Goal: Task Accomplishment & Management: Manage account settings

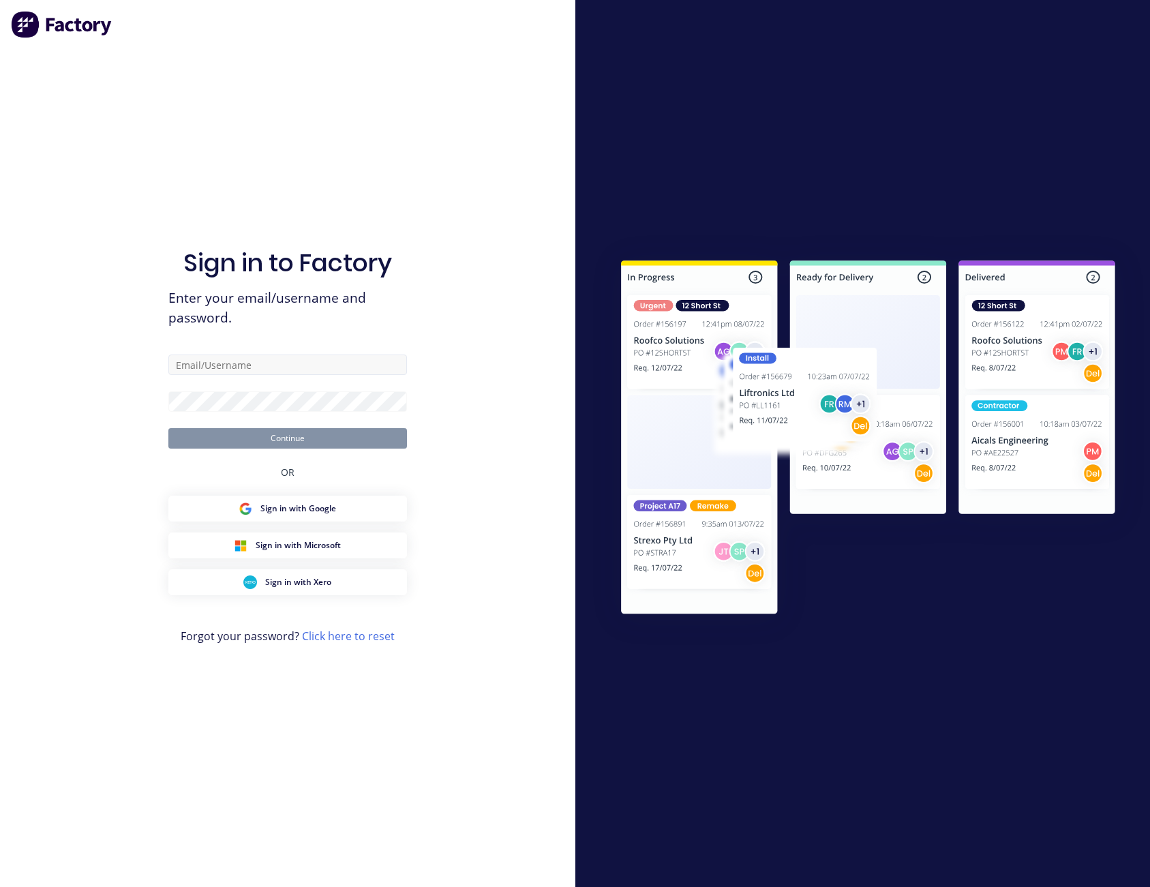
type input "[PERSON_NAME][EMAIL_ADDRESS][PERSON_NAME][DOMAIN_NAME]"
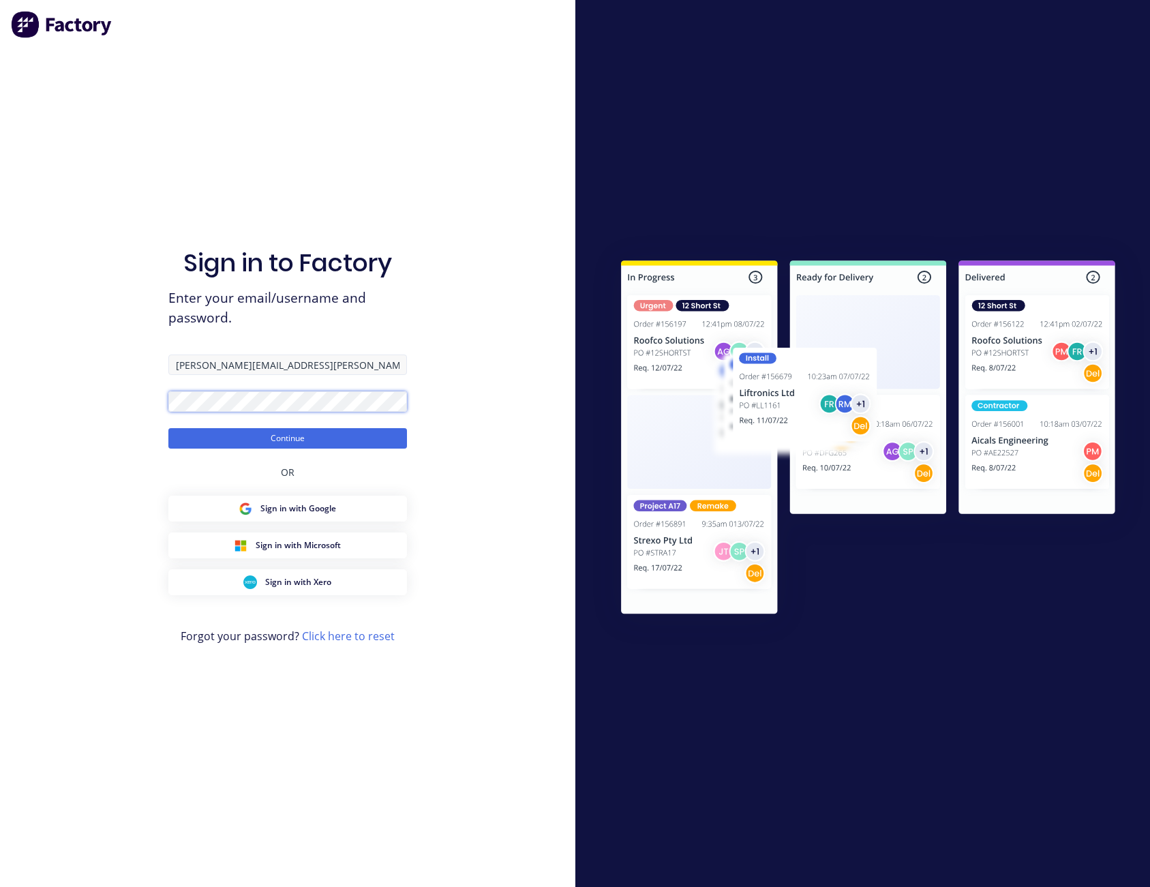
click at [168, 428] on button "Continue" at bounding box center [287, 438] width 239 height 20
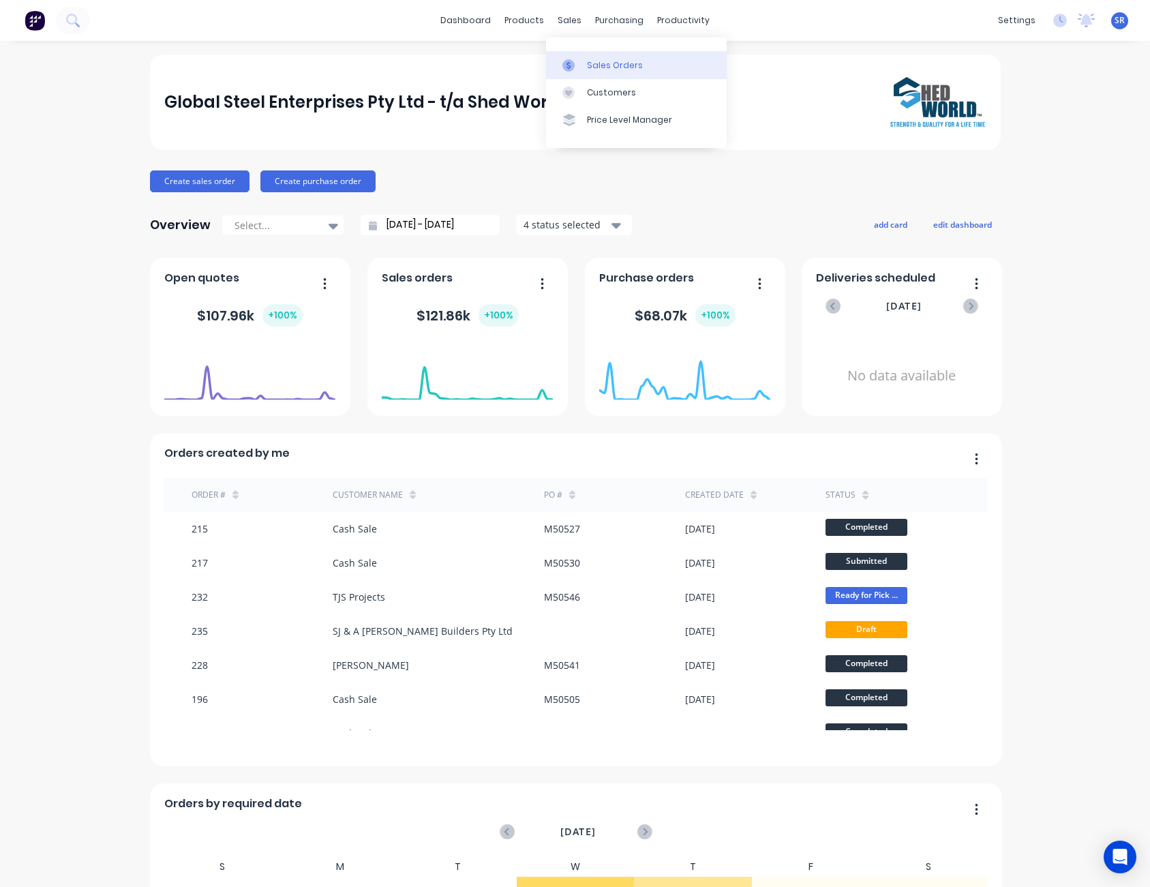
click at [580, 60] on div at bounding box center [573, 65] width 20 height 12
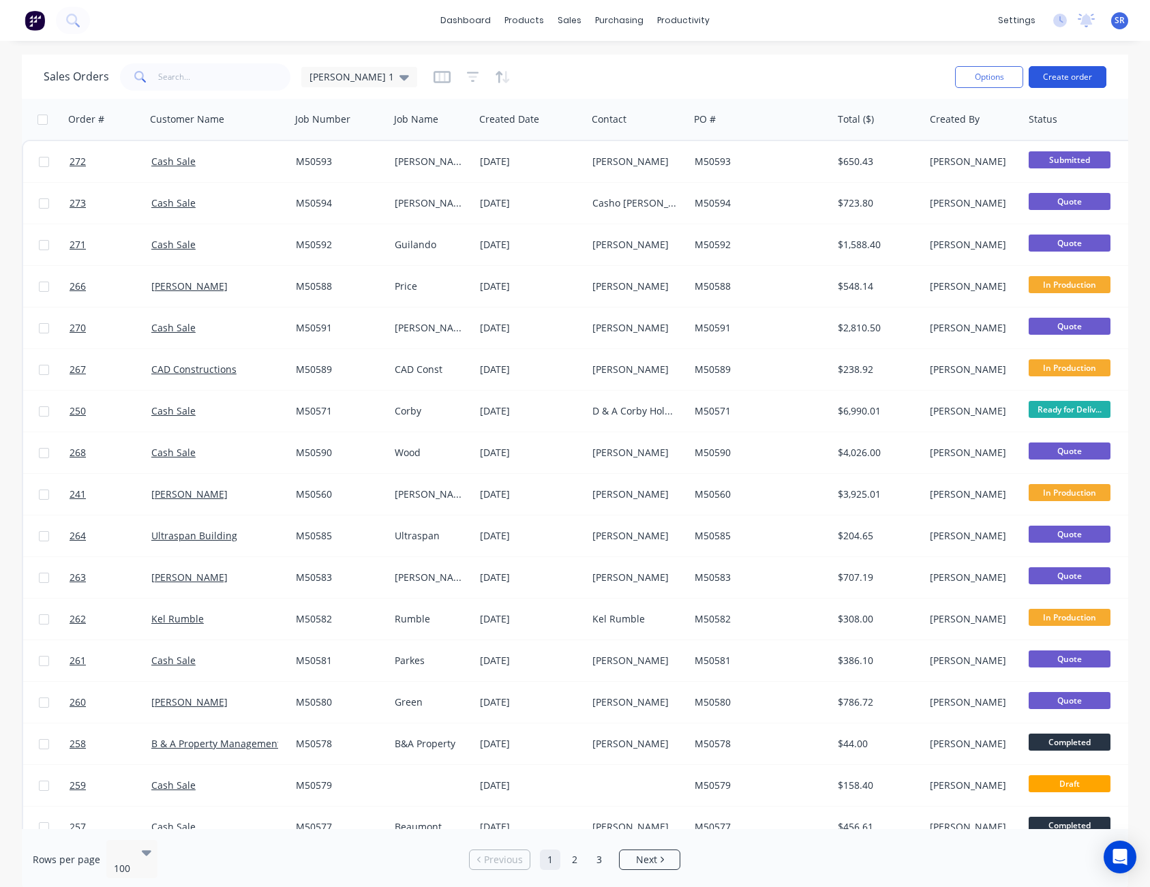
click at [1078, 76] on button "Create order" at bounding box center [1068, 77] width 78 height 22
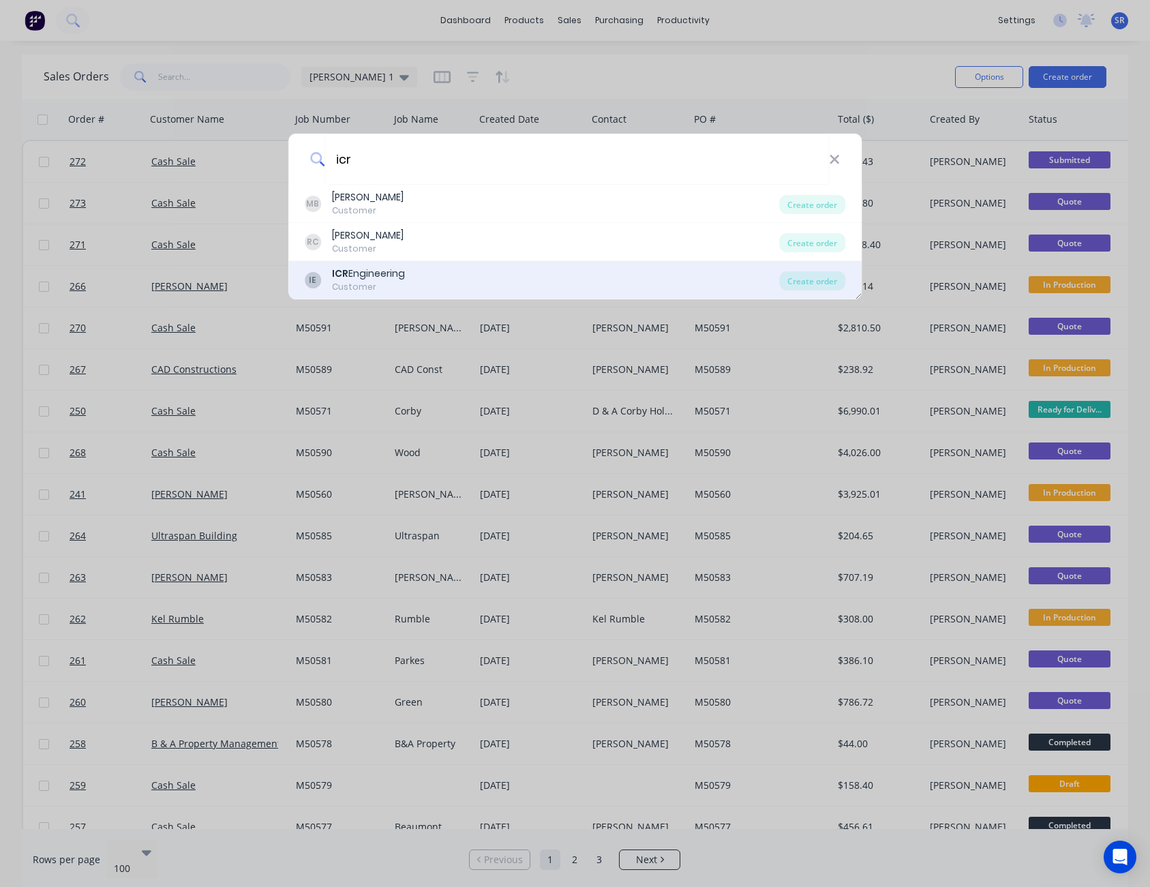
type input "icr"
click at [367, 274] on div "ICR Engineering" at bounding box center [368, 274] width 73 height 14
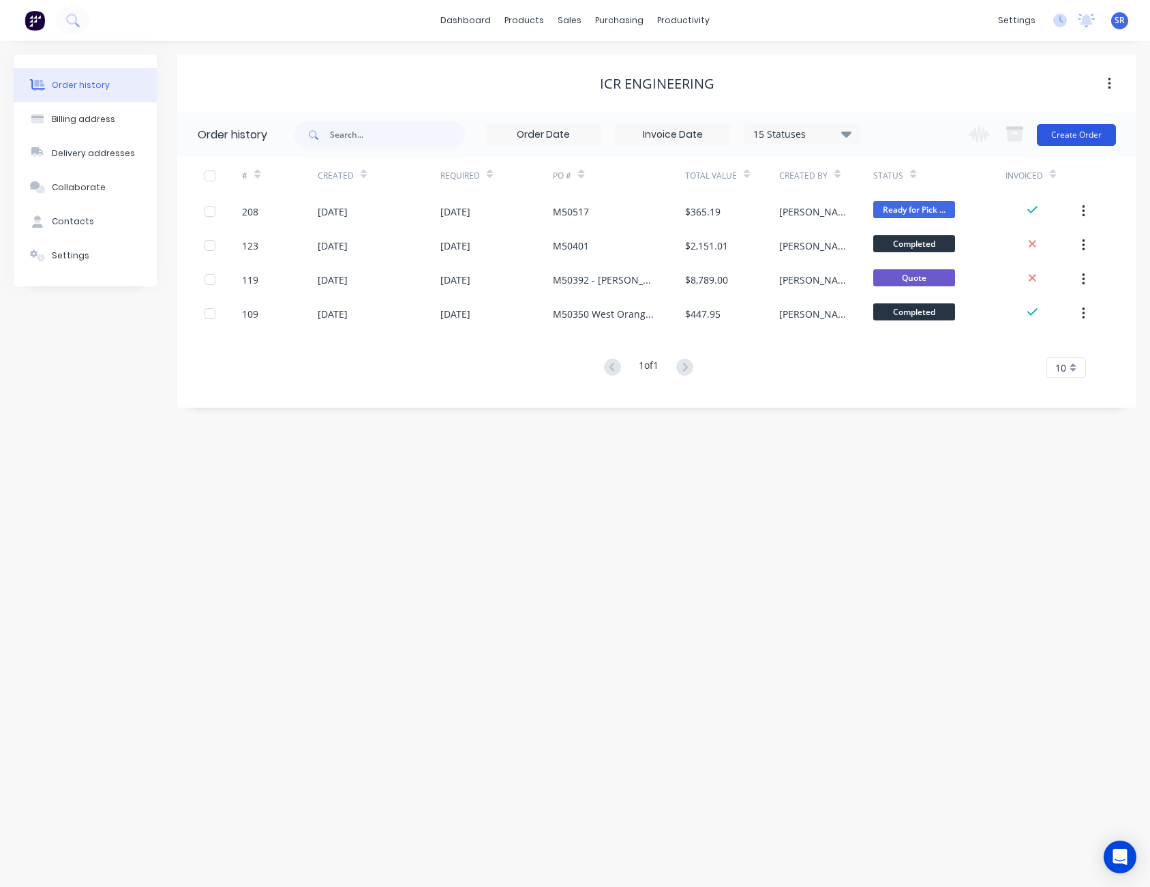
click at [1082, 137] on button "Create Order" at bounding box center [1076, 135] width 79 height 22
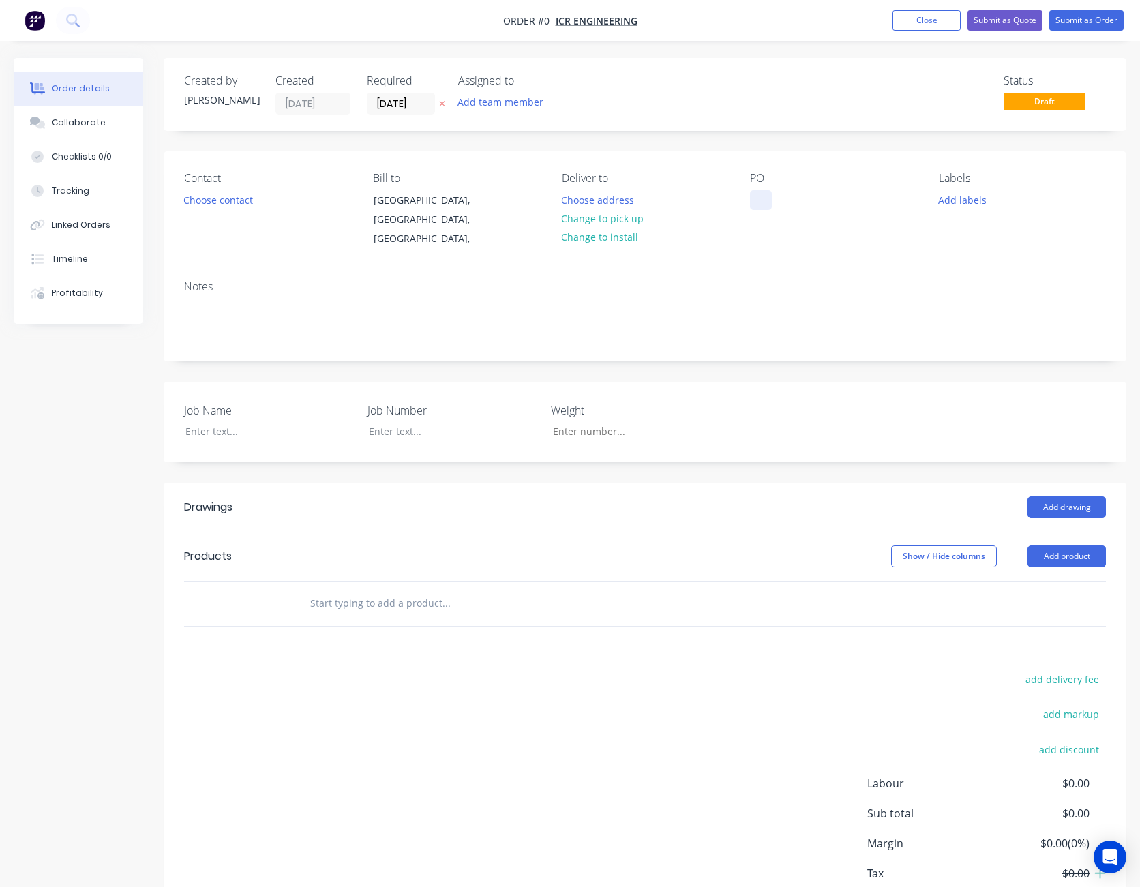
click at [764, 197] on div at bounding box center [761, 200] width 22 height 20
click at [227, 410] on div "Order details Collaborate Checklists 0/0 Tracking Linked Orders Timeline Profit…" at bounding box center [570, 516] width 1140 height 916
click at [1071, 547] on button "Add product" at bounding box center [1067, 557] width 78 height 22
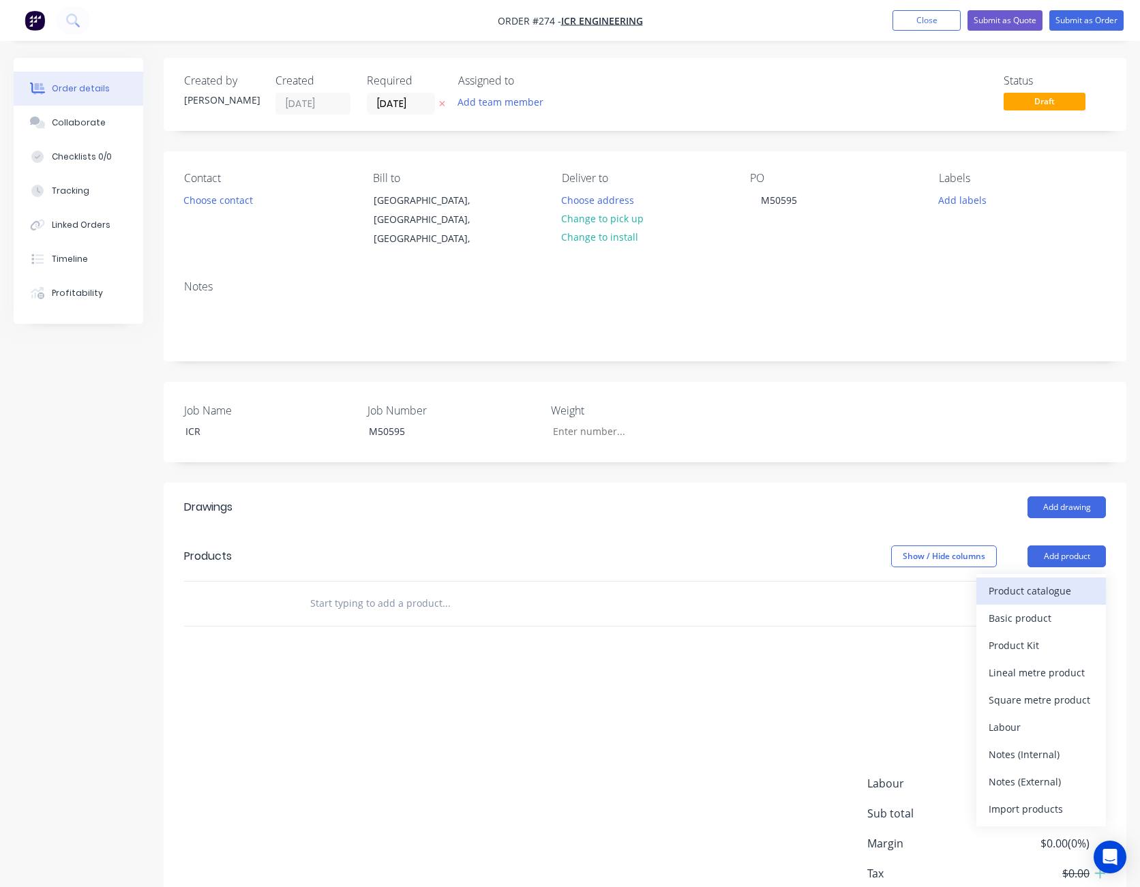
click at [1057, 581] on div "Product catalogue" at bounding box center [1041, 591] width 105 height 20
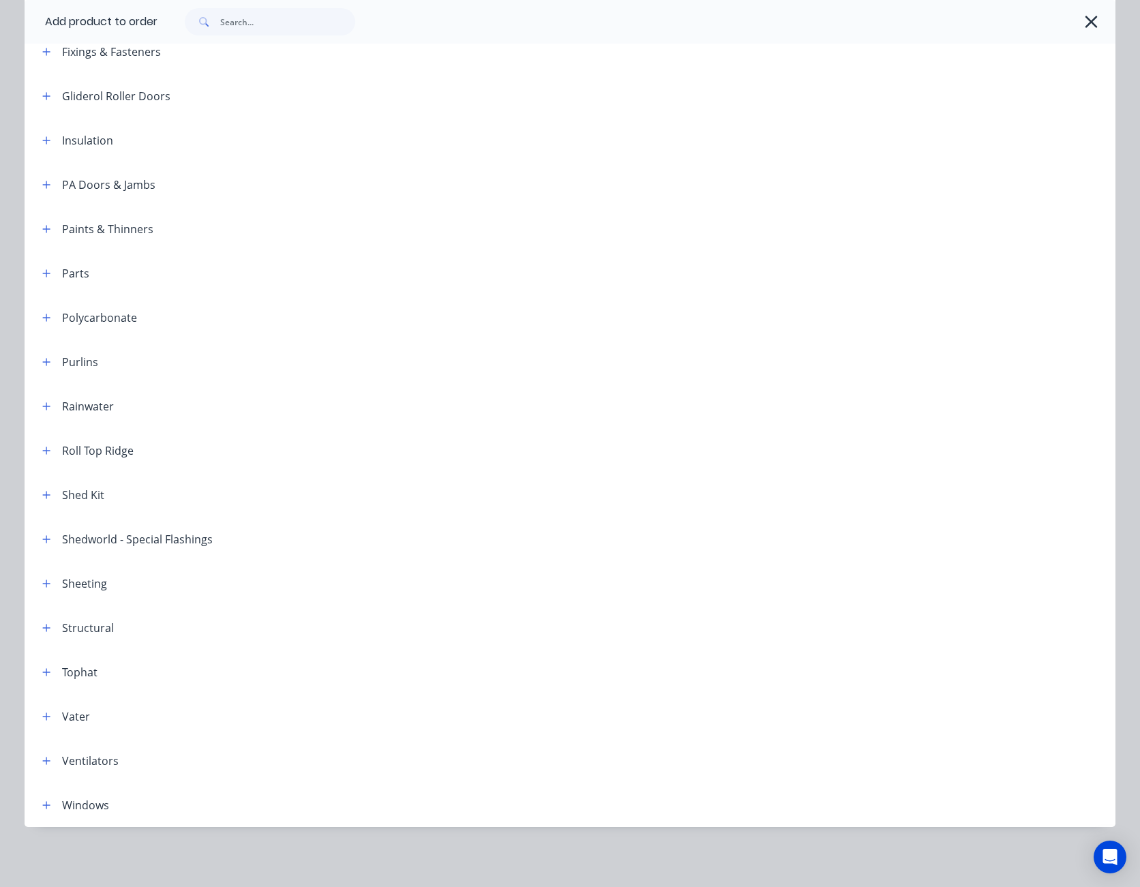
scroll to position [91, 0]
click at [42, 583] on icon "button" at bounding box center [46, 584] width 8 height 10
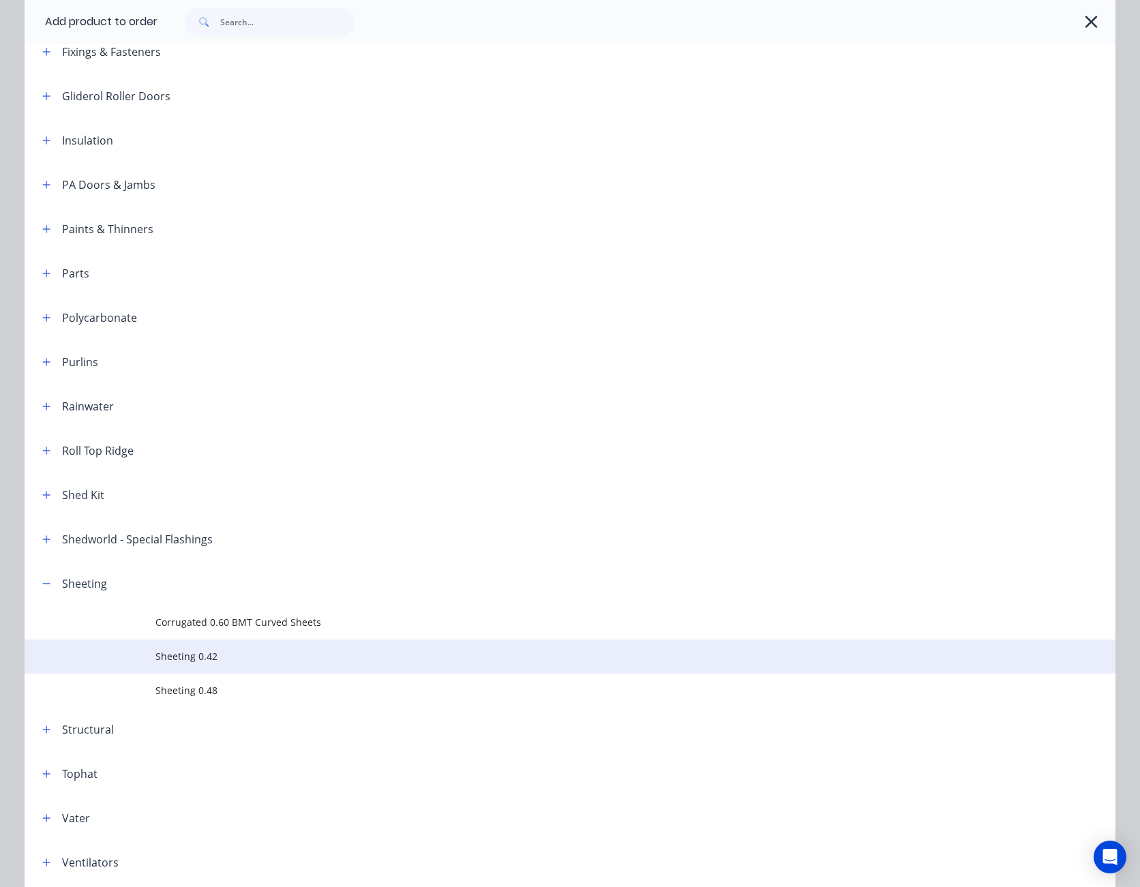
click at [197, 660] on span "Sheeting 0.42" at bounding box center [539, 656] width 768 height 14
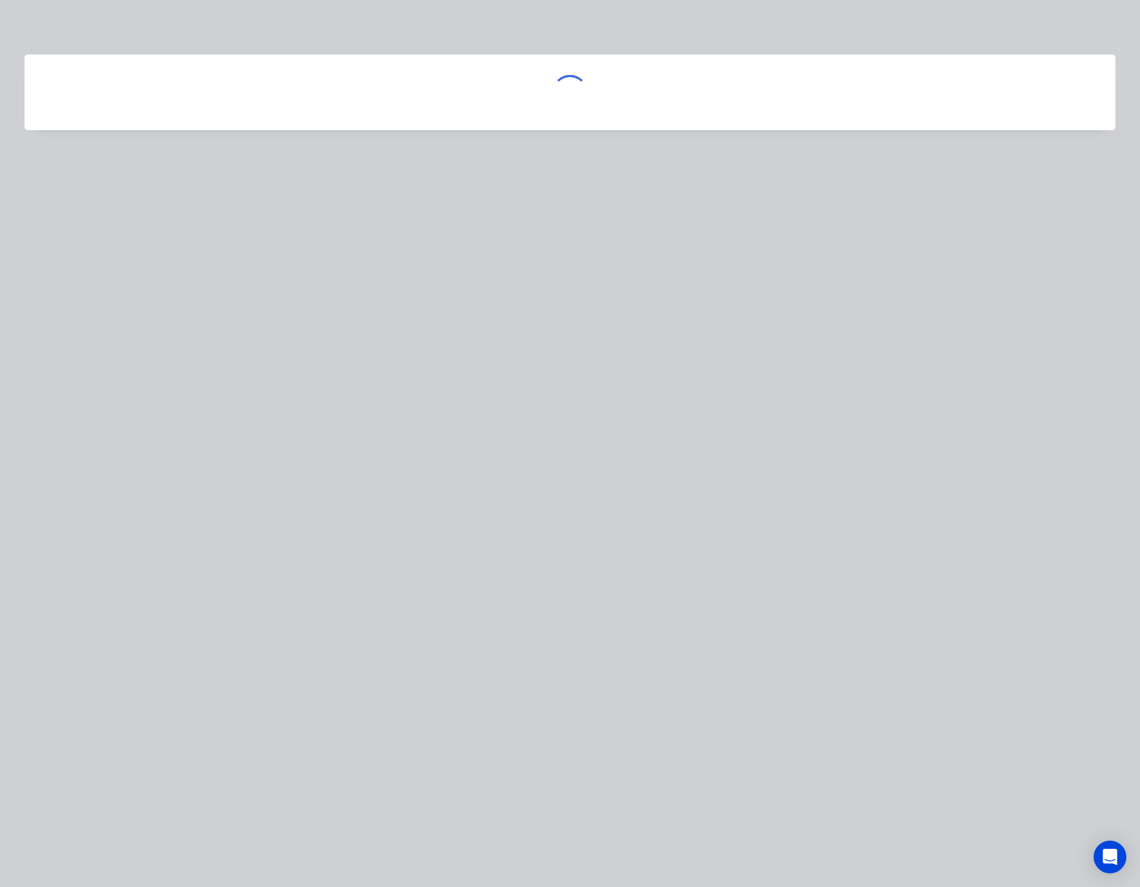
scroll to position [0, 0]
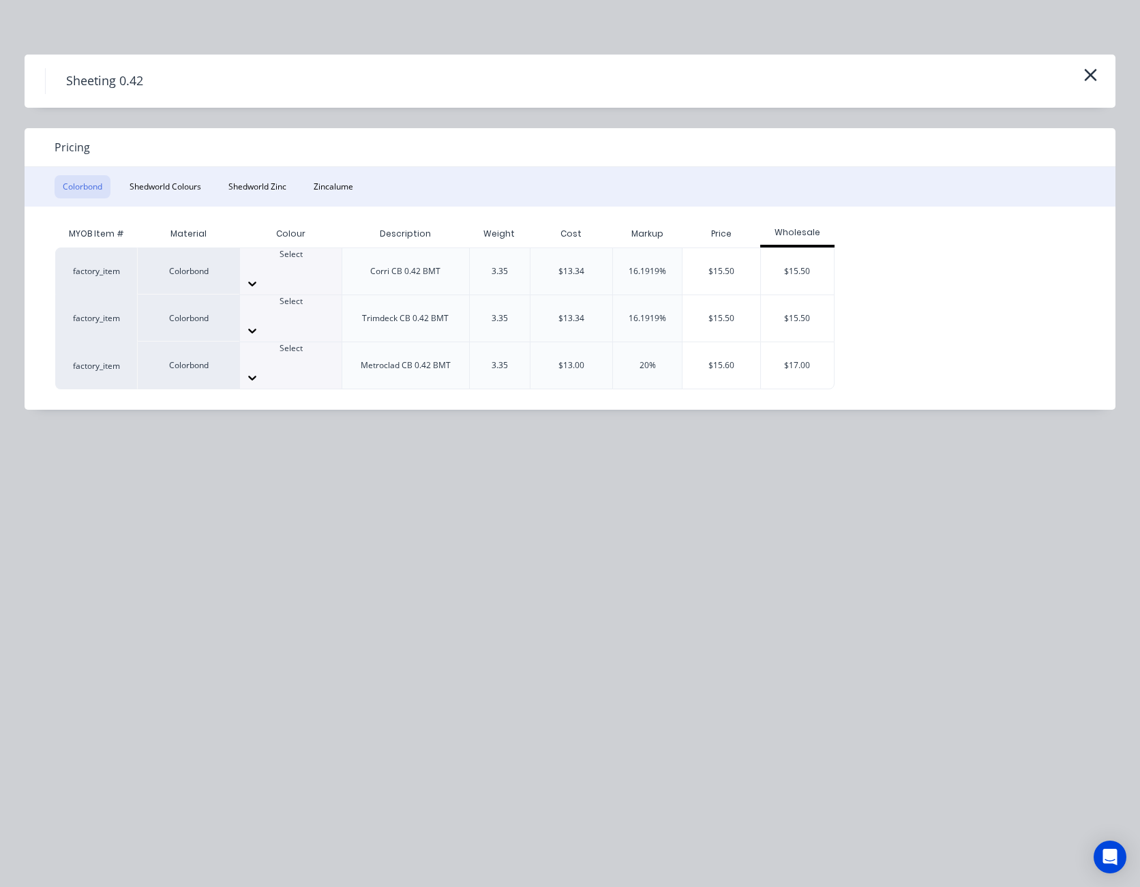
click at [259, 277] on icon at bounding box center [252, 284] width 14 height 14
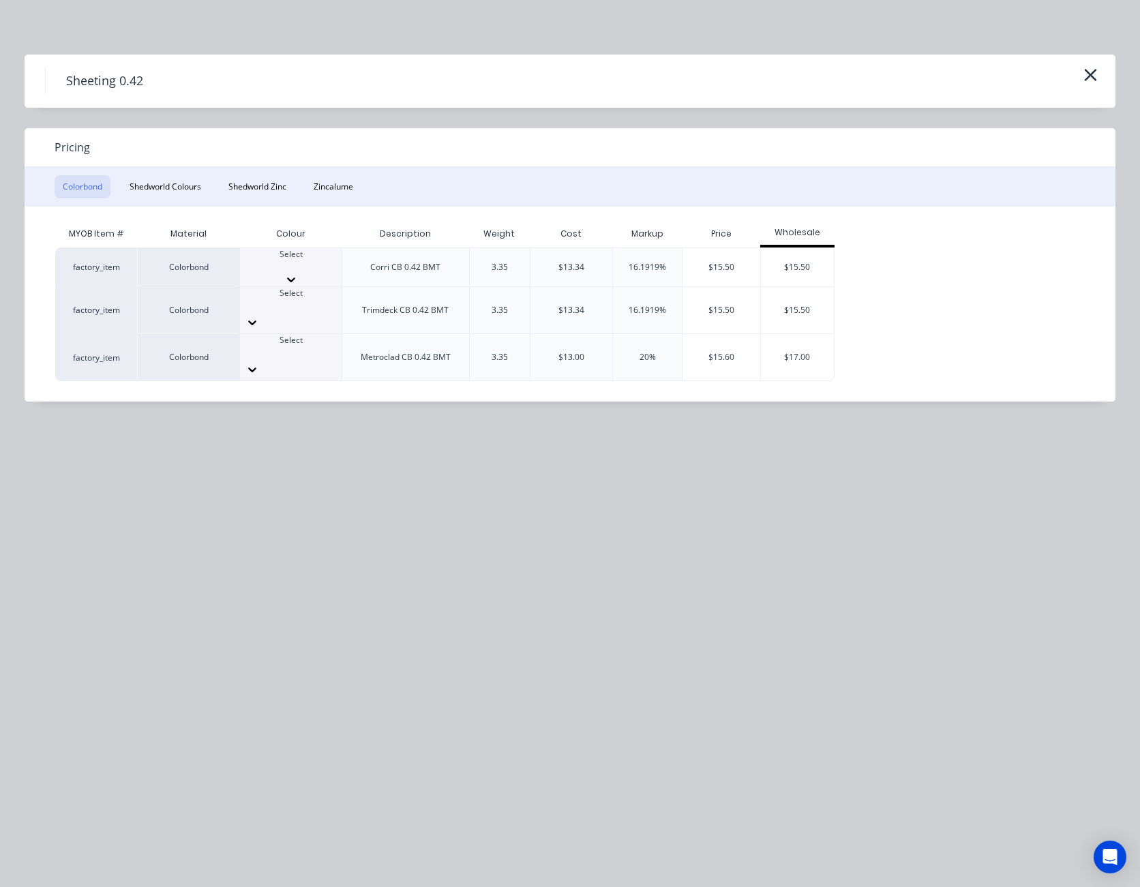
scroll to position [331, 0]
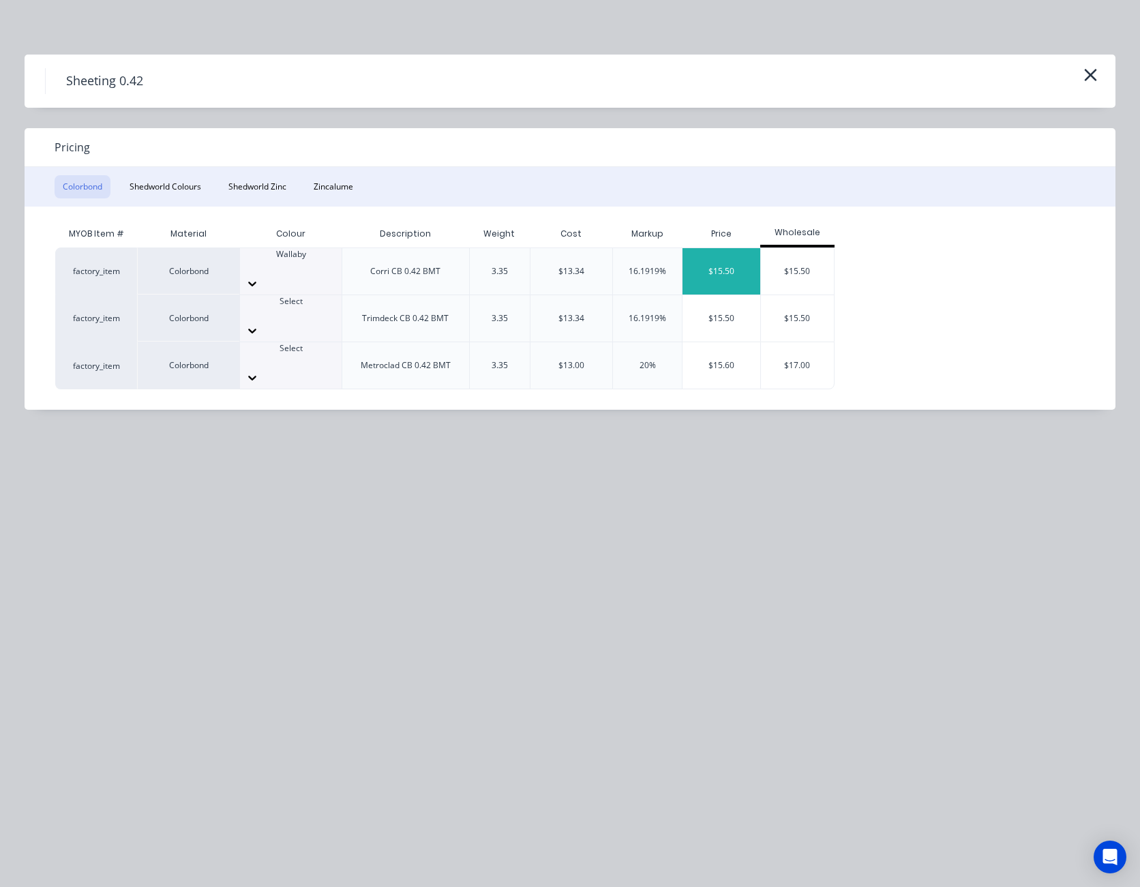
click at [714, 265] on div "$15.50" at bounding box center [722, 271] width 78 height 46
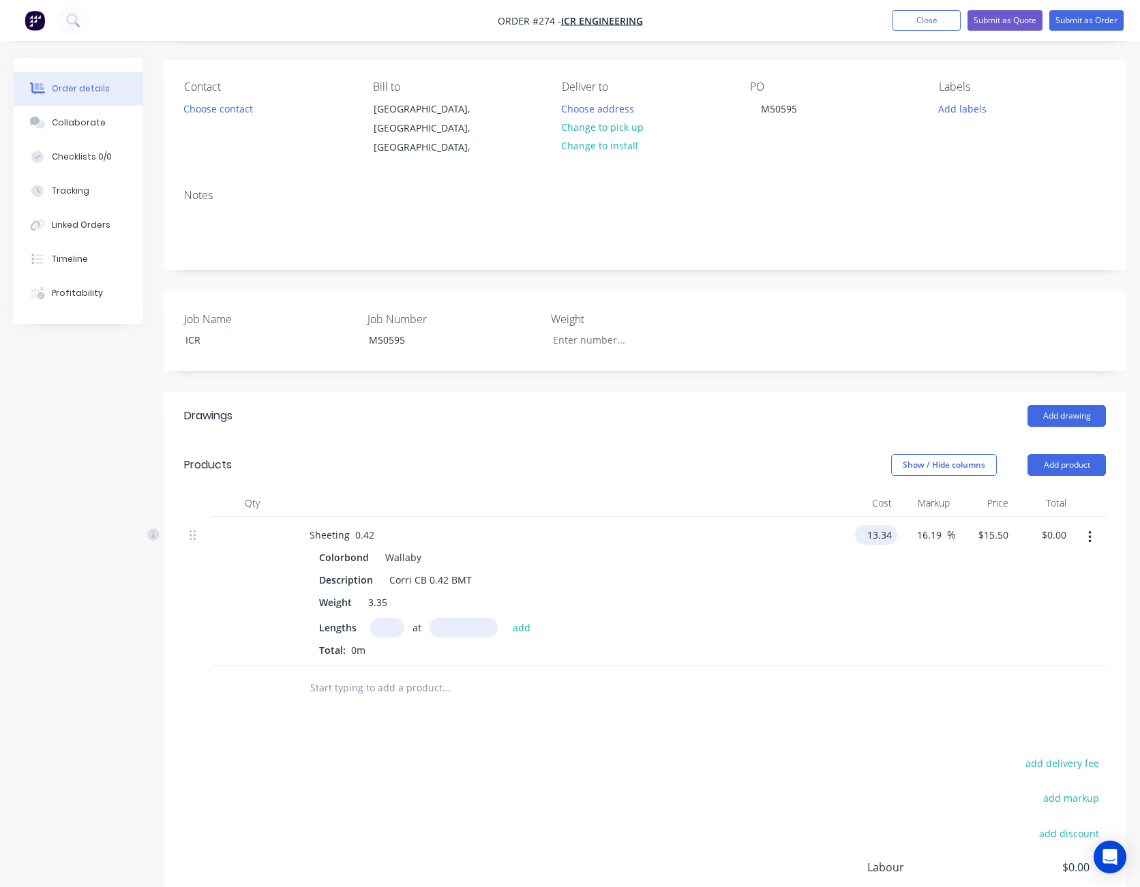
click at [874, 525] on input "13.34" at bounding box center [879, 535] width 37 height 20
type input "$11.90"
type input "13.85"
type input "16.39"
type input "$13.85"
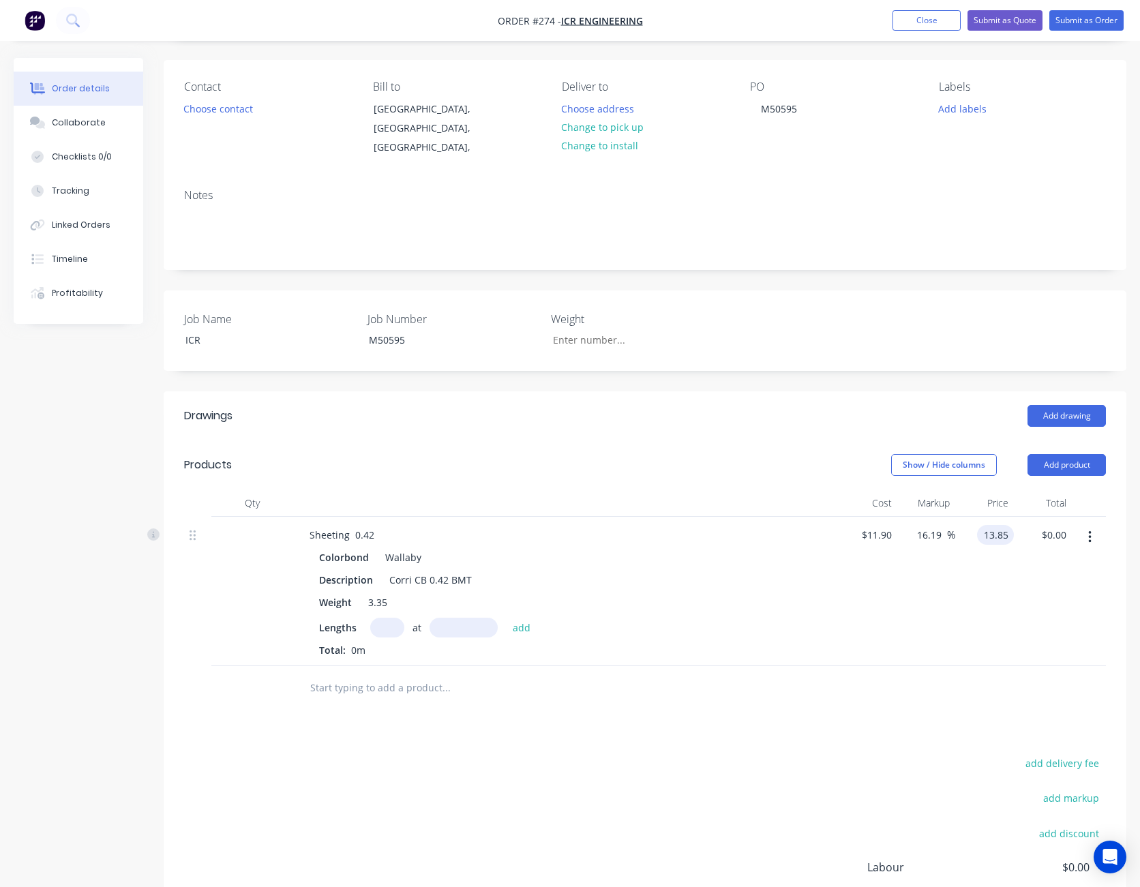
type input "0.00"
type input "-100"
type input "$0.00"
click at [395, 618] on input "text" at bounding box center [387, 628] width 34 height 20
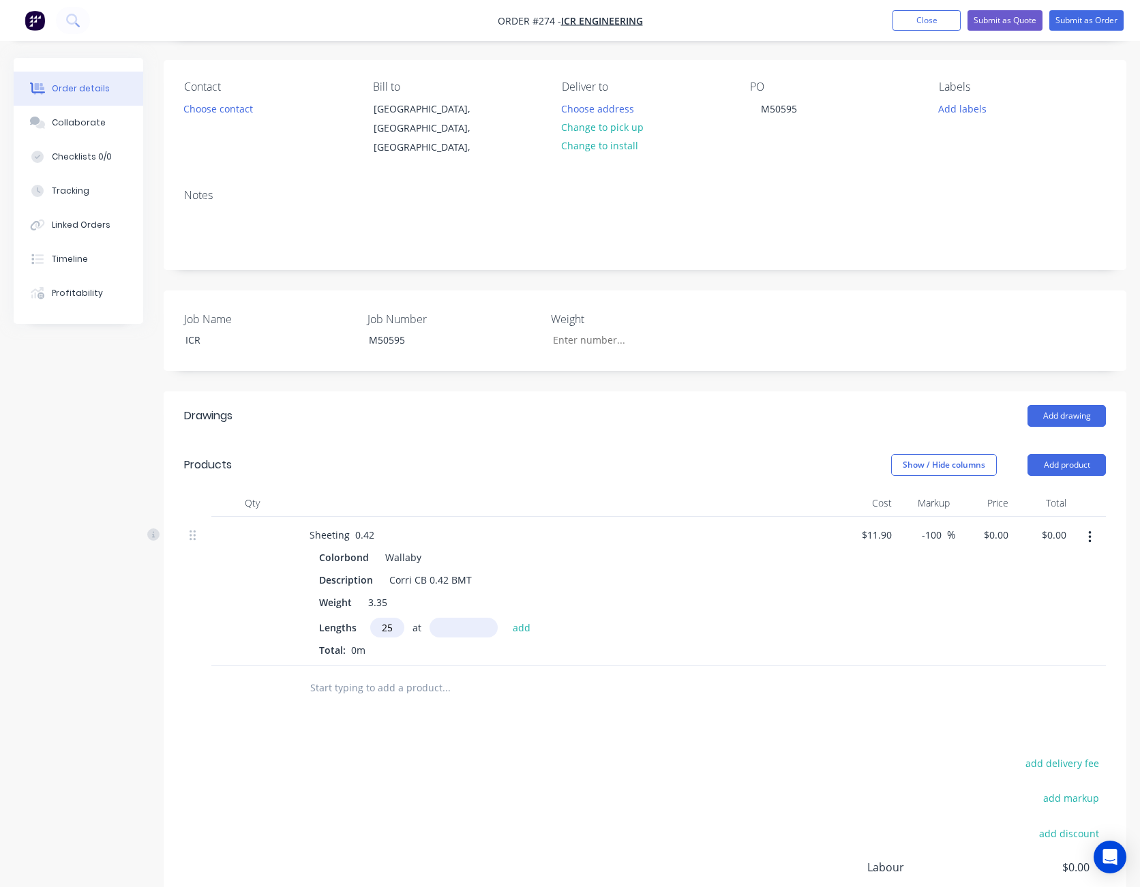
type input "25"
type input "6210"
click at [506, 618] on button "add" at bounding box center [522, 627] width 32 height 18
click at [936, 525] on input "-100" at bounding box center [934, 535] width 27 height 20
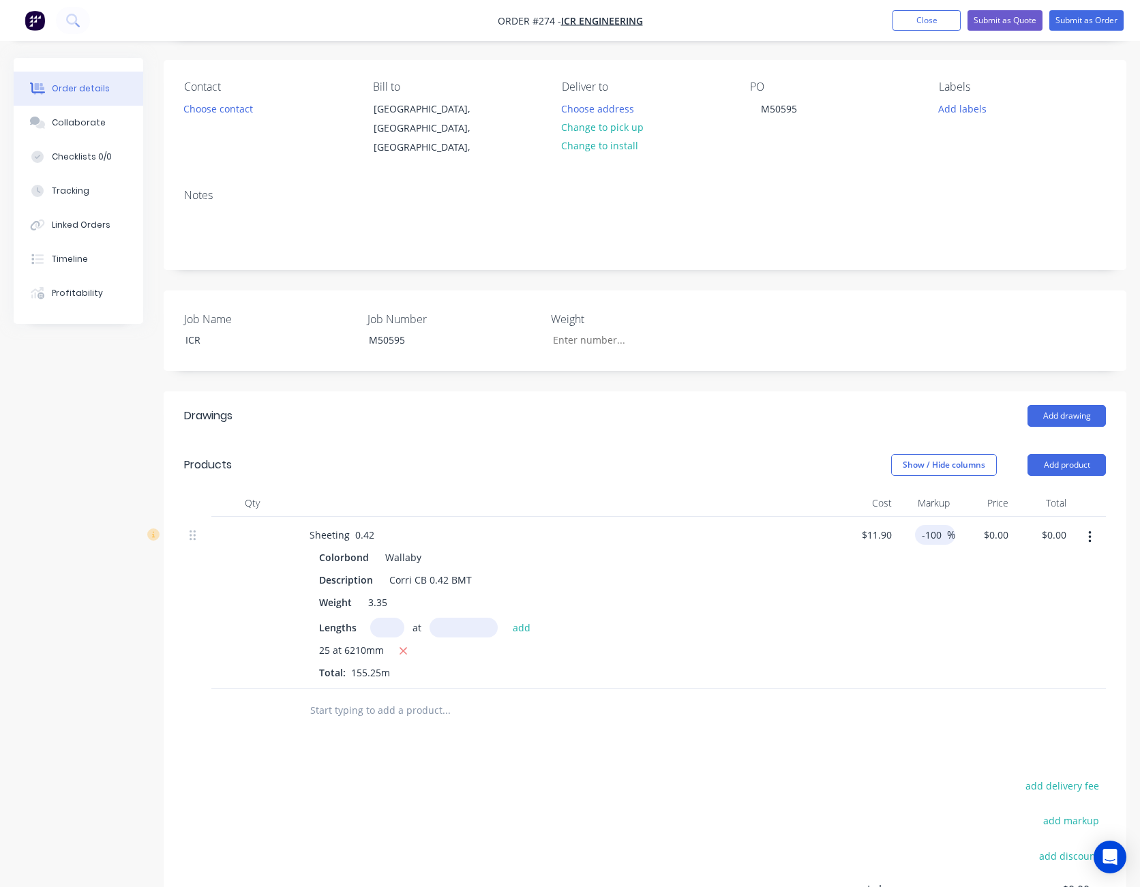
click at [936, 525] on input "-100" at bounding box center [934, 535] width 27 height 20
type input "-20"
type input "9.52"
type input "$1,477.98"
type input "11.9"
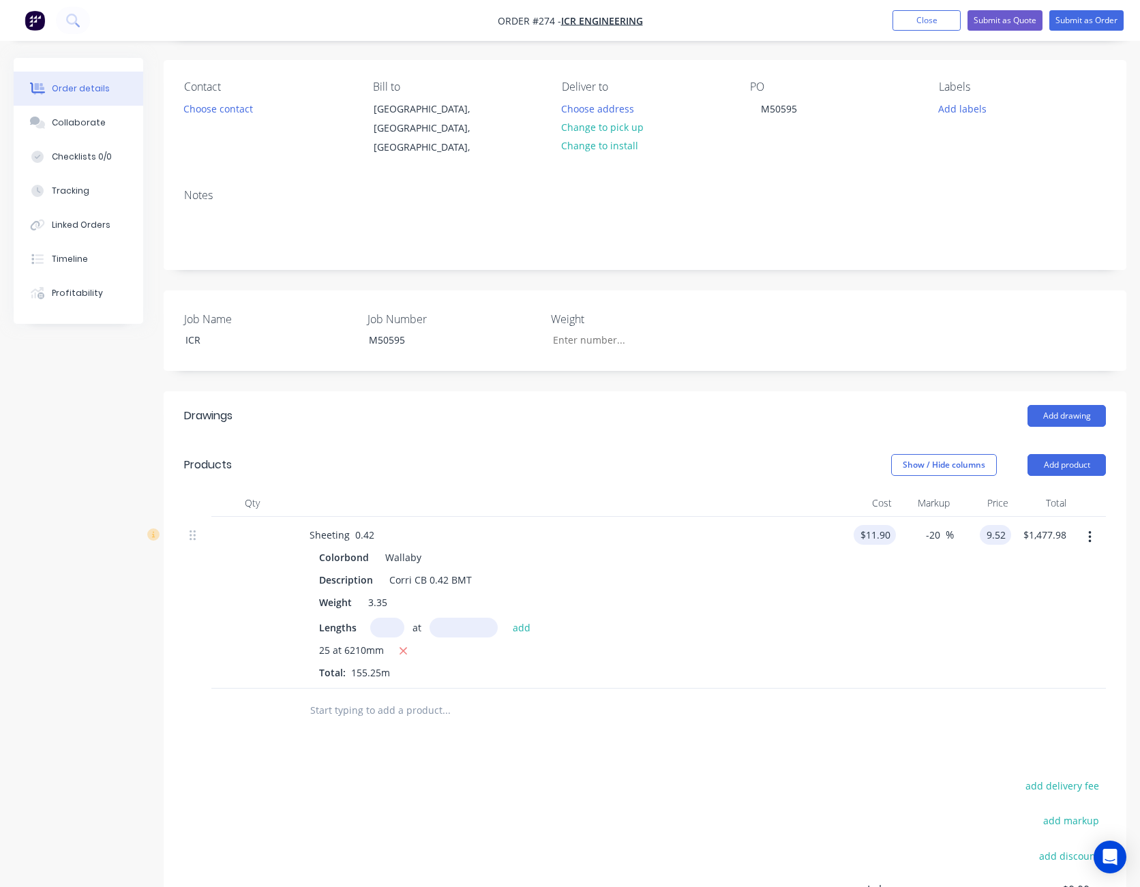
type input "$9.52"
click at [877, 525] on input "11.9" at bounding box center [883, 535] width 26 height 20
type input "$11.90"
type input "20"
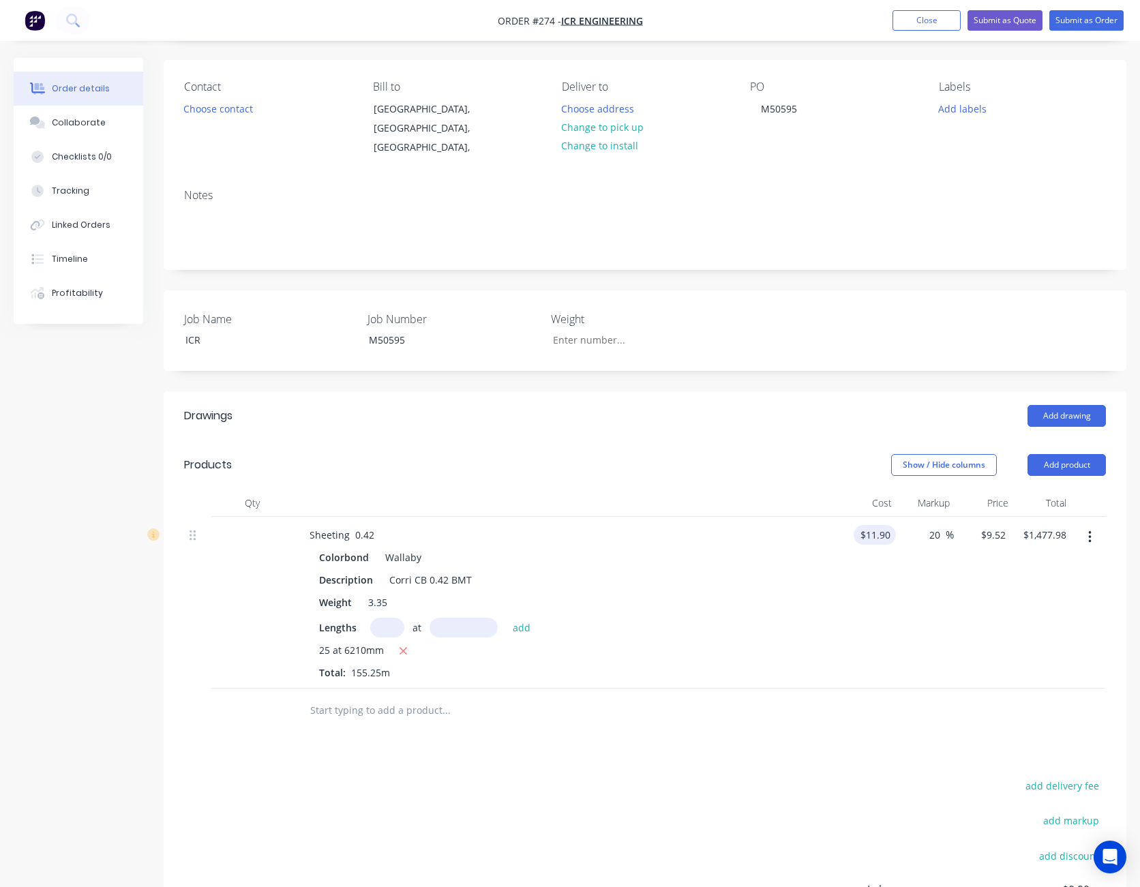
type input "14.28"
type input "$2,216.97"
type input "13.90"
type input "16.81"
type input "$13.90"
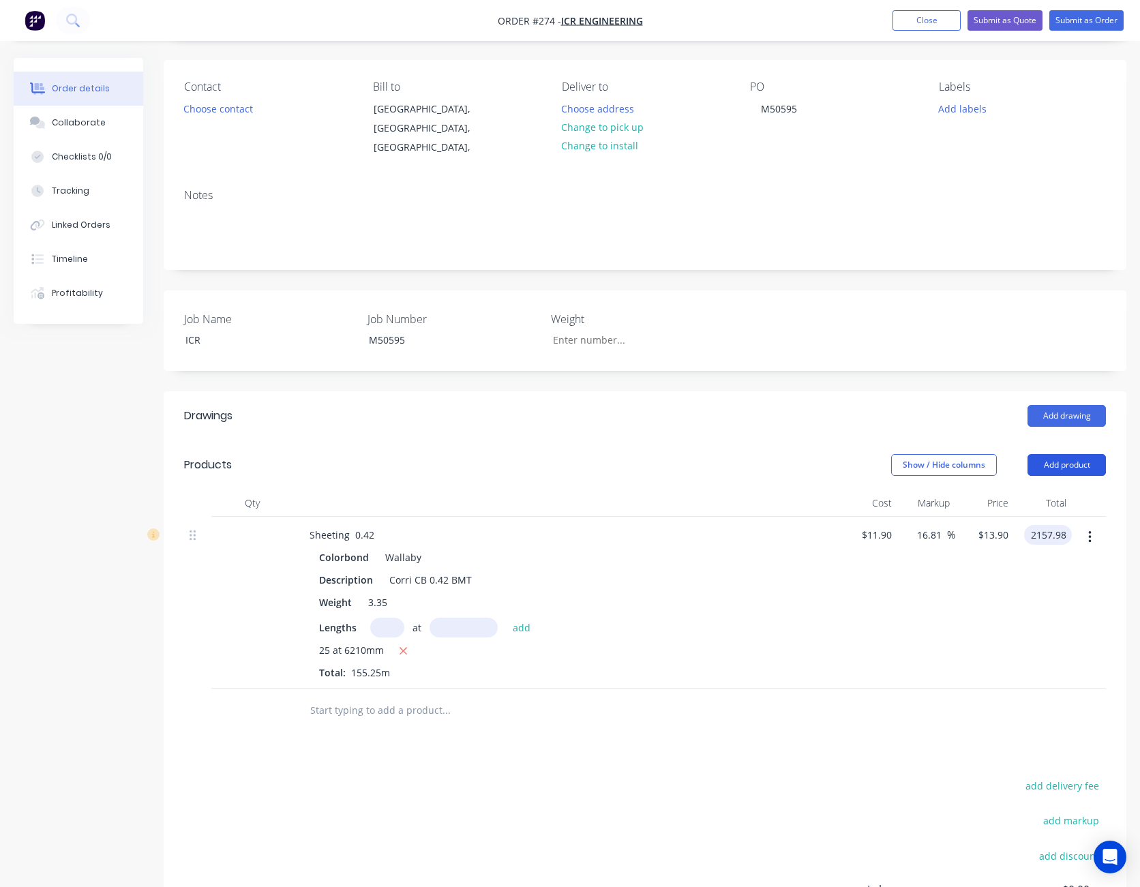
type input "$2,157.98"
click at [1064, 454] on button "Add product" at bounding box center [1067, 465] width 78 height 22
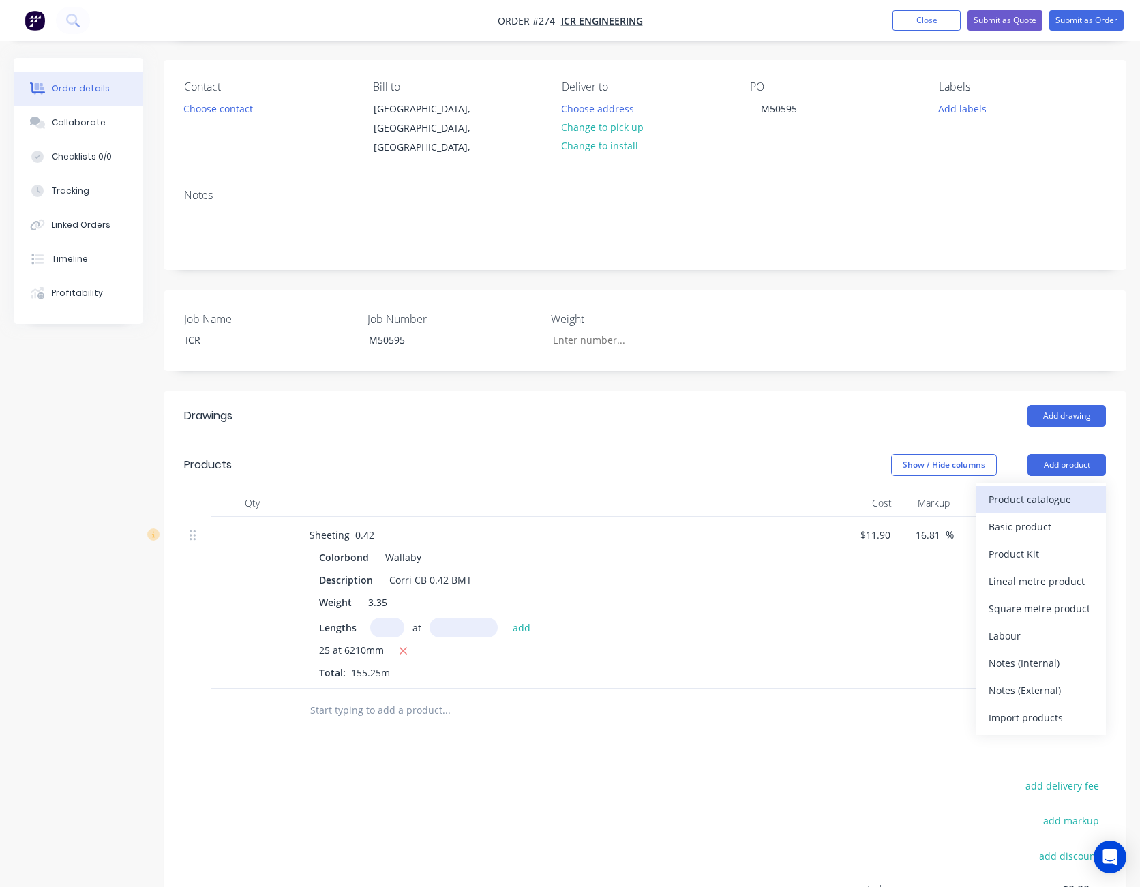
click at [1053, 490] on div "Product catalogue" at bounding box center [1041, 500] width 105 height 20
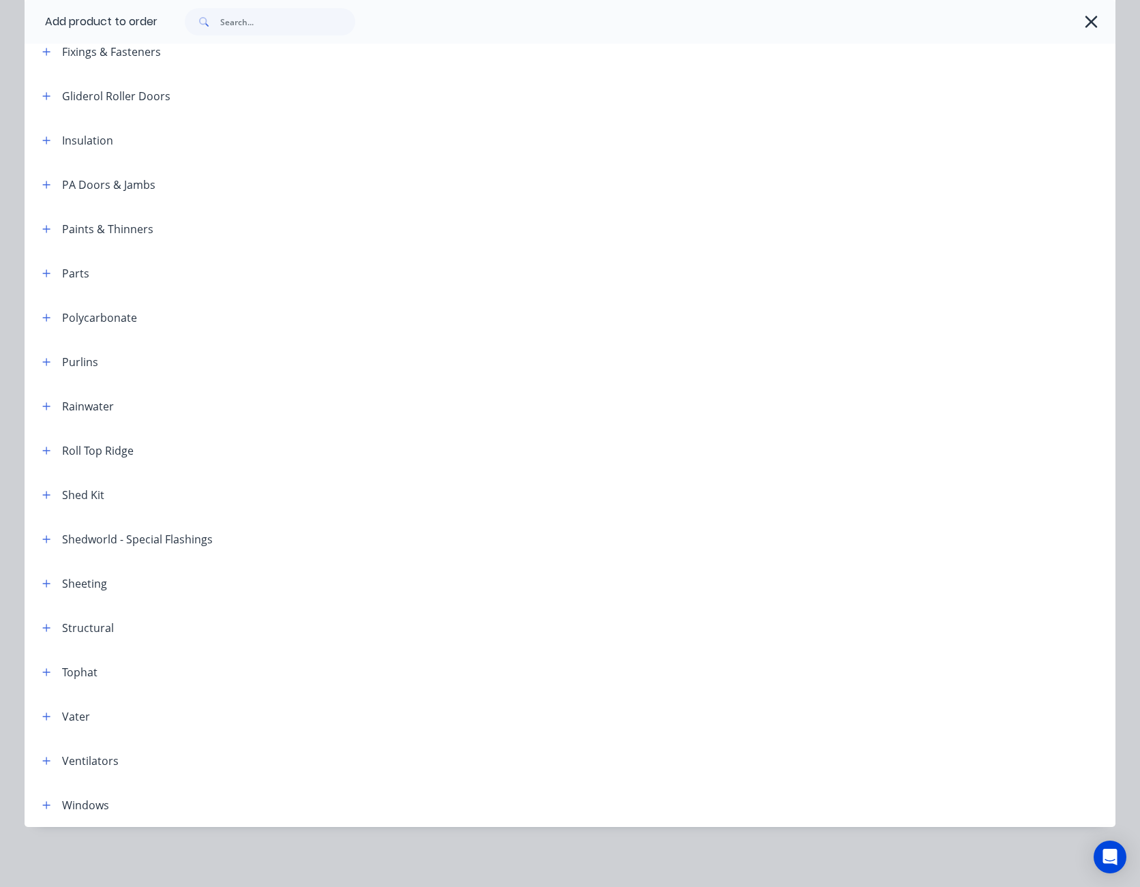
scroll to position [289, 0]
click at [42, 582] on icon "button" at bounding box center [46, 584] width 8 height 10
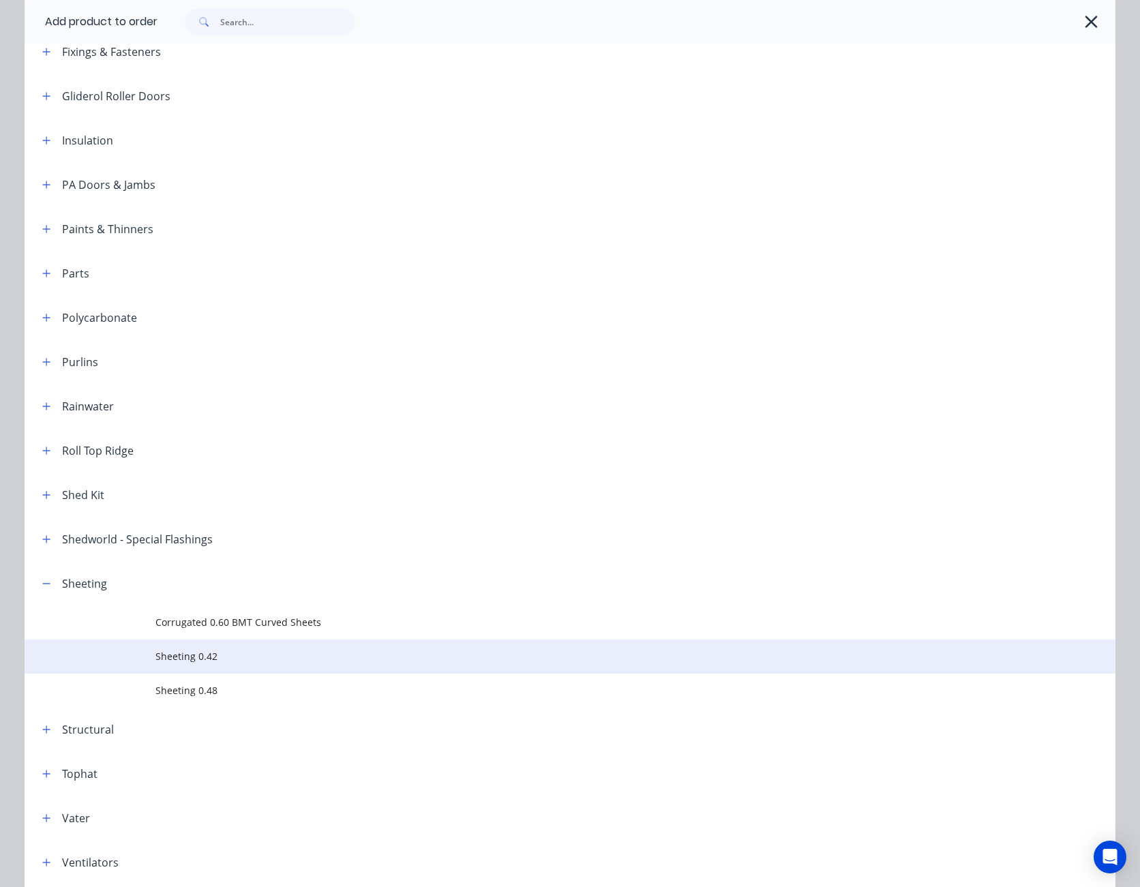
click at [185, 657] on span "Sheeting 0.42" at bounding box center [539, 656] width 768 height 14
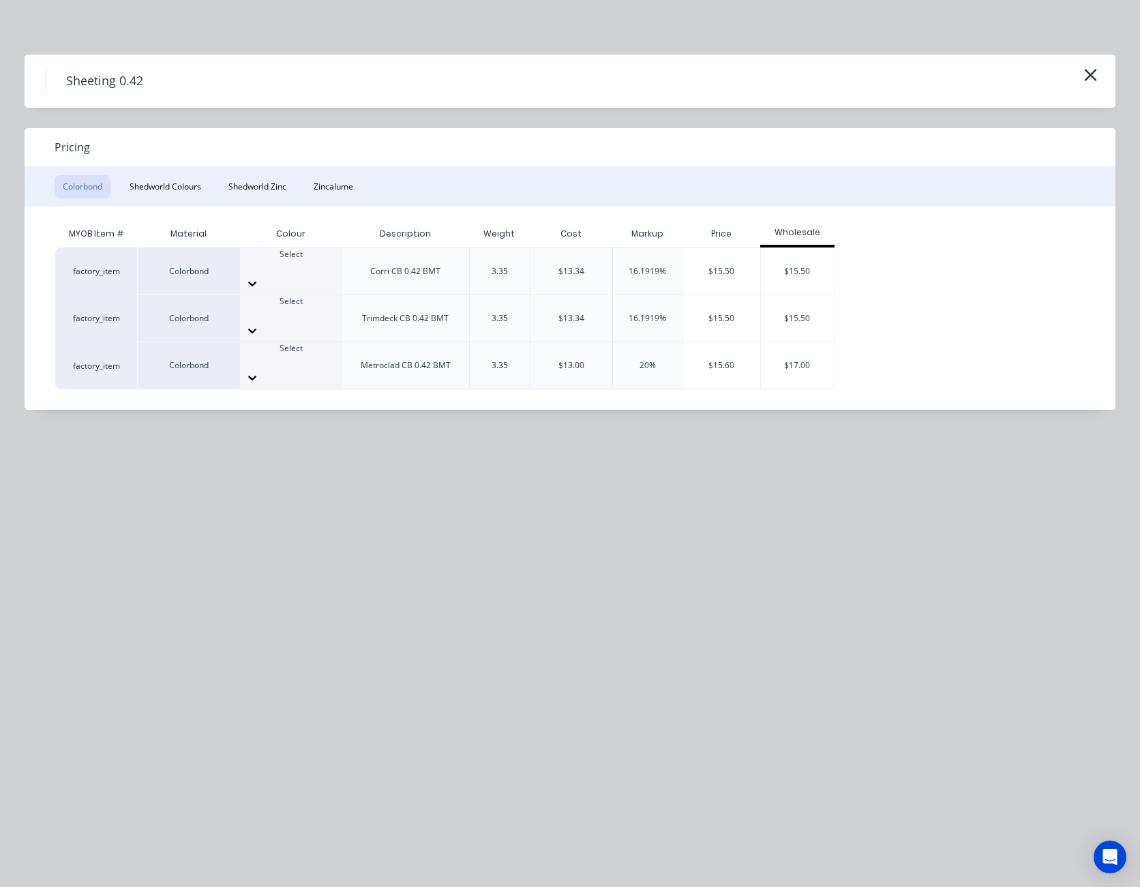
click at [329, 273] on div at bounding box center [291, 284] width 102 height 22
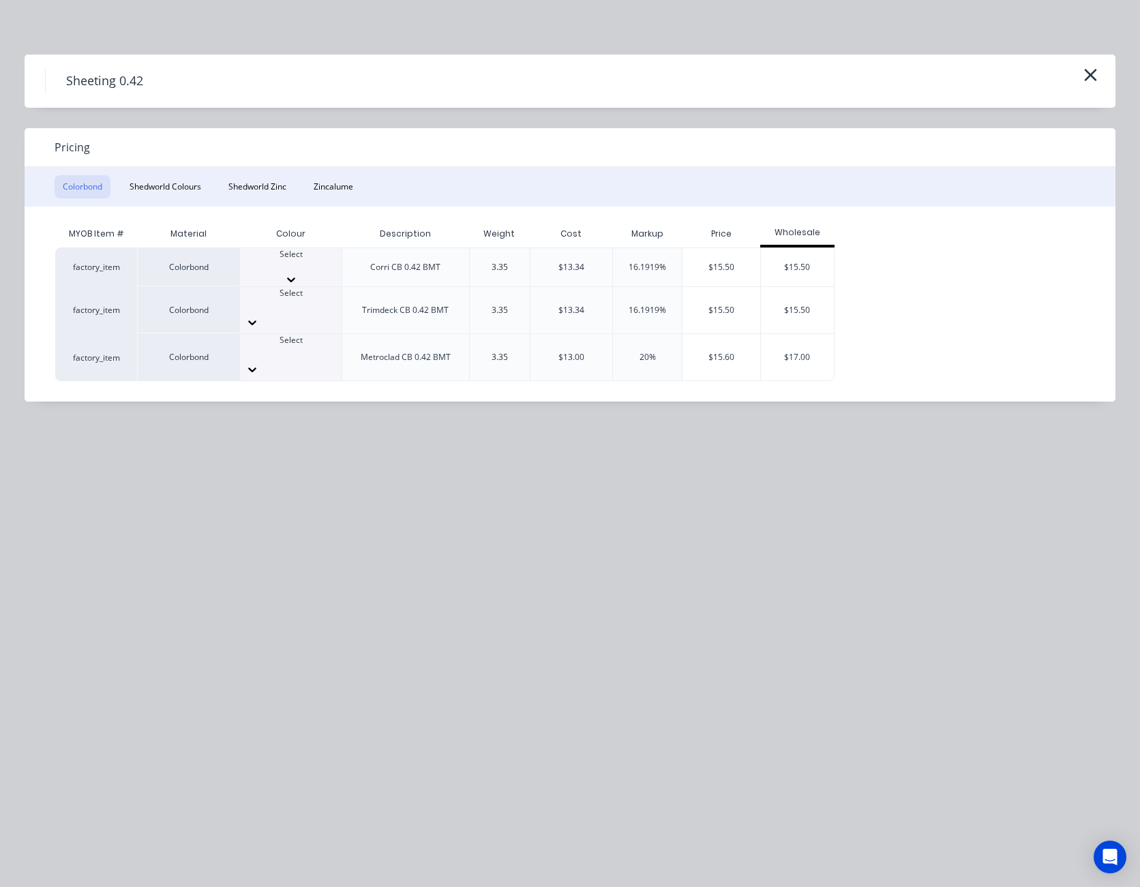
scroll to position [331, 0]
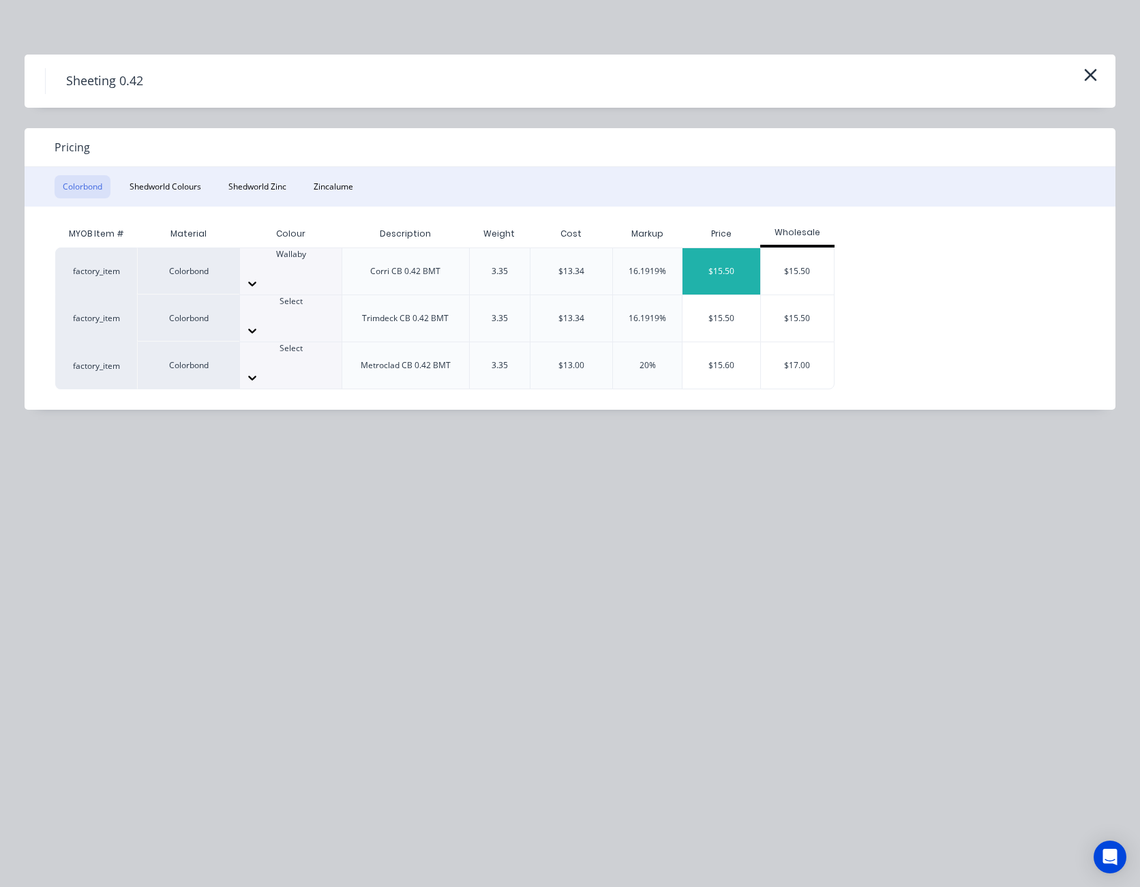
click at [723, 270] on div "$15.50" at bounding box center [722, 271] width 78 height 46
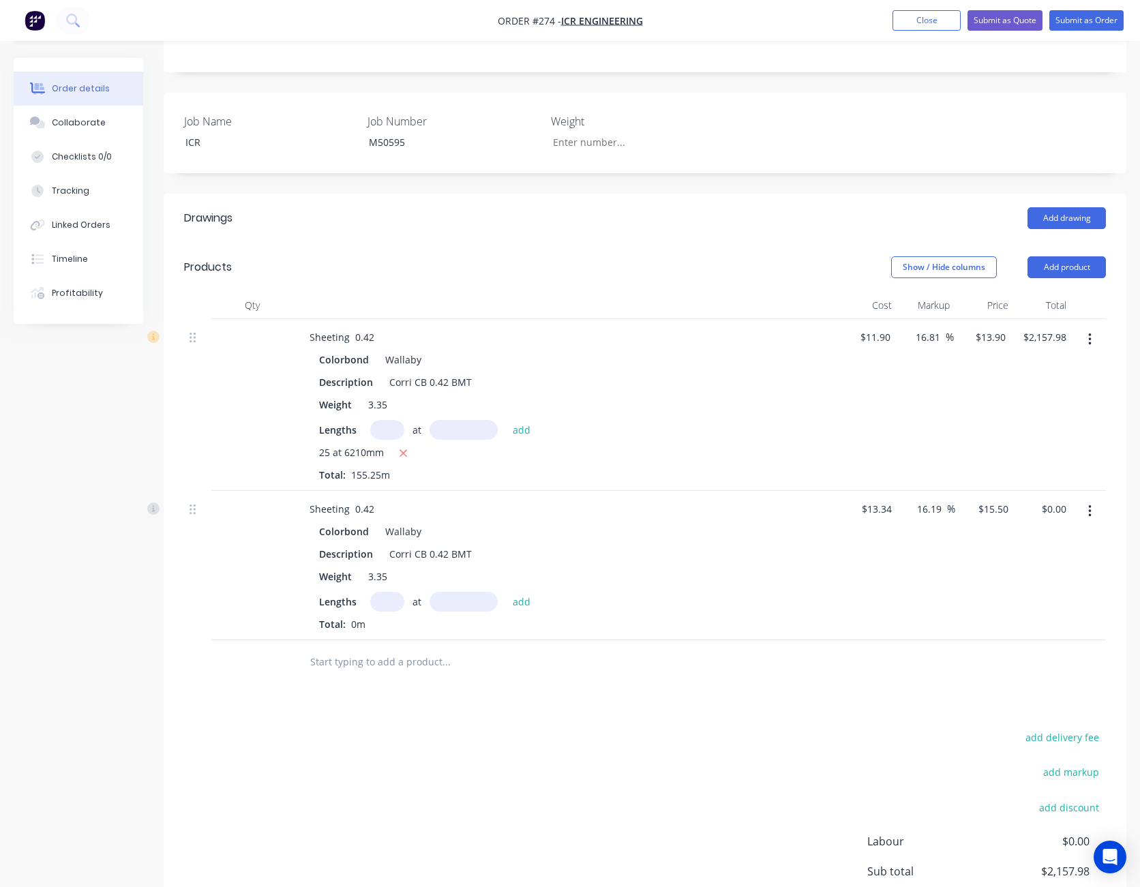
click at [387, 592] on input "text" at bounding box center [387, 602] width 34 height 20
type input "1"
type input "6"
type input "16"
type input "6365"
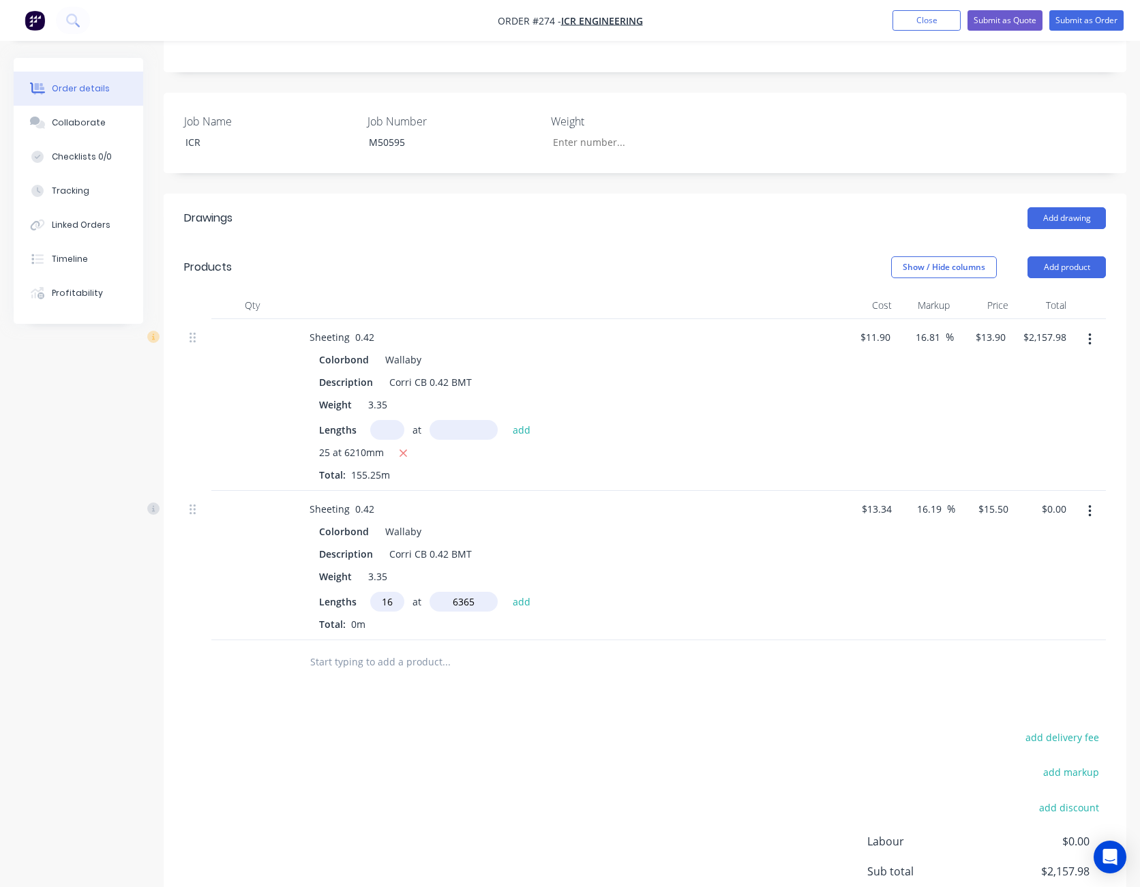
click at [506, 592] on button "add" at bounding box center [522, 601] width 32 height 18
type input "$1,578.52"
type input "5"
type input "4535"
click at [506, 592] on button "add" at bounding box center [522, 601] width 32 height 18
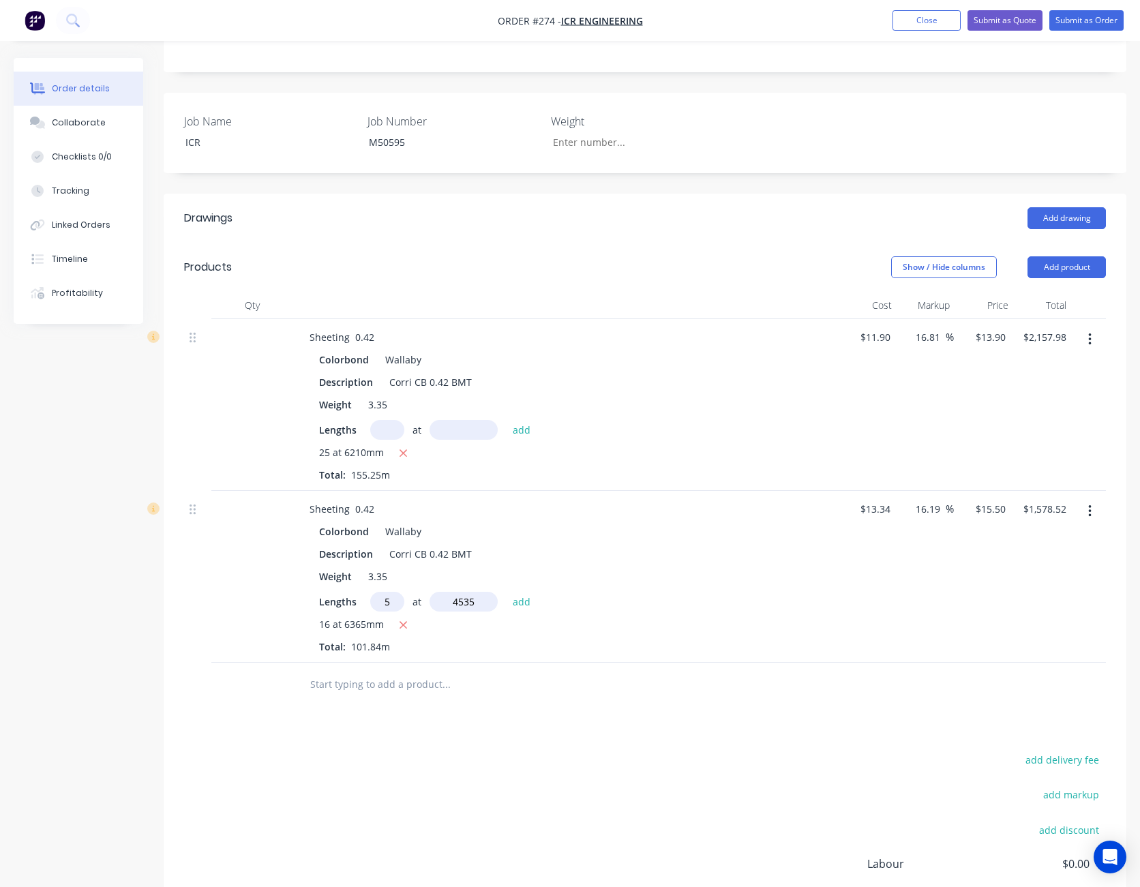
type input "$1,929.98"
type input "1"
type input "3020mm"
click at [506, 592] on button "add" at bounding box center [522, 601] width 32 height 18
type input "$1,976.79"
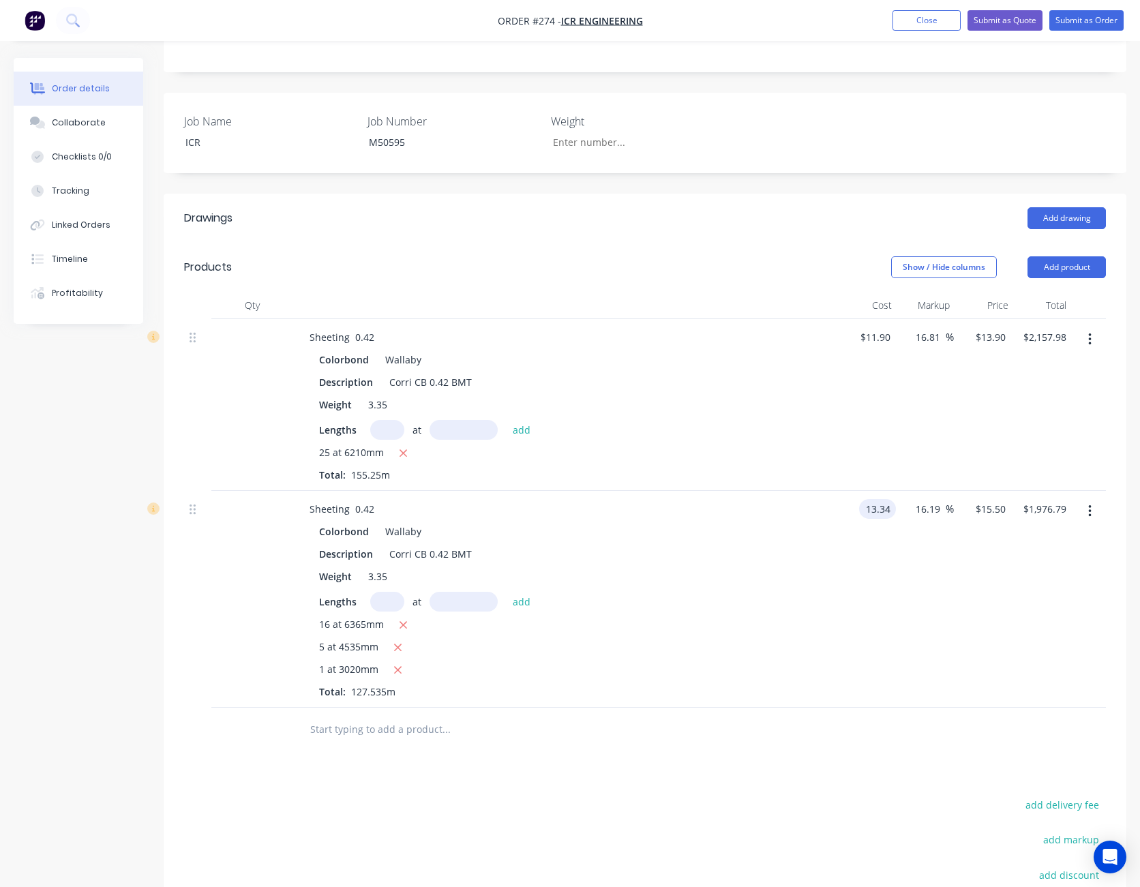
click at [876, 499] on input "13.34" at bounding box center [880, 509] width 31 height 20
type input "$11.90"
type input "$13.8268"
type input "$1,763.40"
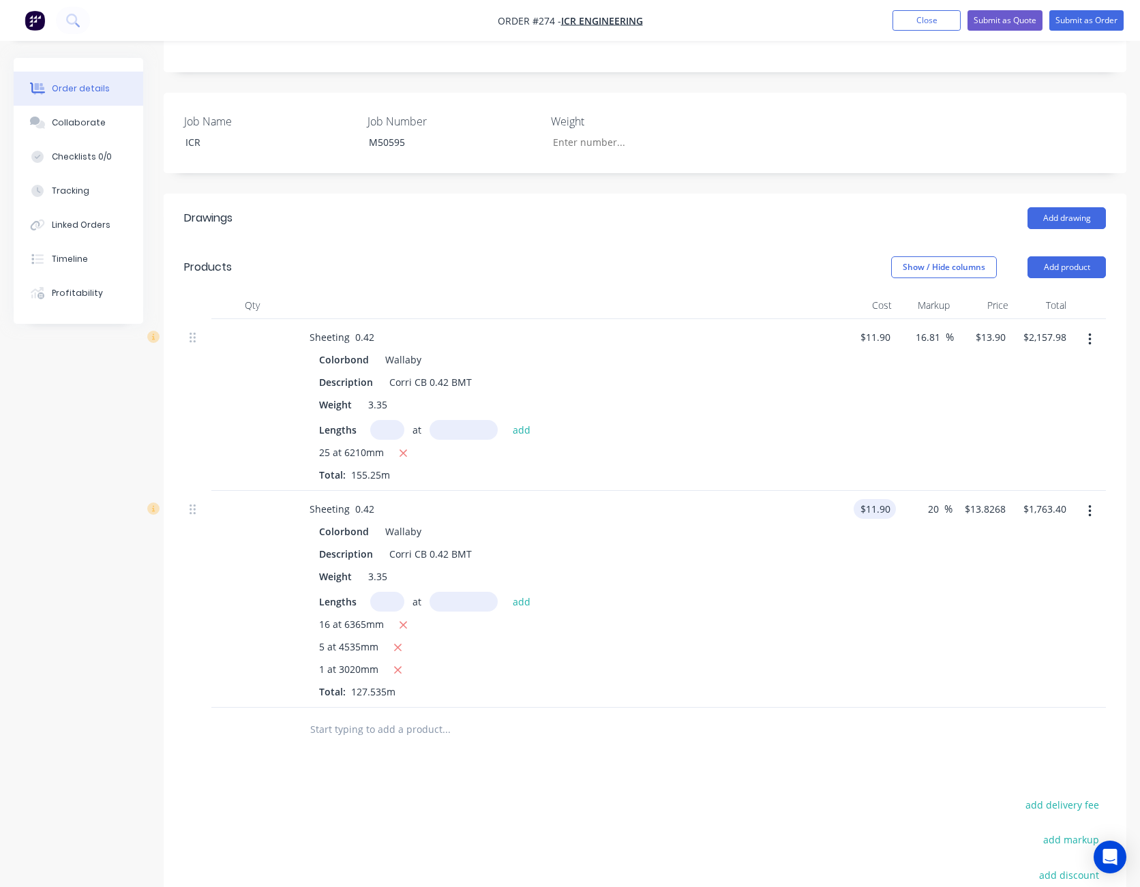
type input "20"
type input "14.28"
type input "$1,821.20"
type input "13.90"
type input "16.81"
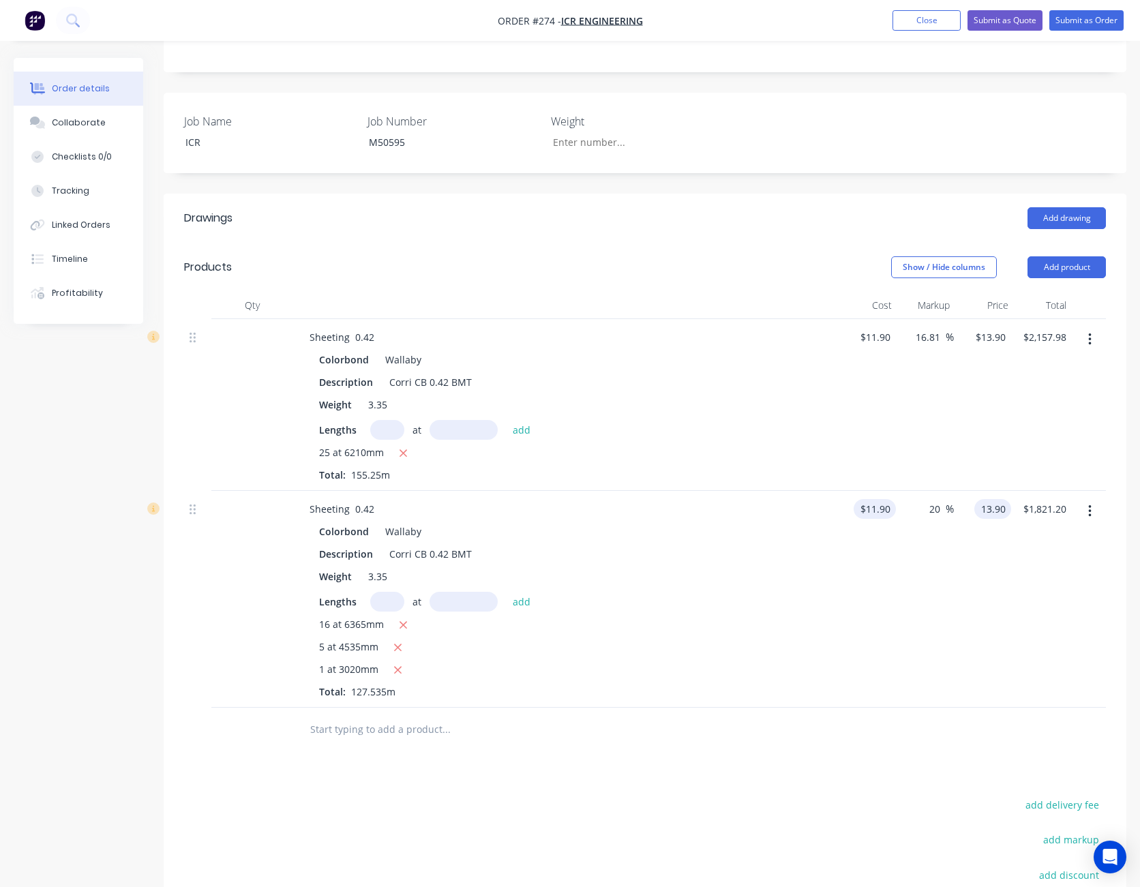
type input "$13.90"
type input "$1,772.74"
click at [947, 627] on div "16.81 16.81 %" at bounding box center [924, 599] width 57 height 217
drag, startPoint x: 931, startPoint y: 691, endPoint x: 809, endPoint y: 753, distance: 136.6
click at [809, 753] on div "Drawings Add drawing Products Show / Hide columns Add product Qty Cost Markup P…" at bounding box center [645, 637] width 963 height 886
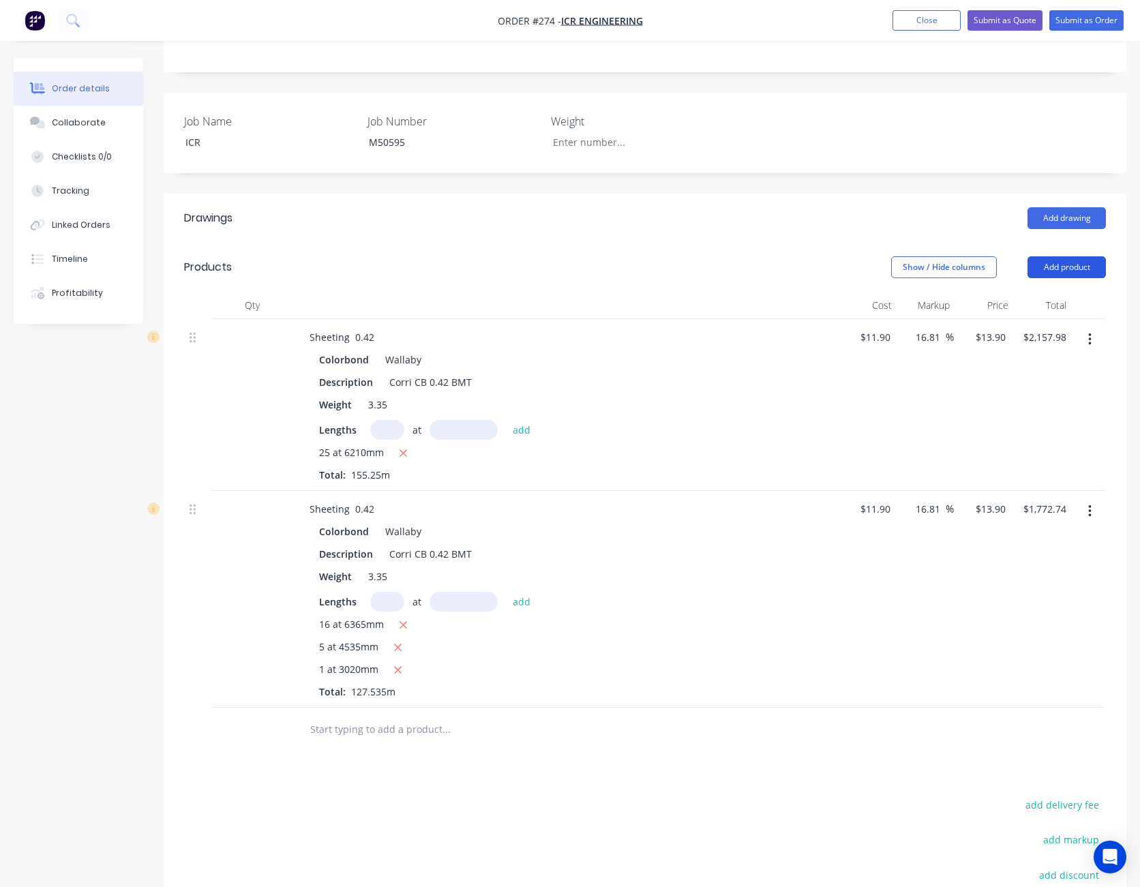
click at [1066, 256] on button "Add product" at bounding box center [1067, 267] width 78 height 22
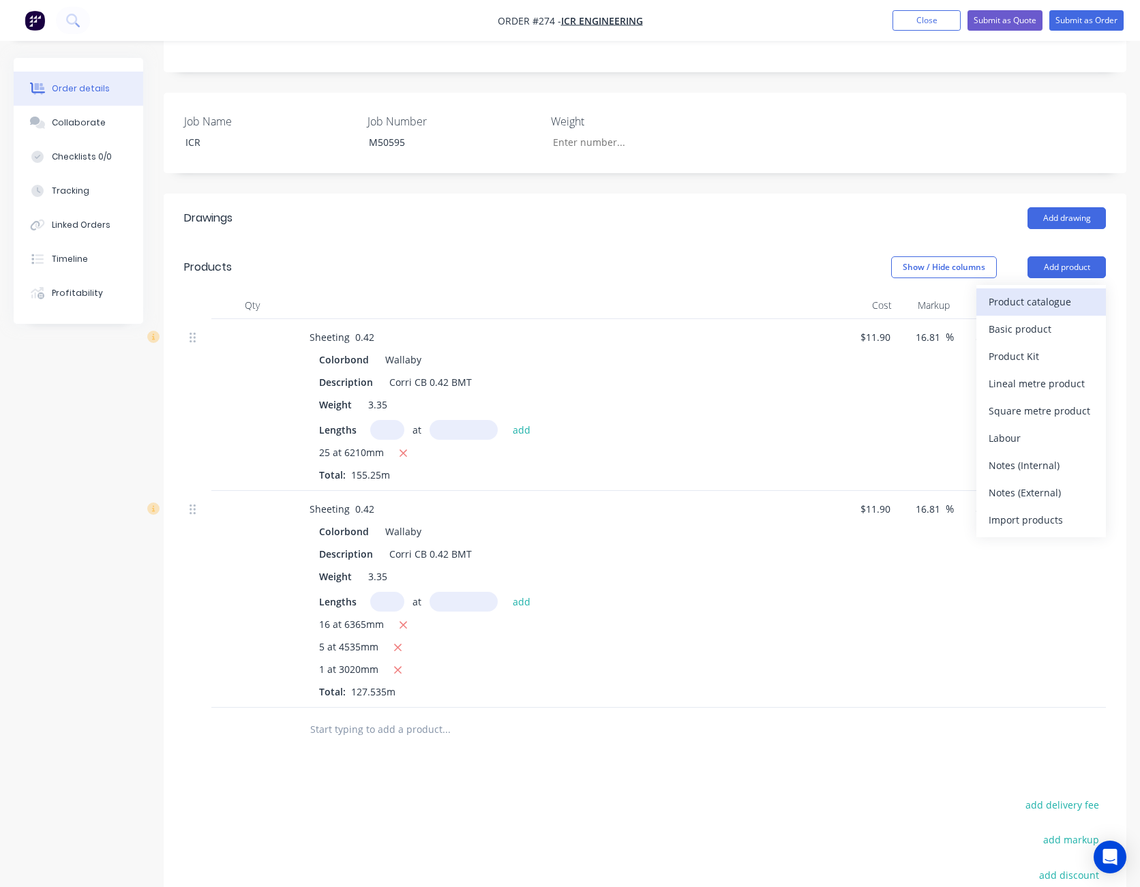
click at [1053, 292] on div "Product catalogue" at bounding box center [1041, 302] width 105 height 20
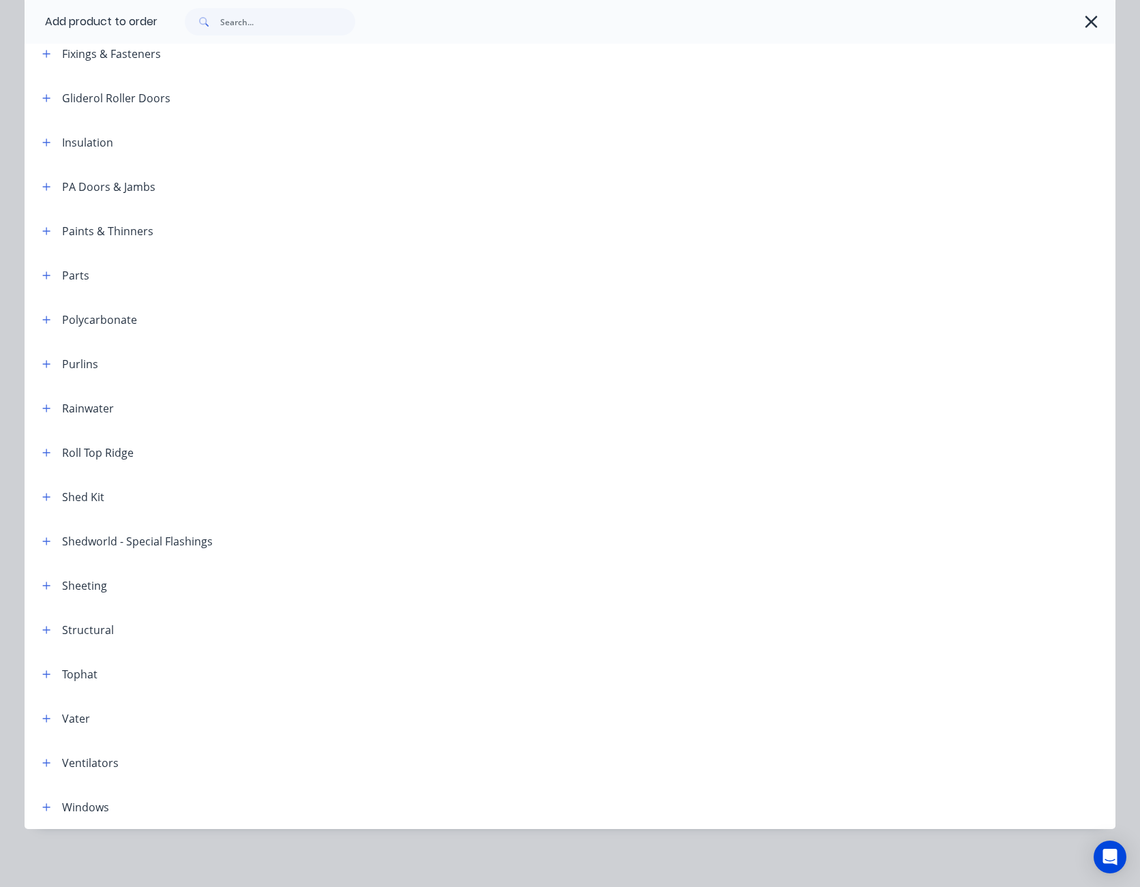
scroll to position [519, 0]
click at [43, 539] on icon "button" at bounding box center [47, 539] width 8 height 8
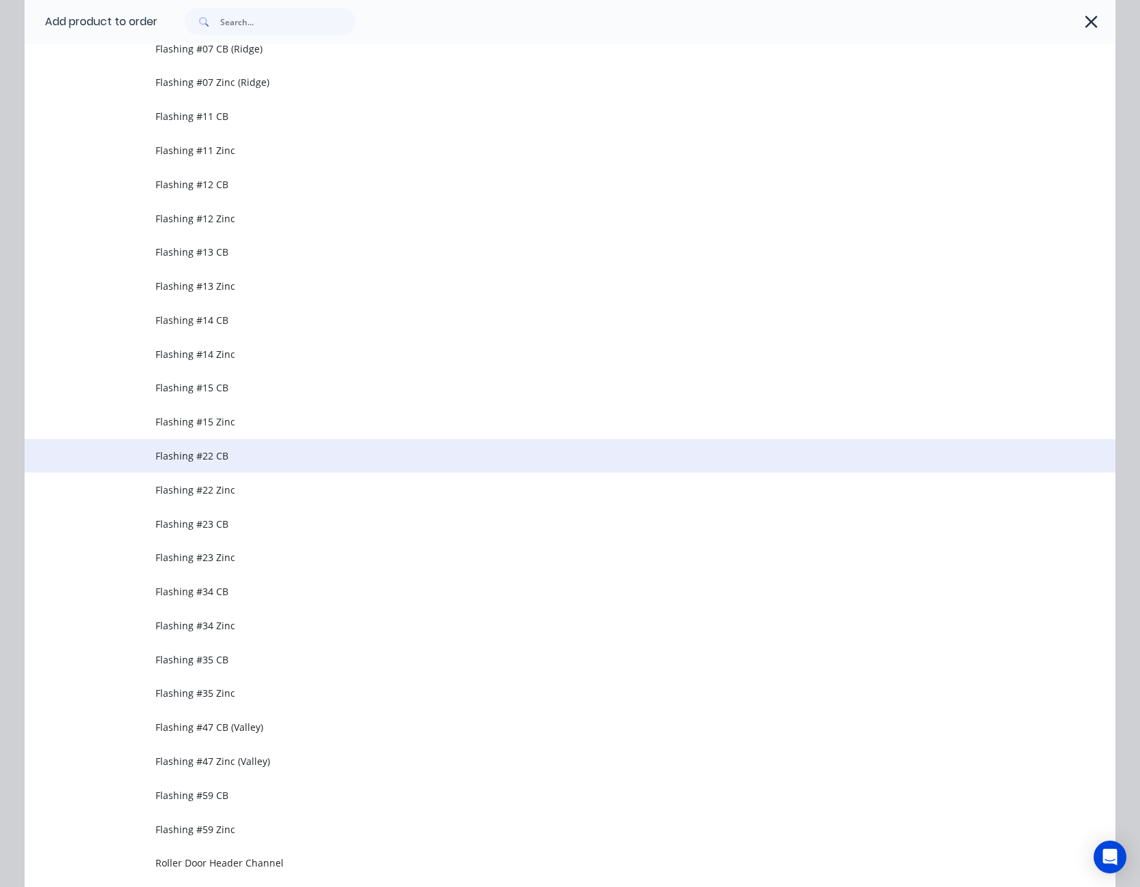
scroll to position [1337, 0]
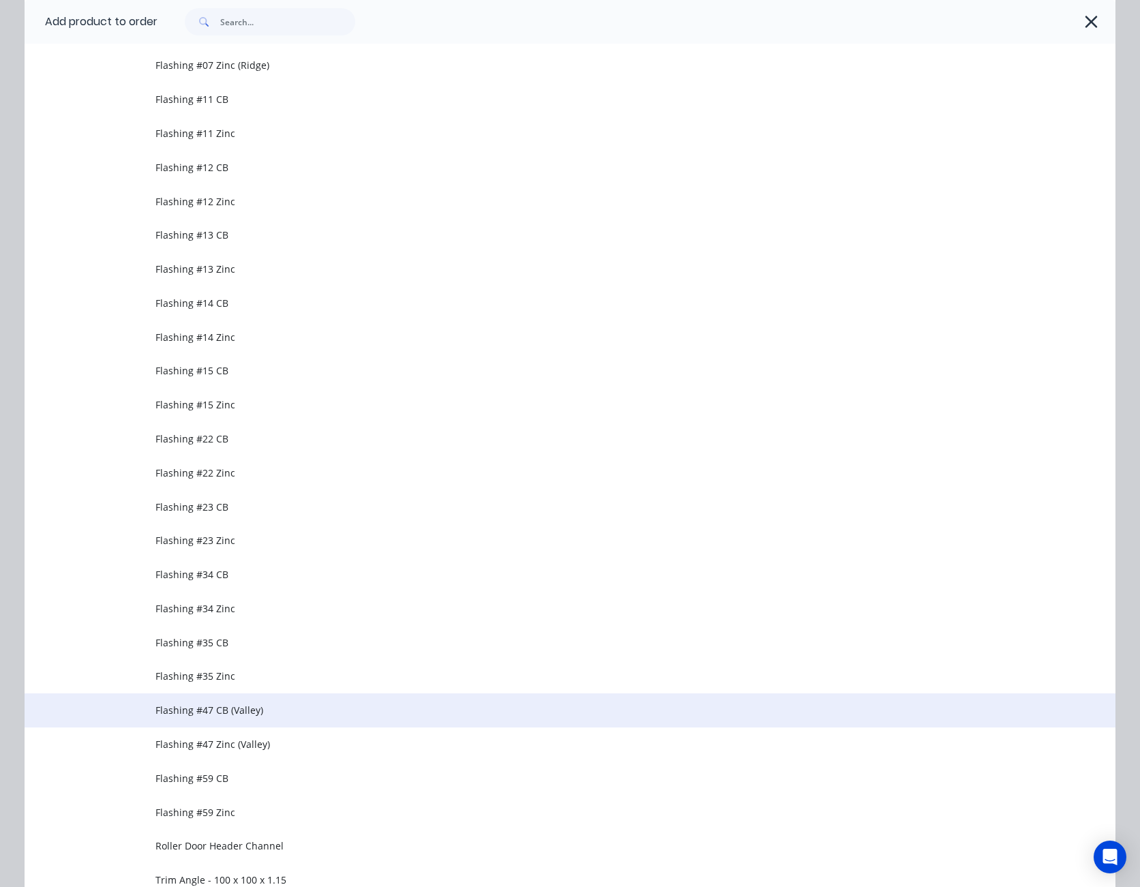
click at [242, 704] on span "Flashing #47 CB (Valley)" at bounding box center [539, 710] width 768 height 14
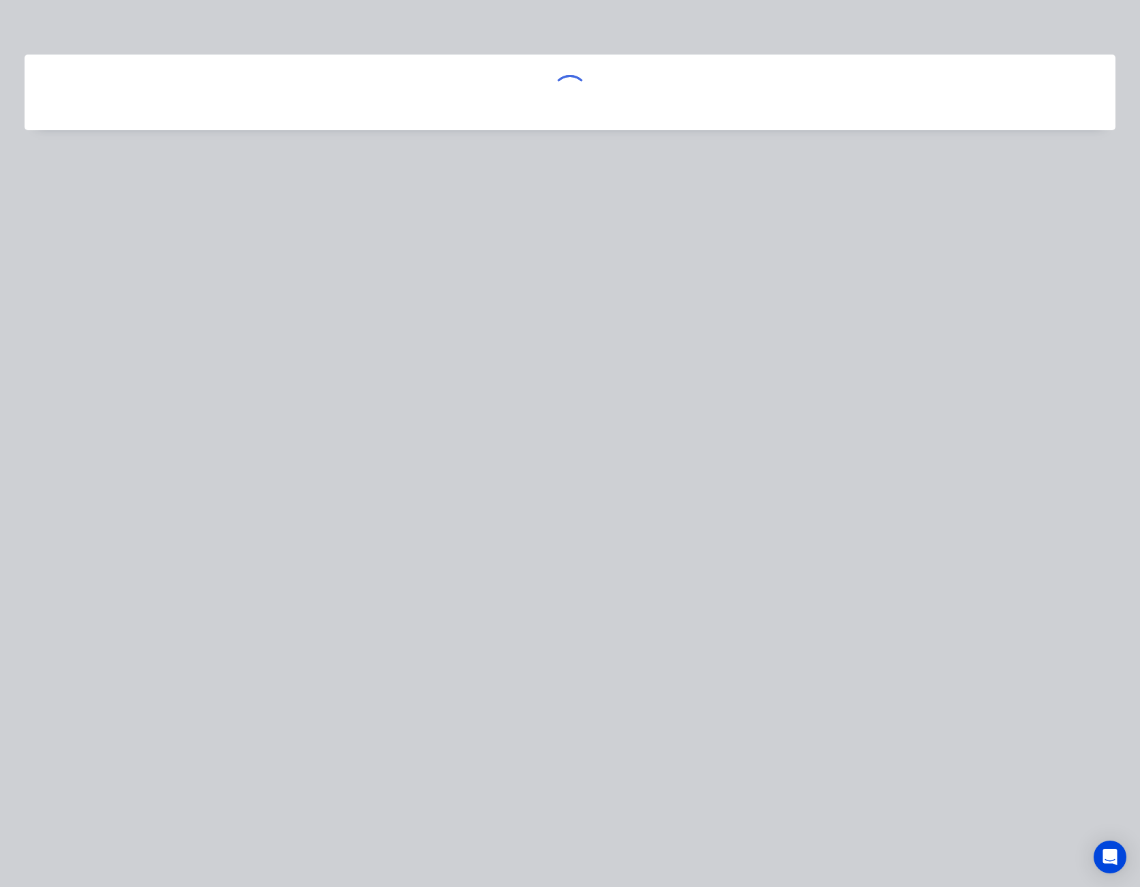
scroll to position [0, 0]
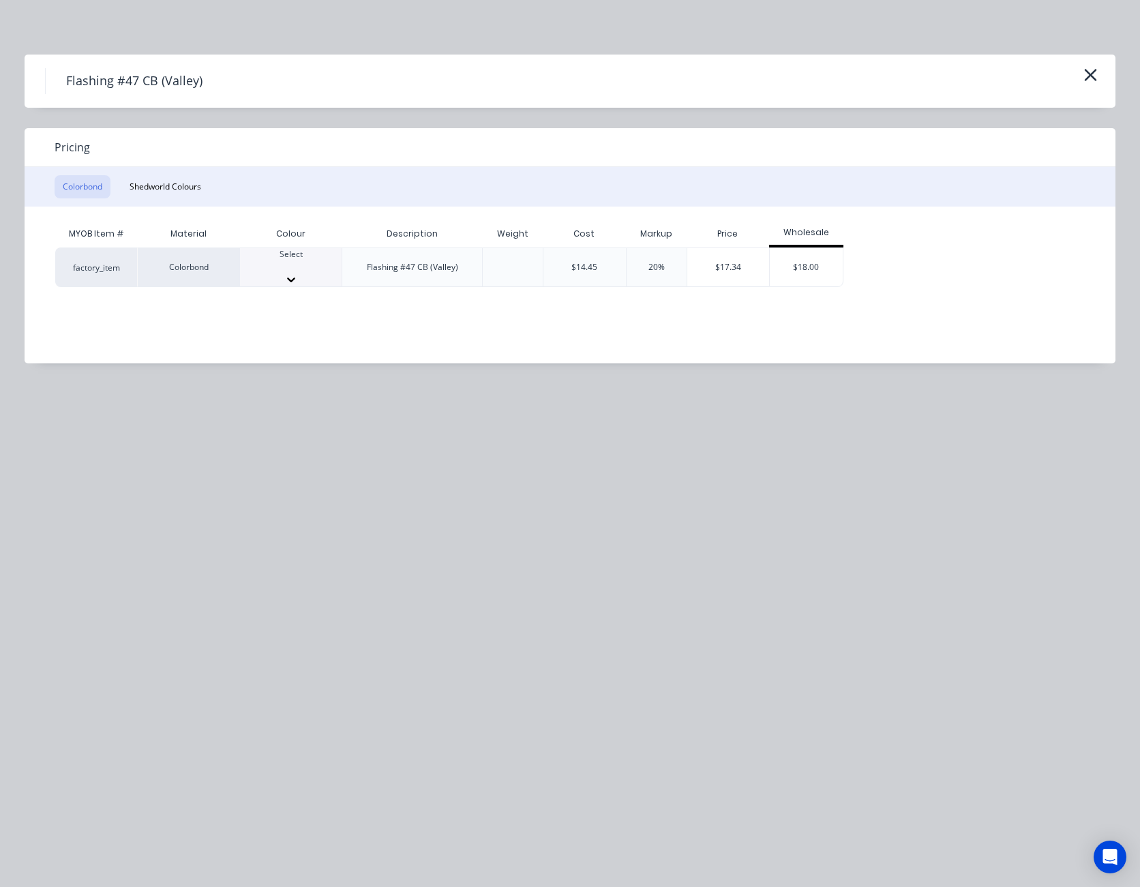
click at [298, 273] on icon at bounding box center [291, 280] width 14 height 14
click at [729, 267] on div "$17.34" at bounding box center [728, 271] width 83 height 46
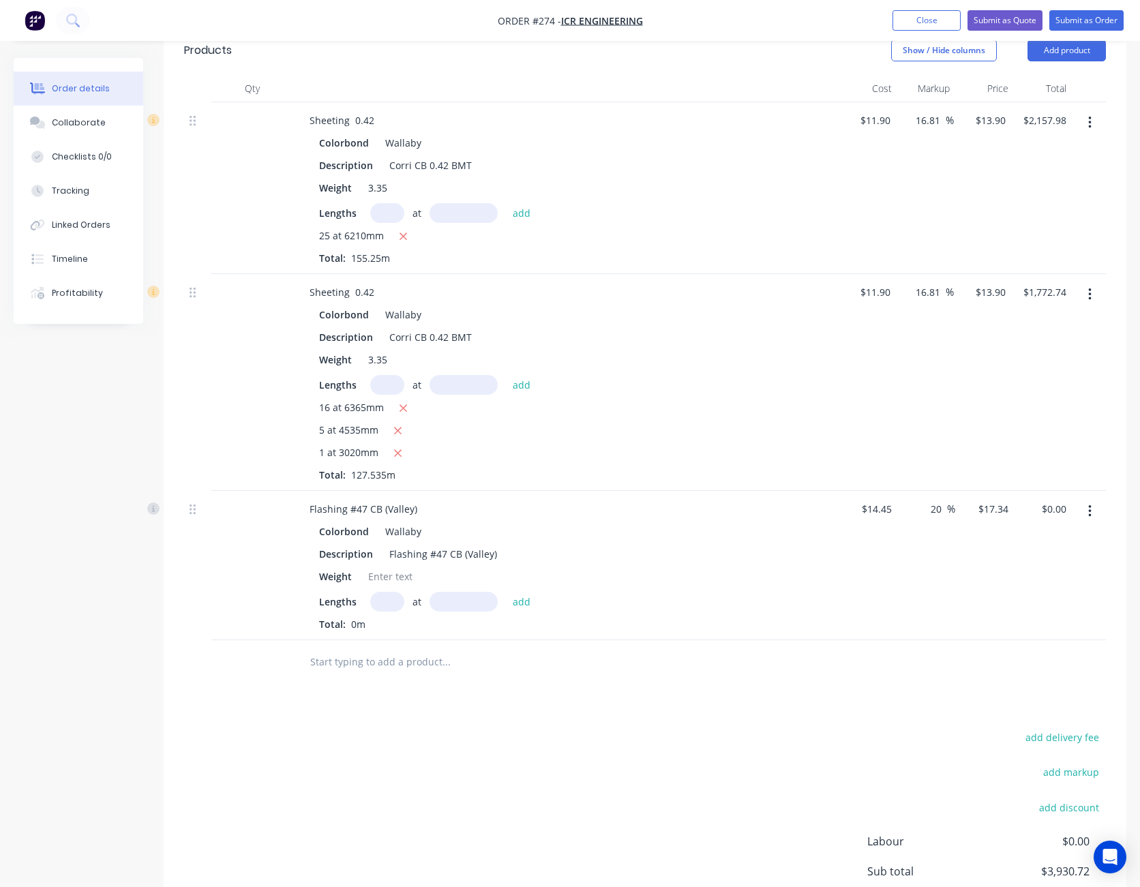
click at [396, 592] on input "text" at bounding box center [387, 602] width 34 height 20
type input "3"
type input "5200"
click at [506, 592] on button "add" at bounding box center [522, 601] width 32 height 18
type input "$270.50"
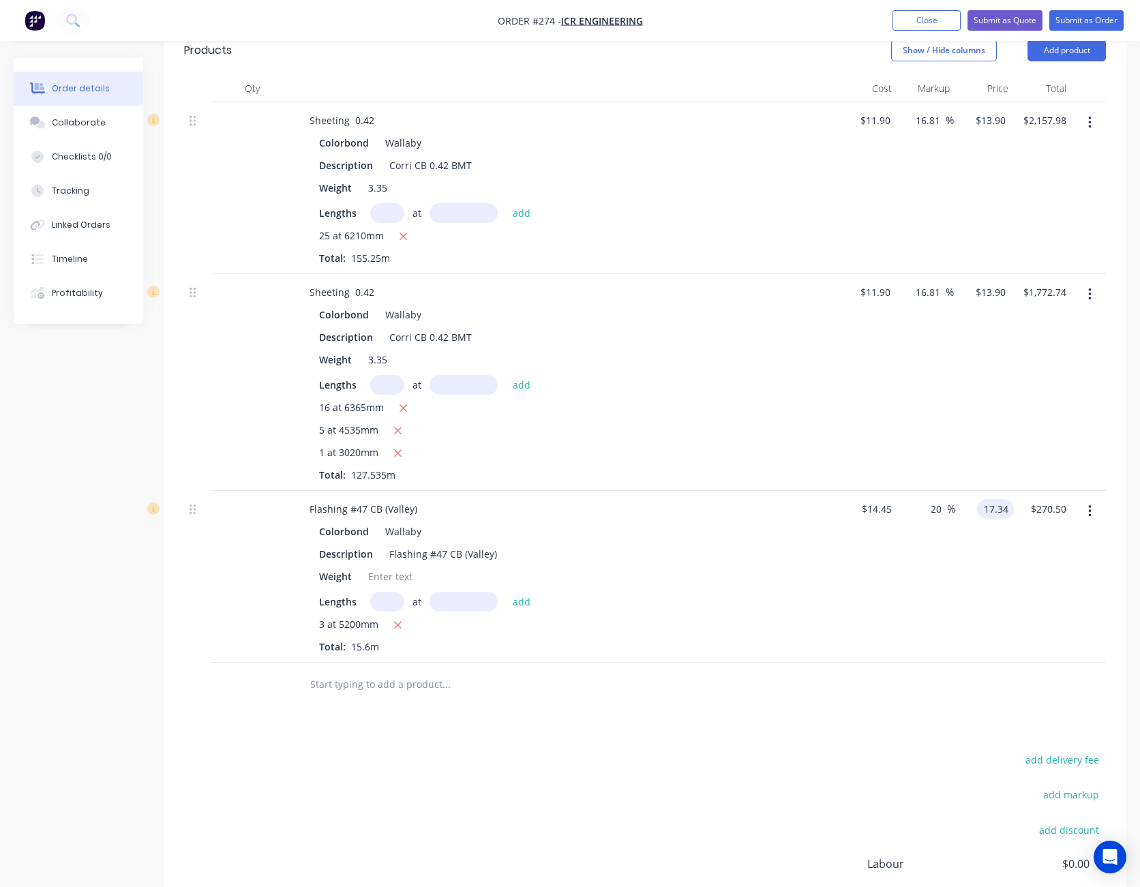
click at [989, 499] on input "17.34" at bounding box center [998, 509] width 31 height 20
type input "17"
type input "17.65"
type input "$17.00"
type input "$265.20"
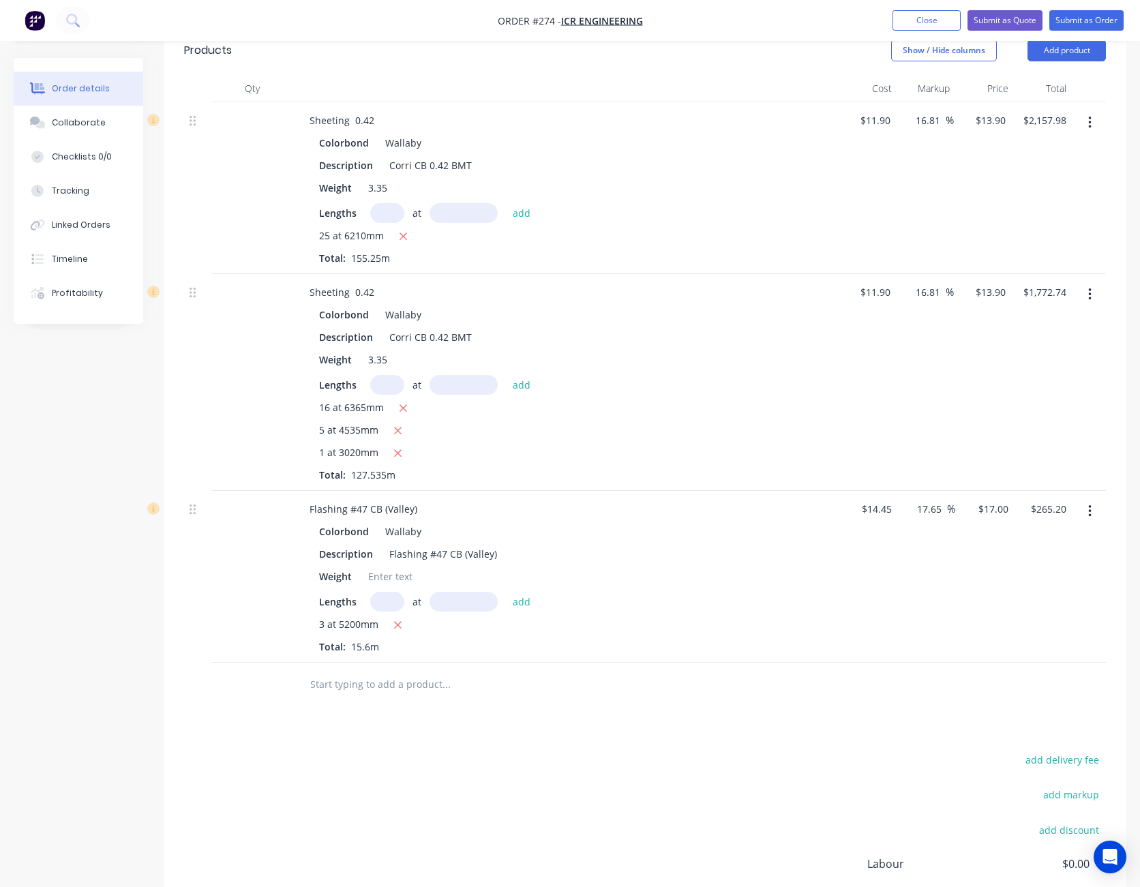
click at [972, 700] on div "Drawings Add drawing Products Show / Hide columns Add product Qty Cost Markup P…" at bounding box center [645, 506] width 963 height 1058
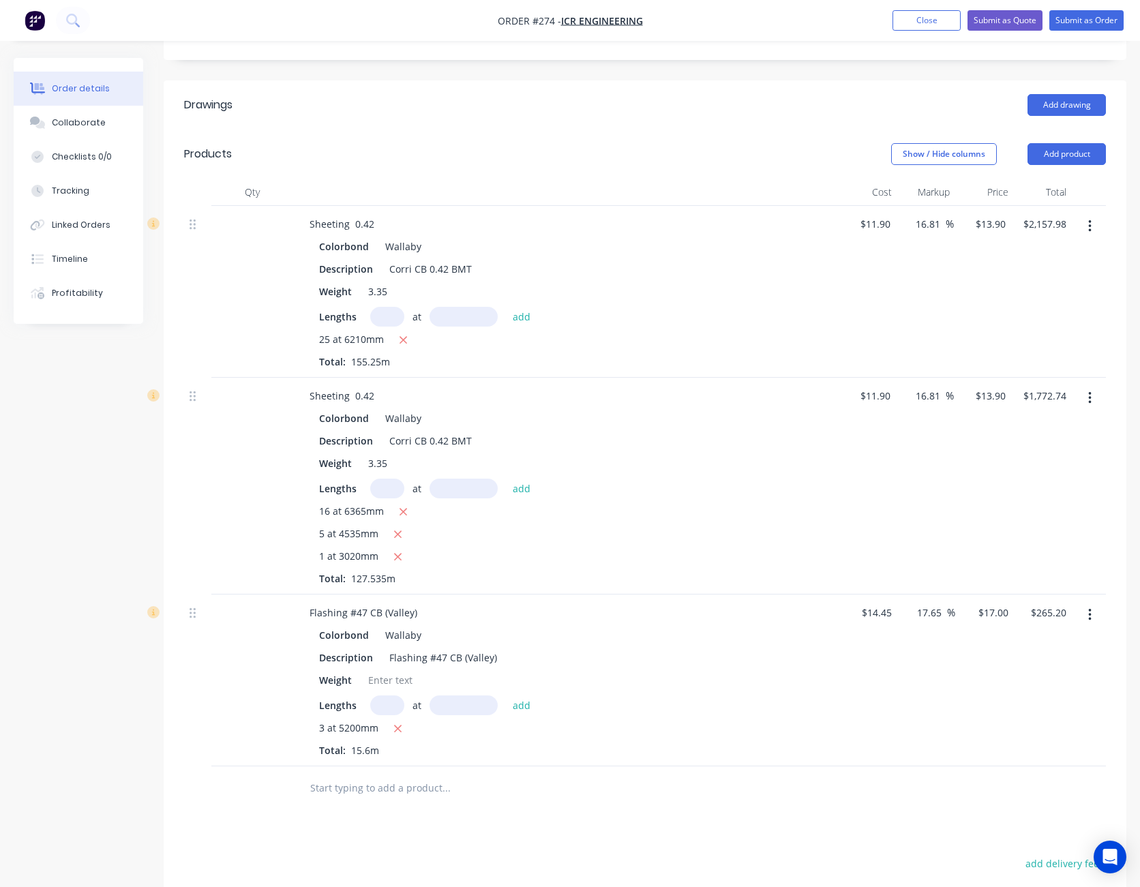
scroll to position [370, 0]
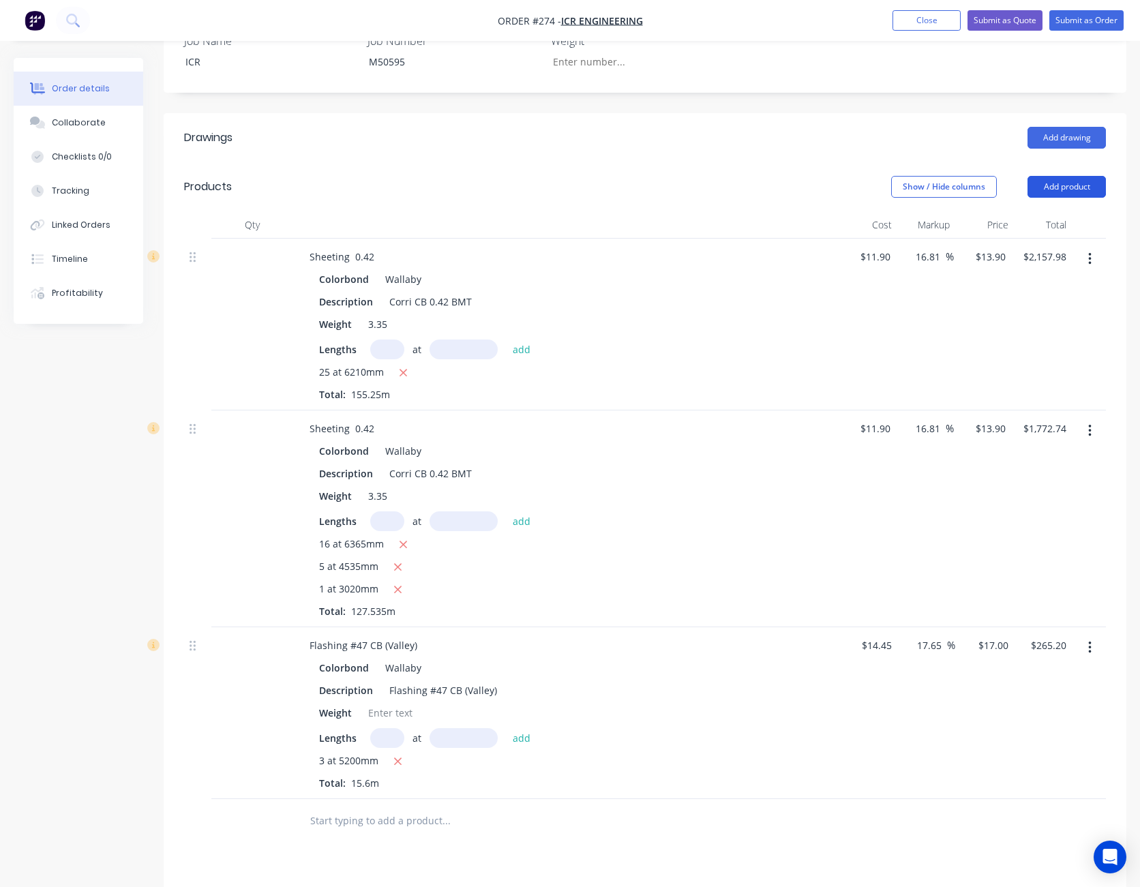
click at [1063, 176] on button "Add product" at bounding box center [1067, 187] width 78 height 22
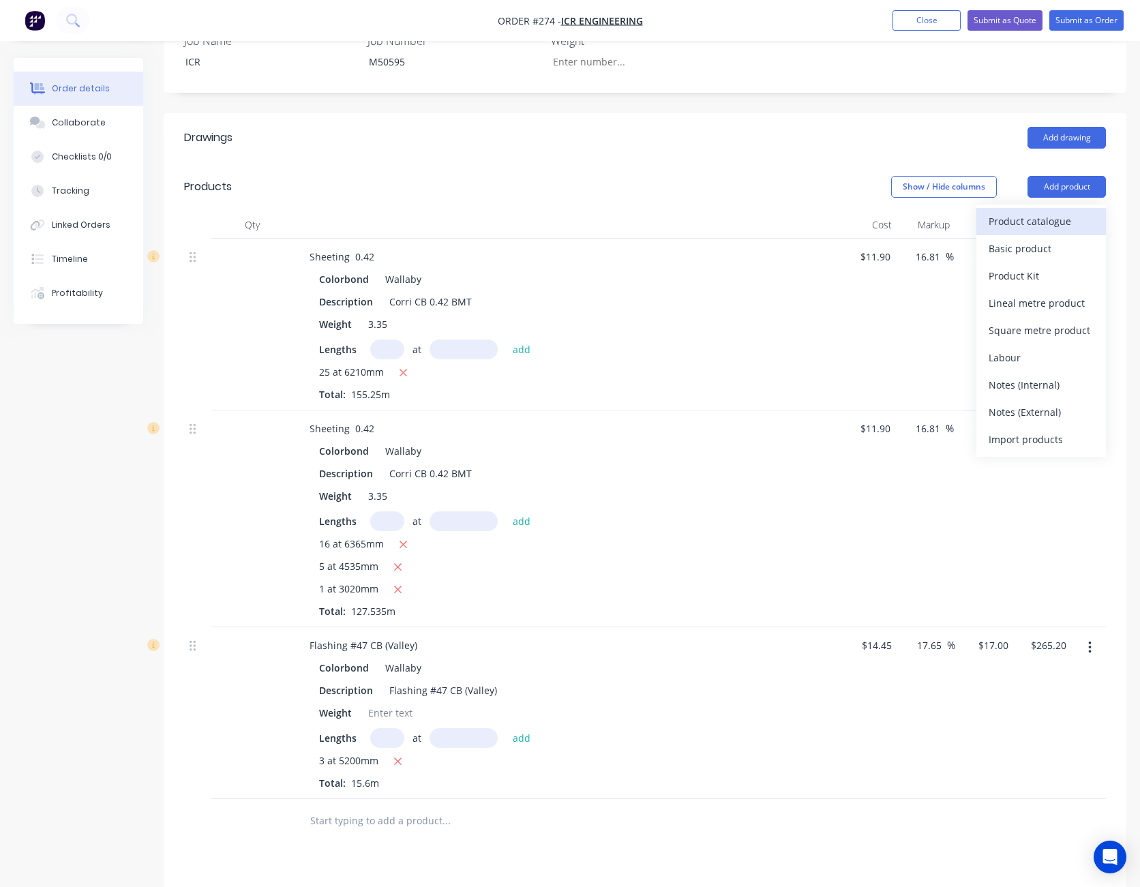
click at [1047, 211] on div "Product catalogue" at bounding box center [1041, 221] width 105 height 20
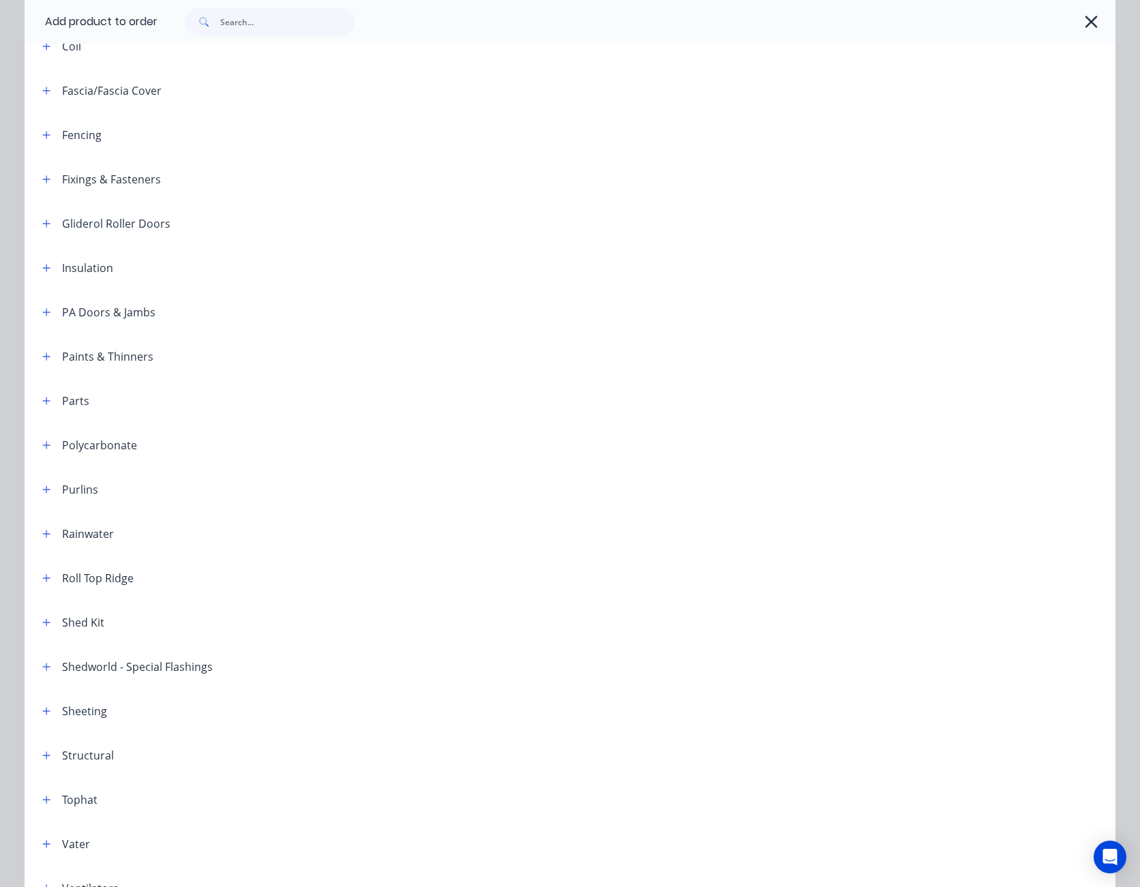
scroll to position [519, 0]
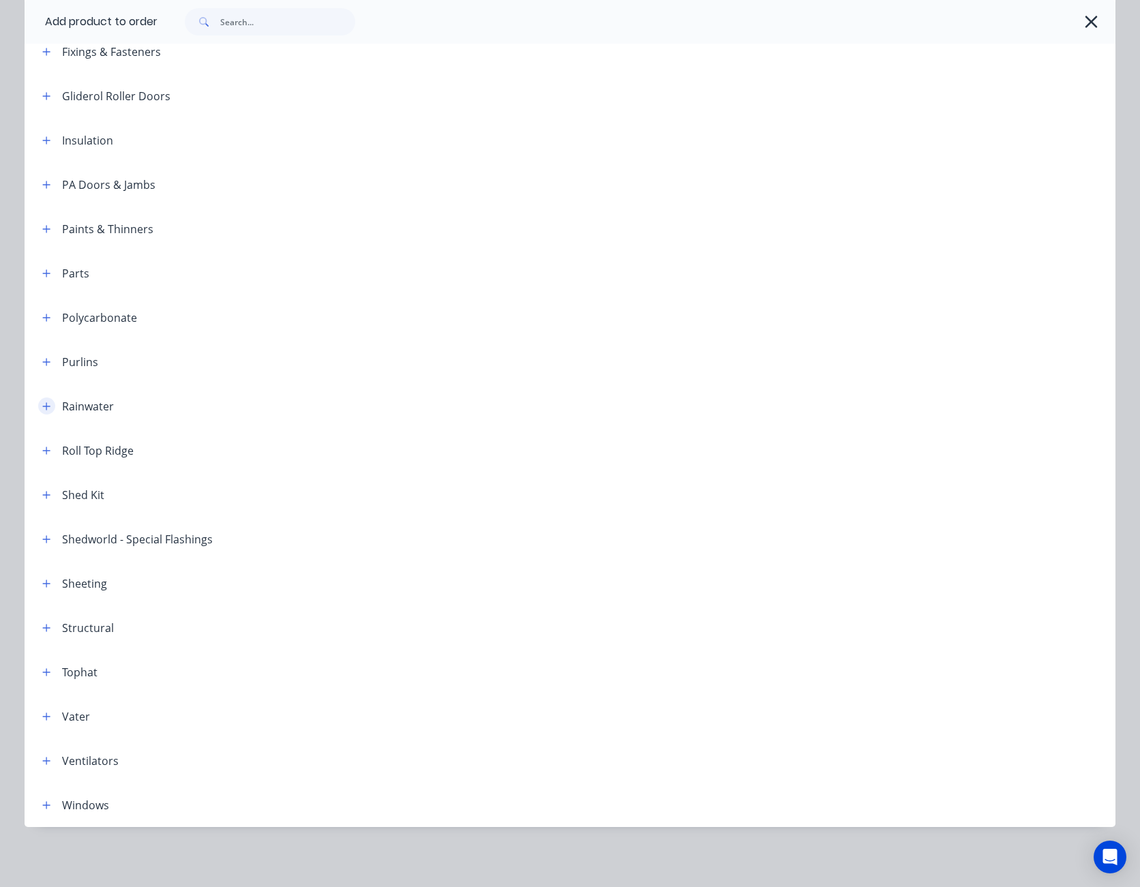
click at [42, 402] on icon "button" at bounding box center [46, 407] width 8 height 10
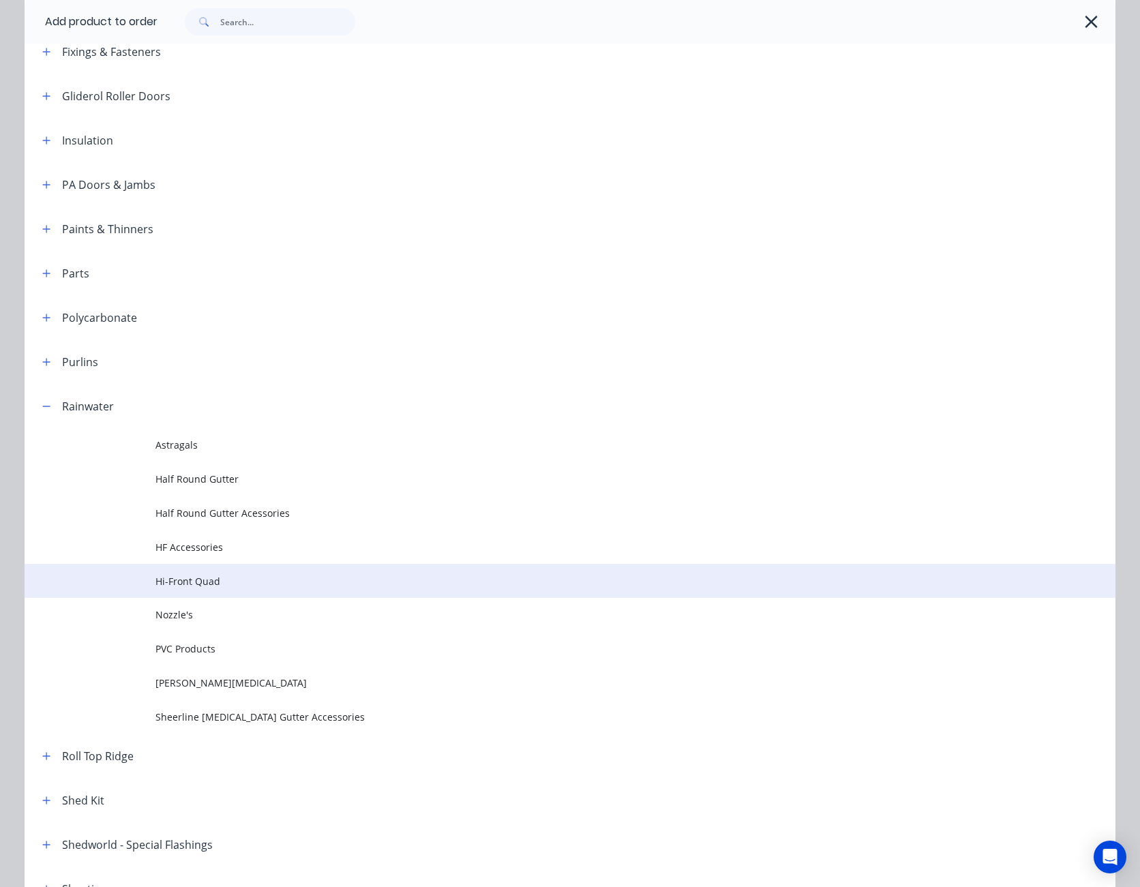
click at [175, 586] on span "Hi-Front Quad" at bounding box center [539, 581] width 768 height 14
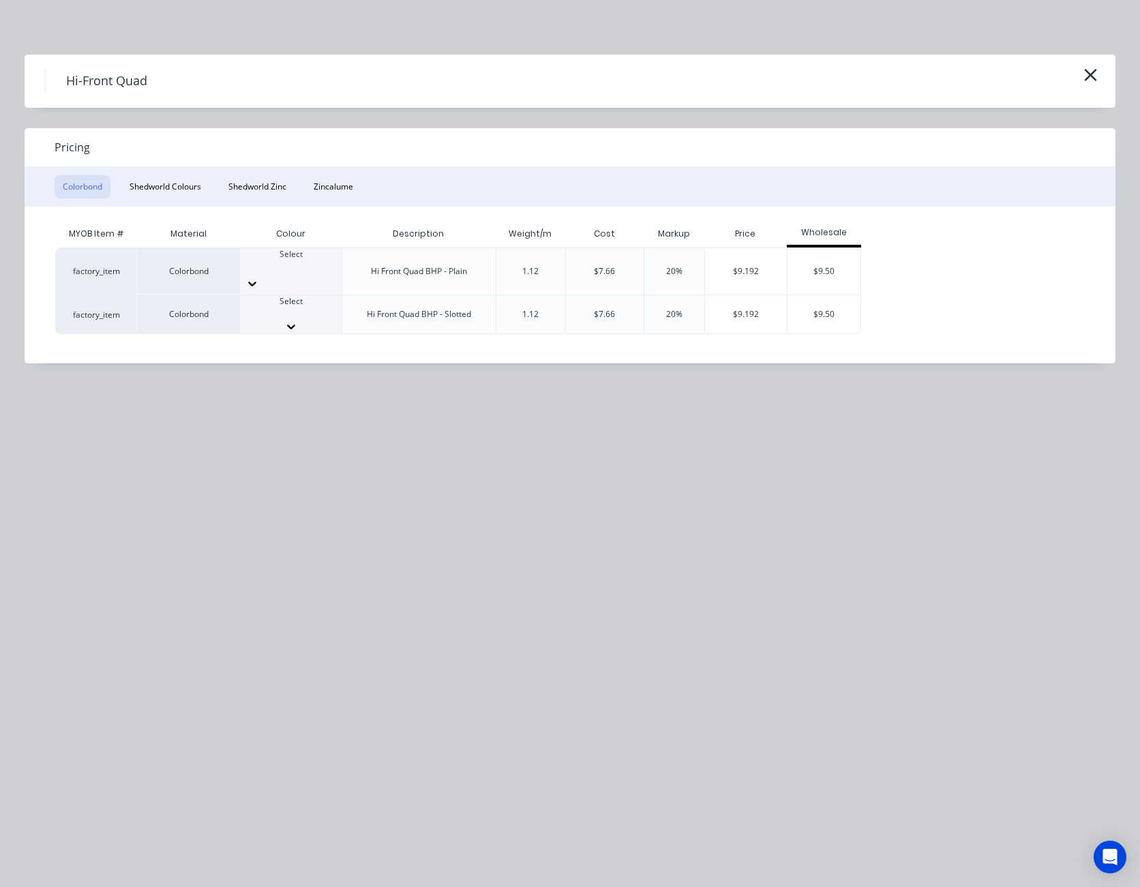
click at [295, 325] on icon at bounding box center [291, 327] width 8 height 5
click at [753, 299] on div "$9.192" at bounding box center [746, 318] width 83 height 46
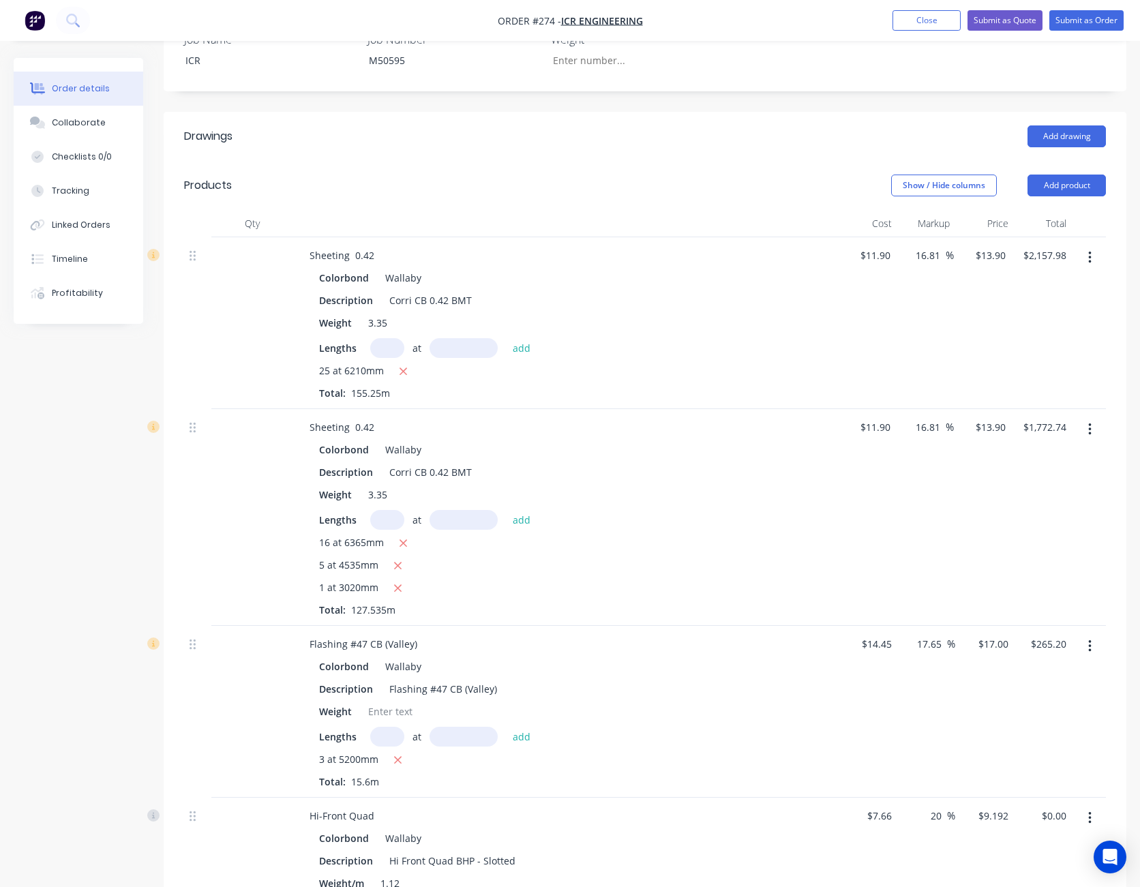
scroll to position [506, 0]
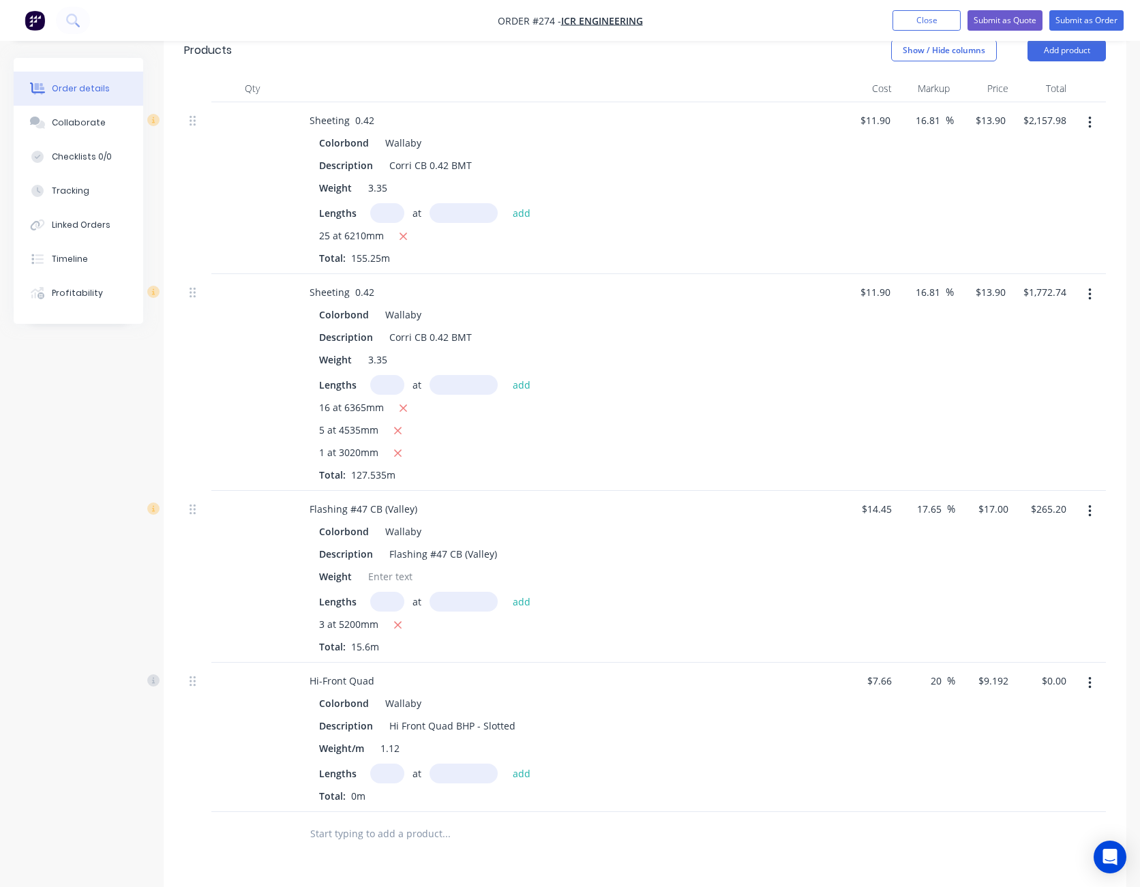
click at [383, 764] on input "text" at bounding box center [387, 774] width 34 height 20
type input "4"
type input "5000"
click at [506, 764] on button "add" at bounding box center [522, 773] width 32 height 18
type input "$183.84"
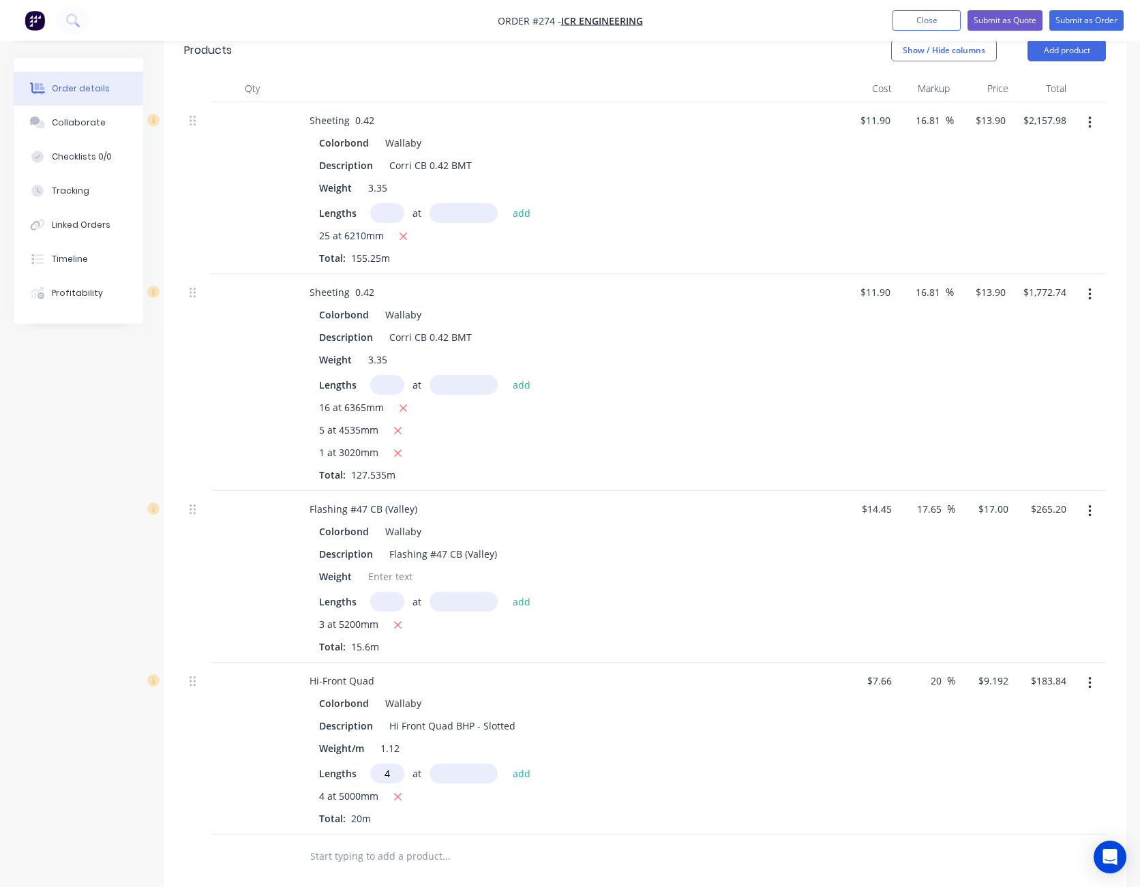
type input "4"
type input "5400"
click at [506, 764] on button "add" at bounding box center [522, 773] width 32 height 18
type input "$382.39"
type input "4"
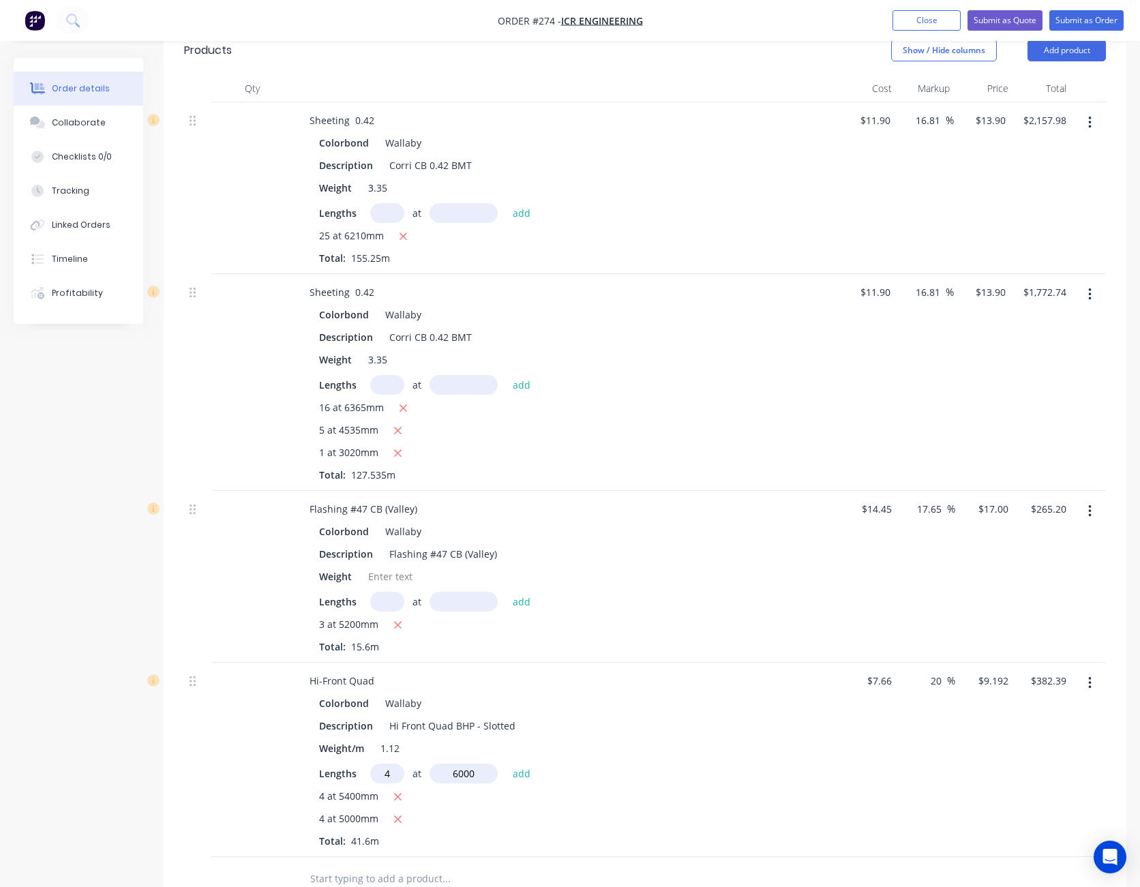
type input "6000"
click at [506, 764] on button "add" at bounding box center [522, 773] width 32 height 18
type input "$603.00"
click at [996, 671] on input "9.192" at bounding box center [995, 681] width 37 height 20
type input "9"
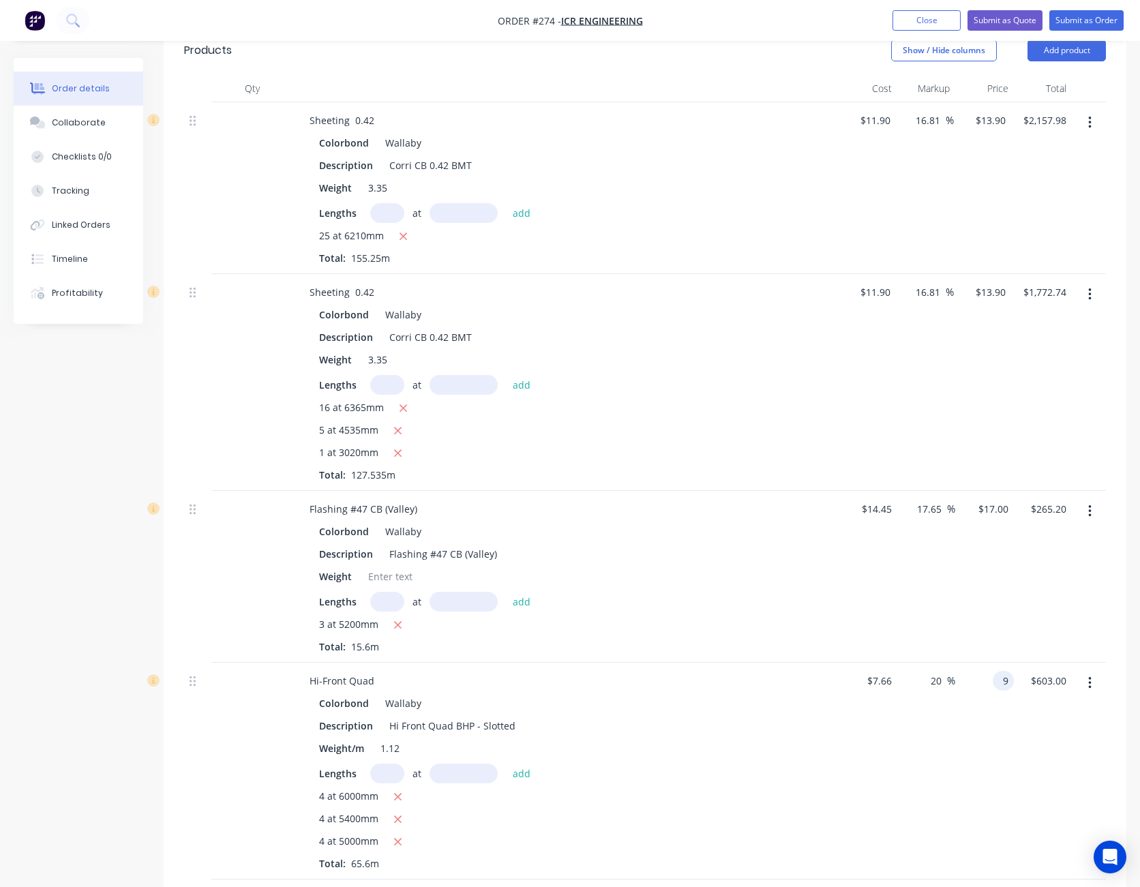
type input "17.49"
type input "$9.00"
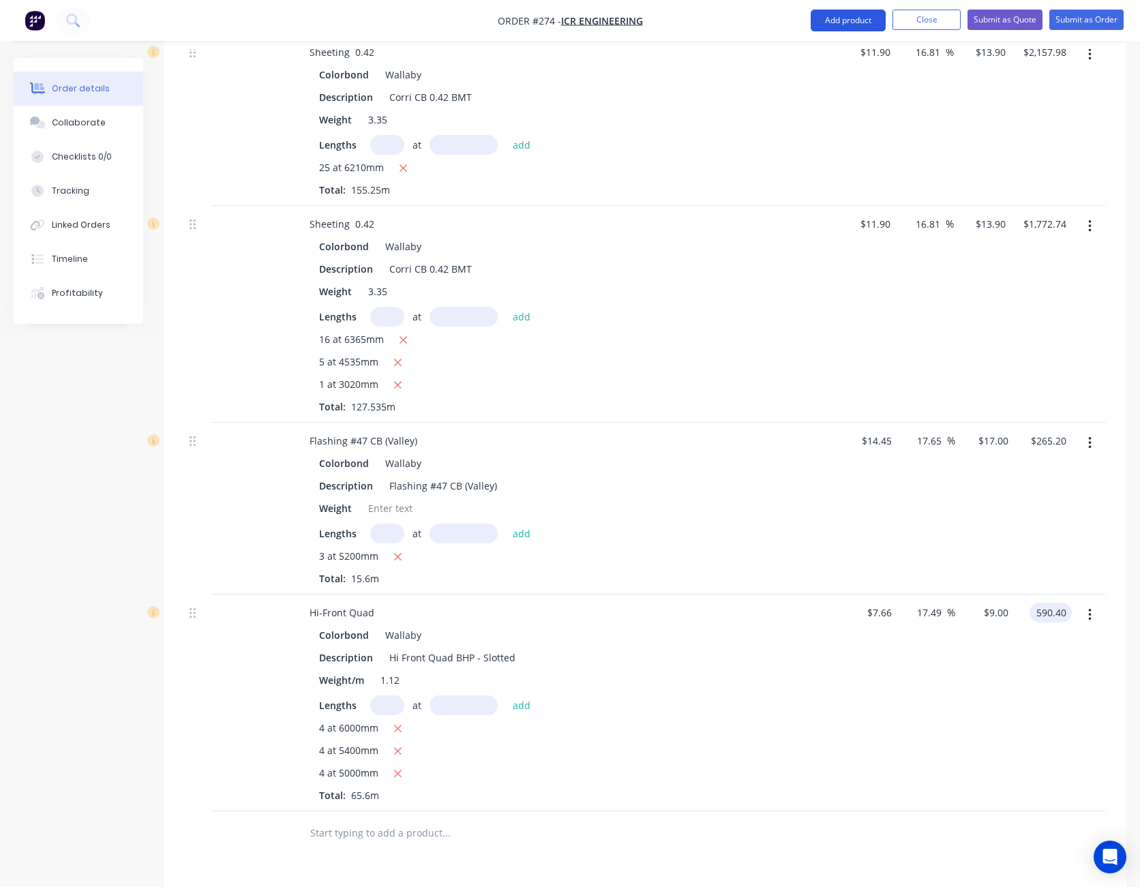
type input "$590.40"
click at [820, 19] on button "Add product" at bounding box center [848, 21] width 75 height 22
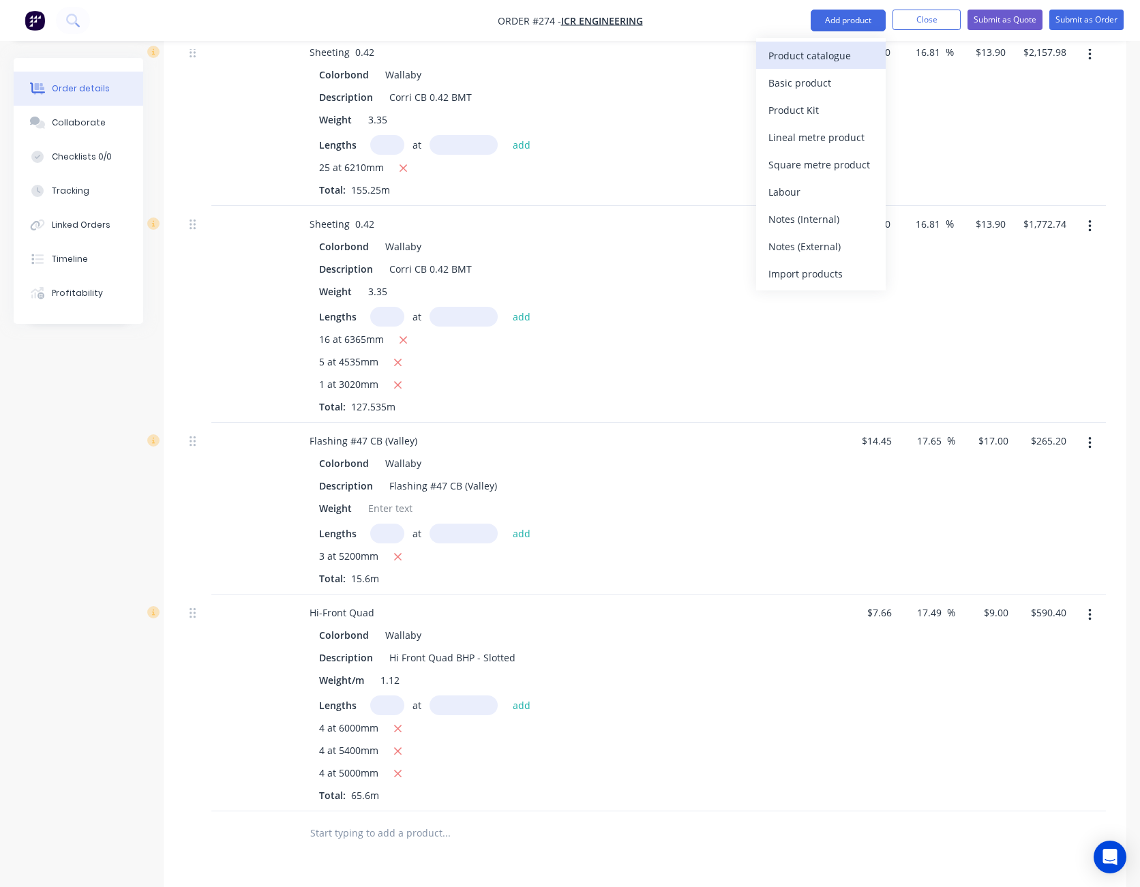
click at [821, 57] on div "Product catalogue" at bounding box center [820, 56] width 105 height 20
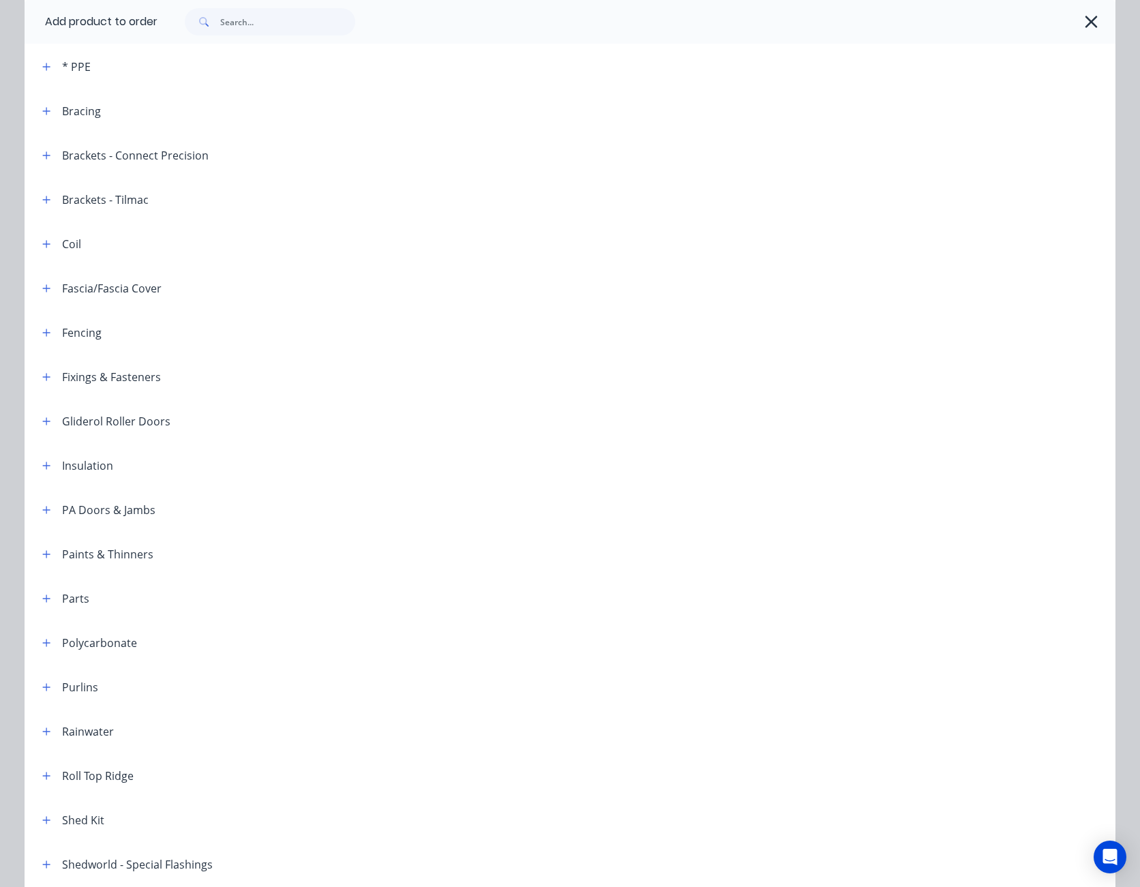
scroll to position [273, 0]
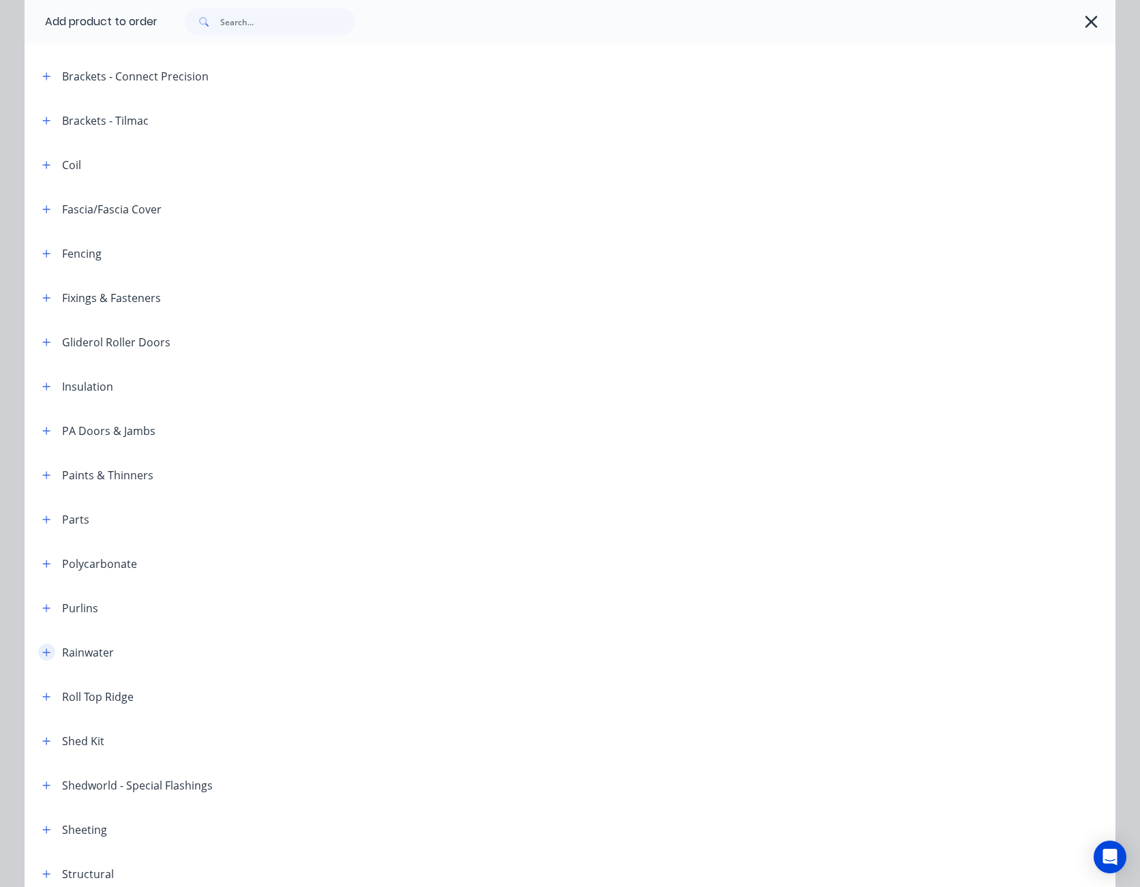
click at [42, 648] on icon "button" at bounding box center [46, 653] width 8 height 10
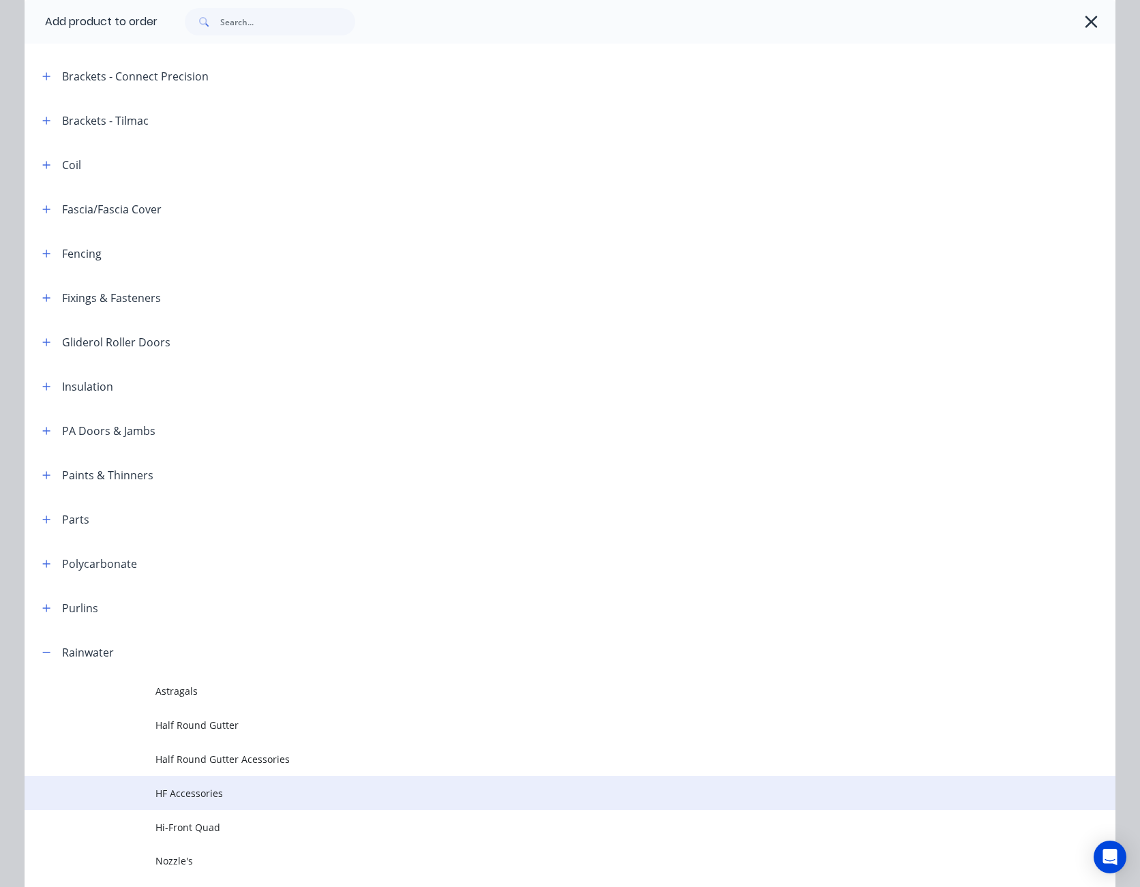
click at [208, 784] on td "HF Accessories" at bounding box center [635, 793] width 960 height 34
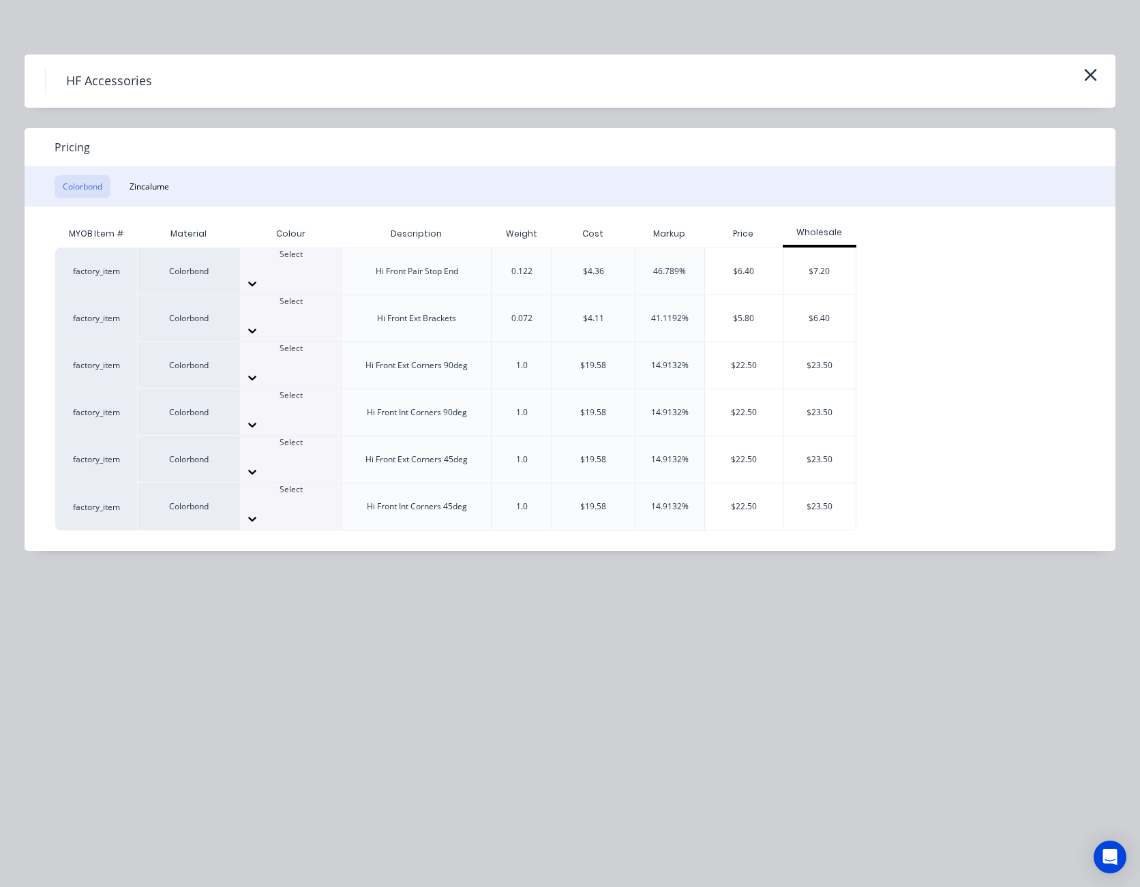
click at [259, 418] on icon at bounding box center [252, 425] width 14 height 14
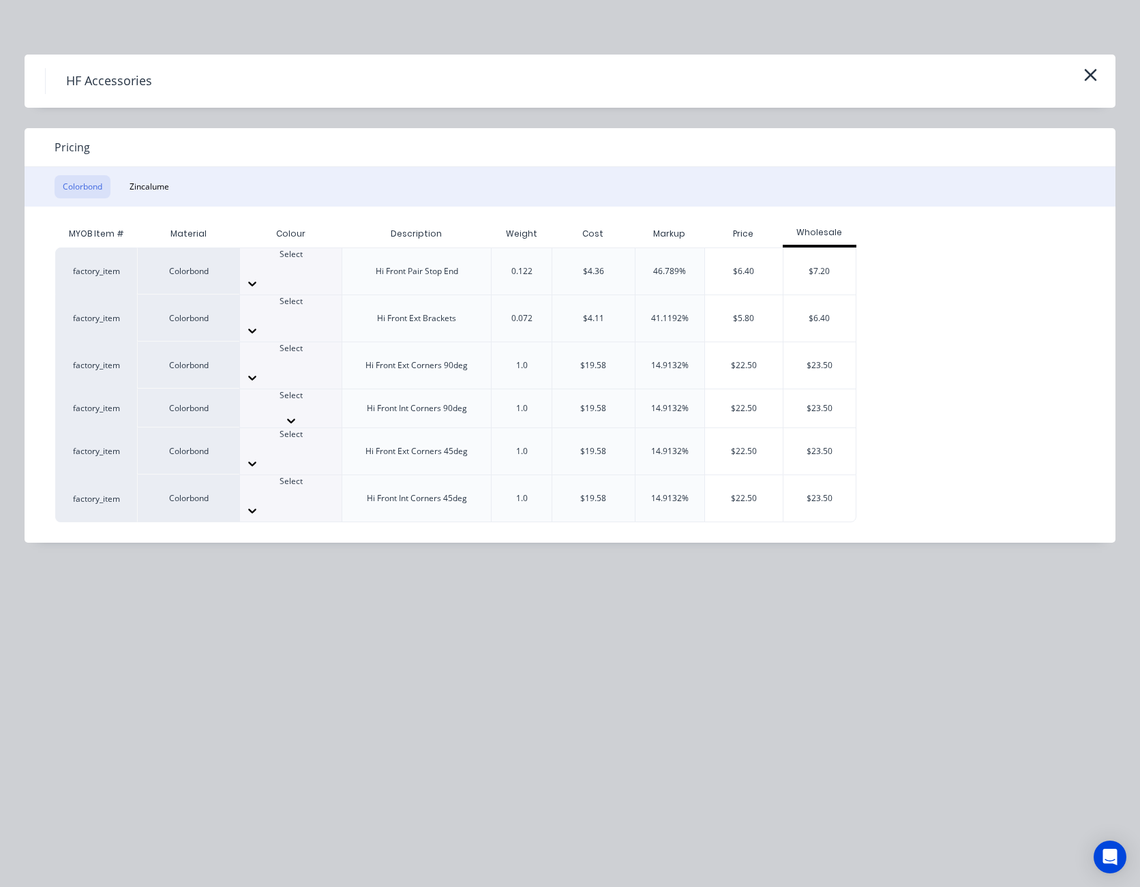
scroll to position [711, 0]
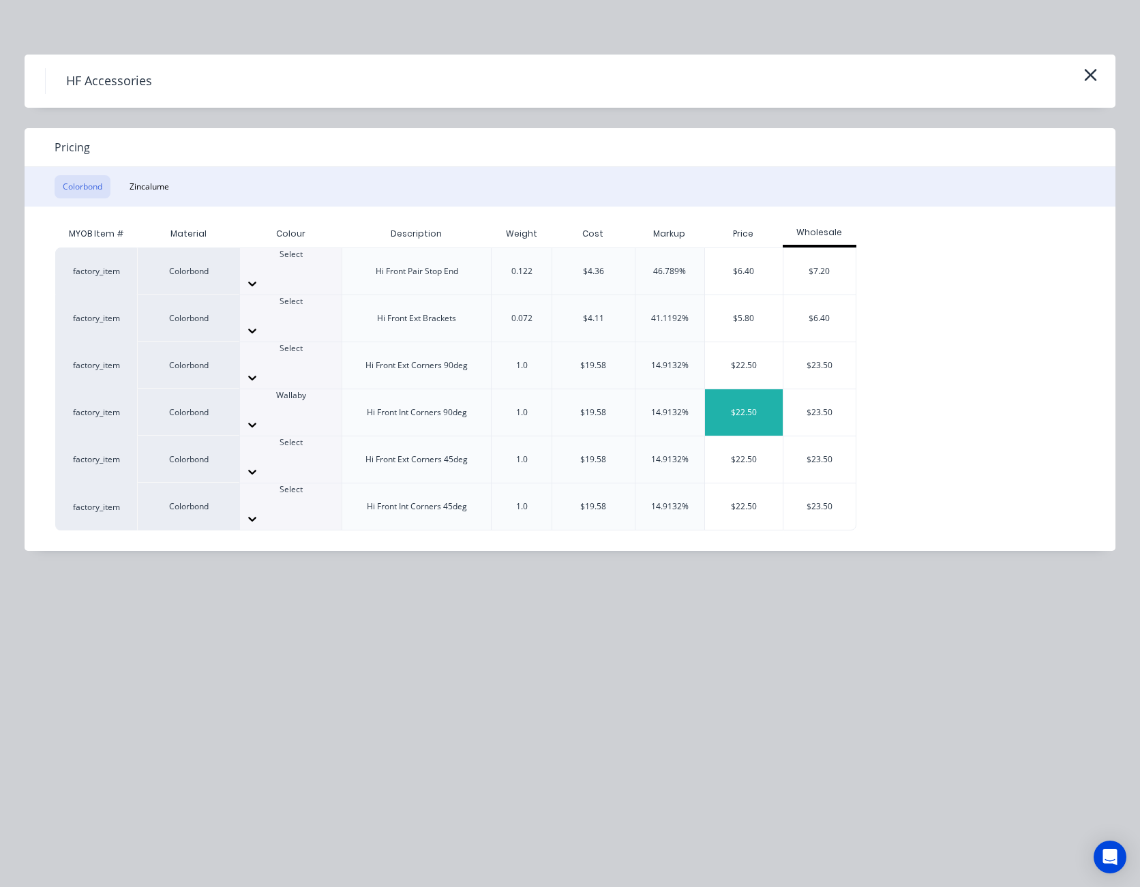
click at [748, 389] on div "$22.50" at bounding box center [744, 412] width 78 height 46
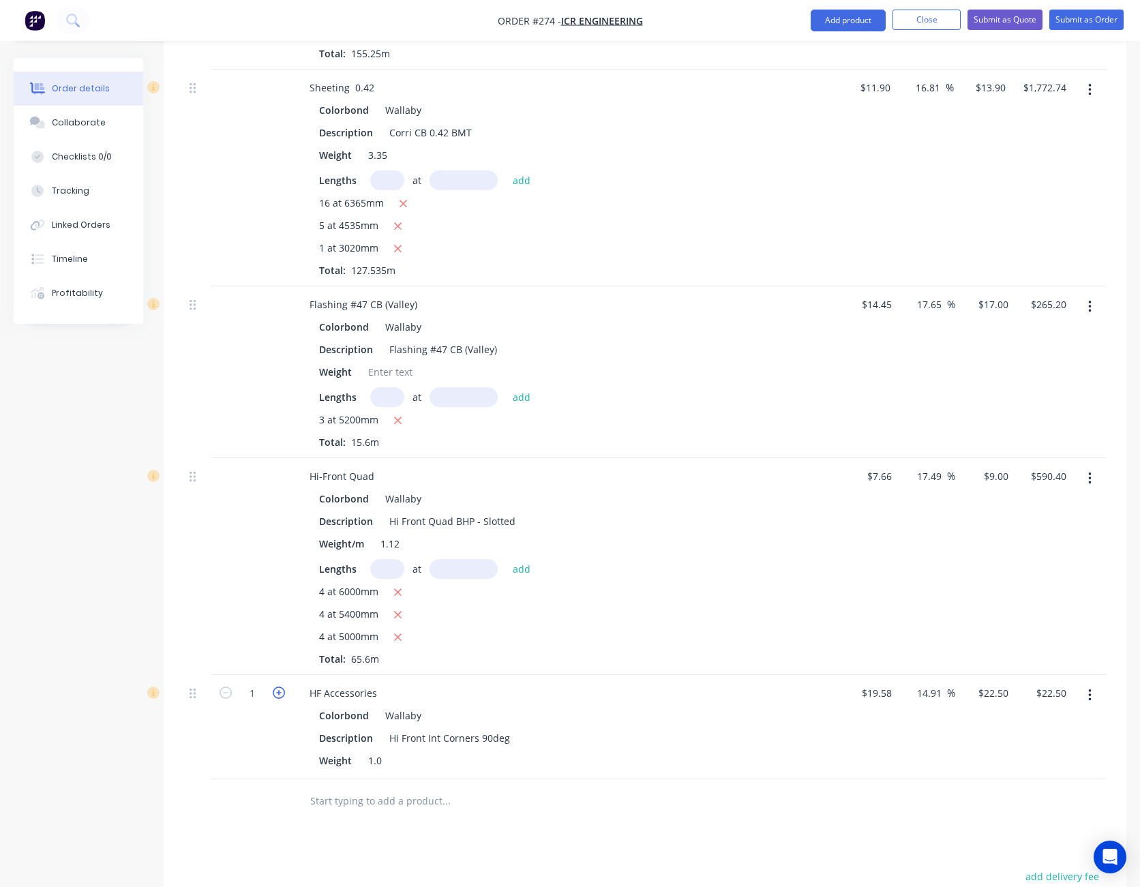
click at [275, 687] on icon "button" at bounding box center [279, 693] width 12 height 12
type input "2"
type input "$45.00"
click at [860, 20] on button "Add product" at bounding box center [848, 21] width 75 height 22
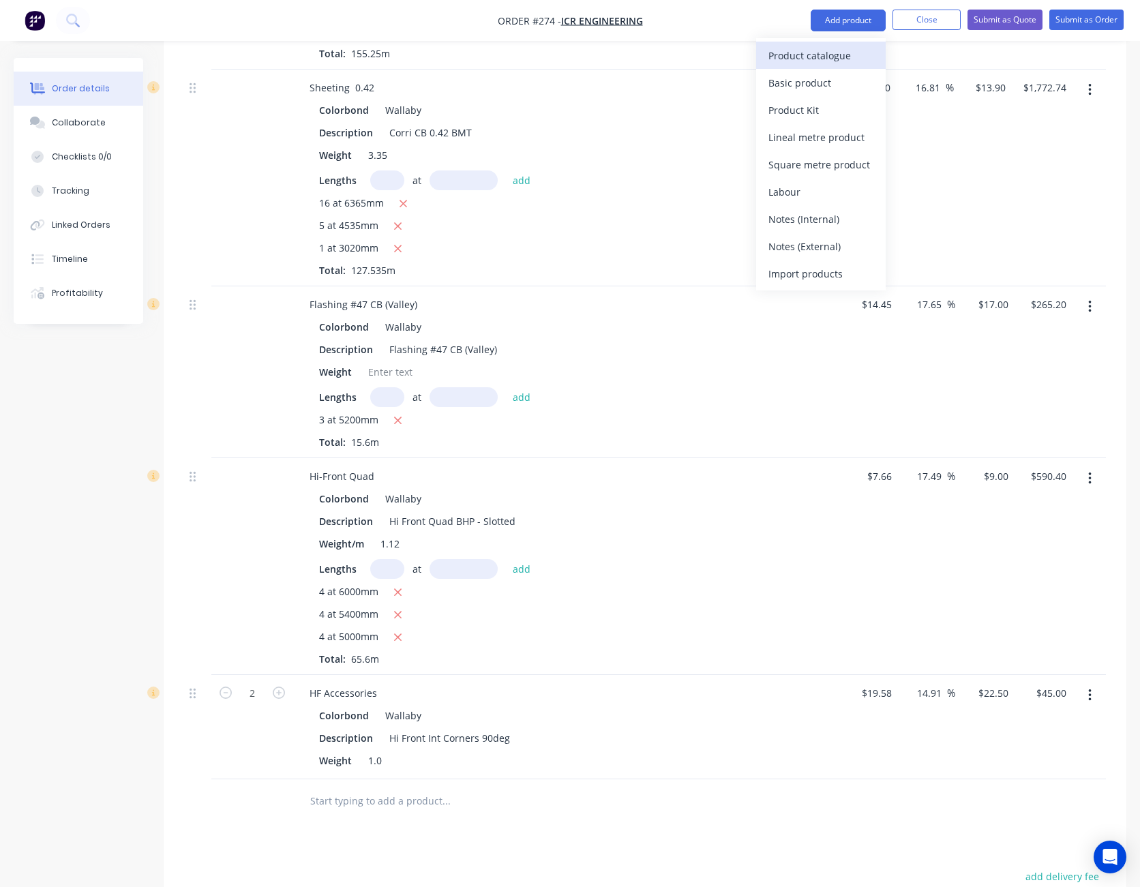
click at [841, 53] on div "Product catalogue" at bounding box center [820, 56] width 105 height 20
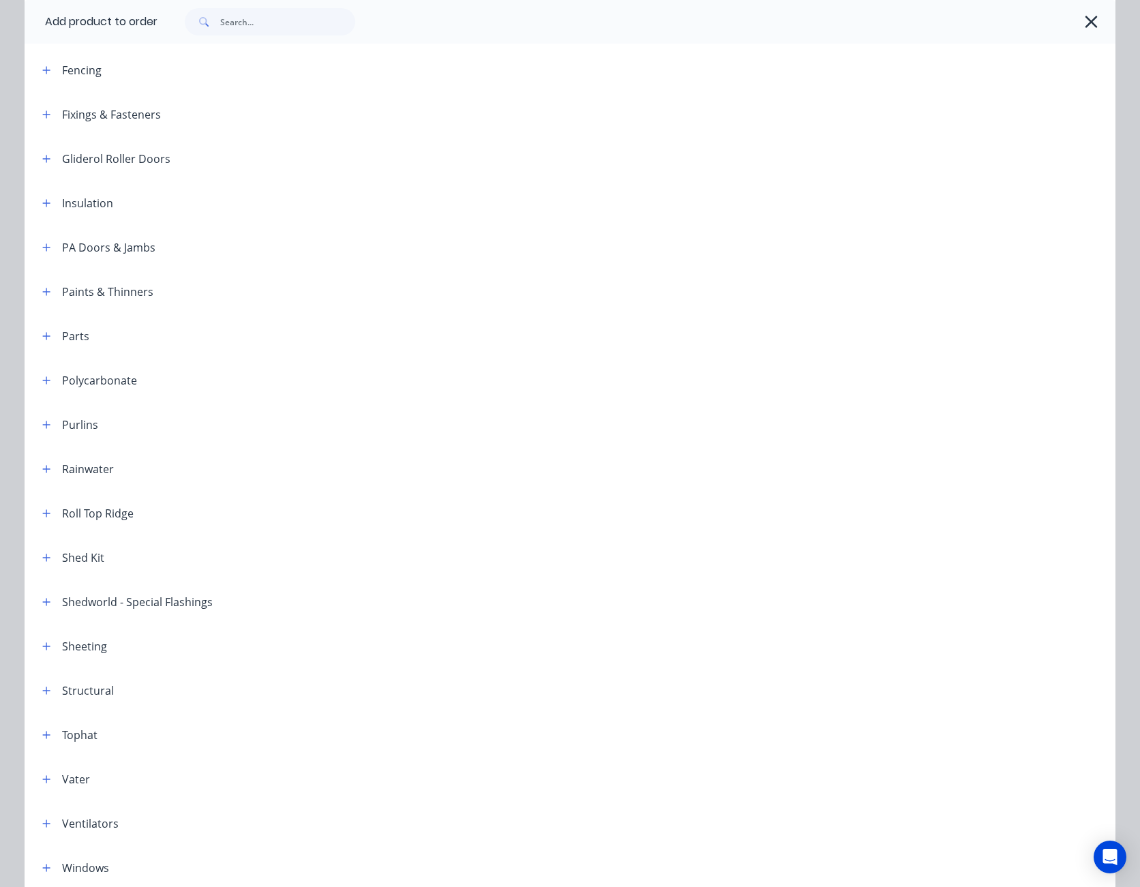
scroll to position [519, 0]
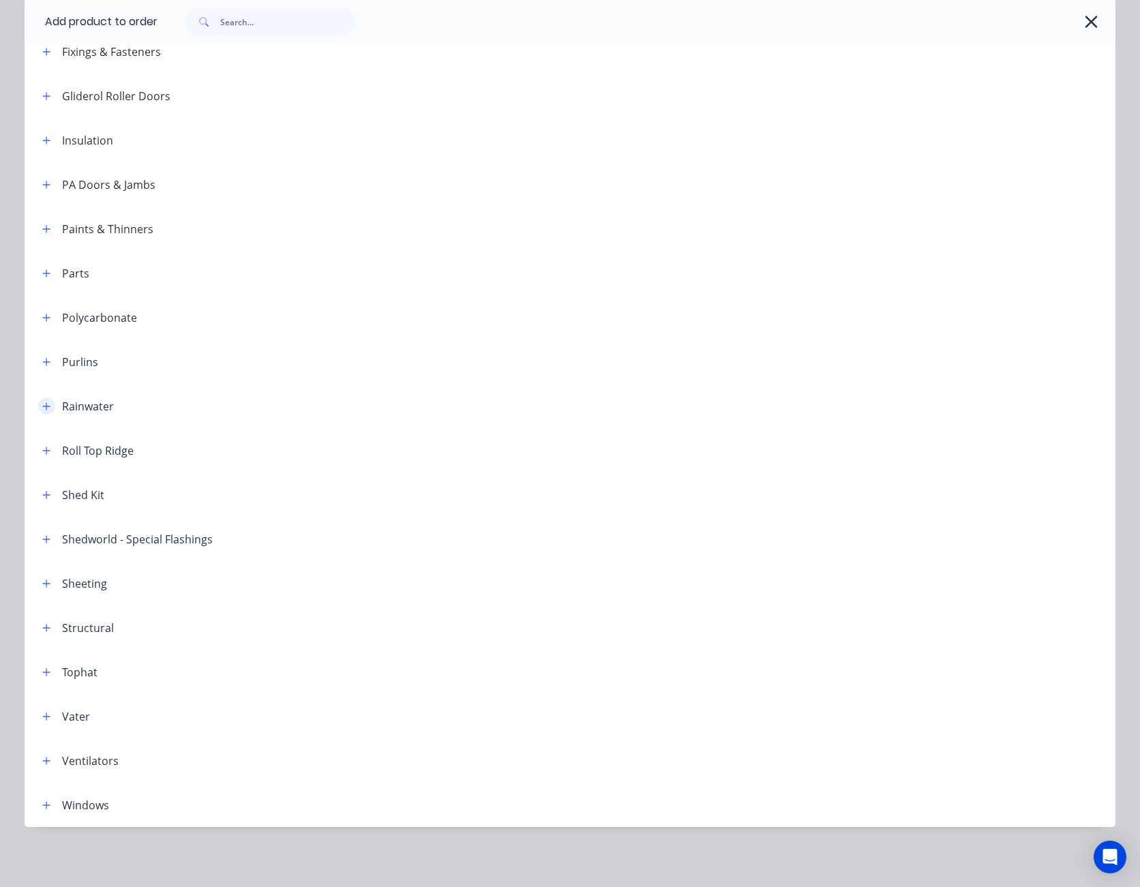
click at [44, 402] on icon "button" at bounding box center [46, 407] width 8 height 10
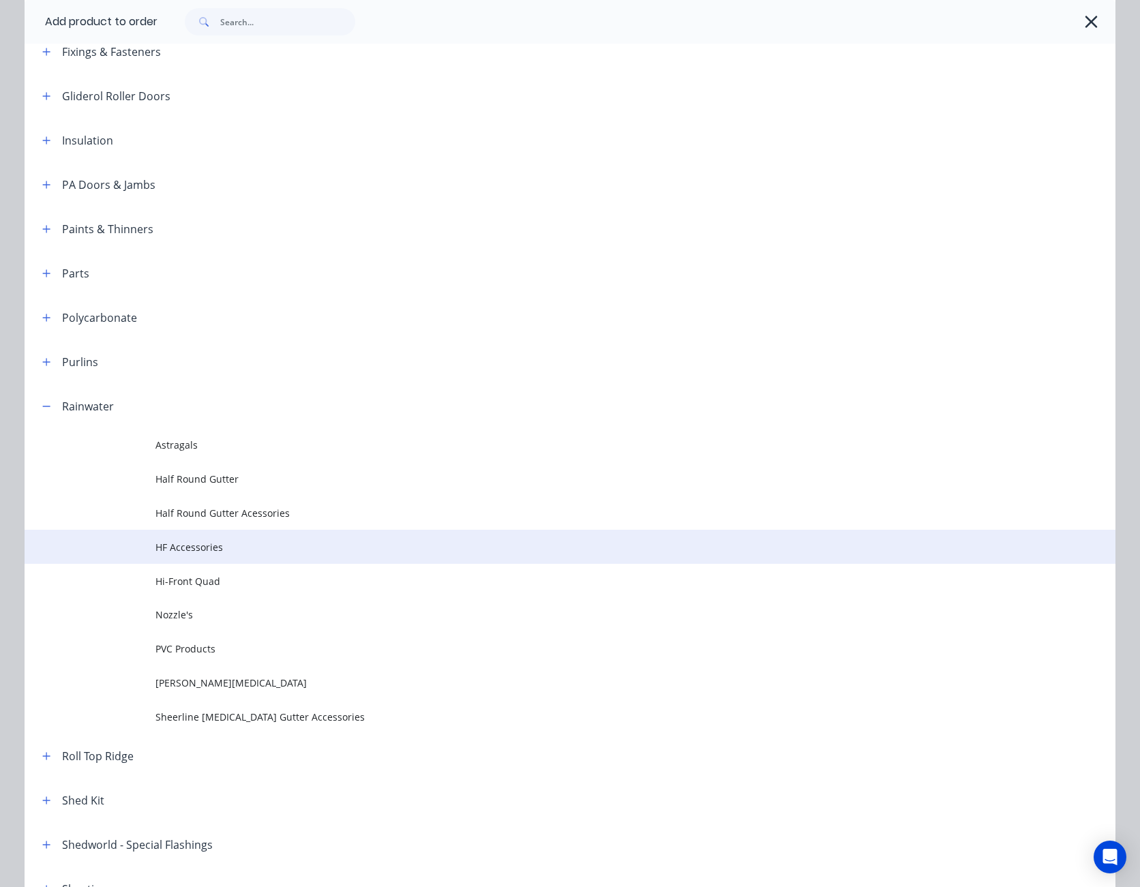
click at [192, 550] on span "HF Accessories" at bounding box center [539, 547] width 768 height 14
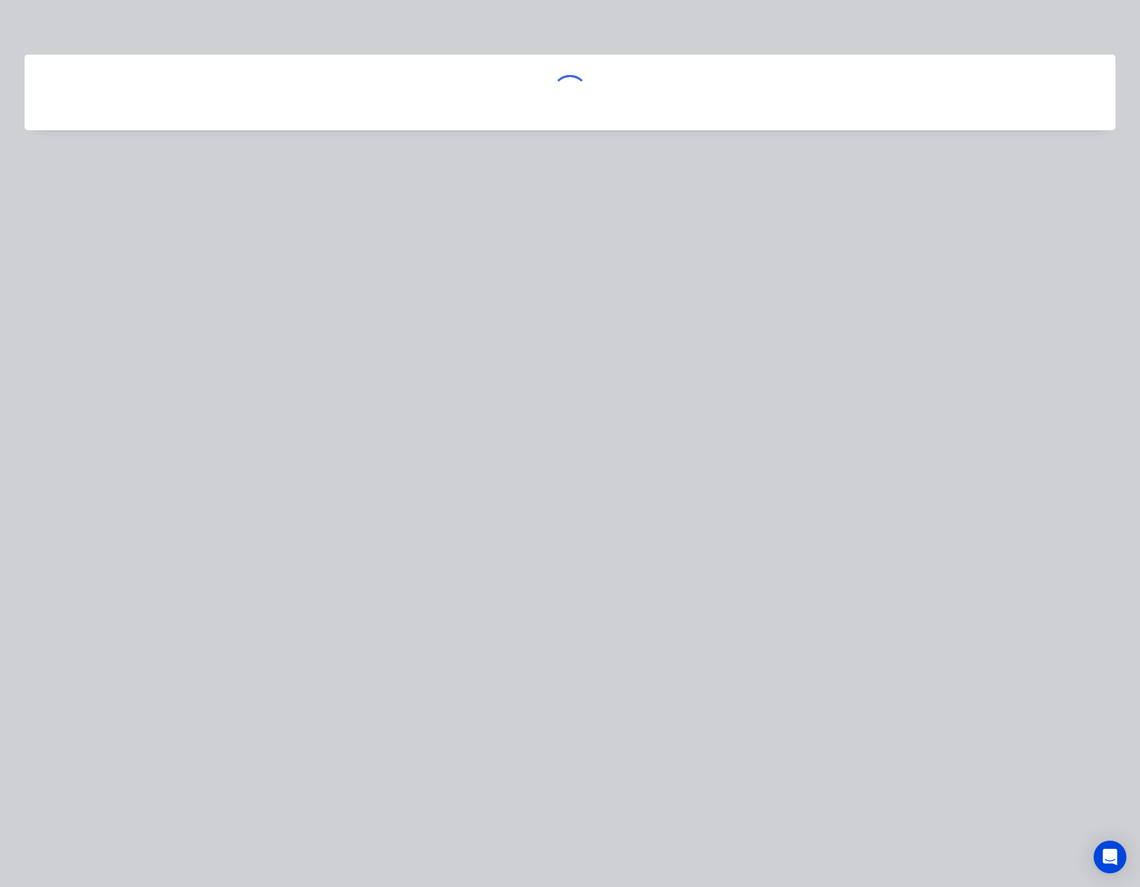
scroll to position [0, 0]
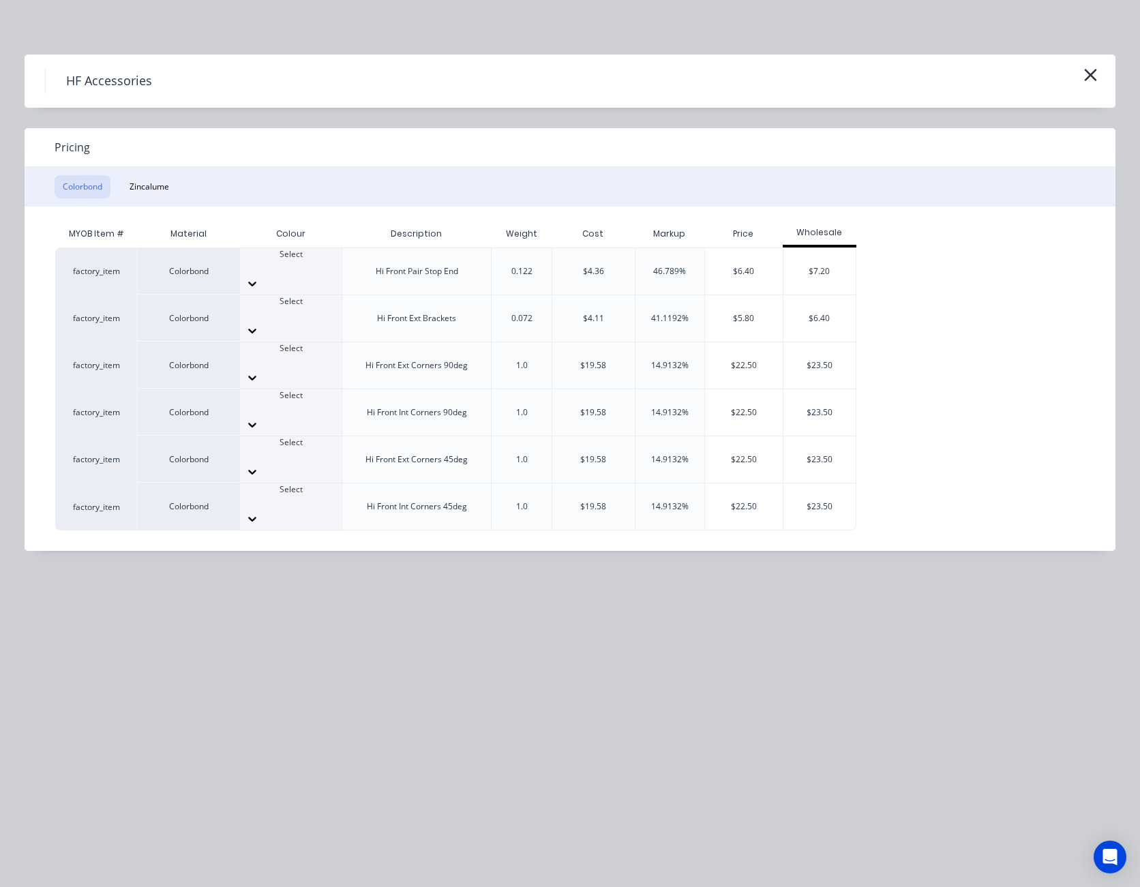
click at [327, 367] on div at bounding box center [291, 378] width 102 height 22
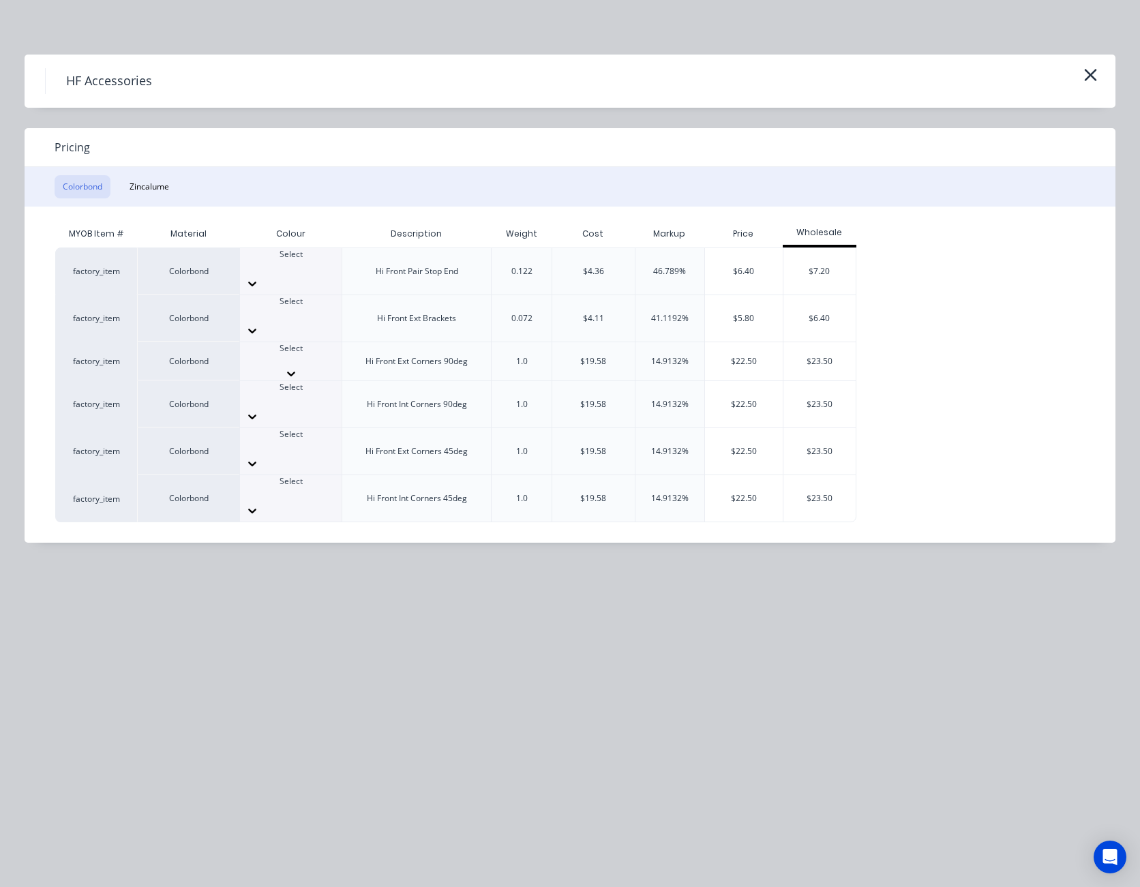
scroll to position [331, 0]
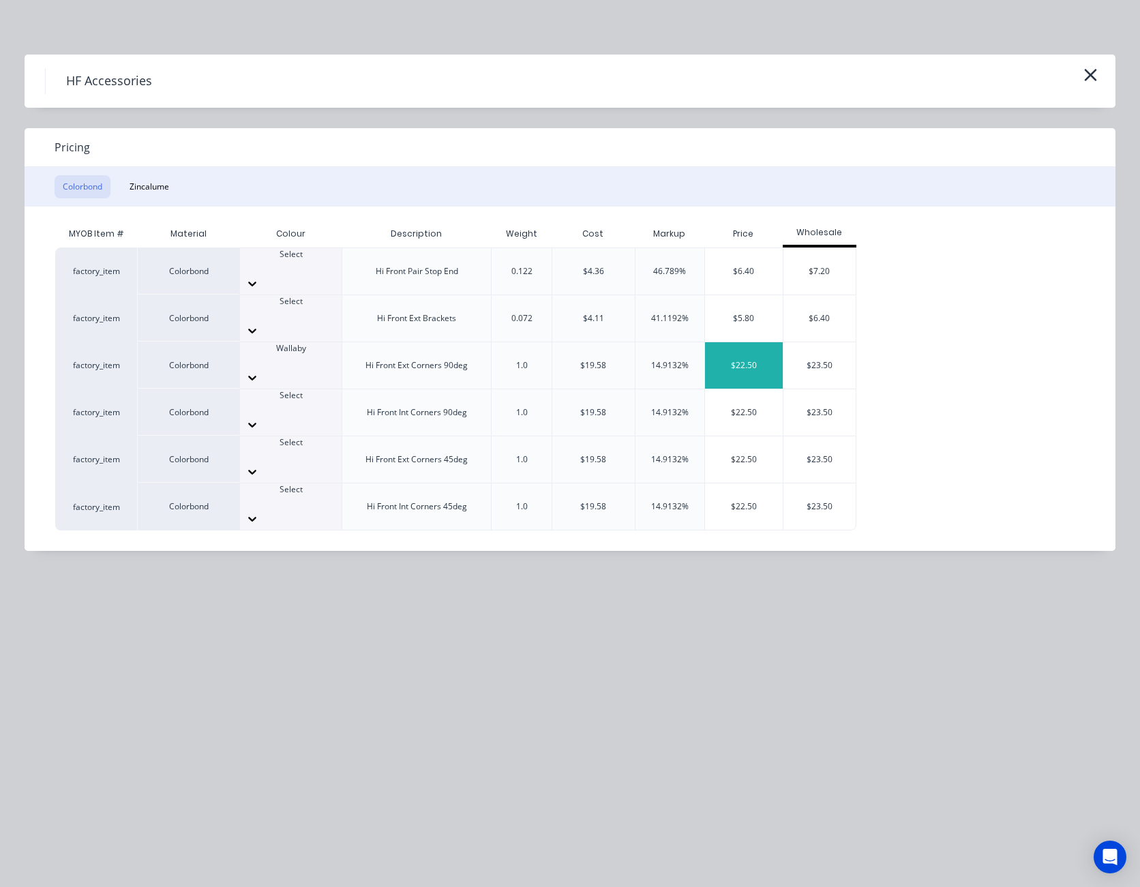
click at [730, 342] on div "$22.50" at bounding box center [744, 365] width 78 height 46
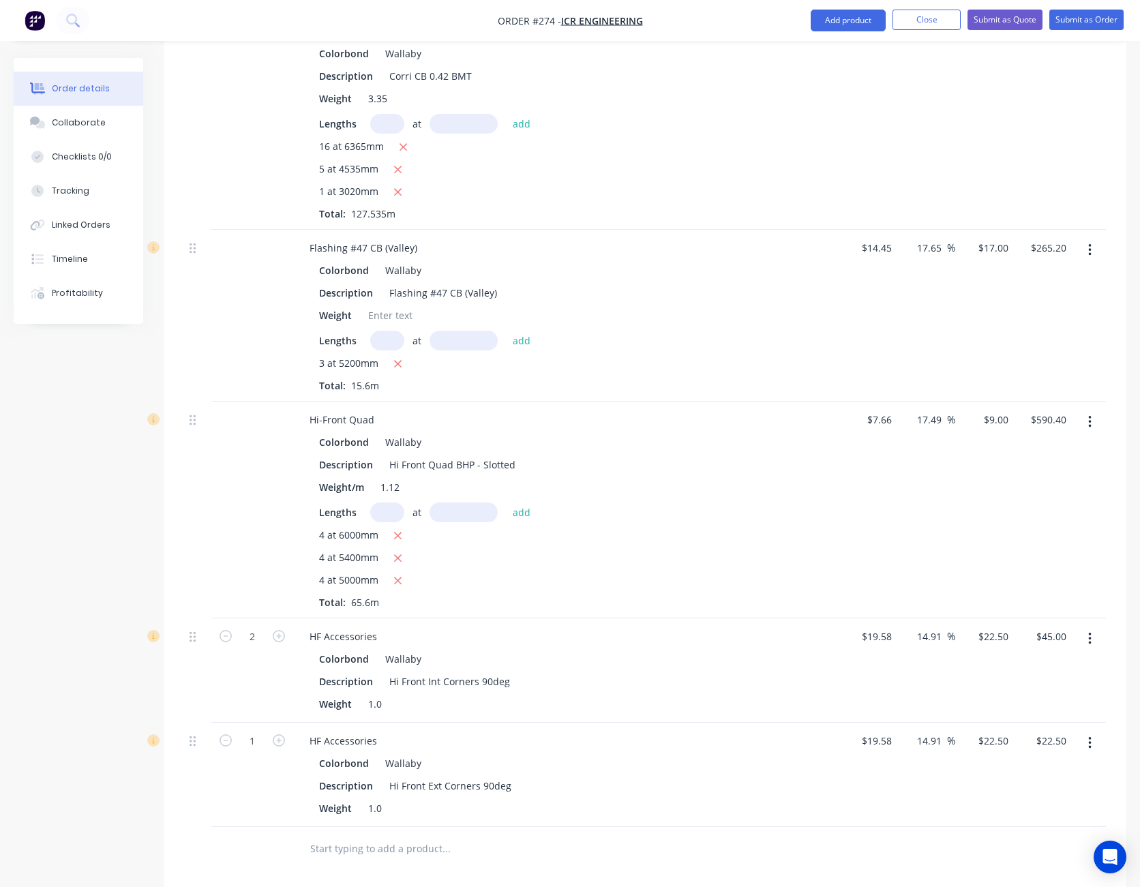
scroll to position [847, 0]
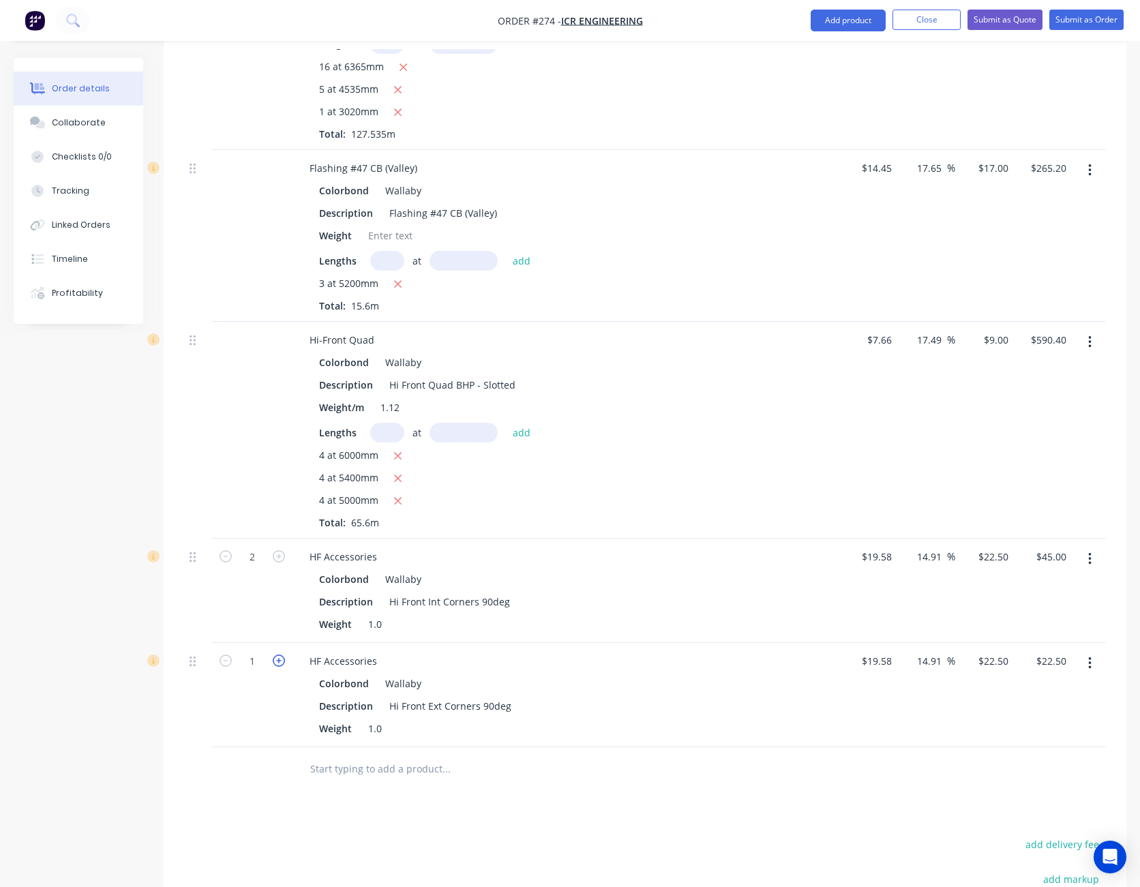
click at [277, 655] on icon "button" at bounding box center [279, 661] width 12 height 12
type input "2"
type input "$45.00"
click at [277, 655] on icon "button" at bounding box center [279, 661] width 12 height 12
type input "3"
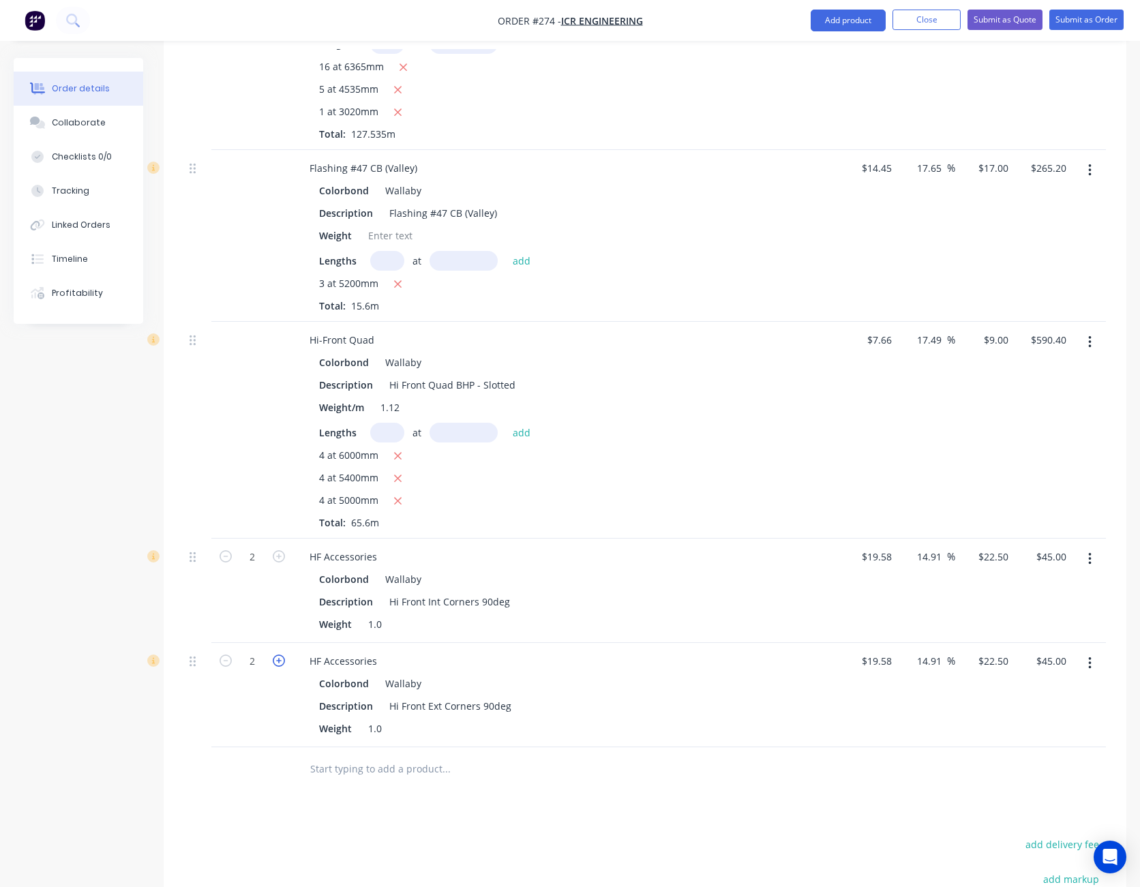
type input "$67.50"
click at [277, 655] on icon "button" at bounding box center [279, 661] width 12 height 12
type input "4"
type input "$90.00"
click at [277, 655] on icon "button" at bounding box center [279, 661] width 12 height 12
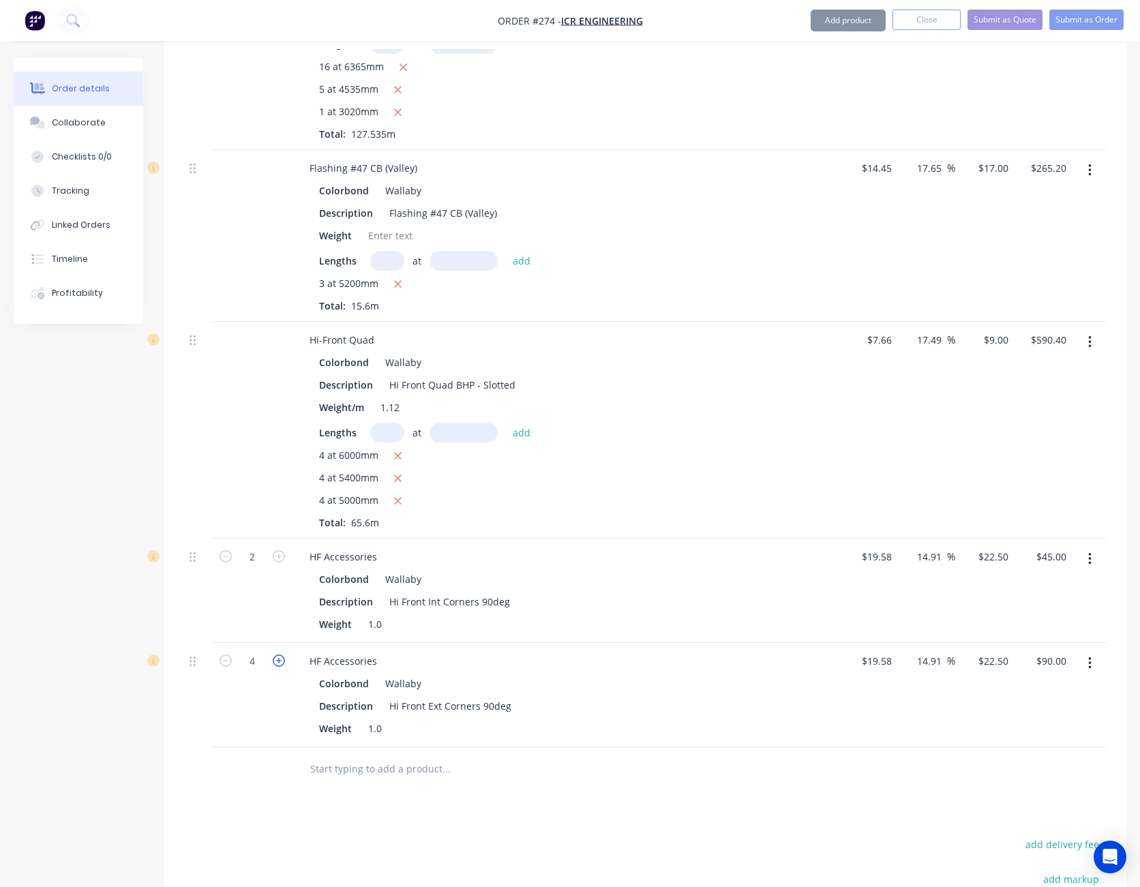
type input "5"
type input "$112.50"
click at [277, 655] on icon "button" at bounding box center [279, 661] width 12 height 12
type input "6"
type input "$135.00"
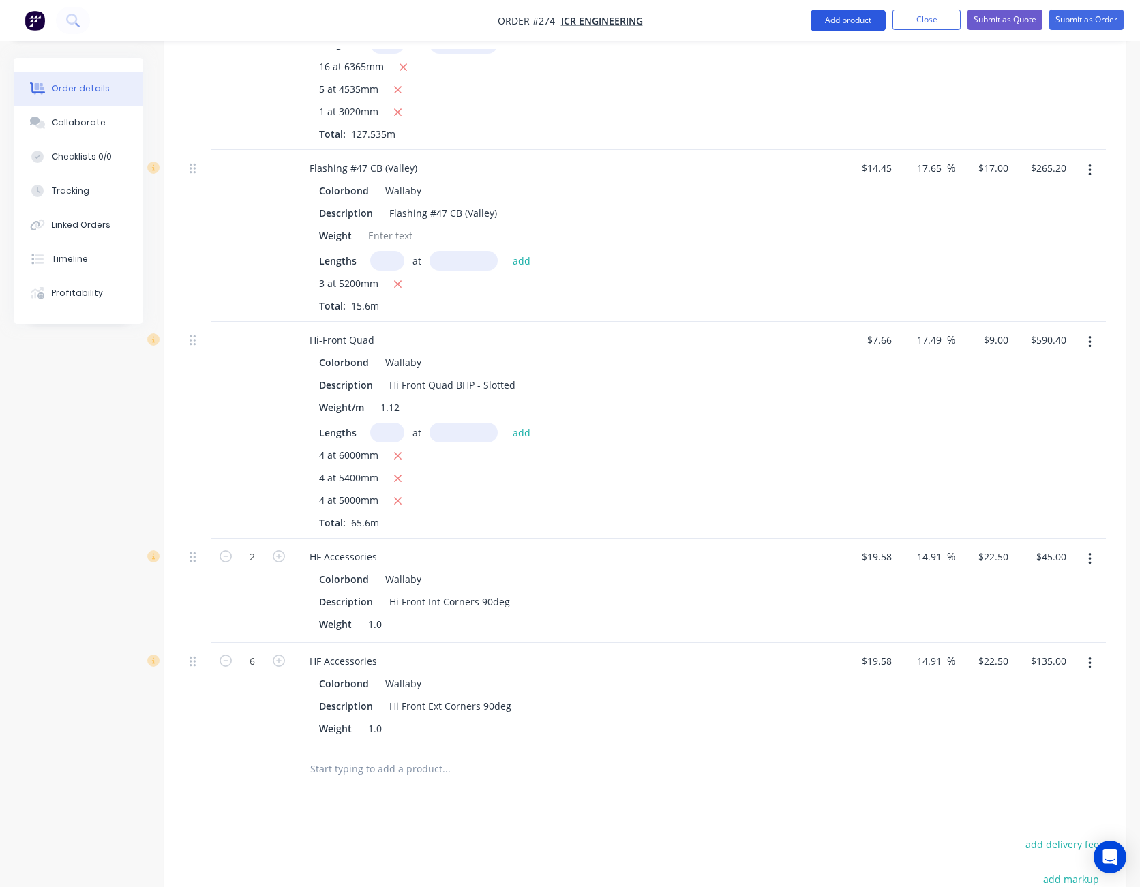
click at [871, 23] on button "Add product" at bounding box center [848, 21] width 75 height 22
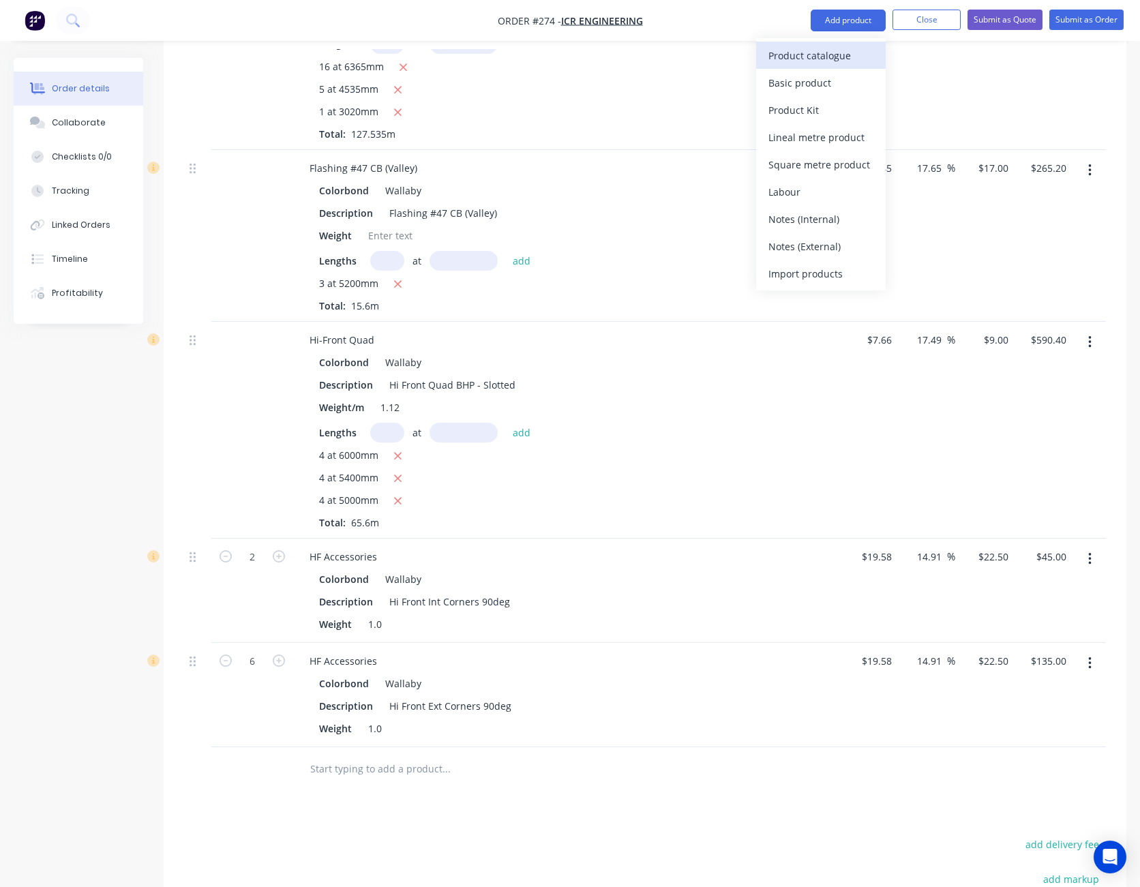
click at [869, 48] on div "Product catalogue" at bounding box center [820, 56] width 105 height 20
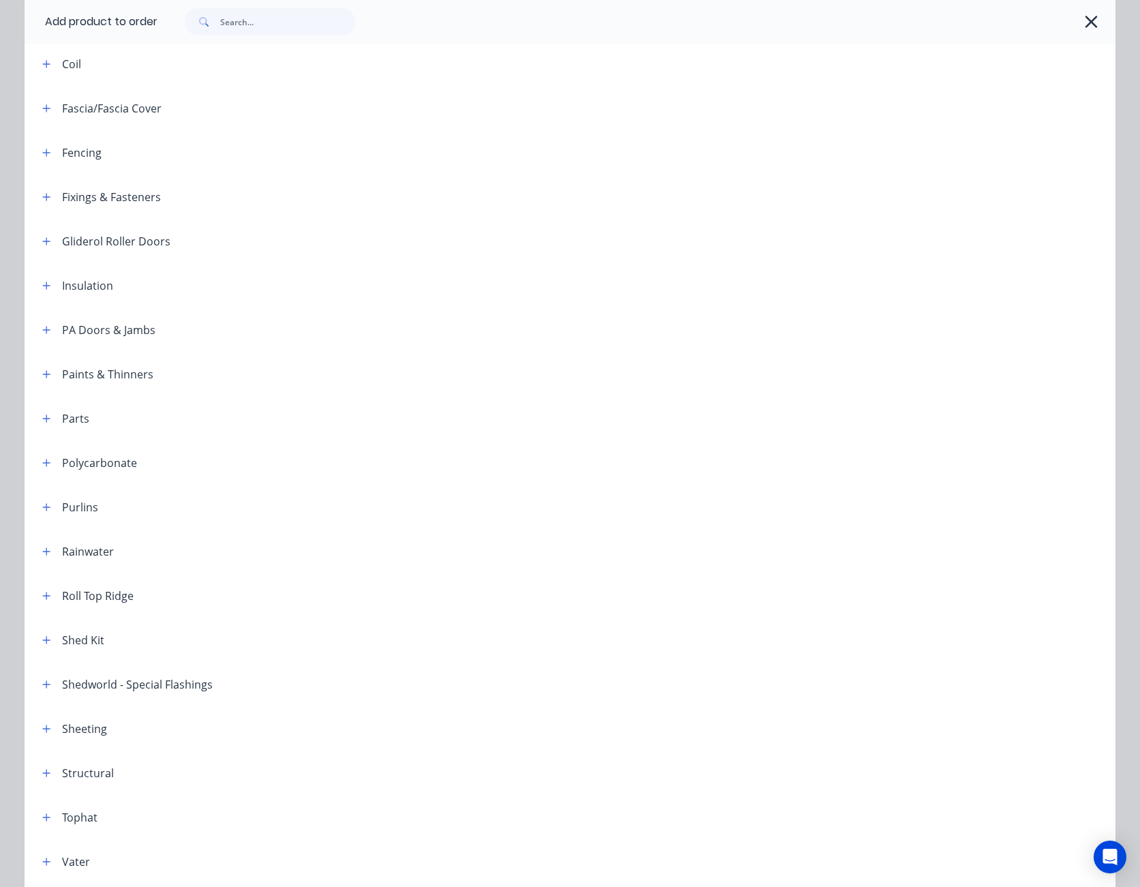
scroll to position [519, 0]
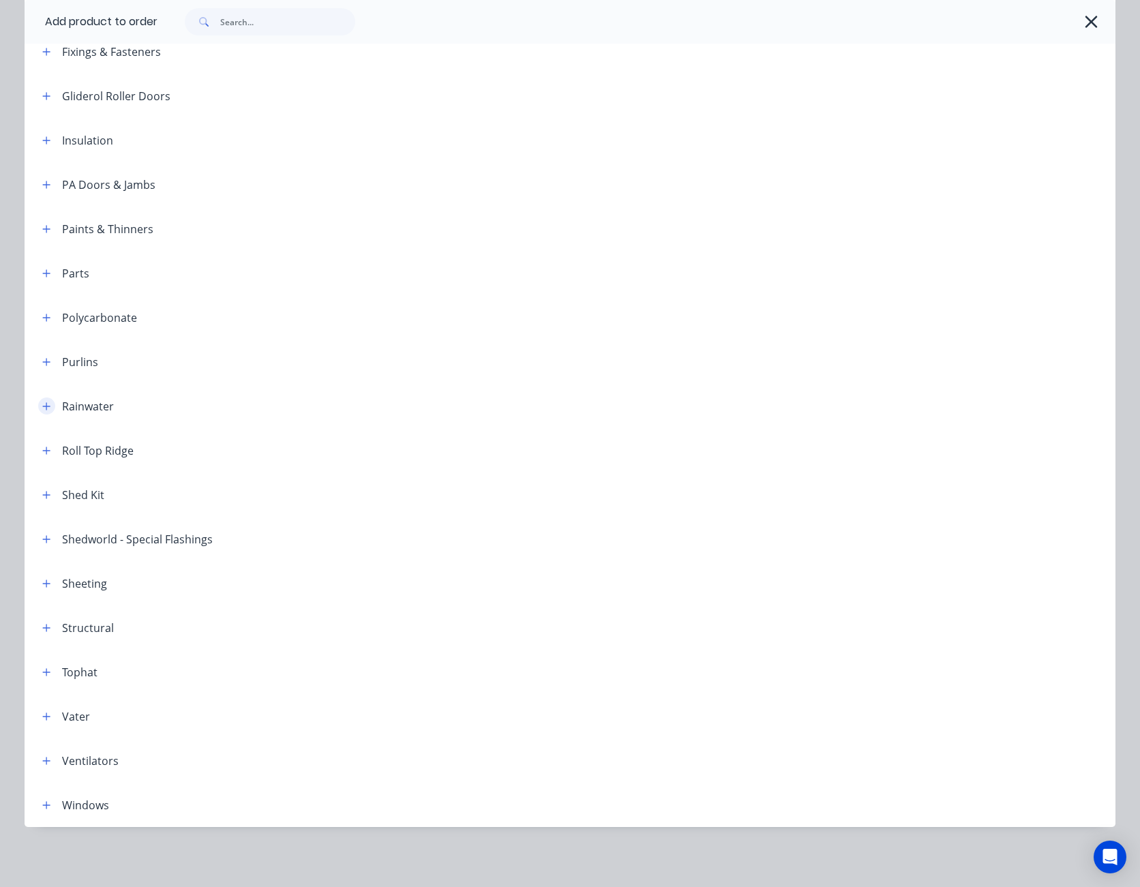
click at [42, 404] on icon "button" at bounding box center [46, 407] width 8 height 10
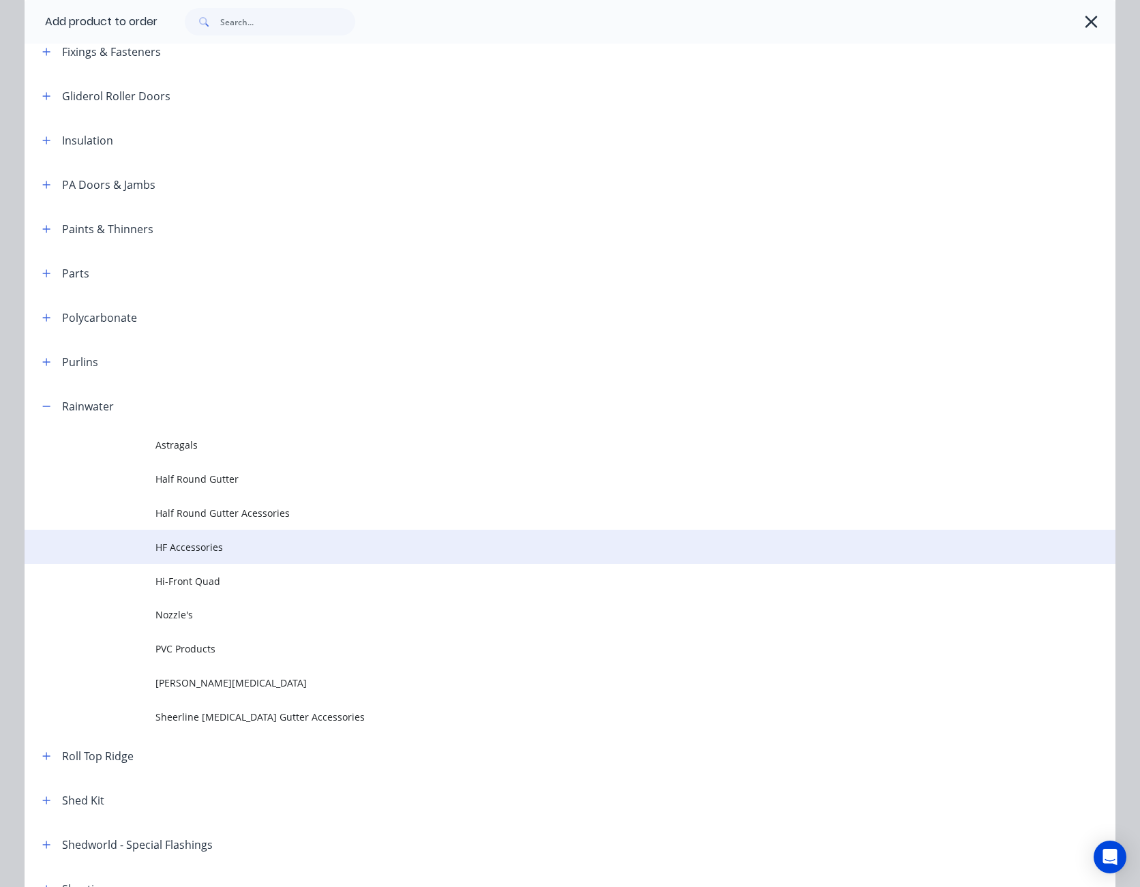
click at [167, 539] on td "HF Accessories" at bounding box center [635, 547] width 960 height 34
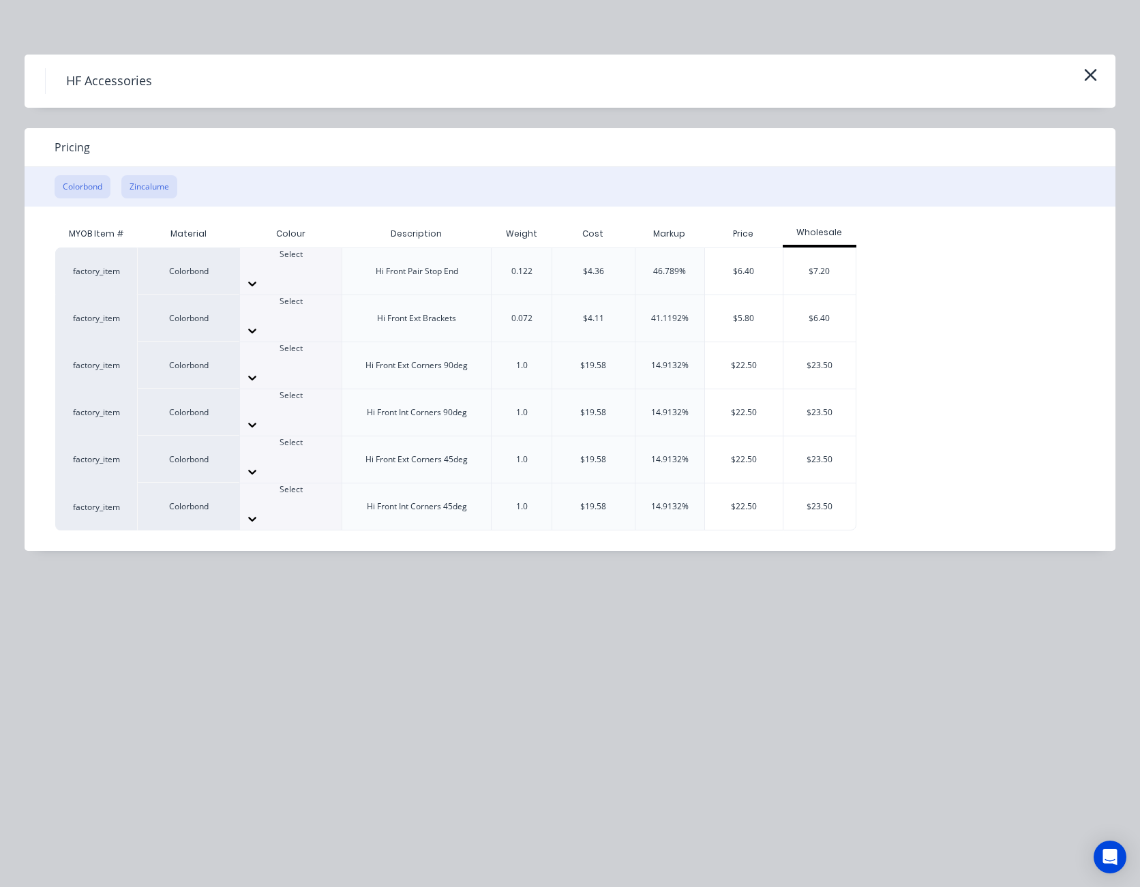
click at [154, 185] on button "Zincalume" at bounding box center [149, 186] width 56 height 23
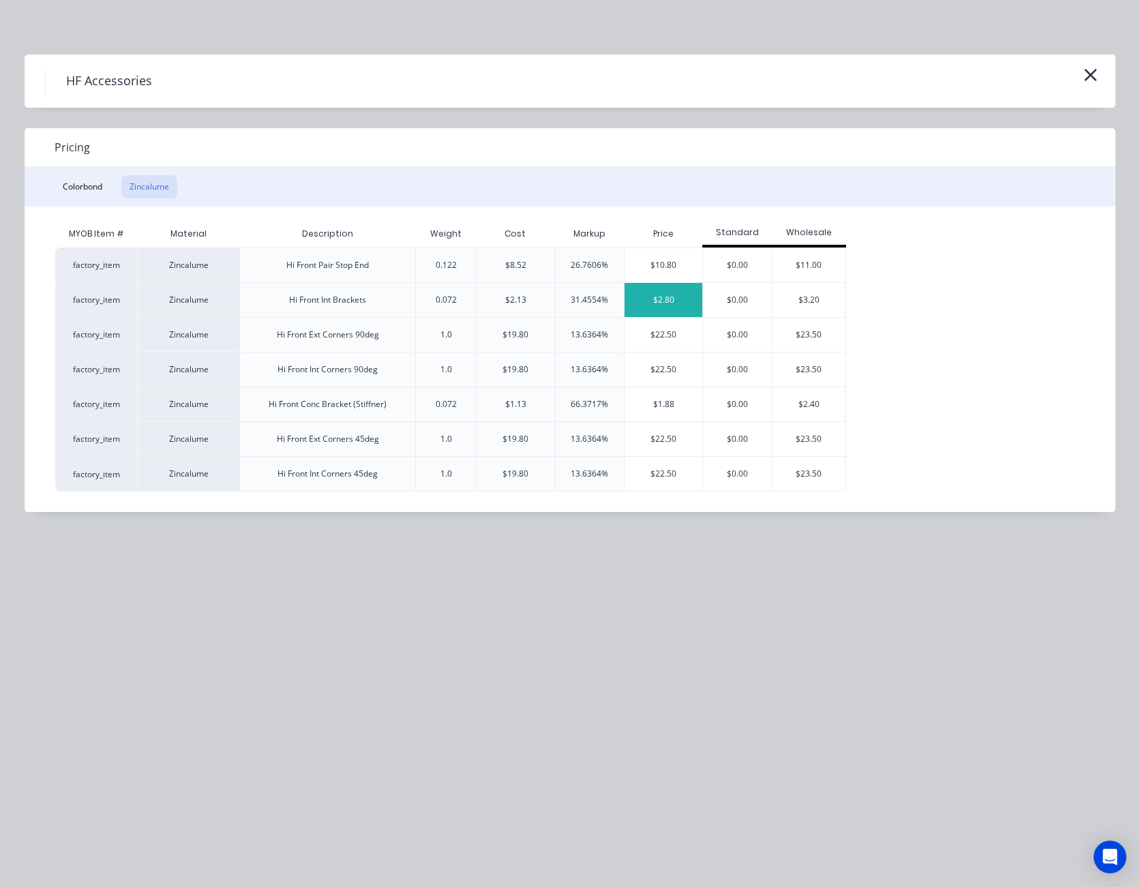
click at [660, 297] on div "$2.80" at bounding box center [664, 300] width 78 height 34
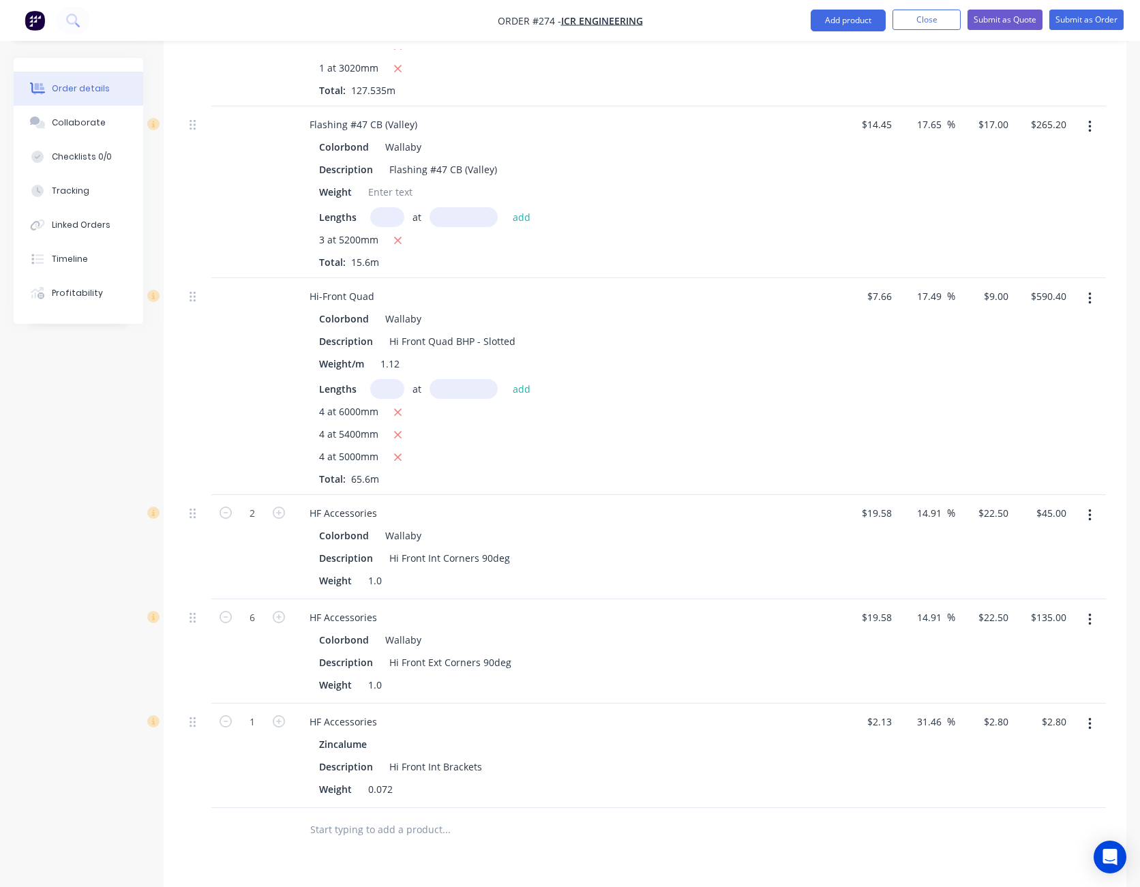
scroll to position [915, 0]
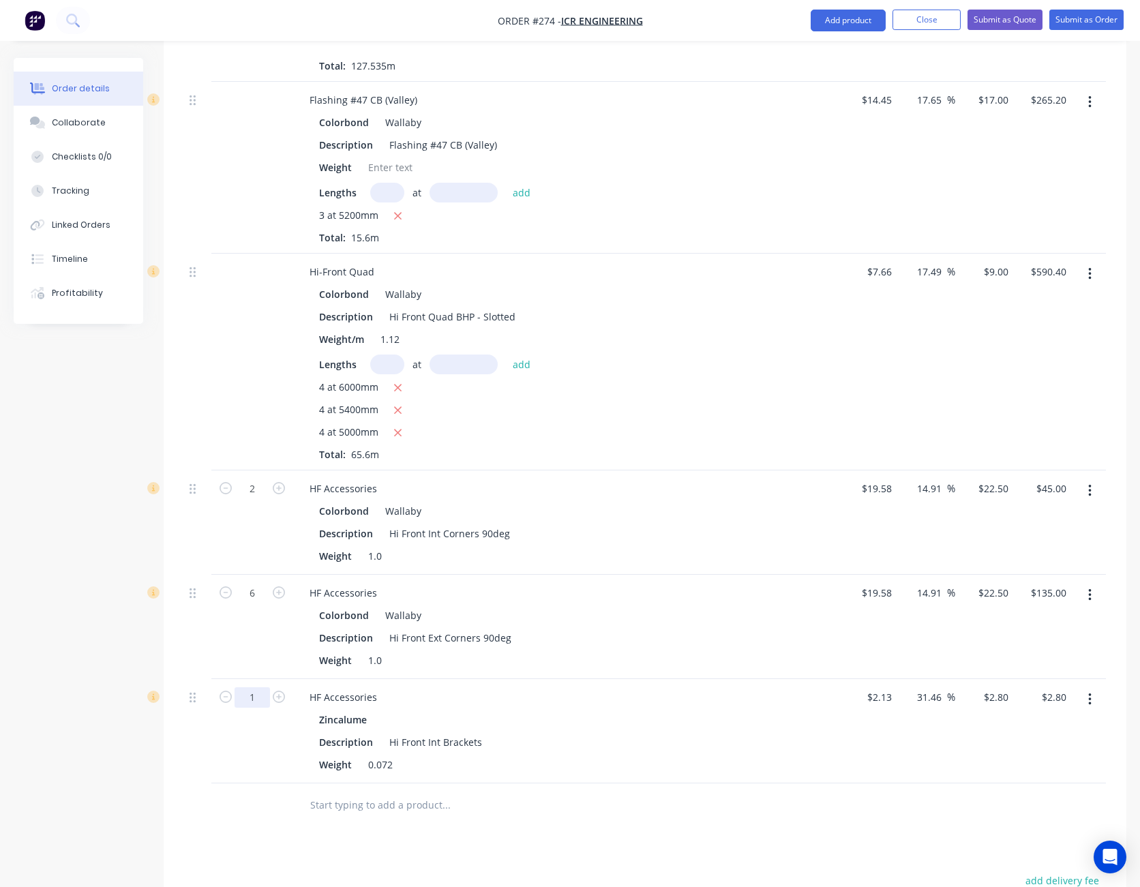
click at [255, 687] on input "1" at bounding box center [252, 697] width 35 height 20
type input "120"
type input "$336.00"
click at [1002, 687] on input "2.8" at bounding box center [998, 697] width 31 height 20
type input "2.50"
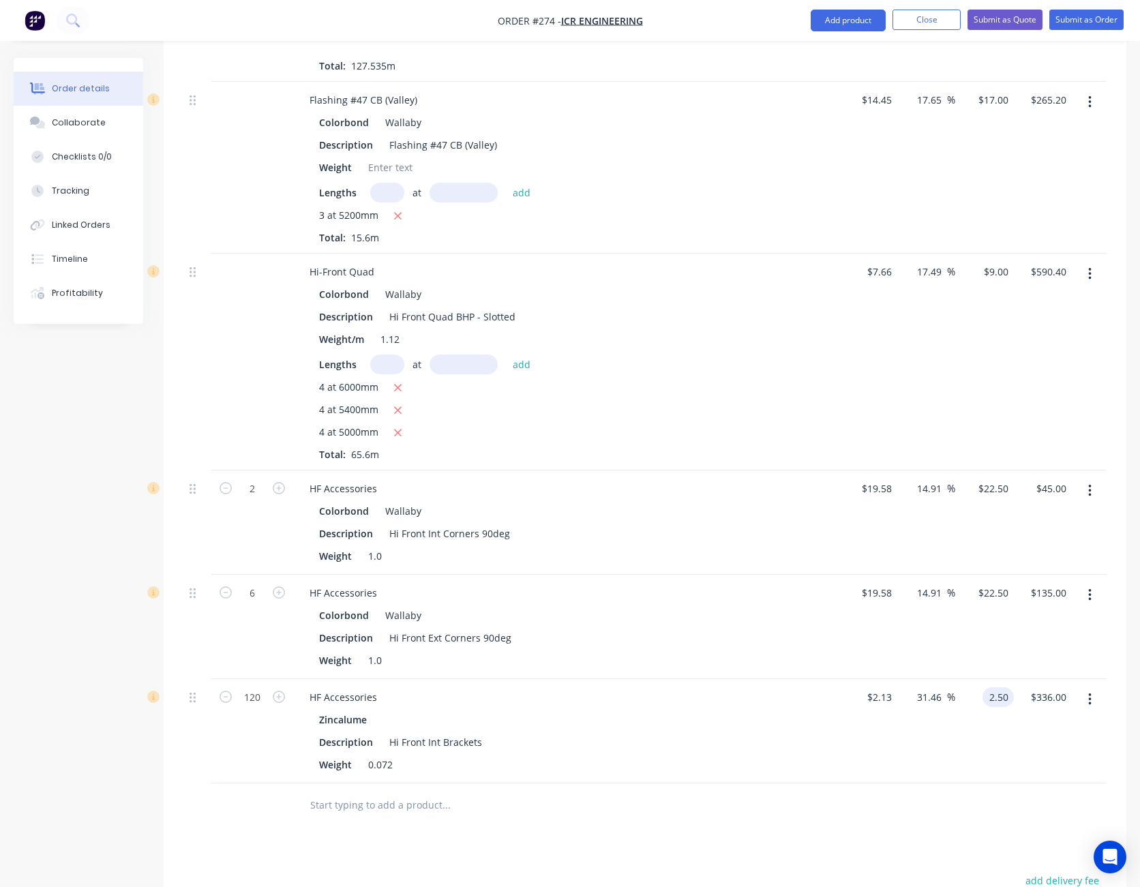
type input "17.37"
type input "$2.50"
type input "$300.00"
click at [886, 798] on div at bounding box center [645, 805] width 922 height 44
click at [845, 19] on button "Add product" at bounding box center [848, 21] width 75 height 22
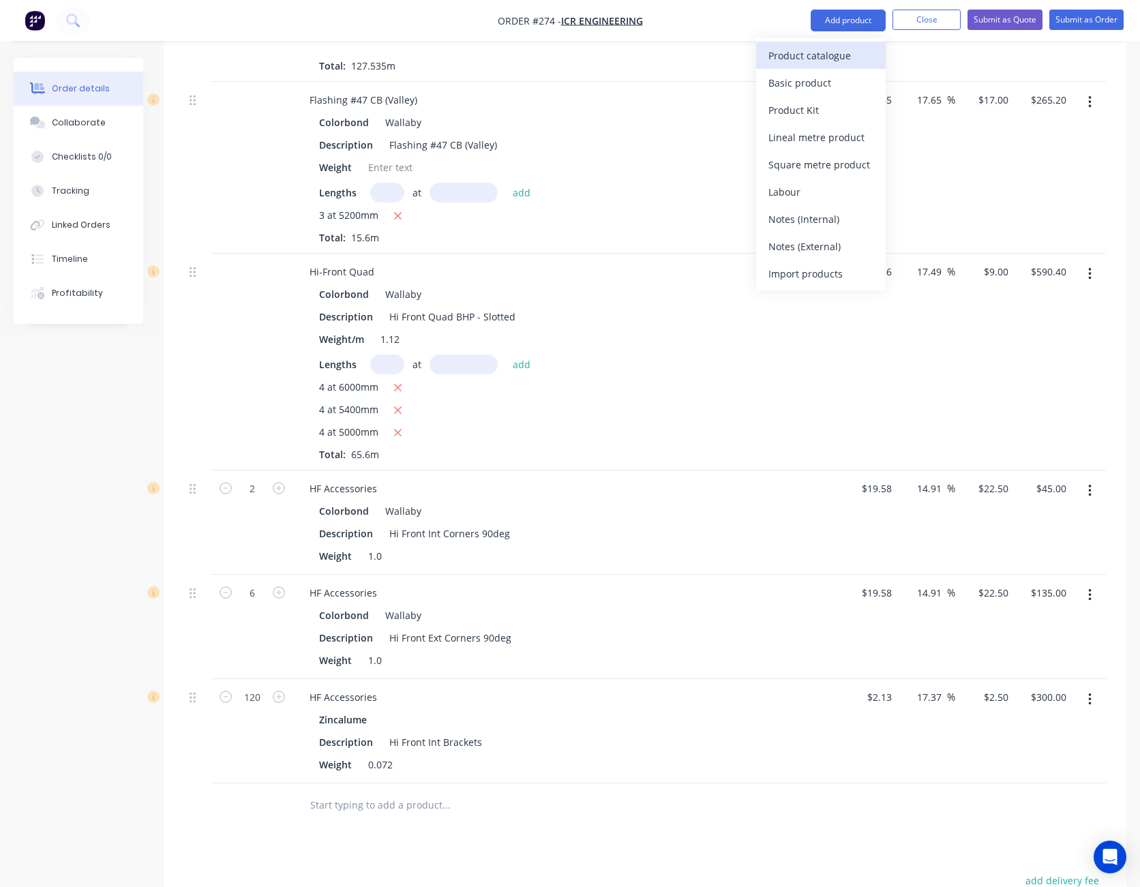
click at [846, 47] on div "Product catalogue" at bounding box center [820, 56] width 105 height 20
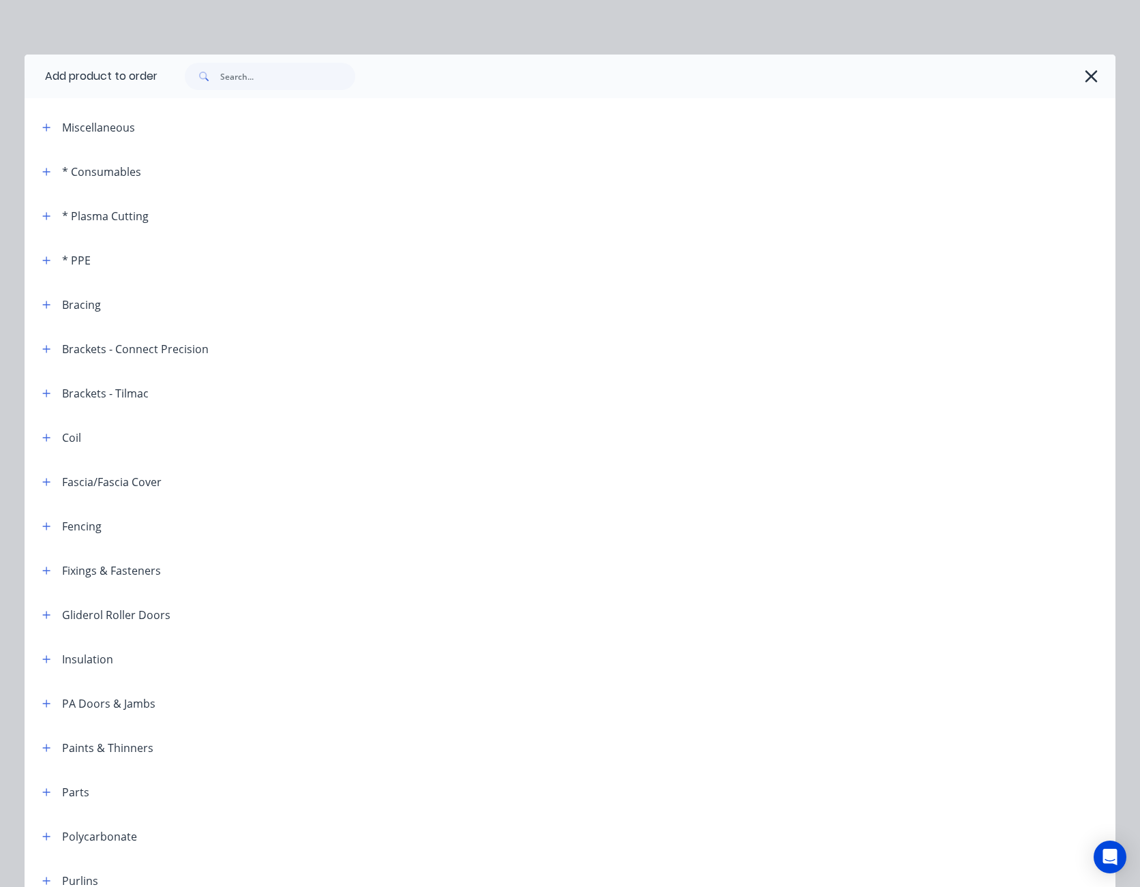
scroll to position [205, 0]
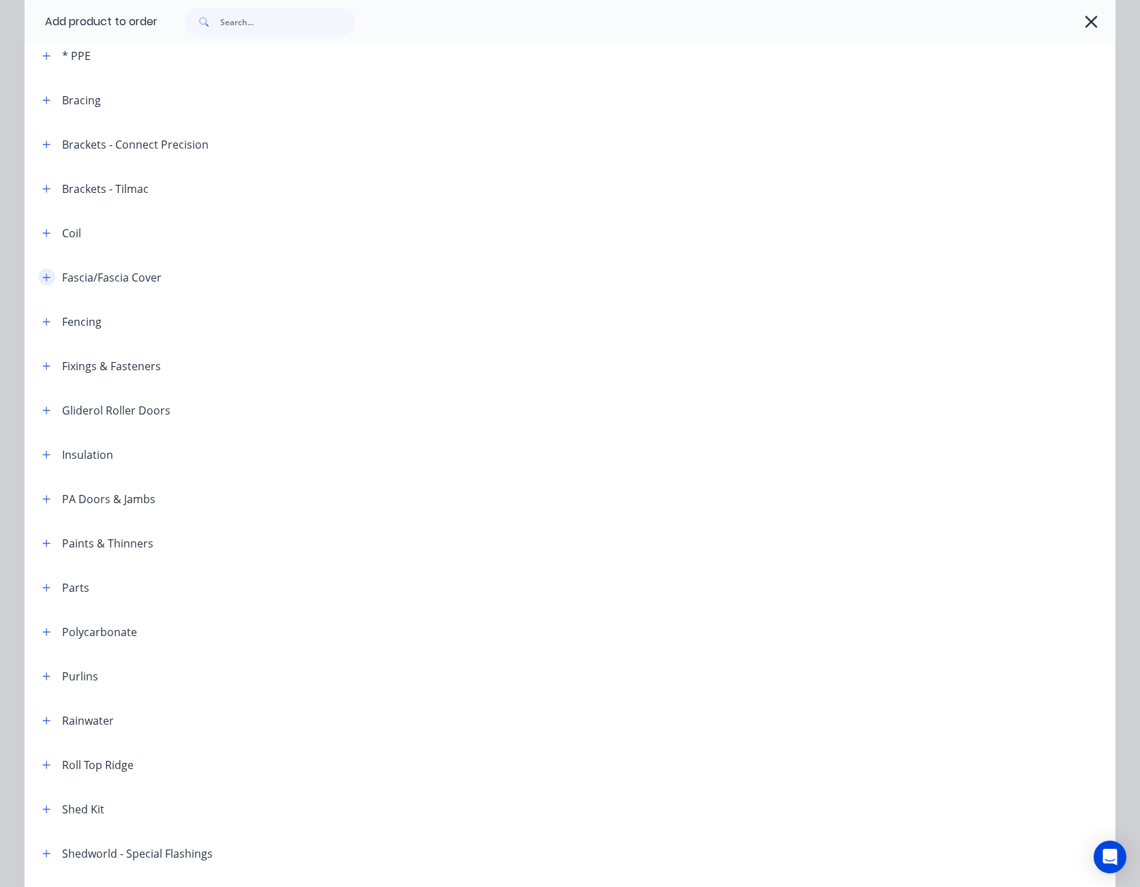
click at [43, 277] on icon "button" at bounding box center [47, 277] width 8 height 8
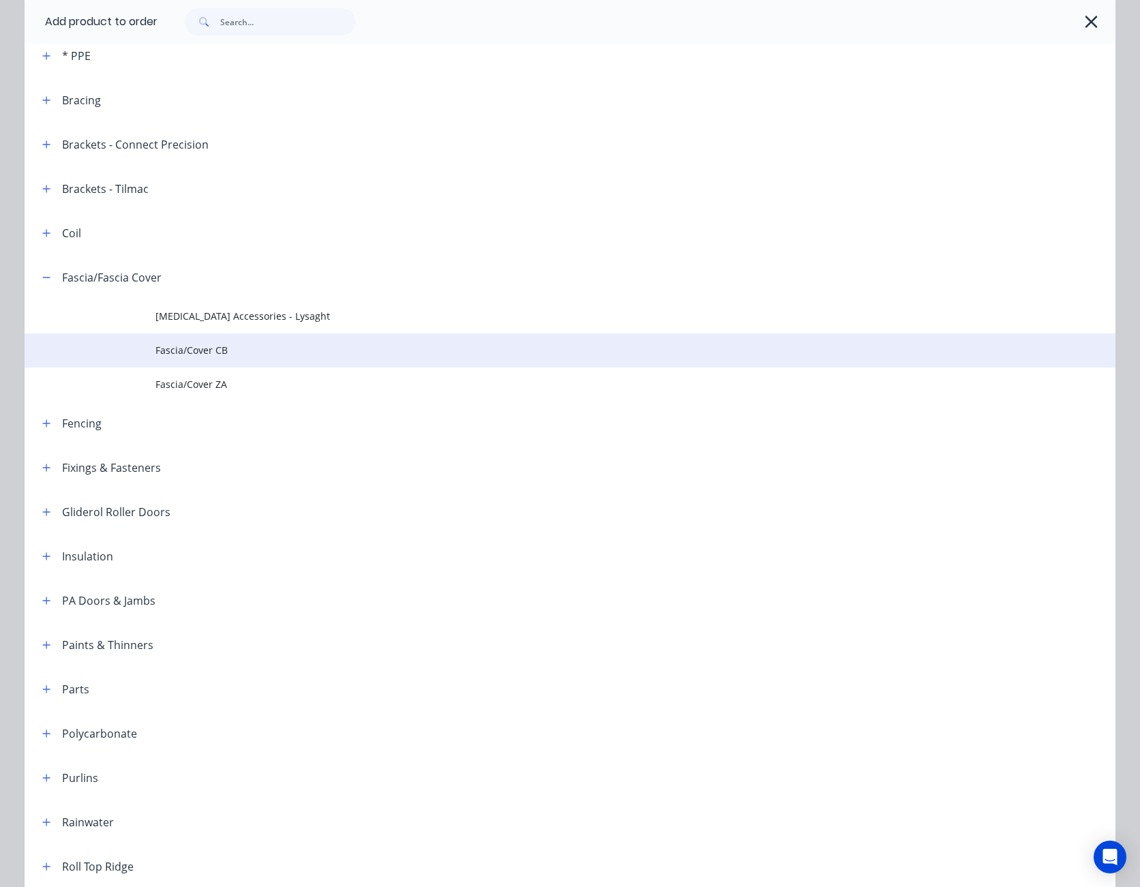
click at [169, 341] on td "Fascia/Cover CB" at bounding box center [635, 350] width 960 height 34
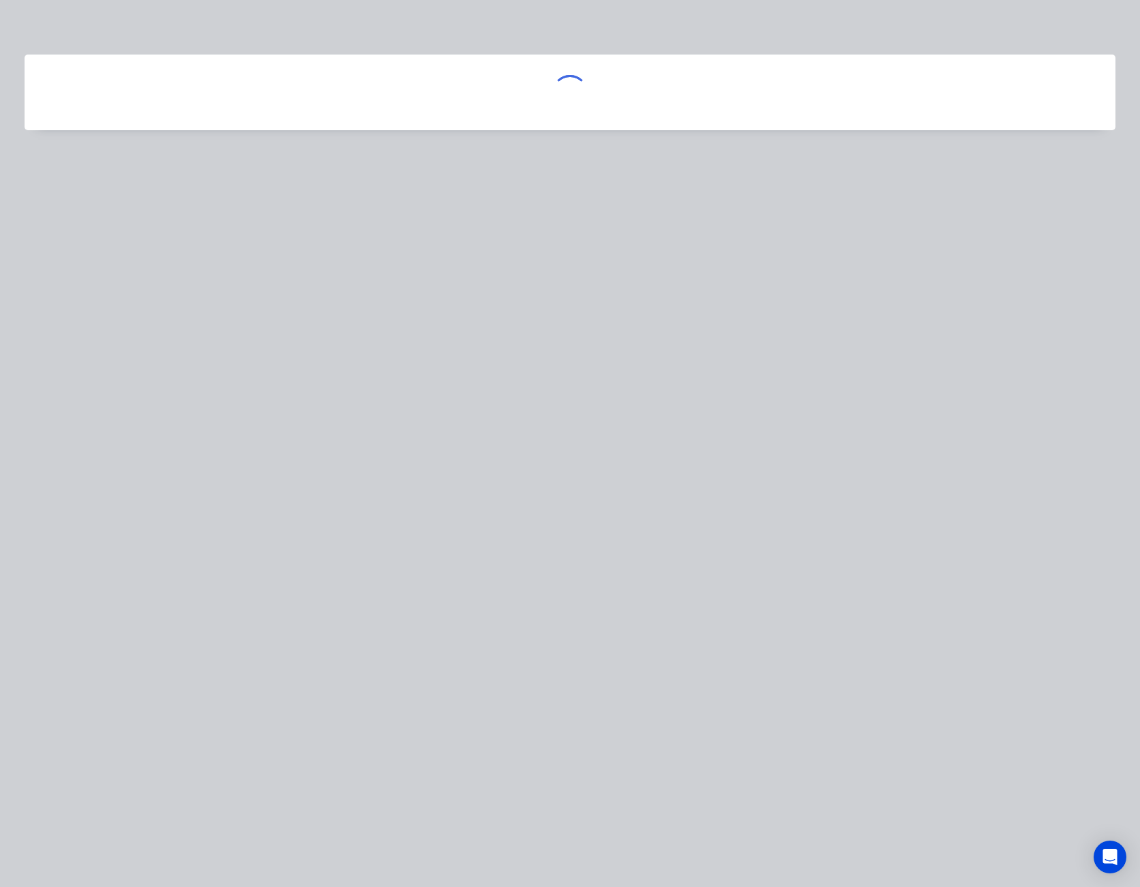
scroll to position [0, 0]
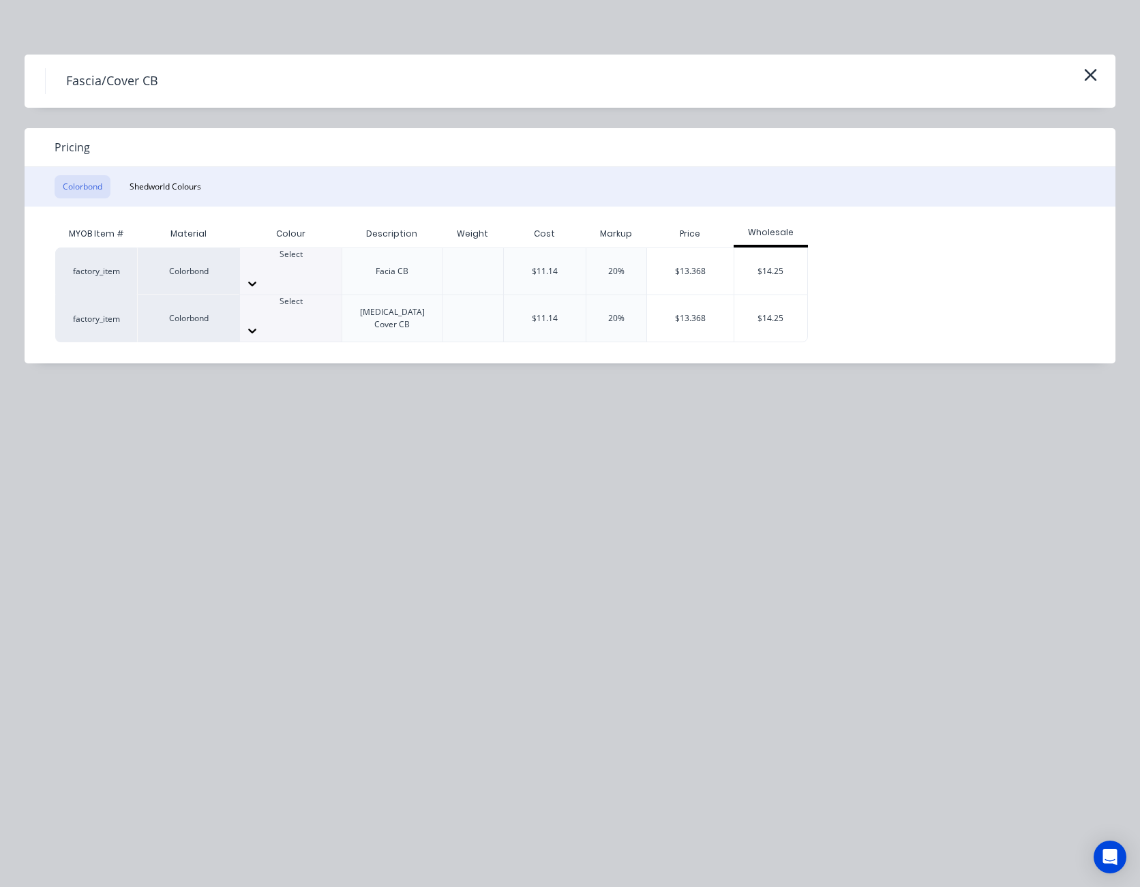
click at [259, 277] on icon at bounding box center [252, 284] width 14 height 14
click at [666, 266] on div "$13.368" at bounding box center [690, 271] width 87 height 46
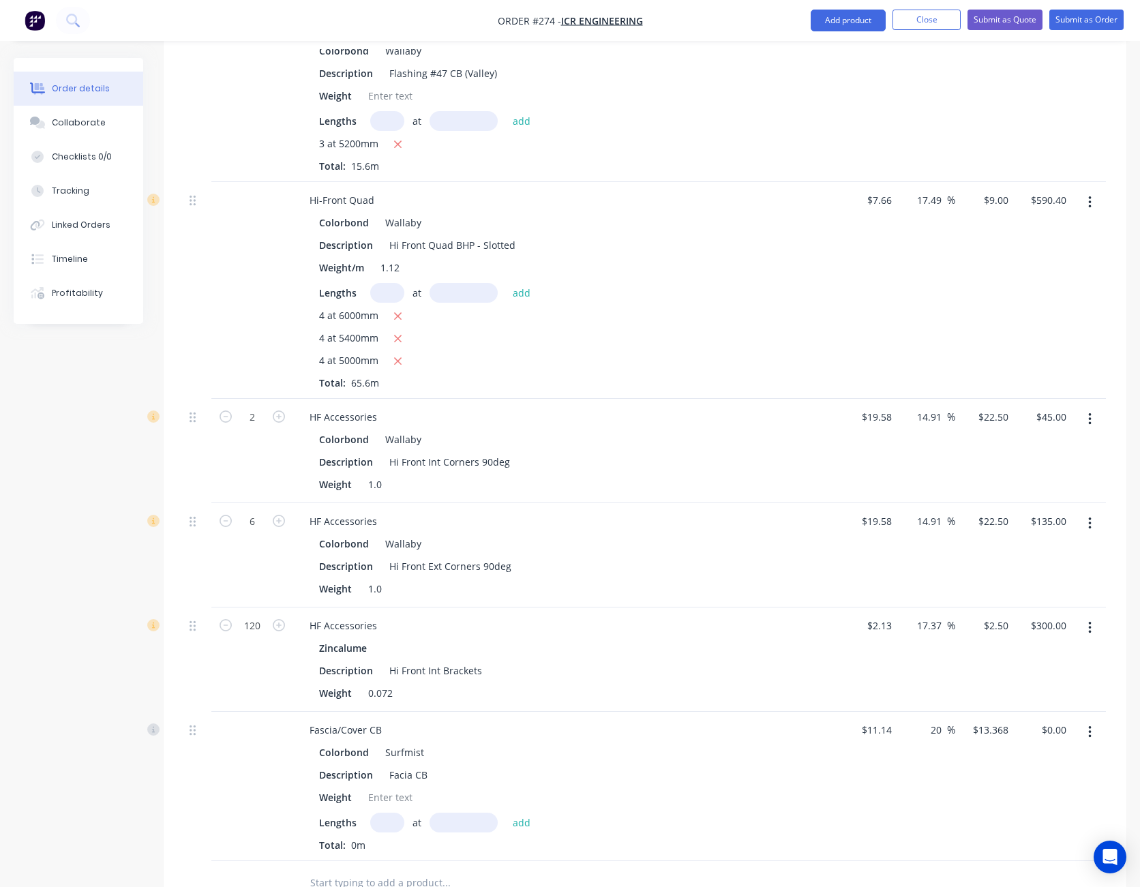
scroll to position [1120, 0]
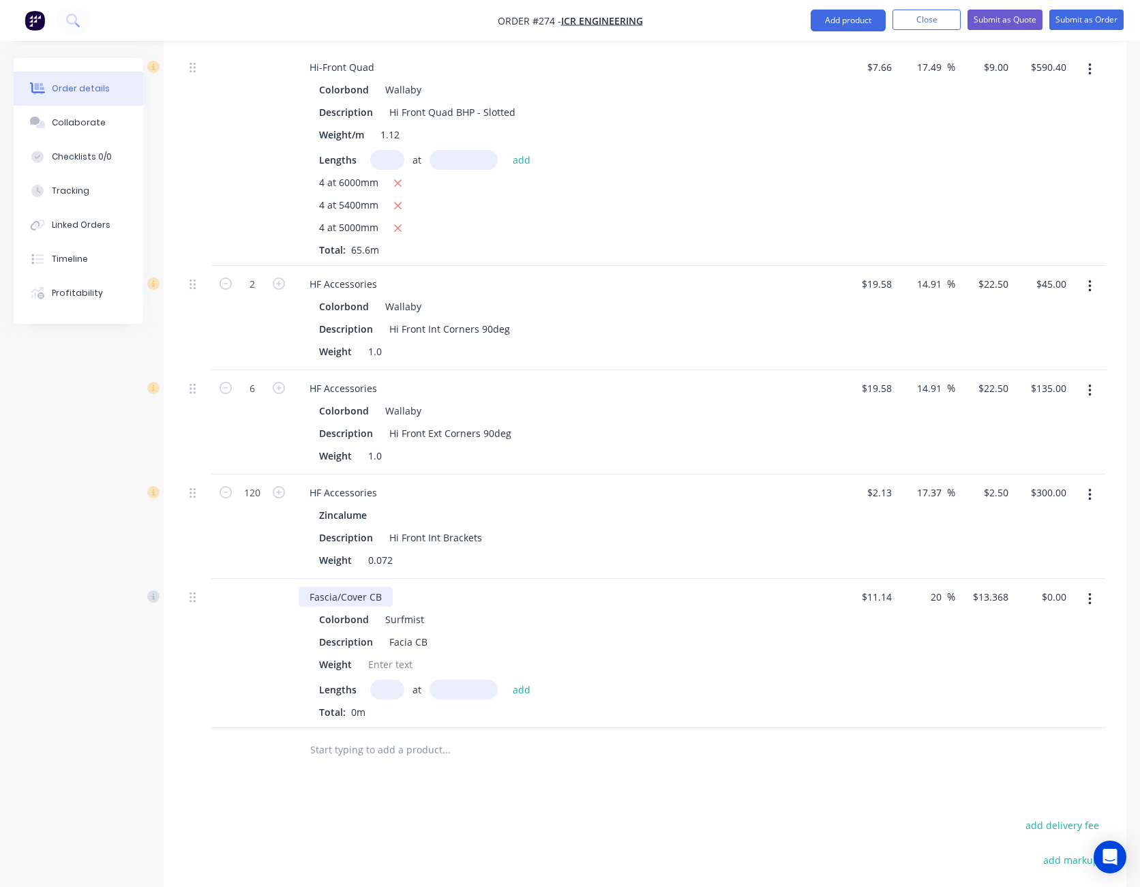
click at [368, 587] on div "Fascia/Cover CB" at bounding box center [346, 597] width 94 height 20
click at [532, 610] on div "Colorbond Surfmist" at bounding box center [566, 620] width 494 height 20
click at [383, 681] on input "text" at bounding box center [387, 690] width 34 height 20
type input "4"
type input "4800"
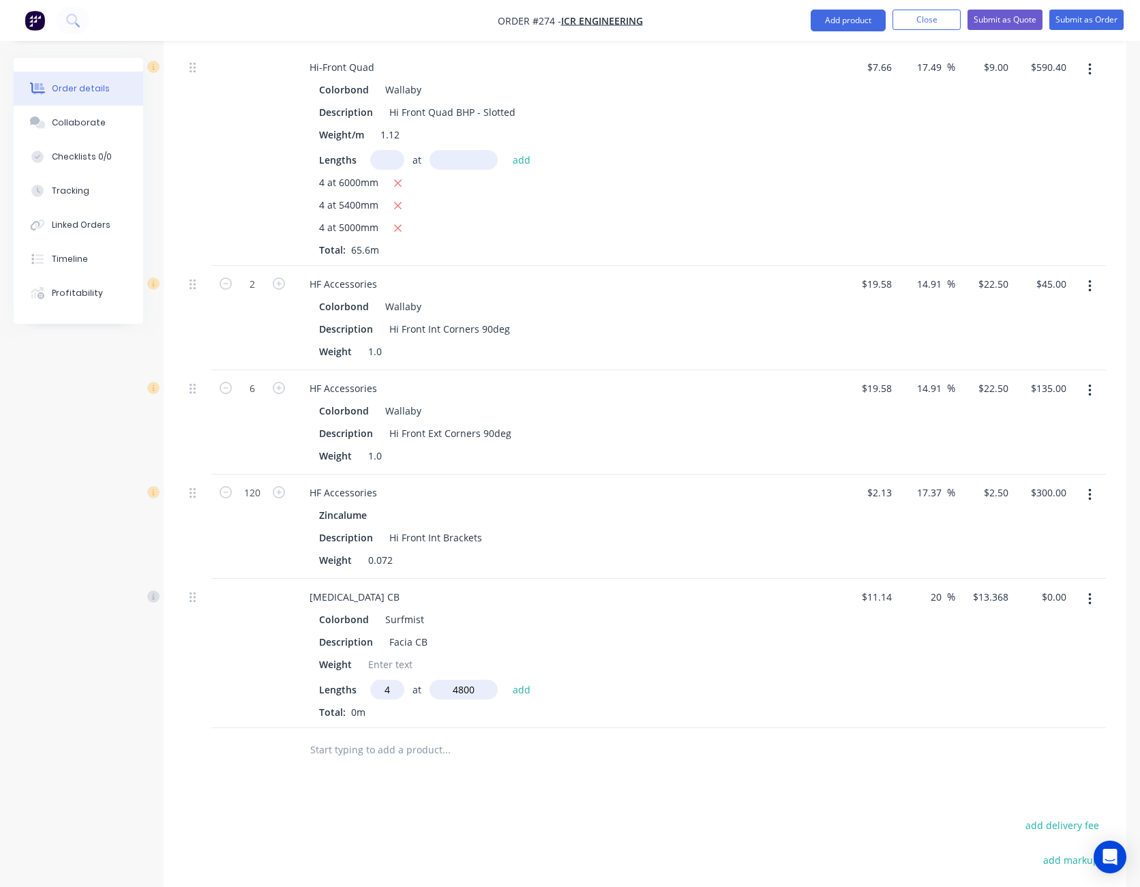
click at [506, 680] on button "add" at bounding box center [522, 689] width 32 height 18
type input "$256.67"
type input "4"
type input "5400"
click at [506, 680] on button "add" at bounding box center [522, 689] width 32 height 18
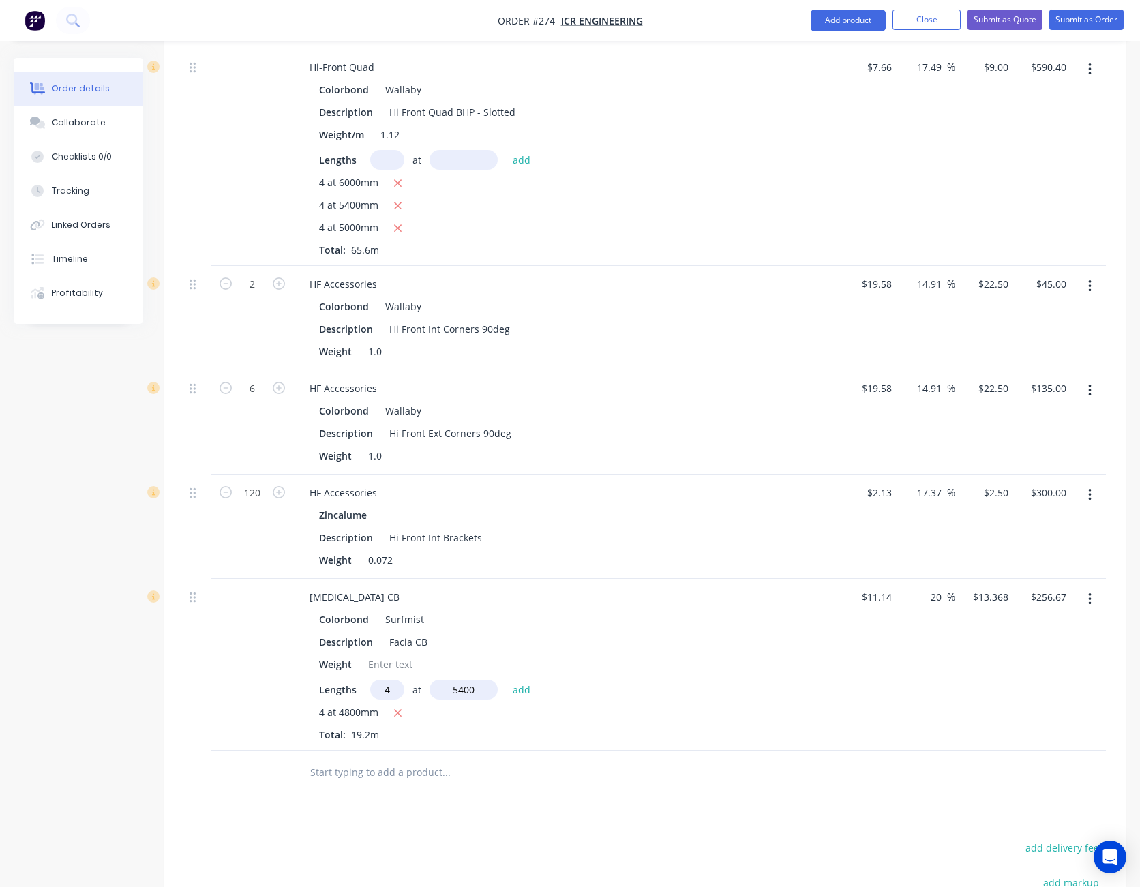
type input "$545.41"
type input "4"
type input "6000"
click at [506, 680] on button "add" at bounding box center [522, 689] width 32 height 18
type input "$866.25"
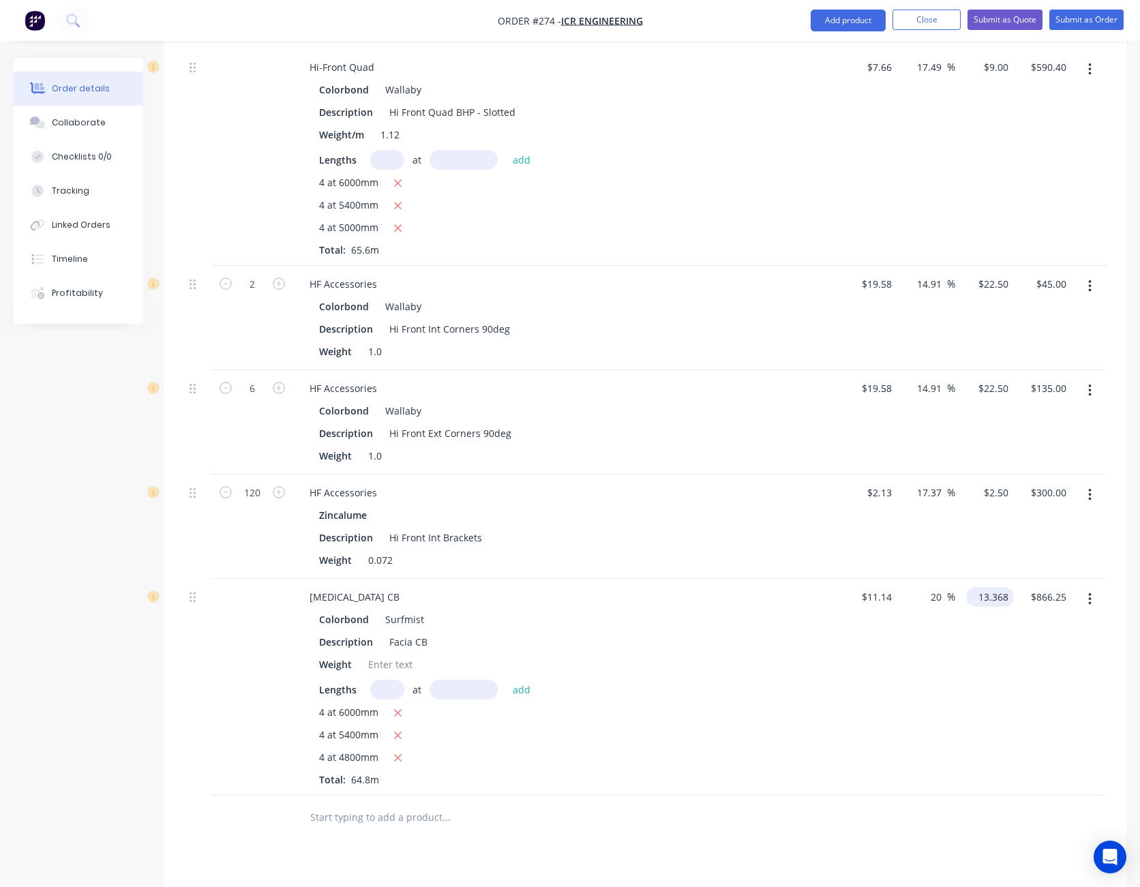
click at [981, 587] on input "13.368" at bounding box center [993, 597] width 42 height 20
type input "13"
type input "16.7"
type input "$13.00"
type input "$842.40"
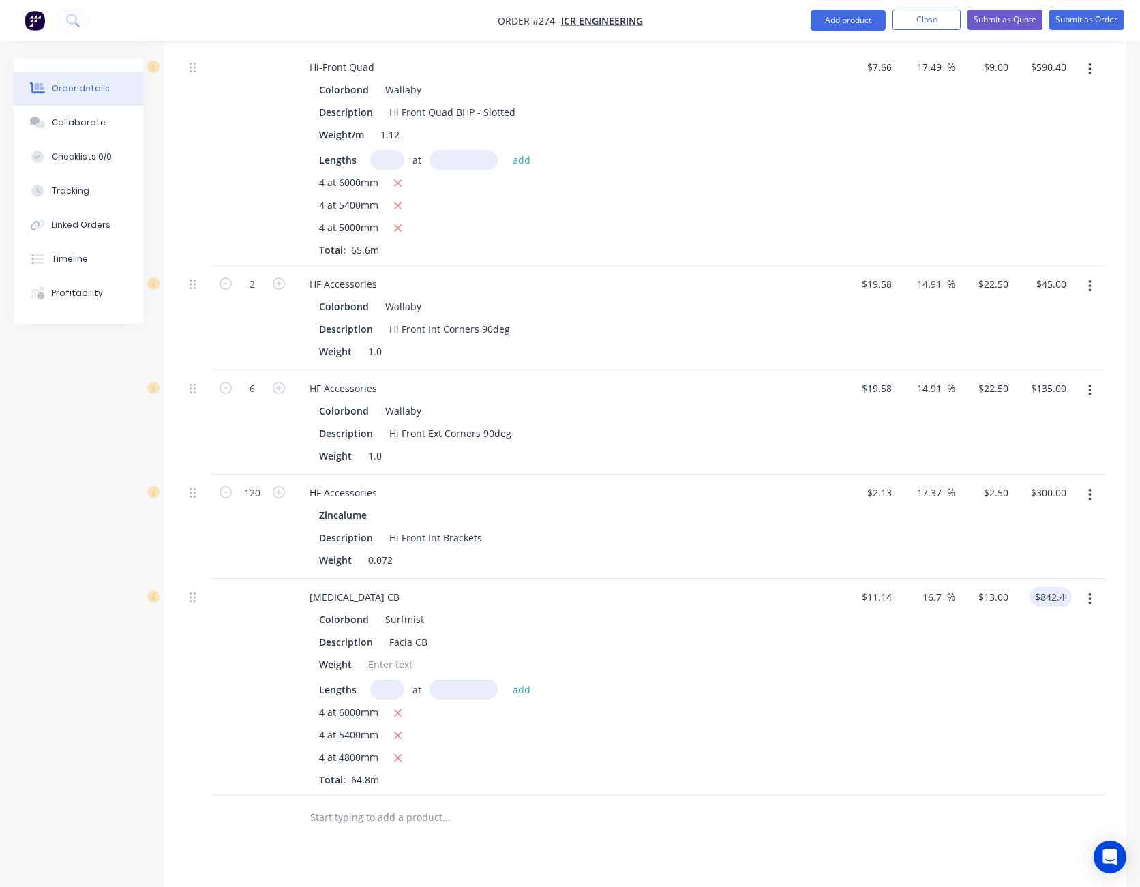
click at [998, 728] on div "$13.00 $13.00" at bounding box center [984, 687] width 59 height 217
drag, startPoint x: 998, startPoint y: 728, endPoint x: 899, endPoint y: 771, distance: 107.5
click at [899, 771] on div "16.7 16.7 %" at bounding box center [926, 687] width 59 height 217
click at [993, 587] on div "13 13" at bounding box center [1002, 597] width 23 height 20
type input "12"
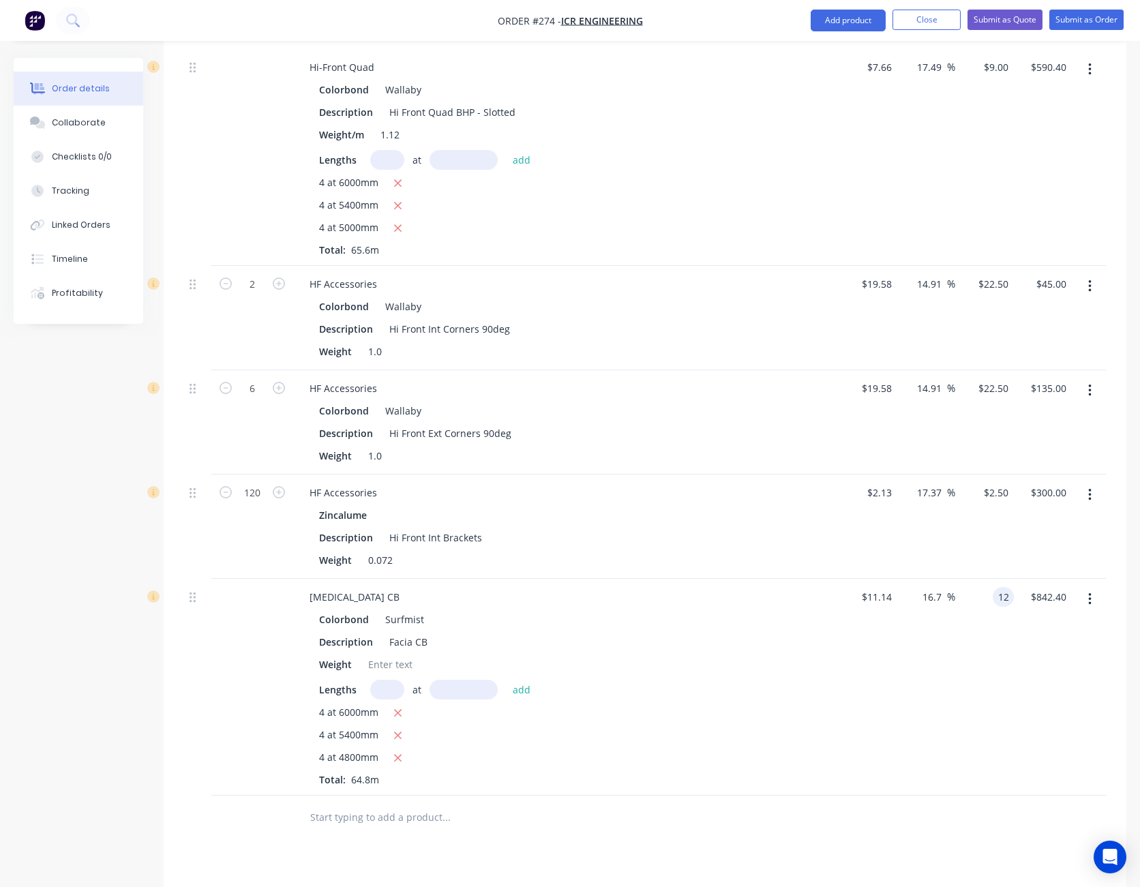
type input "842.40"
type input "7.72"
type input "$12.00"
type input "$777.60"
click at [915, 726] on div "7.72 7.72 %" at bounding box center [926, 687] width 59 height 217
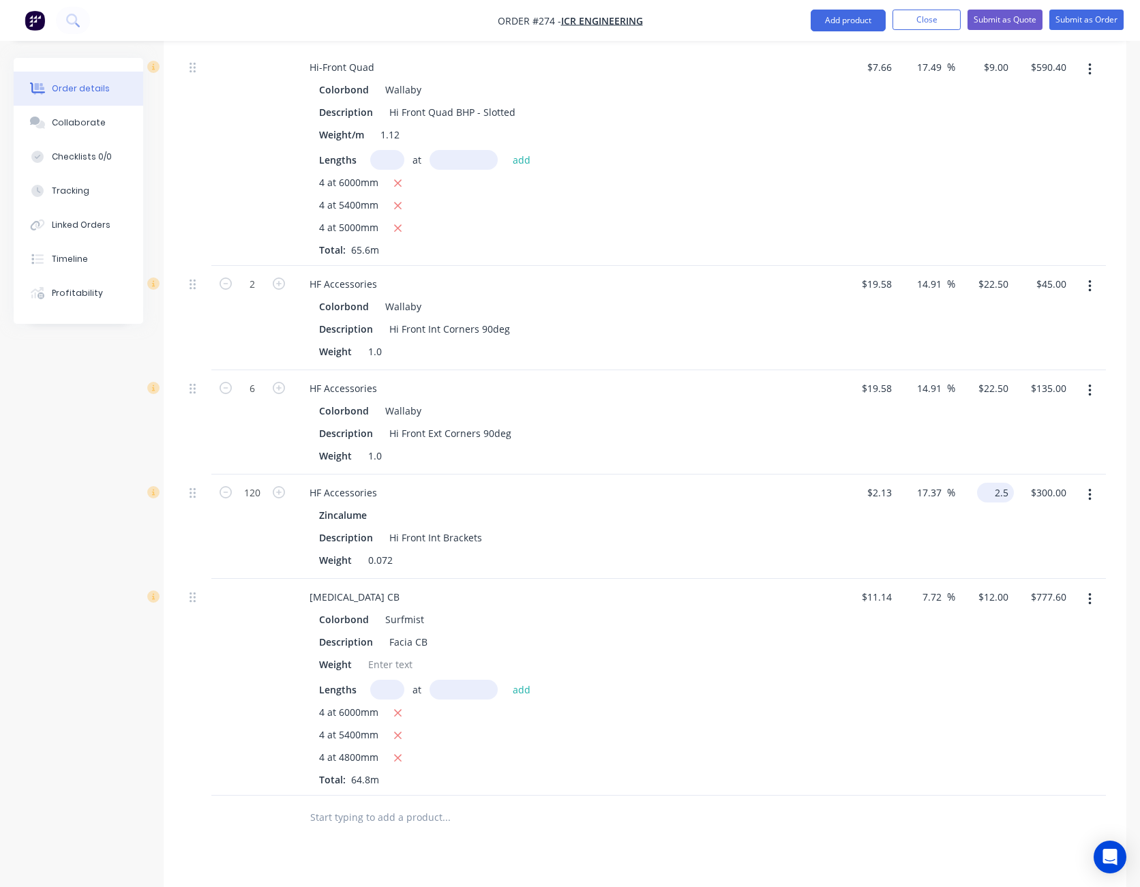
click at [1002, 483] on input "2.5" at bounding box center [998, 493] width 31 height 20
type input "2.40"
type input "12.68"
type input "$2.40"
type input "$288.00"
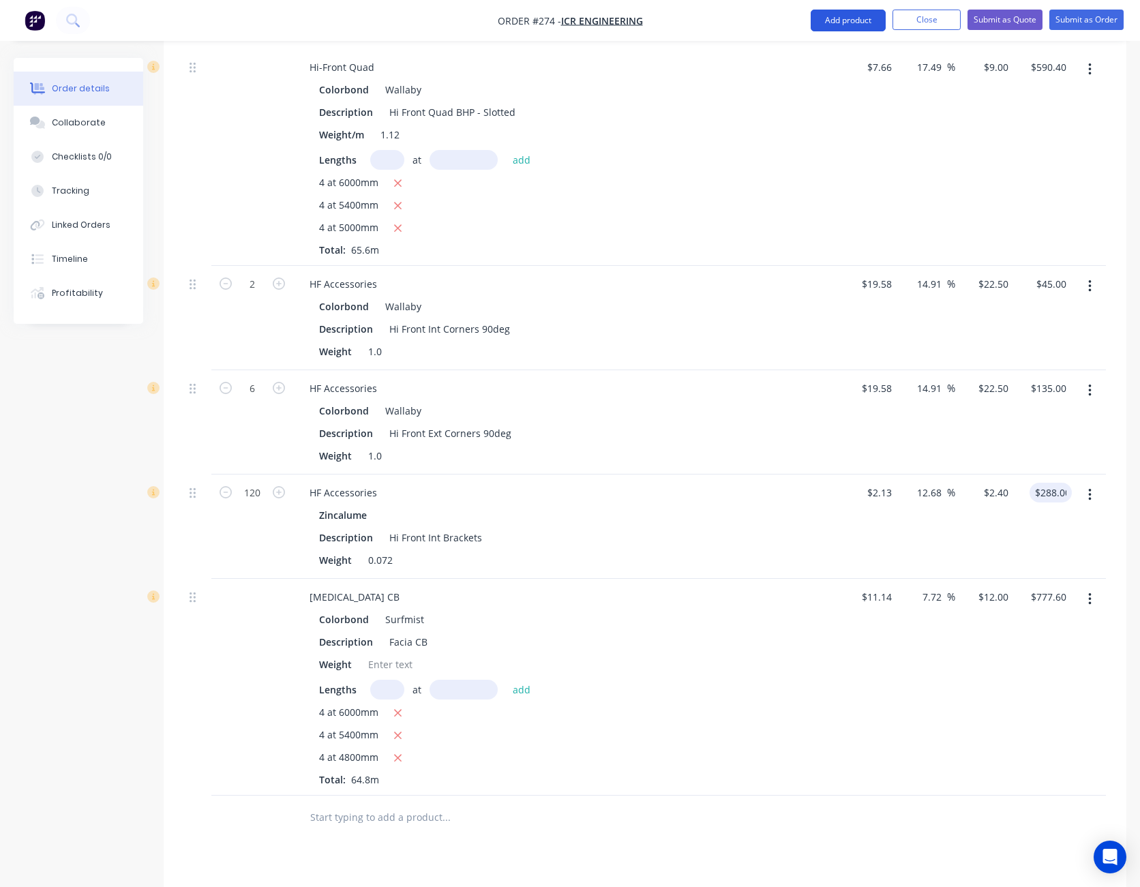
click at [858, 16] on button "Add product" at bounding box center [848, 21] width 75 height 22
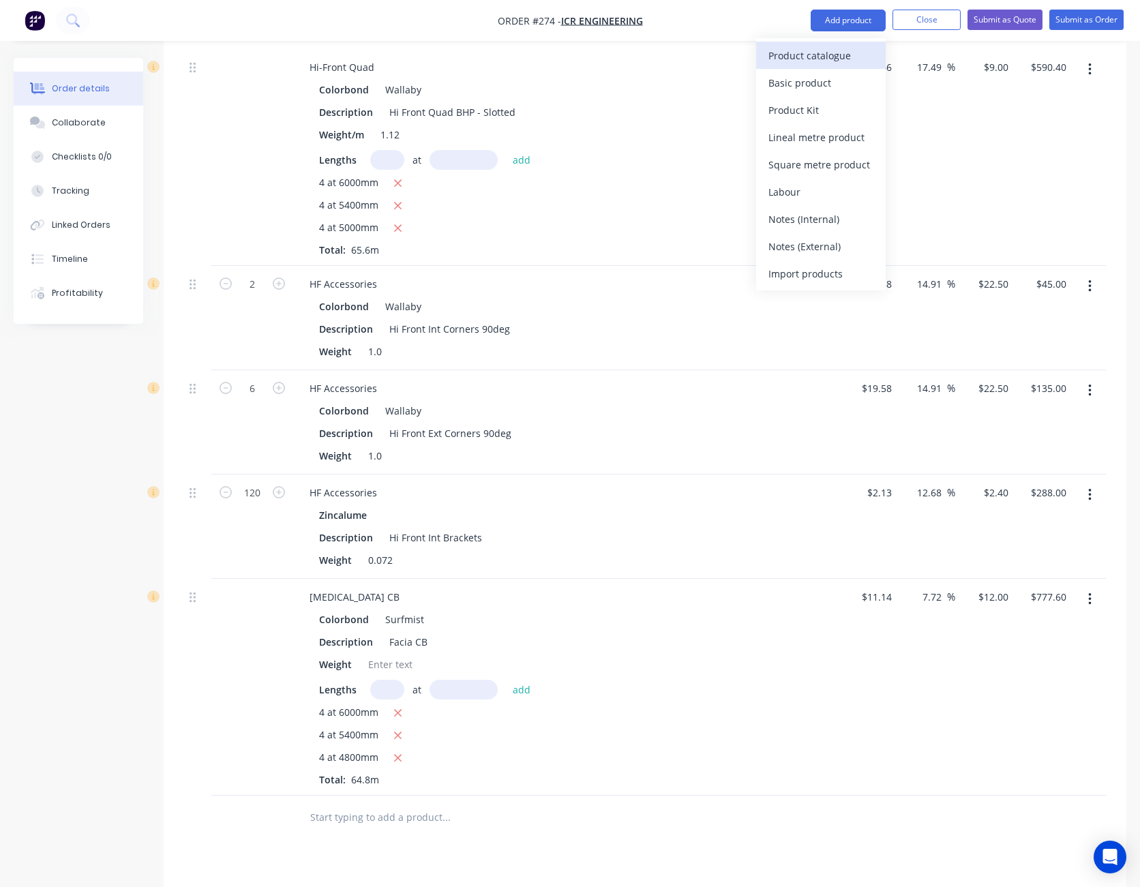
click at [849, 49] on div "Product catalogue" at bounding box center [820, 56] width 105 height 20
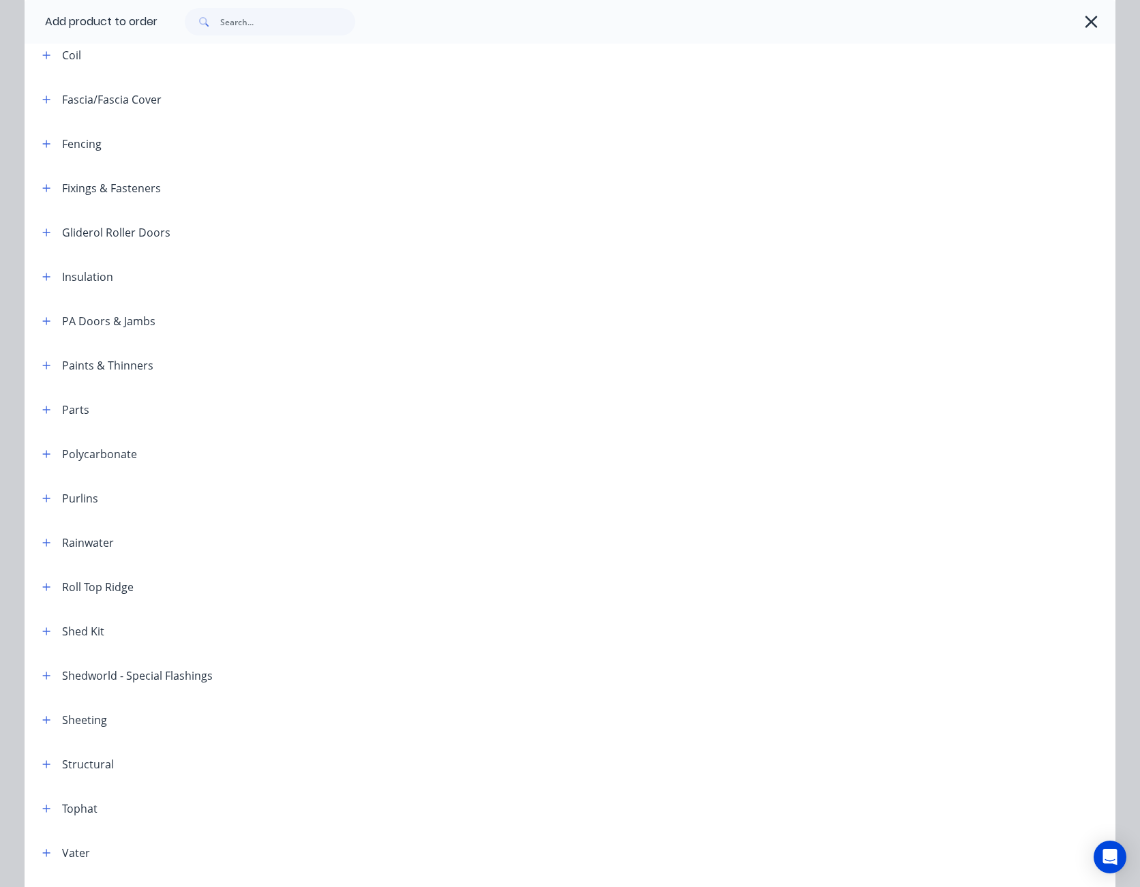
scroll to position [314, 0]
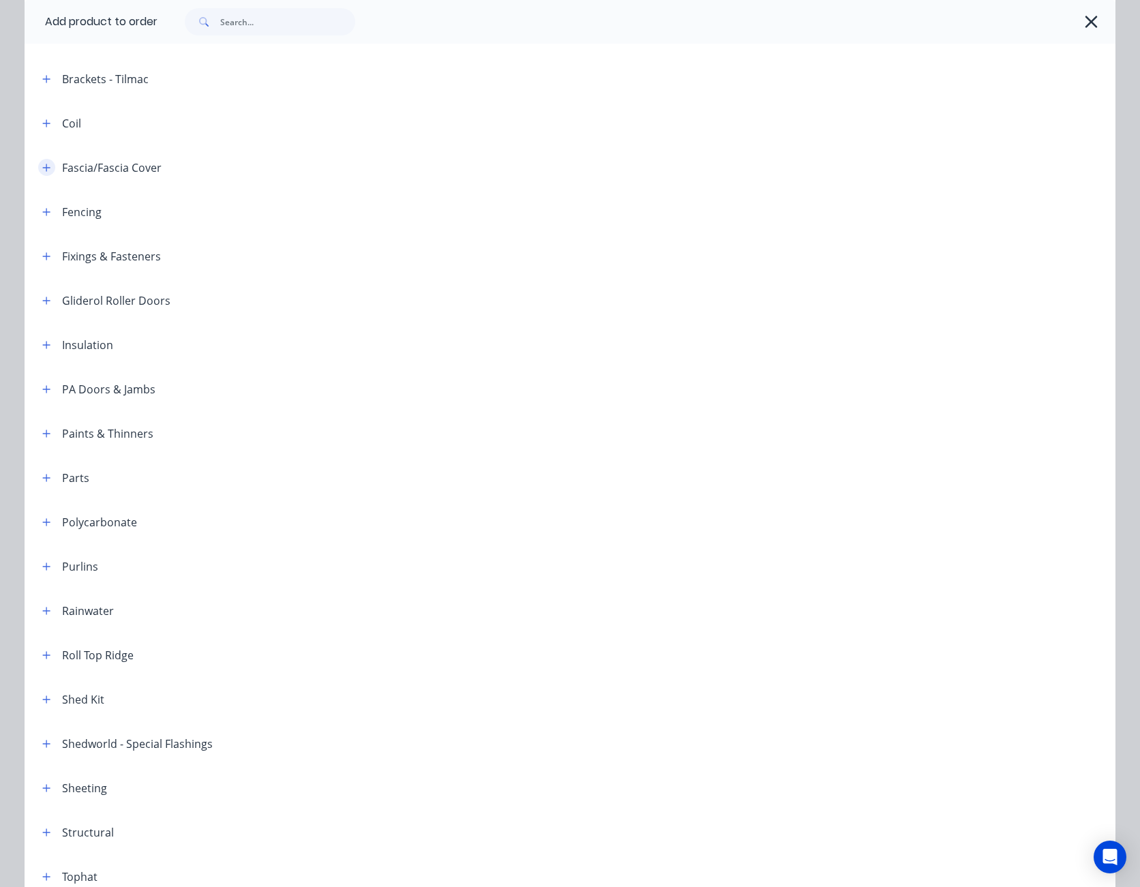
click at [47, 164] on button "button" at bounding box center [46, 167] width 17 height 17
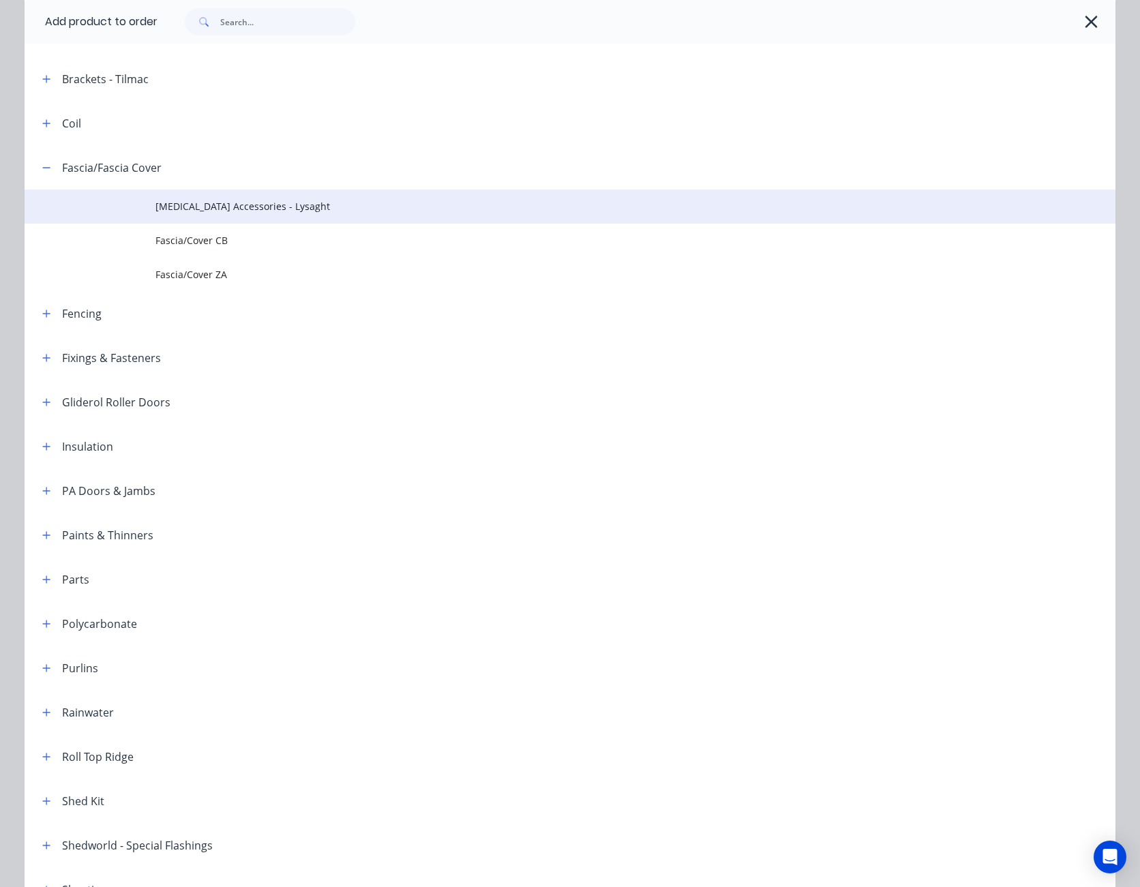
click at [196, 201] on span "[MEDICAL_DATA] Accessories - Lysaght" at bounding box center [539, 206] width 768 height 14
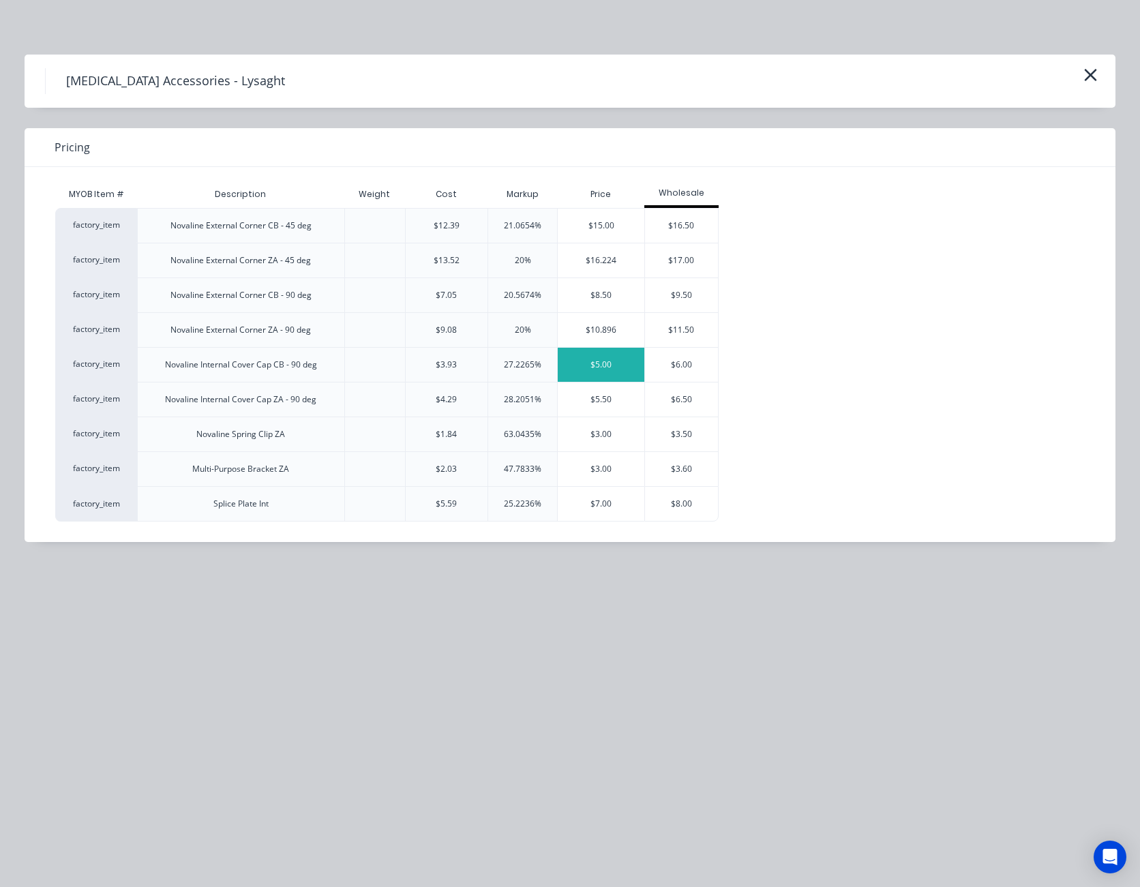
click at [603, 365] on div "$5.00" at bounding box center [601, 365] width 87 height 34
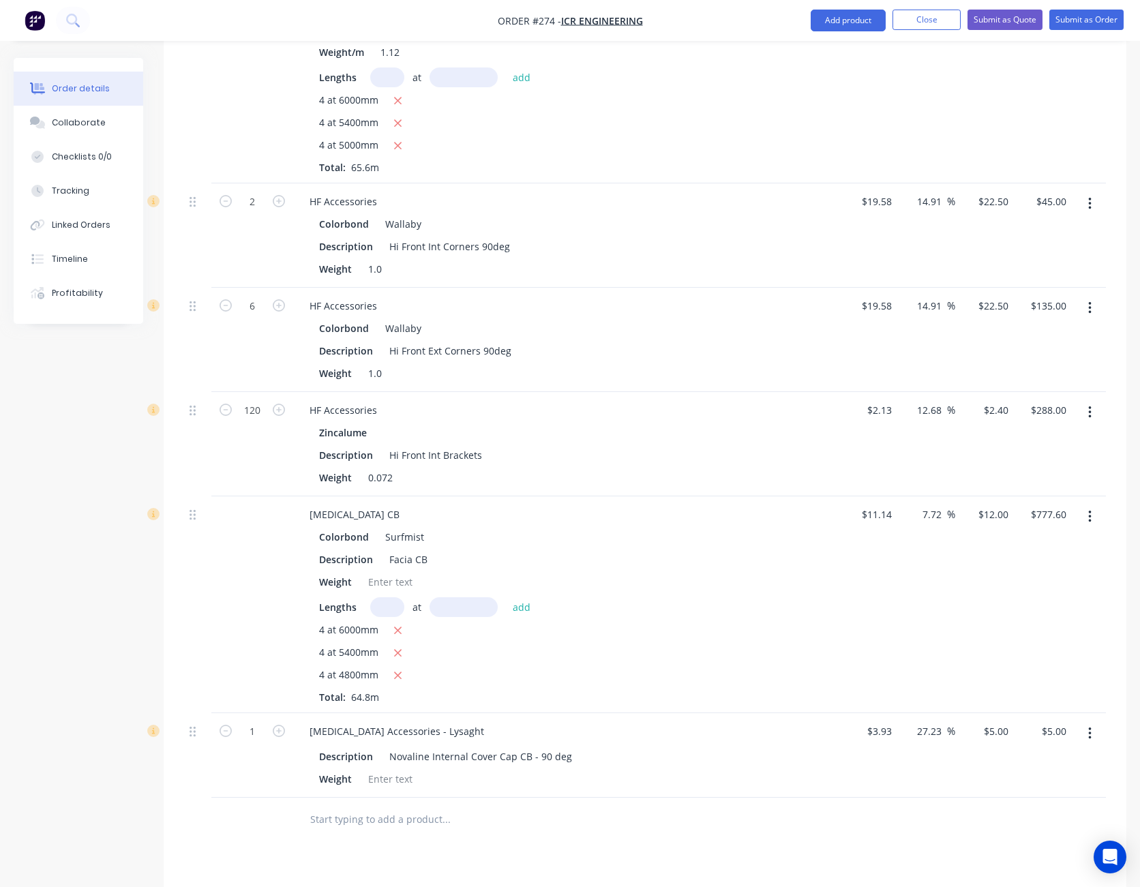
scroll to position [1324, 0]
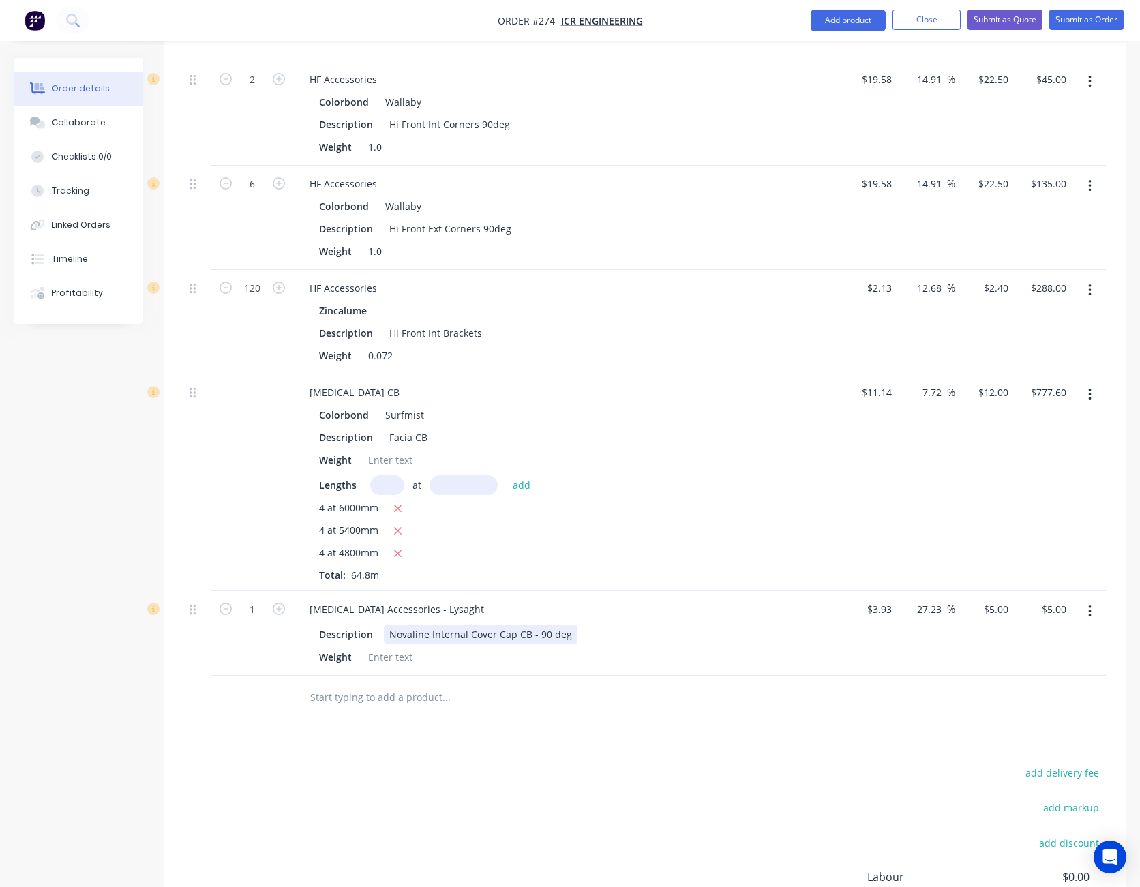
click at [565, 625] on div "Novaline Internal Cover Cap CB - 90 deg" at bounding box center [481, 635] width 194 height 20
click at [521, 715] on div "Drawings Add drawing Products Show / Hide columns Add product Qty Cost Markup P…" at bounding box center [645, 103] width 963 height 1889
click at [865, 18] on button "Add product" at bounding box center [848, 21] width 75 height 22
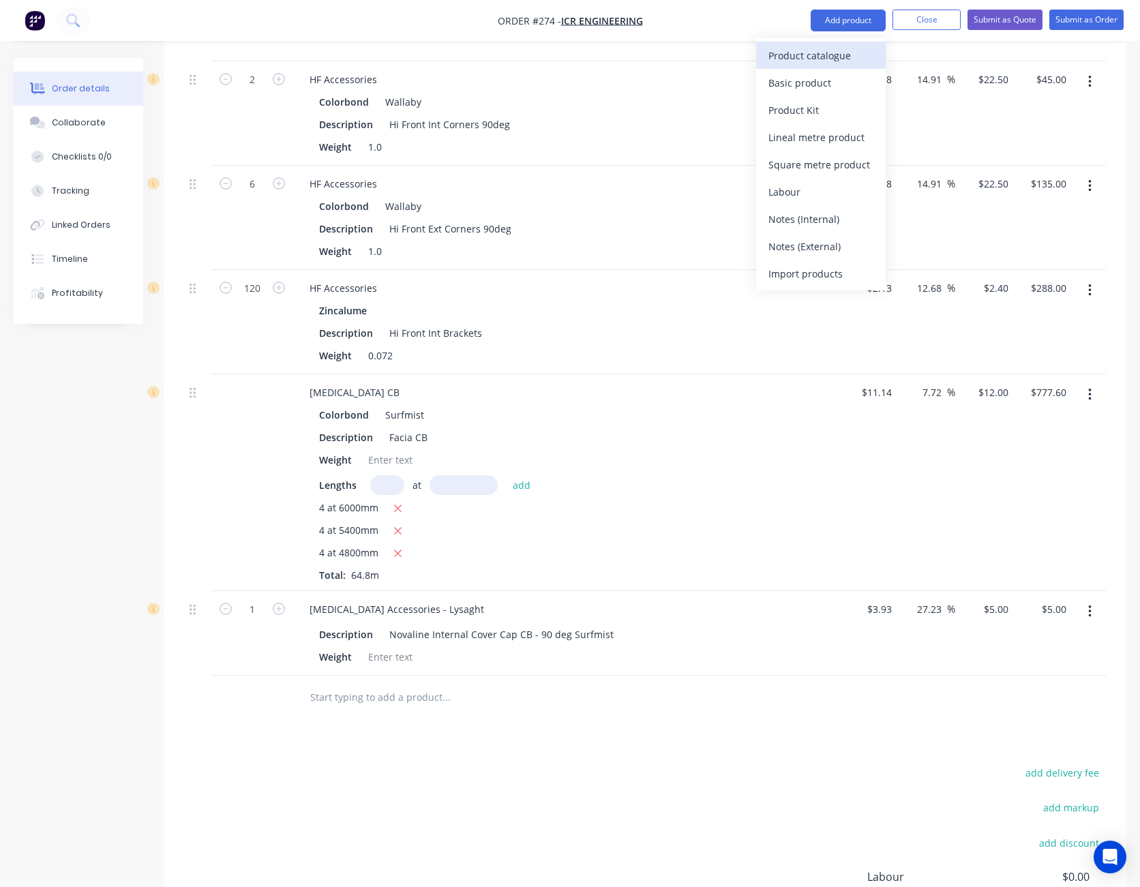
click at [845, 56] on div "Product catalogue" at bounding box center [820, 56] width 105 height 20
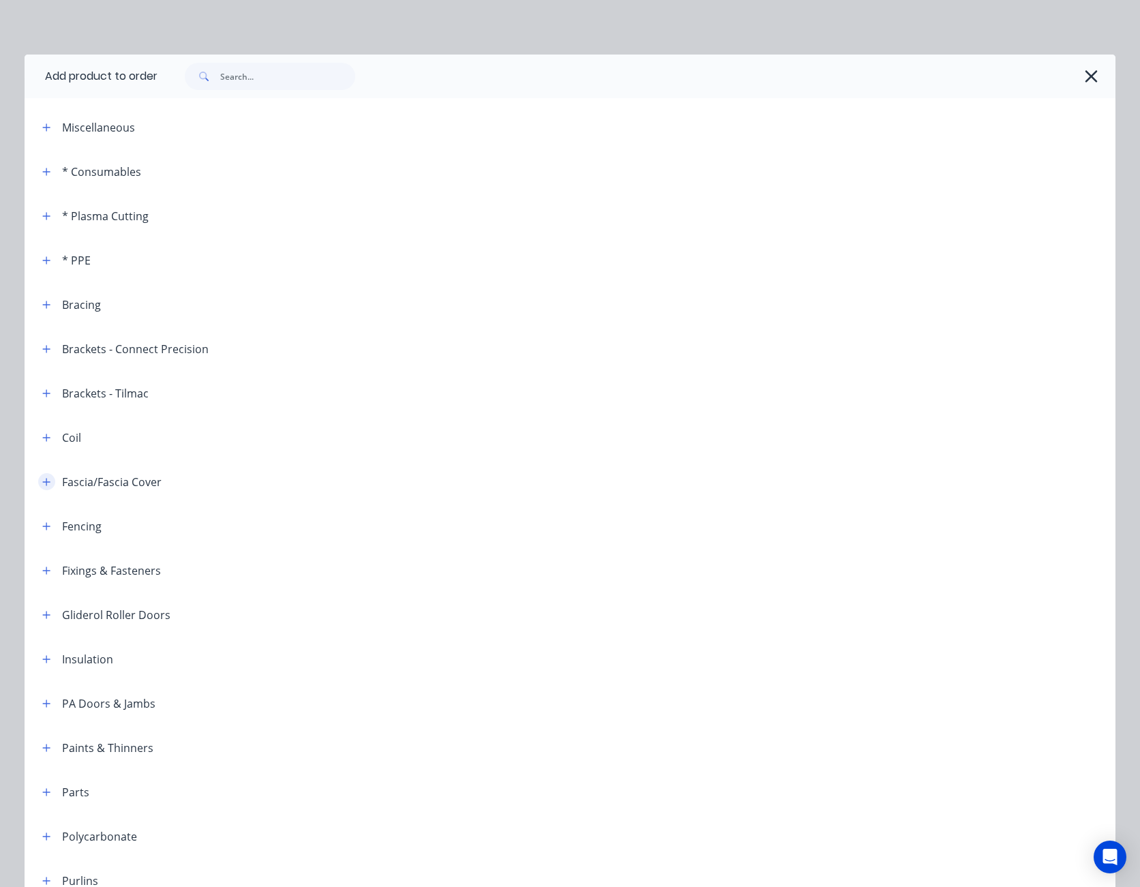
click at [43, 479] on icon "button" at bounding box center [47, 482] width 8 height 8
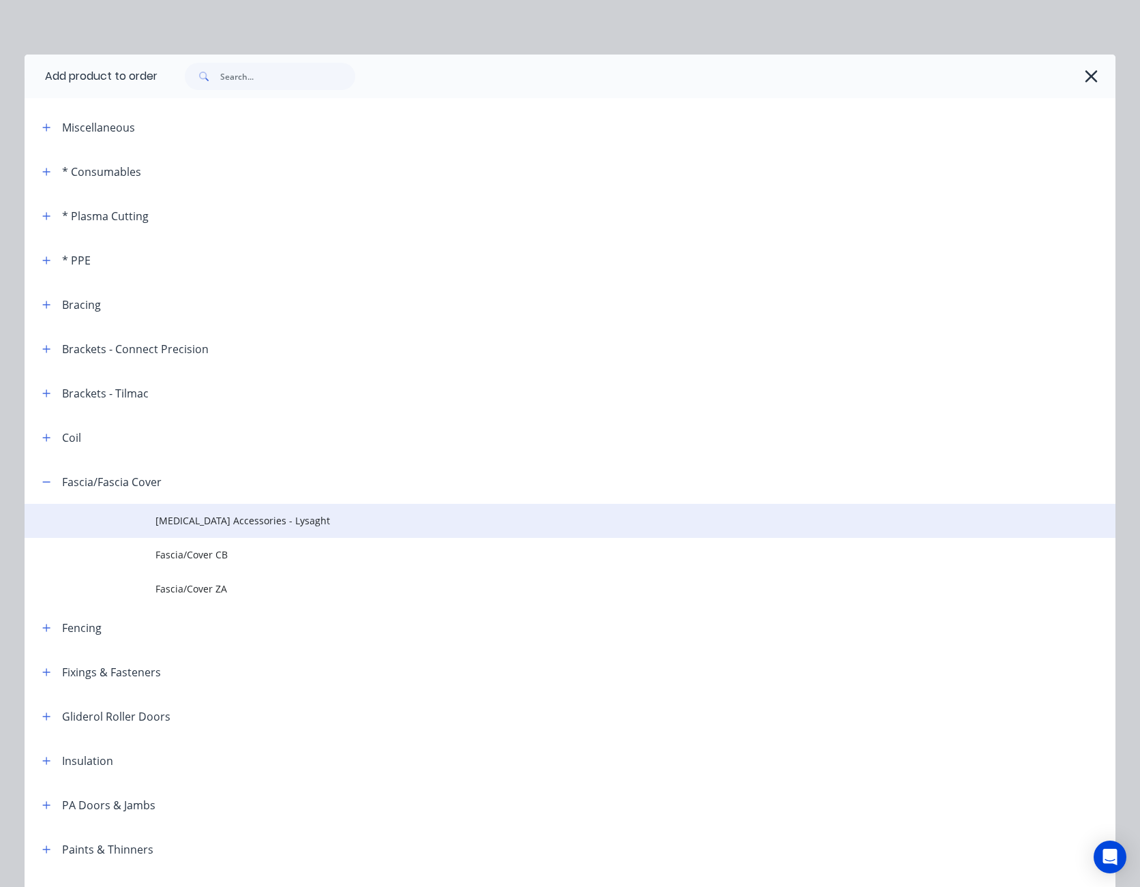
click at [211, 526] on span "[MEDICAL_DATA] Accessories - Lysaght" at bounding box center [539, 520] width 768 height 14
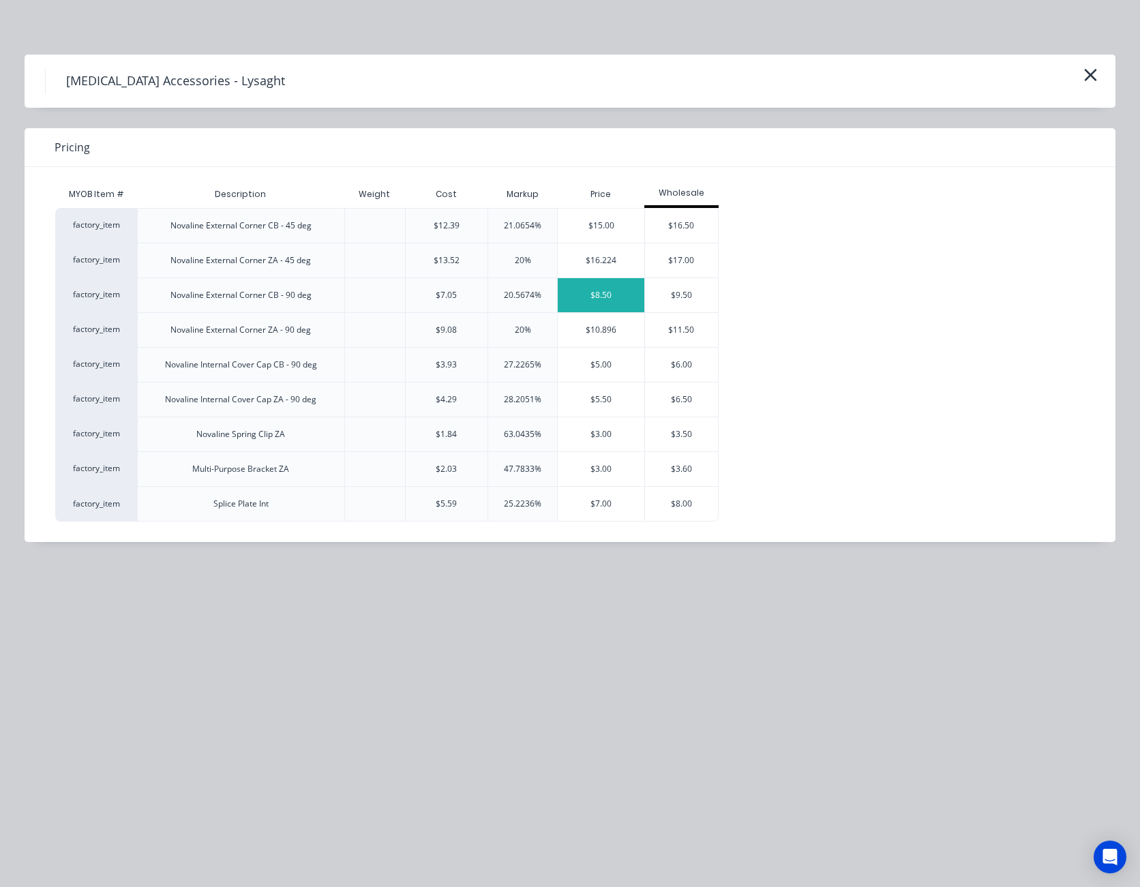
click at [607, 296] on div "$8.50" at bounding box center [601, 295] width 87 height 34
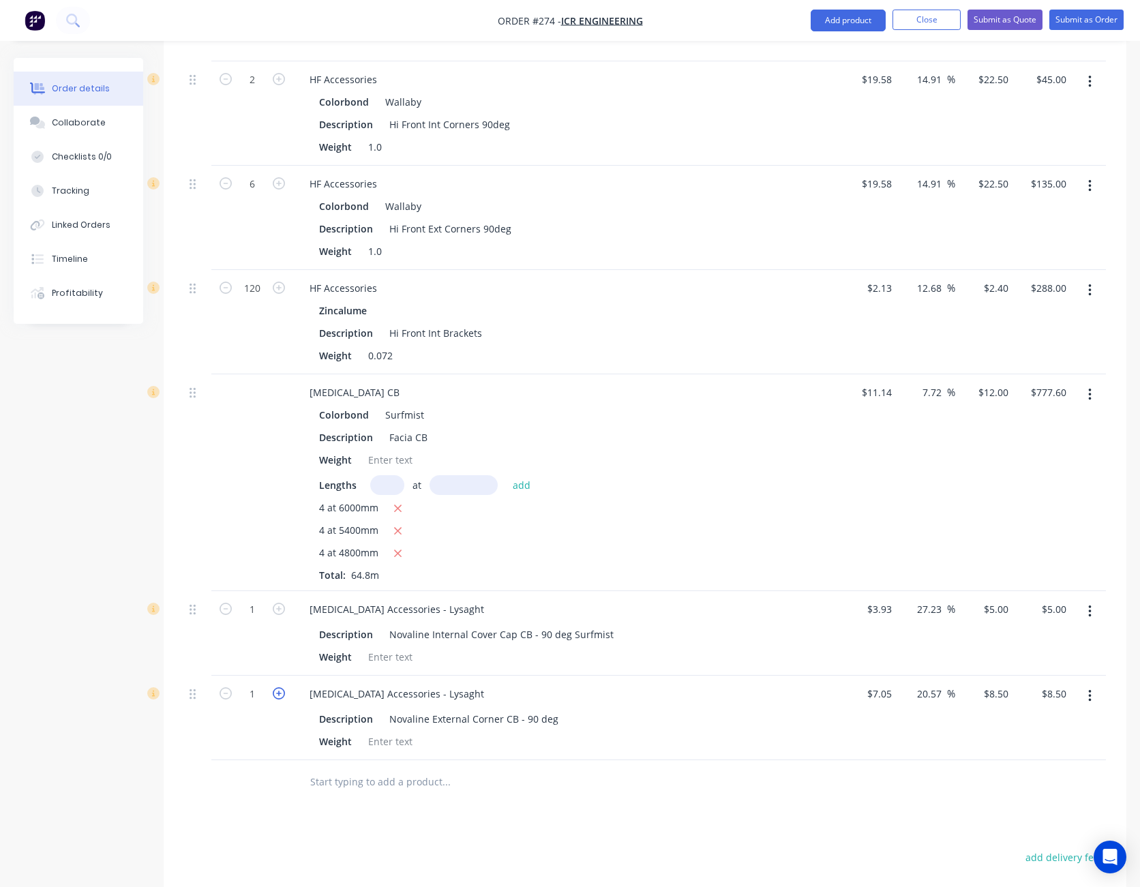
click at [279, 687] on icon "button" at bounding box center [279, 693] width 12 height 12
type input "2"
type input "$17.00"
click at [279, 687] on icon "button" at bounding box center [279, 693] width 12 height 12
type input "3"
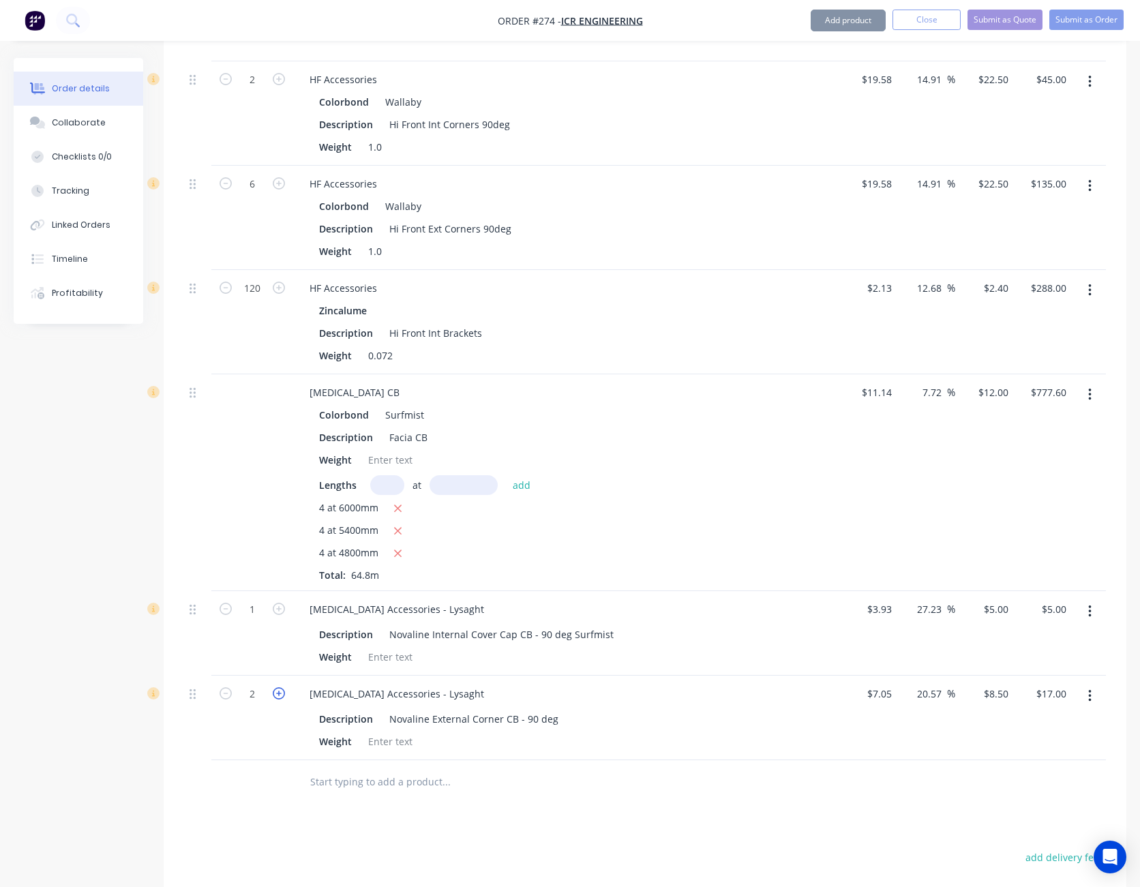
type input "$25.50"
click at [279, 687] on icon "button" at bounding box center [279, 693] width 12 height 12
type input "4"
type input "$34.00"
click at [279, 687] on icon "button" at bounding box center [279, 693] width 12 height 12
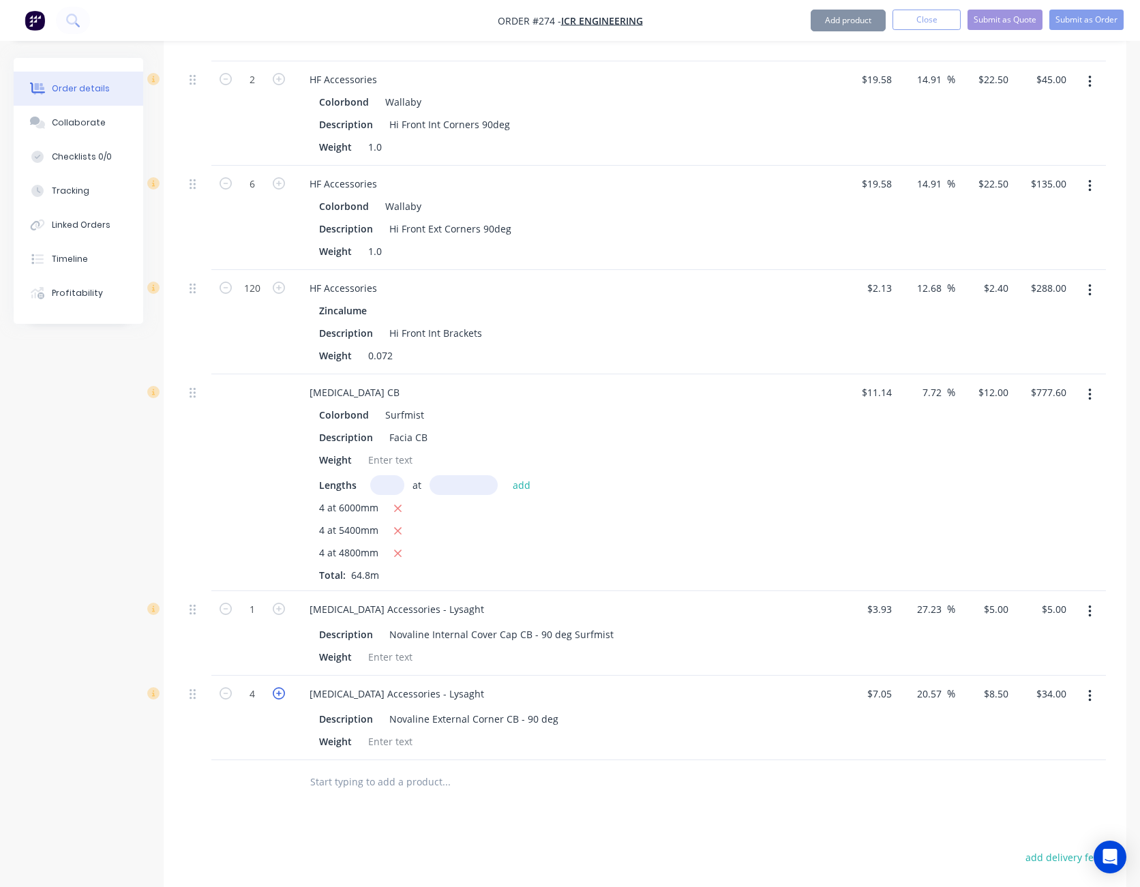
type input "5"
type input "$42.50"
click at [279, 687] on icon "button" at bounding box center [279, 693] width 12 height 12
type input "6"
type input "$51.00"
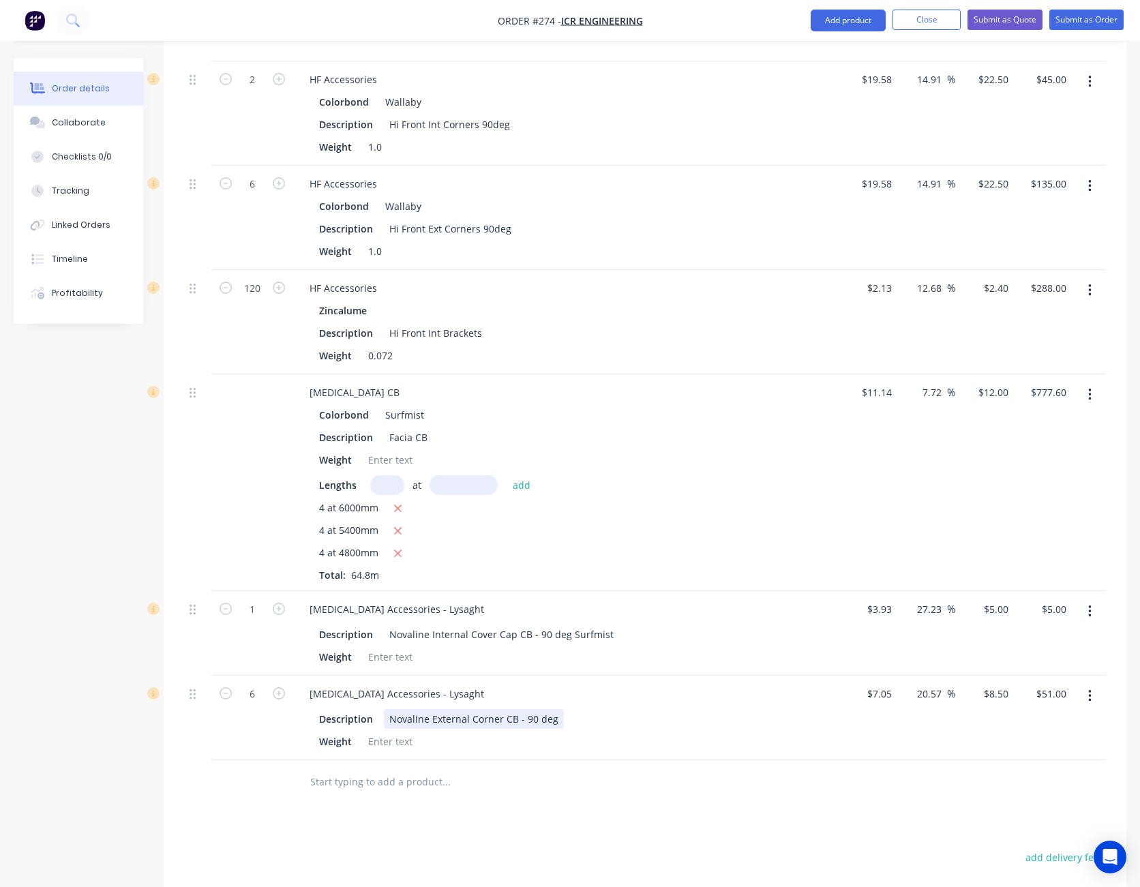
click at [553, 709] on div "Novaline External Corner CB - 90 deg" at bounding box center [474, 719] width 180 height 20
click at [687, 816] on div "Drawings Add drawing Products Show / Hide columns Add product Qty Cost Markup P…" at bounding box center [645, 145] width 963 height 1973
click at [863, 14] on button "Add product" at bounding box center [848, 21] width 75 height 22
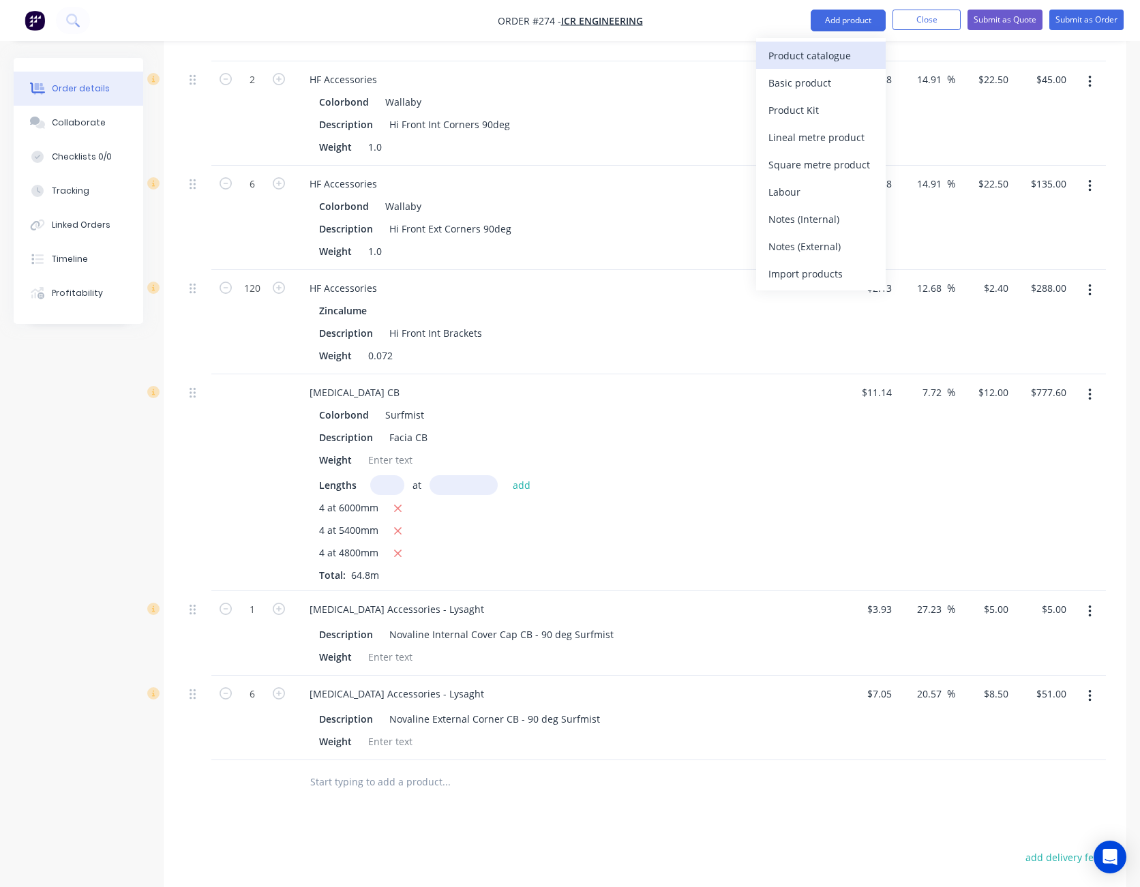
click at [846, 47] on div "Product catalogue" at bounding box center [820, 56] width 105 height 20
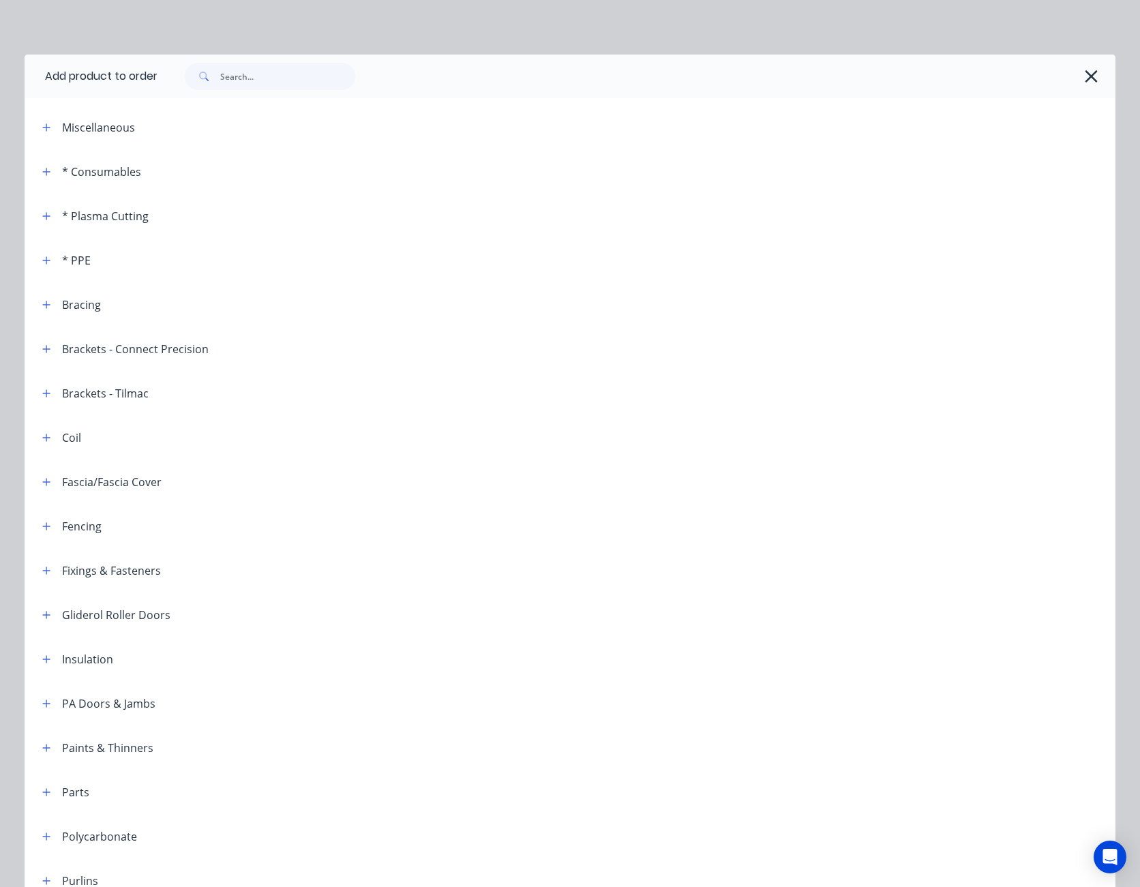
scroll to position [205, 0]
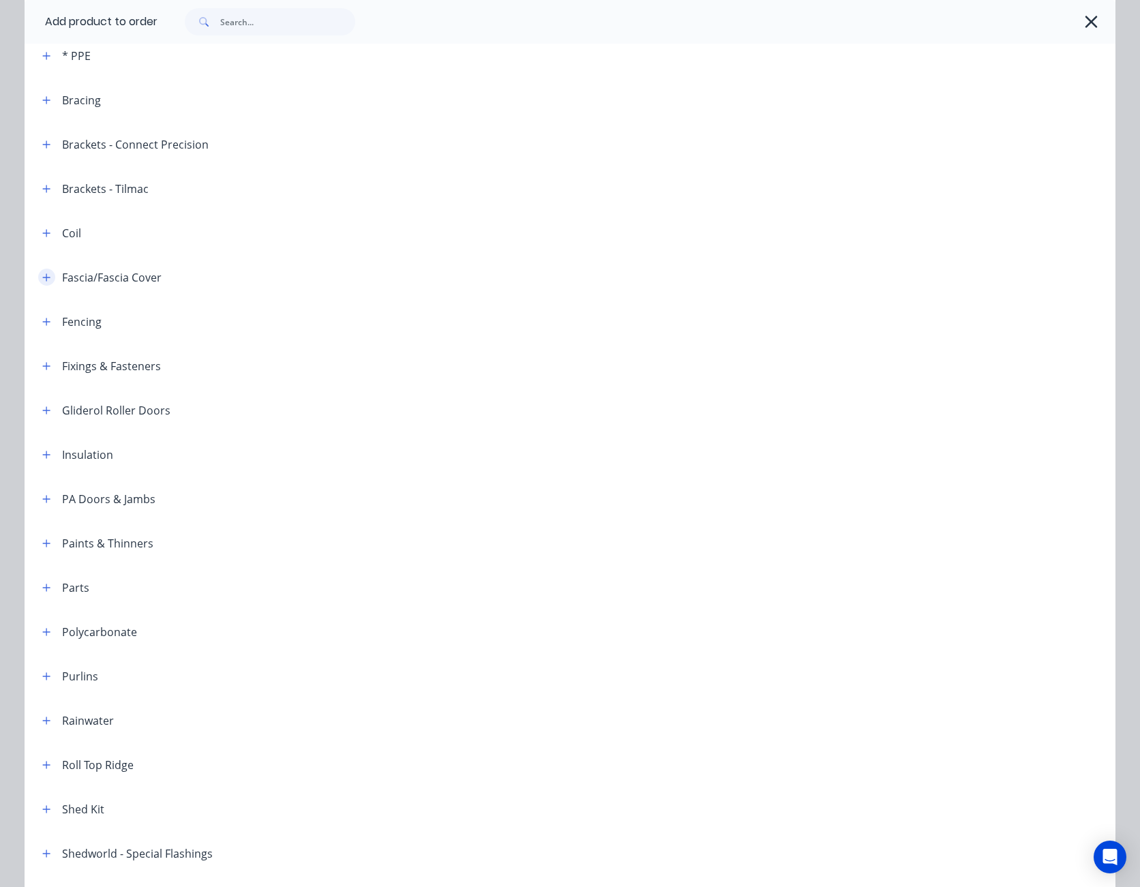
click at [43, 279] on icon "button" at bounding box center [46, 278] width 8 height 10
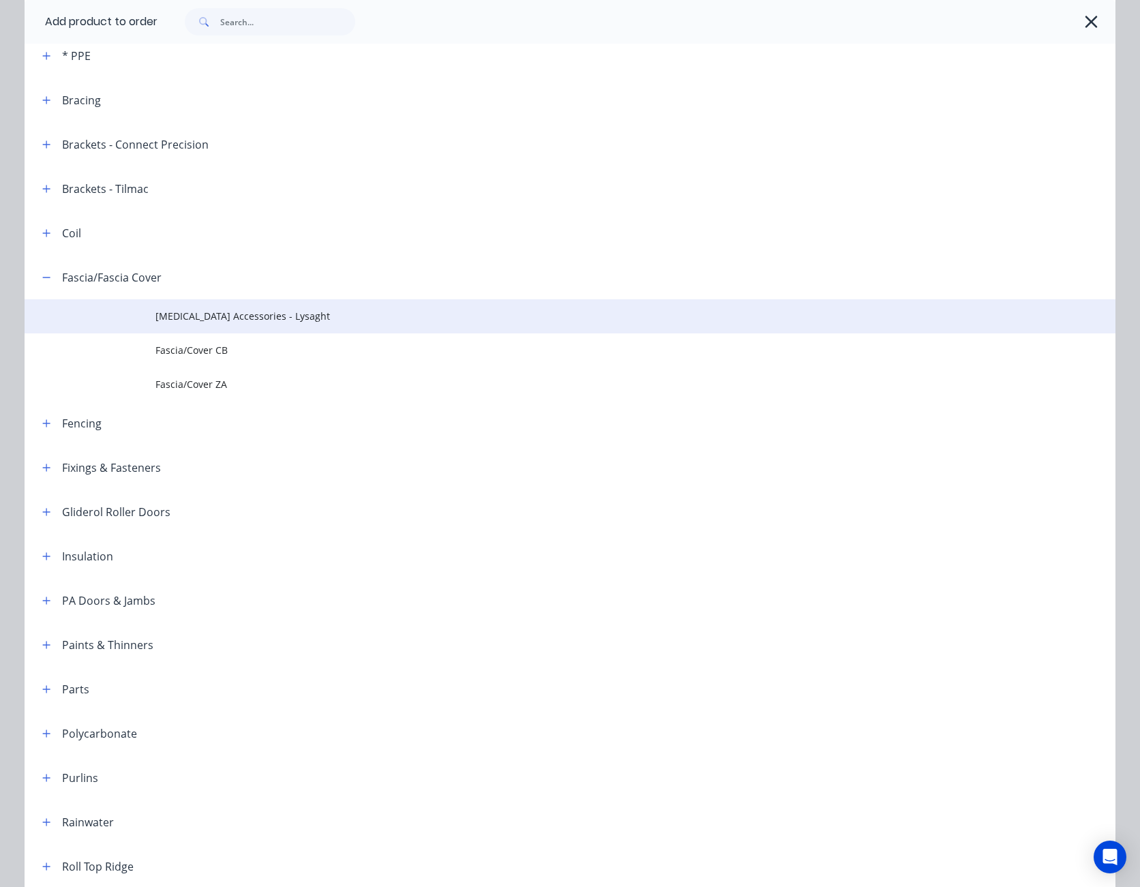
click at [201, 316] on span "[MEDICAL_DATA] Accessories - Lysaght" at bounding box center [539, 316] width 768 height 14
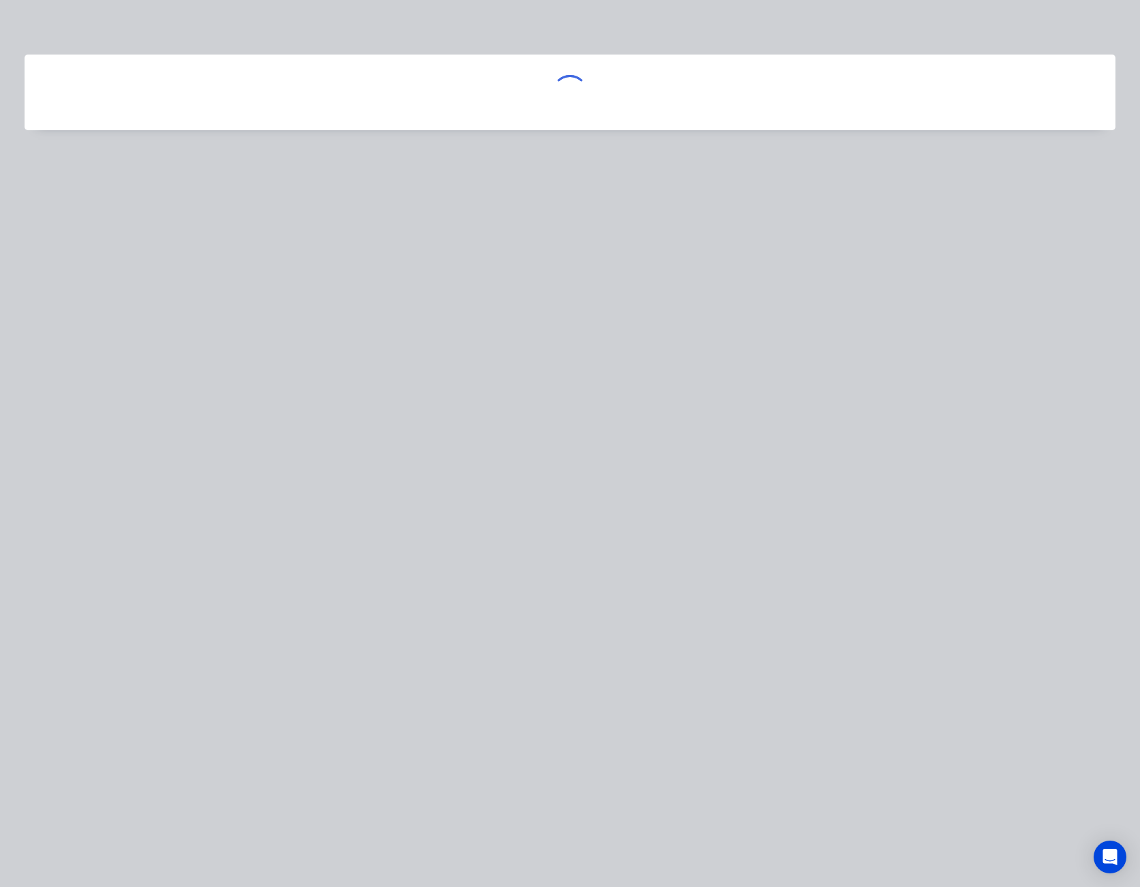
scroll to position [0, 0]
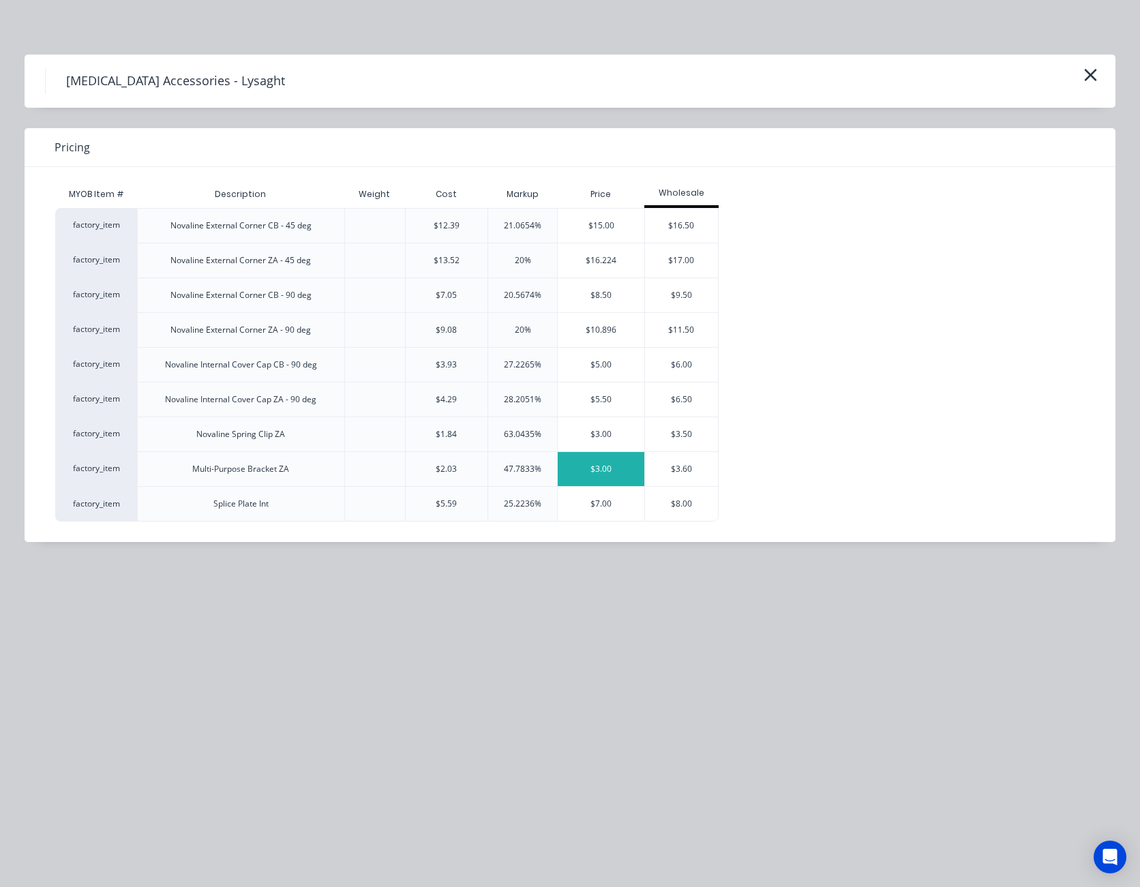
click at [610, 477] on div "$3.00" at bounding box center [601, 469] width 87 height 34
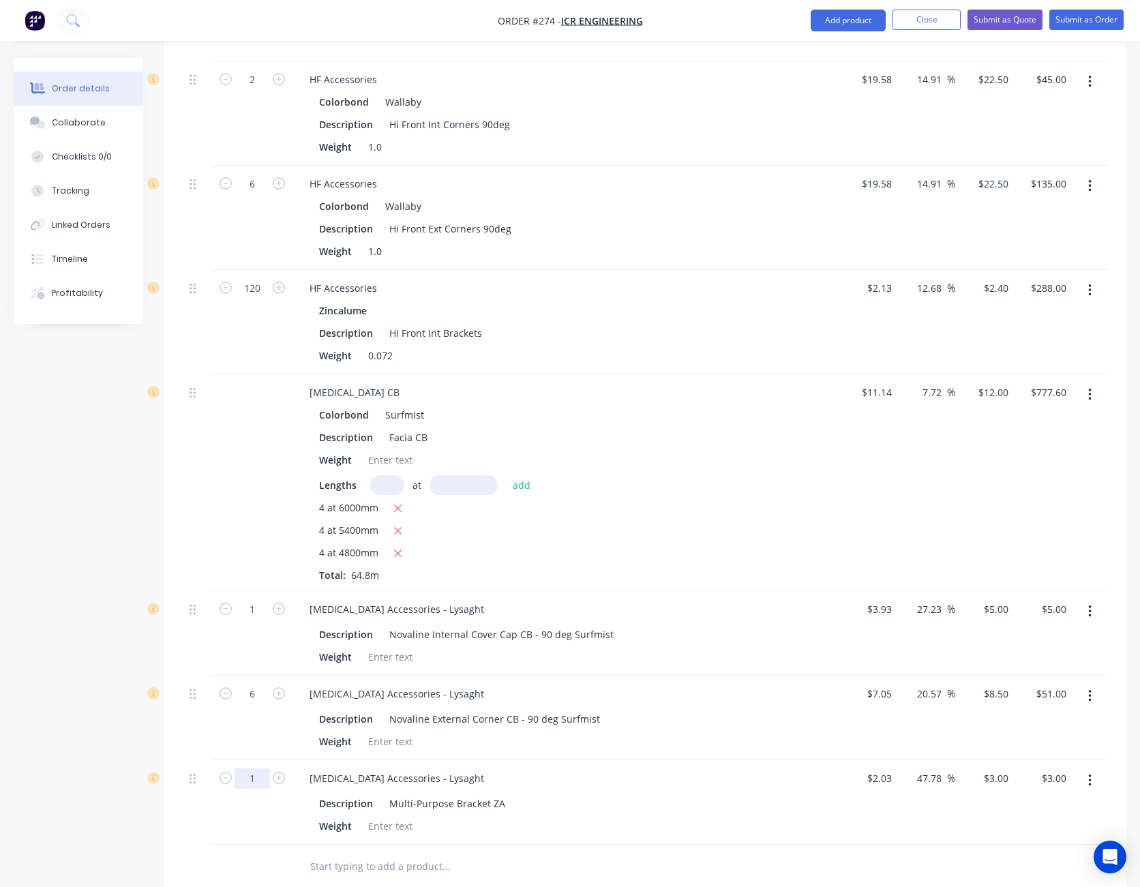
click at [247, 769] on input "1" at bounding box center [252, 778] width 35 height 20
type input "120"
type input "$360.00"
click at [270, 770] on button "button" at bounding box center [279, 777] width 18 height 14
type input "121"
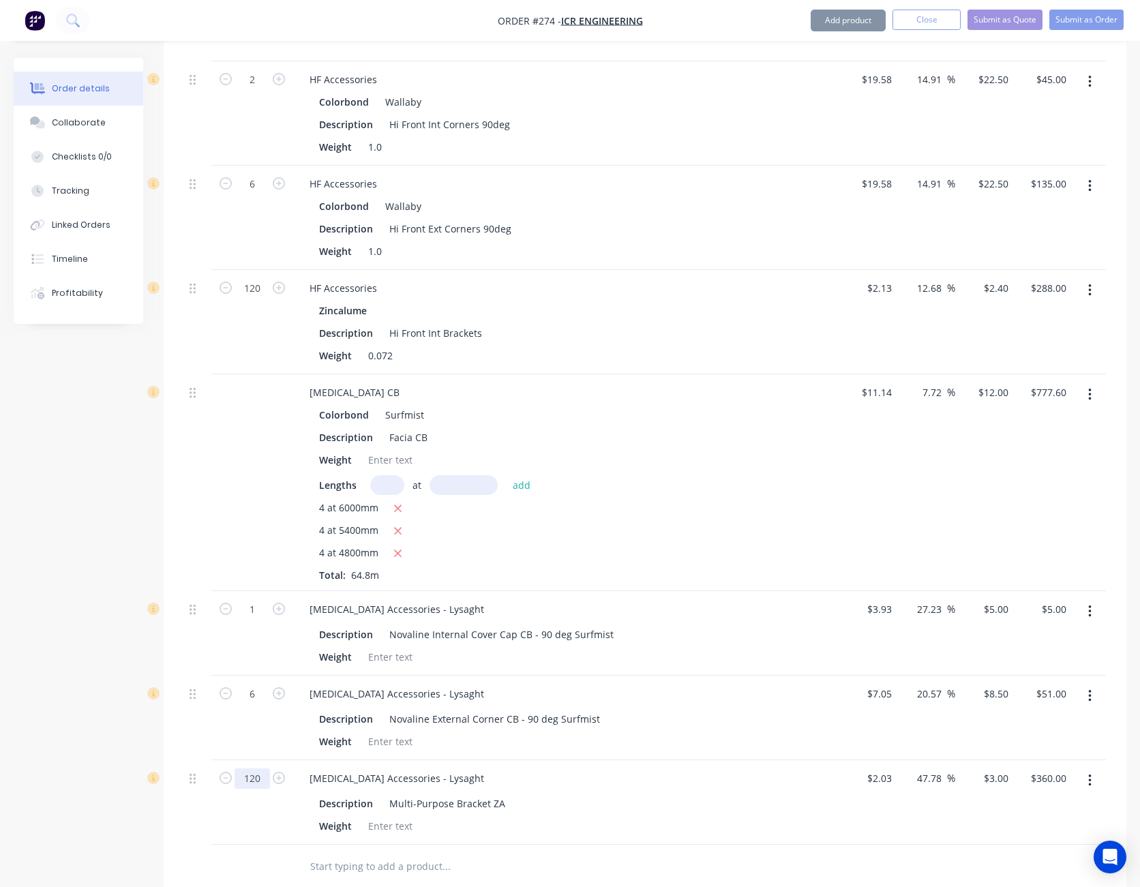
type input "$363.00"
click at [247, 769] on input "121" at bounding box center [252, 778] width 35 height 20
type input "120"
type input "$360.00"
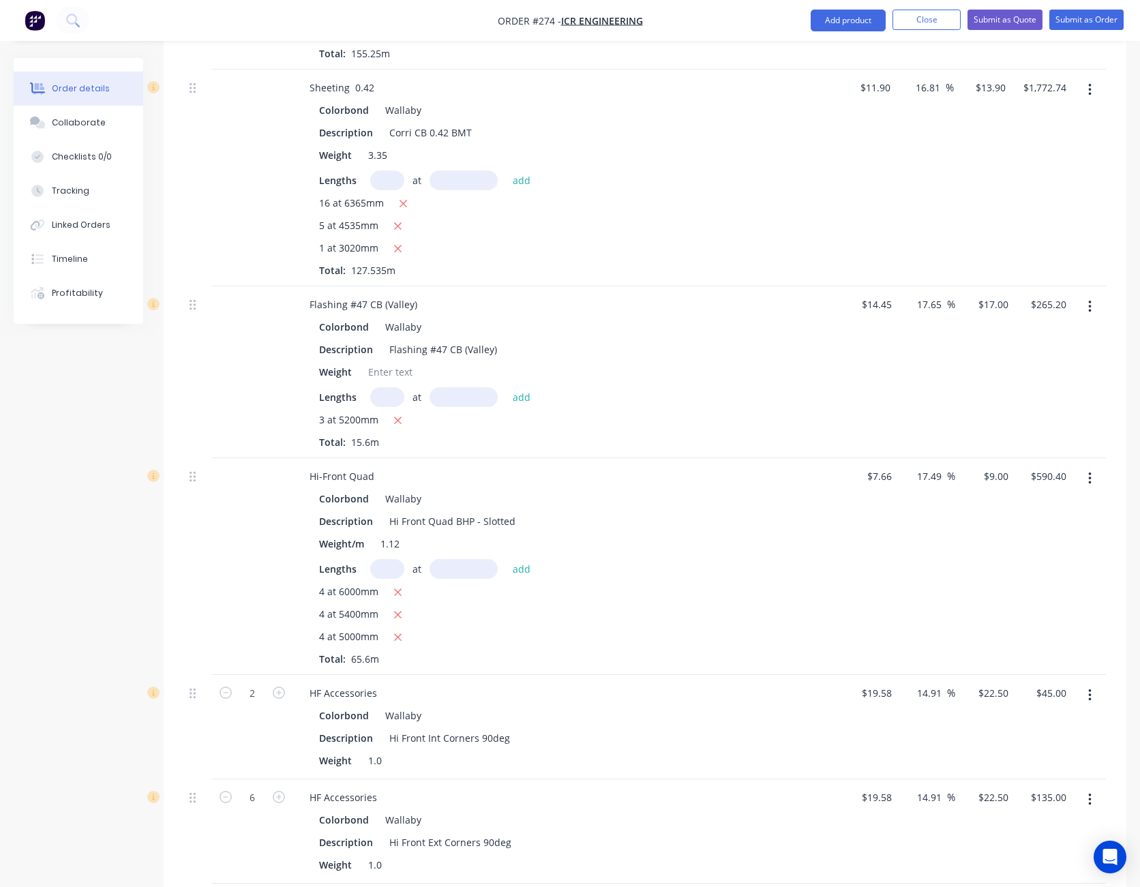
scroll to position [506, 0]
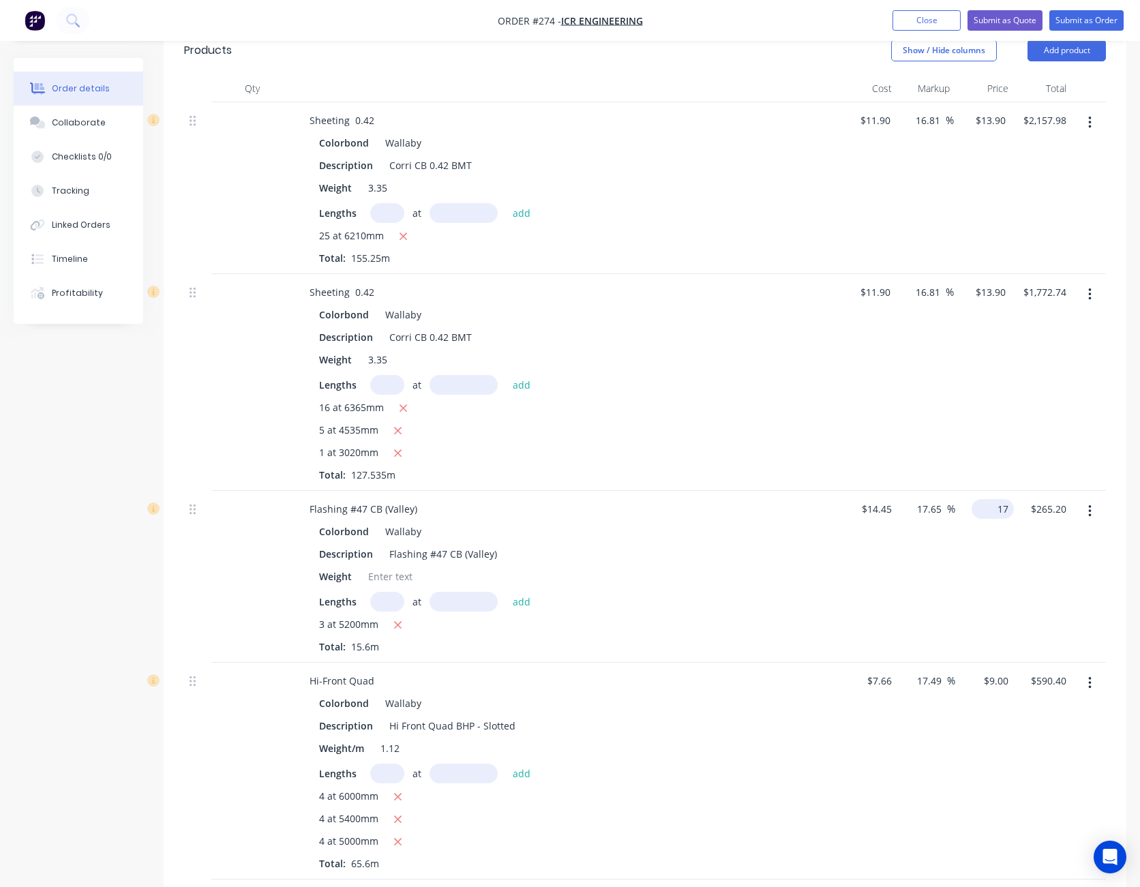
click at [996, 499] on input "17" at bounding box center [995, 509] width 37 height 20
type input "16"
type input "10.73"
type input "$16.00"
type input "249.60"
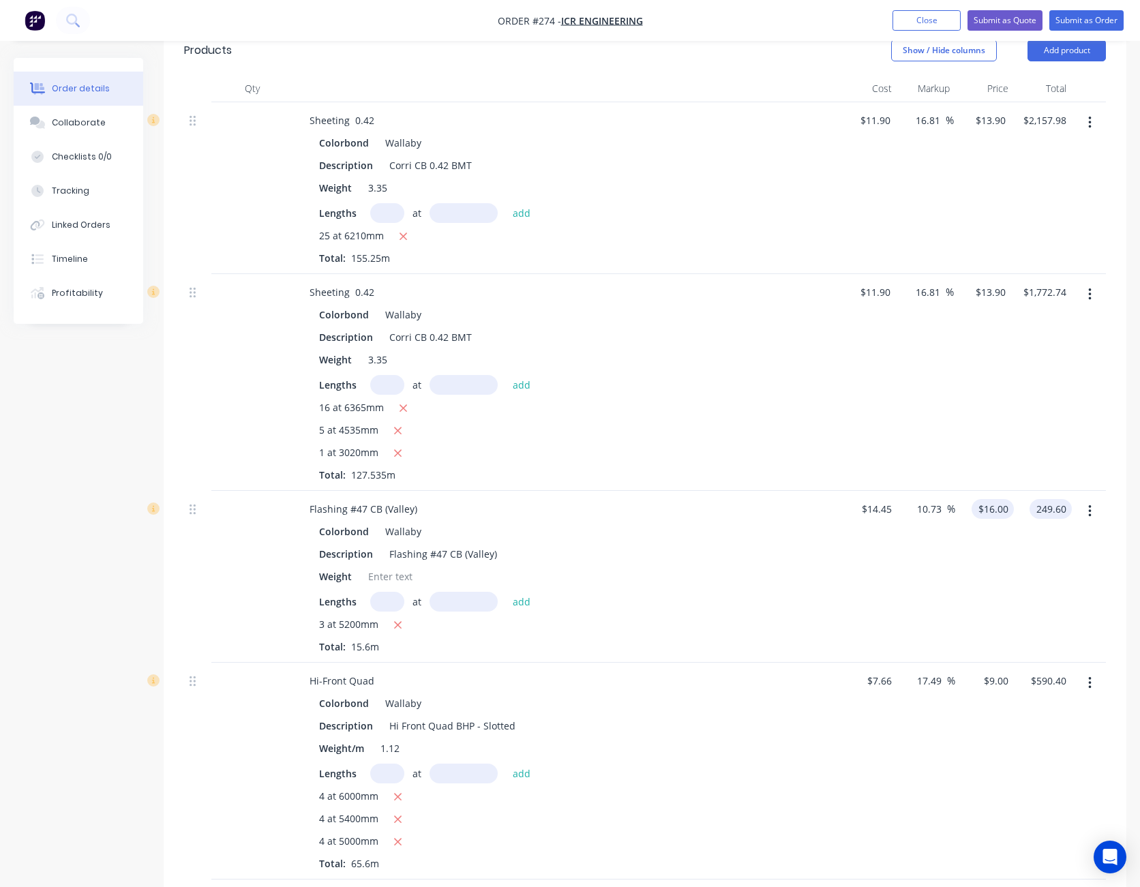
type input "16"
type input "$249.60"
click at [991, 499] on div "16 $16.00" at bounding box center [993, 509] width 42 height 20
type input "15"
type input "3.81"
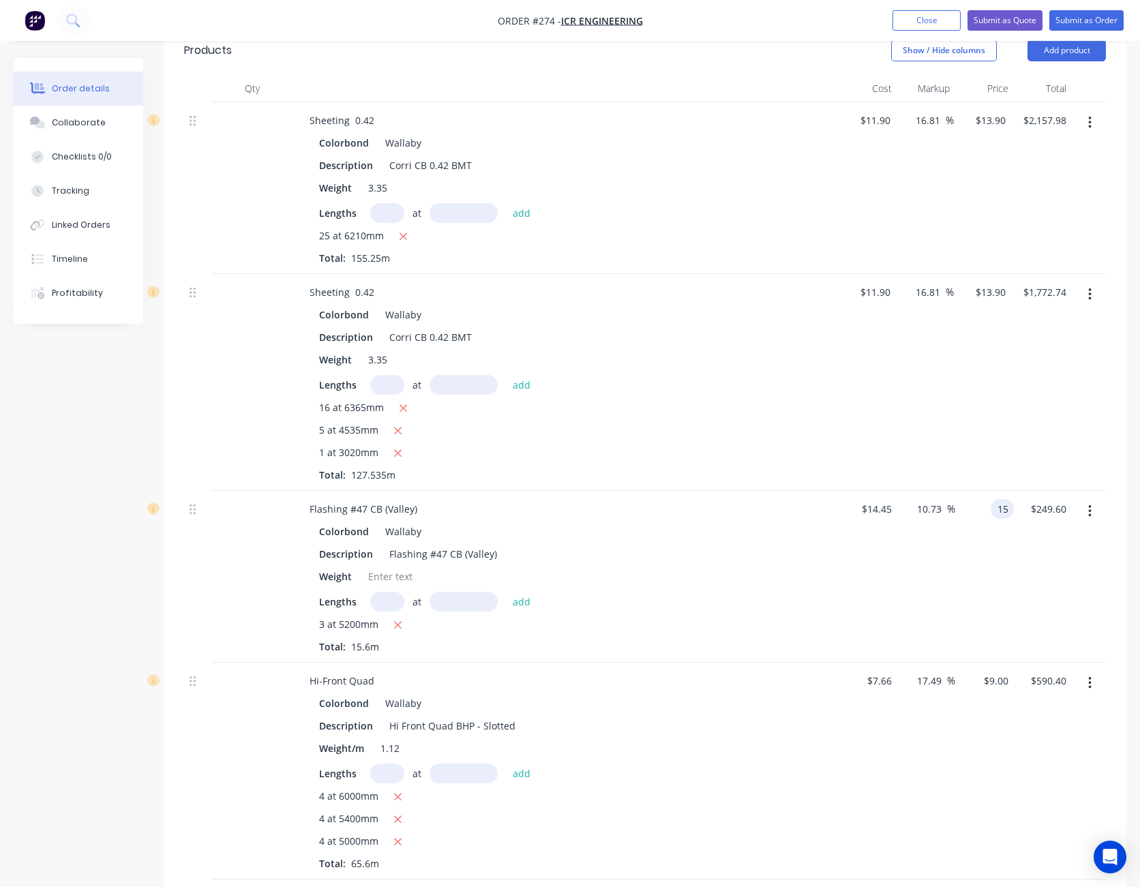
type input "$15.00"
type input "$234.00"
click at [985, 578] on div "$15.00 $15.00" at bounding box center [984, 577] width 59 height 172
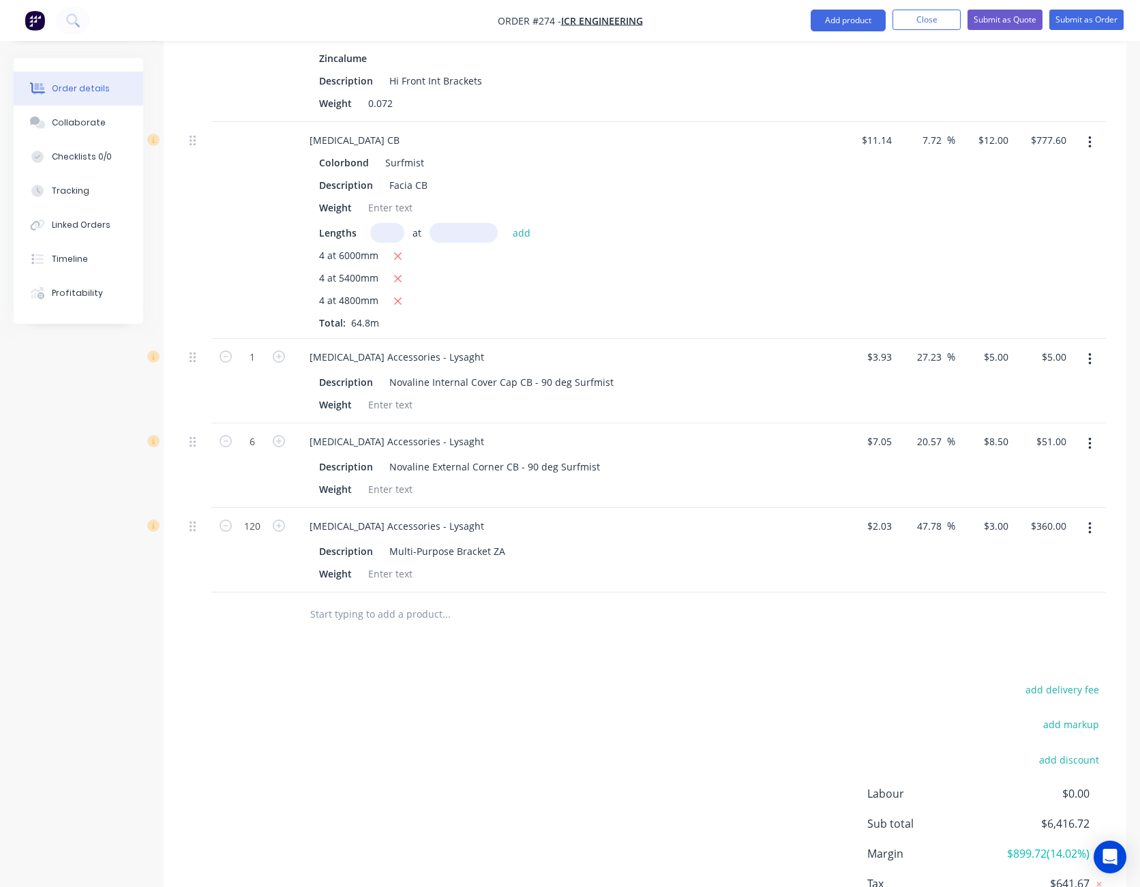
scroll to position [1659, 0]
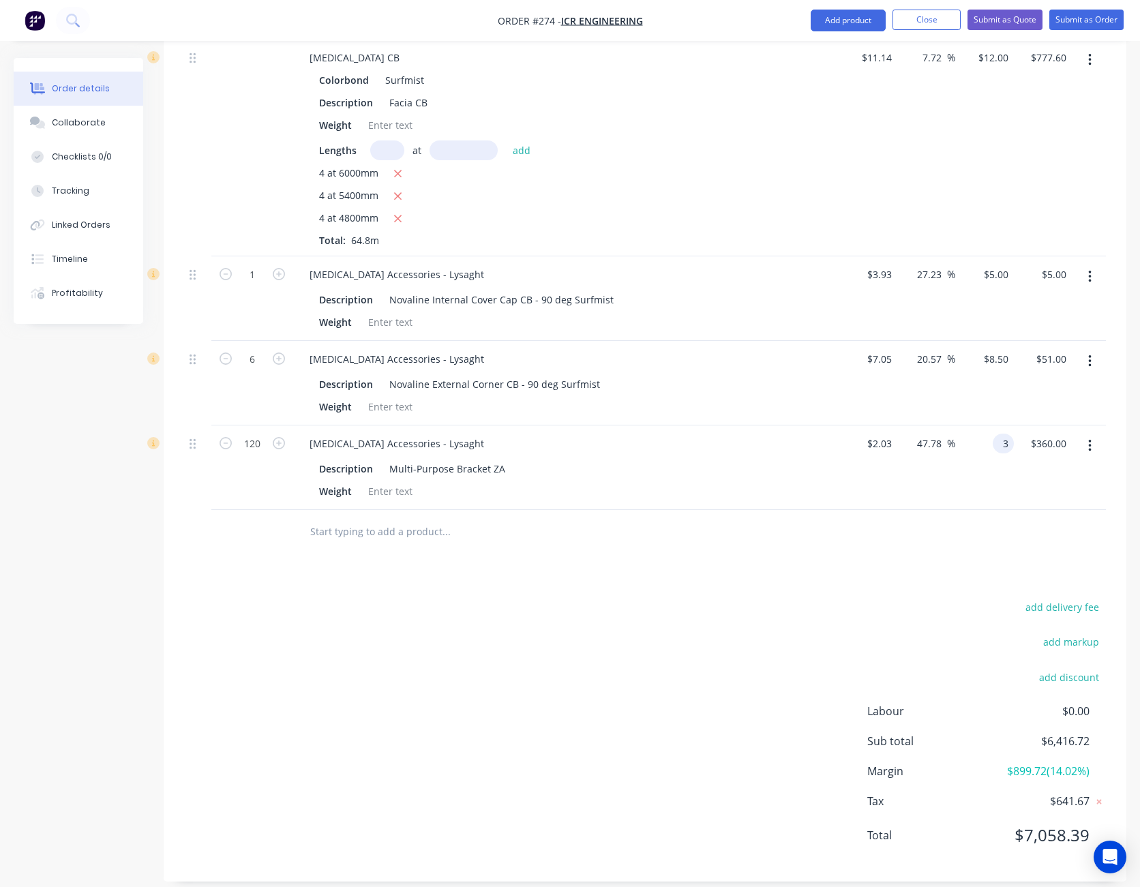
click at [999, 434] on input "3" at bounding box center [1006, 444] width 16 height 20
type input "2.80"
type input "37.93"
type input "$2.80"
type input "$336.00"
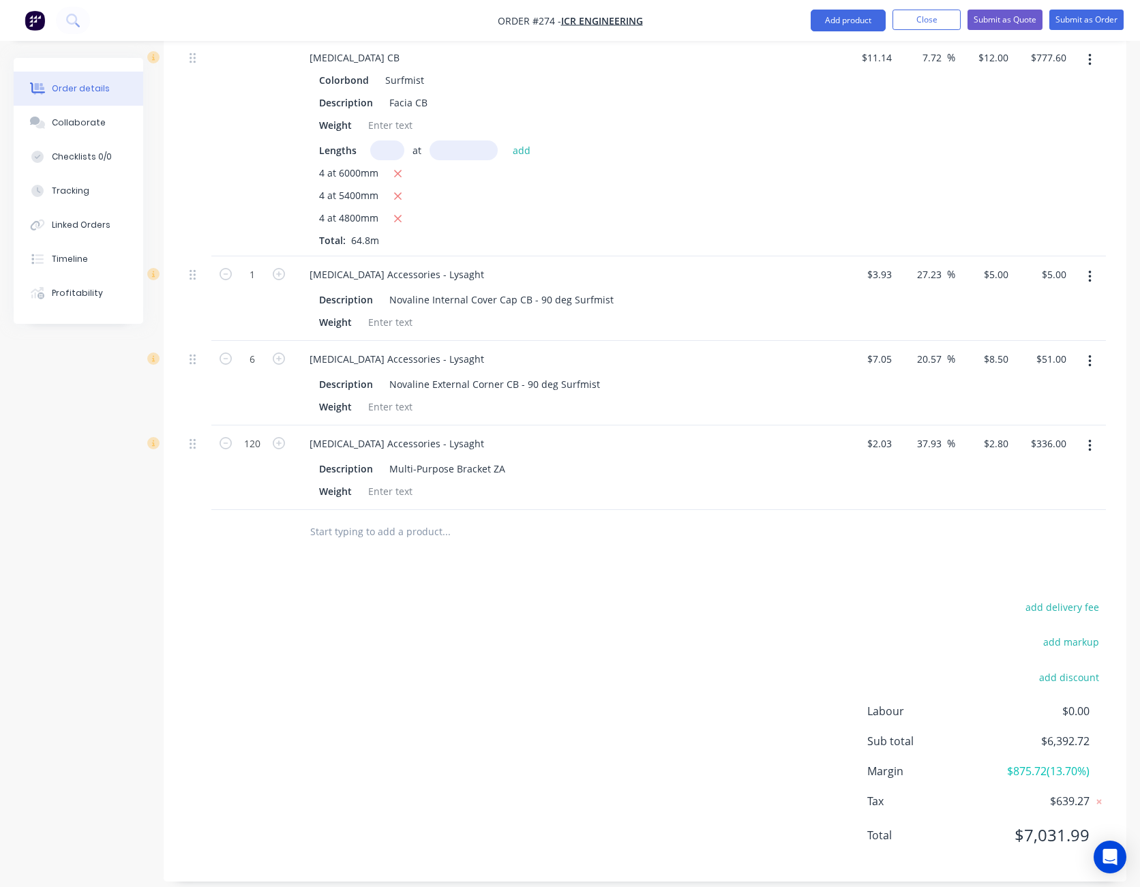
click at [995, 349] on input "8.5" at bounding box center [998, 359] width 31 height 20
type input "7.90"
type input "12.06"
type input "$7.90"
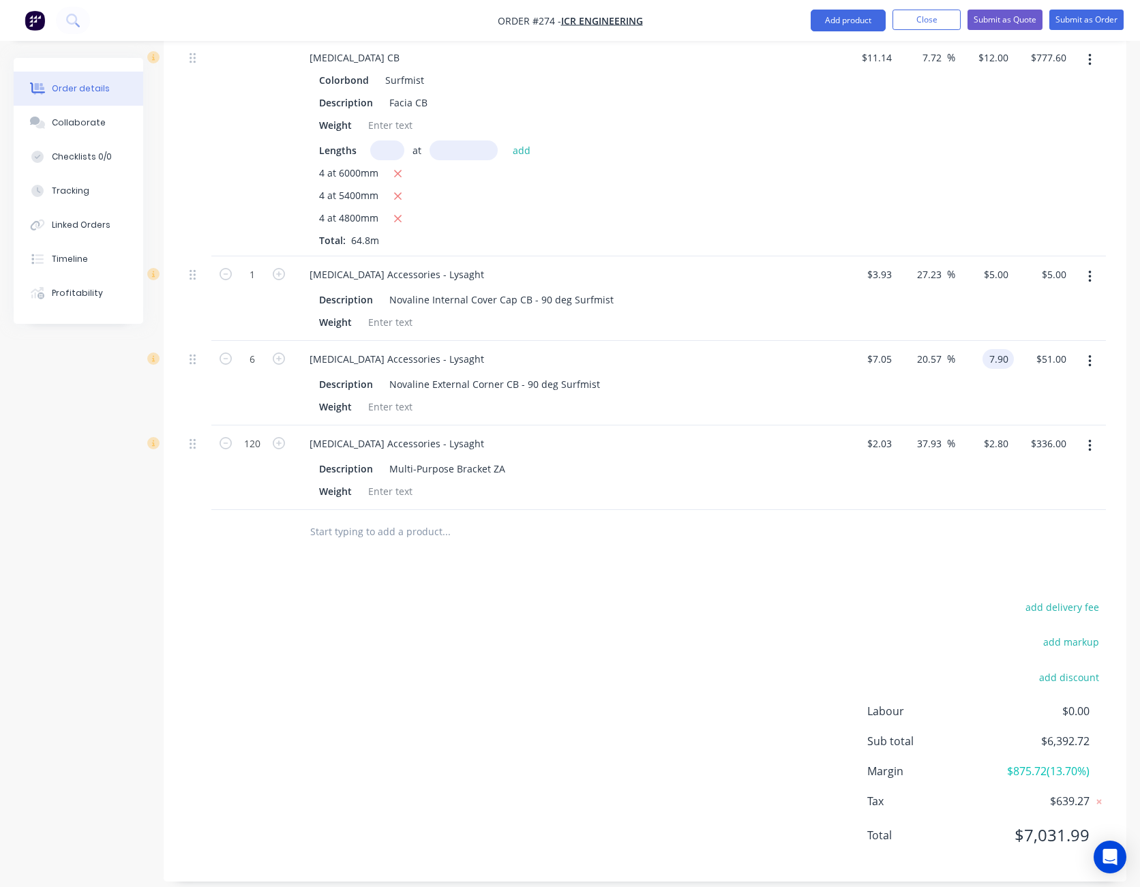
type input "47.40"
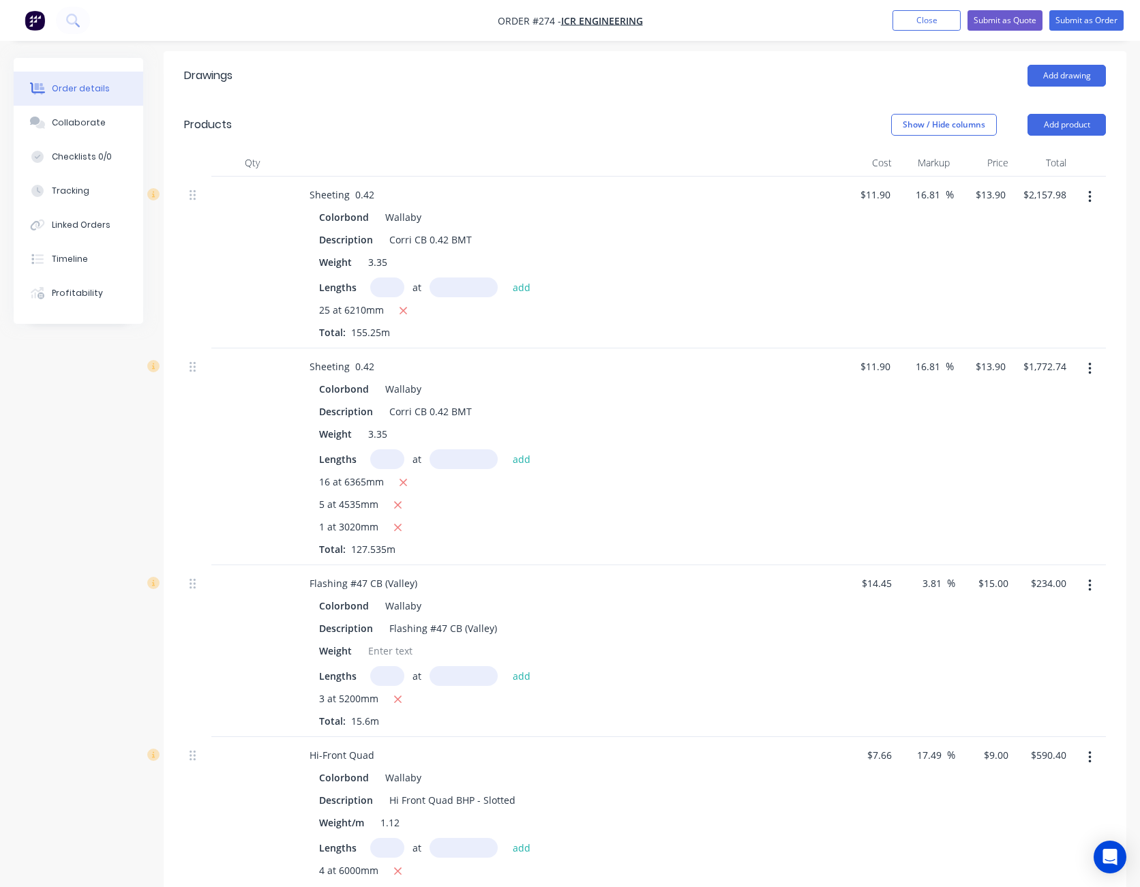
scroll to position [91, 0]
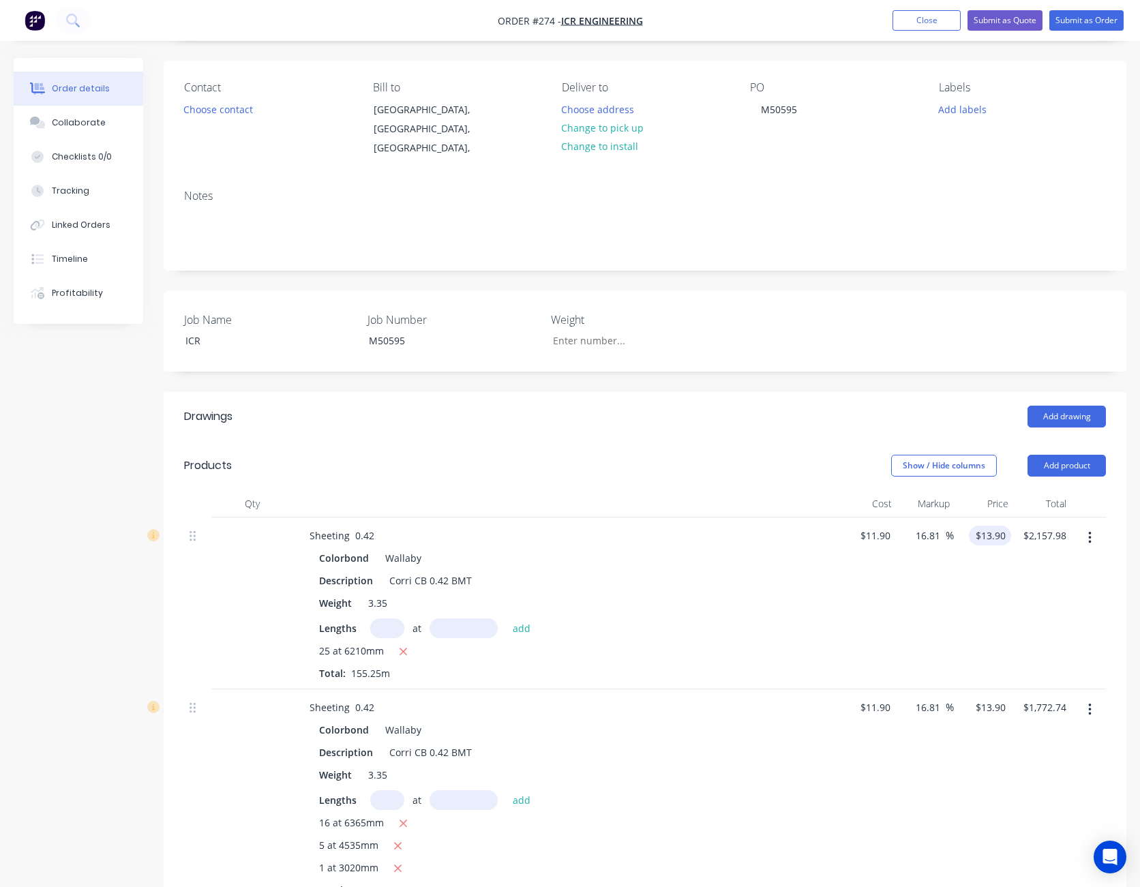
type input "13.9"
type input "$47.40"
click at [994, 526] on input "13.9" at bounding box center [992, 536] width 37 height 20
type input "13.80"
type input "15.97"
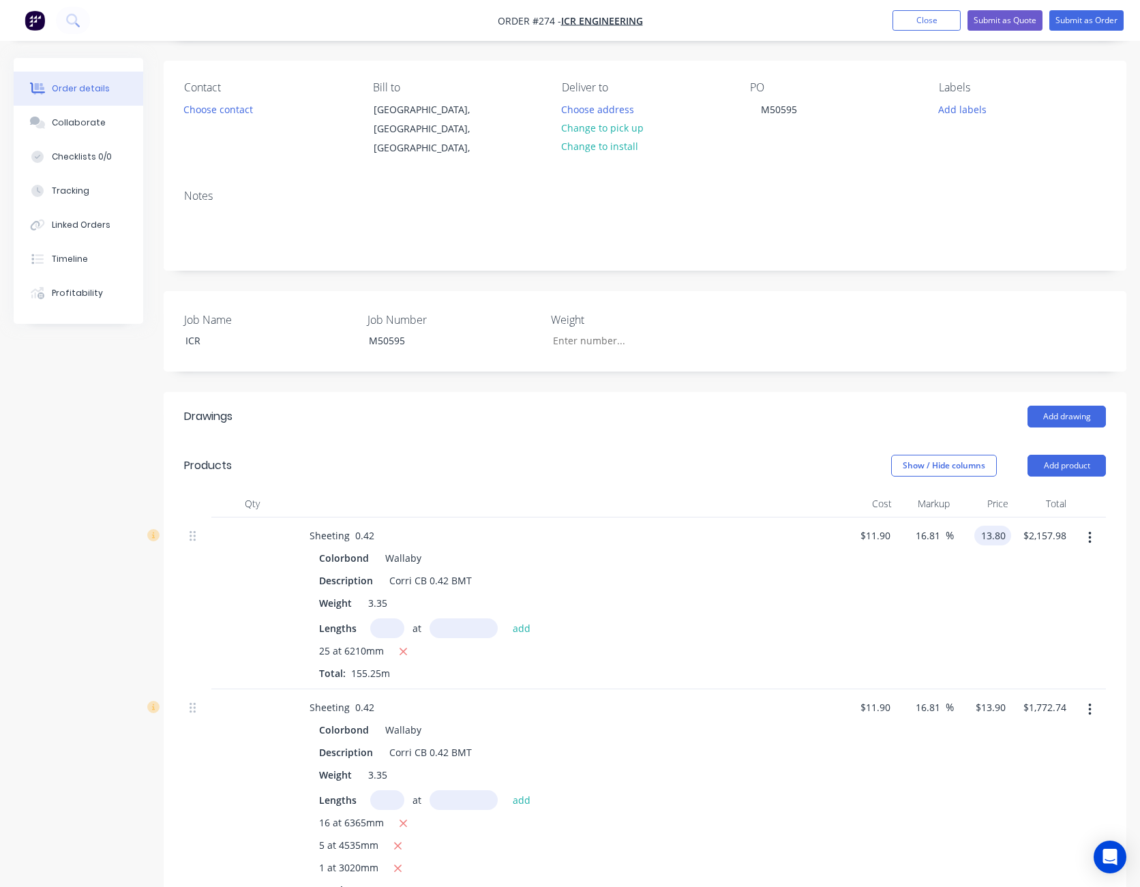
type input "$13.80"
type input "$2,142.45"
click at [1011, 591] on div "Sheeting 0.42 Colorbond Wallaby Description Corri CB 0.42 BMT Weight 3.35 Lengt…" at bounding box center [645, 604] width 922 height 172
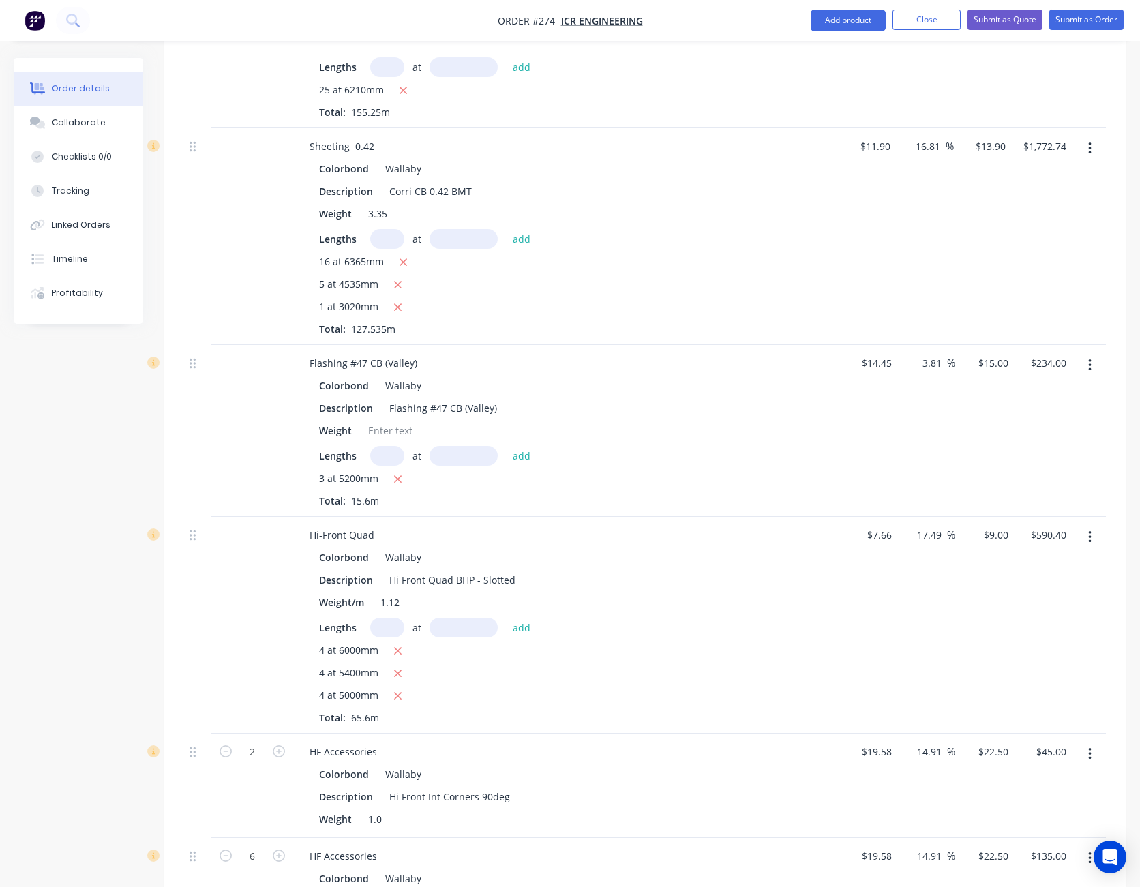
scroll to position [500, 0]
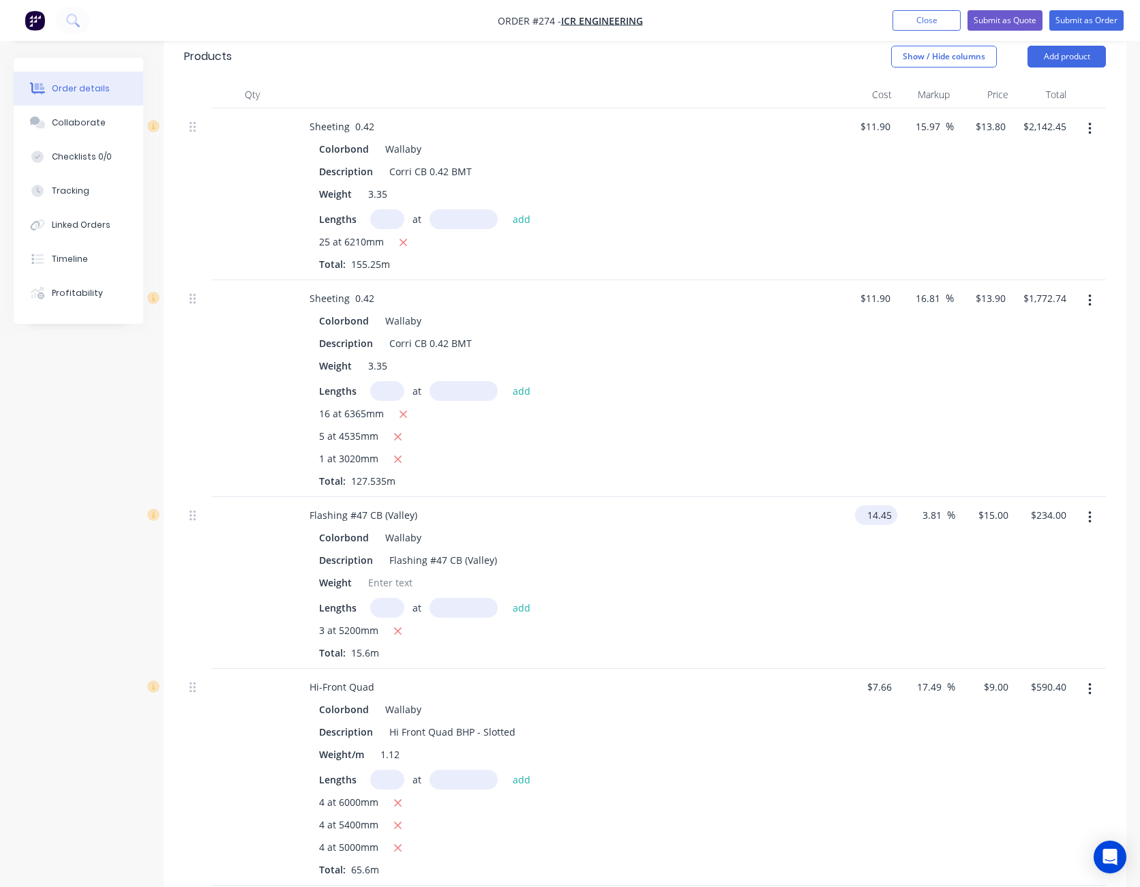
click at [880, 505] on input "14.45" at bounding box center [879, 515] width 37 height 20
type input "$12.00"
type input "$12.4567"
type input "$194.32"
type input "12.4572"
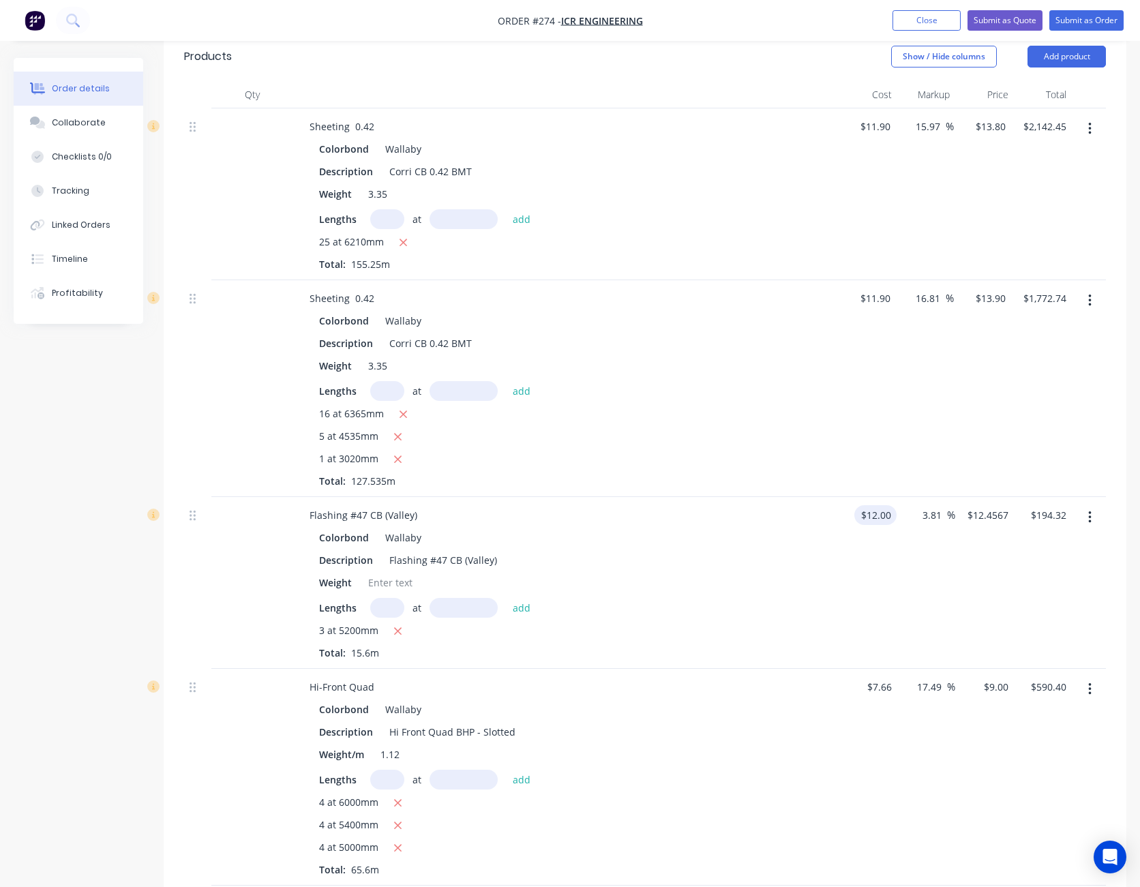
type input "$194.33"
type input "14"
type input "16.67"
type input "$14.00"
type input "$218.40"
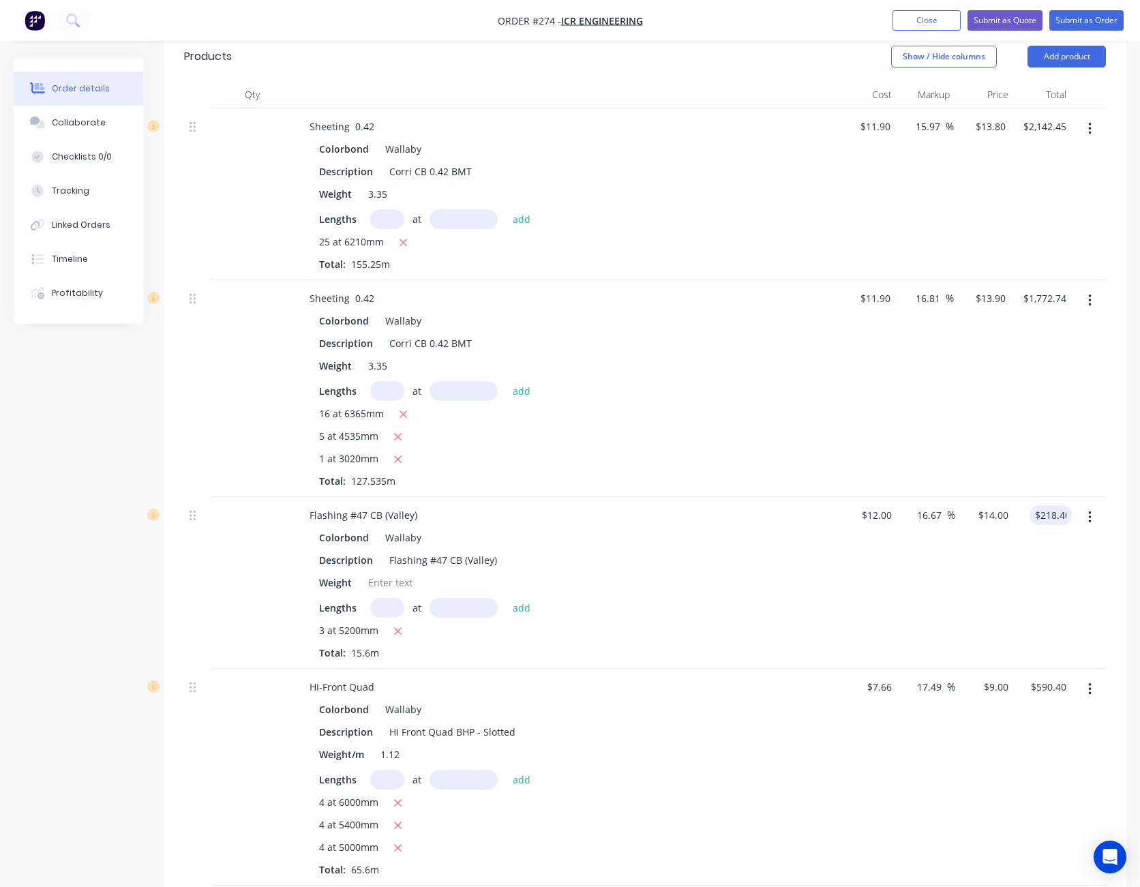
click at [952, 578] on div "16.67 16.67 %" at bounding box center [926, 583] width 59 height 172
drag, startPoint x: 952, startPoint y: 578, endPoint x: 937, endPoint y: 396, distance: 182.7
click at [937, 396] on div "16.81 16.81 %" at bounding box center [924, 388] width 57 height 217
click at [996, 288] on input "13.9" at bounding box center [998, 298] width 26 height 20
type input "13.80"
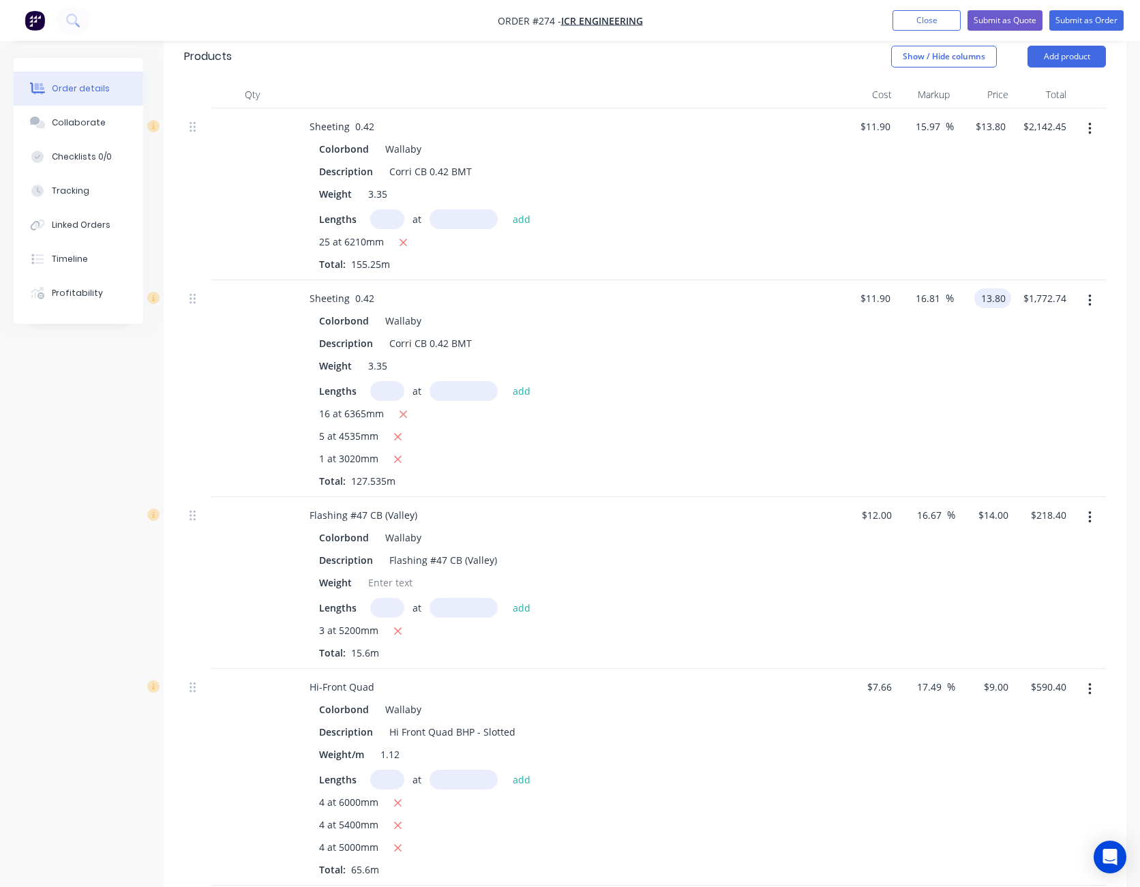
type input "15.97"
type input "$13.80"
type input "$1,759.98"
click at [999, 392] on div "$13.80 $13.80" at bounding box center [984, 388] width 59 height 217
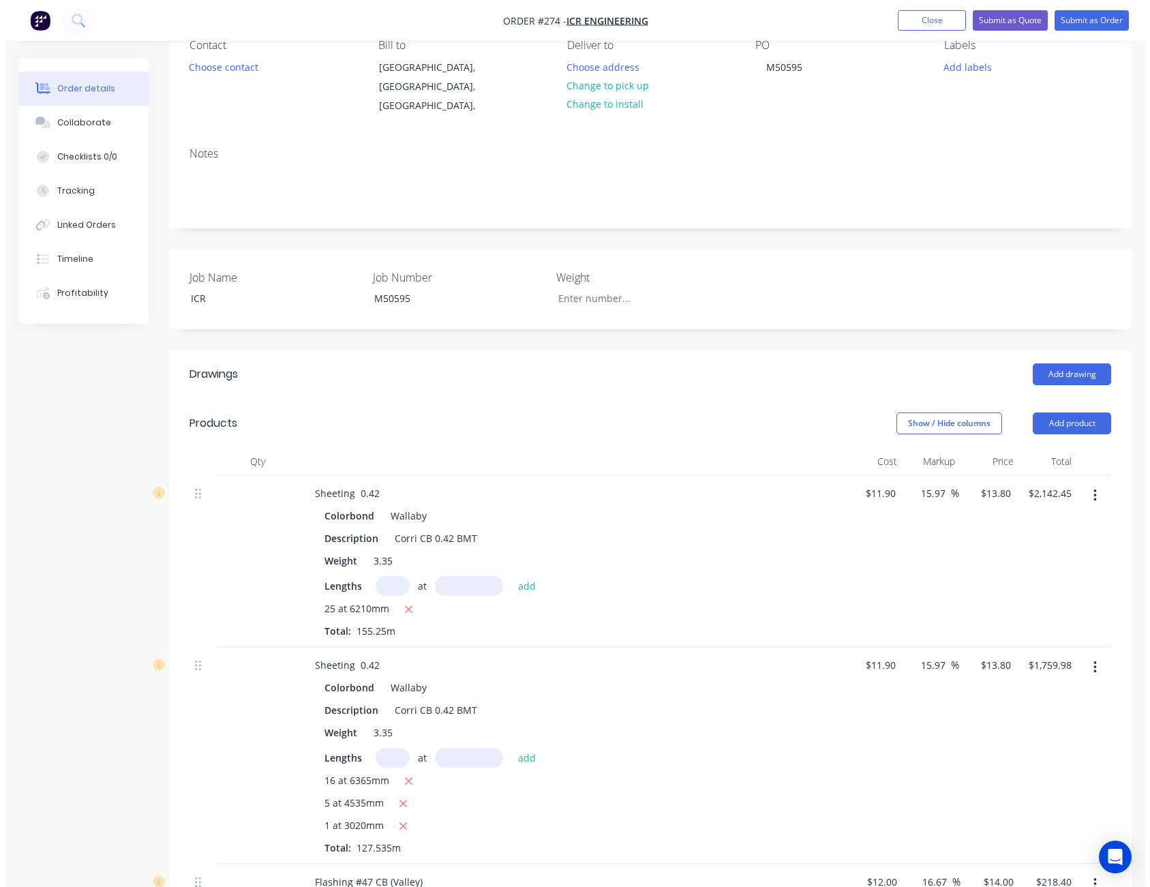
scroll to position [0, 0]
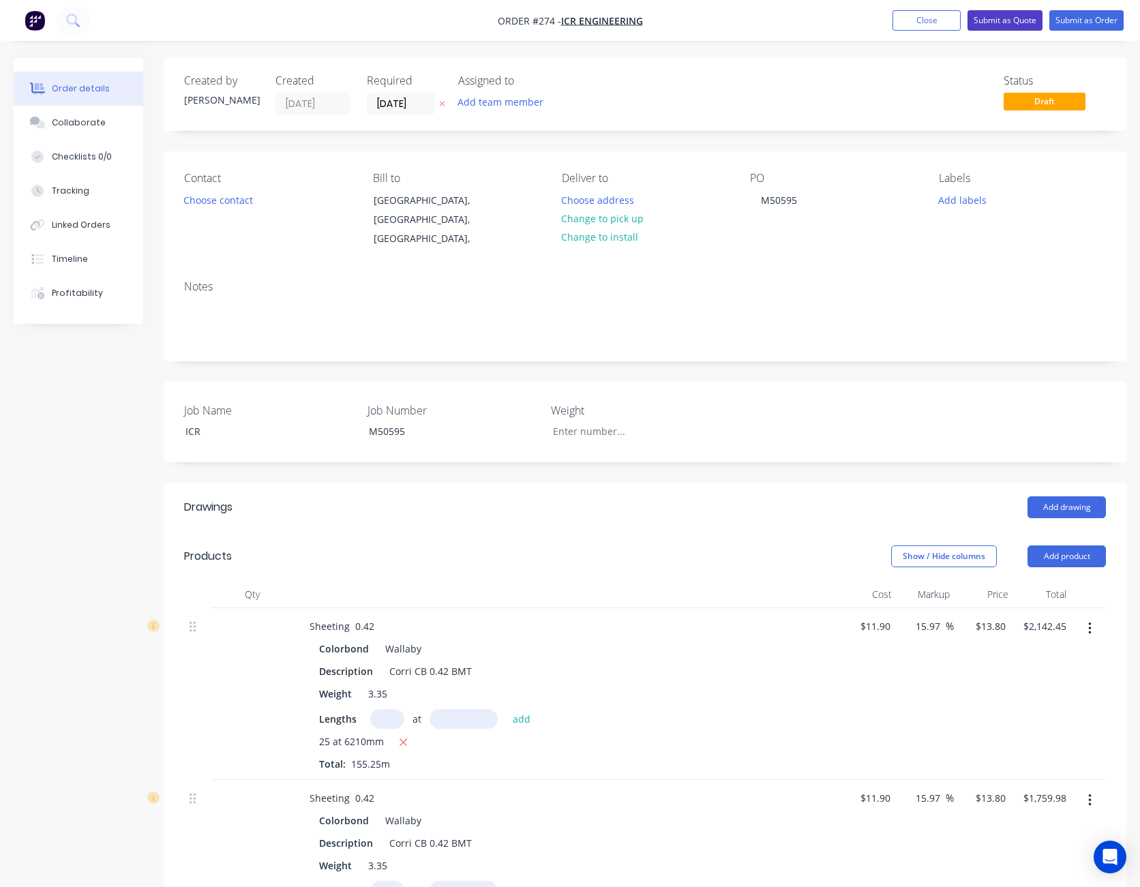
click at [1013, 25] on button "Submit as Quote" at bounding box center [1005, 20] width 75 height 20
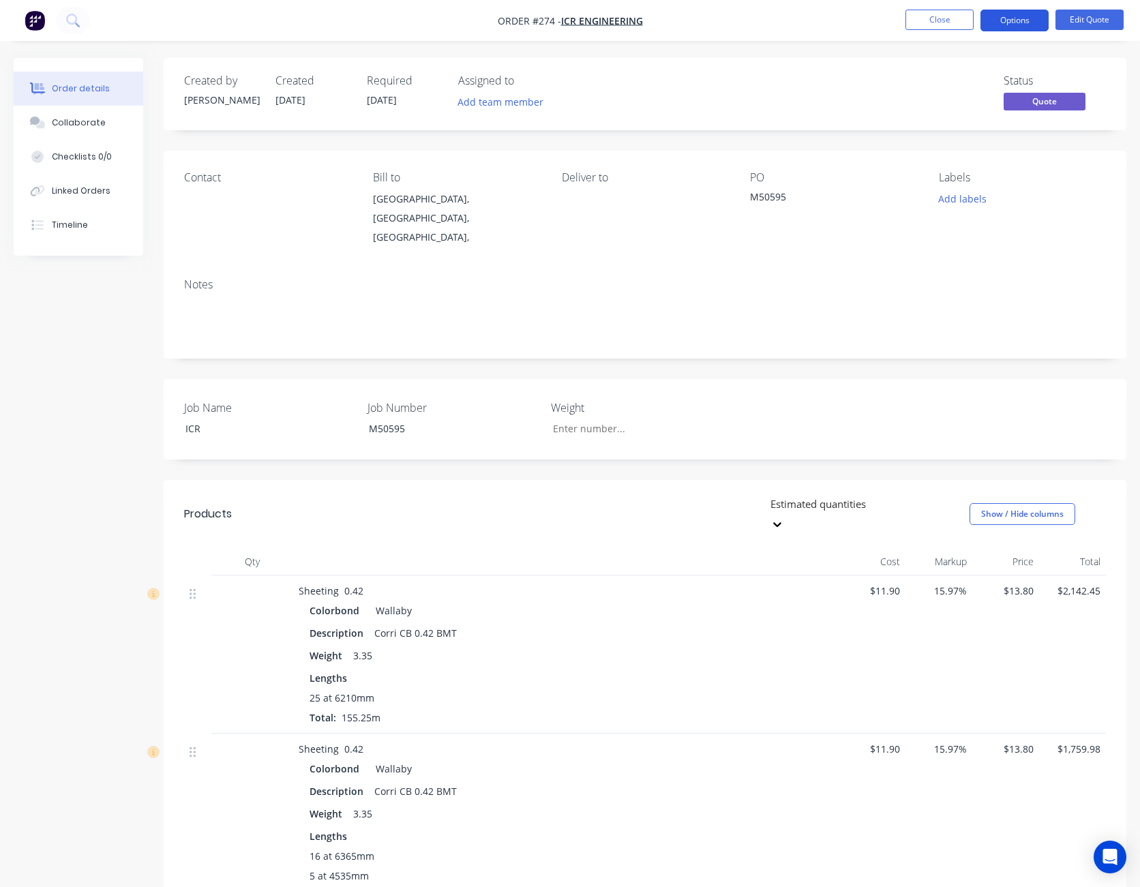
click at [1018, 22] on button "Options" at bounding box center [1015, 21] width 68 height 22
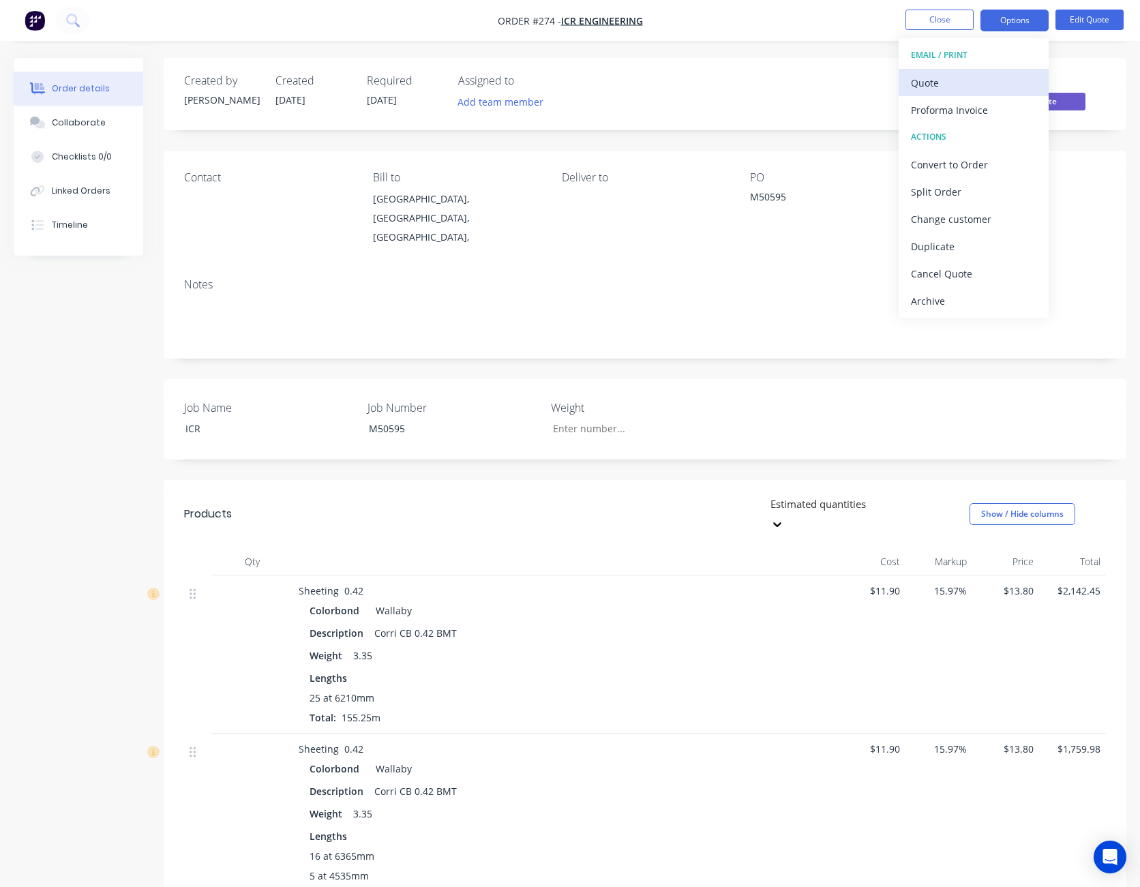
click at [989, 74] on div "Quote" at bounding box center [973, 83] width 125 height 20
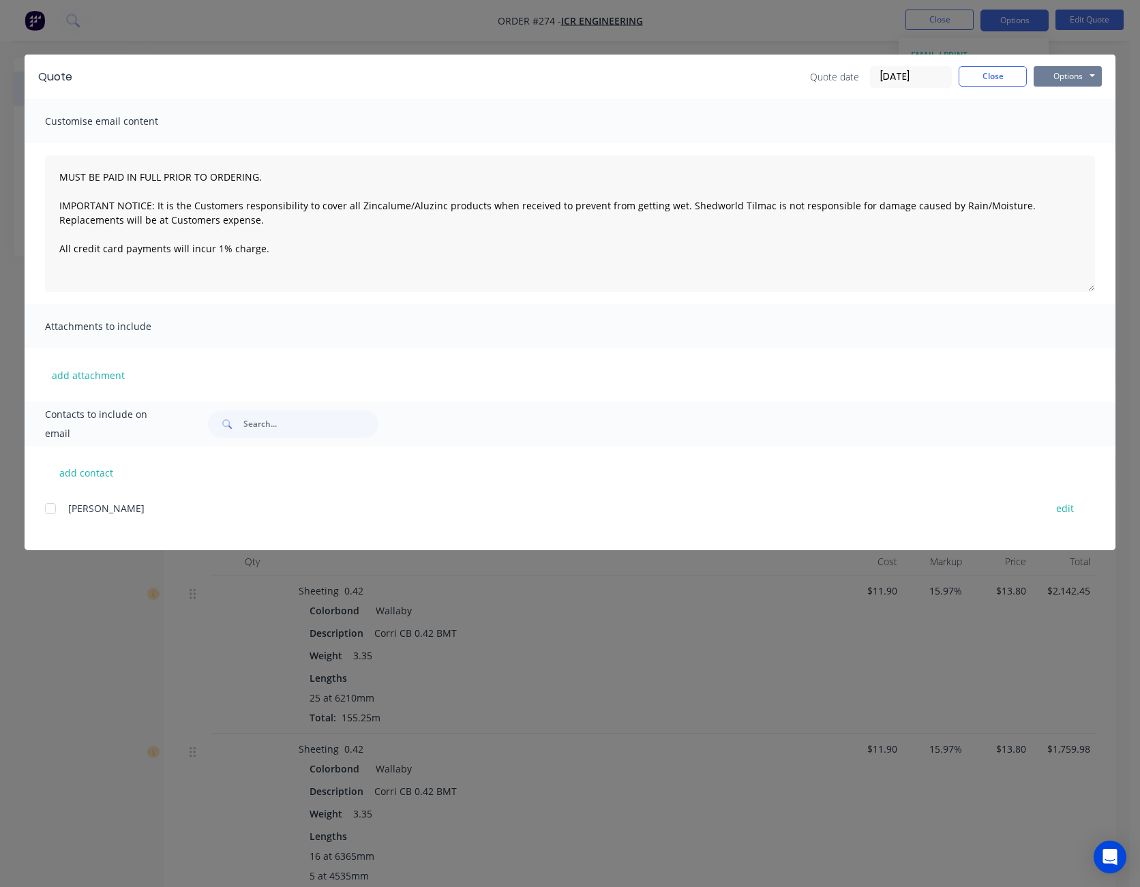
click at [1053, 78] on button "Options" at bounding box center [1068, 76] width 68 height 20
click at [1056, 113] on button "Print" at bounding box center [1077, 123] width 87 height 23
click at [979, 72] on button "Close" at bounding box center [993, 76] width 68 height 20
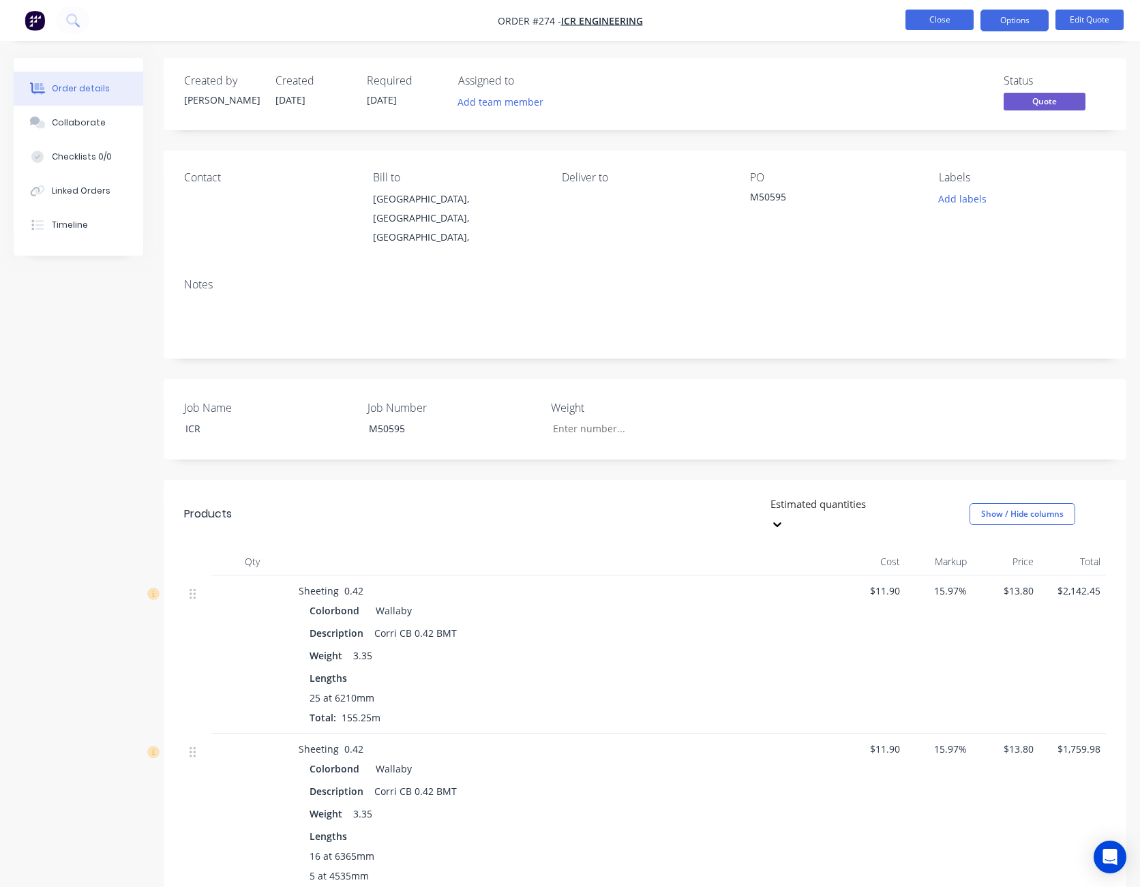
click at [952, 20] on button "Close" at bounding box center [940, 20] width 68 height 20
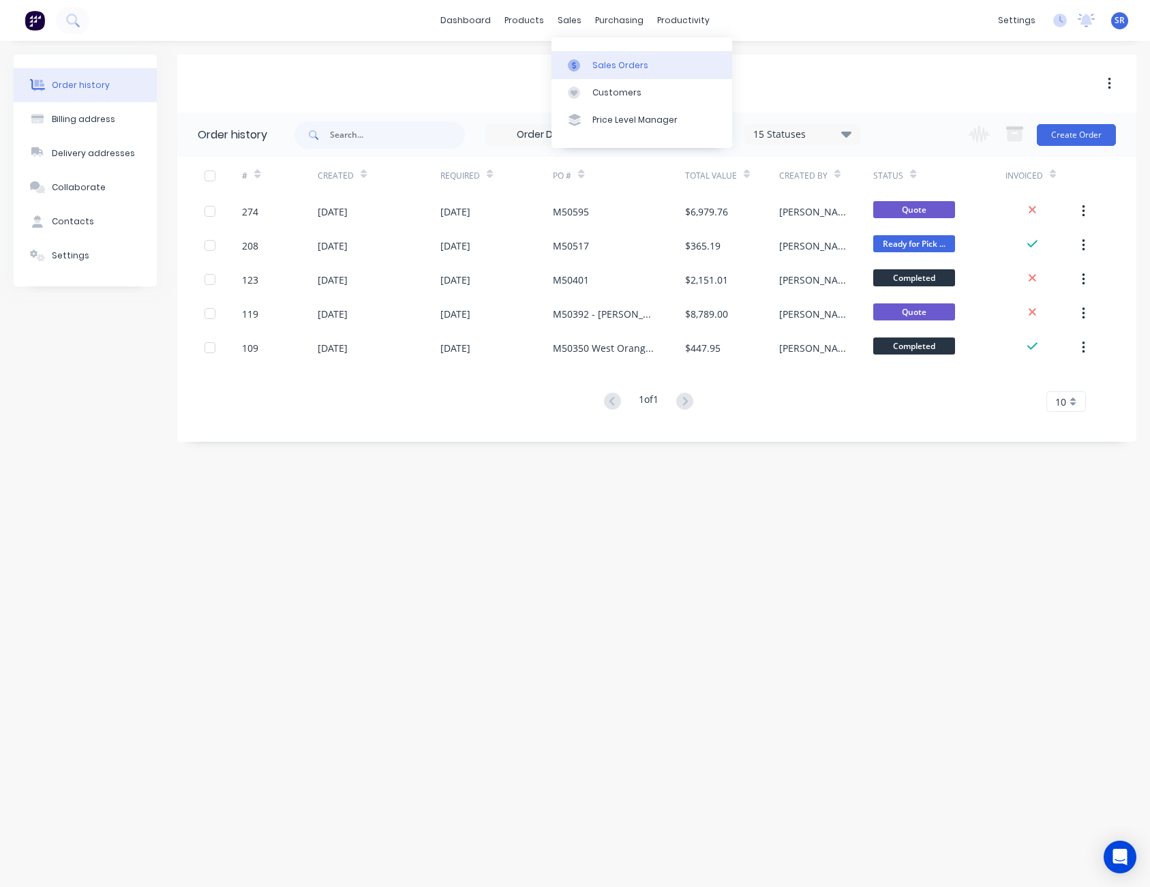
click at [591, 58] on link "Sales Orders" at bounding box center [642, 64] width 181 height 27
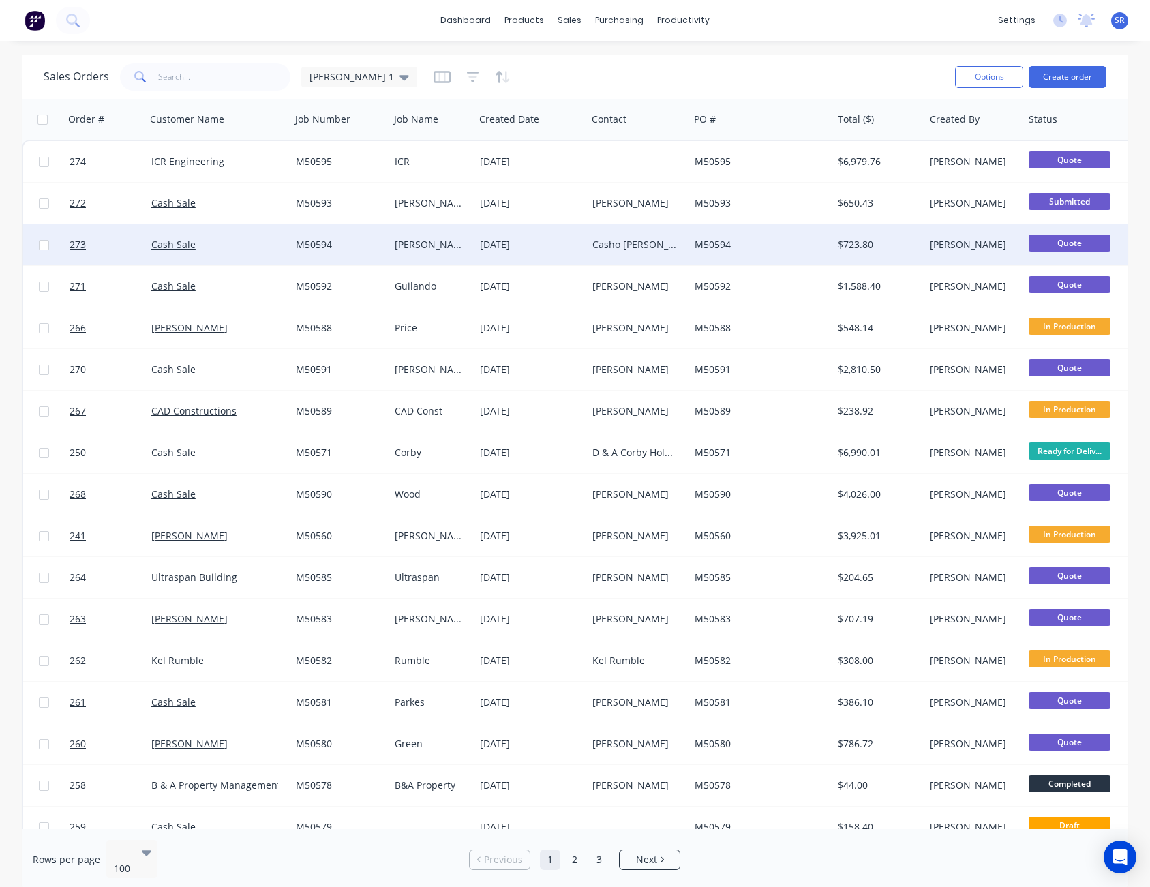
click at [541, 239] on div "[DATE]" at bounding box center [531, 245] width 102 height 14
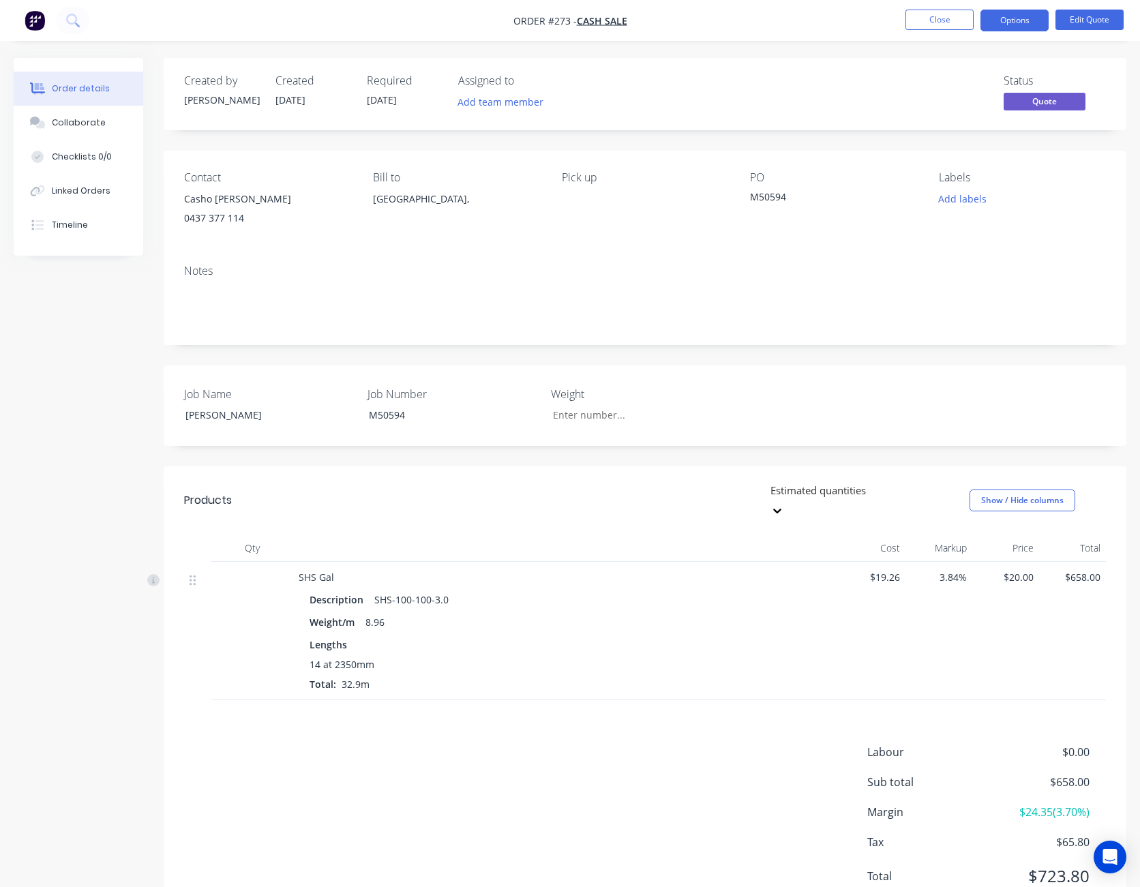
click at [220, 198] on div "Casho [PERSON_NAME]" at bounding box center [267, 199] width 167 height 19
click at [1094, 18] on button "Edit Quote" at bounding box center [1090, 20] width 68 height 20
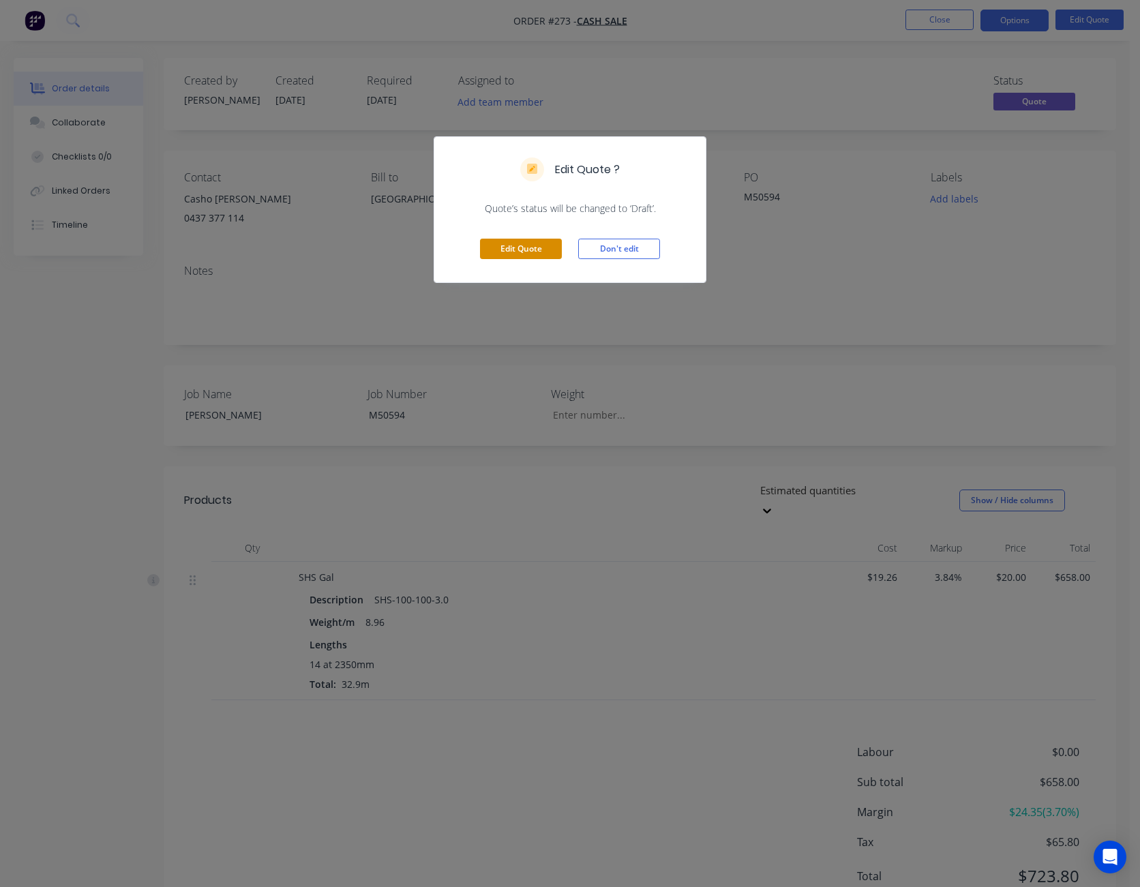
click at [529, 249] on button "Edit Quote" at bounding box center [521, 249] width 82 height 20
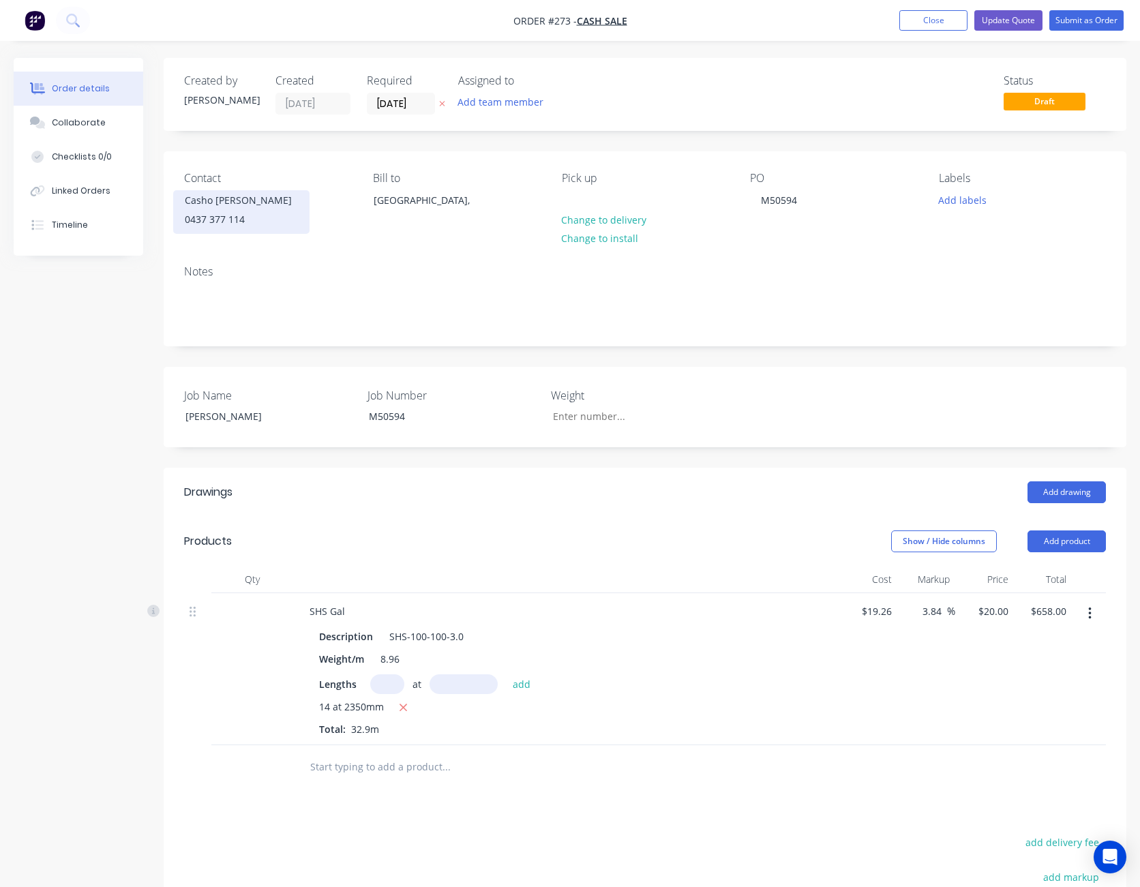
click at [221, 202] on div "Casho [PERSON_NAME]" at bounding box center [241, 200] width 113 height 19
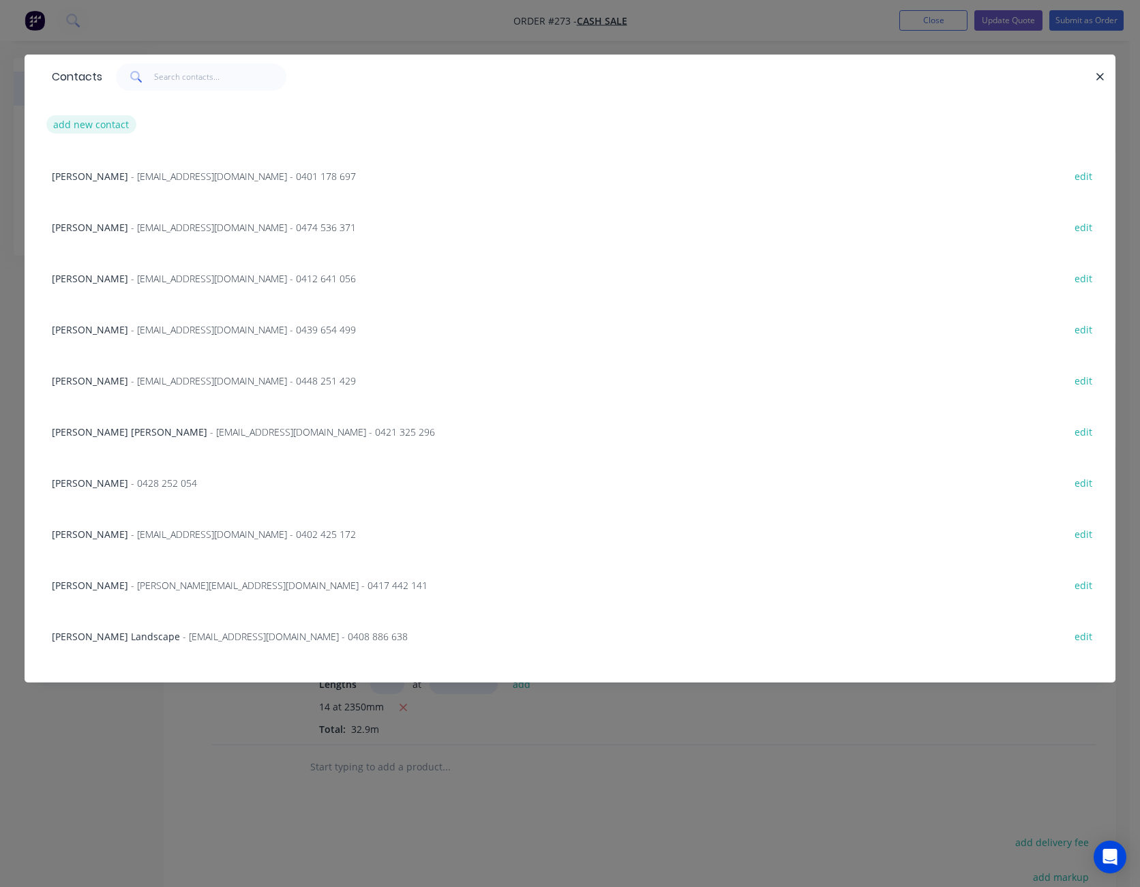
click at [98, 125] on button "add new contact" at bounding box center [91, 124] width 90 height 18
select select "AU"
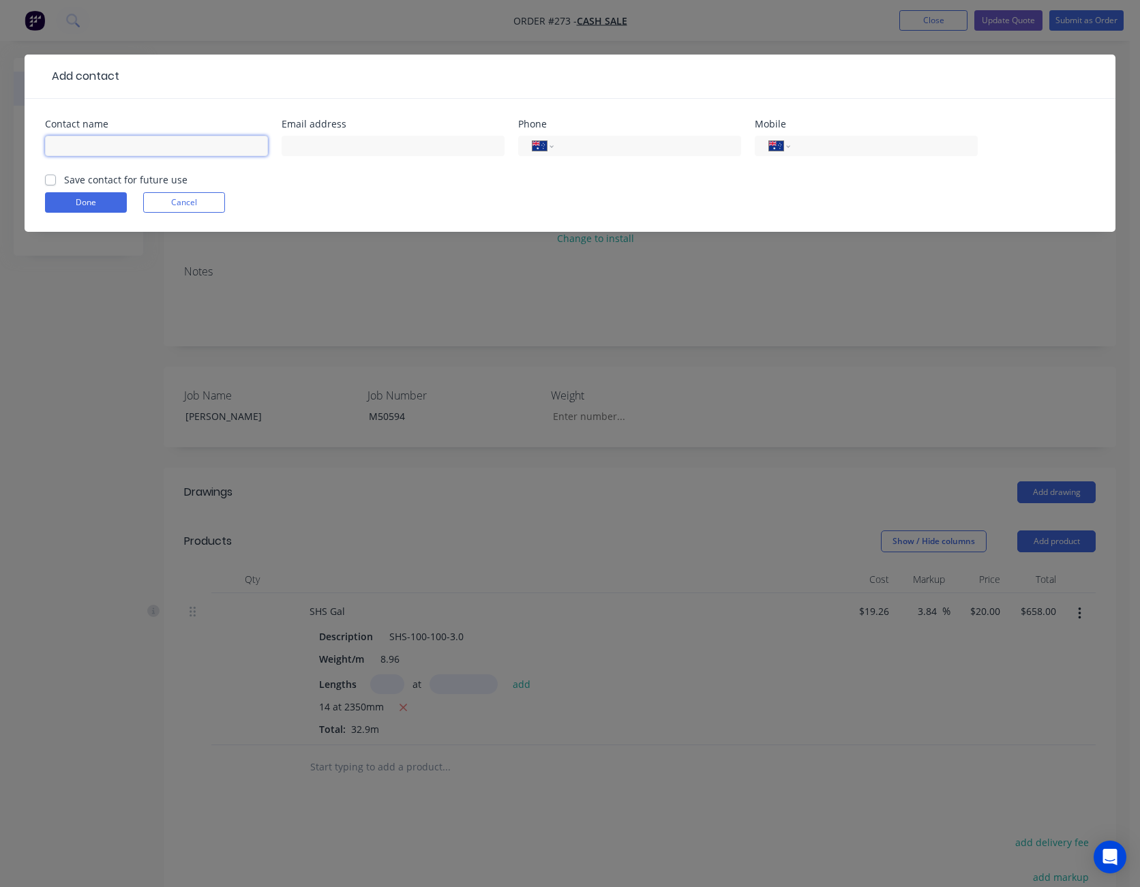
click at [98, 146] on input "text" at bounding box center [156, 146] width 223 height 20
type input "[PERSON_NAME]"
type input "0437 377 114"
click at [114, 203] on button "Done" at bounding box center [86, 202] width 82 height 20
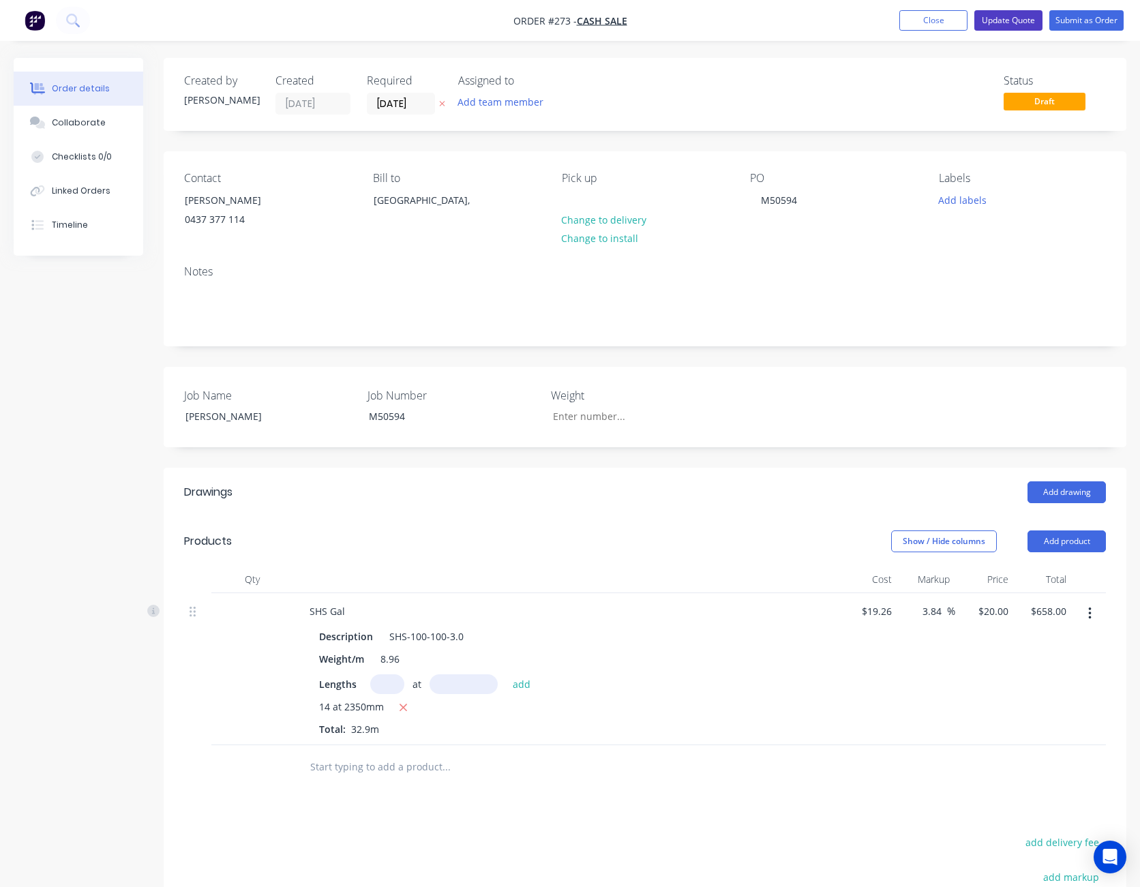
click at [1009, 18] on button "Update Quote" at bounding box center [1008, 20] width 68 height 20
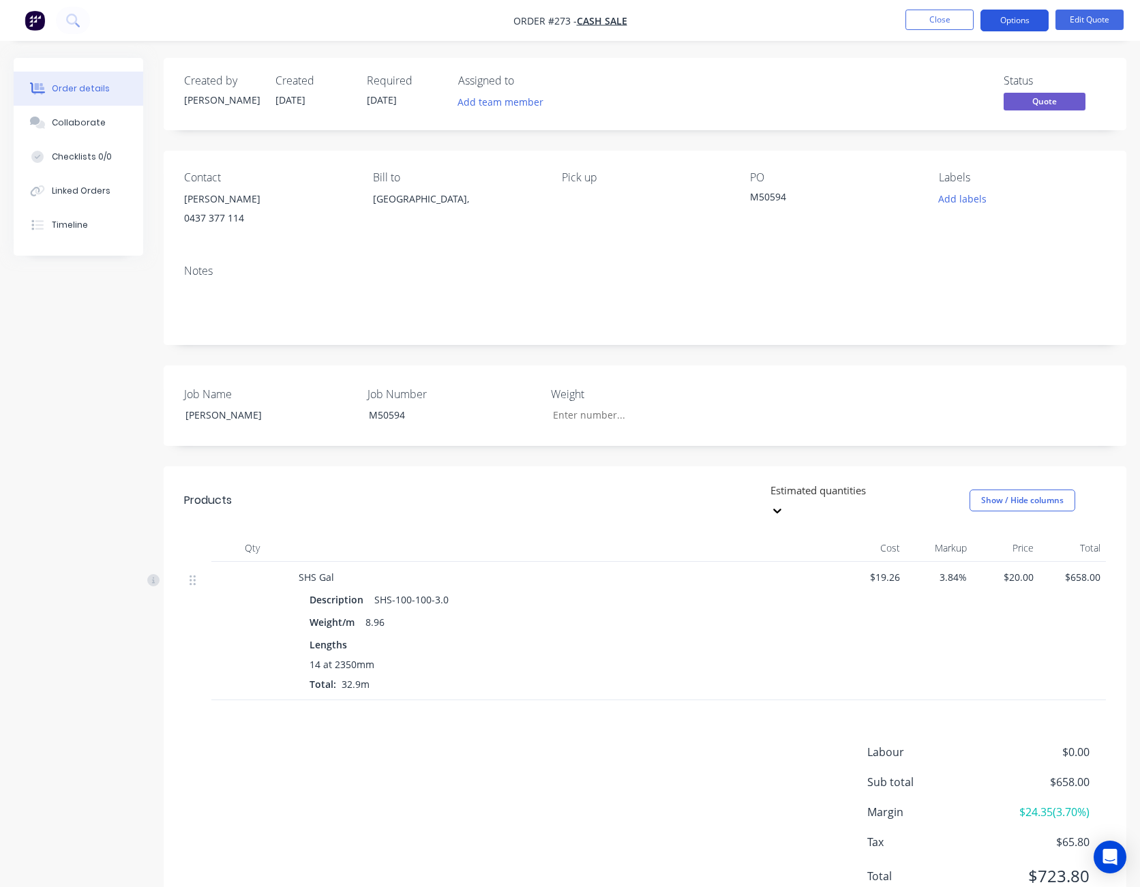
click at [1017, 18] on button "Options" at bounding box center [1015, 21] width 68 height 22
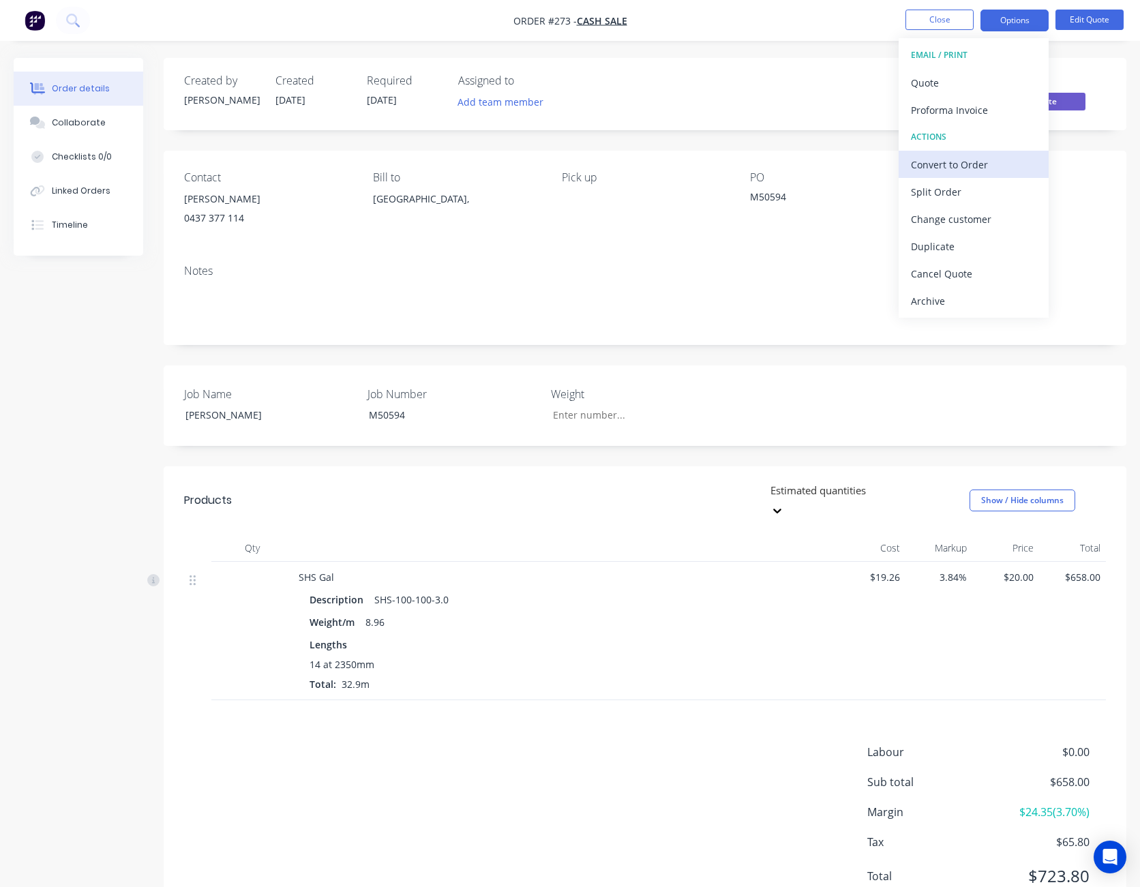
click at [993, 162] on div "Convert to Order" at bounding box center [973, 165] width 125 height 20
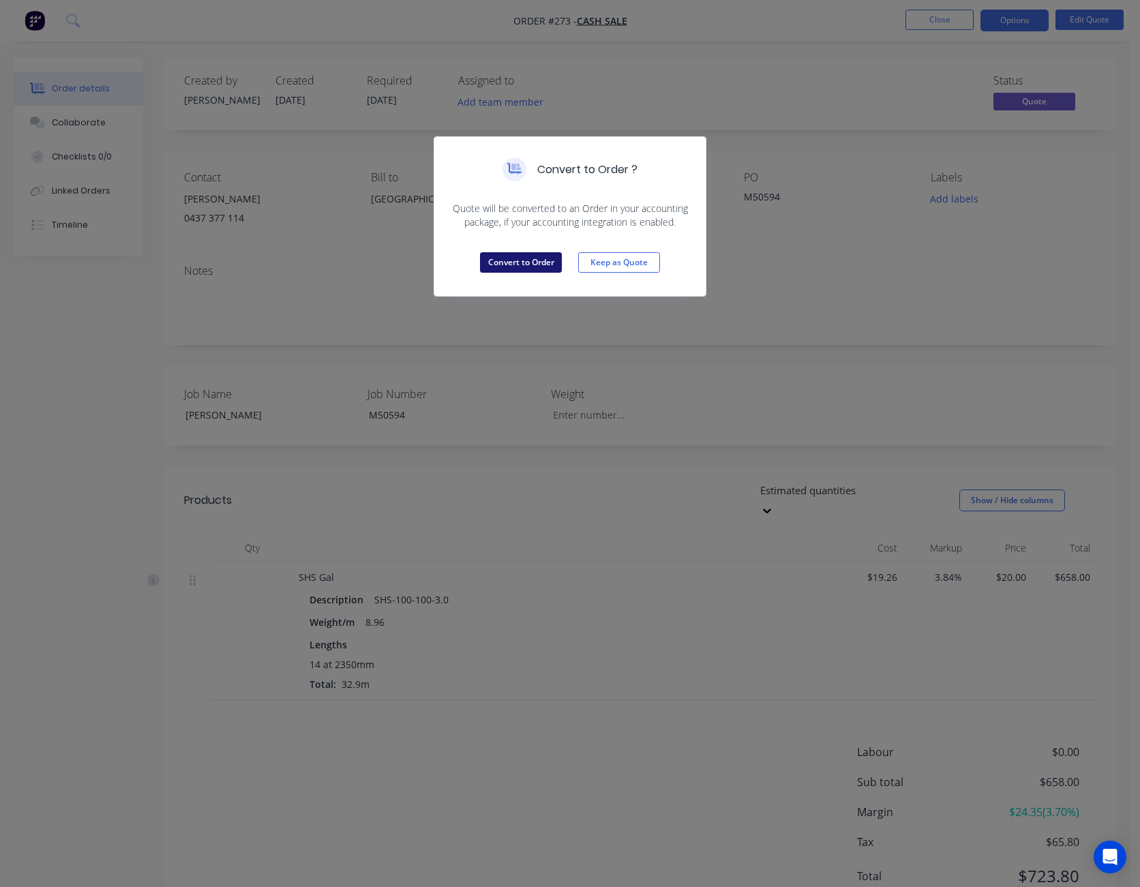
click at [523, 260] on button "Convert to Order" at bounding box center [521, 262] width 82 height 20
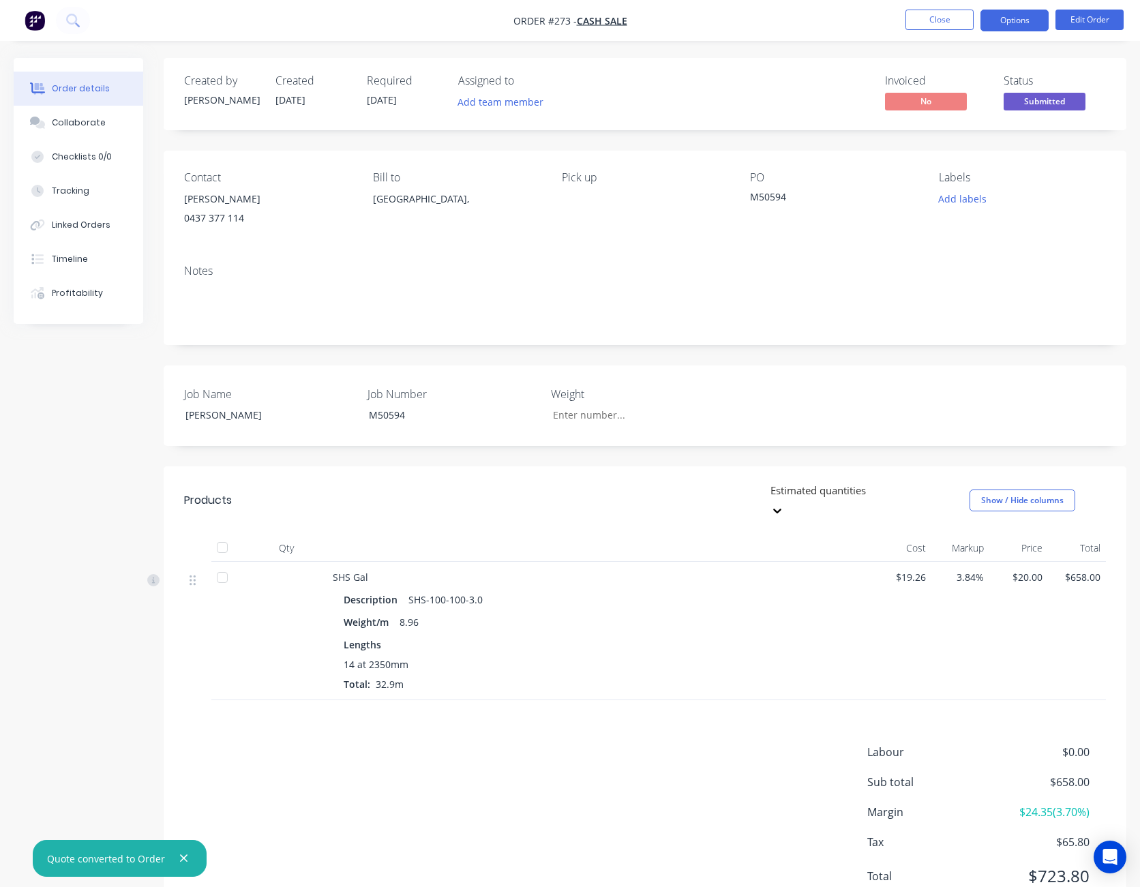
click at [1012, 19] on button "Options" at bounding box center [1015, 21] width 68 height 22
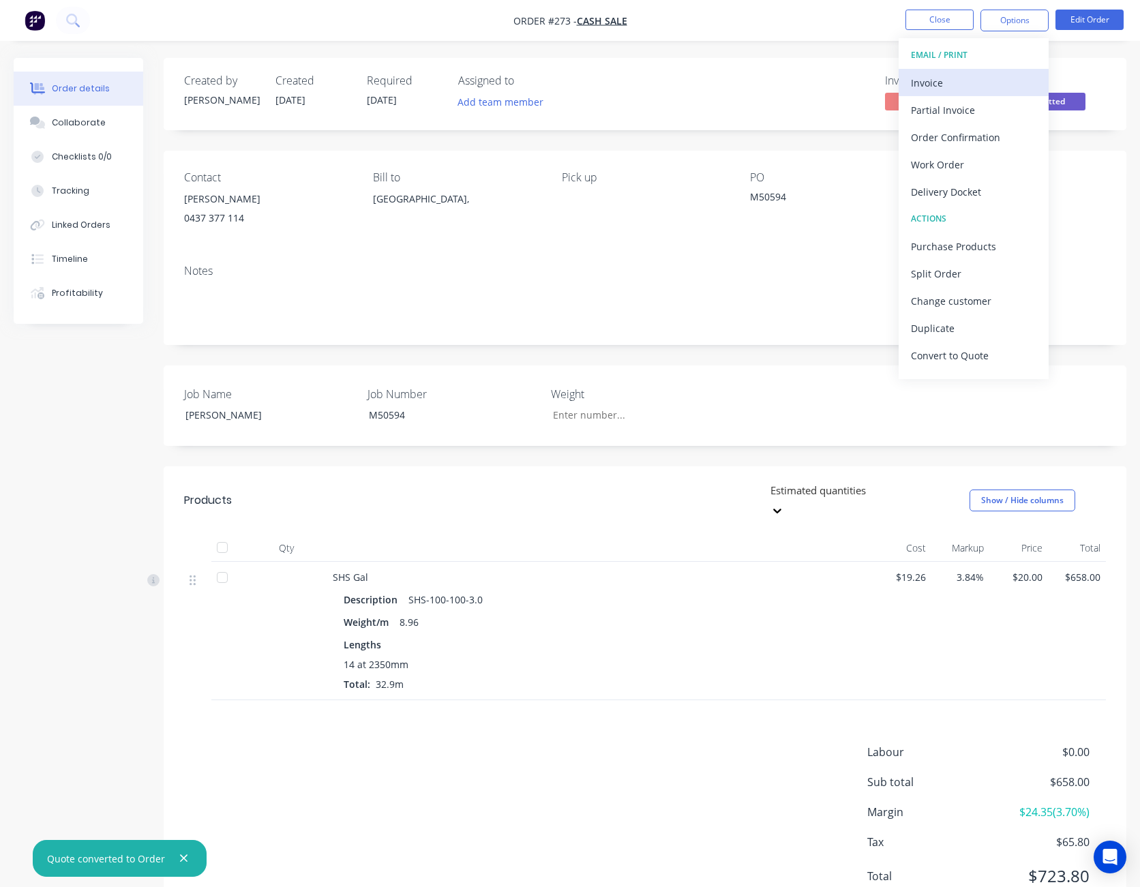
click at [976, 78] on div "Invoice" at bounding box center [973, 83] width 125 height 20
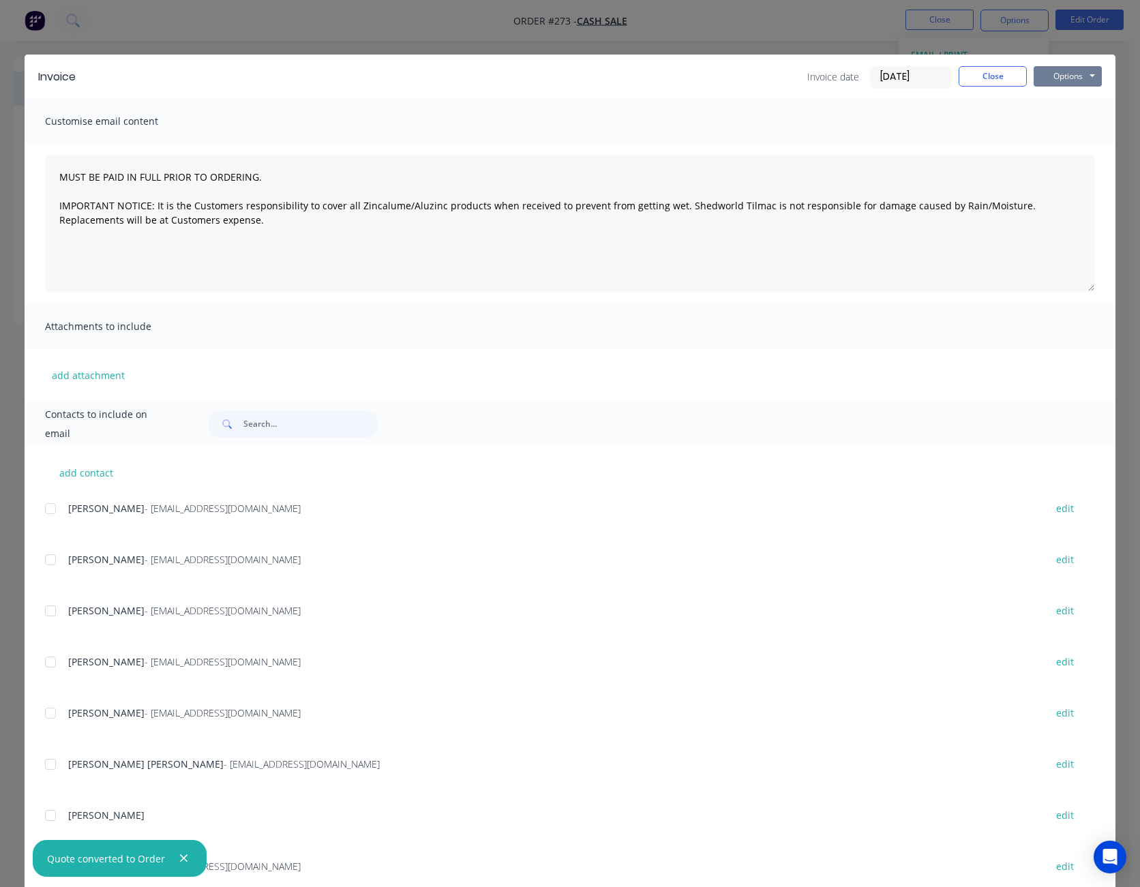
click at [1060, 76] on button "Options" at bounding box center [1068, 76] width 68 height 20
click at [1072, 100] on button "Preview" at bounding box center [1077, 100] width 87 height 23
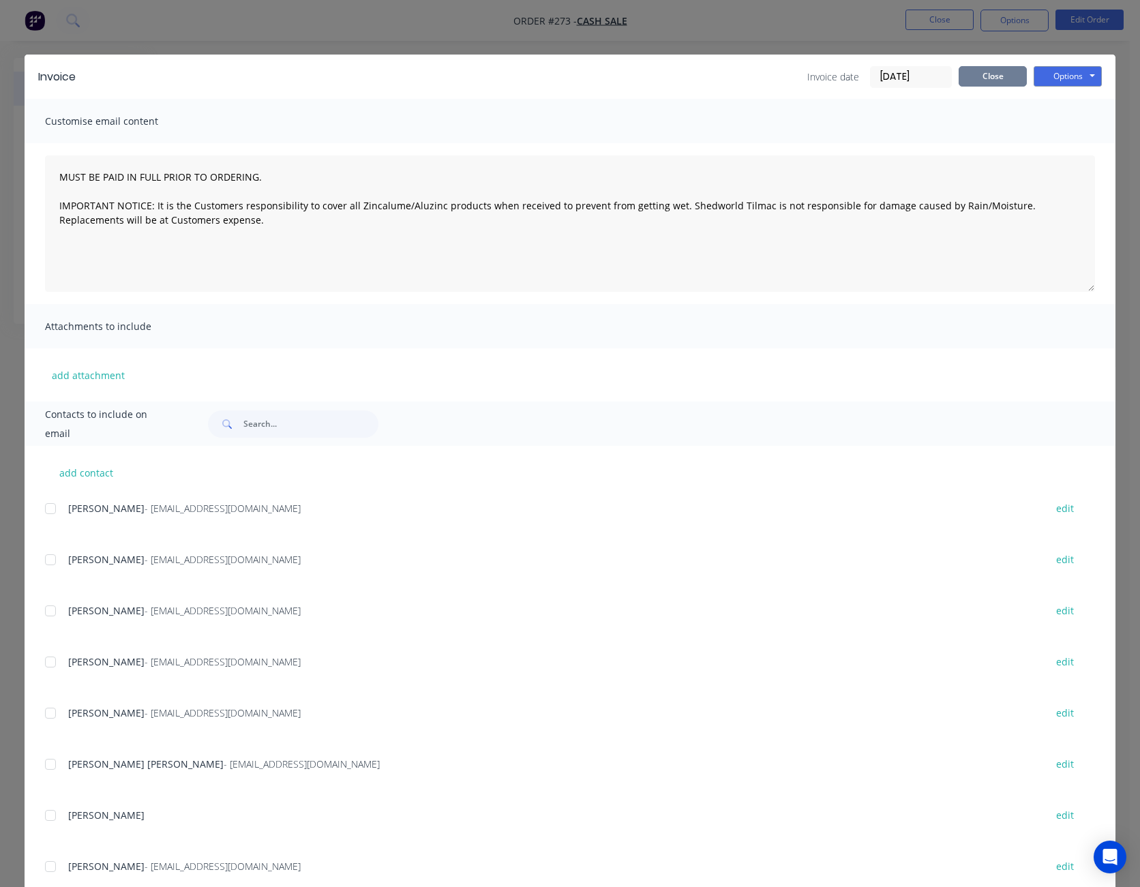
click at [987, 79] on button "Close" at bounding box center [993, 76] width 68 height 20
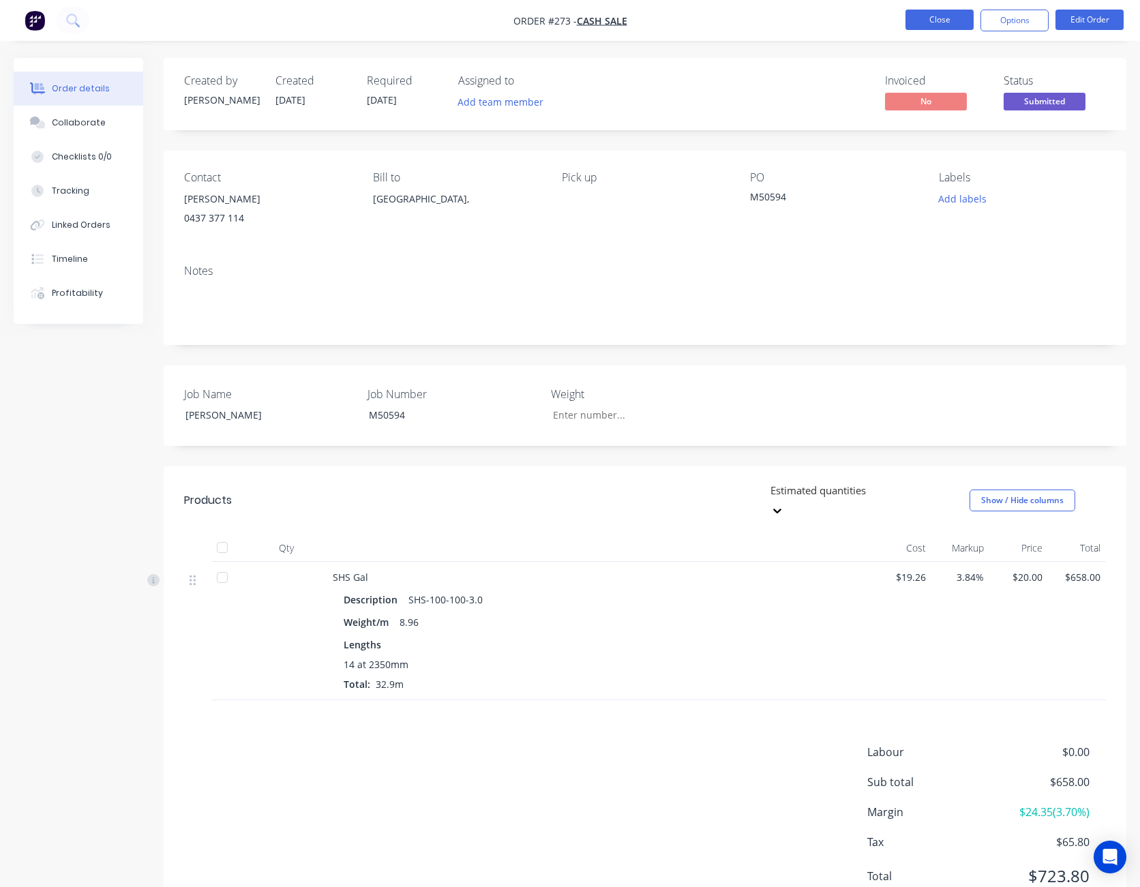
click at [951, 26] on button "Close" at bounding box center [940, 20] width 68 height 20
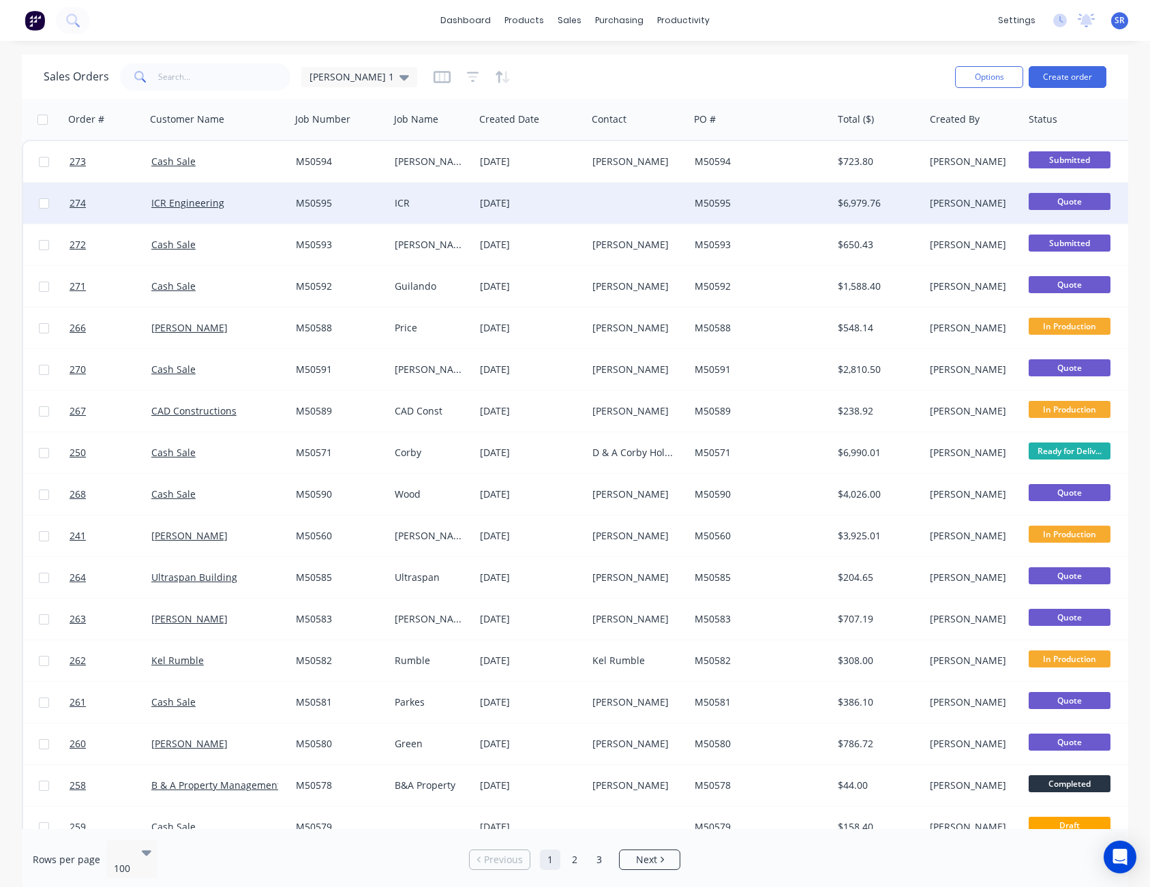
click at [650, 208] on div at bounding box center [638, 203] width 102 height 41
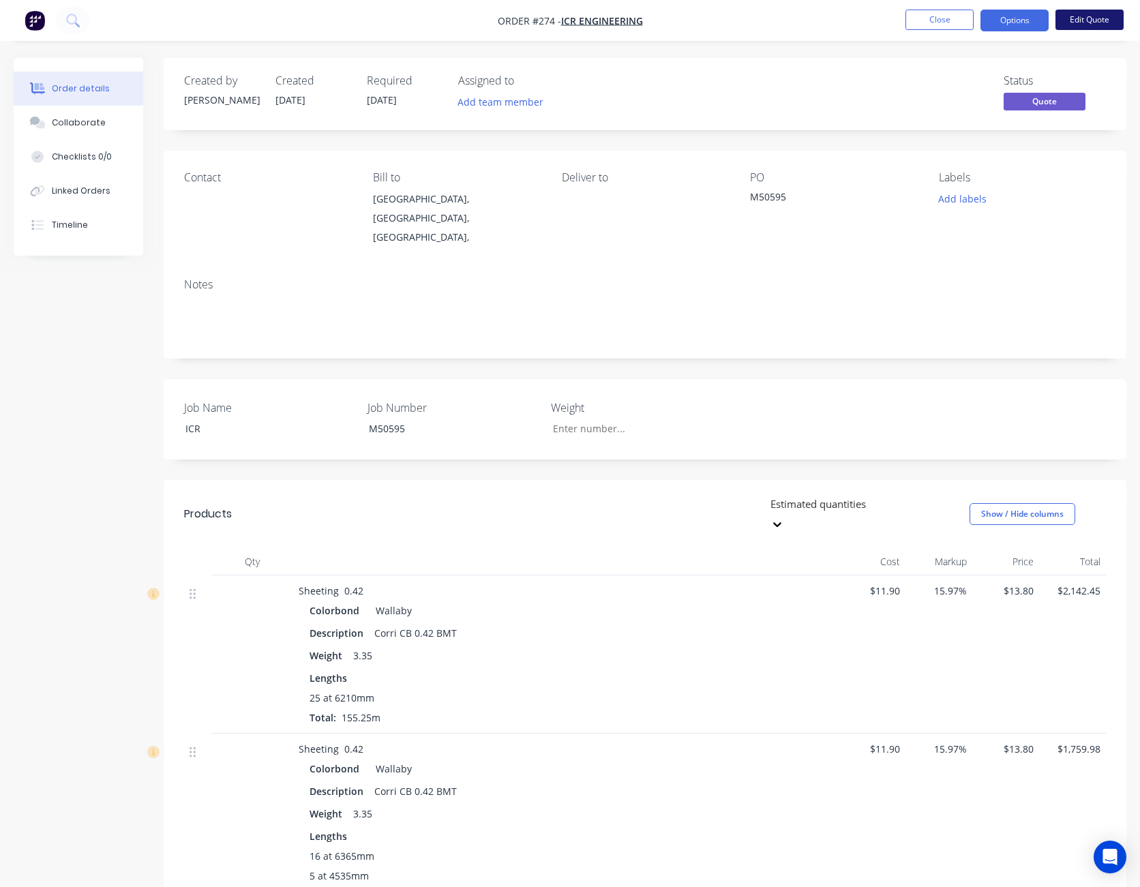
click at [1093, 23] on button "Edit Quote" at bounding box center [1090, 20] width 68 height 20
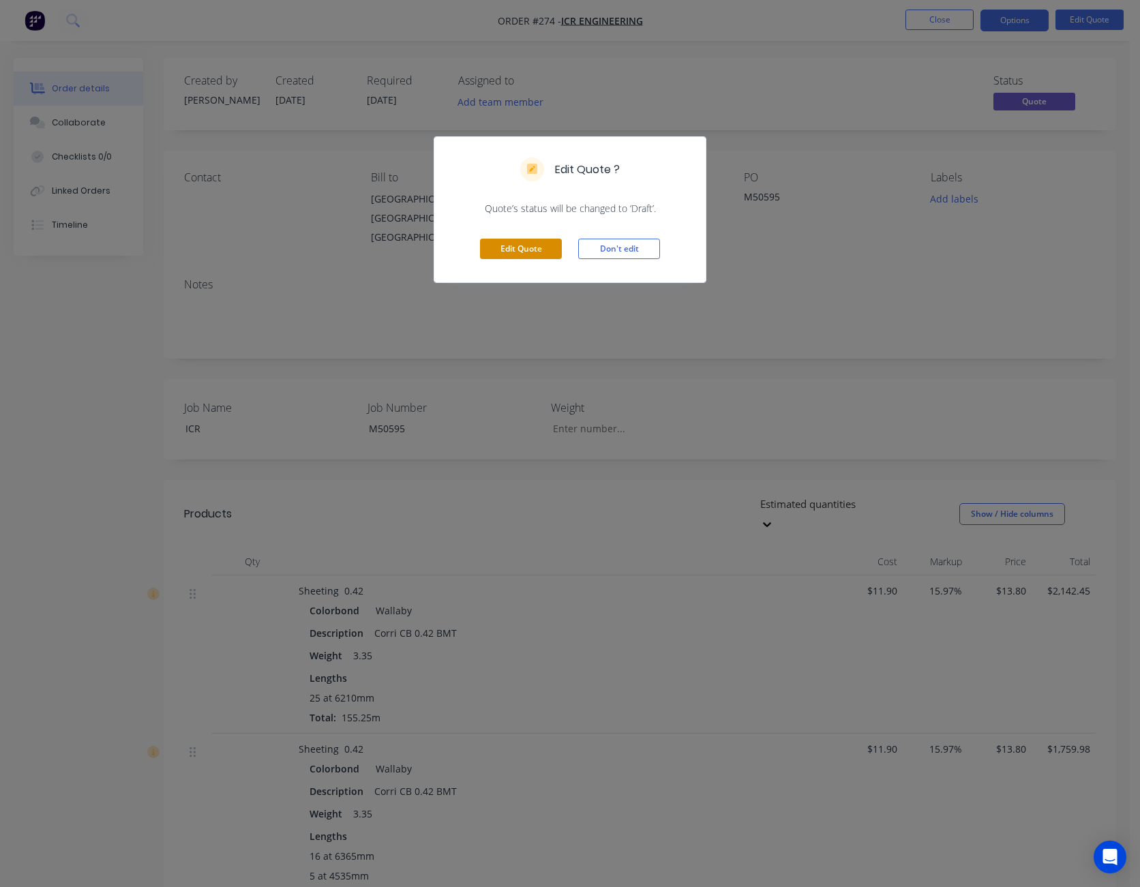
click at [542, 251] on button "Edit Quote" at bounding box center [521, 249] width 82 height 20
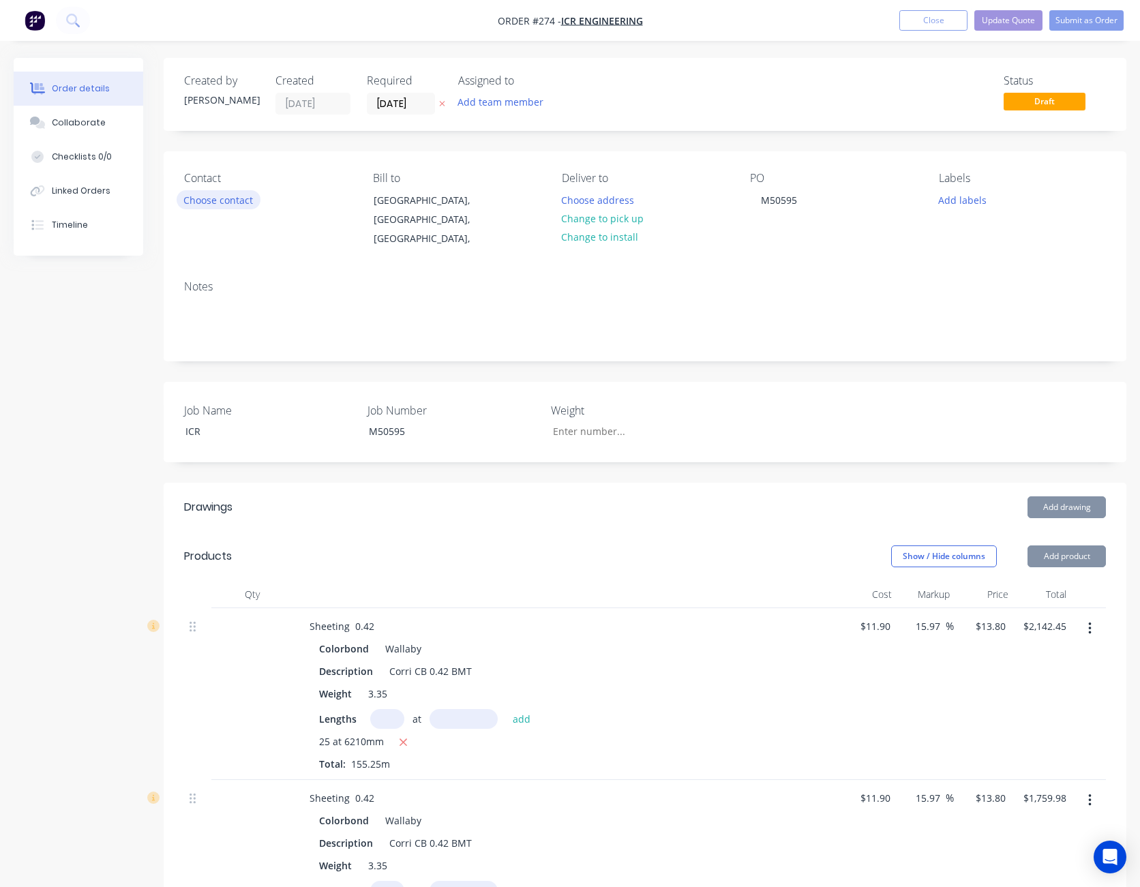
click at [205, 205] on button "Choose contact" at bounding box center [219, 199] width 84 height 18
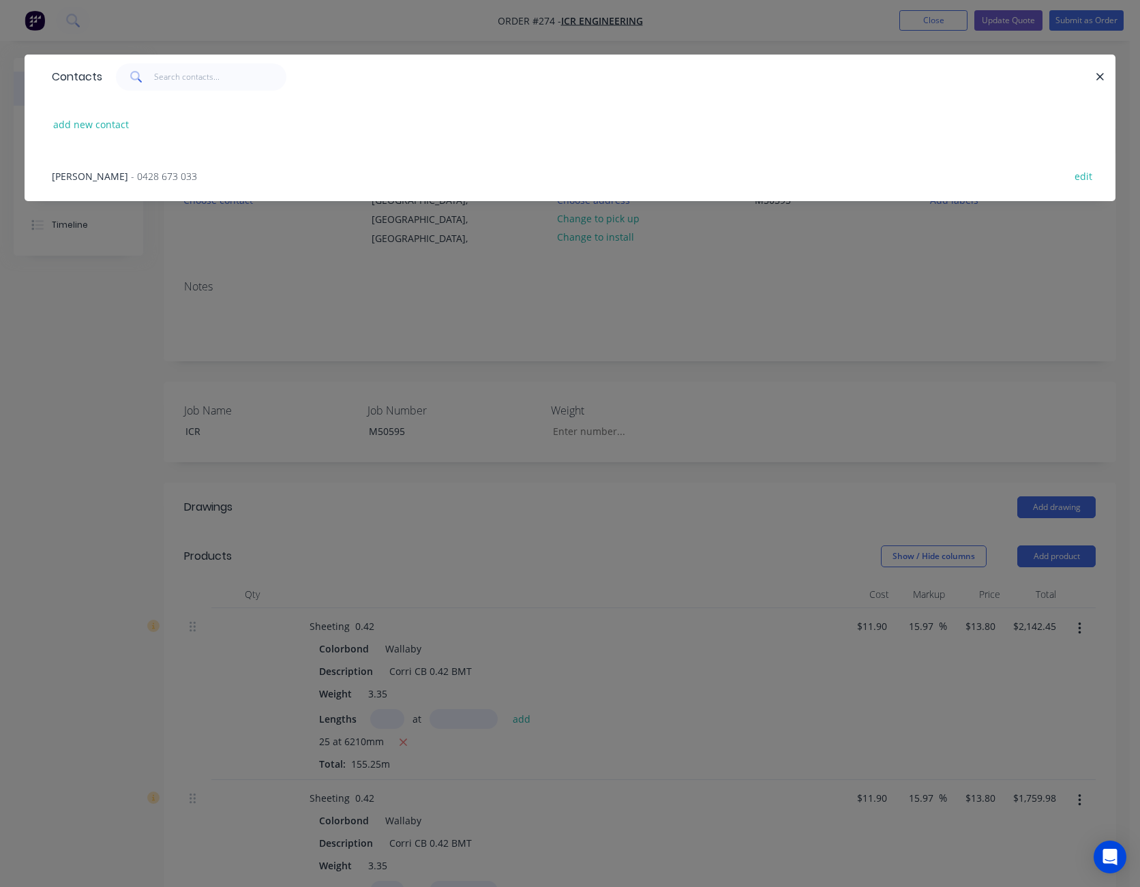
click at [157, 178] on span "- 0428 673 033" at bounding box center [164, 176] width 66 height 13
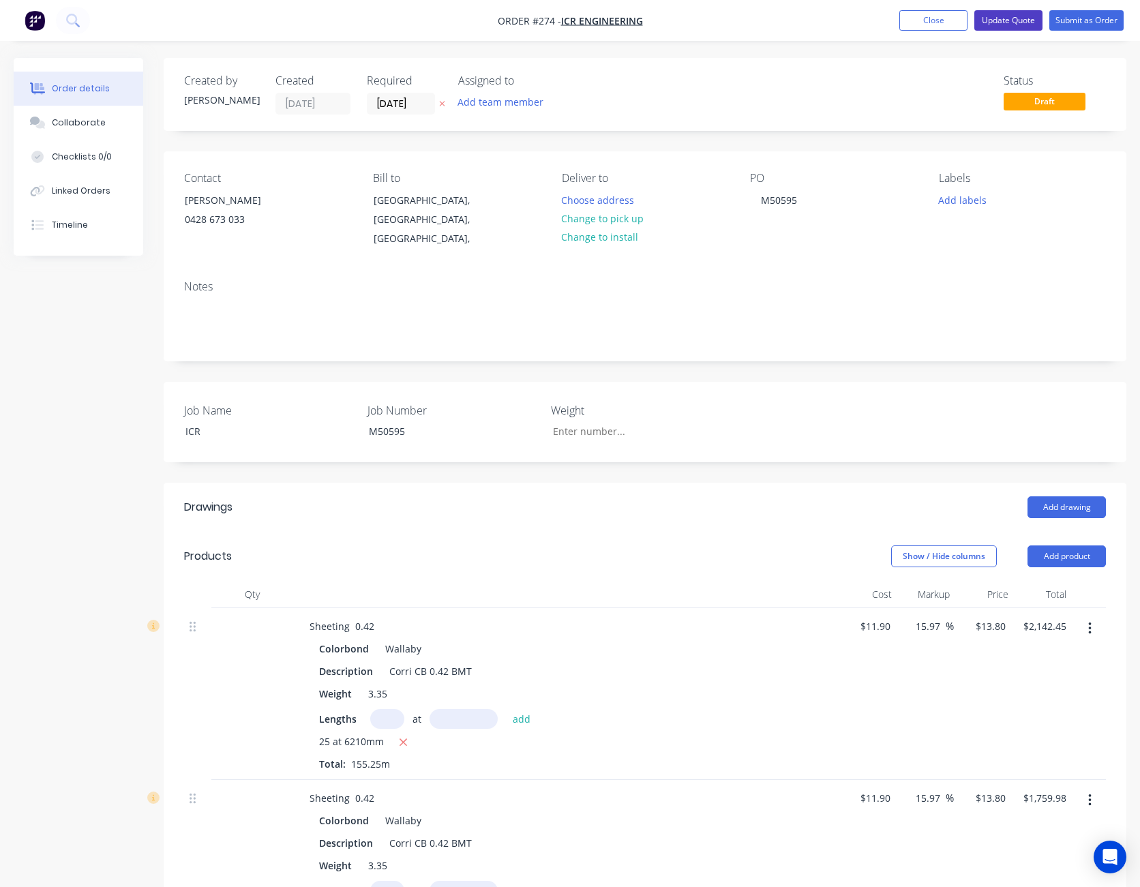
click at [1026, 12] on button "Update Quote" at bounding box center [1008, 20] width 68 height 20
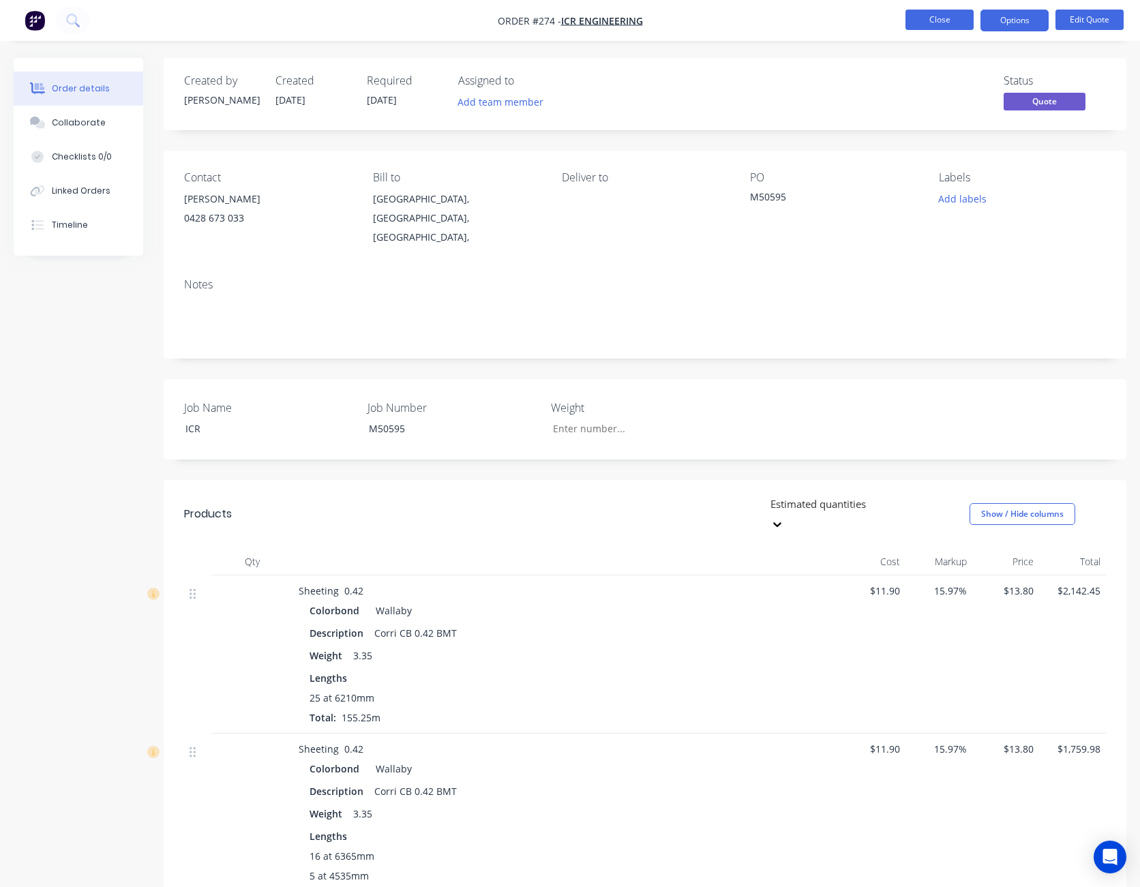
click at [942, 19] on button "Close" at bounding box center [940, 20] width 68 height 20
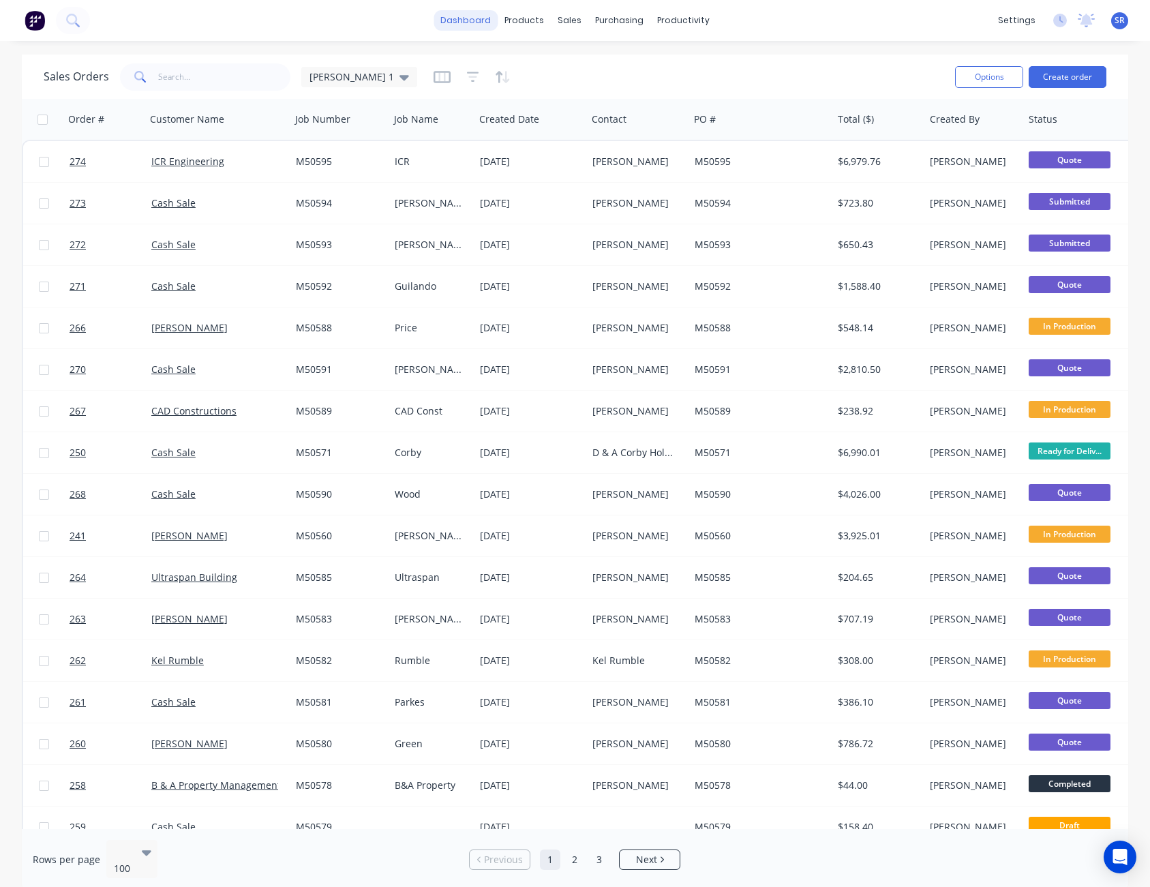
click at [486, 16] on link "dashboard" at bounding box center [466, 20] width 64 height 20
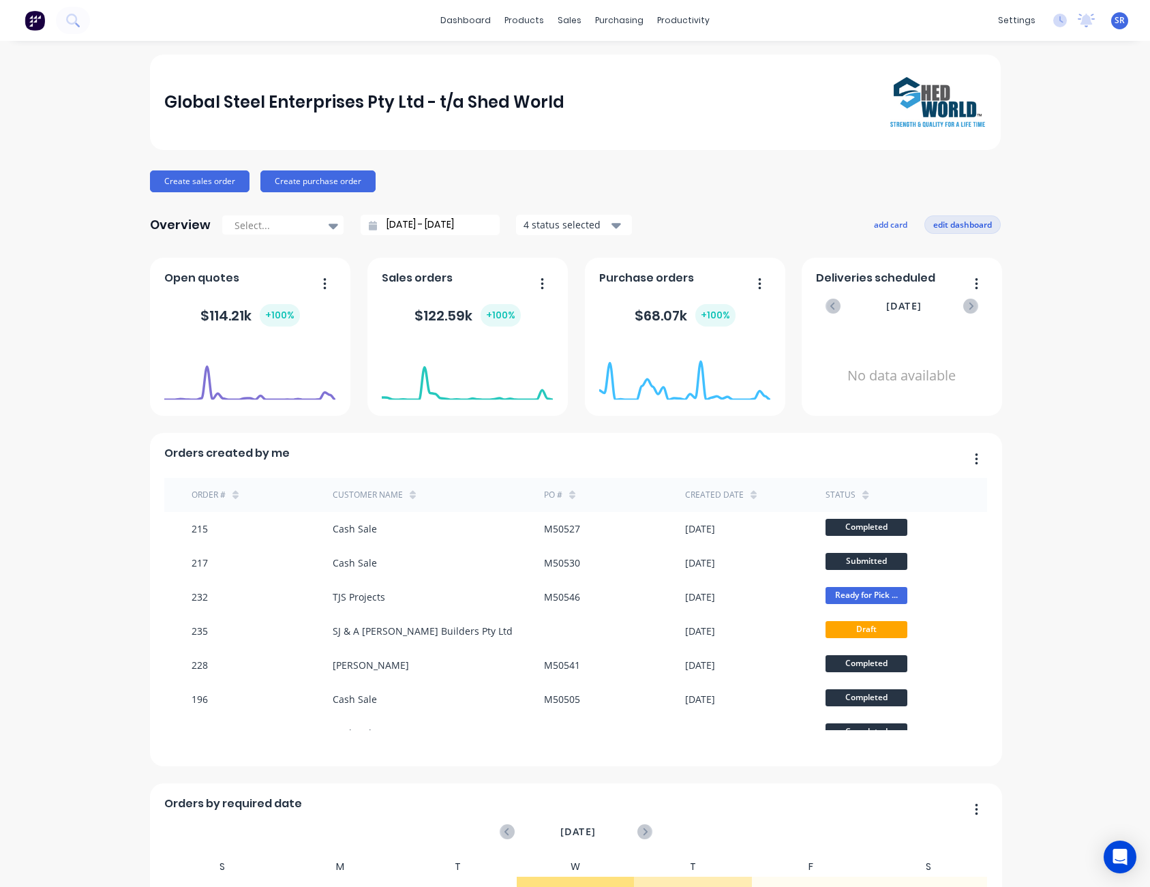
click at [966, 224] on button "edit dashboard" at bounding box center [963, 224] width 76 height 18
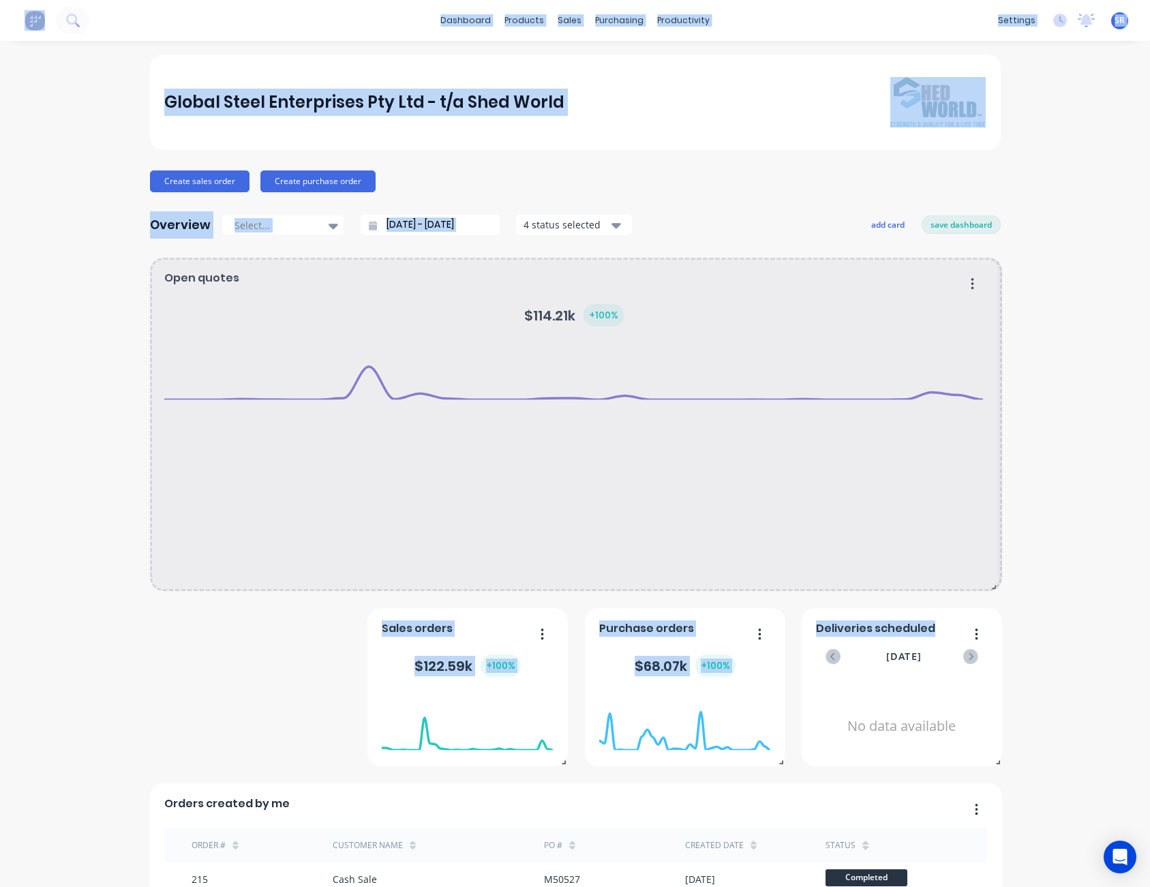
drag, startPoint x: 342, startPoint y: 411, endPoint x: 991, endPoint y: 626, distance: 683.1
click at [991, 627] on div "Purchase orders $ 68.07k + 100 % Sales orders $ 122.59k + 100 % [DATE] Orders: …" at bounding box center [575, 863] width 851 height 1210
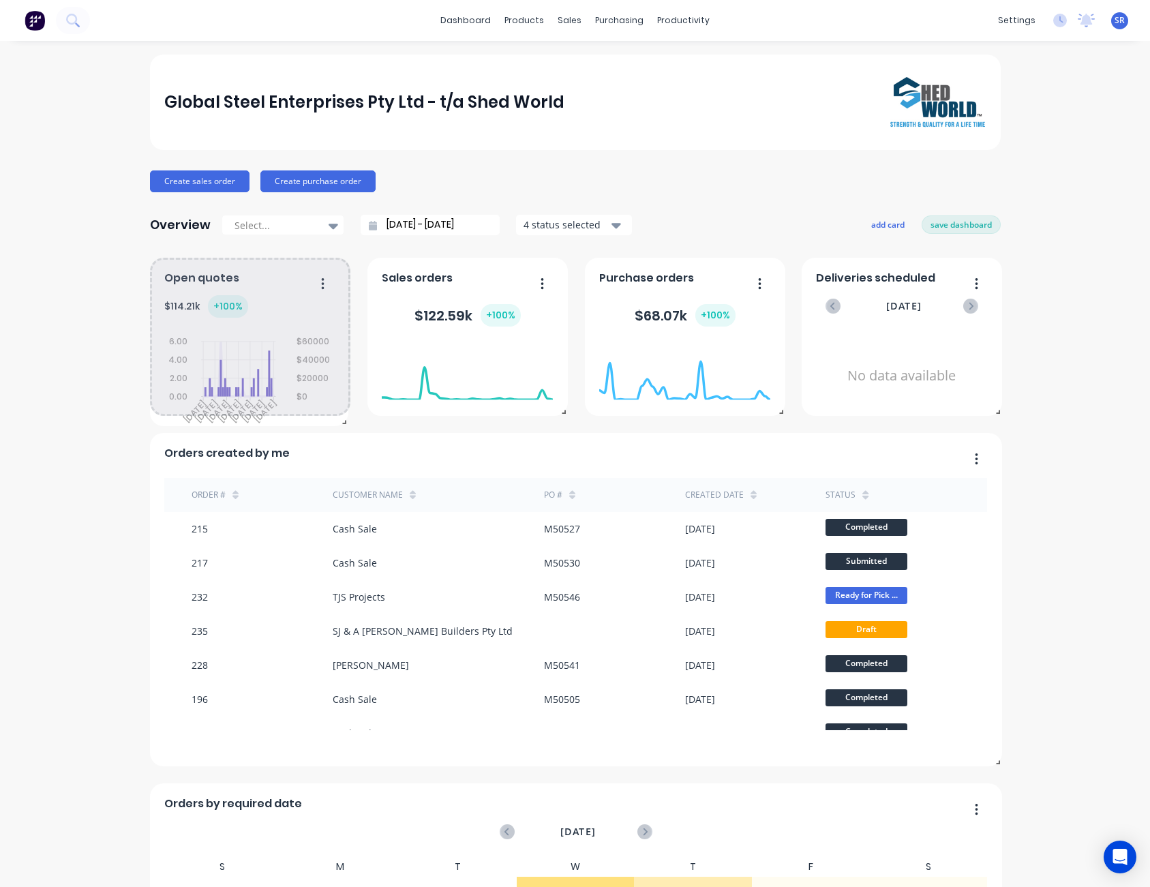
drag, startPoint x: 994, startPoint y: 588, endPoint x: 340, endPoint y: 423, distance: 674.4
click at [340, 423] on span at bounding box center [342, 420] width 14 height 14
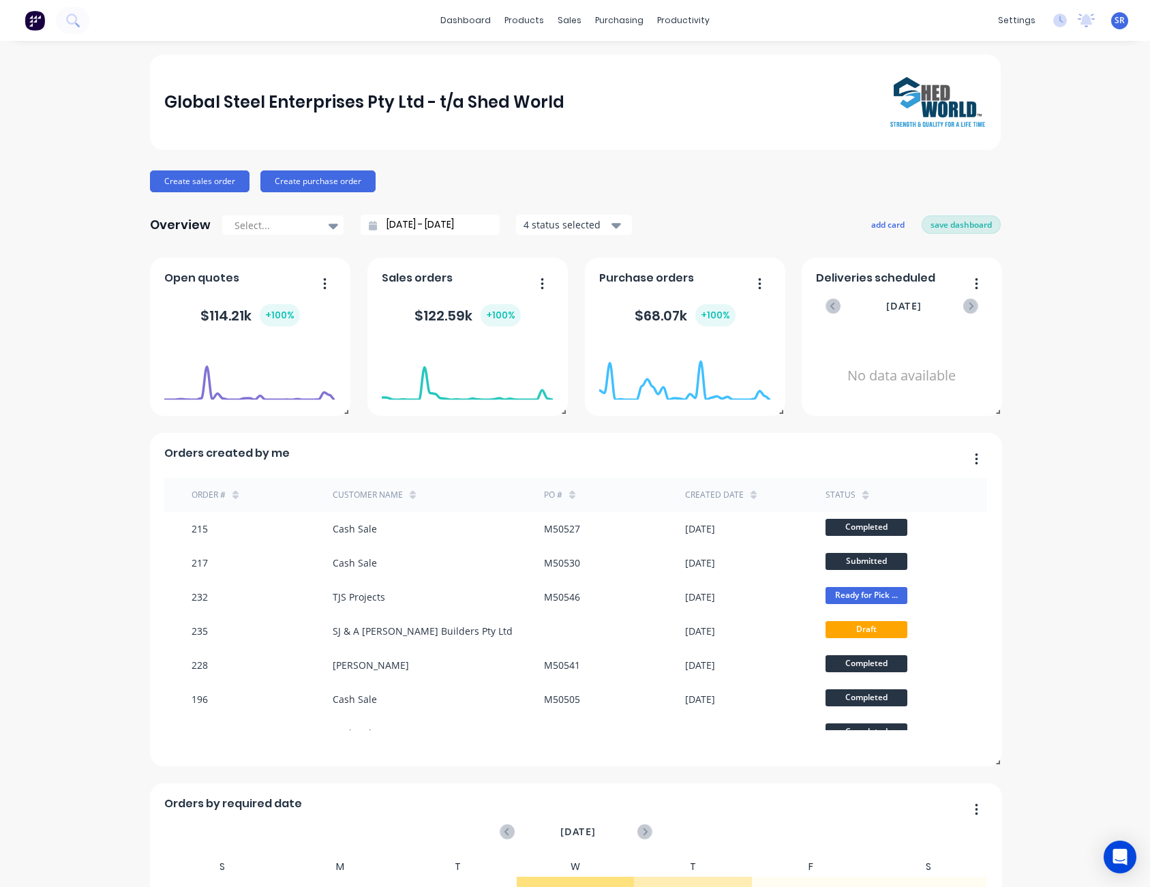
click at [947, 224] on button "save dashboard" at bounding box center [961, 224] width 79 height 18
click at [602, 50] on div "Sales Orders Customers Price Level Manager" at bounding box center [636, 93] width 181 height 110
click at [603, 59] on div "Sales Orders" at bounding box center [615, 65] width 56 height 12
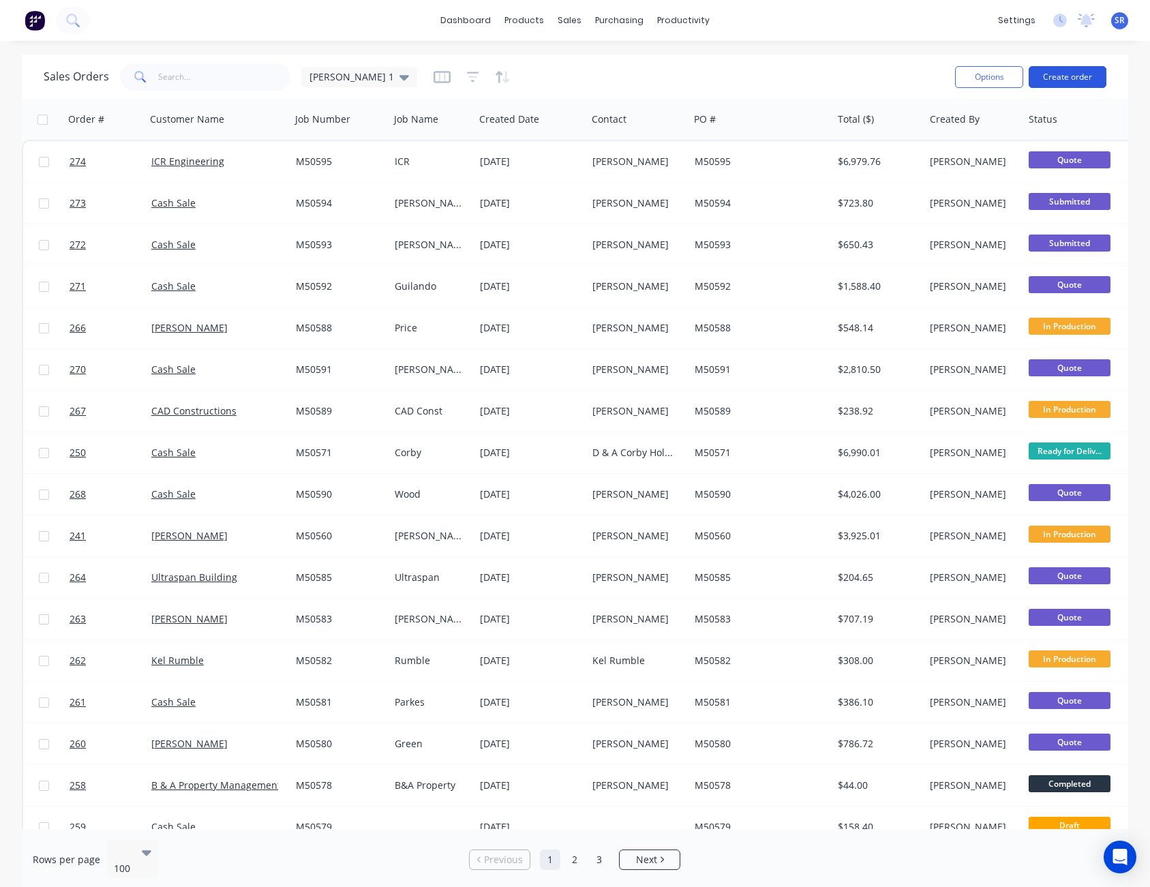
click at [1075, 74] on button "Create order" at bounding box center [1068, 77] width 78 height 22
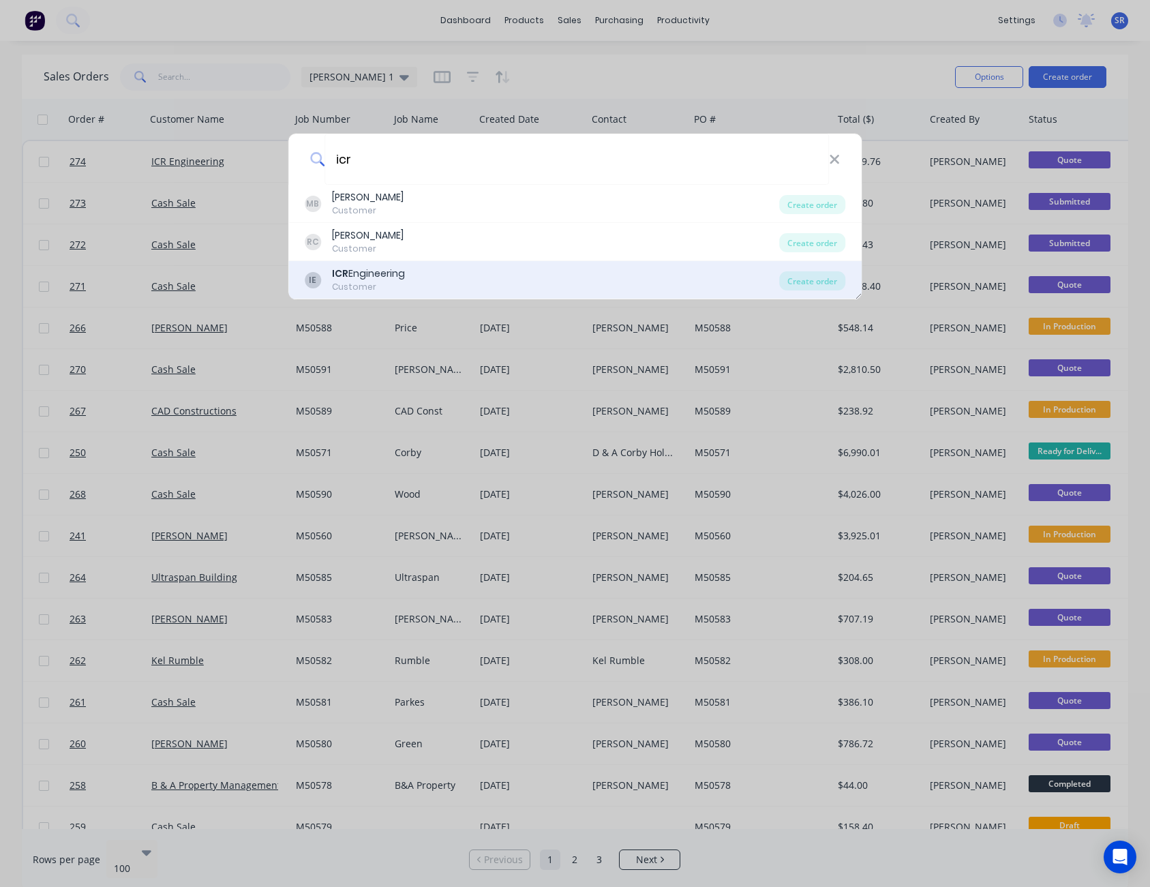
type input "icr"
click at [375, 274] on div "ICR Engineering" at bounding box center [368, 274] width 73 height 14
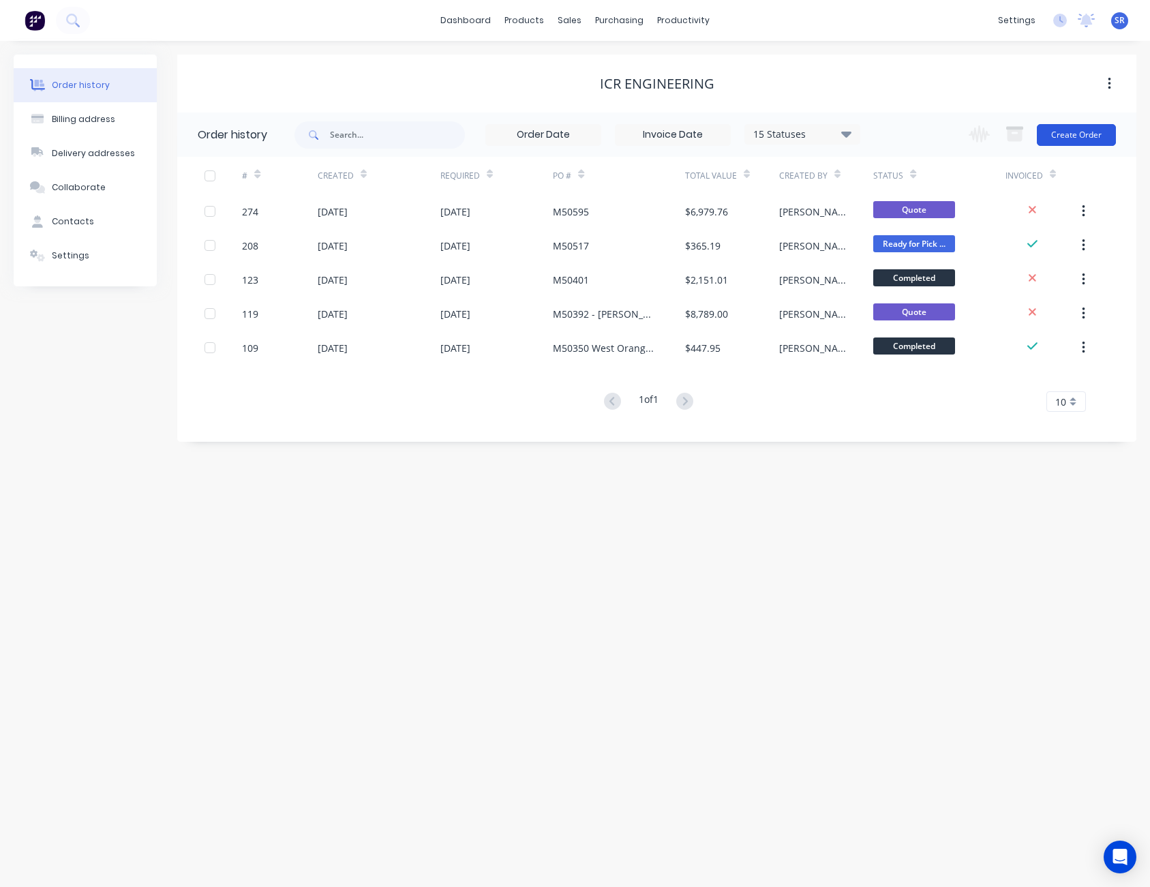
click at [1069, 130] on button "Create Order" at bounding box center [1076, 135] width 79 height 22
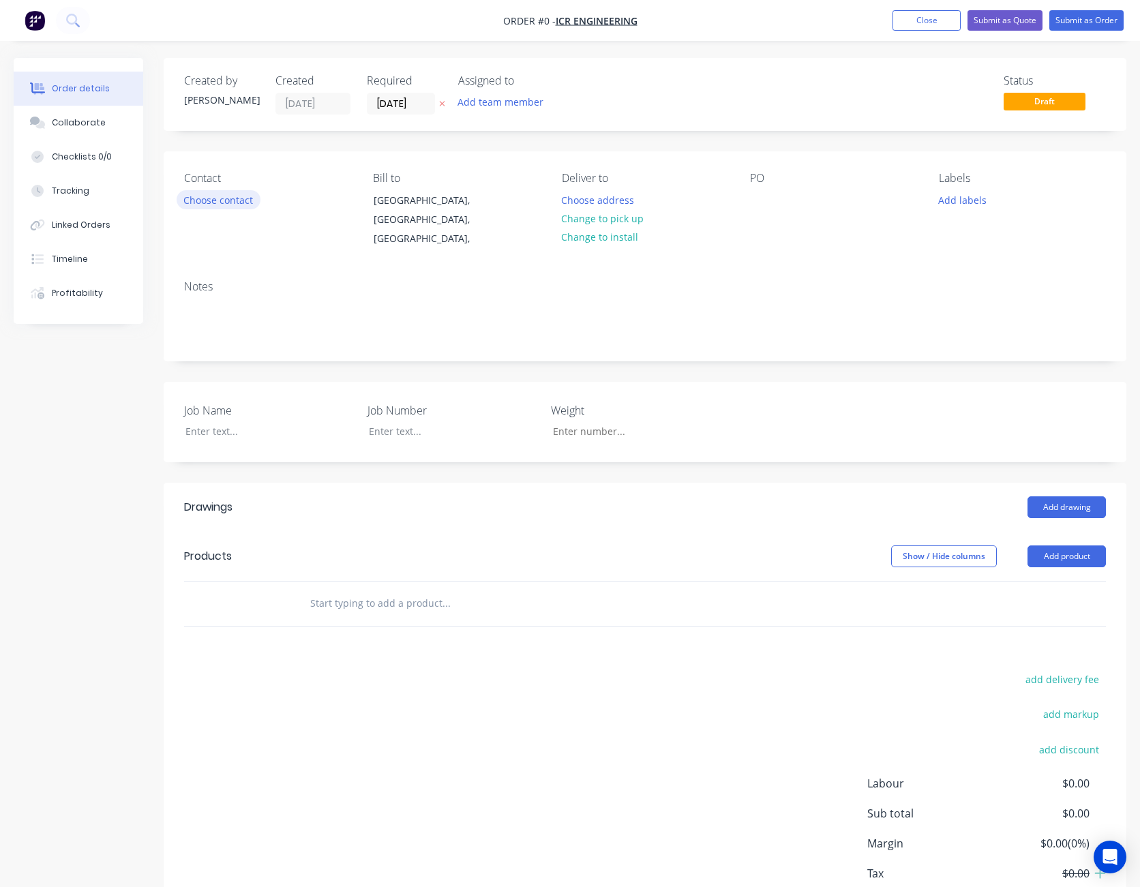
click at [222, 199] on button "Choose contact" at bounding box center [219, 199] width 84 height 18
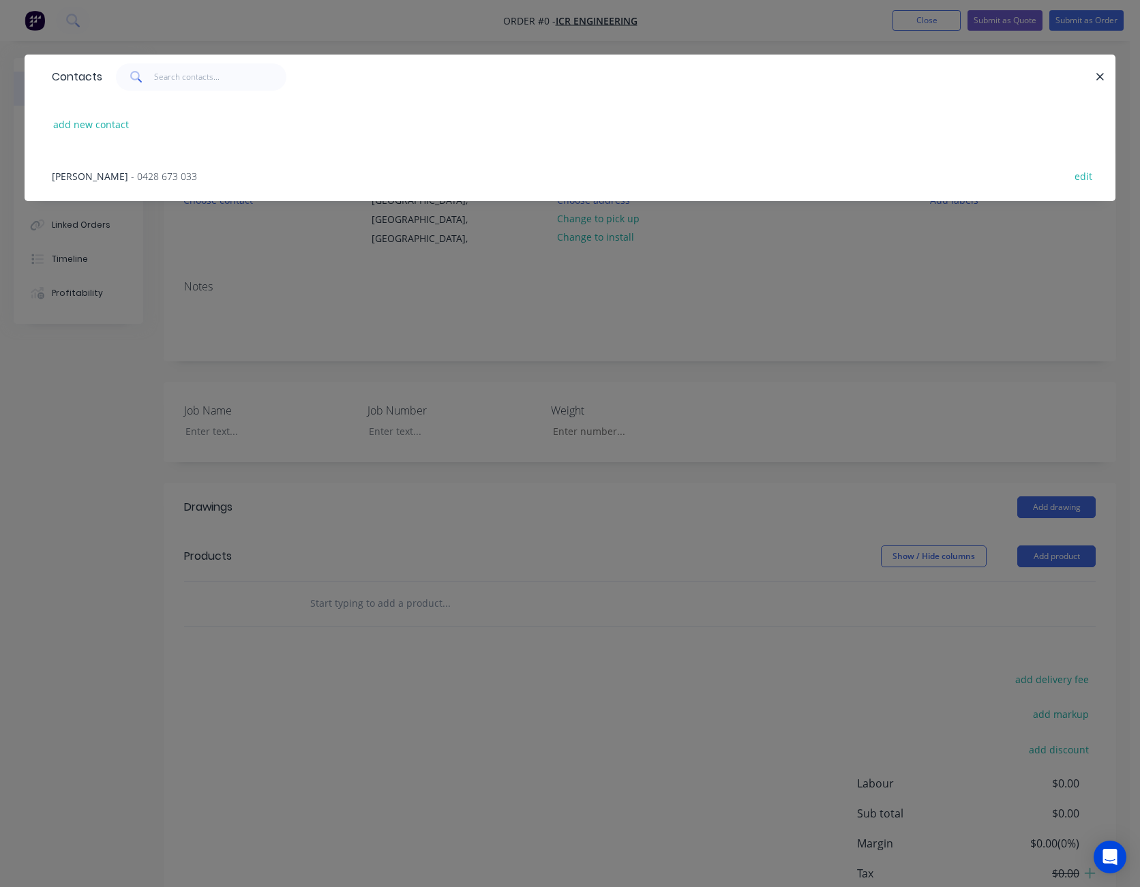
click at [132, 173] on span "- 0428 673 033" at bounding box center [164, 176] width 66 height 13
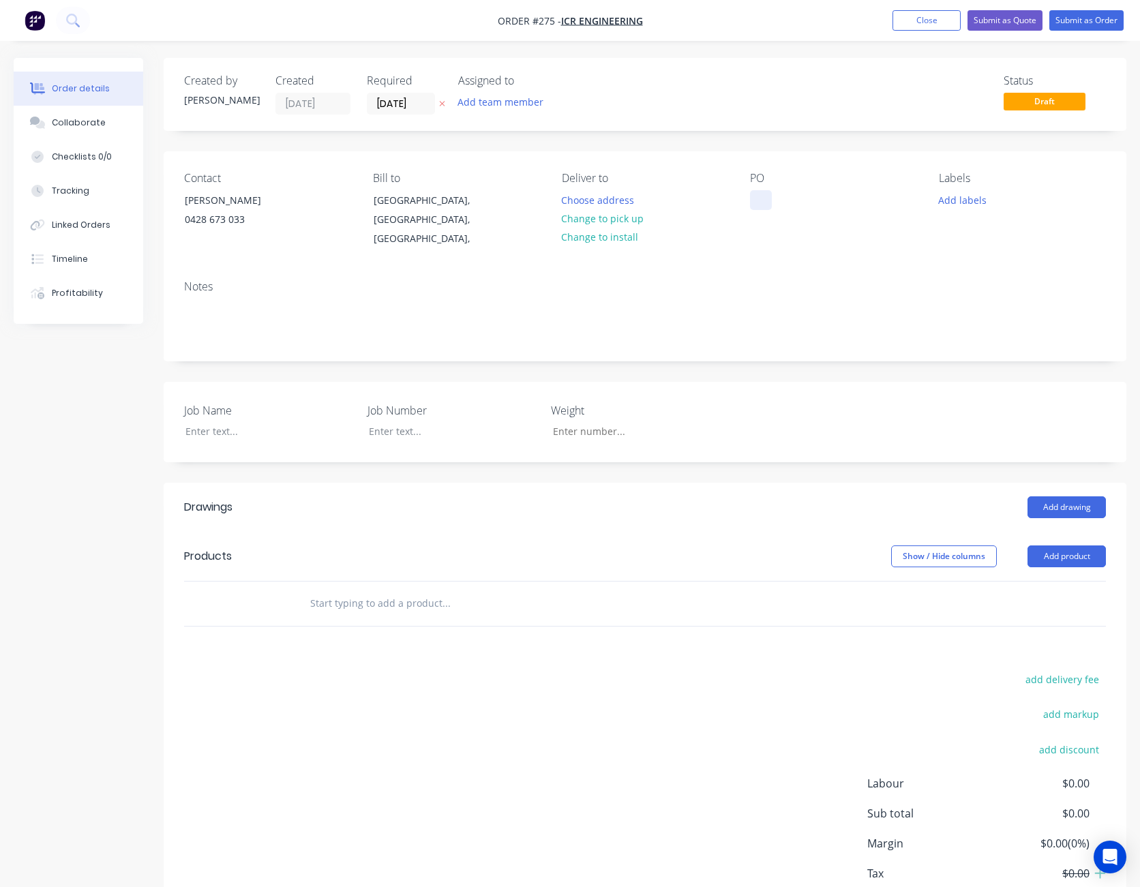
click at [764, 191] on div at bounding box center [761, 200] width 22 height 20
click at [771, 250] on div "Contact [PERSON_NAME] [PHONE_NUMBER] Bill to [GEOGRAPHIC_DATA], [GEOGRAPHIC_DAT…" at bounding box center [645, 210] width 963 height 118
click at [214, 422] on div at bounding box center [260, 431] width 170 height 20
click at [391, 424] on div at bounding box center [443, 431] width 170 height 20
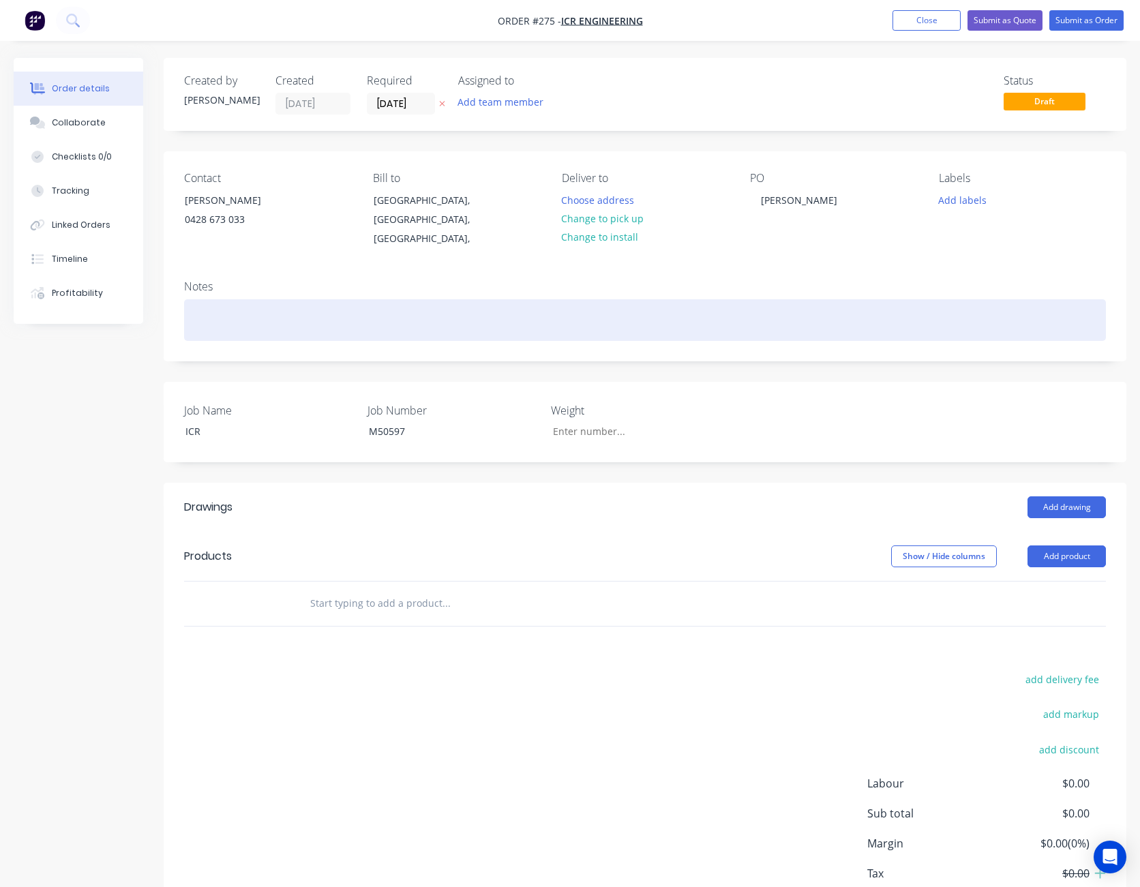
click at [873, 299] on div at bounding box center [645, 320] width 922 height 42
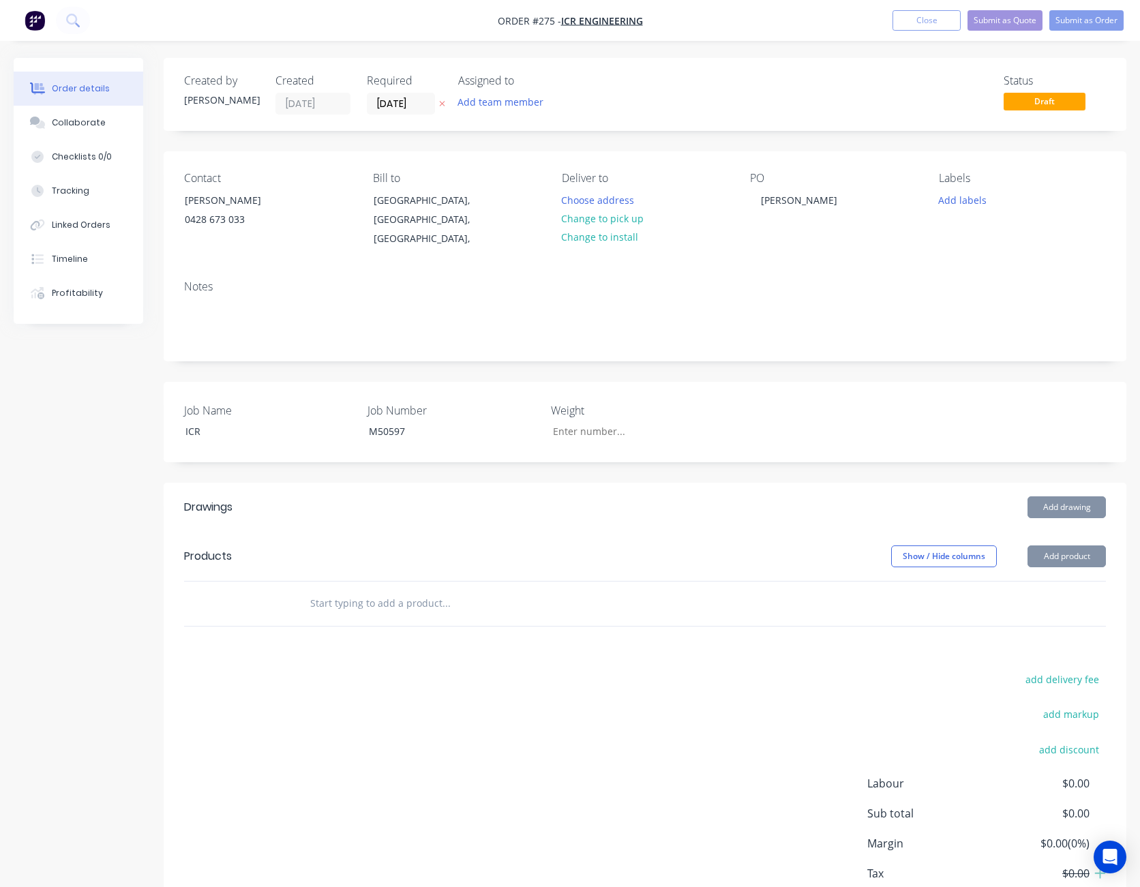
click at [895, 280] on div "Notes" at bounding box center [645, 286] width 922 height 13
click at [1073, 546] on button "Add product" at bounding box center [1067, 557] width 78 height 22
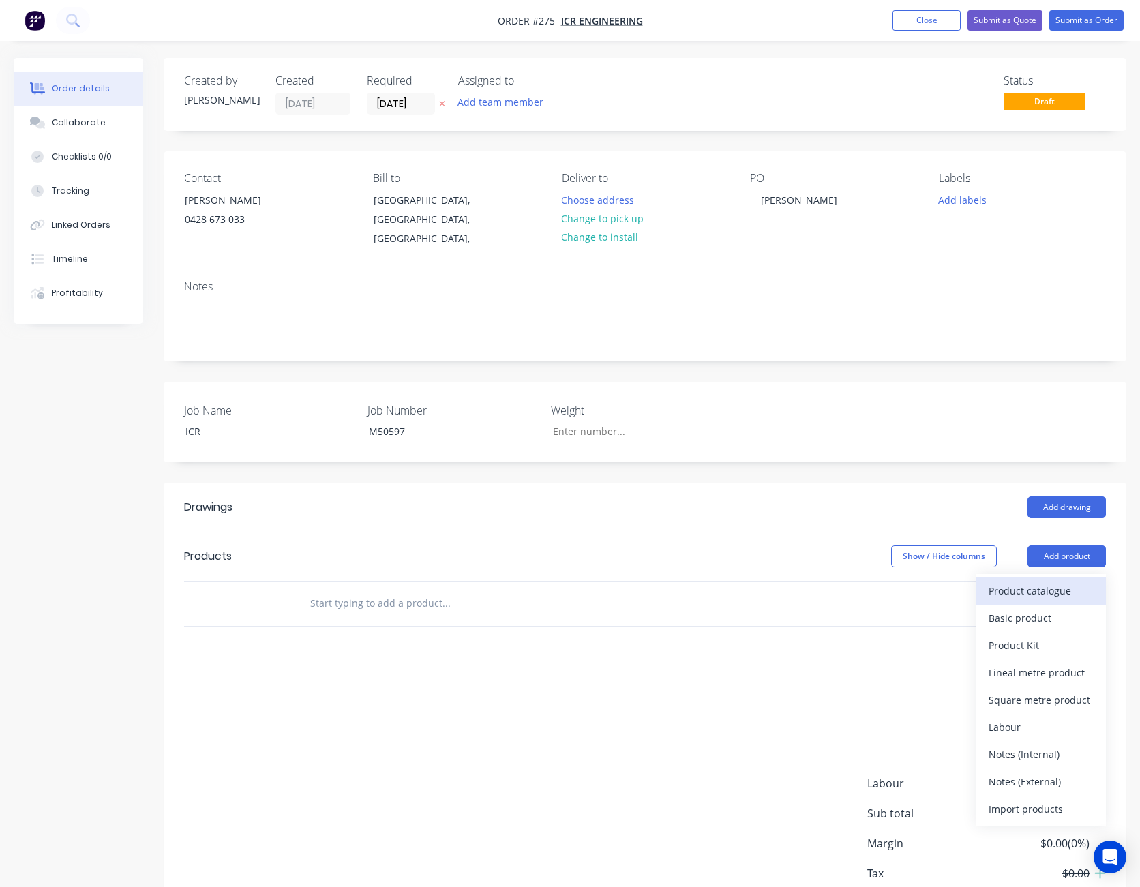
click at [1062, 581] on div "Product catalogue" at bounding box center [1041, 591] width 105 height 20
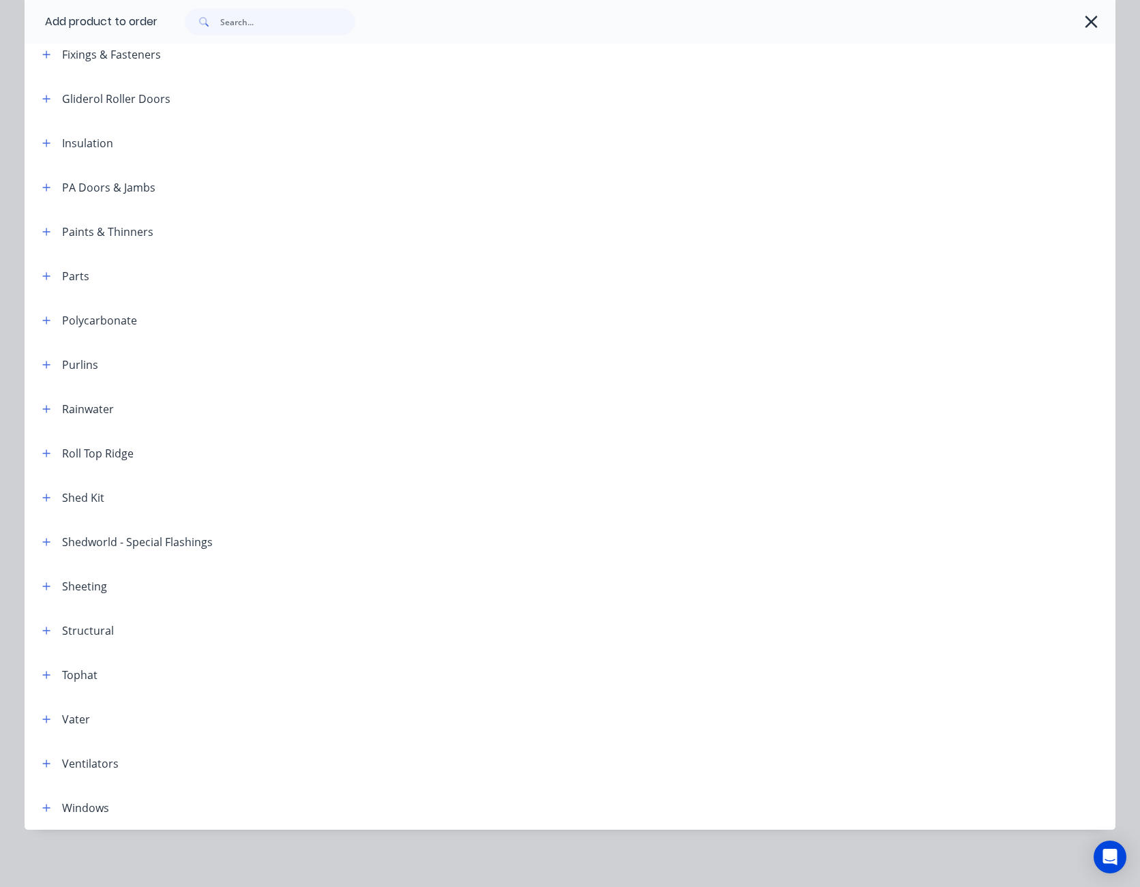
scroll to position [519, 0]
click at [45, 582] on icon "button" at bounding box center [46, 584] width 8 height 10
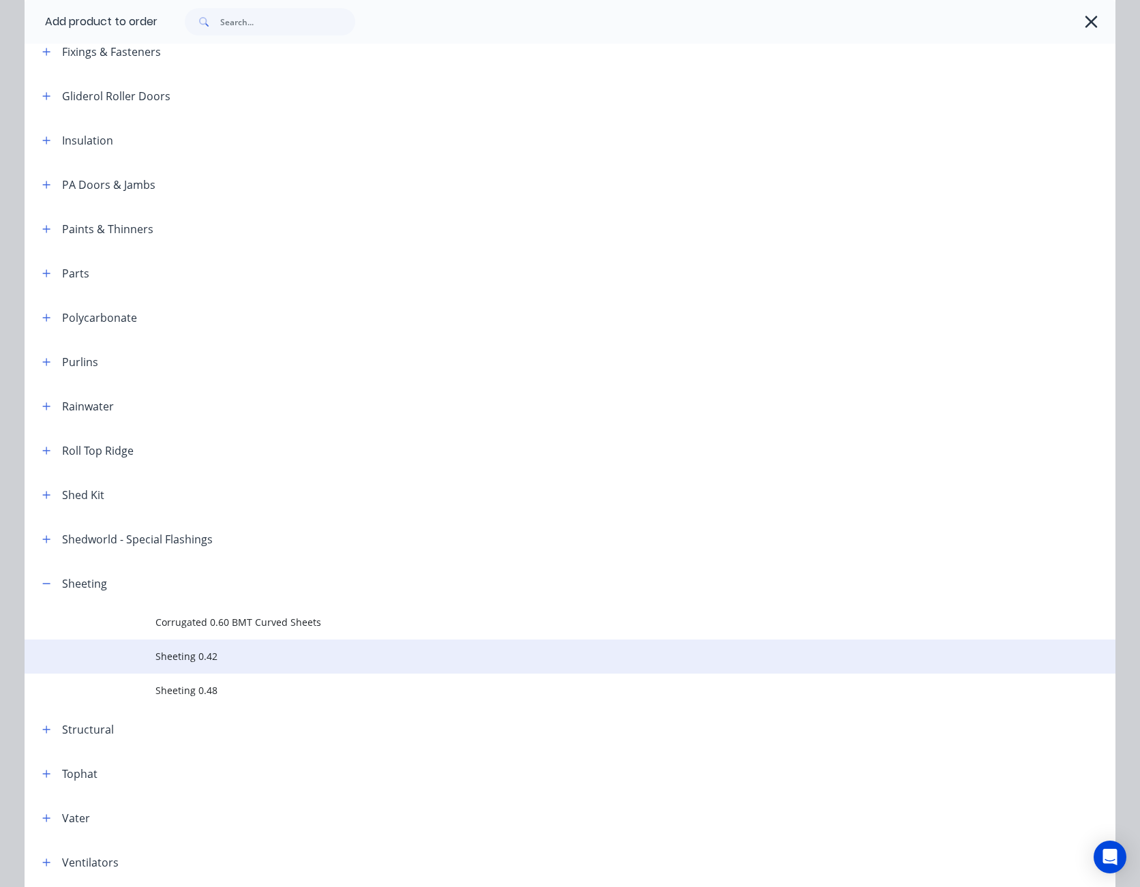
click at [197, 655] on span "Sheeting 0.42" at bounding box center [539, 656] width 768 height 14
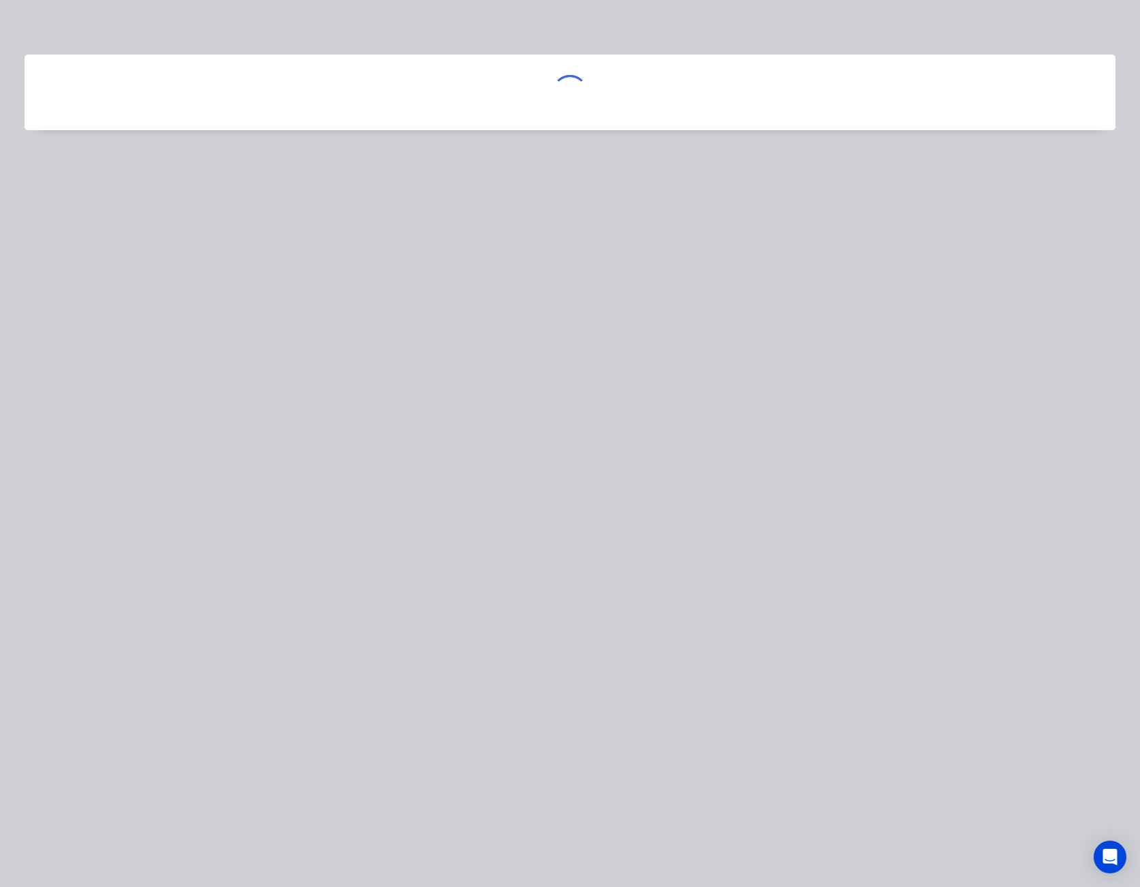
scroll to position [0, 0]
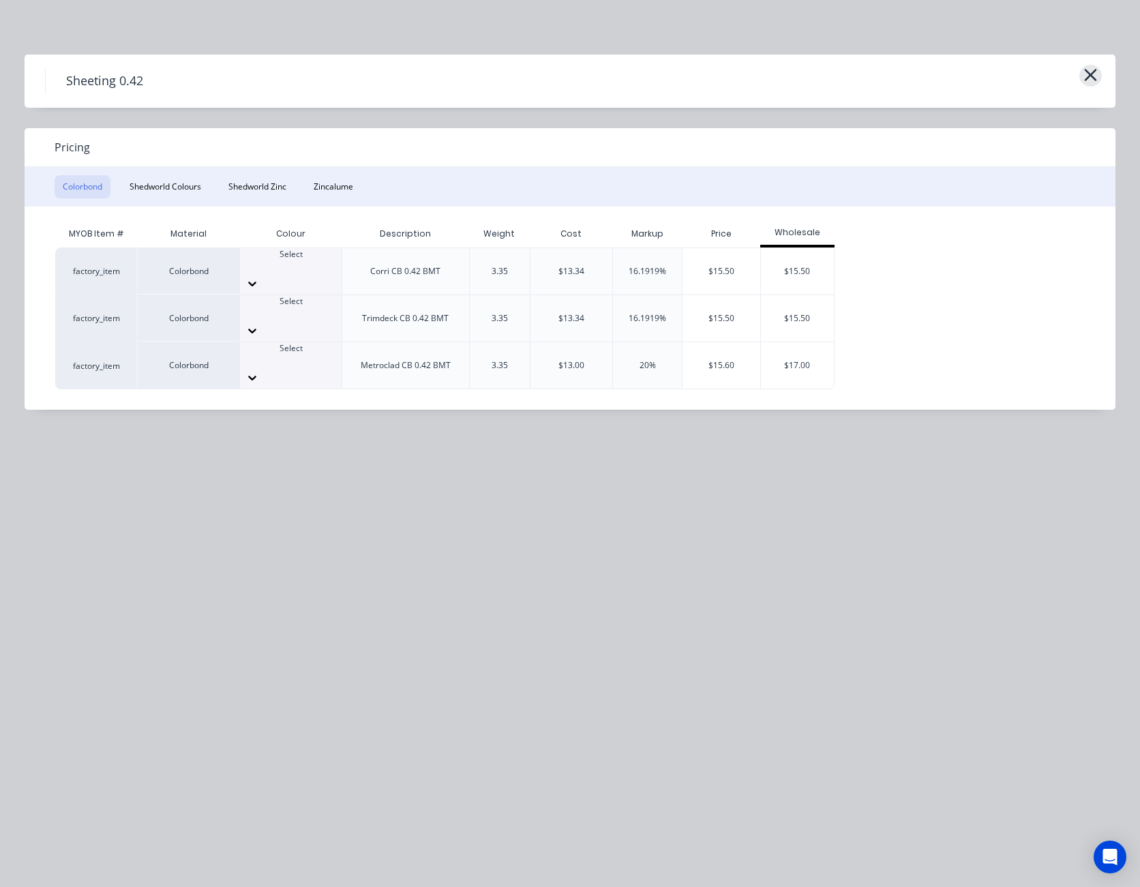
click at [1095, 74] on icon "button" at bounding box center [1091, 74] width 14 height 19
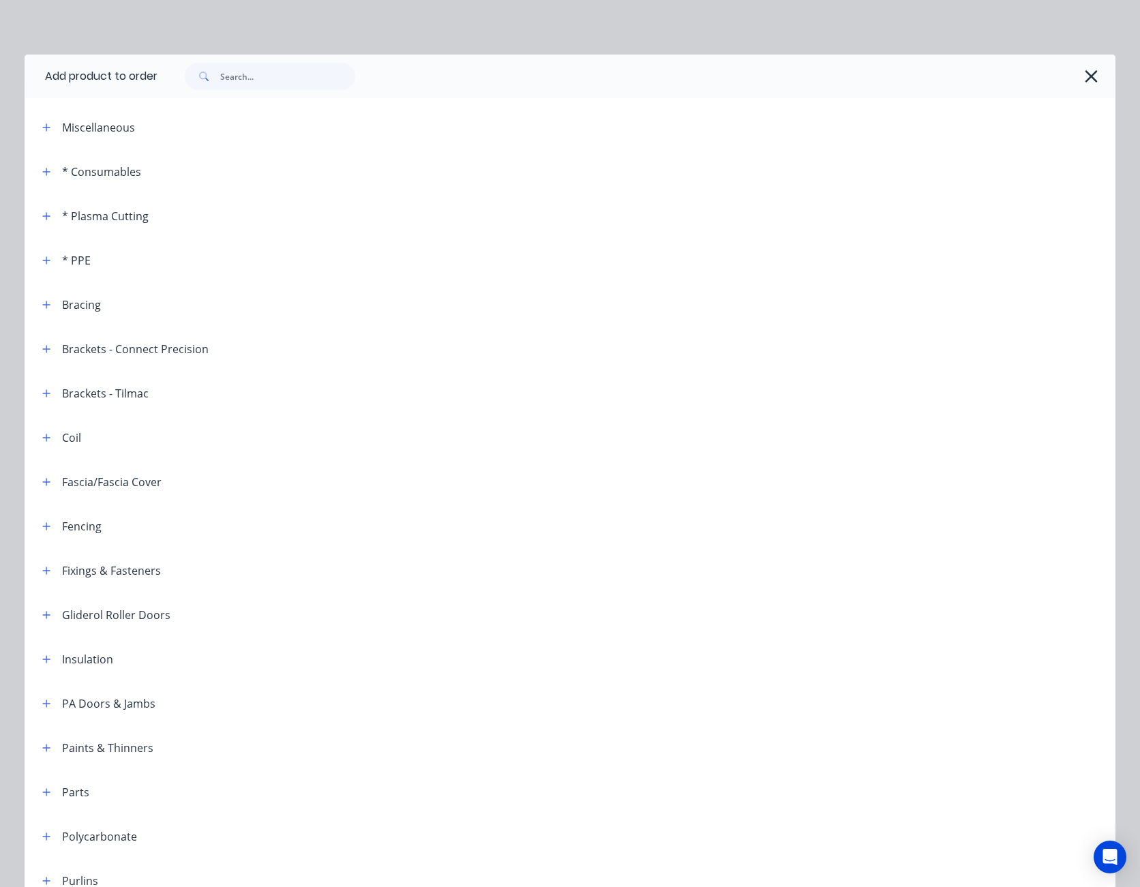
scroll to position [621, 0]
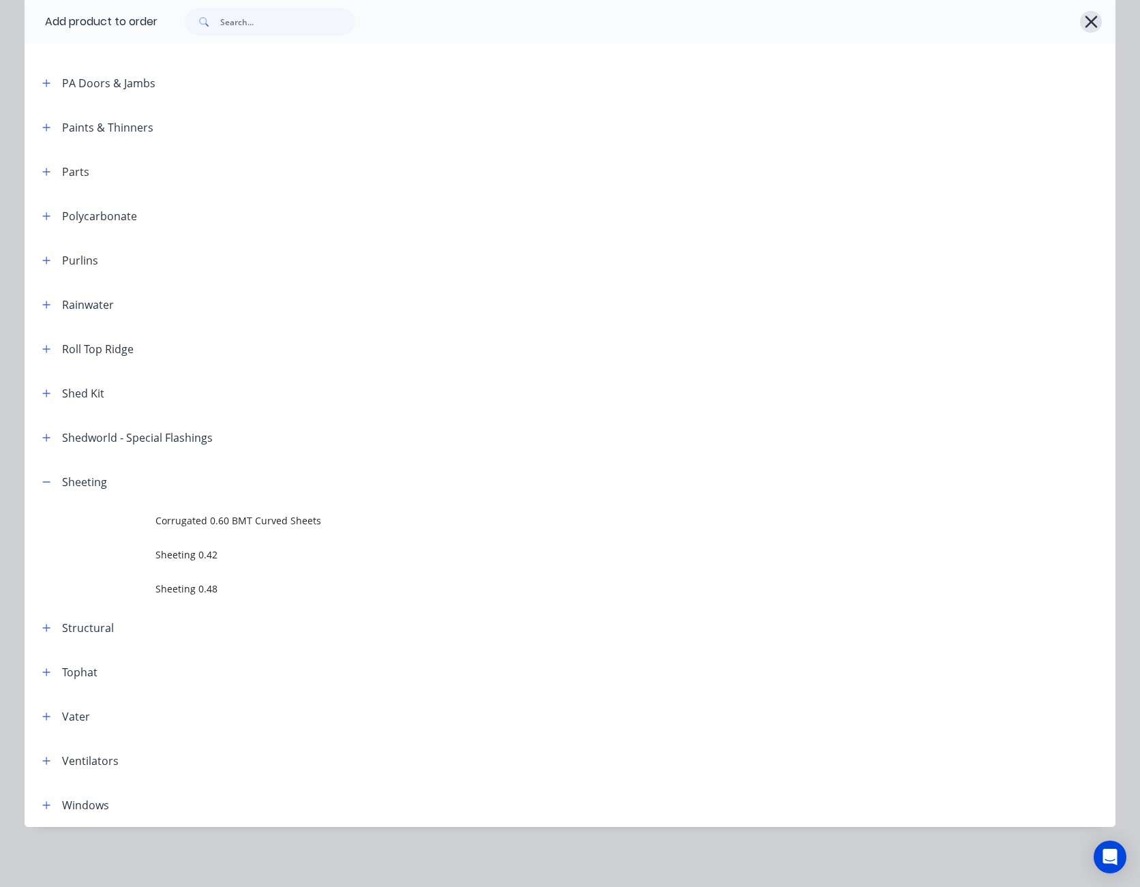
click at [1094, 18] on button "button" at bounding box center [1091, 22] width 22 height 22
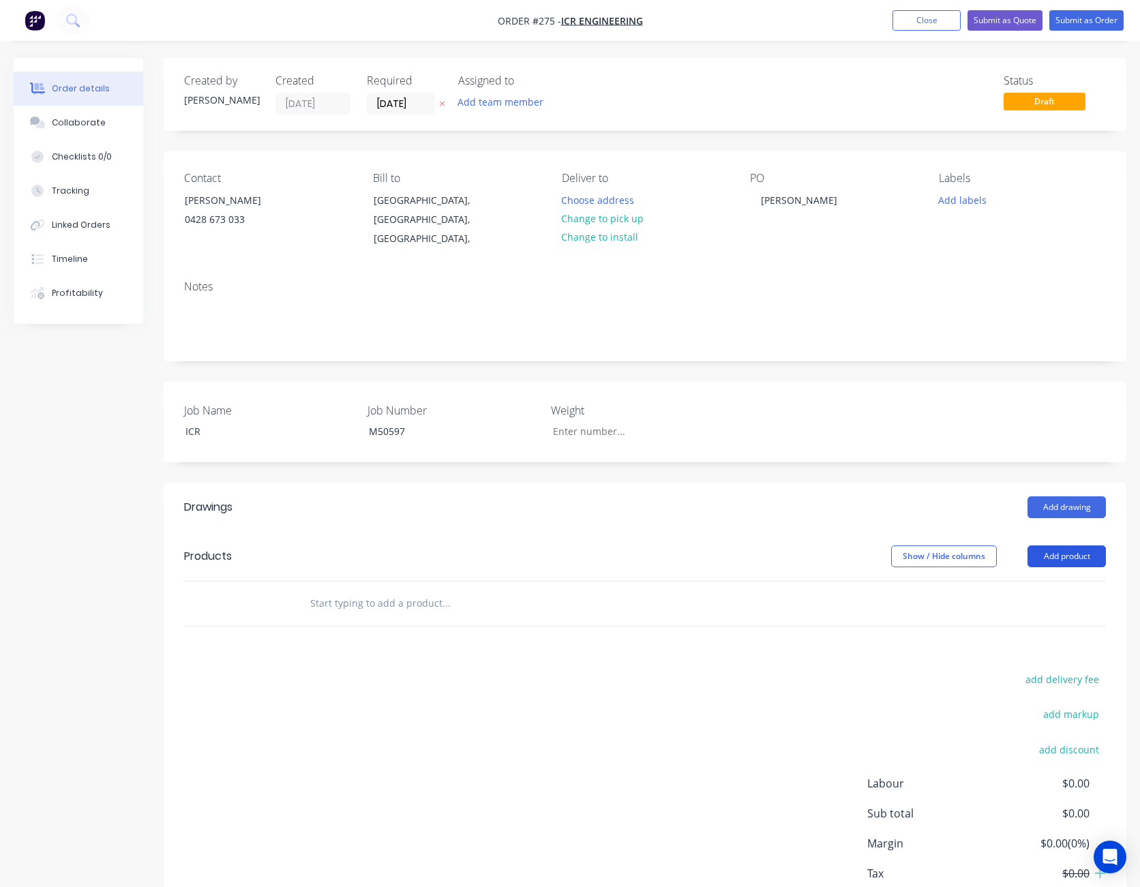
click at [1085, 546] on button "Add product" at bounding box center [1067, 557] width 78 height 22
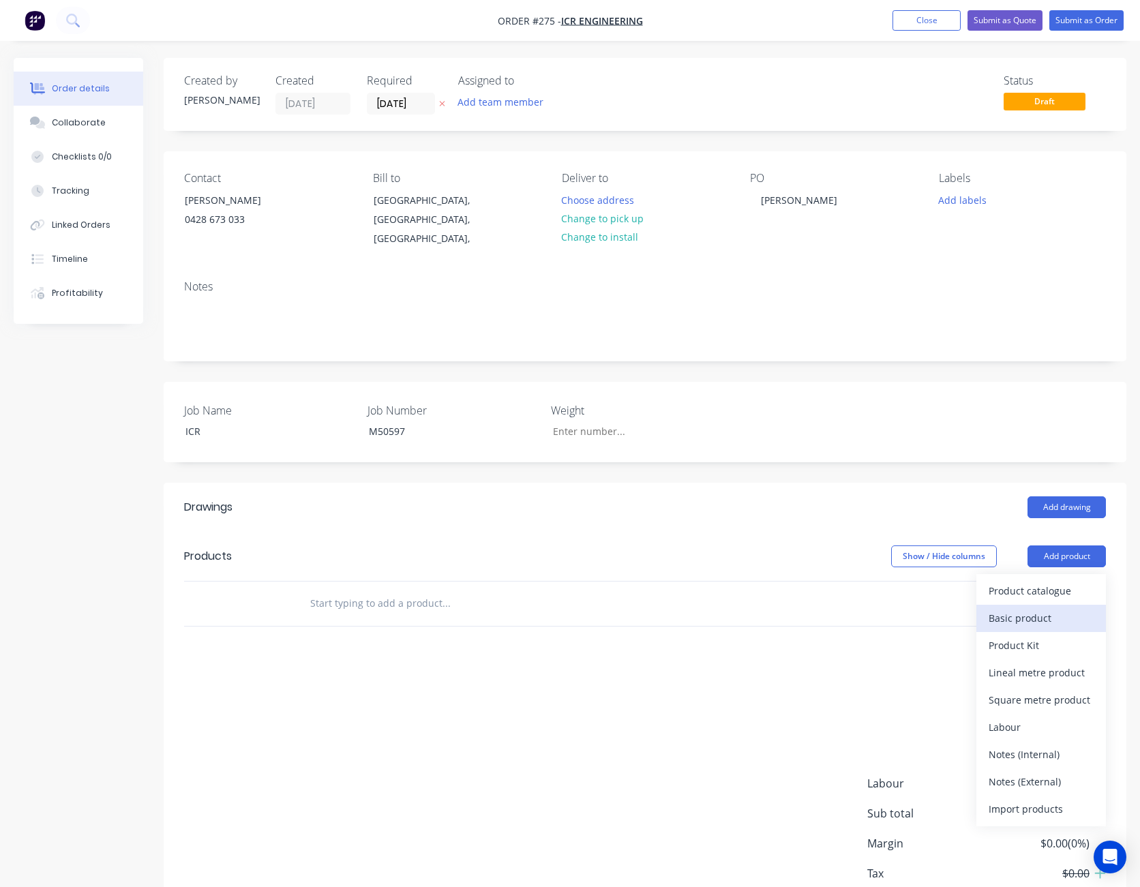
click at [1038, 608] on div "Basic product" at bounding box center [1041, 618] width 105 height 20
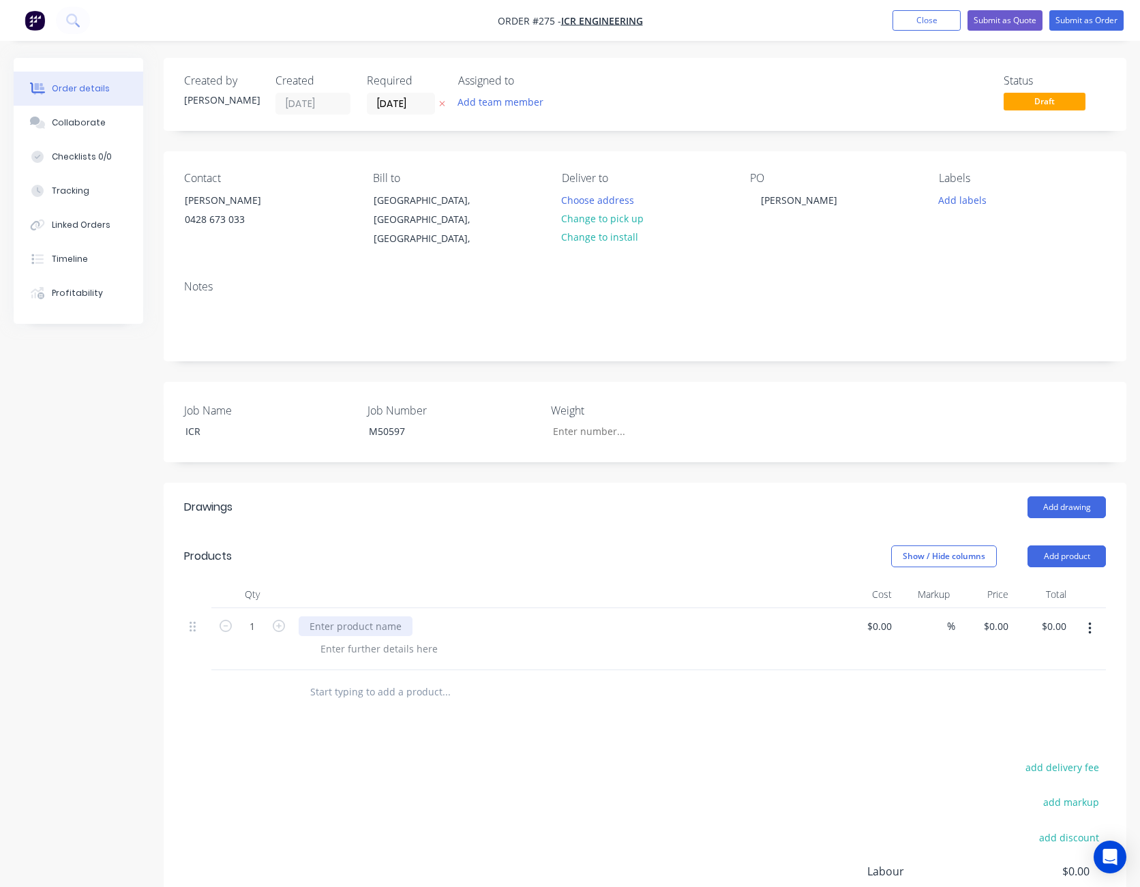
click at [365, 616] on div at bounding box center [356, 626] width 114 height 20
click at [353, 639] on div at bounding box center [379, 649] width 139 height 20
click at [456, 719] on div "Drawings Add drawing Products Show / Hide columns Add product Qty Cost Markup P…" at bounding box center [645, 762] width 963 height 559
click at [279, 620] on icon "button" at bounding box center [279, 626] width 12 height 12
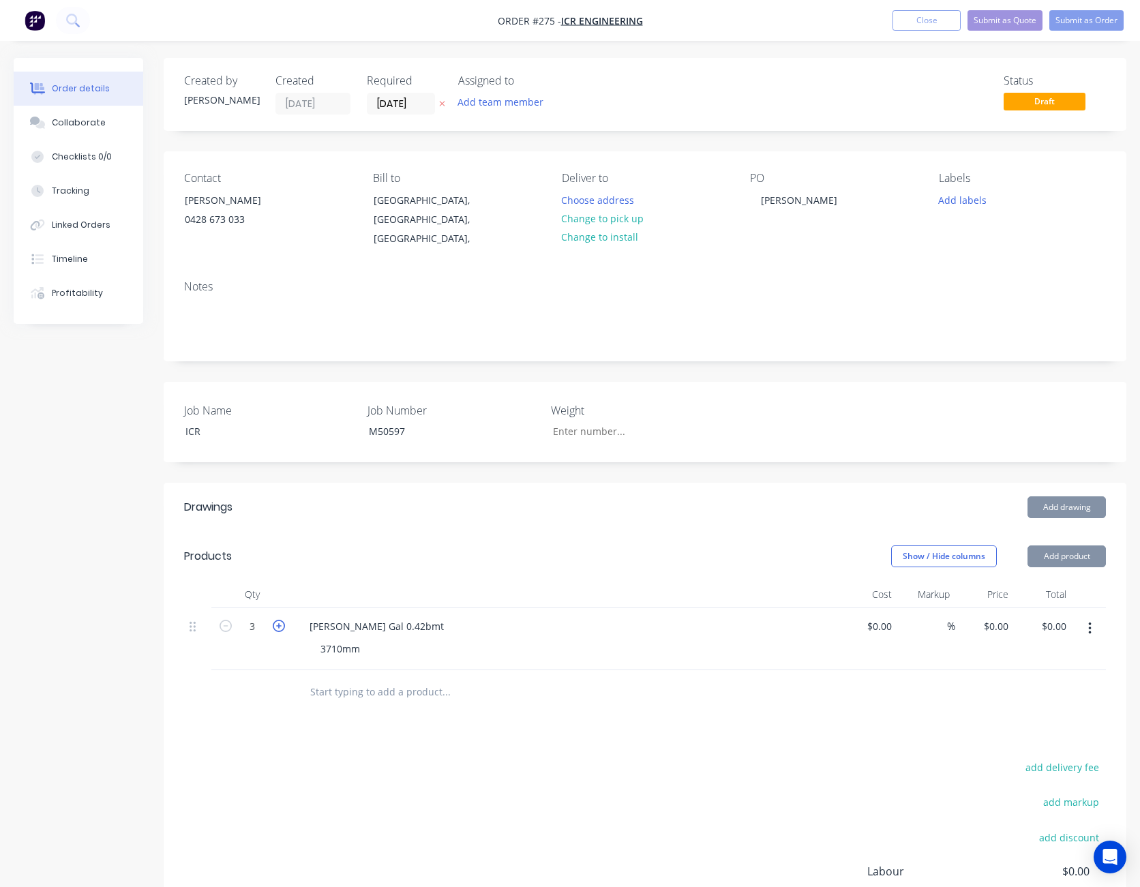
click at [279, 620] on icon "button" at bounding box center [279, 626] width 12 height 12
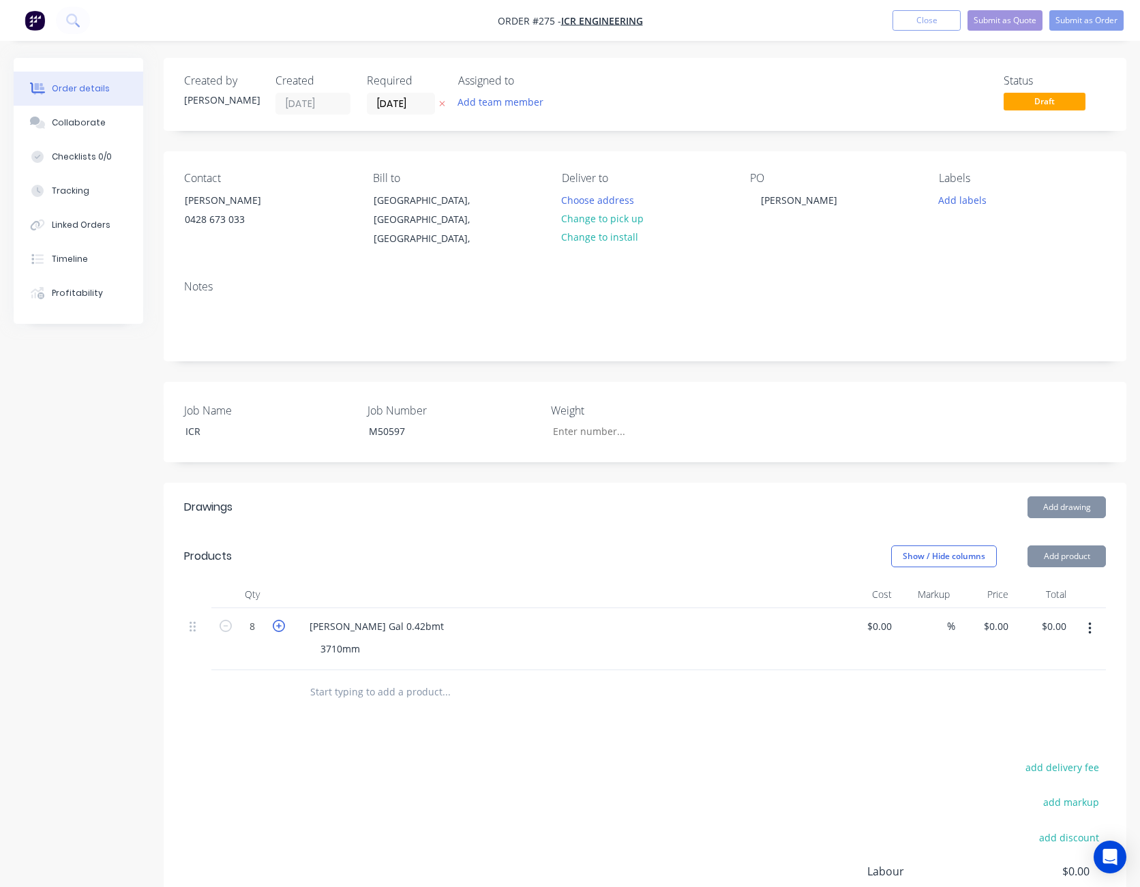
click at [279, 620] on icon "button" at bounding box center [279, 626] width 12 height 12
click at [876, 616] on div "$0.00" at bounding box center [879, 626] width 37 height 20
click at [807, 739] on div "Drawings Add drawing Products Show / Hide columns Add product Qty Cost Markup P…" at bounding box center [645, 762] width 963 height 559
click at [1064, 546] on button "Add product" at bounding box center [1067, 557] width 78 height 22
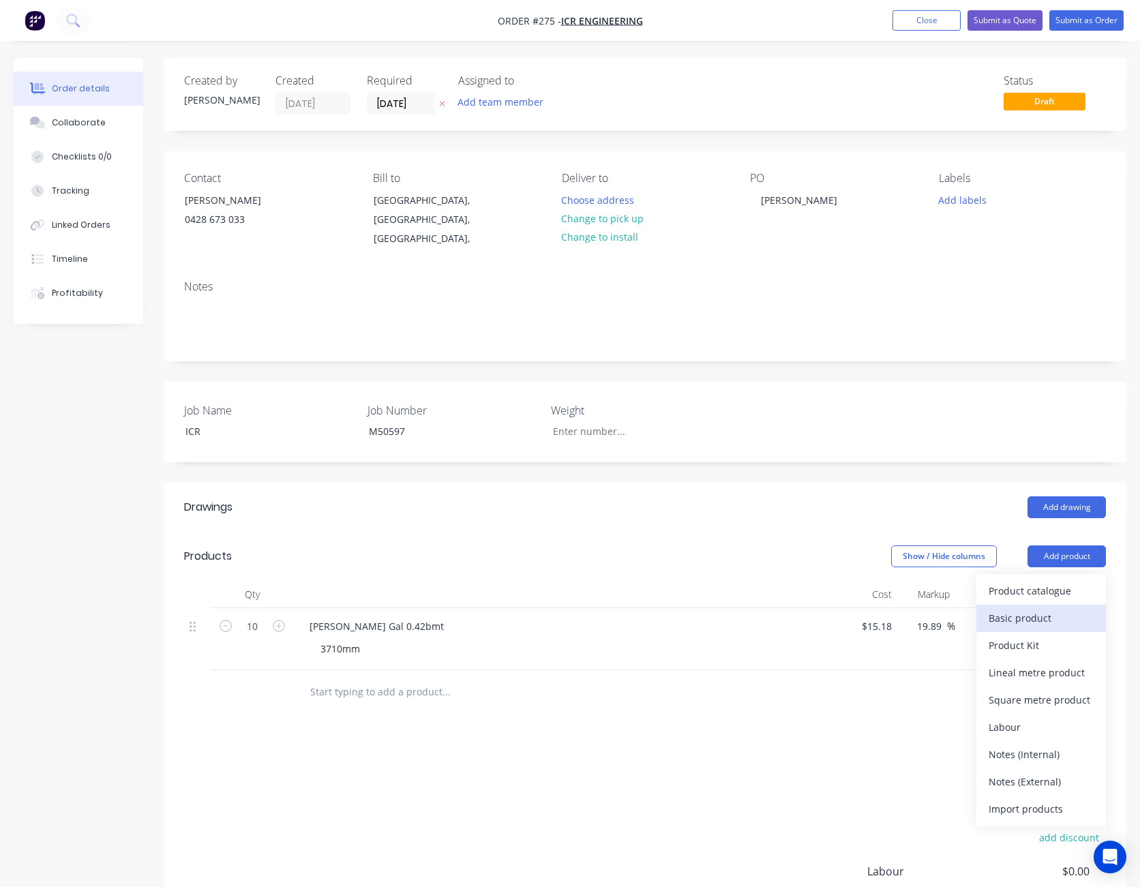
click at [1058, 608] on div "Basic product" at bounding box center [1041, 618] width 105 height 20
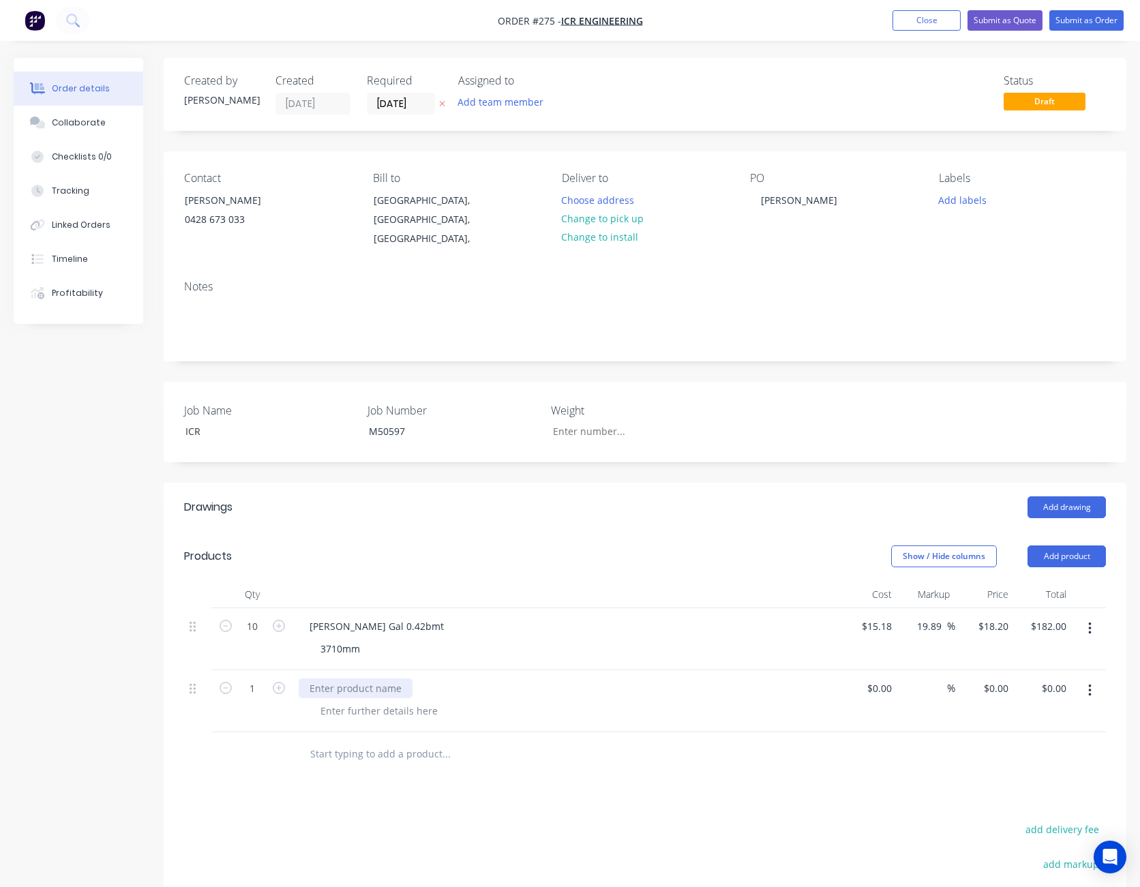
click at [355, 678] on div at bounding box center [356, 688] width 114 height 20
click at [355, 701] on div at bounding box center [379, 711] width 139 height 20
drag, startPoint x: 529, startPoint y: 818, endPoint x: 447, endPoint y: 813, distance: 82.6
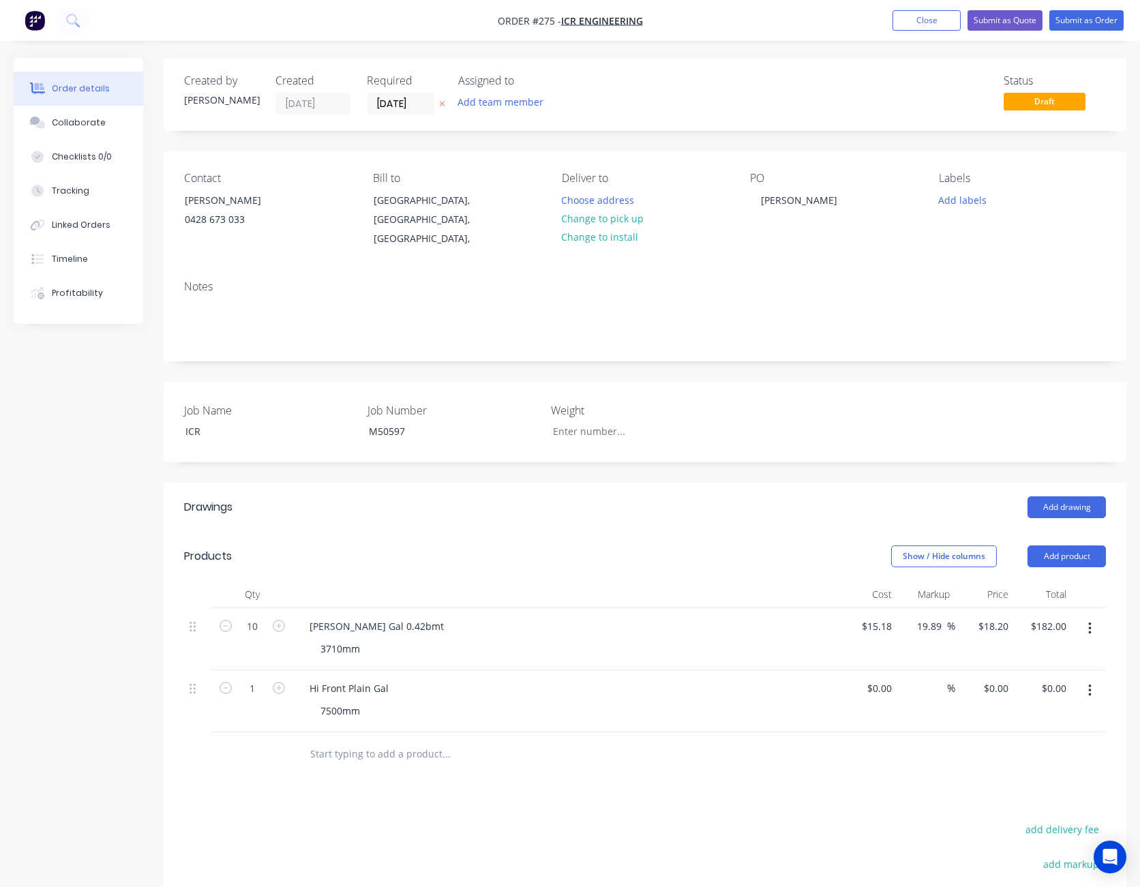
click at [1071, 546] on button "Add product" at bounding box center [1067, 557] width 78 height 22
click at [1058, 608] on div "Basic product" at bounding box center [1041, 618] width 105 height 20
click at [345, 678] on div "Hi Front Plain Gal" at bounding box center [349, 688] width 101 height 20
click at [346, 741] on div at bounding box center [356, 751] width 114 height 20
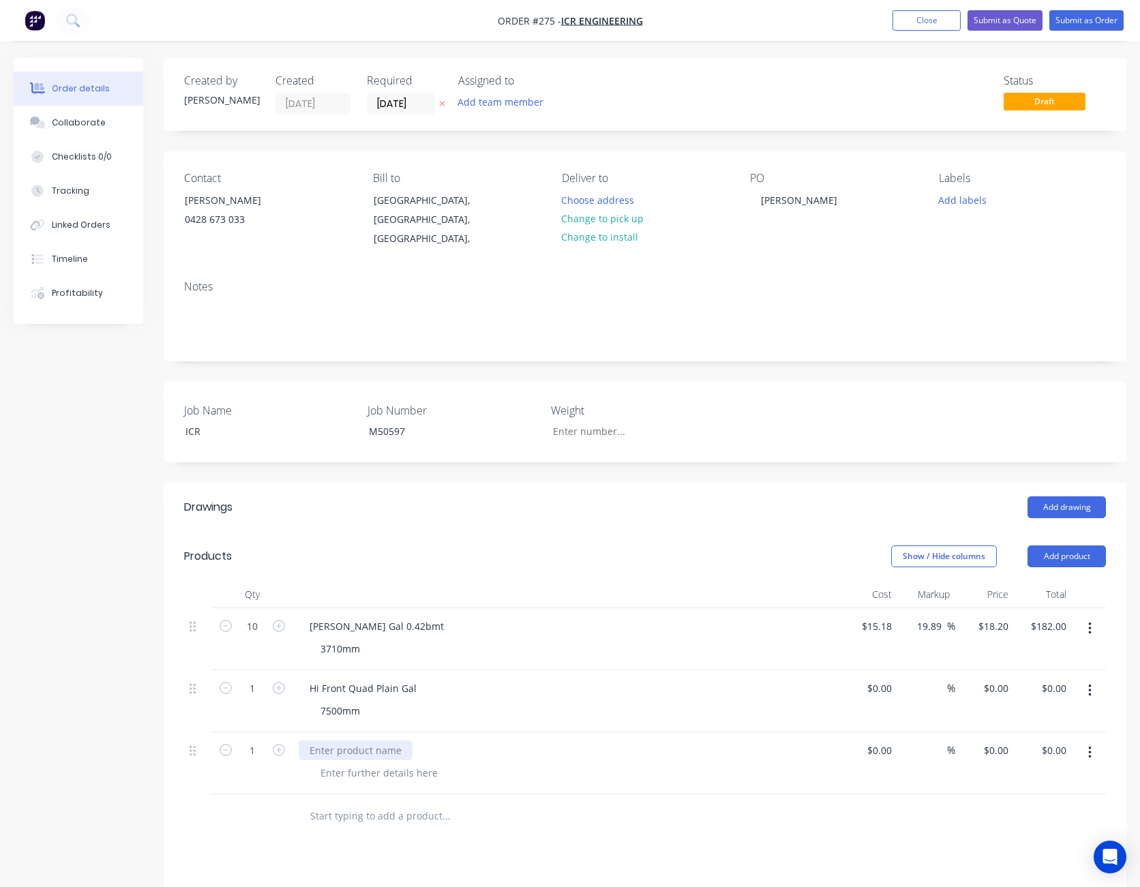
scroll to position [284, 0]
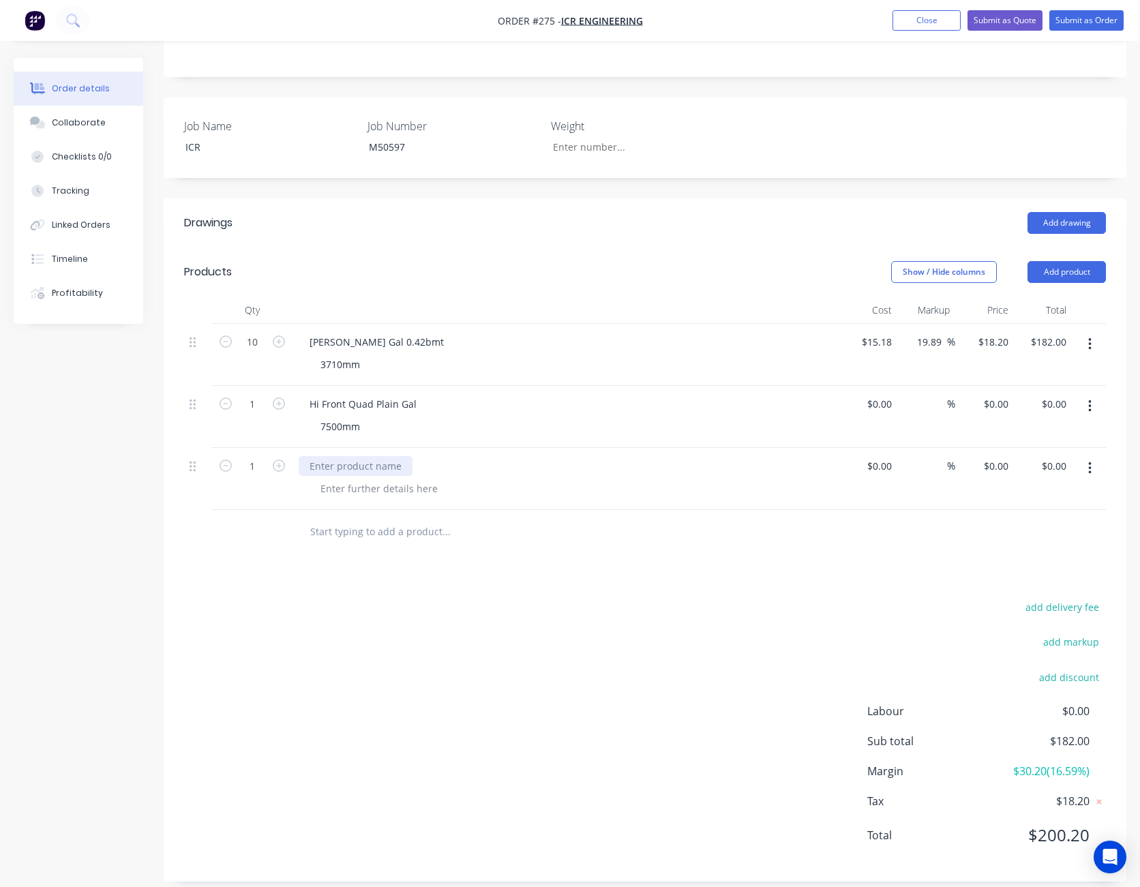
click at [342, 459] on div at bounding box center [356, 466] width 114 height 20
click at [603, 580] on div "Drawings Add drawing Products Show / Hide columns Add product Qty Cost Markup P…" at bounding box center [645, 539] width 963 height 683
click at [1064, 261] on button "Add product" at bounding box center [1067, 272] width 78 height 22
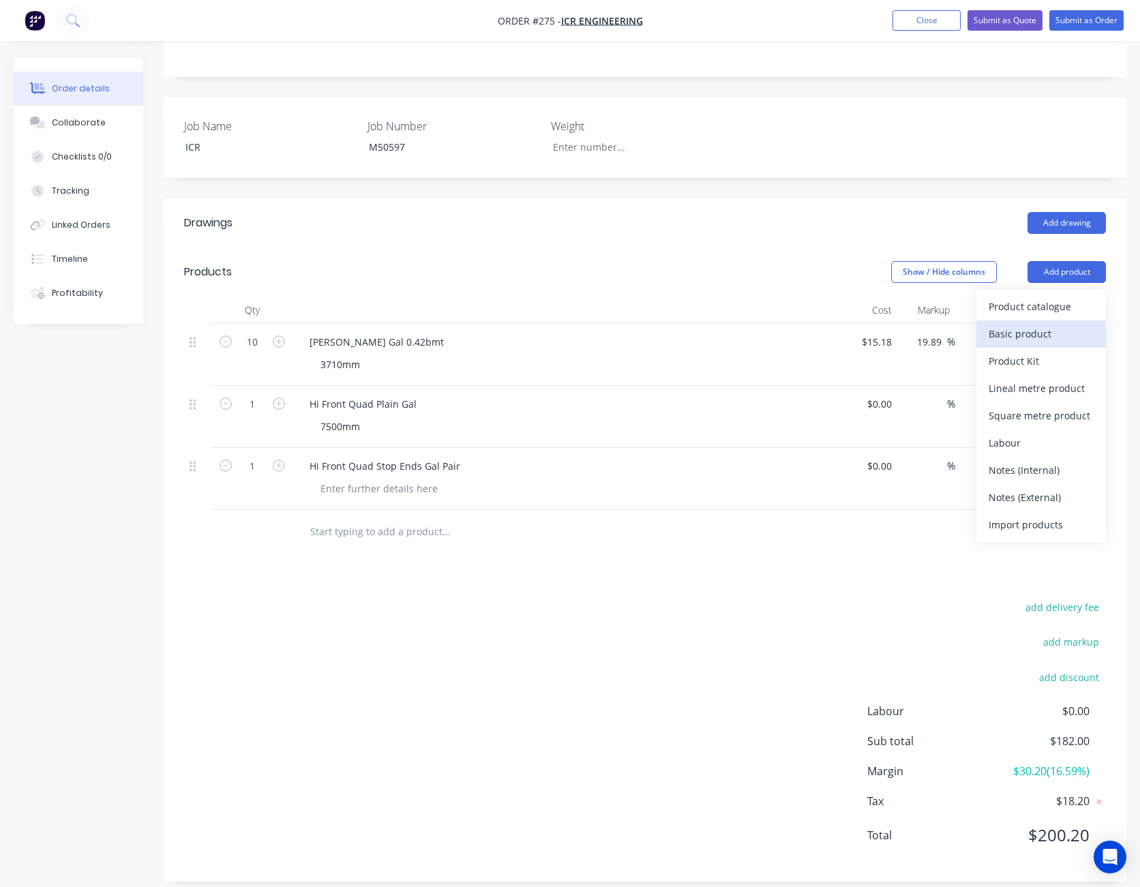
click at [1054, 324] on div "Basic product" at bounding box center [1041, 334] width 105 height 20
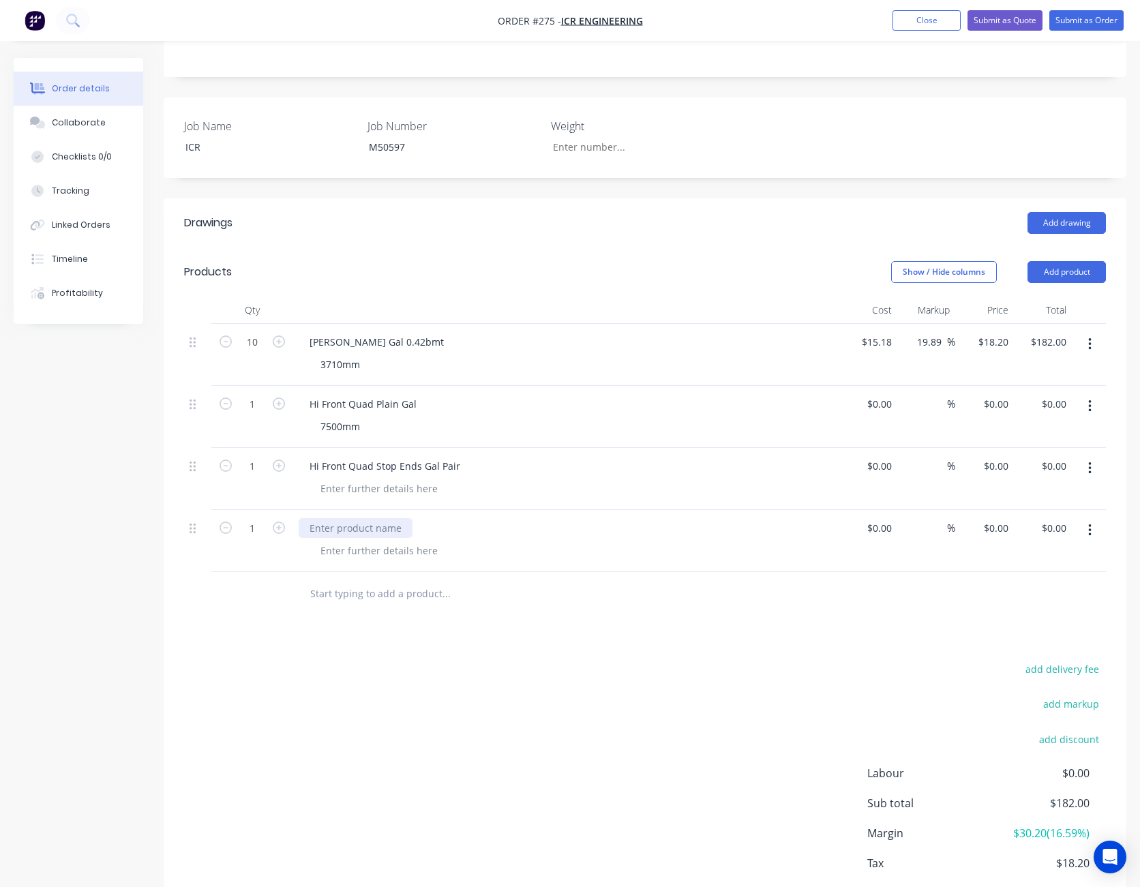
click at [335, 518] on div at bounding box center [356, 528] width 114 height 20
click at [281, 522] on icon "button" at bounding box center [279, 528] width 12 height 12
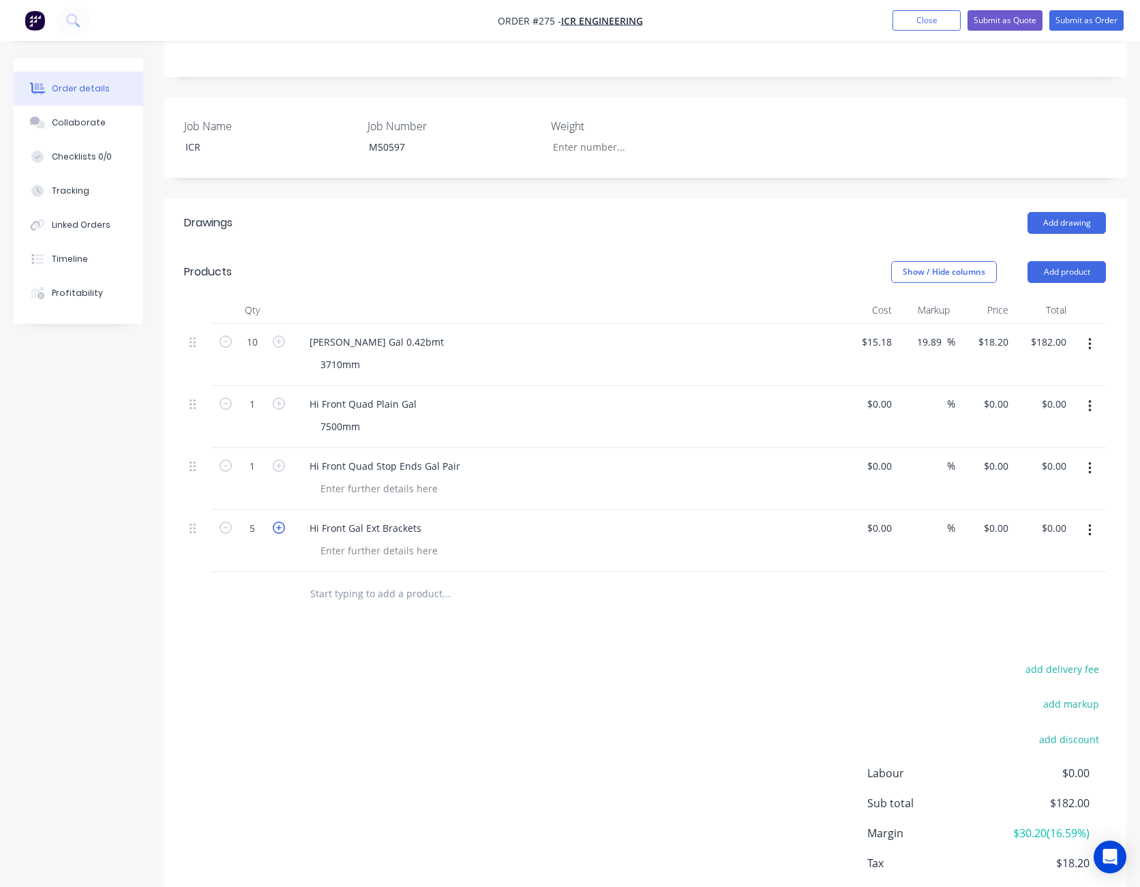
click at [281, 522] on icon "button" at bounding box center [279, 528] width 12 height 12
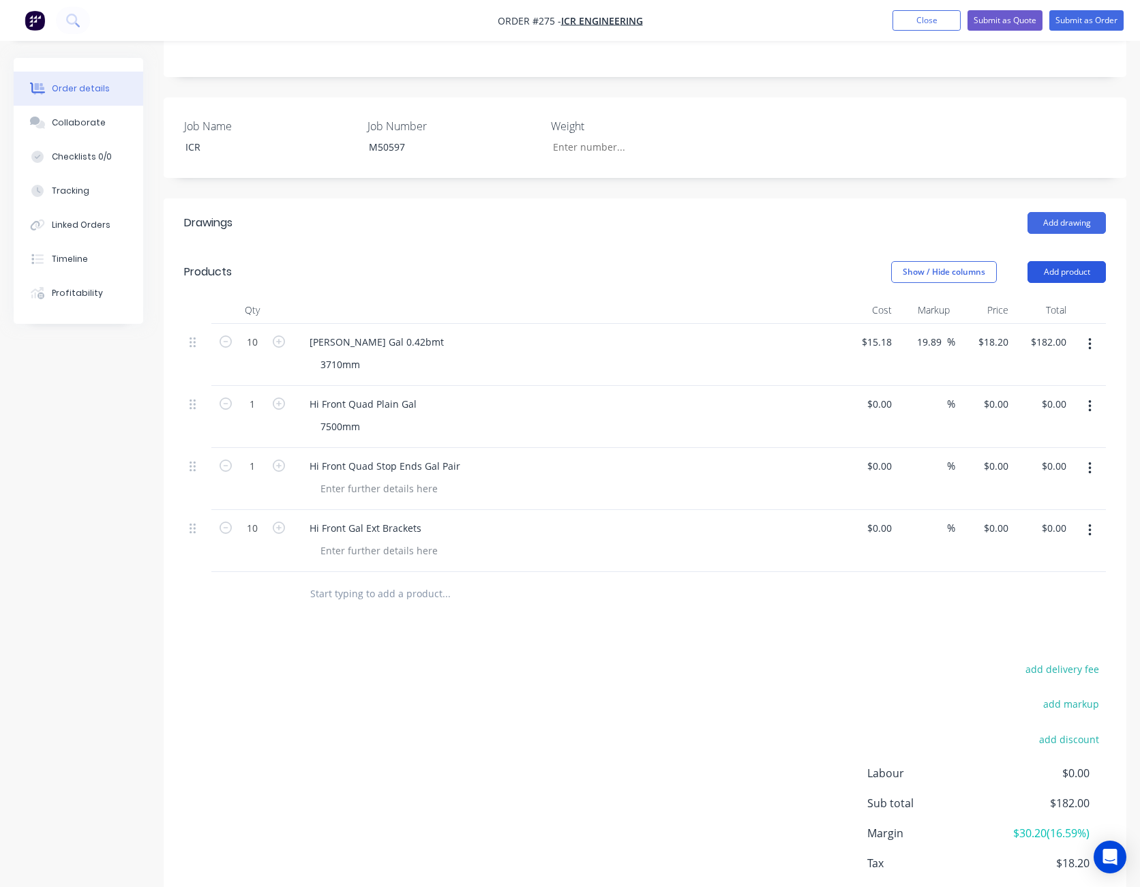
click at [1064, 261] on button "Add product" at bounding box center [1067, 272] width 78 height 22
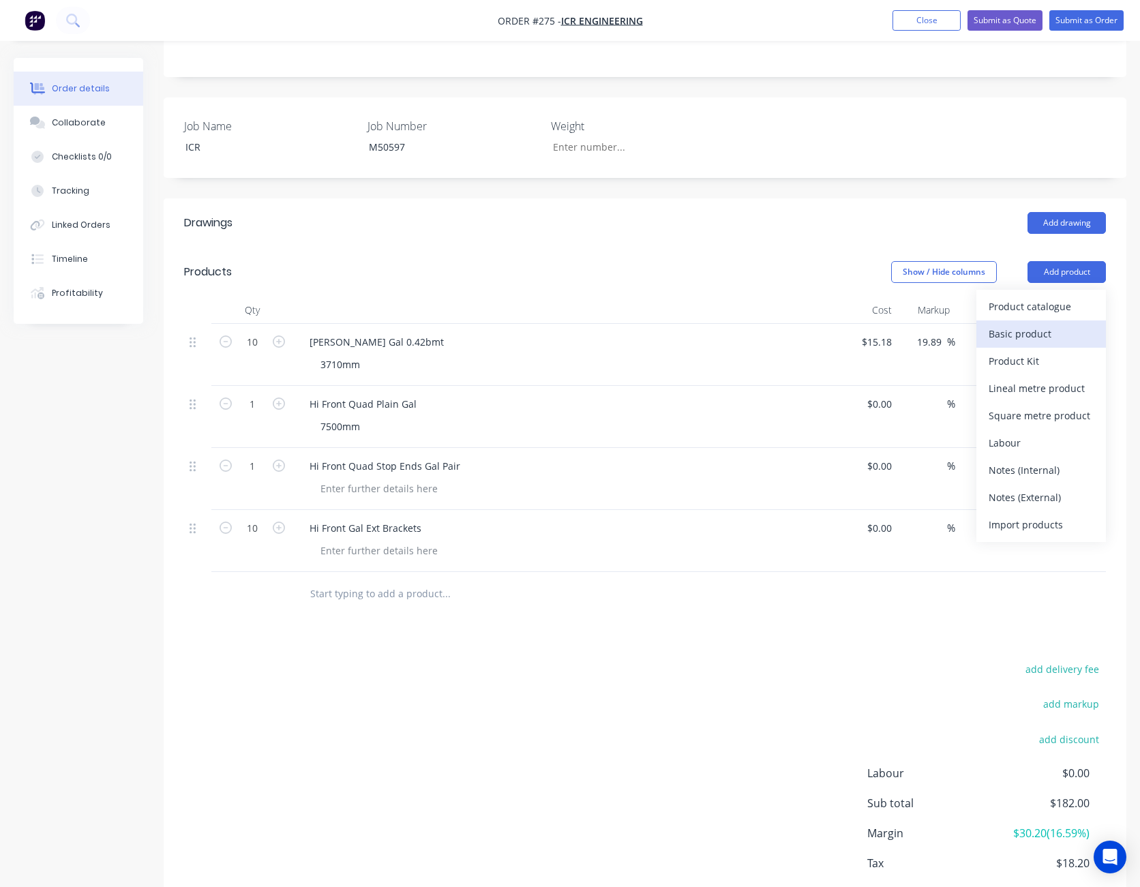
click at [1058, 324] on div "Basic product" at bounding box center [1041, 334] width 105 height 20
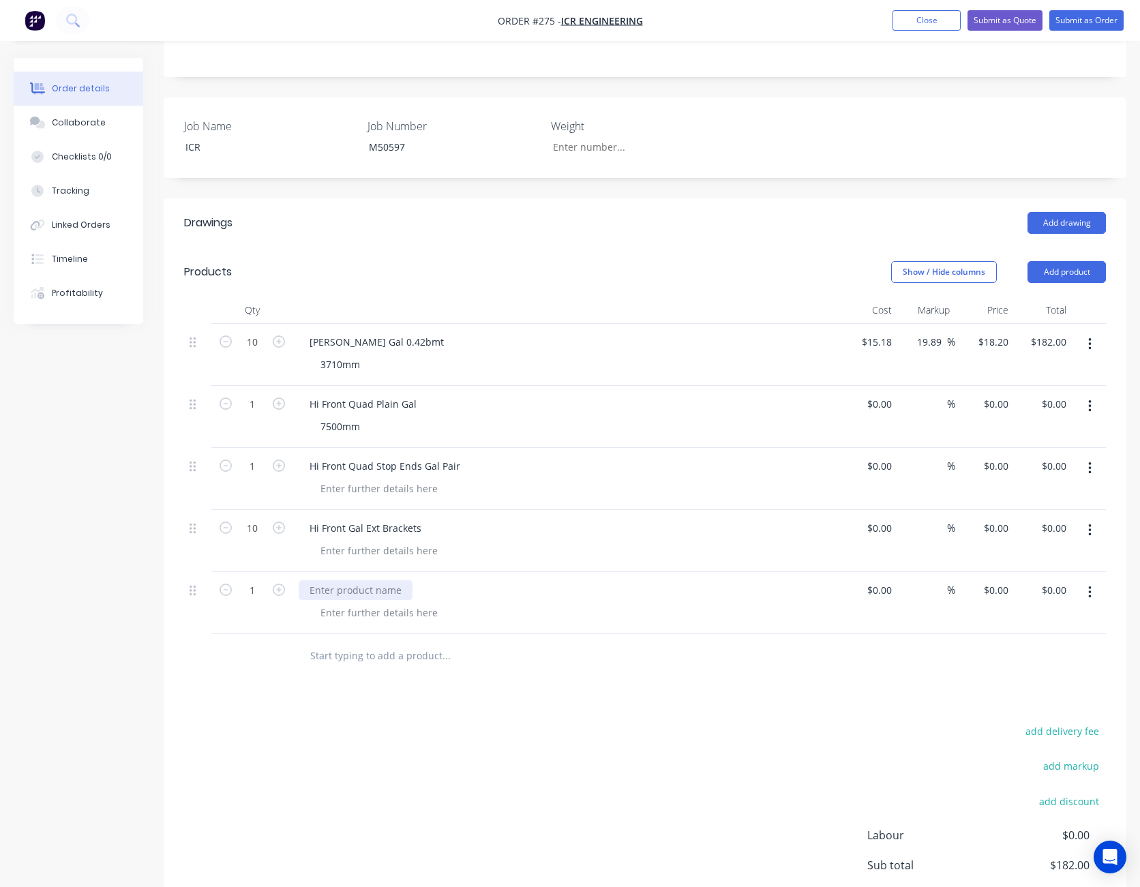
click at [372, 580] on div at bounding box center [356, 590] width 114 height 20
click at [586, 669] on div "Drawings Add drawing Products Show / Hide columns Add product Qty Cost Markup P…" at bounding box center [645, 601] width 963 height 807
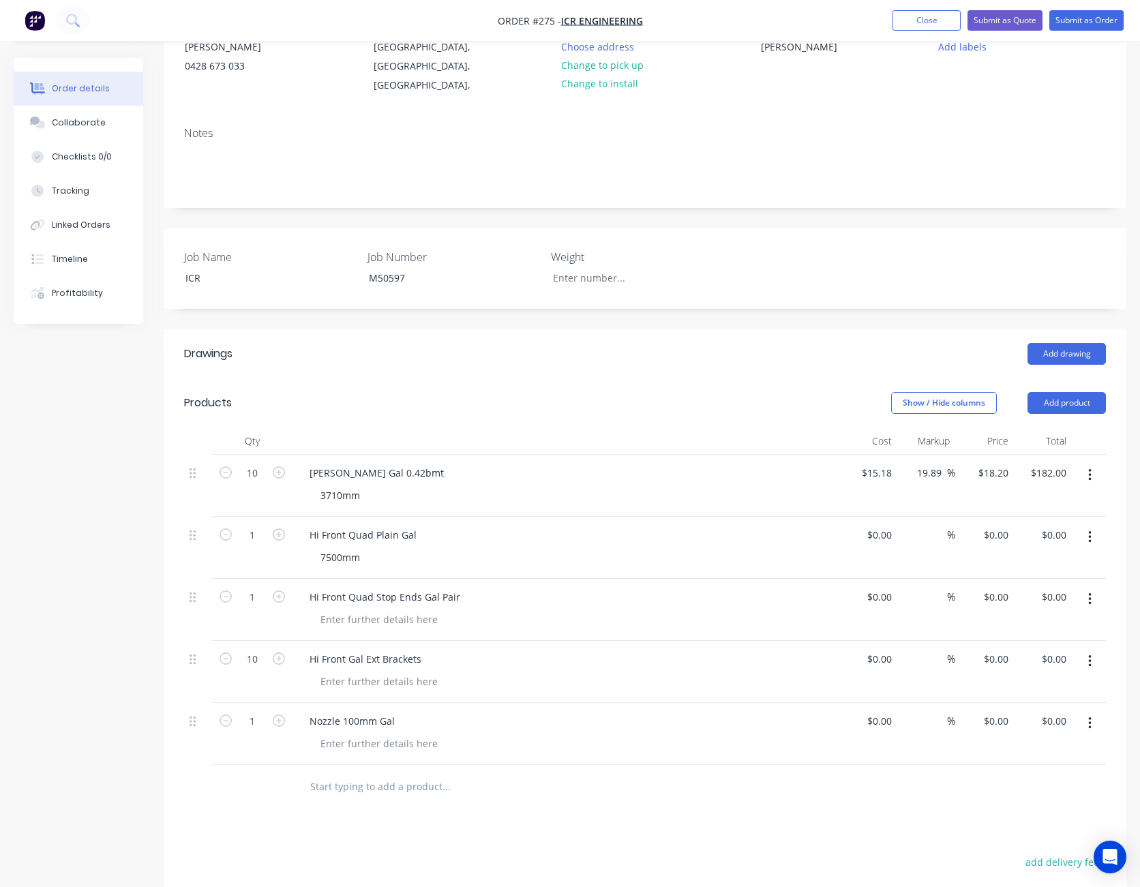
scroll to position [204, 0]
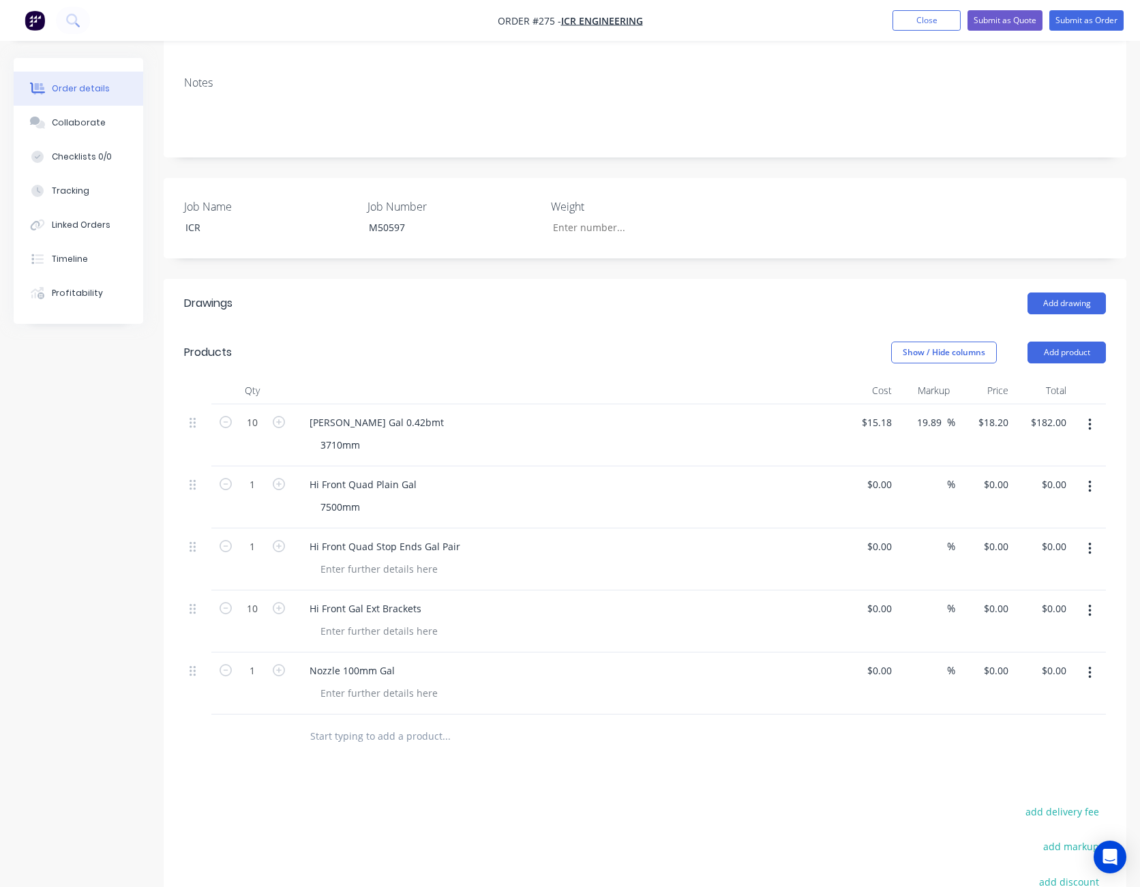
click at [672, 347] on div "Show / Hide columns Add product" at bounding box center [743, 353] width 726 height 22
click at [948, 18] on button "Close" at bounding box center [927, 20] width 68 height 20
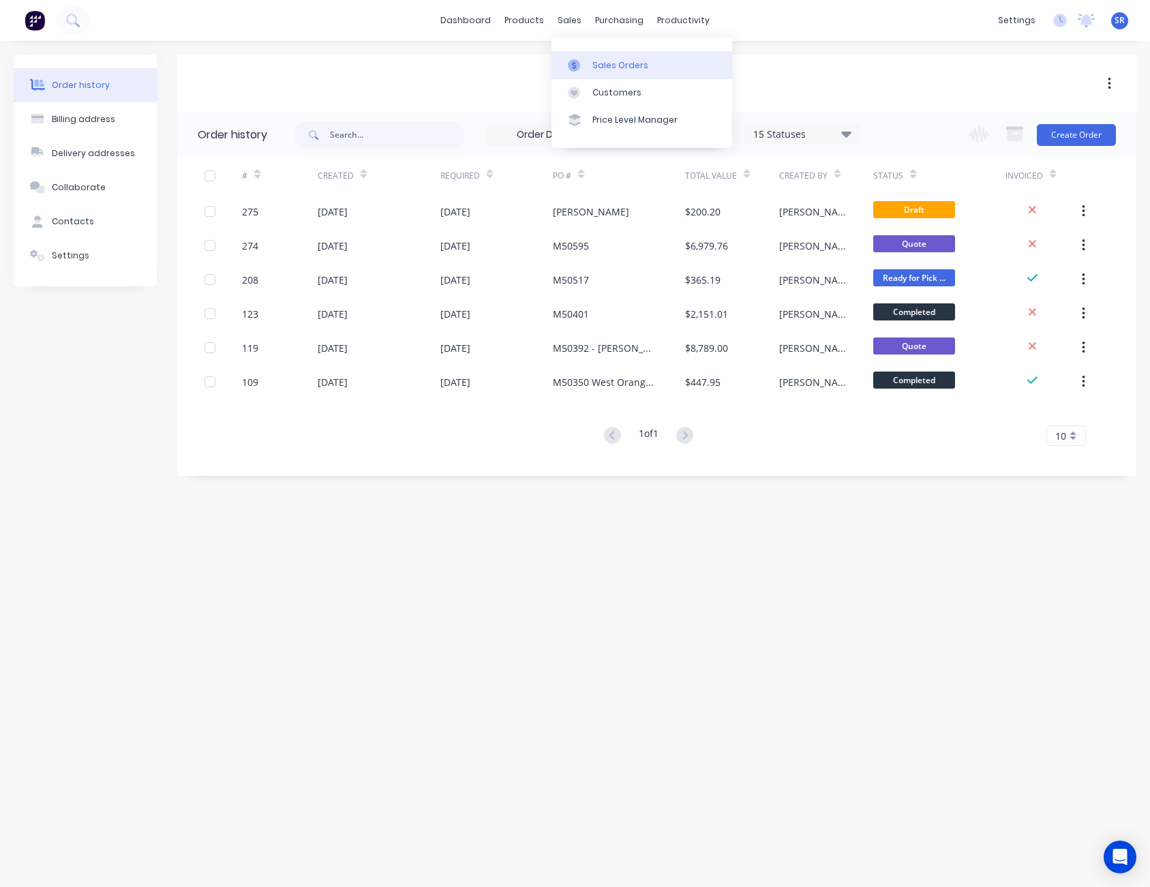
click at [596, 56] on link "Sales Orders" at bounding box center [642, 64] width 181 height 27
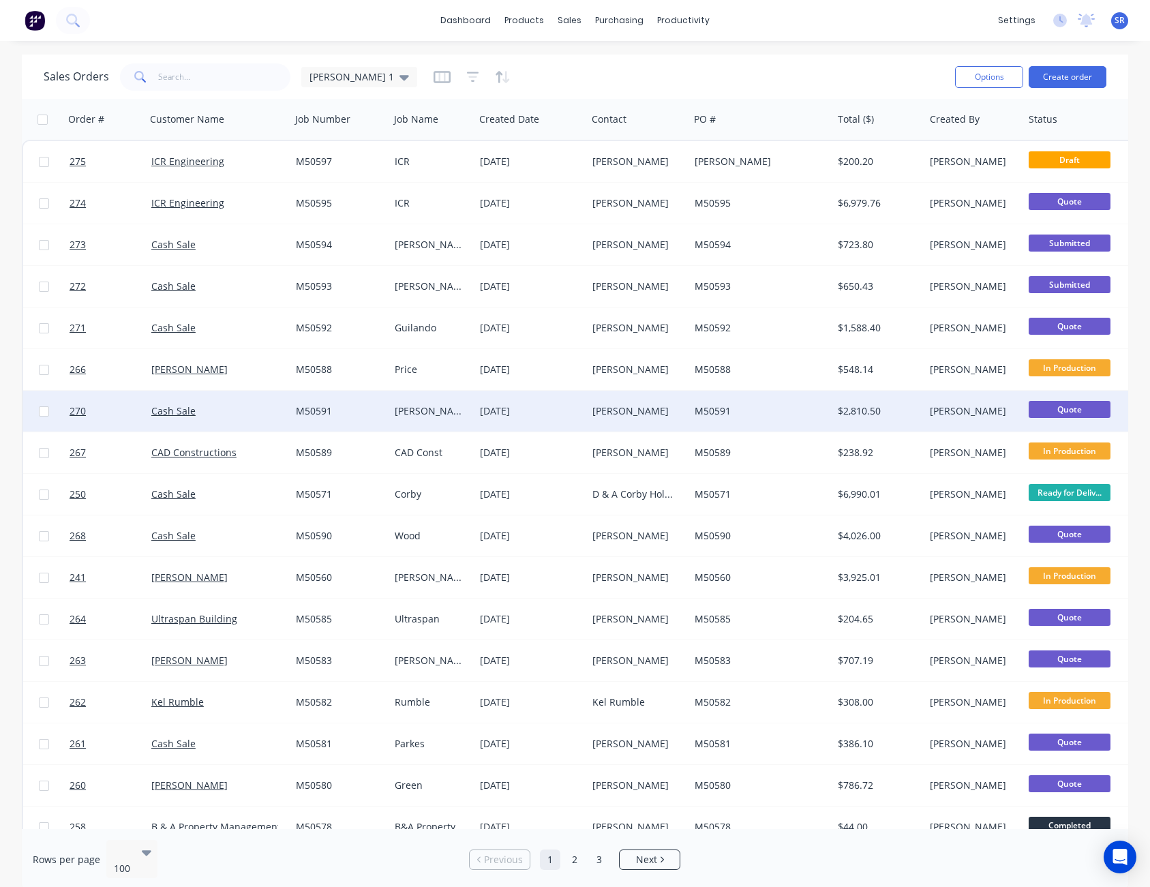
click at [656, 420] on div "[PERSON_NAME]" at bounding box center [638, 411] width 102 height 41
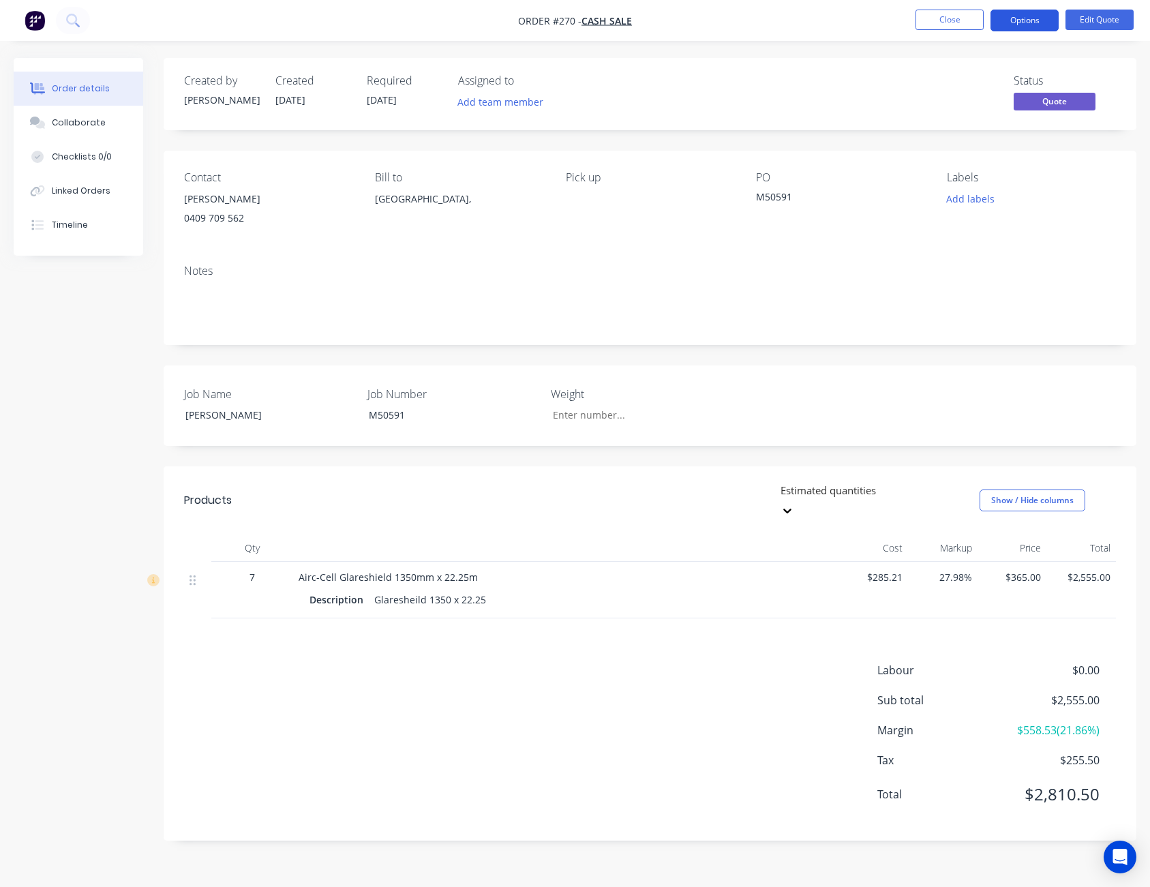
click at [1023, 18] on button "Options" at bounding box center [1025, 21] width 68 height 22
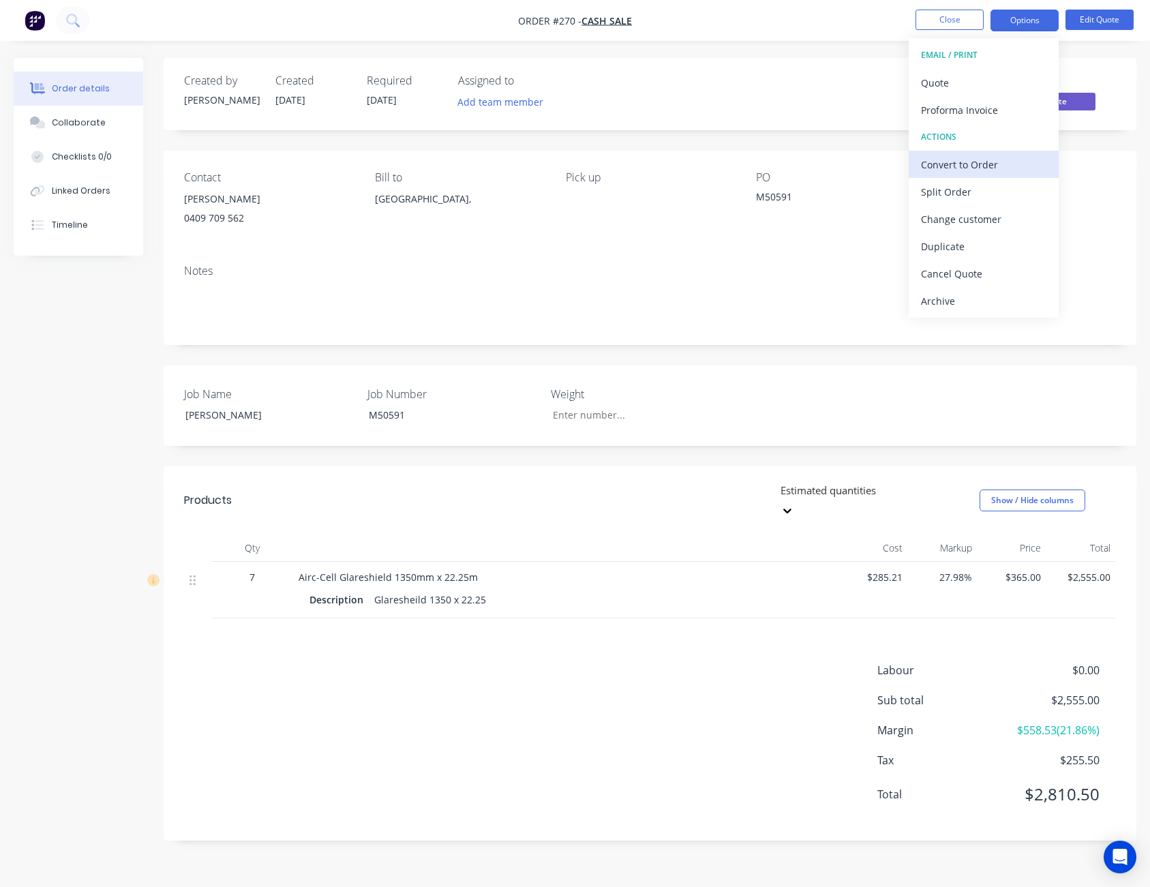
click at [1011, 158] on div "Convert to Order" at bounding box center [983, 165] width 125 height 20
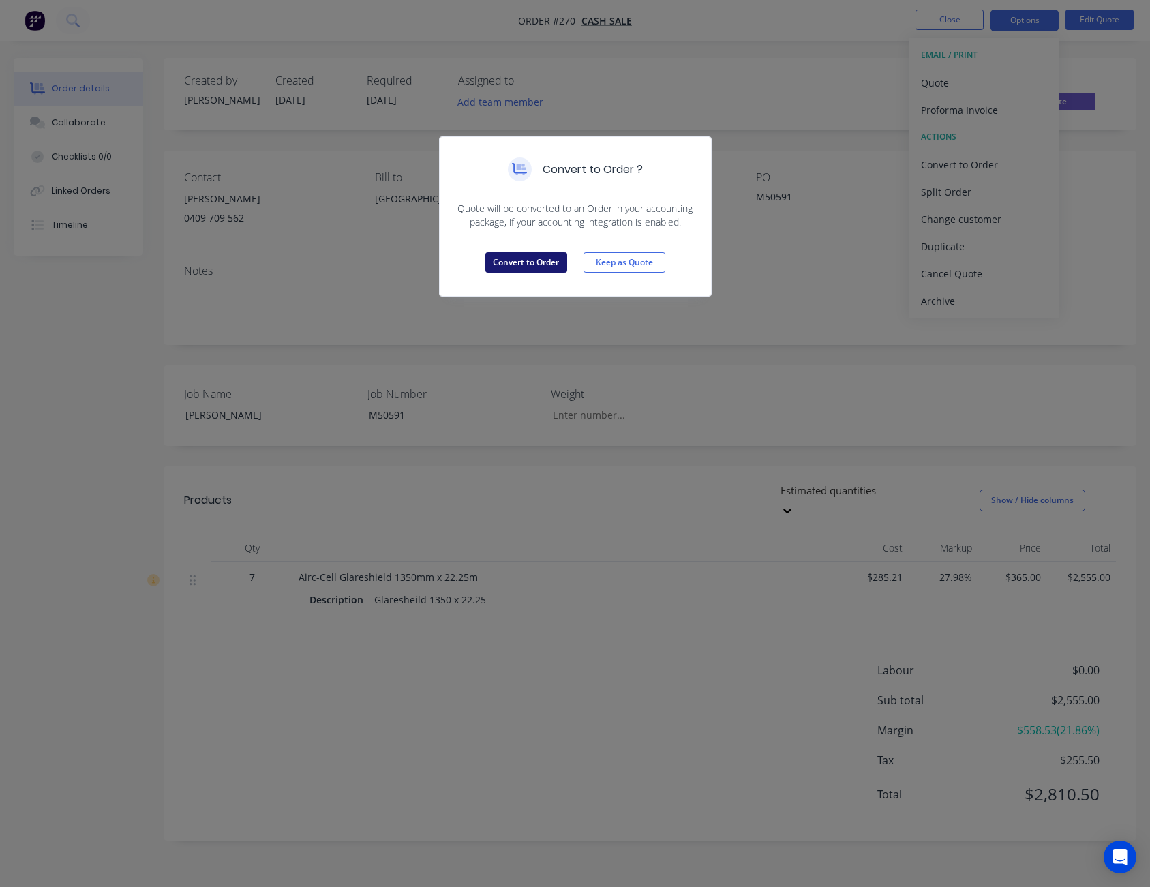
click at [535, 258] on button "Convert to Order" at bounding box center [527, 262] width 82 height 20
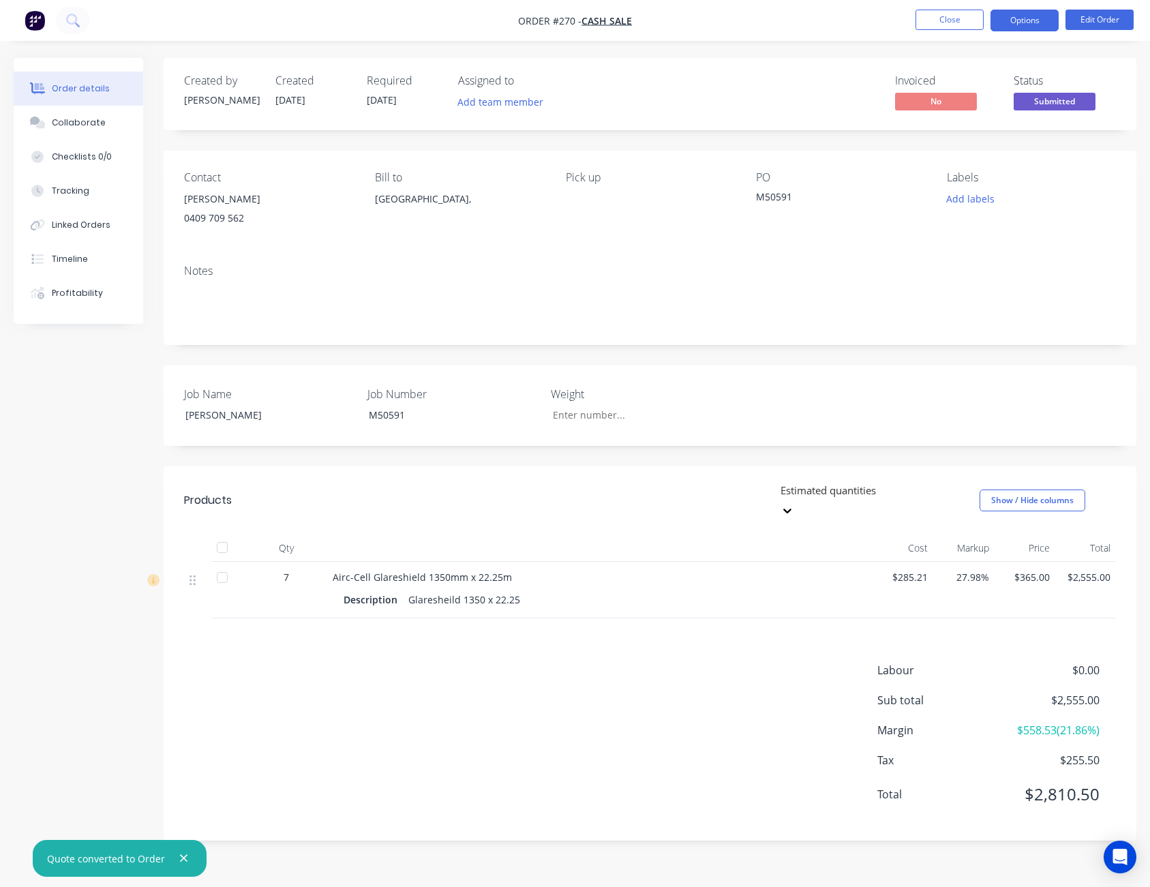
click at [1034, 23] on button "Options" at bounding box center [1025, 21] width 68 height 22
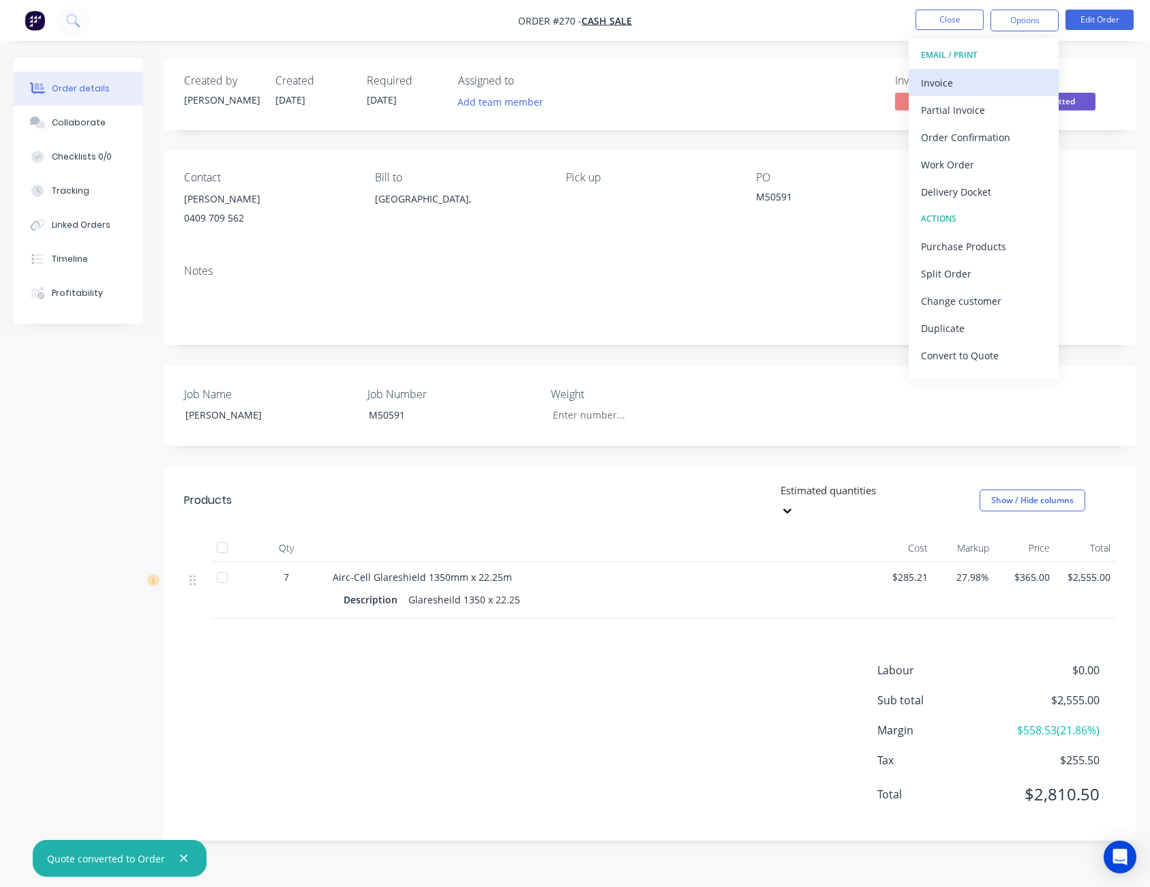
click at [998, 86] on div "Invoice" at bounding box center [983, 83] width 125 height 20
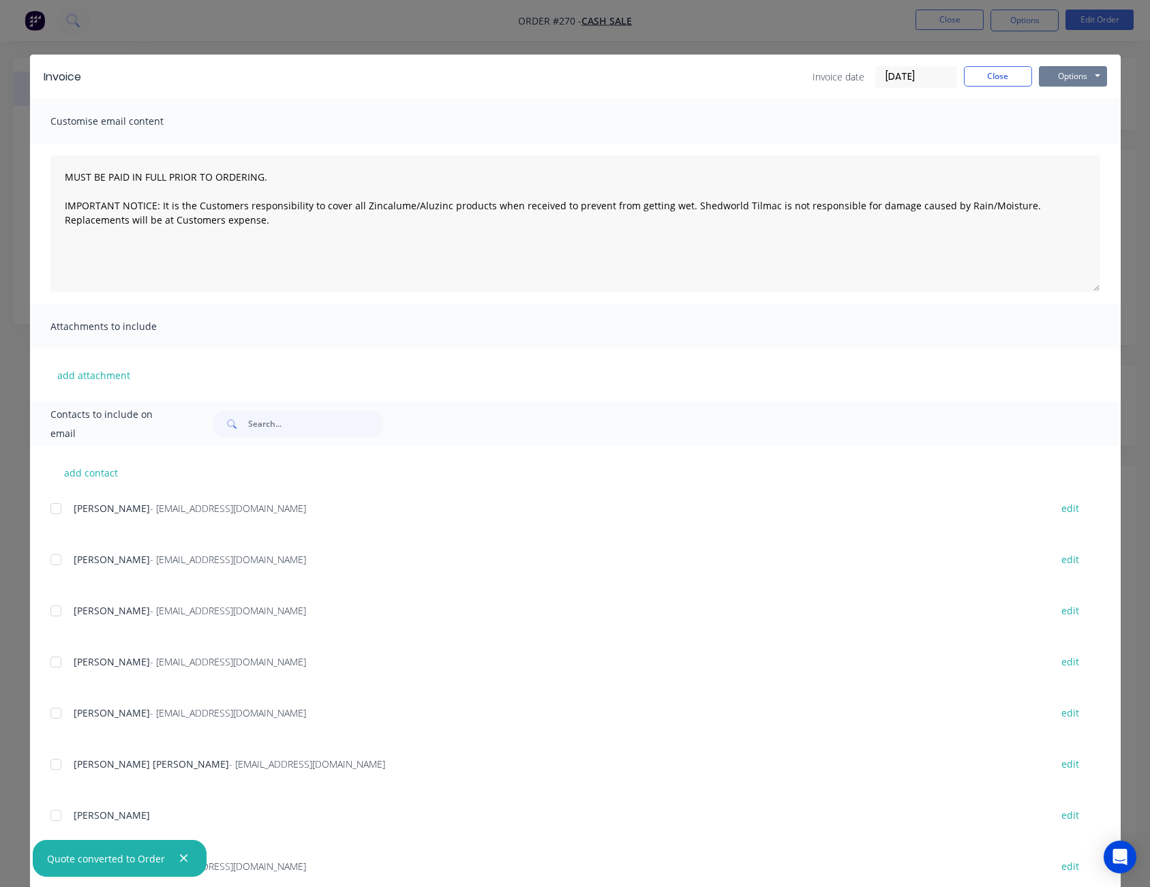
click at [1062, 75] on button "Options" at bounding box center [1073, 76] width 68 height 20
click at [1071, 99] on button "Preview" at bounding box center [1082, 100] width 87 height 23
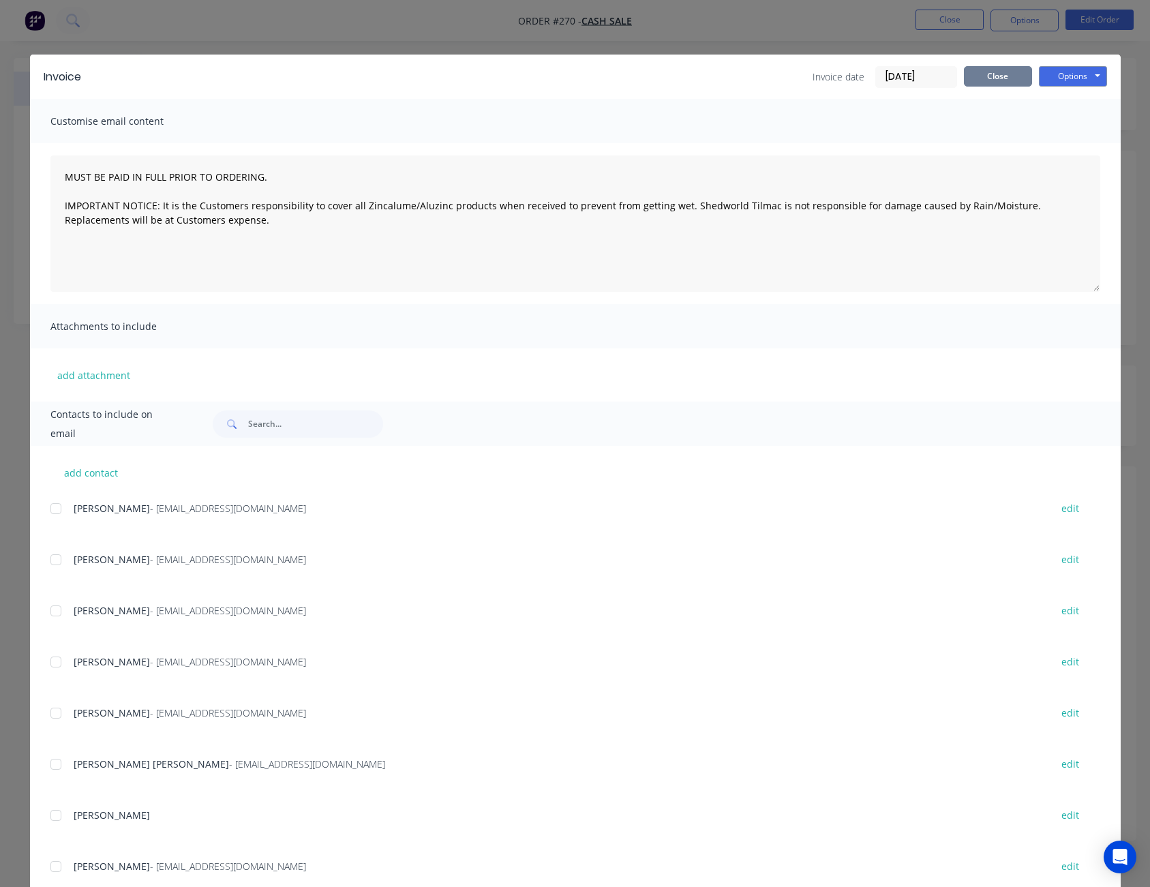
click at [1005, 85] on button "Close" at bounding box center [998, 76] width 68 height 20
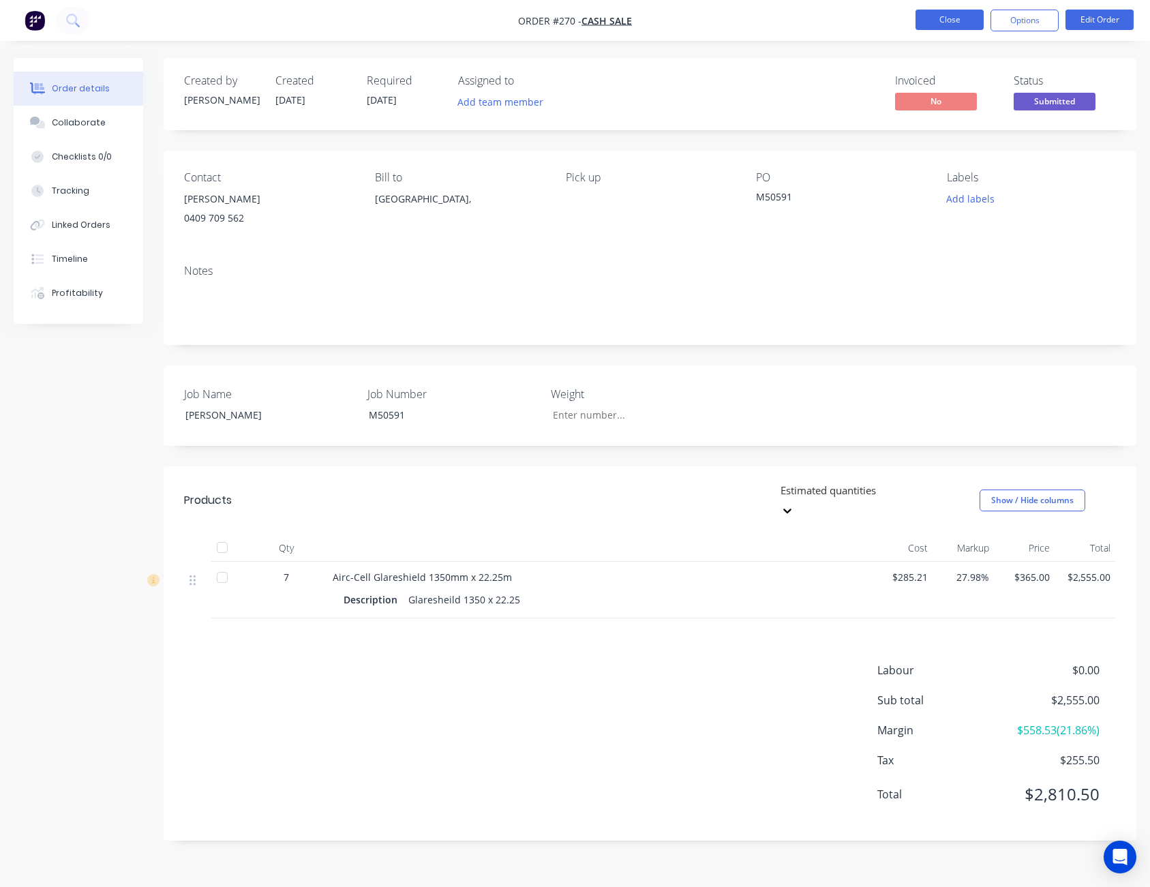
click at [949, 16] on button "Close" at bounding box center [950, 20] width 68 height 20
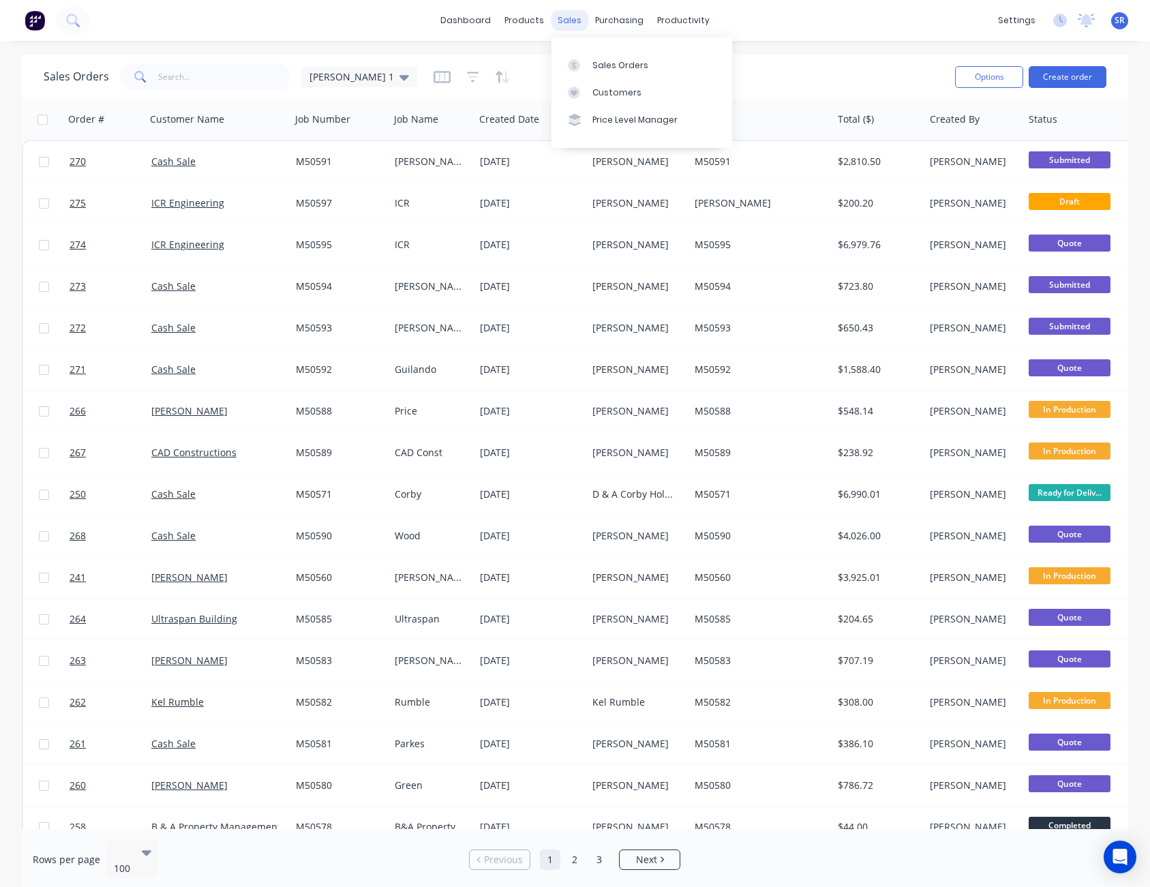
click at [570, 23] on div "sales" at bounding box center [570, 20] width 38 height 20
click at [598, 53] on link "Sales Orders" at bounding box center [642, 64] width 181 height 27
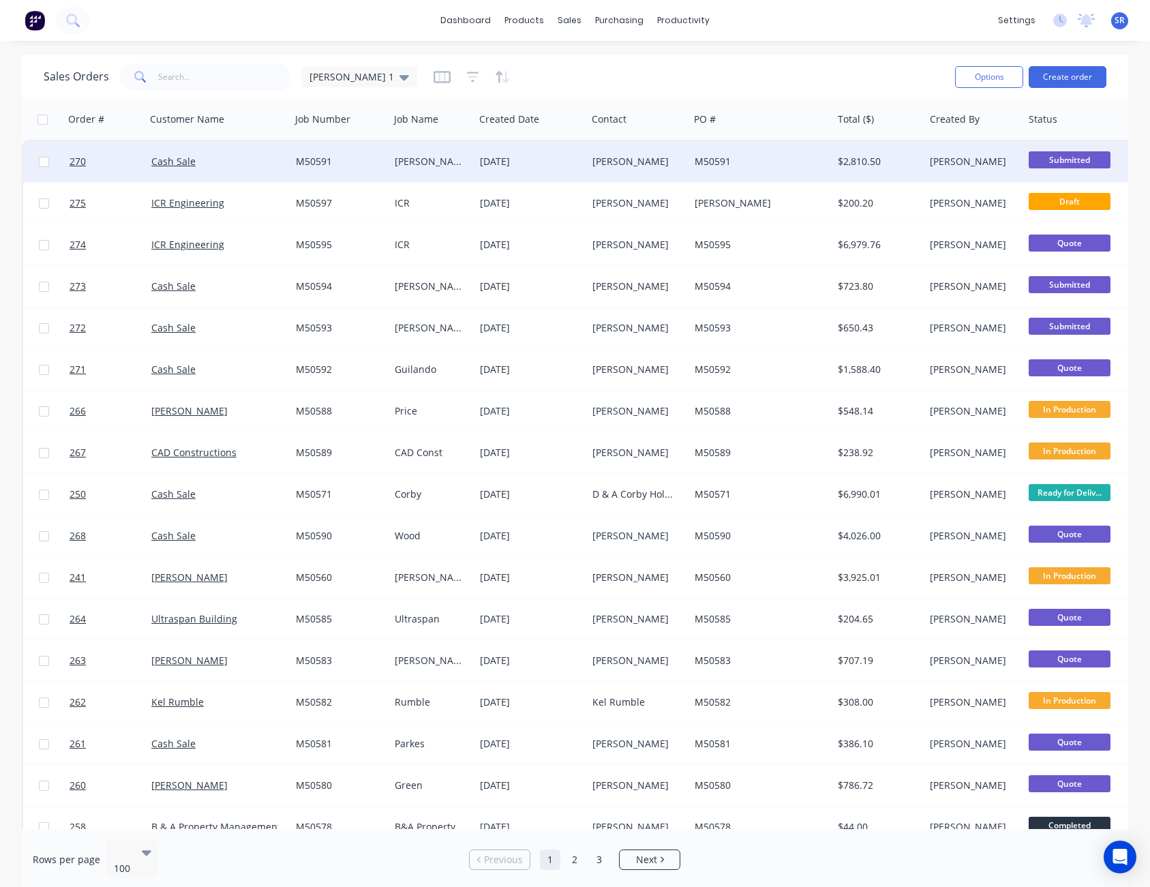
click at [1073, 157] on span "Submitted" at bounding box center [1070, 159] width 82 height 17
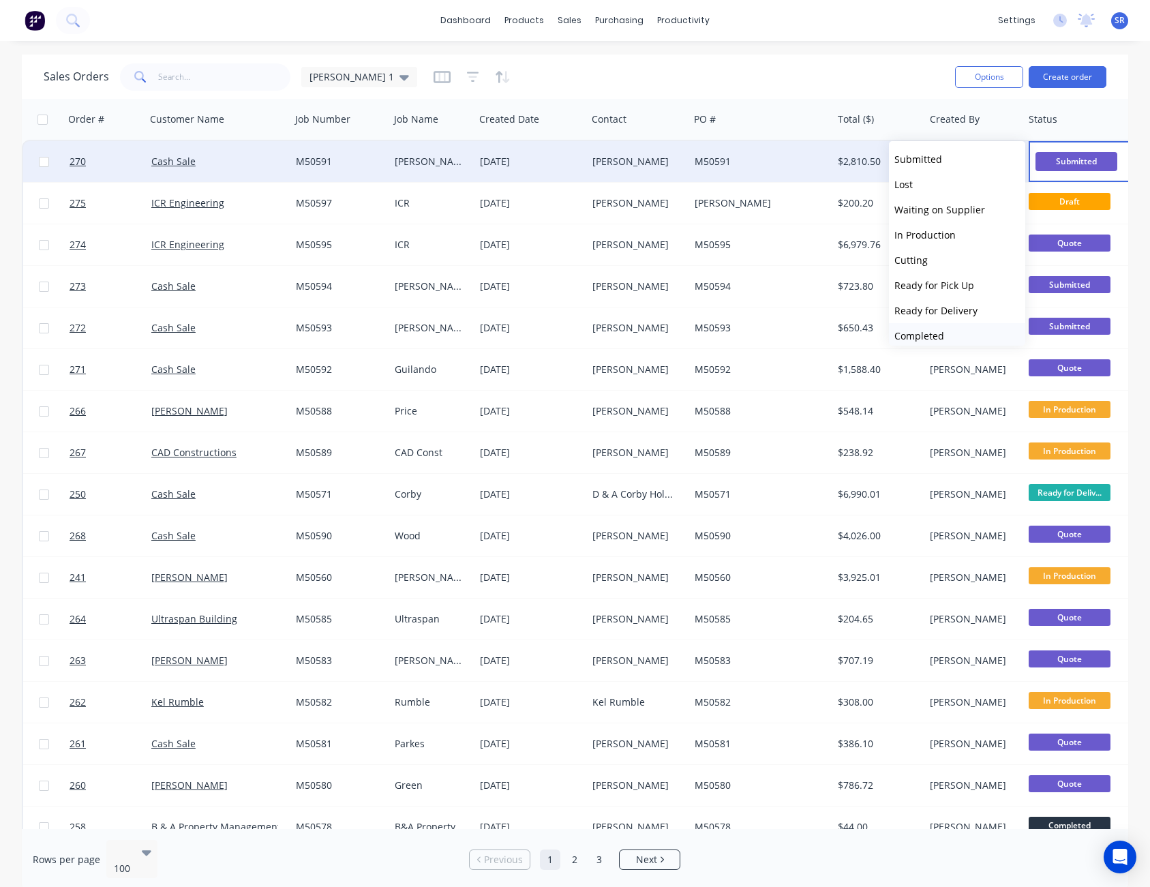
click at [960, 334] on button "Completed" at bounding box center [957, 335] width 136 height 25
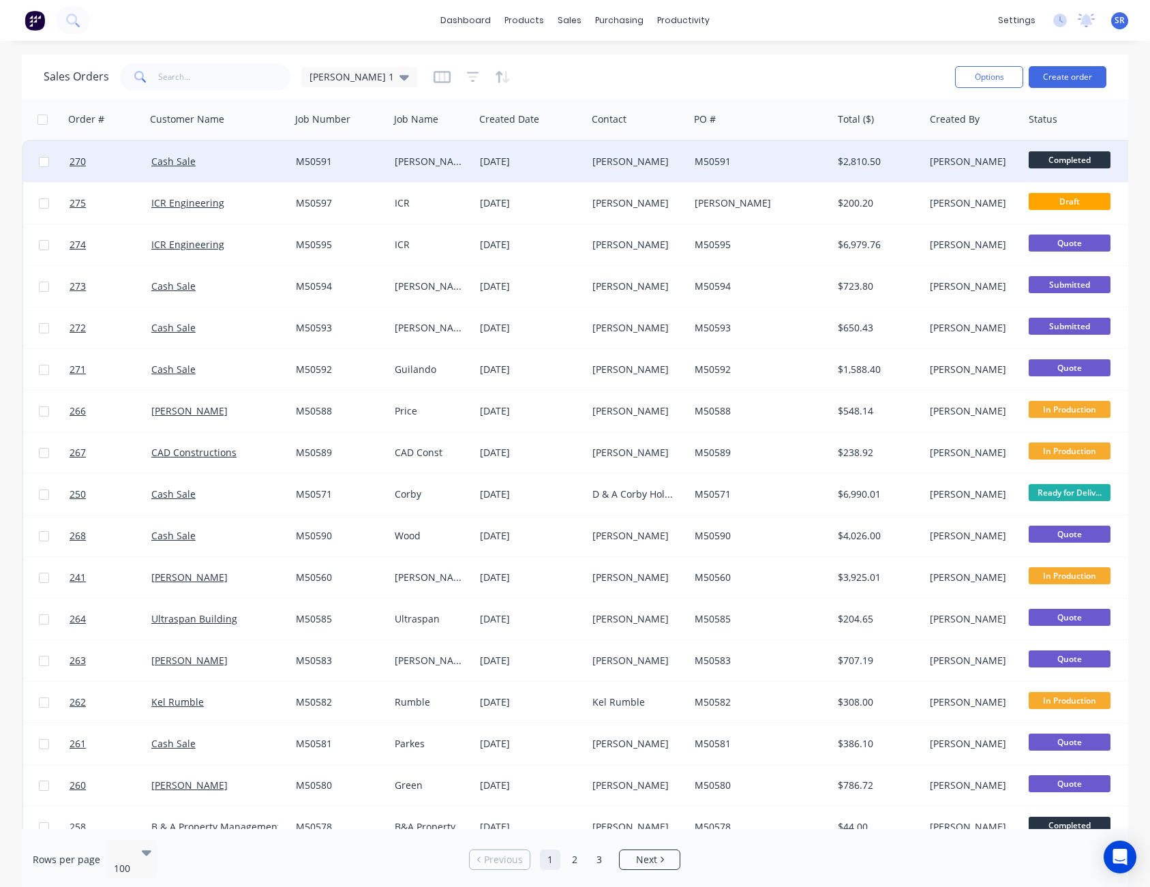
click at [758, 62] on div "Sales Orders [PERSON_NAME] 1" at bounding box center [494, 76] width 901 height 33
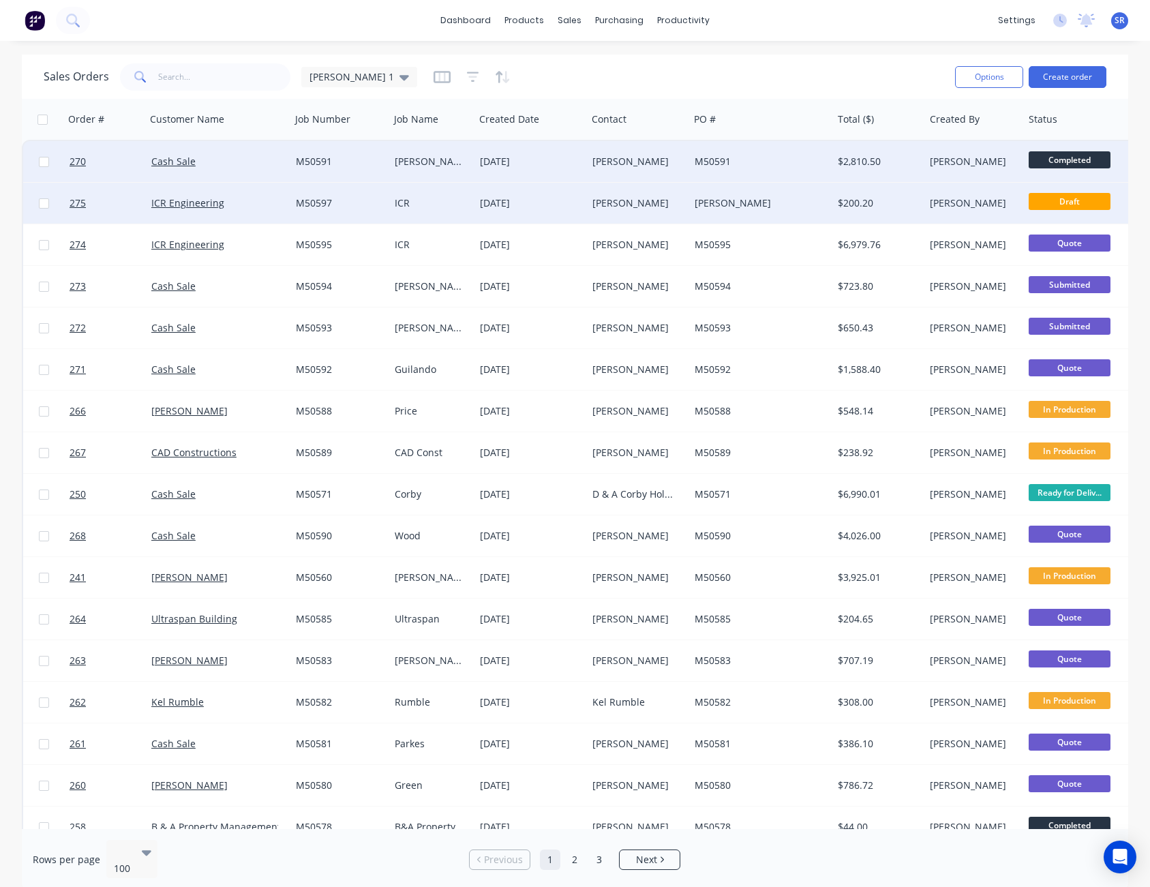
click at [786, 198] on div "[PERSON_NAME]" at bounding box center [758, 203] width 126 height 14
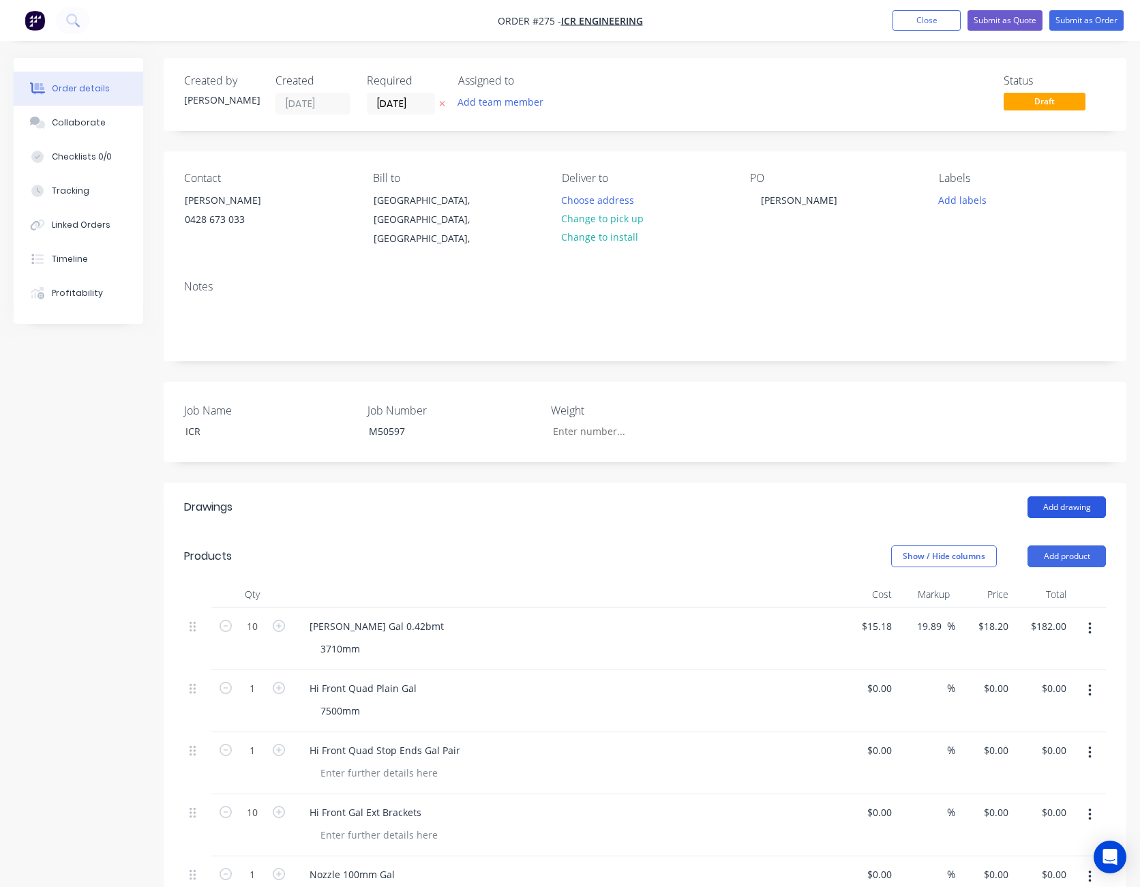
click at [1072, 496] on button "Add drawing" at bounding box center [1067, 507] width 78 height 22
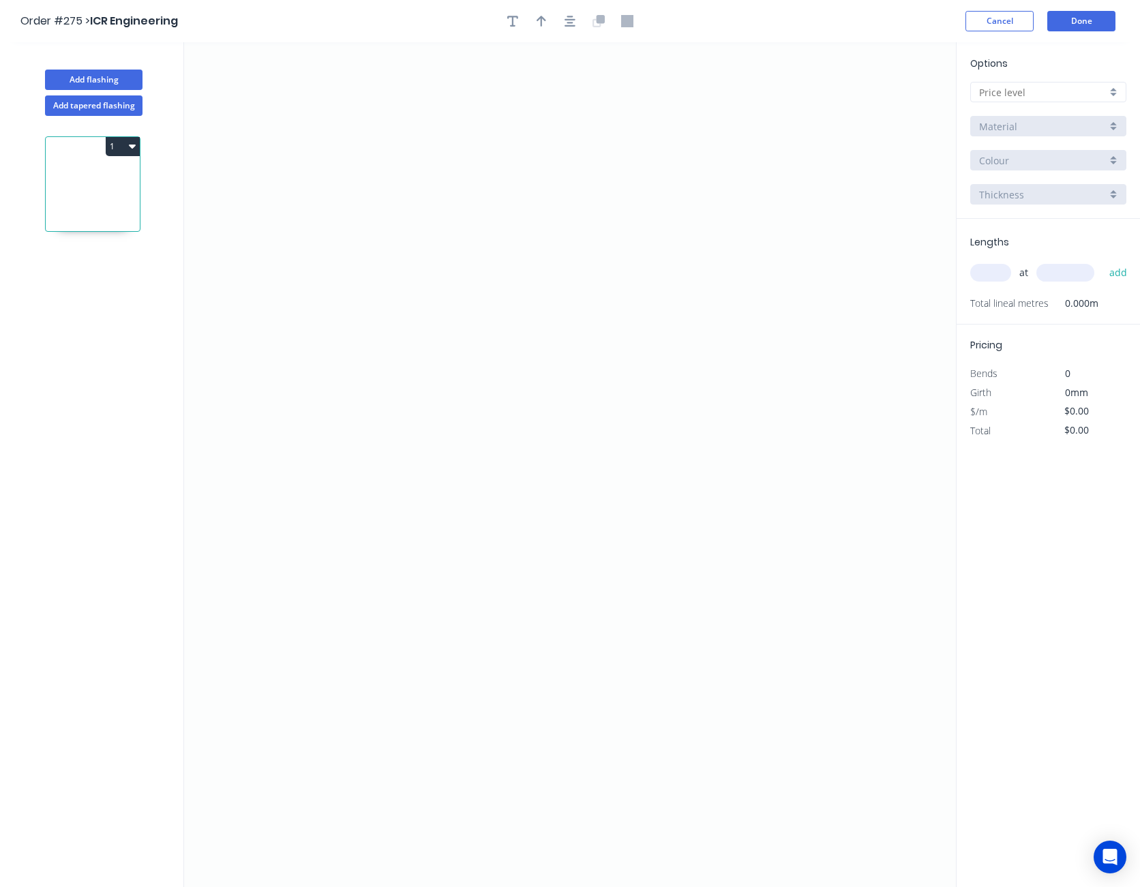
click at [120, 144] on button "1" at bounding box center [123, 146] width 34 height 19
click at [999, 23] on button "Cancel" at bounding box center [1000, 21] width 68 height 20
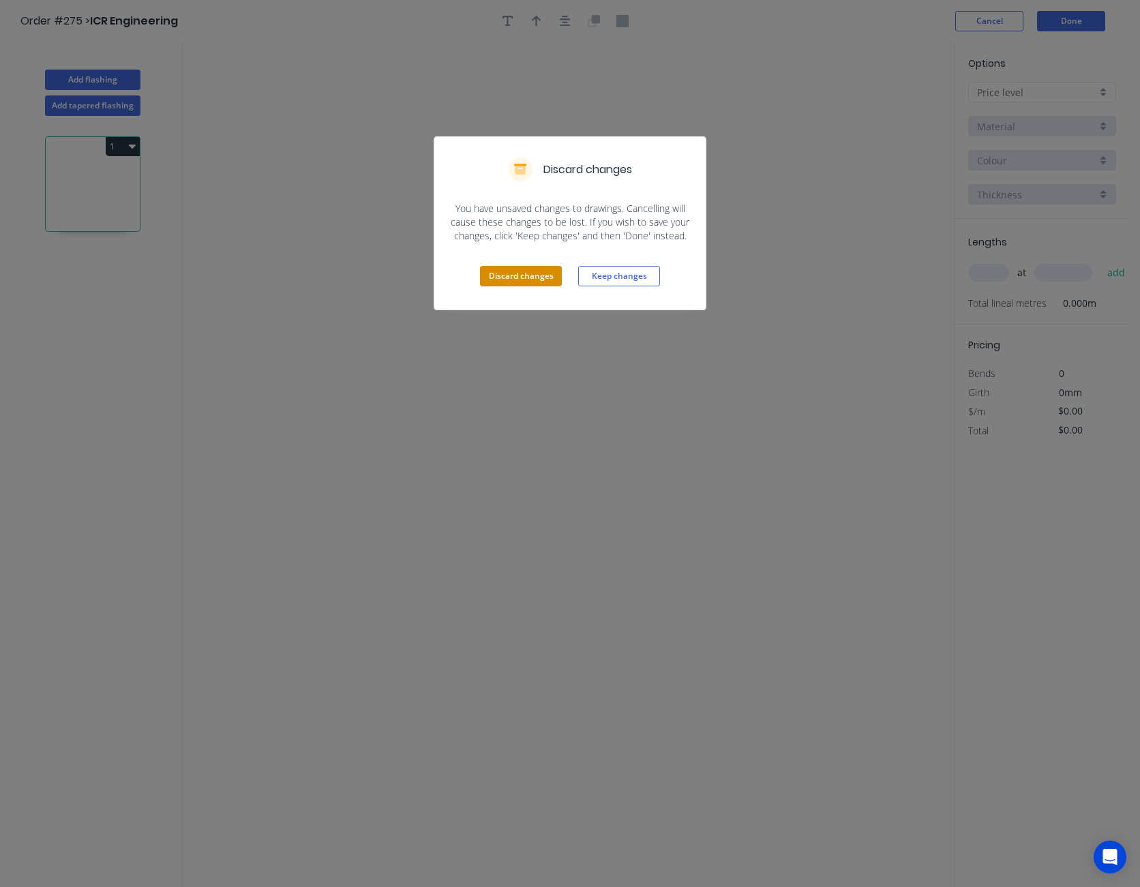
click at [518, 275] on button "Discard changes" at bounding box center [521, 276] width 82 height 20
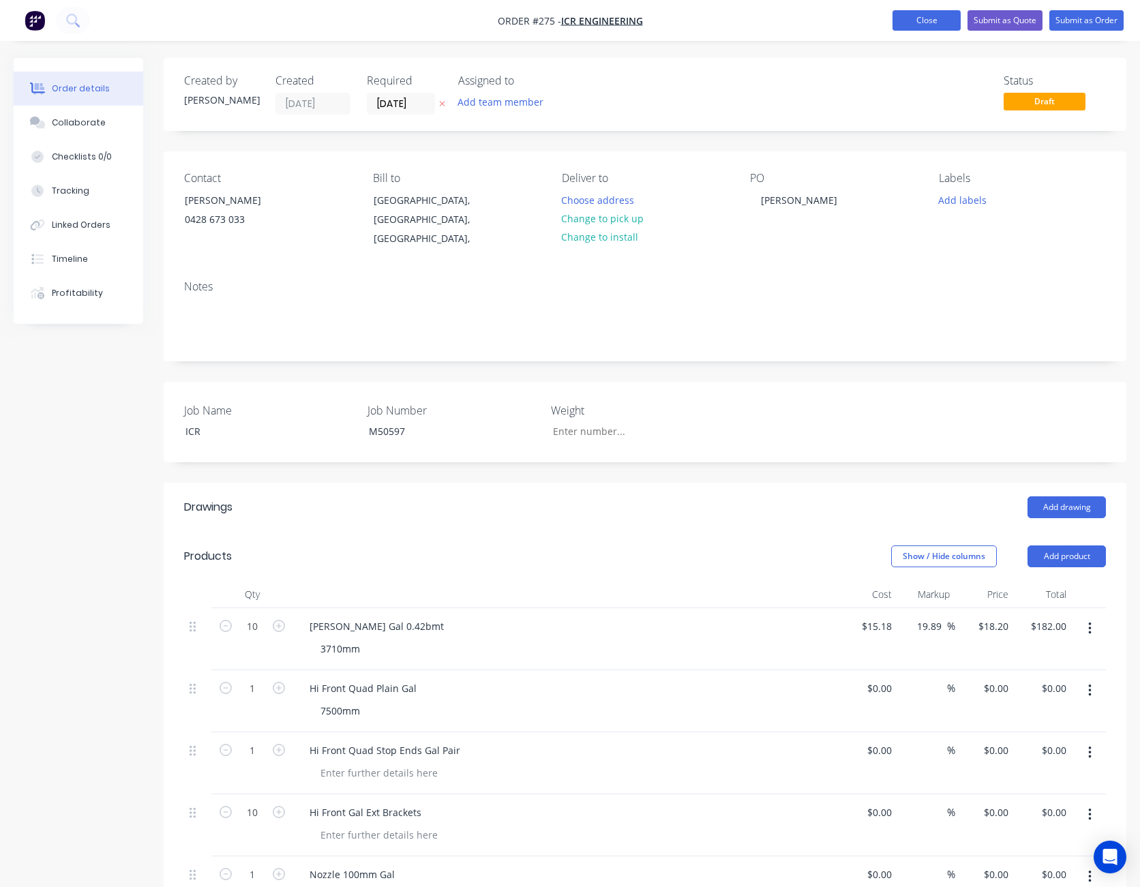
click at [942, 26] on button "Close" at bounding box center [927, 20] width 68 height 20
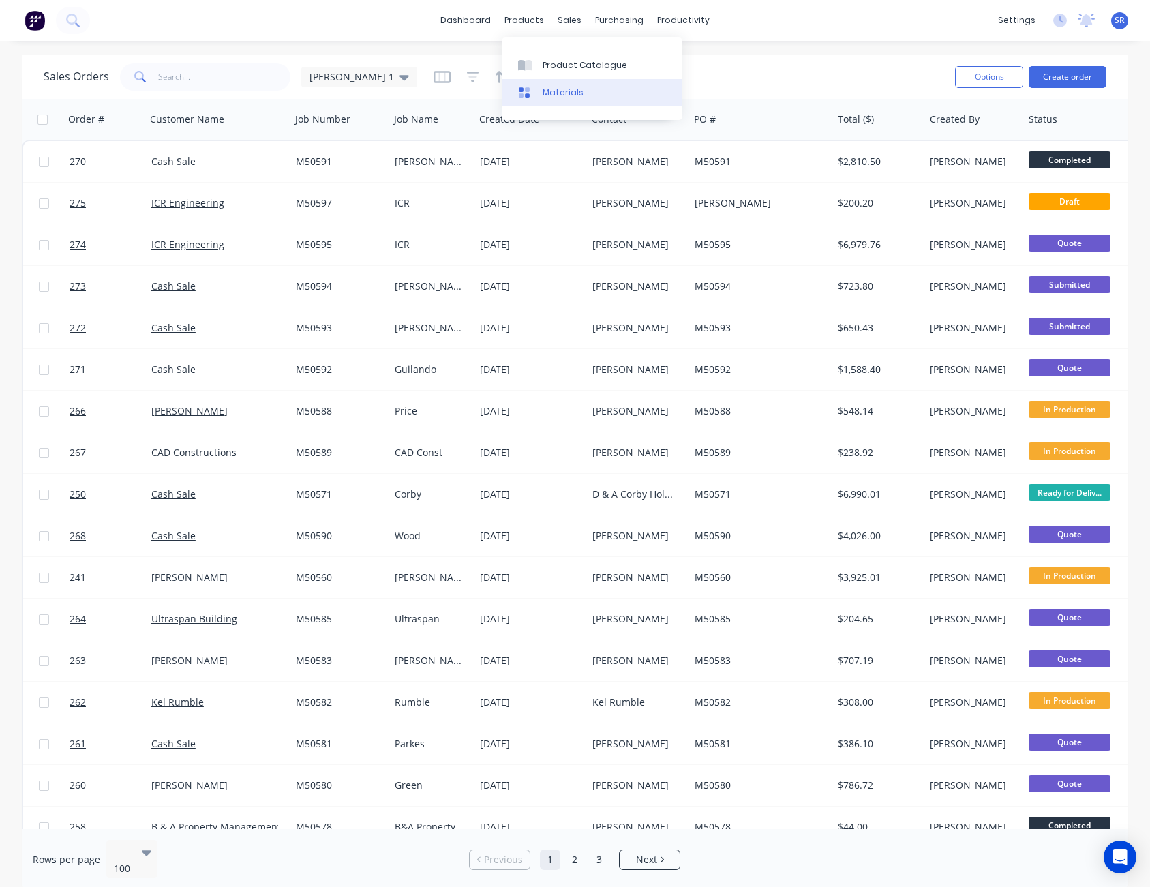
click at [556, 91] on div "Materials" at bounding box center [563, 93] width 41 height 12
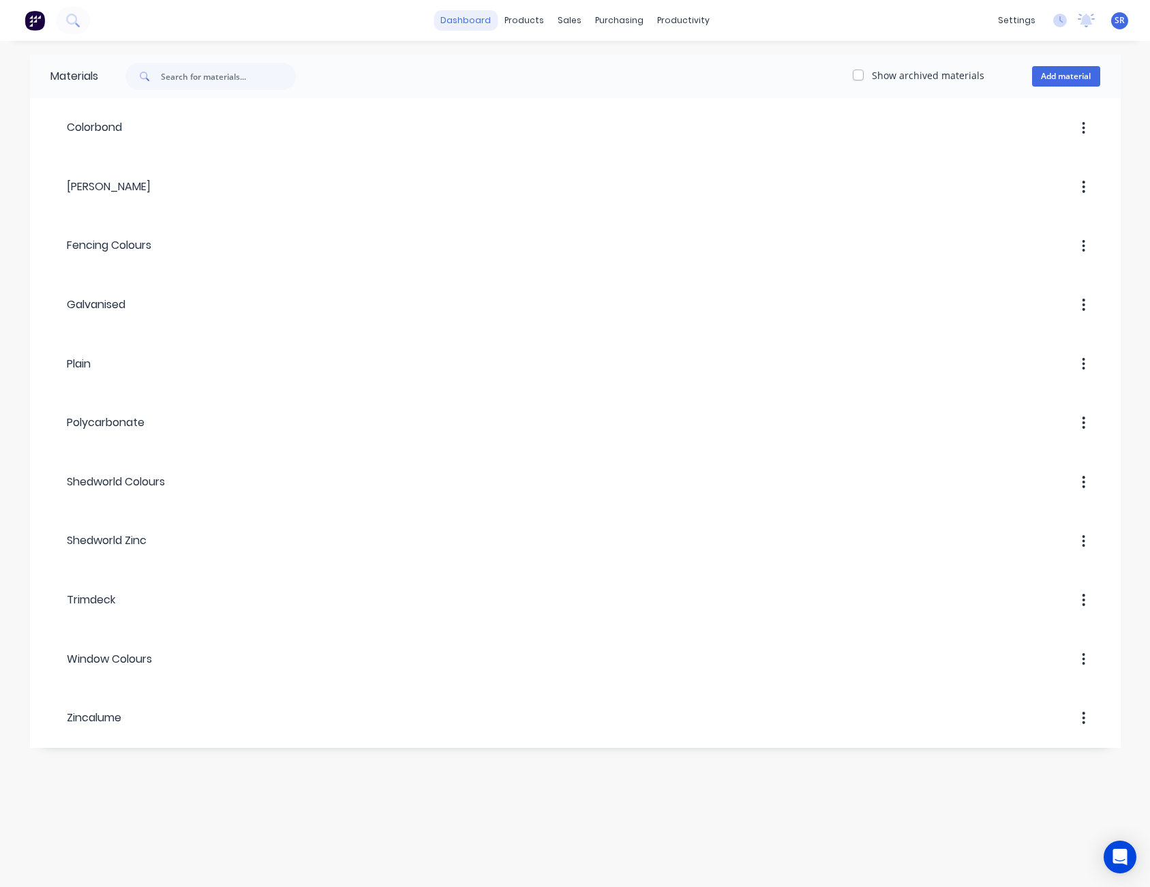
click at [480, 18] on link "dashboard" at bounding box center [466, 20] width 64 height 20
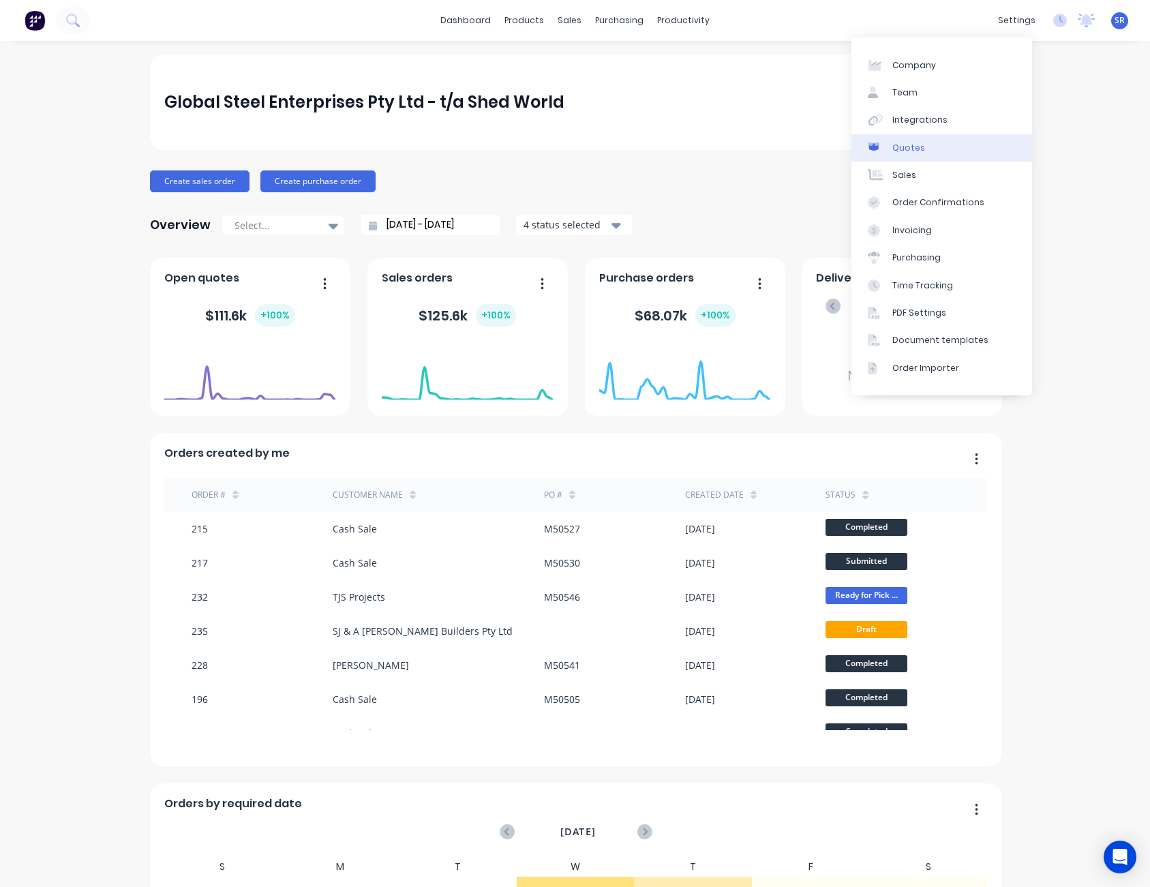
click at [907, 139] on link "Quotes" at bounding box center [942, 147] width 181 height 27
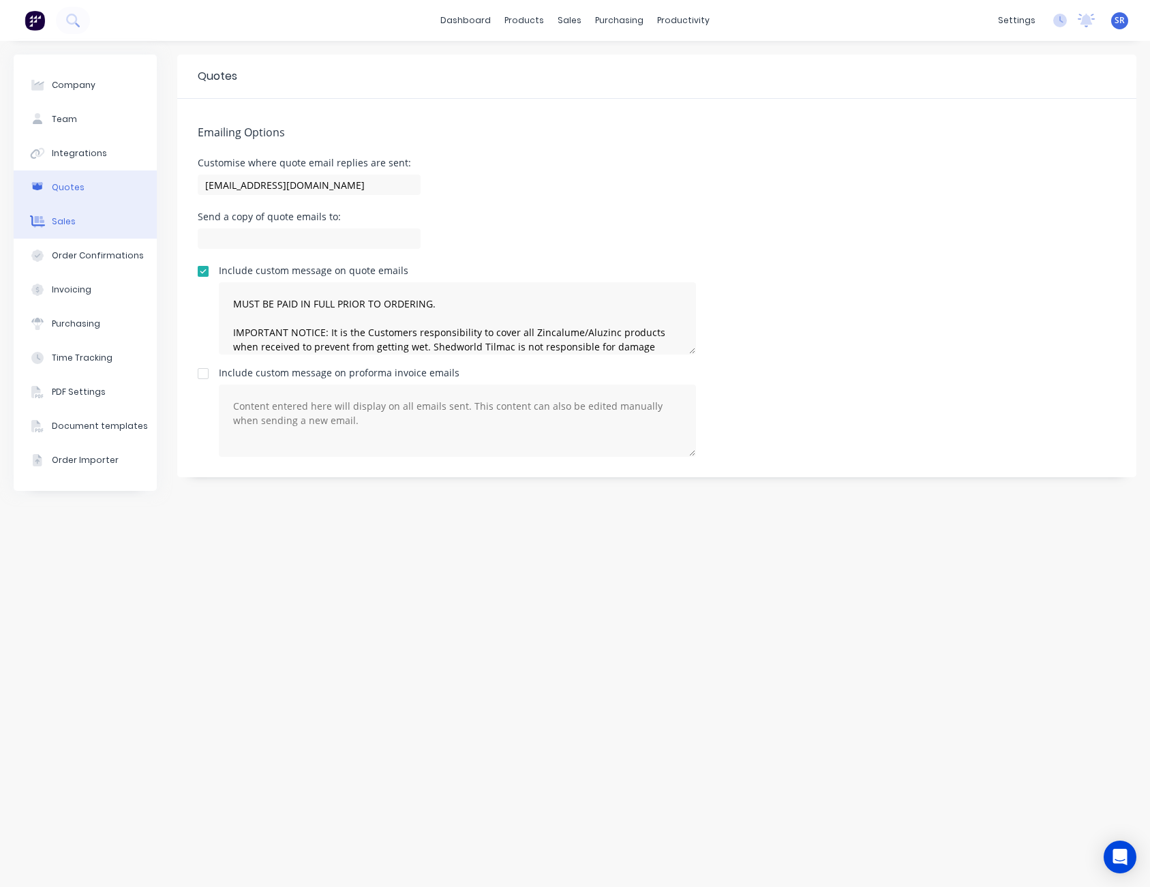
click at [70, 224] on div "Sales" at bounding box center [64, 221] width 24 height 12
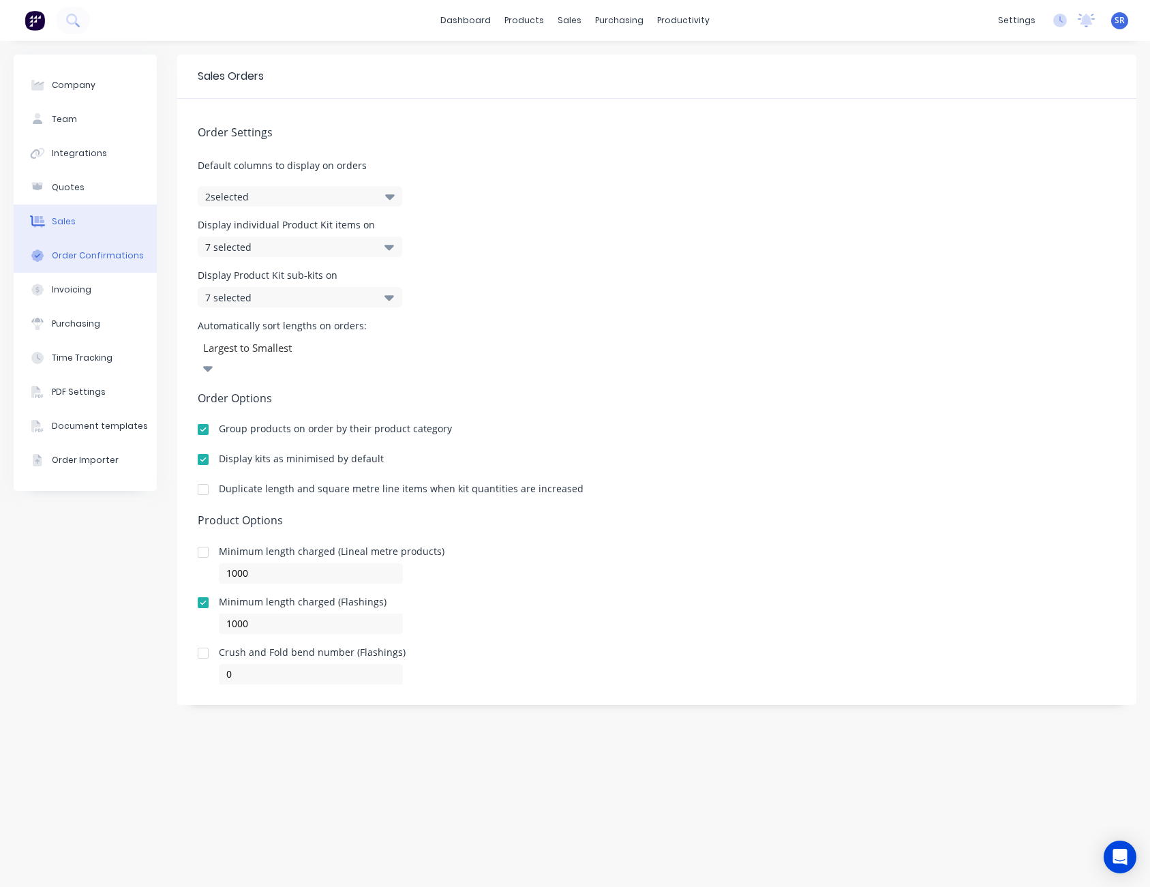
click at [61, 256] on div "Order Confirmations" at bounding box center [98, 256] width 92 height 12
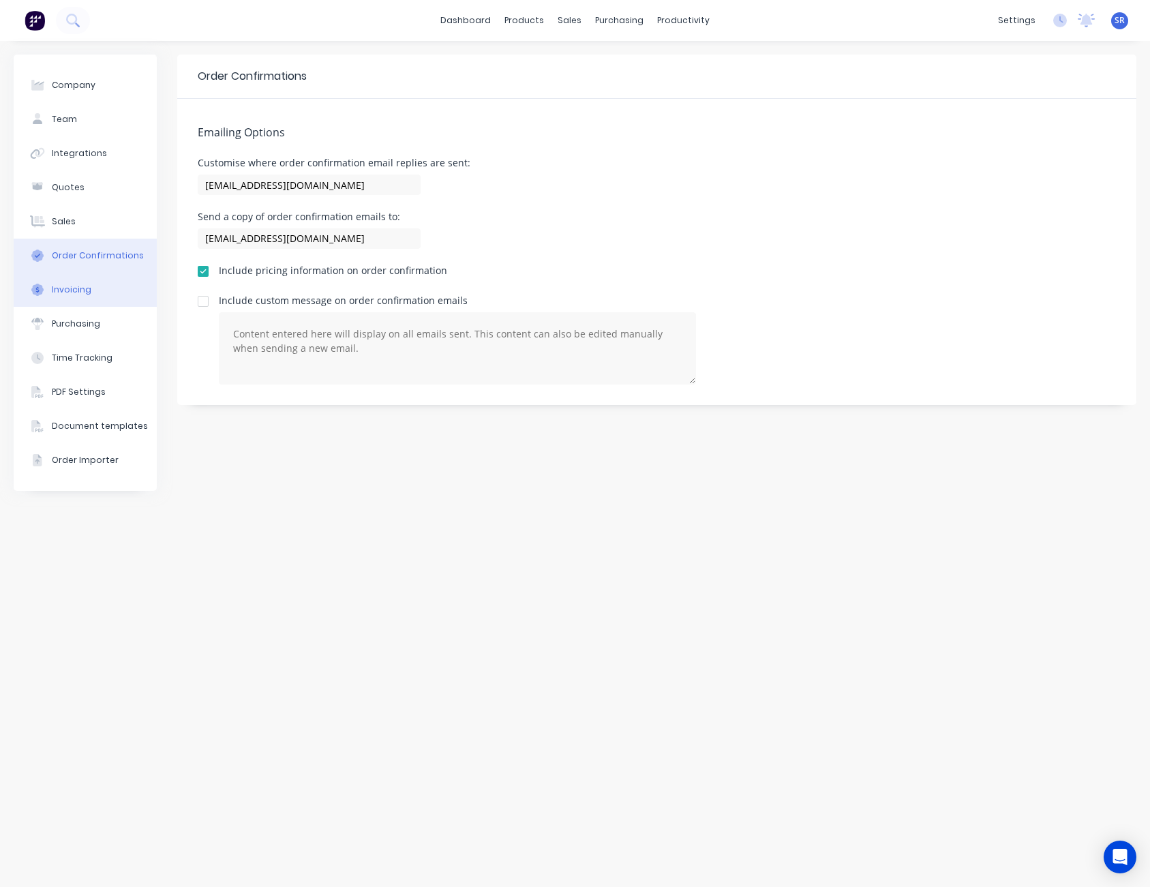
click at [59, 285] on div "Invoicing" at bounding box center [72, 290] width 40 height 12
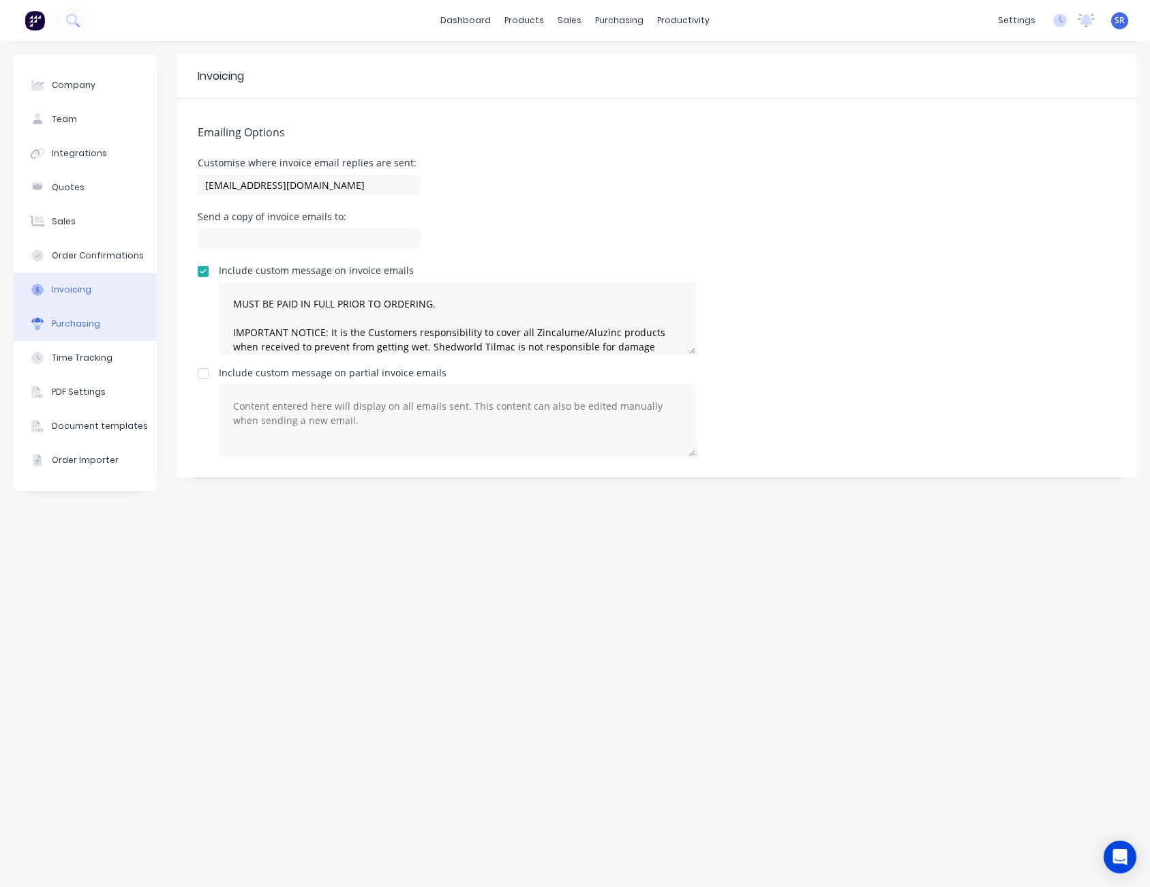
click at [67, 323] on div "Purchasing" at bounding box center [76, 324] width 48 height 12
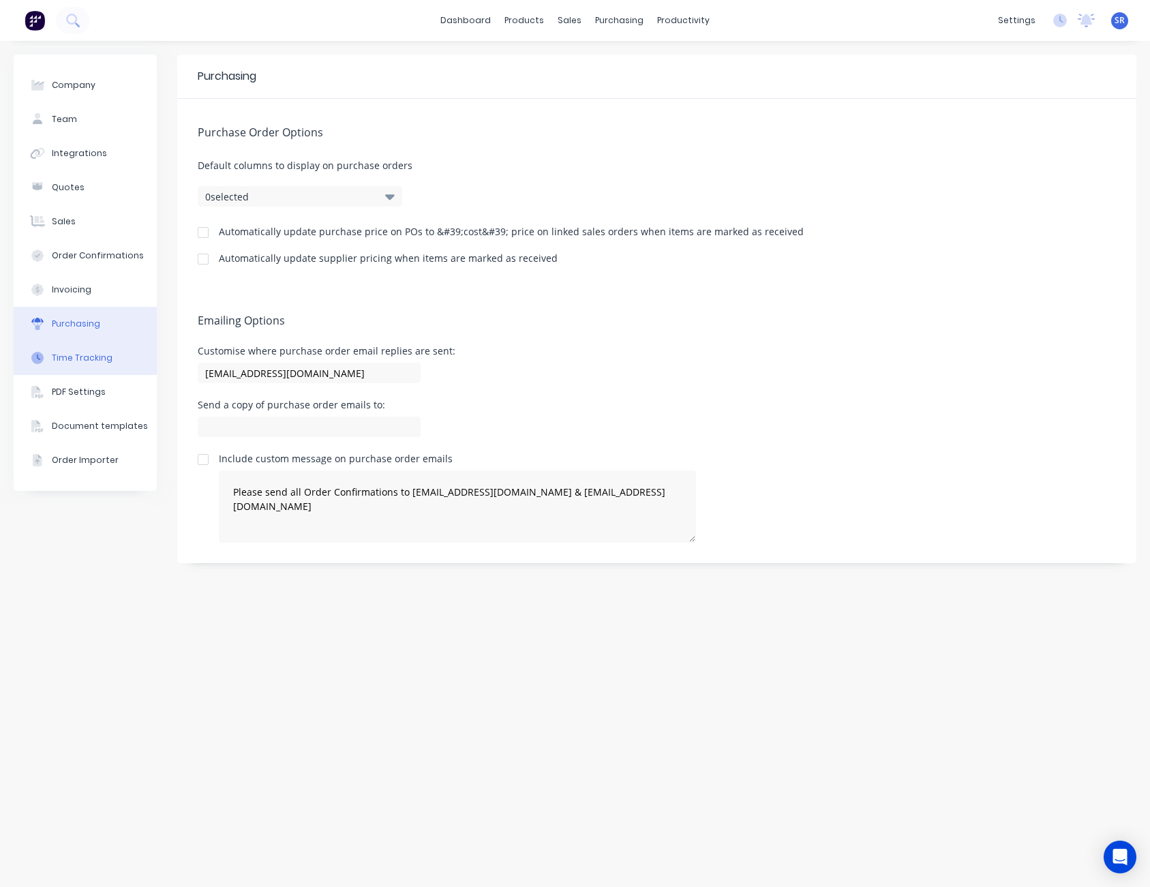
click at [70, 353] on div "Time Tracking" at bounding box center [82, 358] width 61 height 12
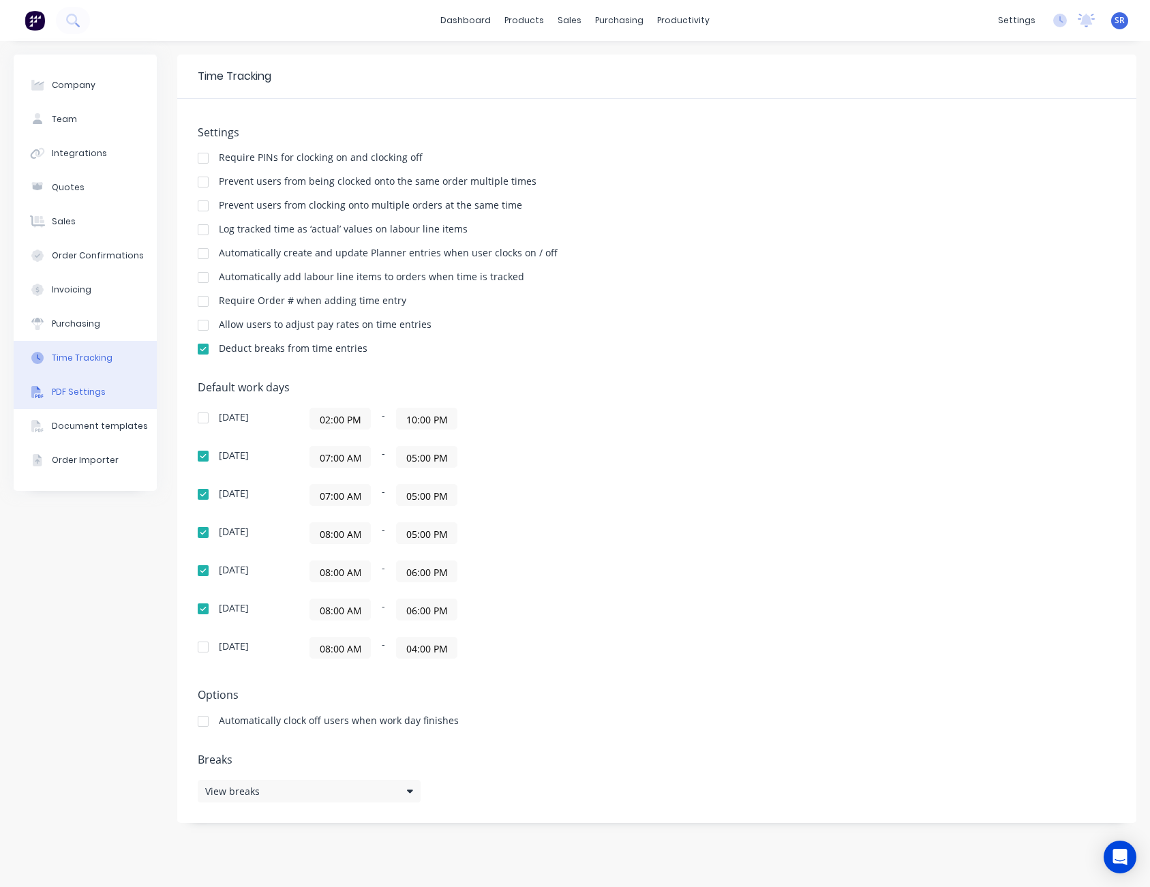
click at [78, 384] on button "PDF Settings" at bounding box center [85, 392] width 143 height 34
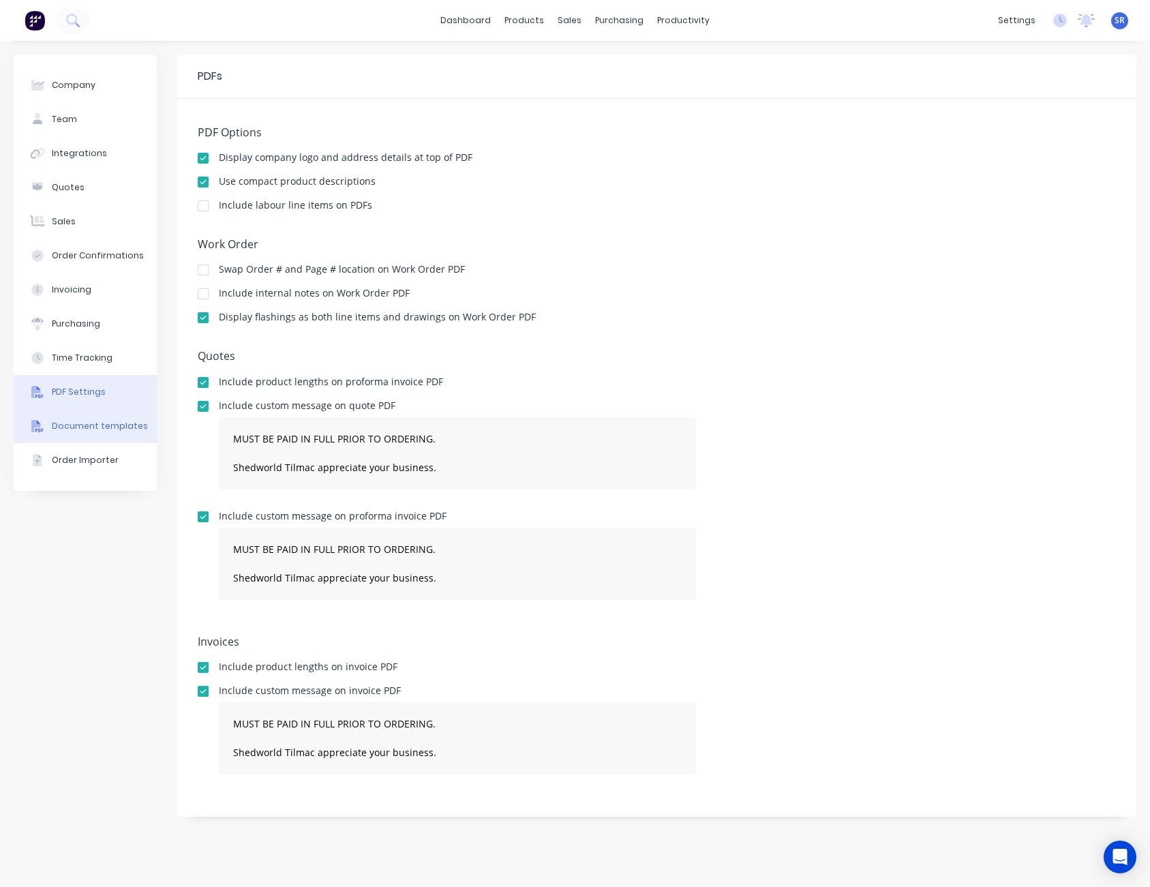
click at [78, 420] on div "Document templates" at bounding box center [100, 426] width 96 height 12
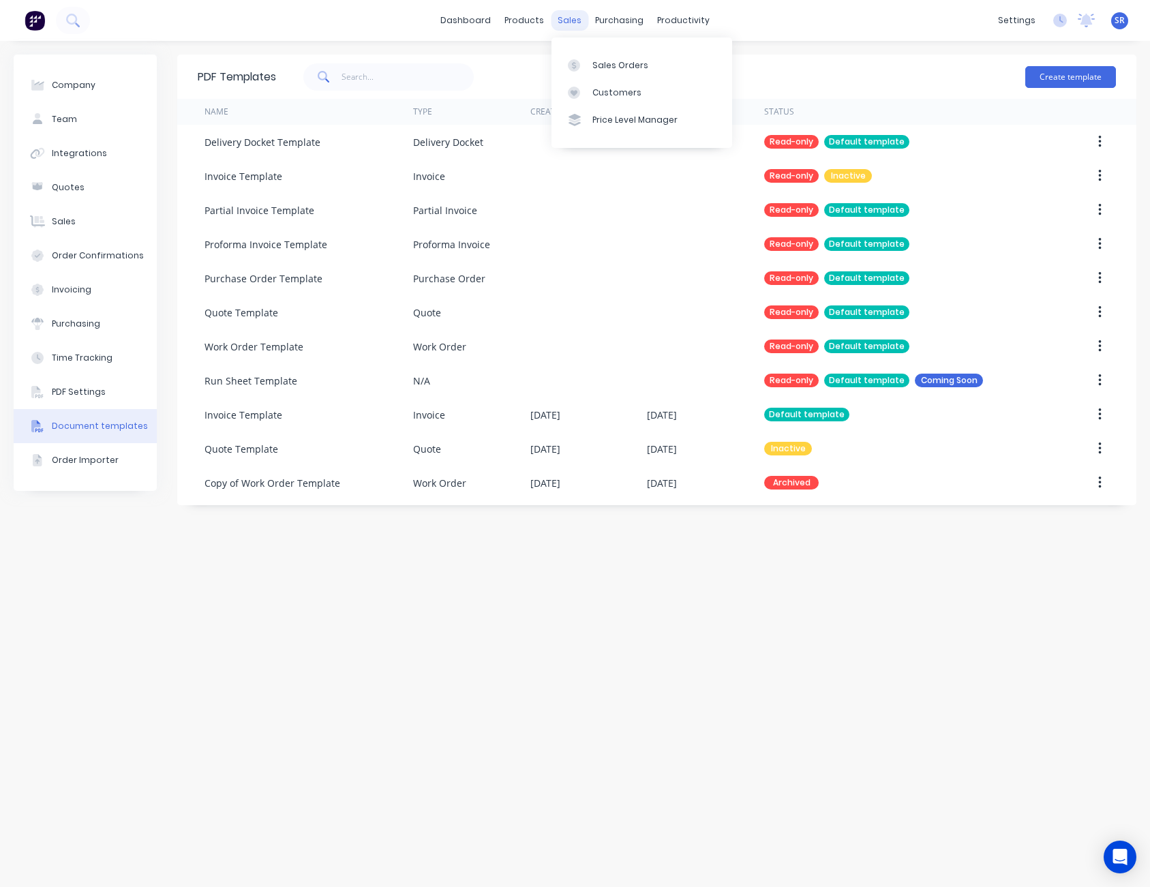
click at [582, 16] on div "sales" at bounding box center [570, 20] width 38 height 20
click at [571, 19] on div "sales" at bounding box center [570, 20] width 38 height 20
click at [586, 66] on div at bounding box center [578, 65] width 20 height 12
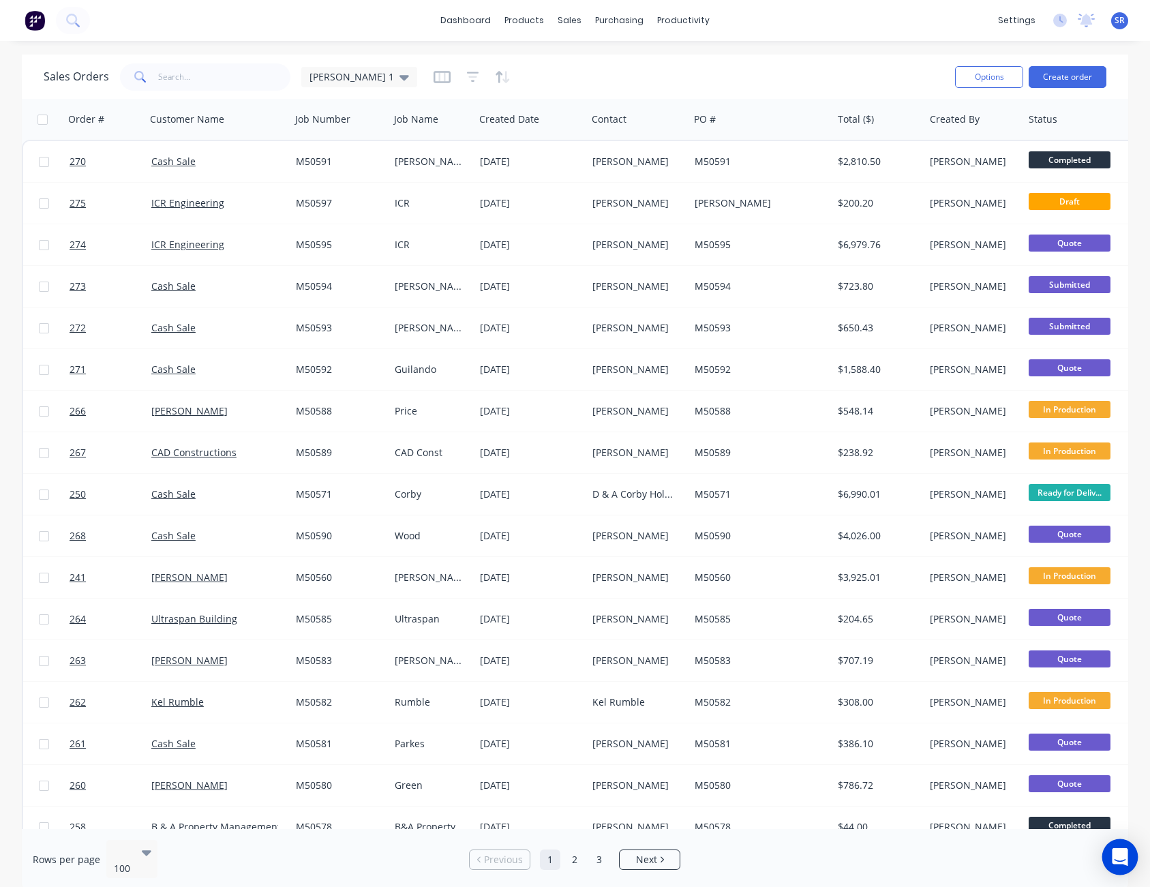
click at [1114, 851] on icon "Open Intercom Messenger" at bounding box center [1120, 857] width 16 height 18
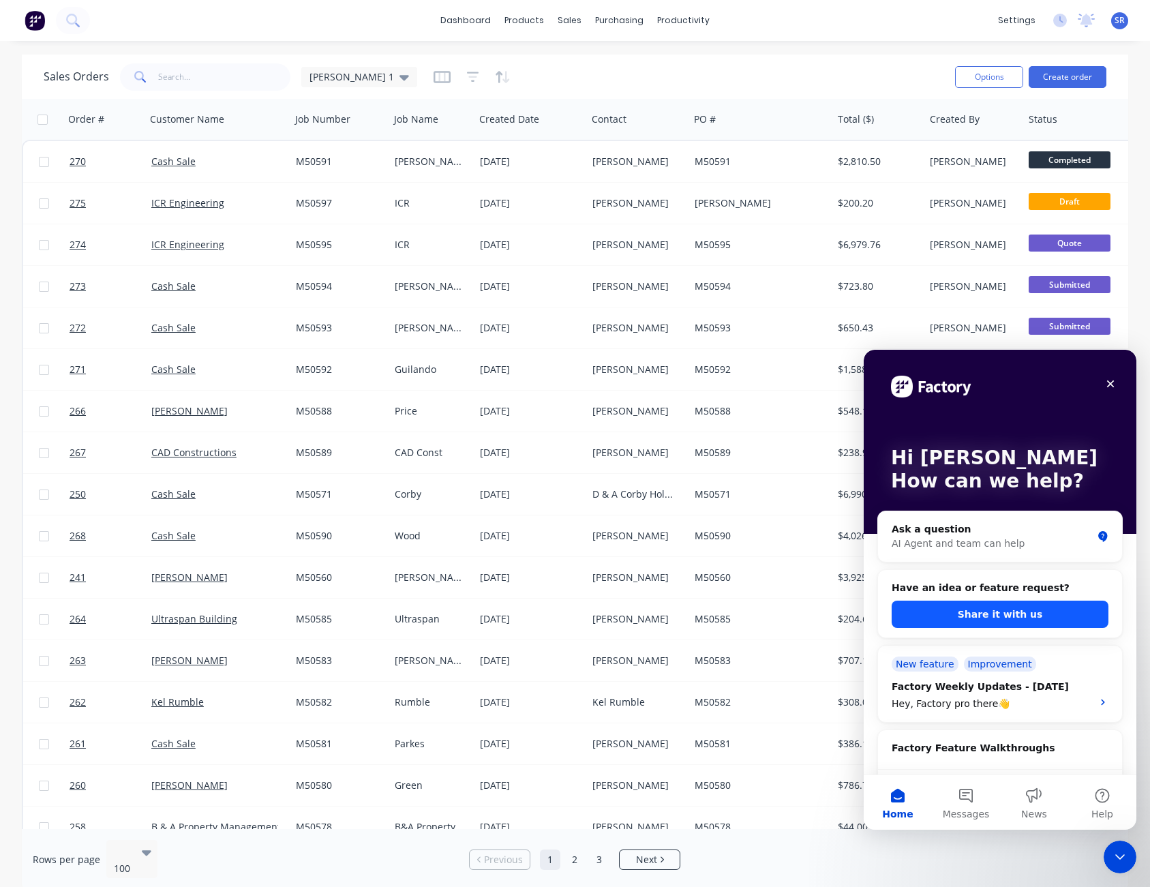
click at [1024, 610] on button "Share it with us" at bounding box center [1000, 614] width 217 height 27
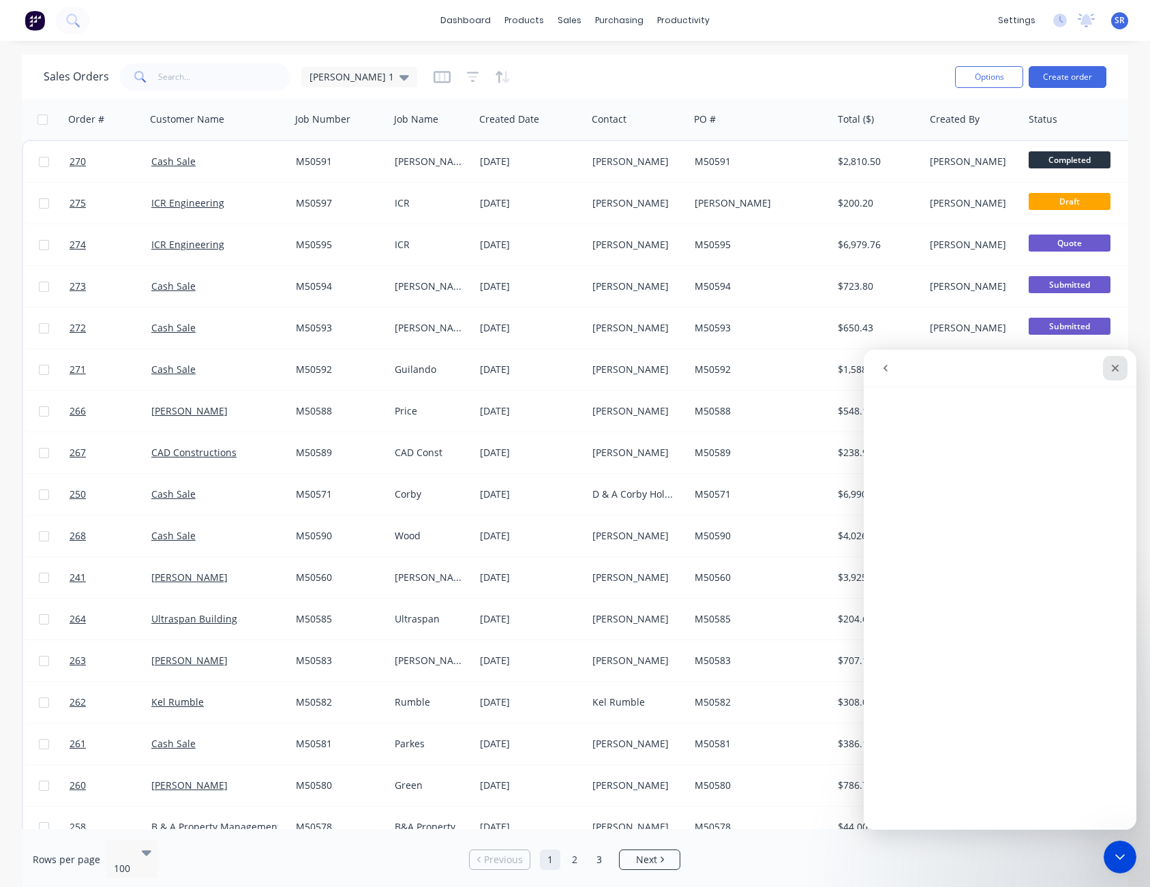
click at [1116, 368] on icon "Close" at bounding box center [1116, 369] width 8 height 8
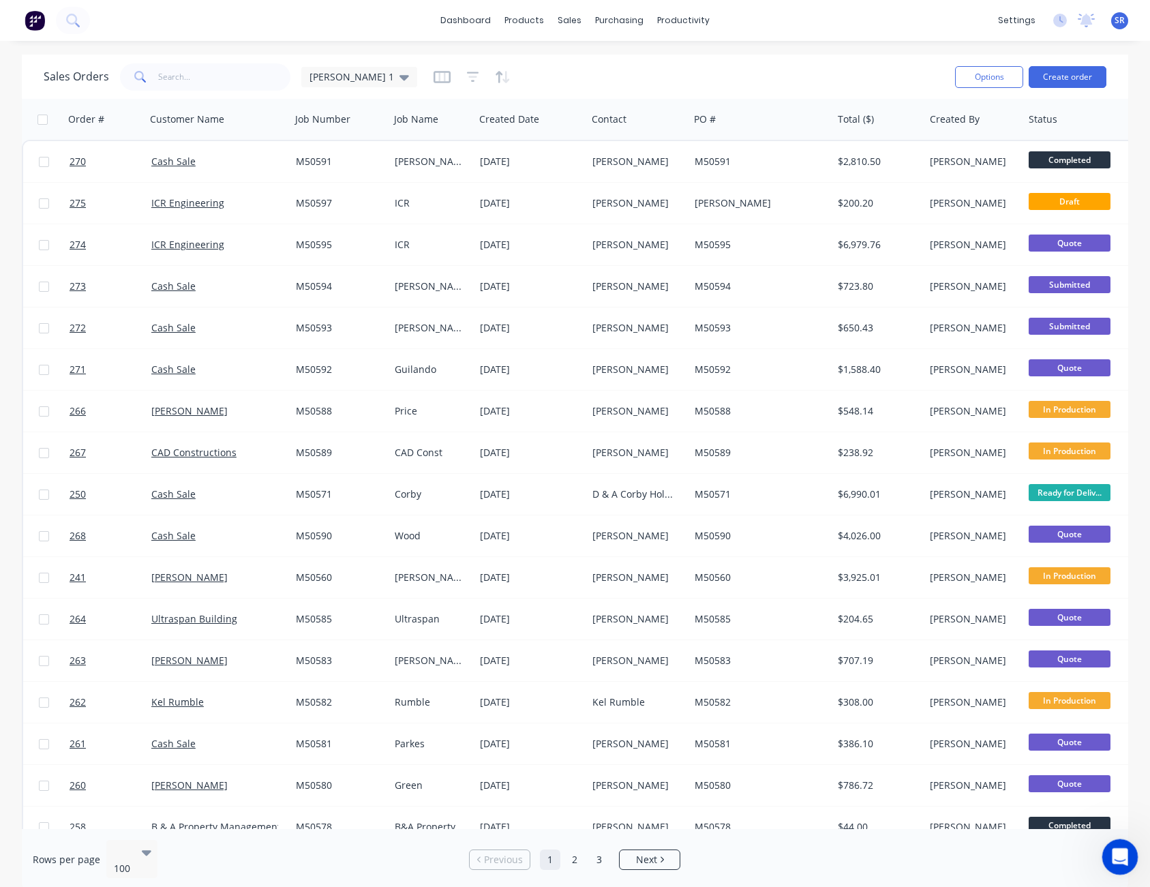
click at [1115, 850] on icon "Open Intercom Messenger" at bounding box center [1118, 855] width 23 height 23
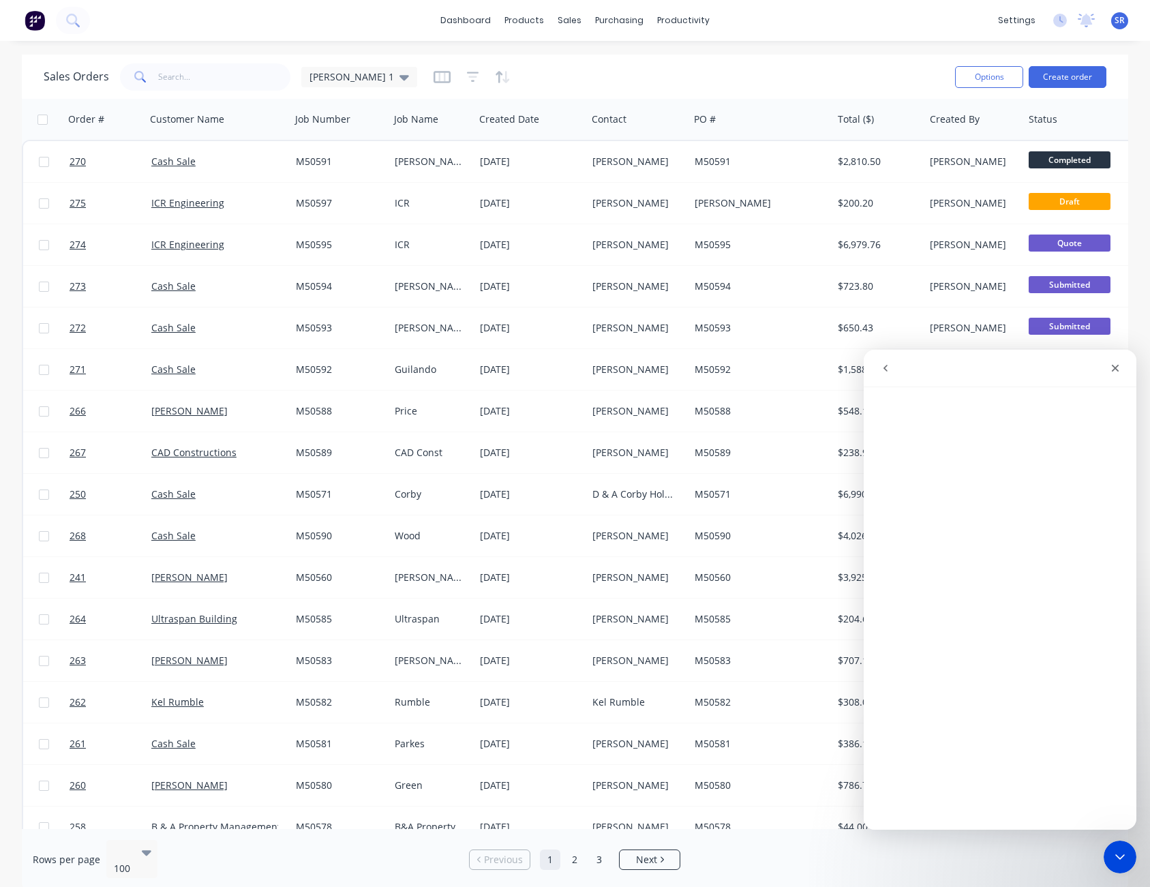
click at [892, 368] on button "go back" at bounding box center [886, 368] width 26 height 26
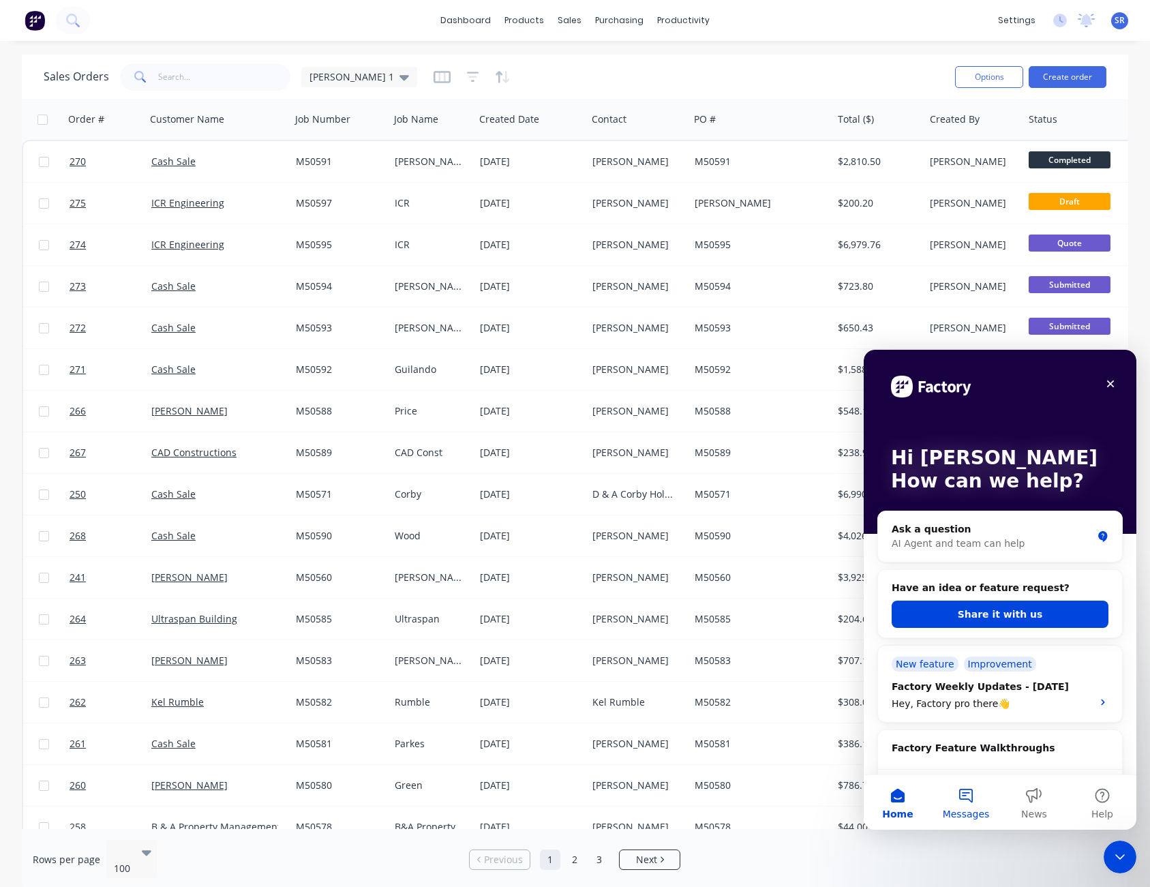
click at [970, 790] on button "Messages" at bounding box center [966, 802] width 68 height 55
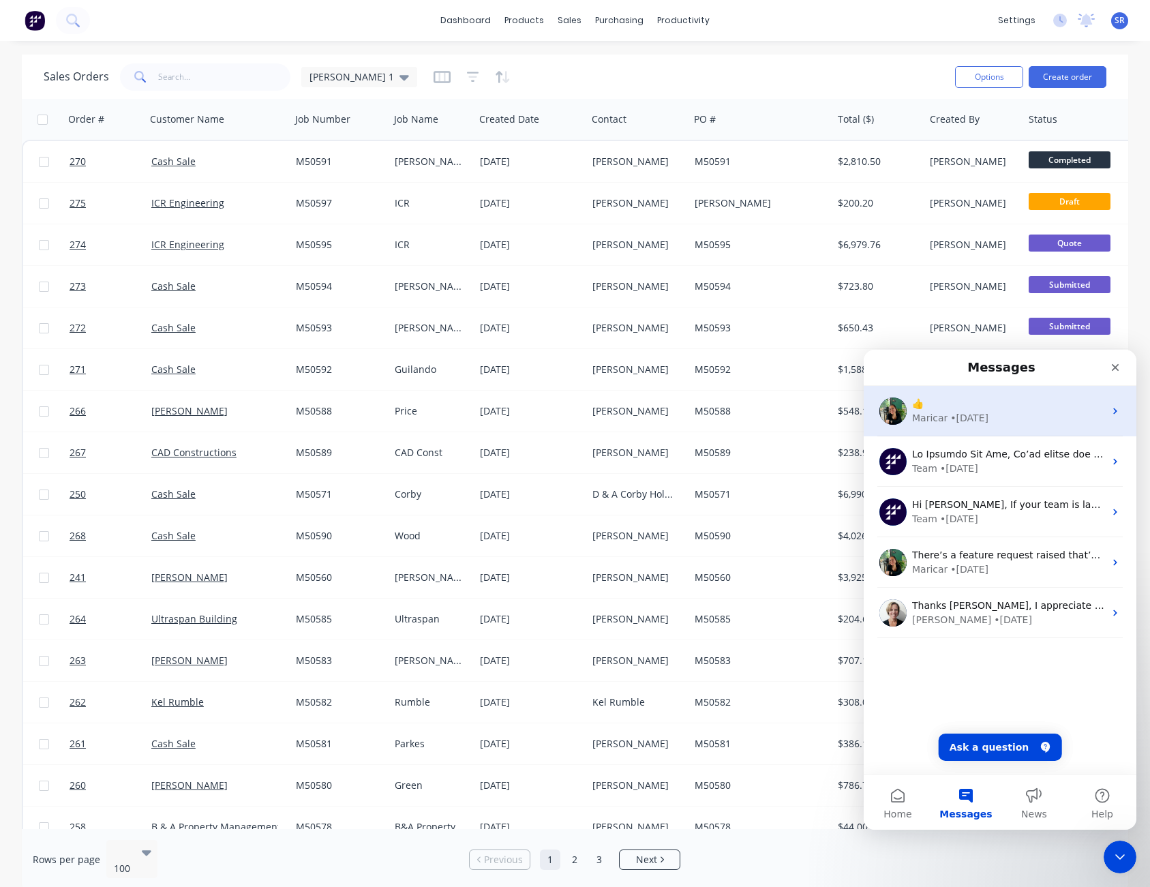
click at [975, 413] on div "• [DATE]" at bounding box center [970, 418] width 38 height 14
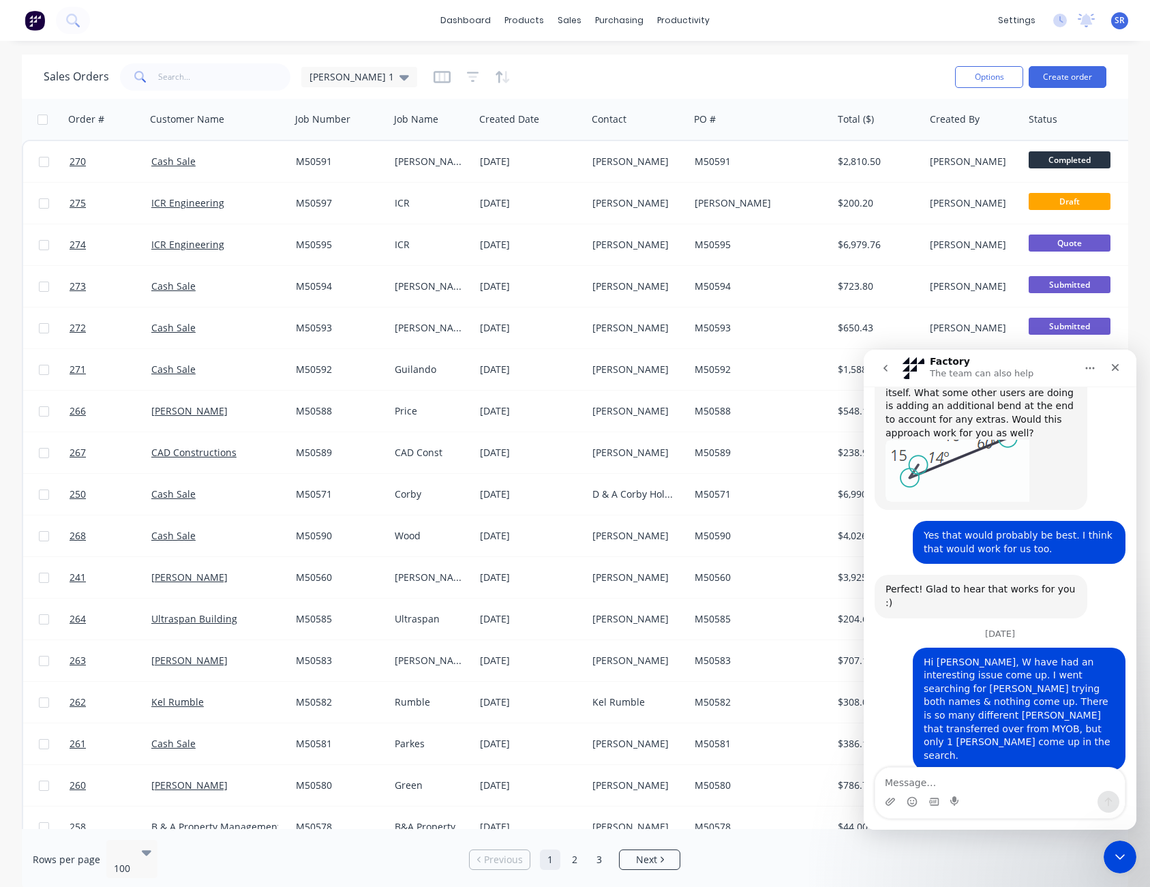
scroll to position [3669, 0]
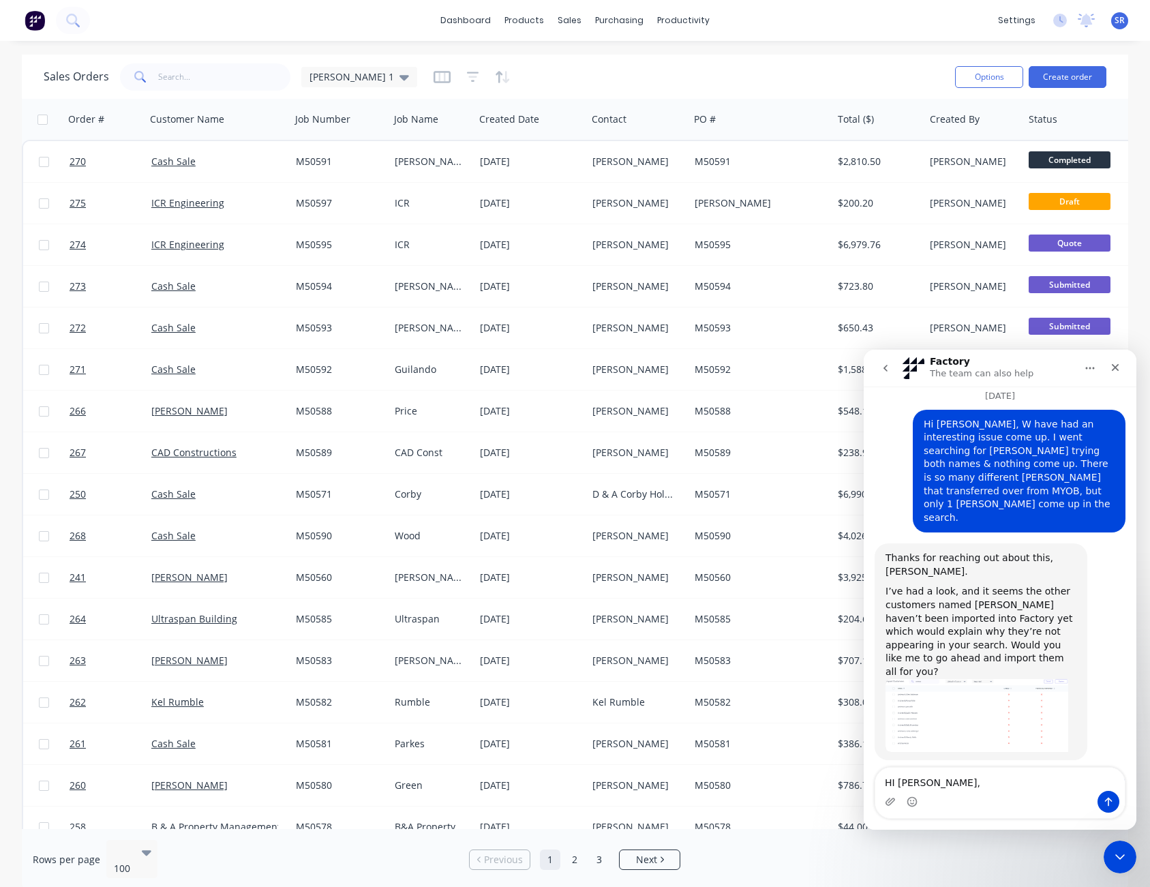
click at [974, 780] on textarea "HI [PERSON_NAME]," at bounding box center [1001, 779] width 250 height 23
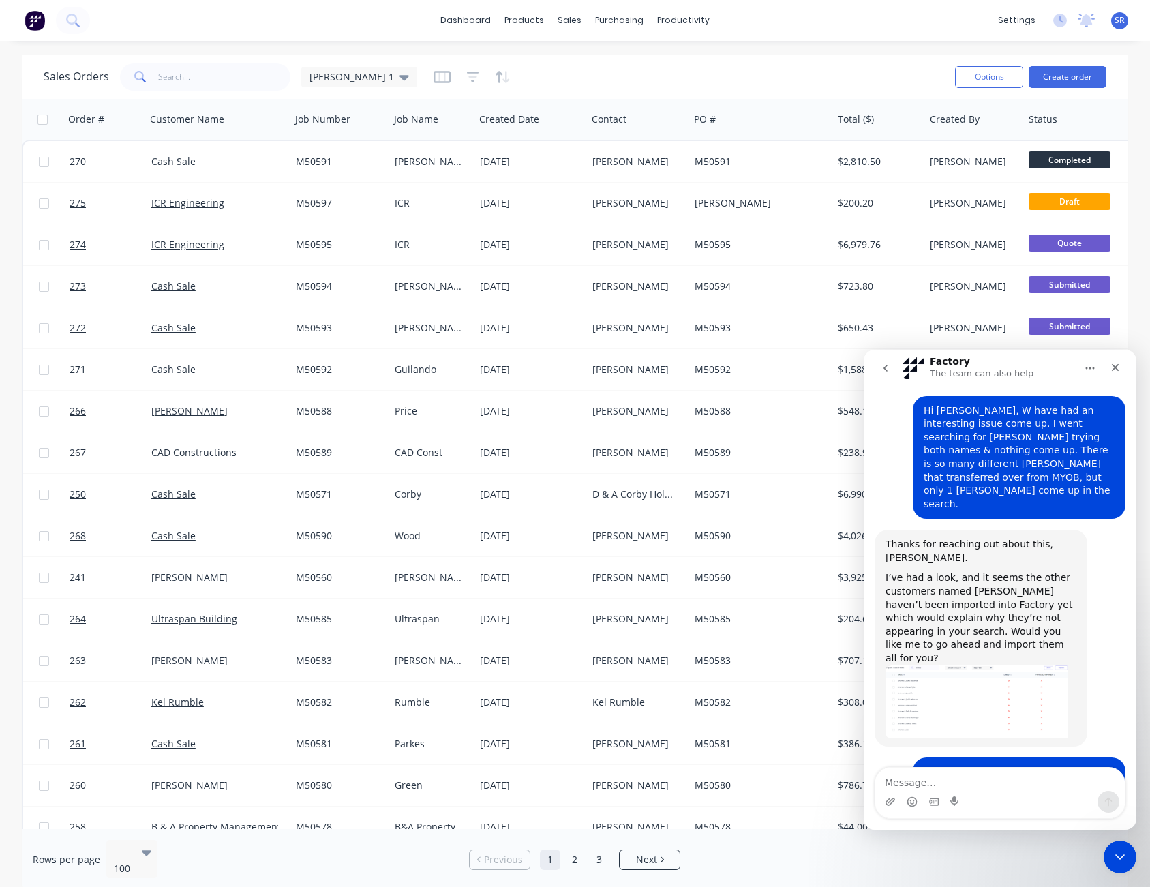
scroll to position [3755, 0]
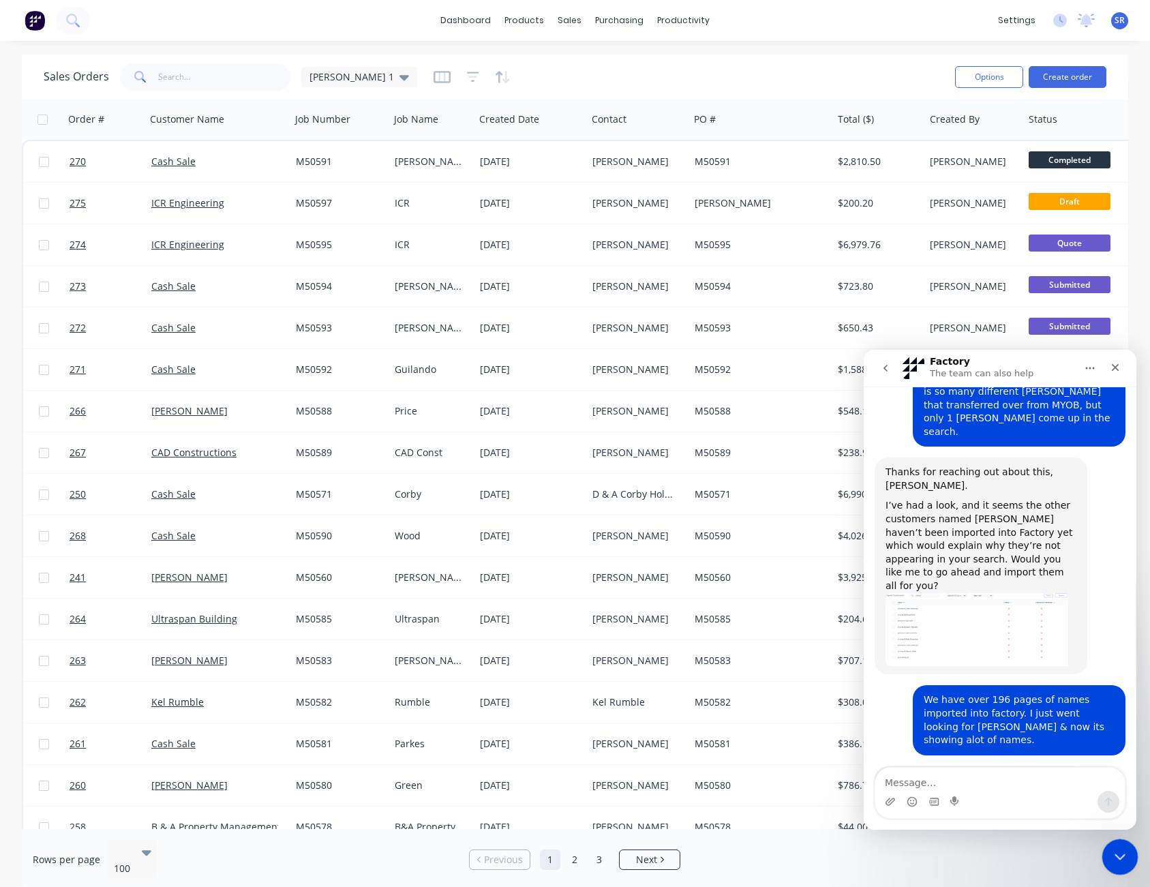
click at [1128, 853] on div "Close Intercom Messenger" at bounding box center [1118, 855] width 33 height 33
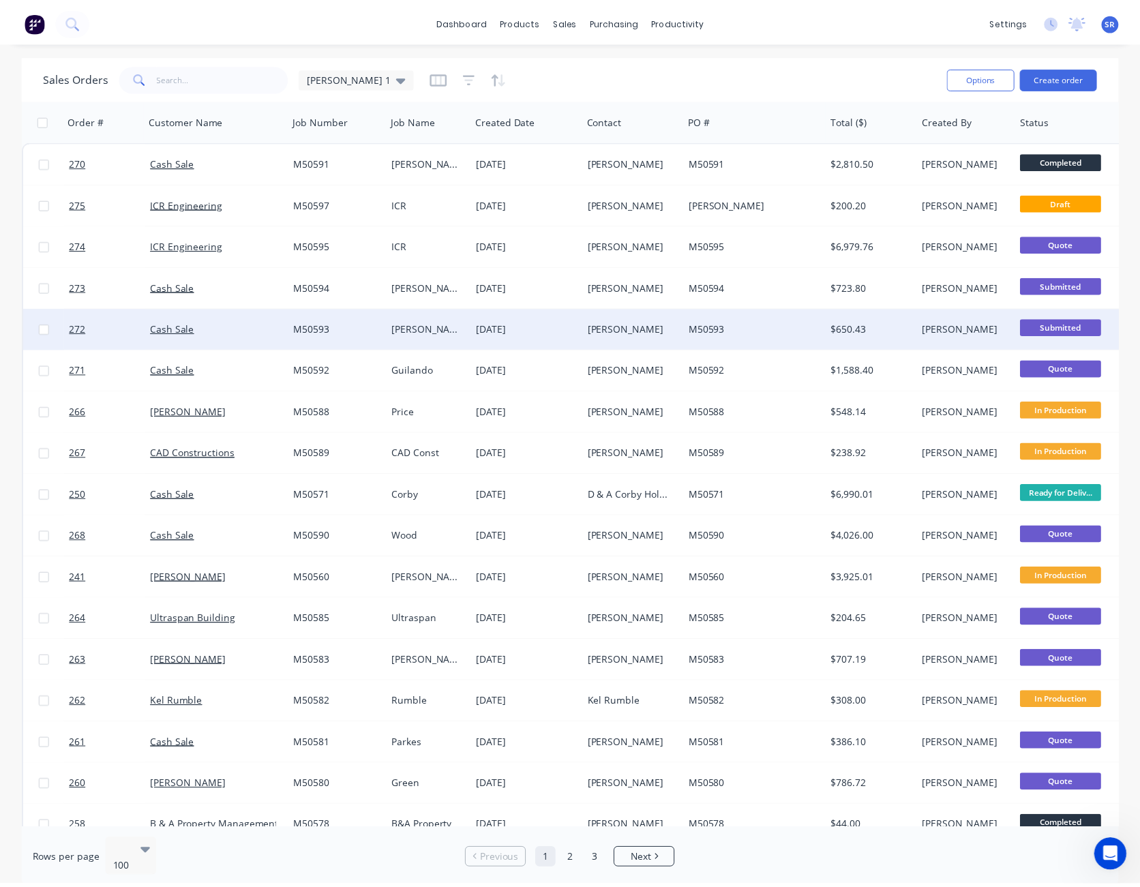
scroll to position [3807, 0]
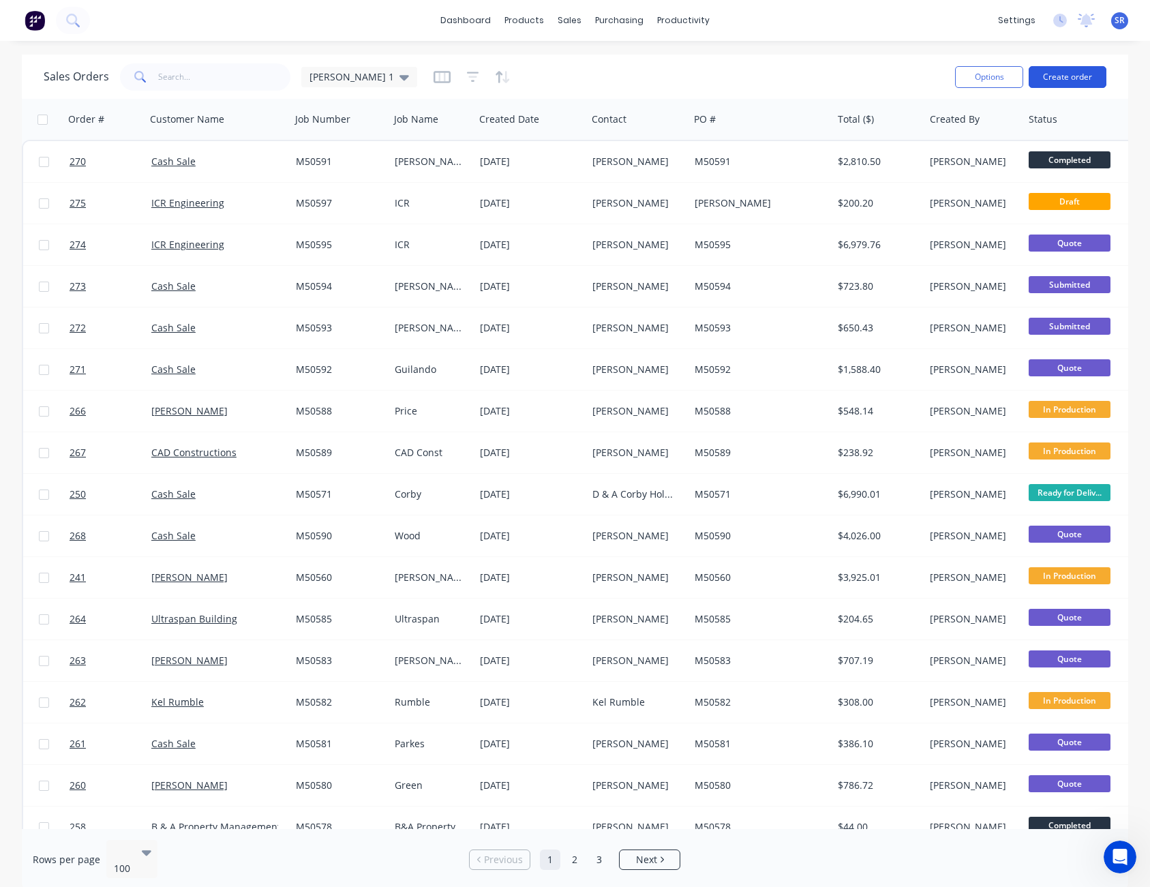
click at [1070, 77] on button "Create order" at bounding box center [1068, 77] width 78 height 22
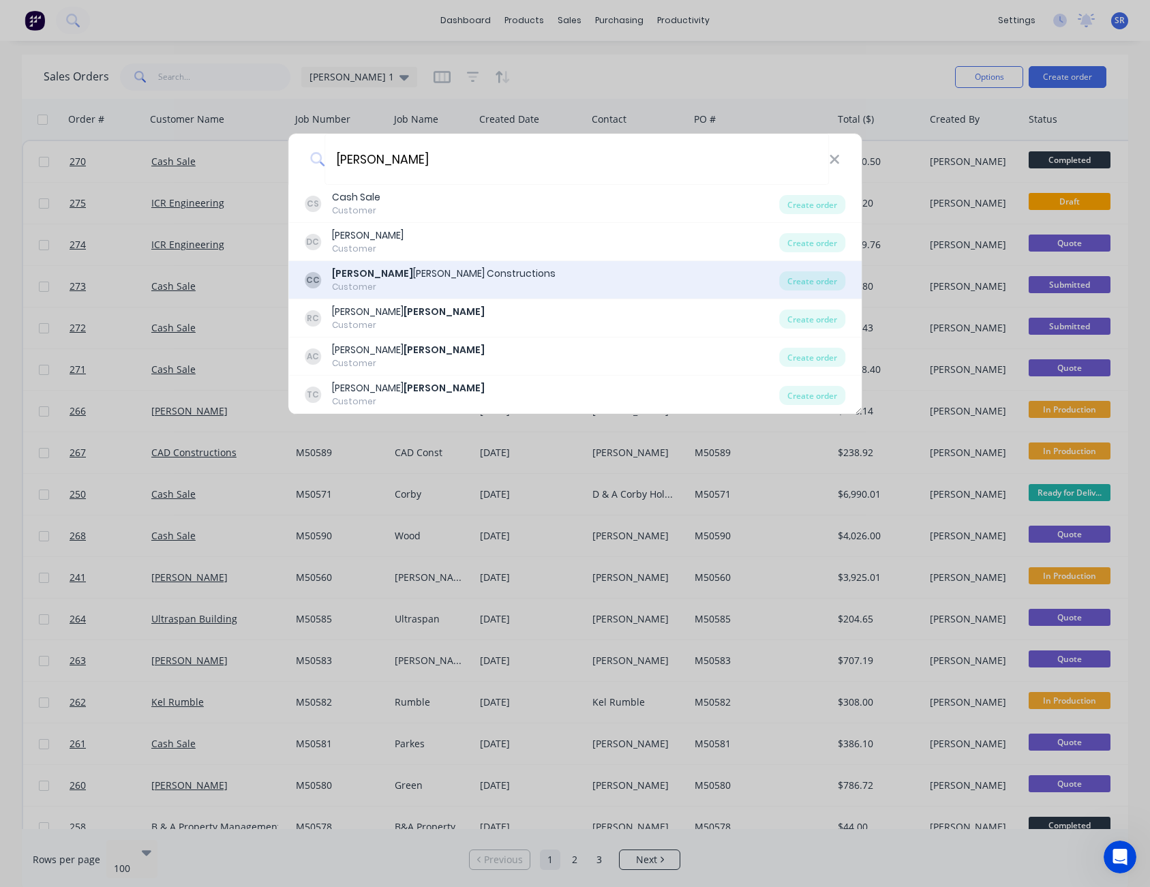
click at [403, 270] on div "[PERSON_NAME] [PERSON_NAME] Constructions" at bounding box center [444, 274] width 224 height 14
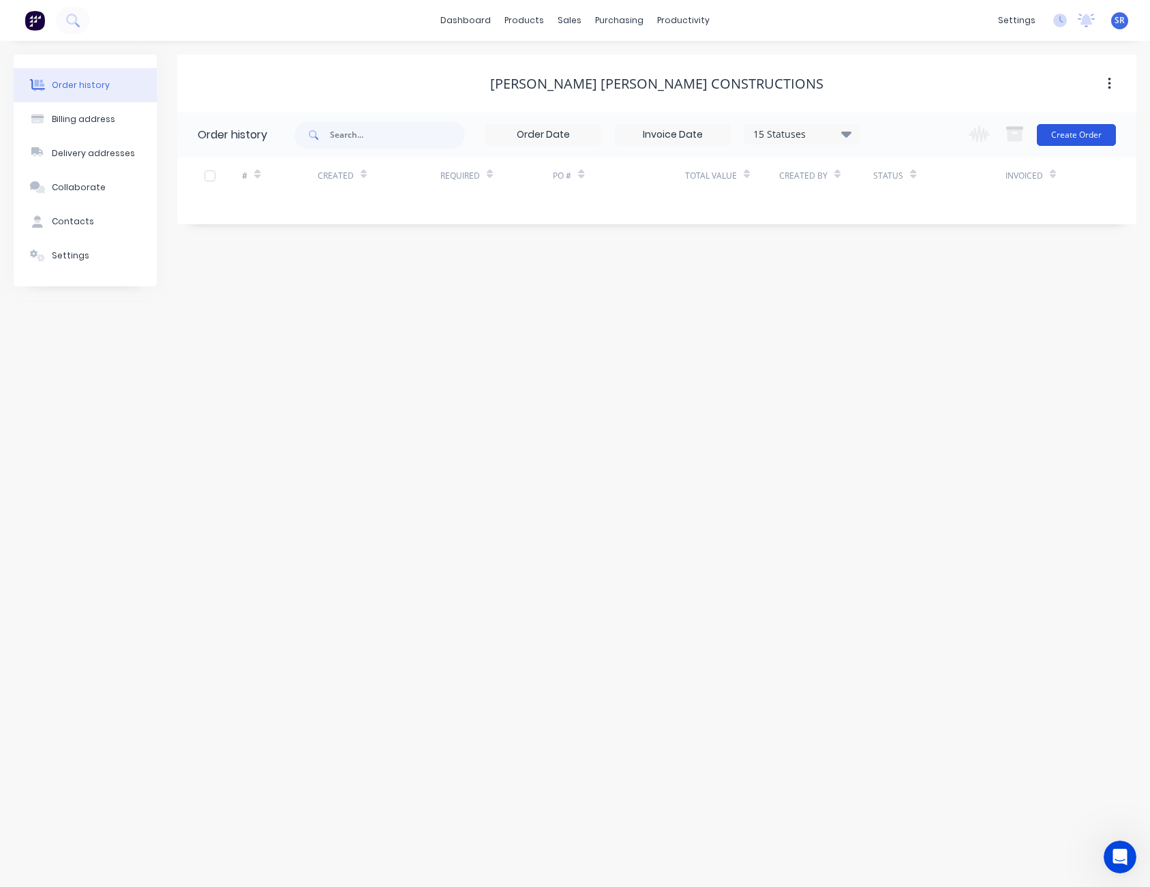
click at [1075, 133] on button "Create Order" at bounding box center [1076, 135] width 79 height 22
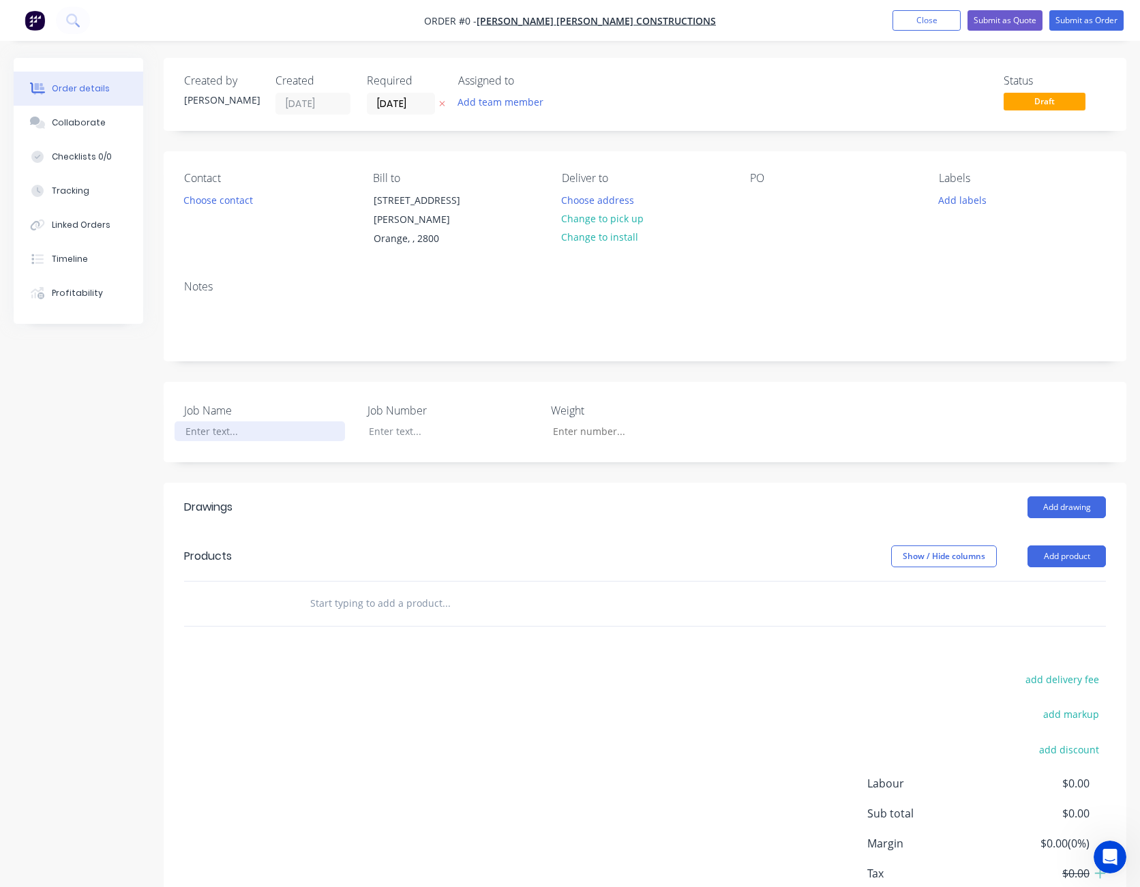
click at [215, 421] on div at bounding box center [260, 431] width 170 height 20
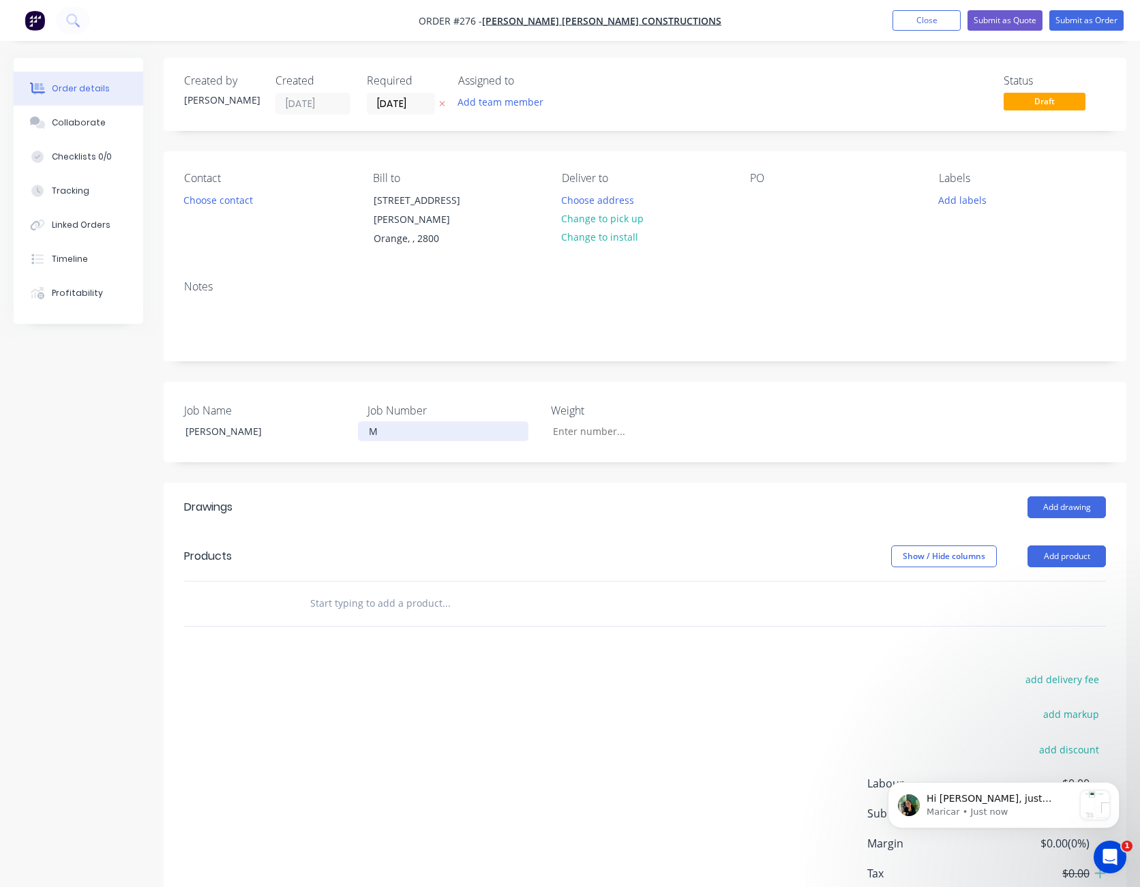
scroll to position [3935, 0]
click at [1019, 799] on span "Hi [PERSON_NAME], just checking are you looking to change the numbering indicat…" at bounding box center [998, 859] width 142 height 133
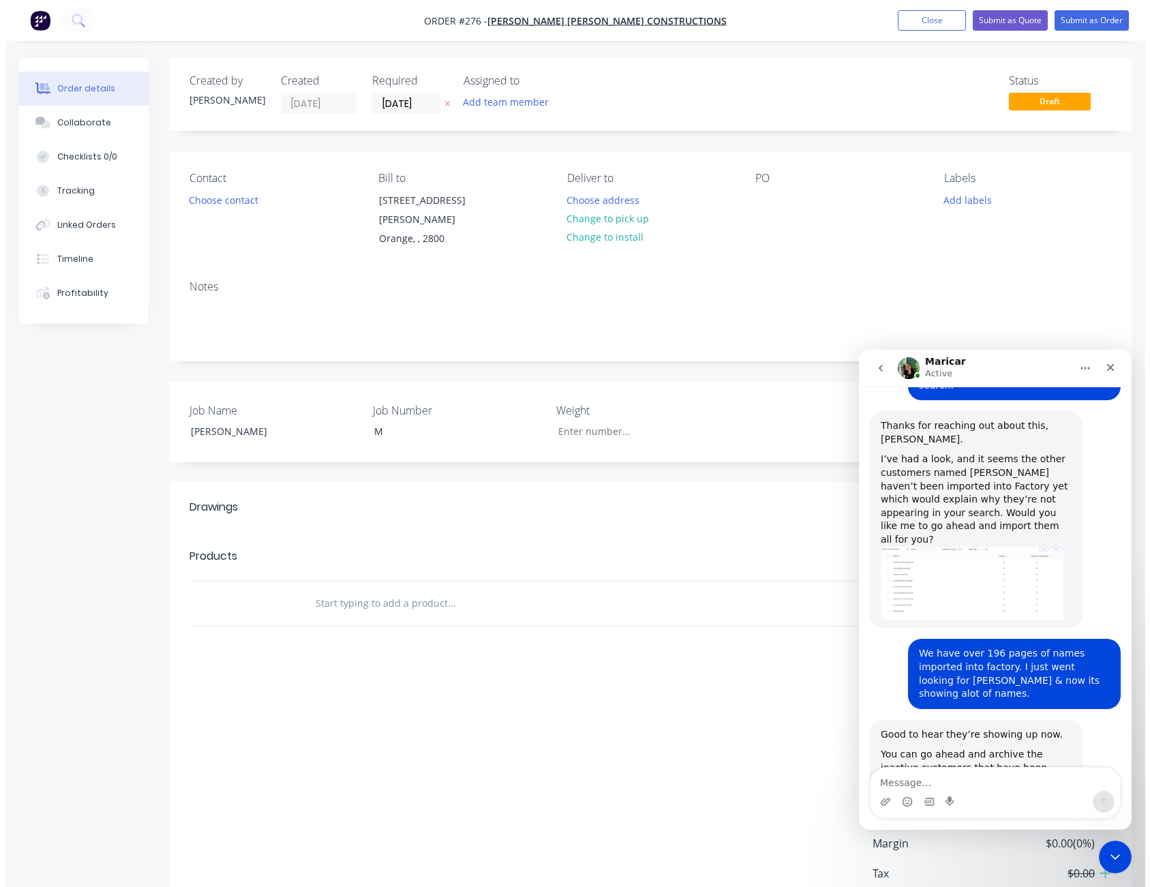
scroll to position [3957, 0]
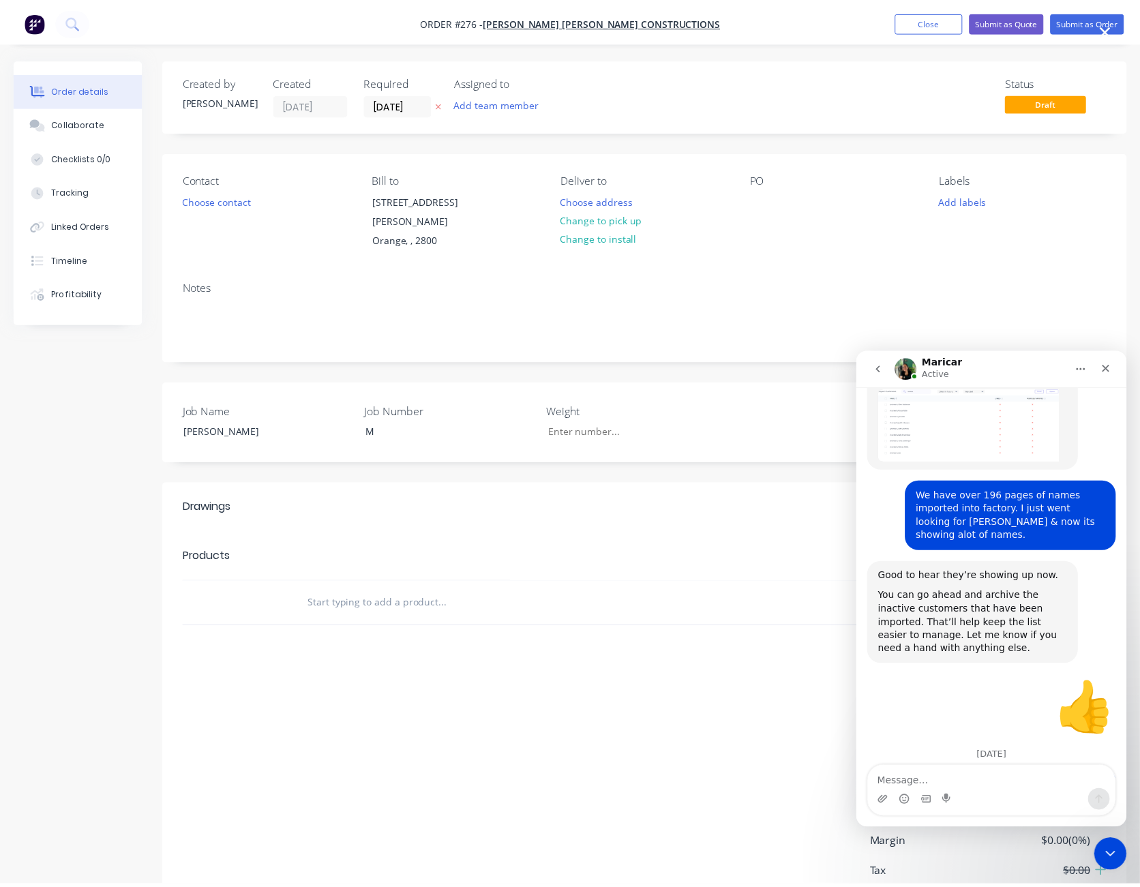
scroll to position [0, 0]
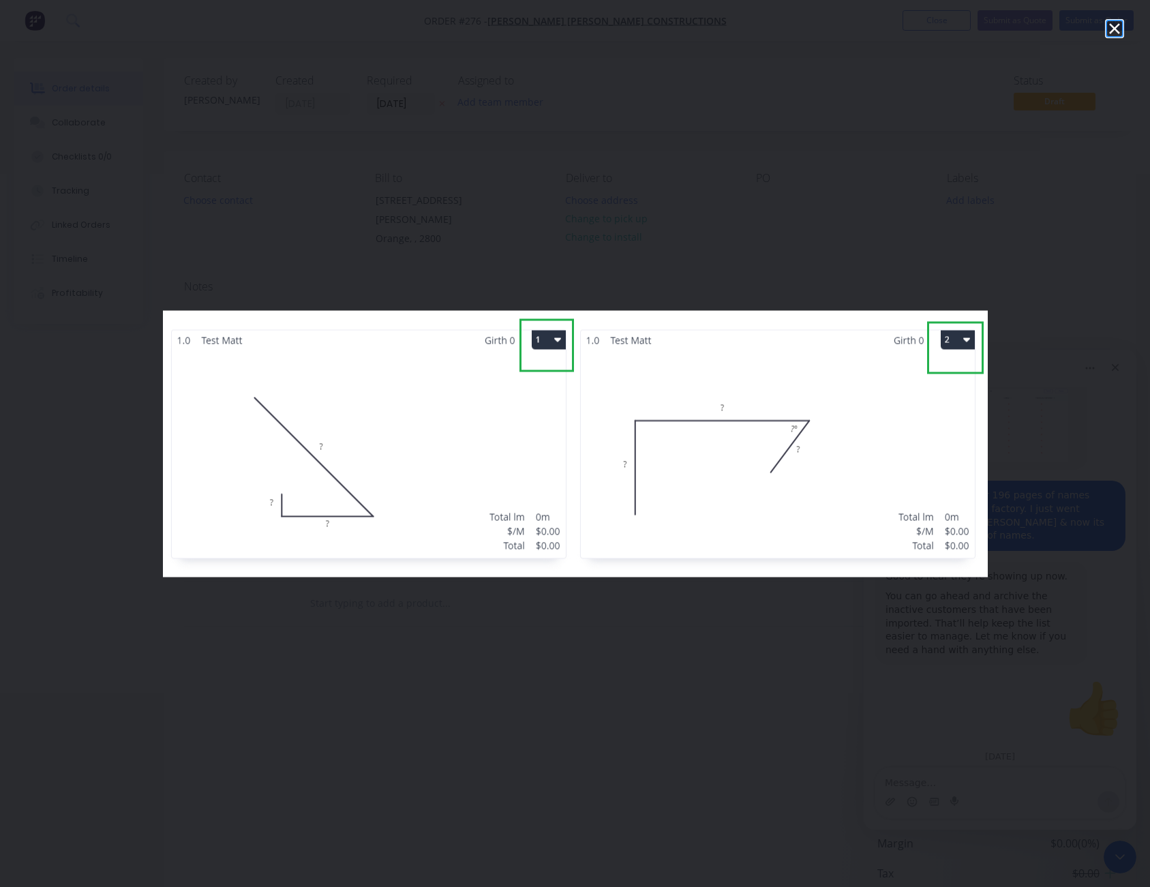
click at [1114, 26] on icon "Close" at bounding box center [1115, 28] width 16 height 16
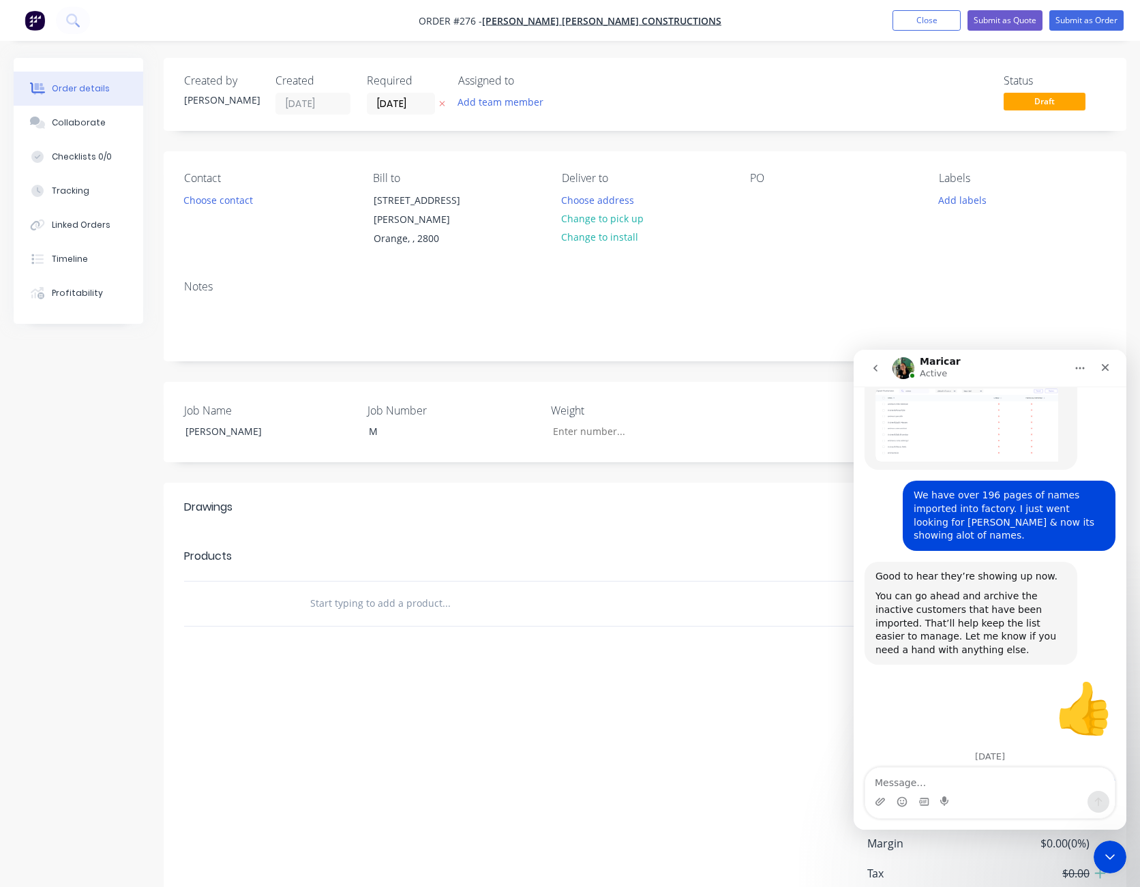
click at [962, 269] on div "Notes" at bounding box center [645, 314] width 963 height 91
click at [875, 368] on icon "go back" at bounding box center [876, 368] width 4 height 7
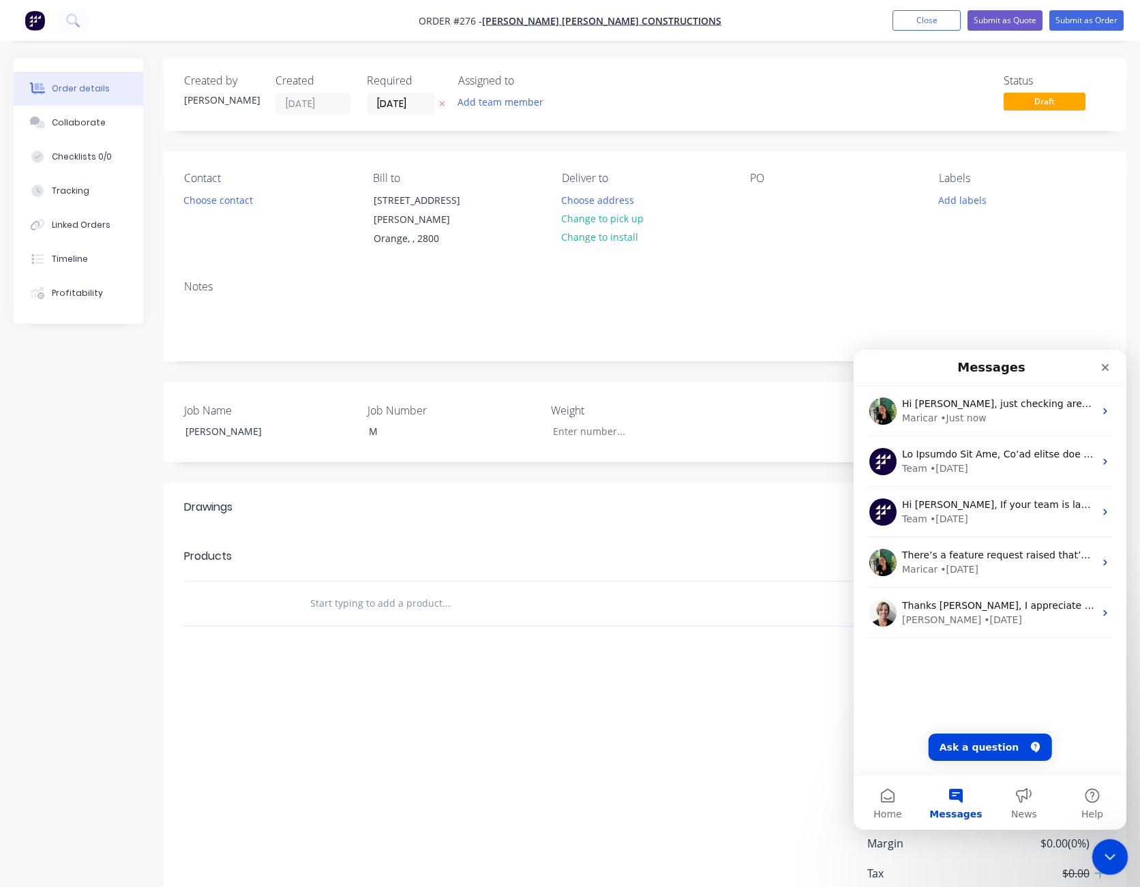
click at [1098, 850] on div "Close Intercom Messenger" at bounding box center [1108, 855] width 33 height 33
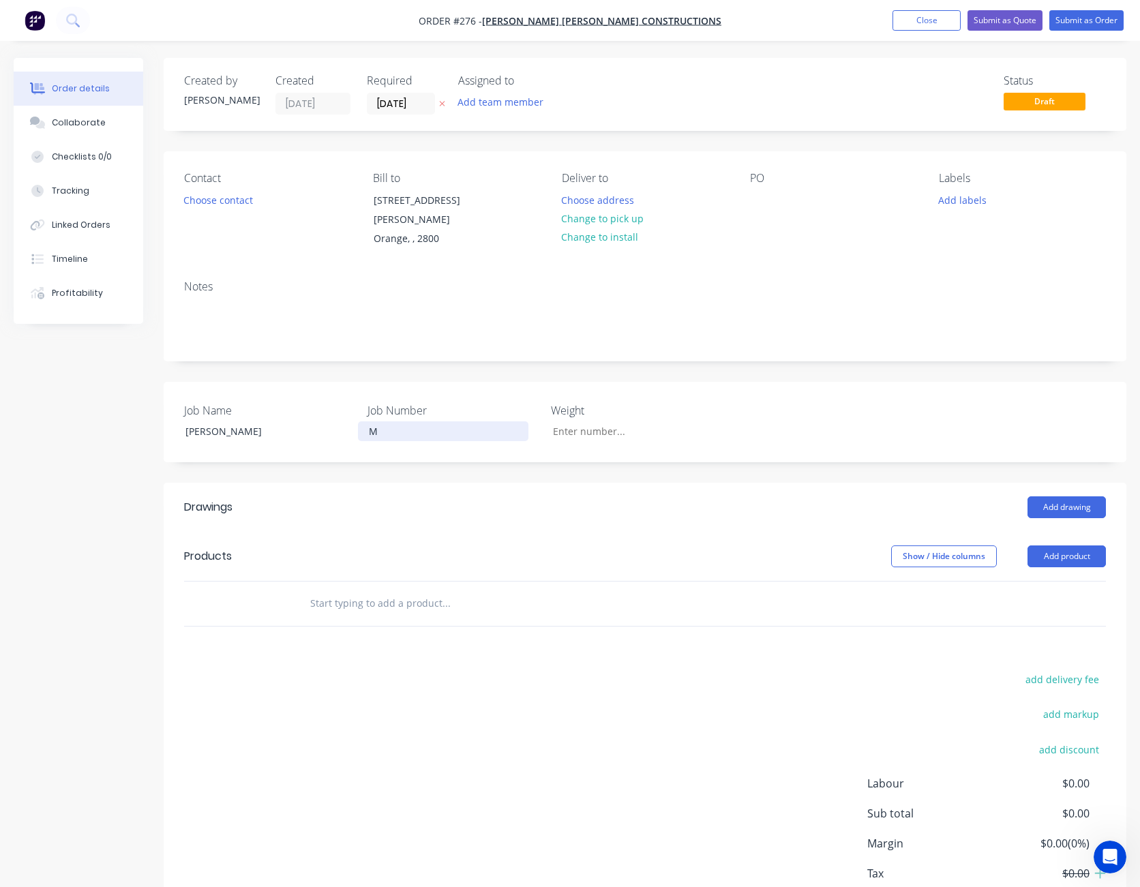
click at [380, 421] on div "M" at bounding box center [443, 431] width 170 height 20
click at [766, 194] on div at bounding box center [761, 200] width 22 height 20
click at [1076, 546] on button "Add product" at bounding box center [1067, 557] width 78 height 22
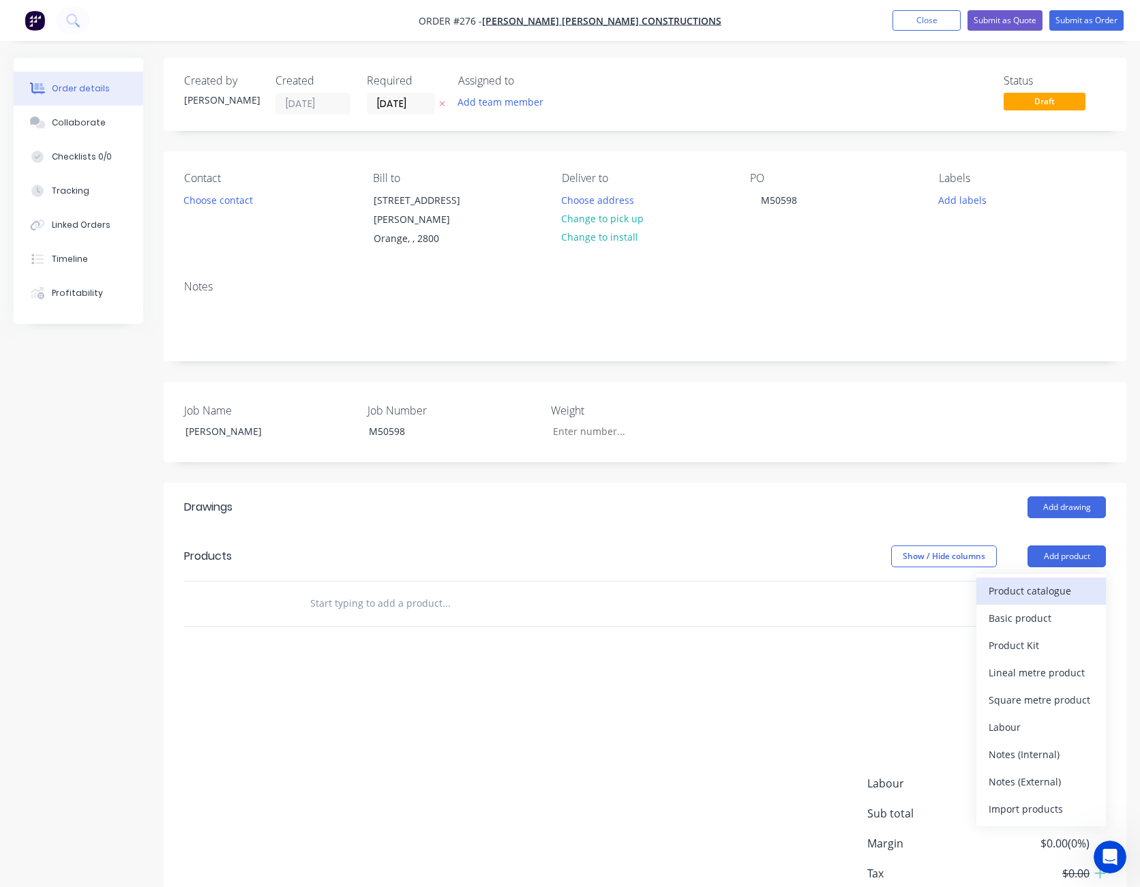
click at [1062, 581] on div "Product catalogue" at bounding box center [1041, 591] width 105 height 20
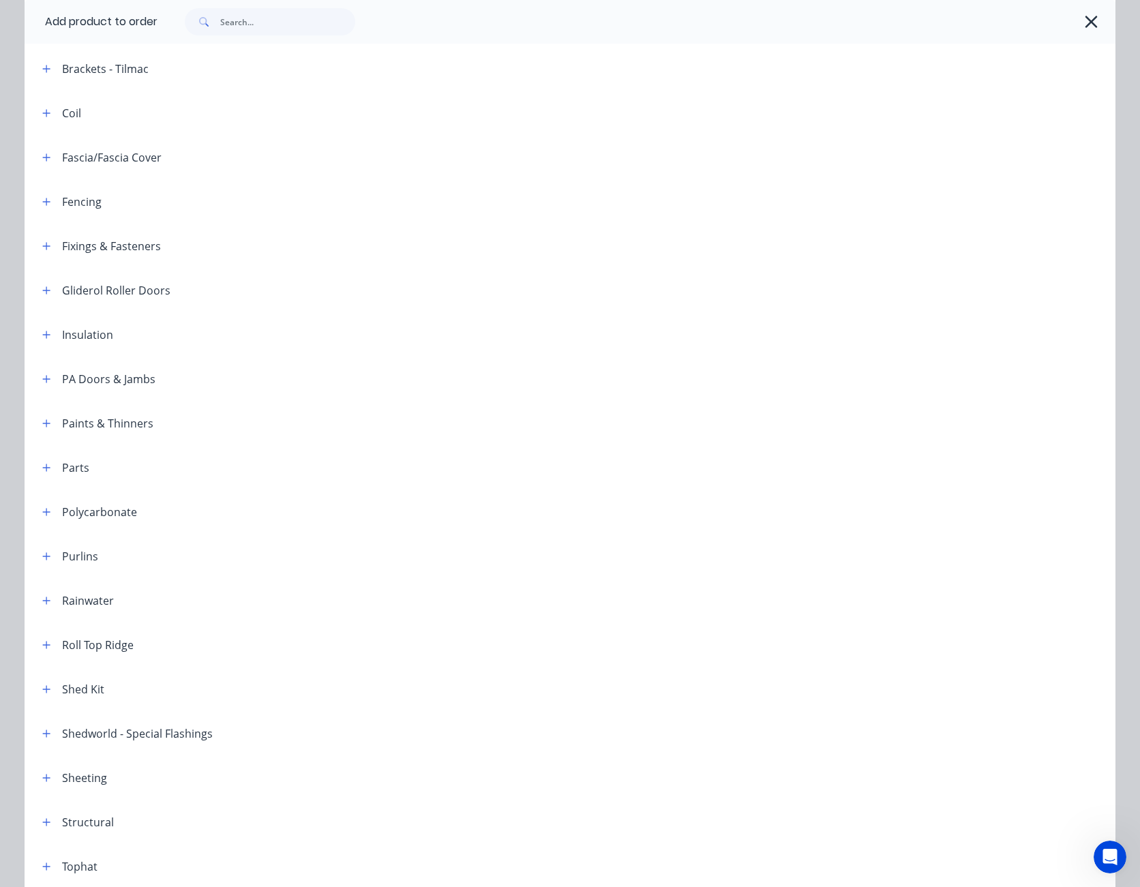
scroll to position [409, 0]
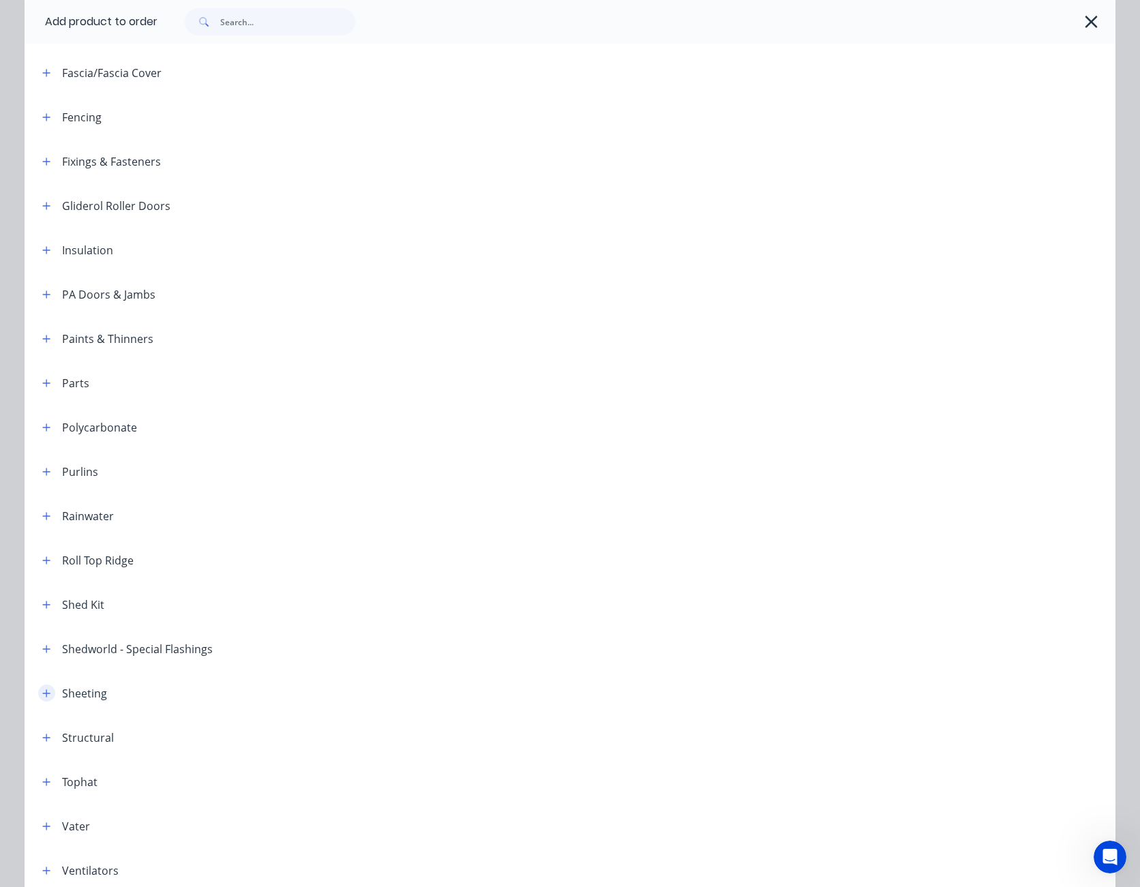
click at [43, 693] on icon "button" at bounding box center [47, 693] width 8 height 8
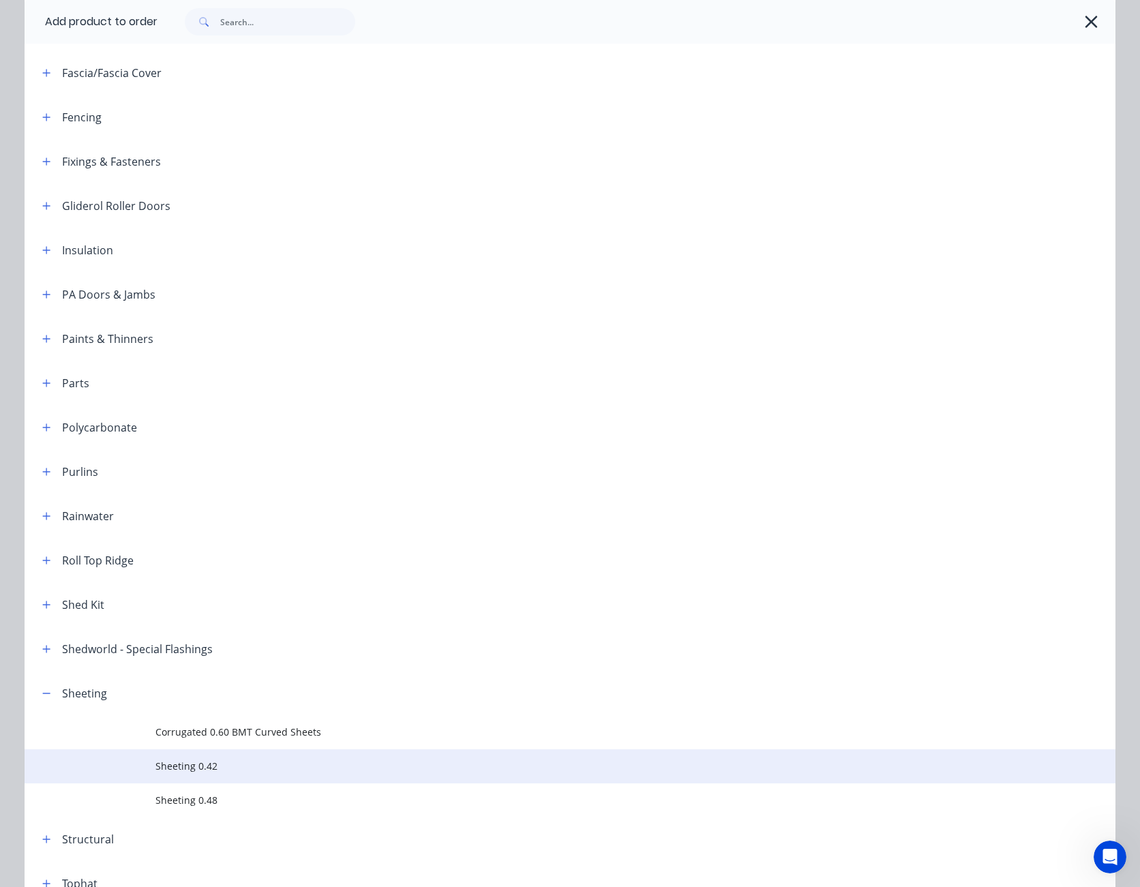
click at [162, 758] on td "Sheeting 0.42" at bounding box center [635, 766] width 960 height 34
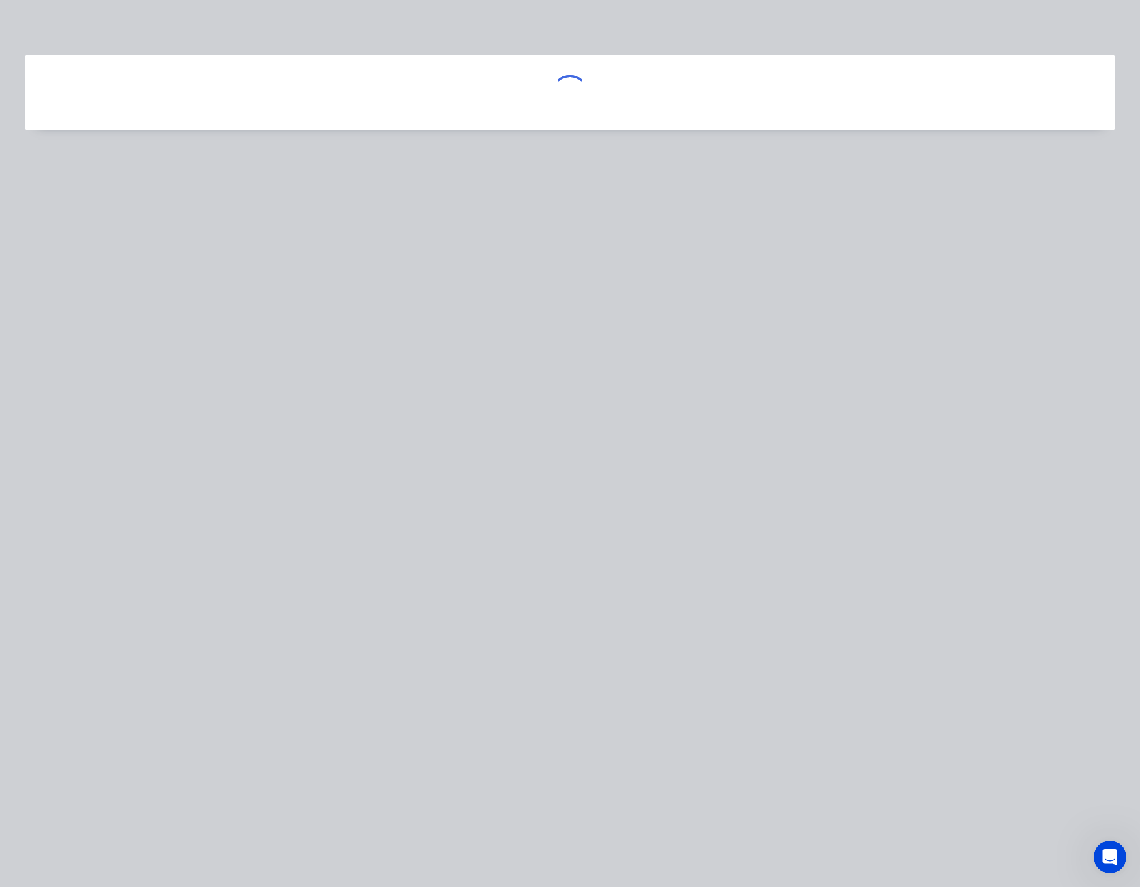
scroll to position [0, 0]
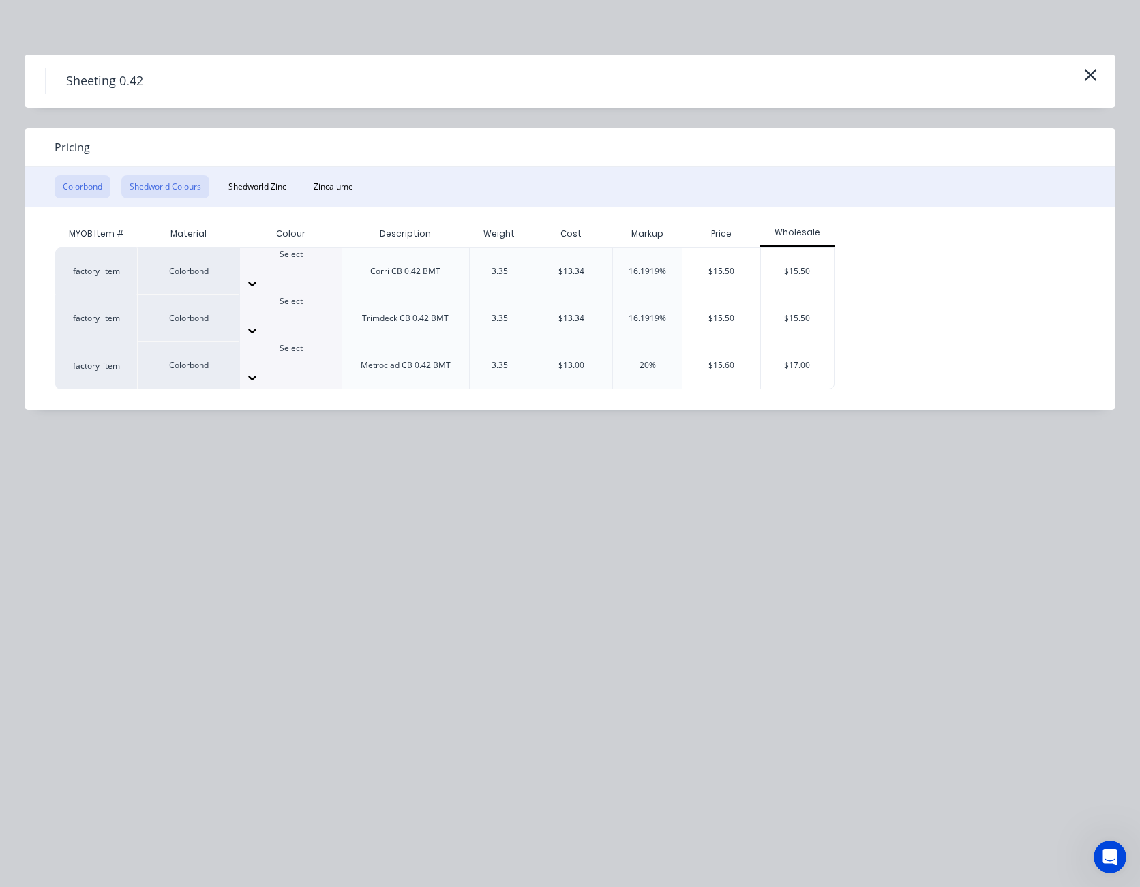
click at [192, 181] on button "Shedworld Colours" at bounding box center [165, 186] width 88 height 23
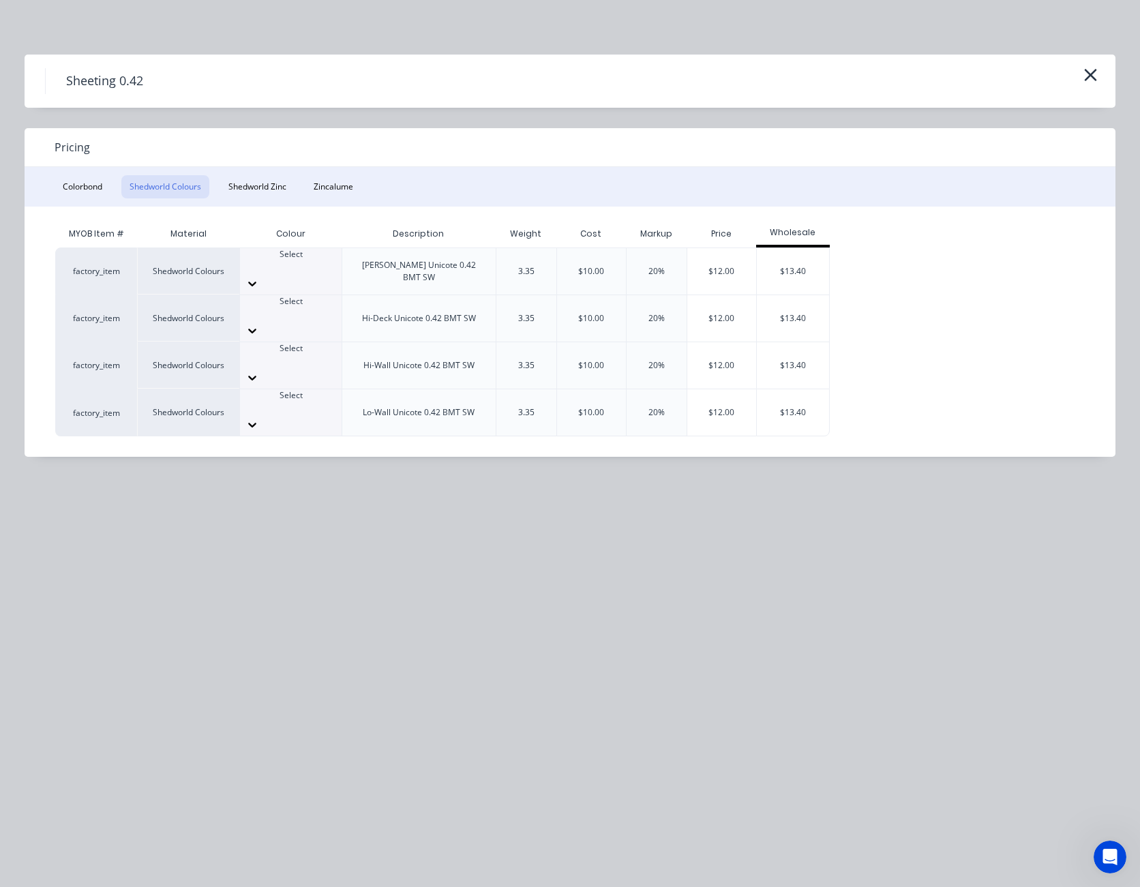
click at [259, 277] on icon at bounding box center [252, 284] width 14 height 14
click at [713, 264] on div "$12.00" at bounding box center [721, 271] width 69 height 46
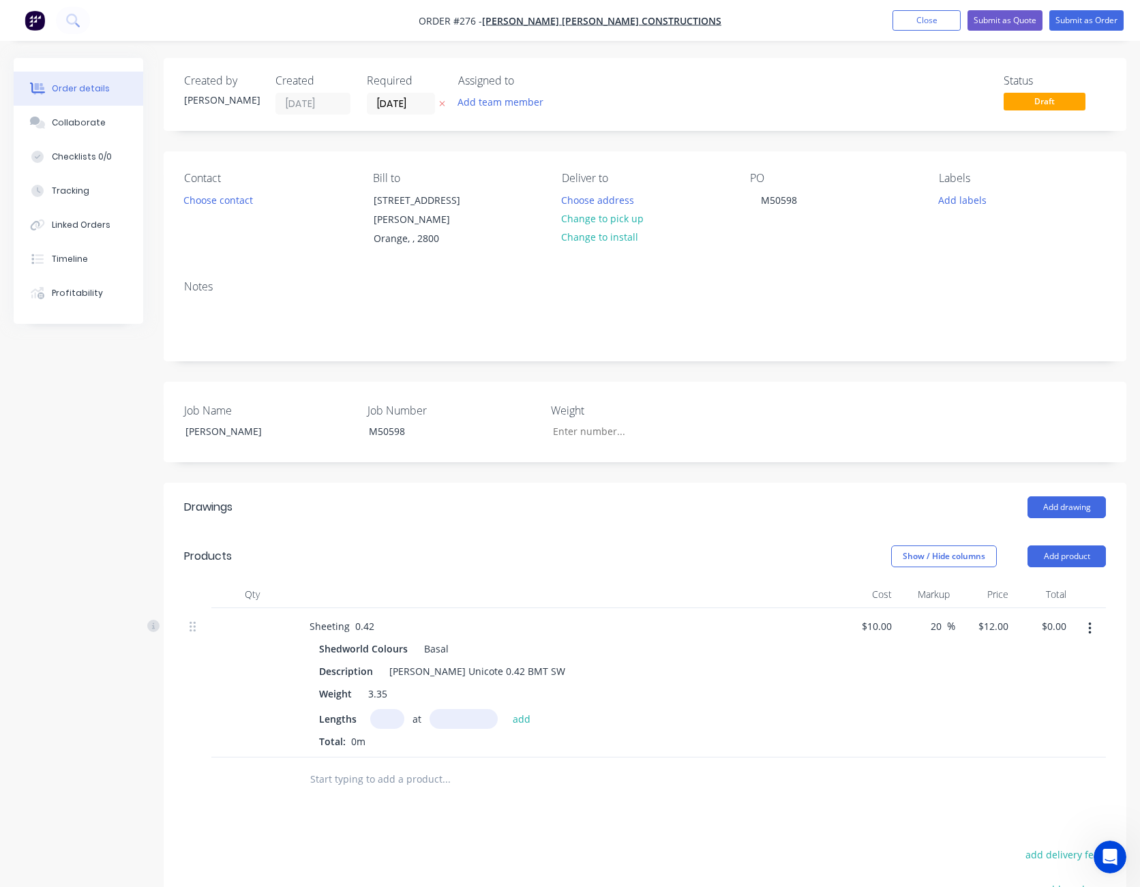
click at [389, 709] on input "text" at bounding box center [387, 719] width 34 height 20
click at [506, 709] on button "add" at bounding box center [522, 718] width 32 height 18
click at [1077, 496] on button "Add drawing" at bounding box center [1067, 507] width 78 height 22
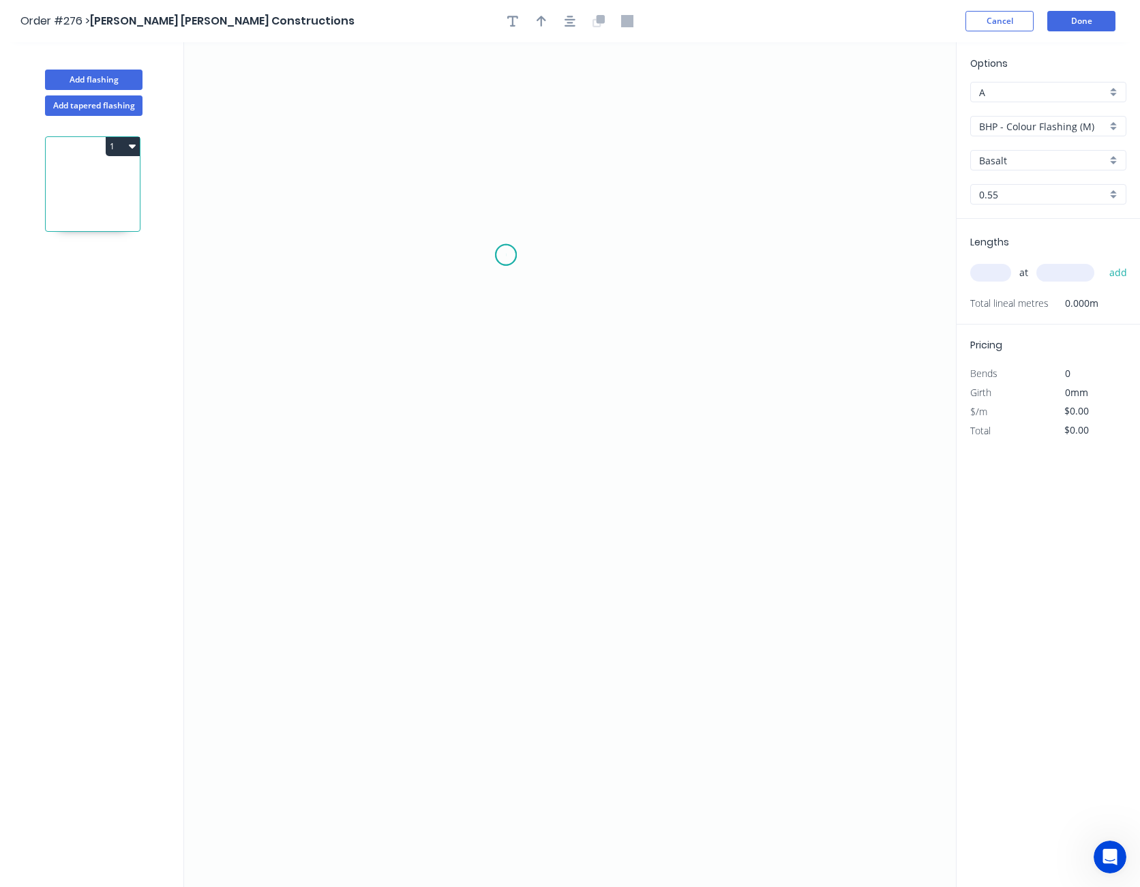
click at [506, 255] on icon "0" at bounding box center [570, 464] width 772 height 845
click at [450, 250] on icon "0" at bounding box center [570, 464] width 772 height 845
click at [597, 239] on icon "0 ?" at bounding box center [570, 464] width 772 height 845
click at [597, 239] on circle at bounding box center [597, 238] width 20 height 20
click at [1025, 21] on button "Cancel" at bounding box center [1000, 21] width 68 height 20
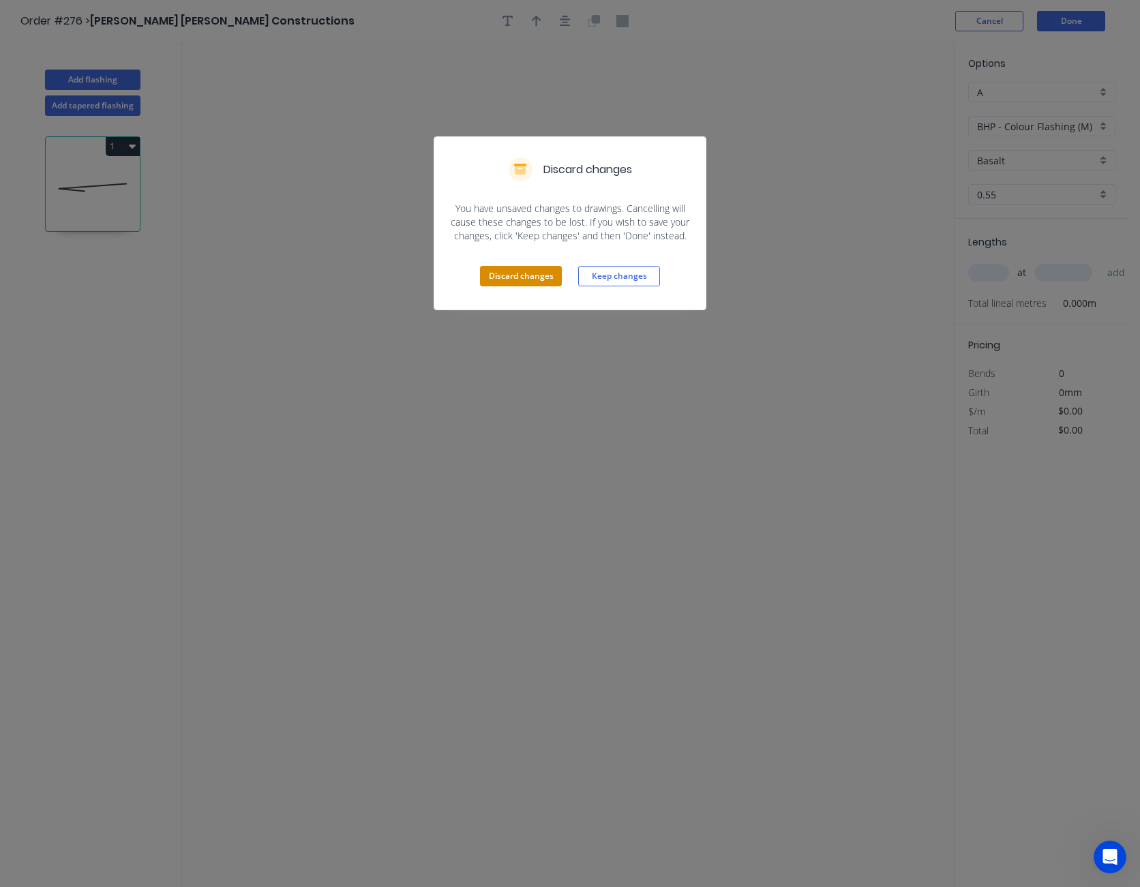
click at [520, 268] on button "Discard changes" at bounding box center [521, 276] width 82 height 20
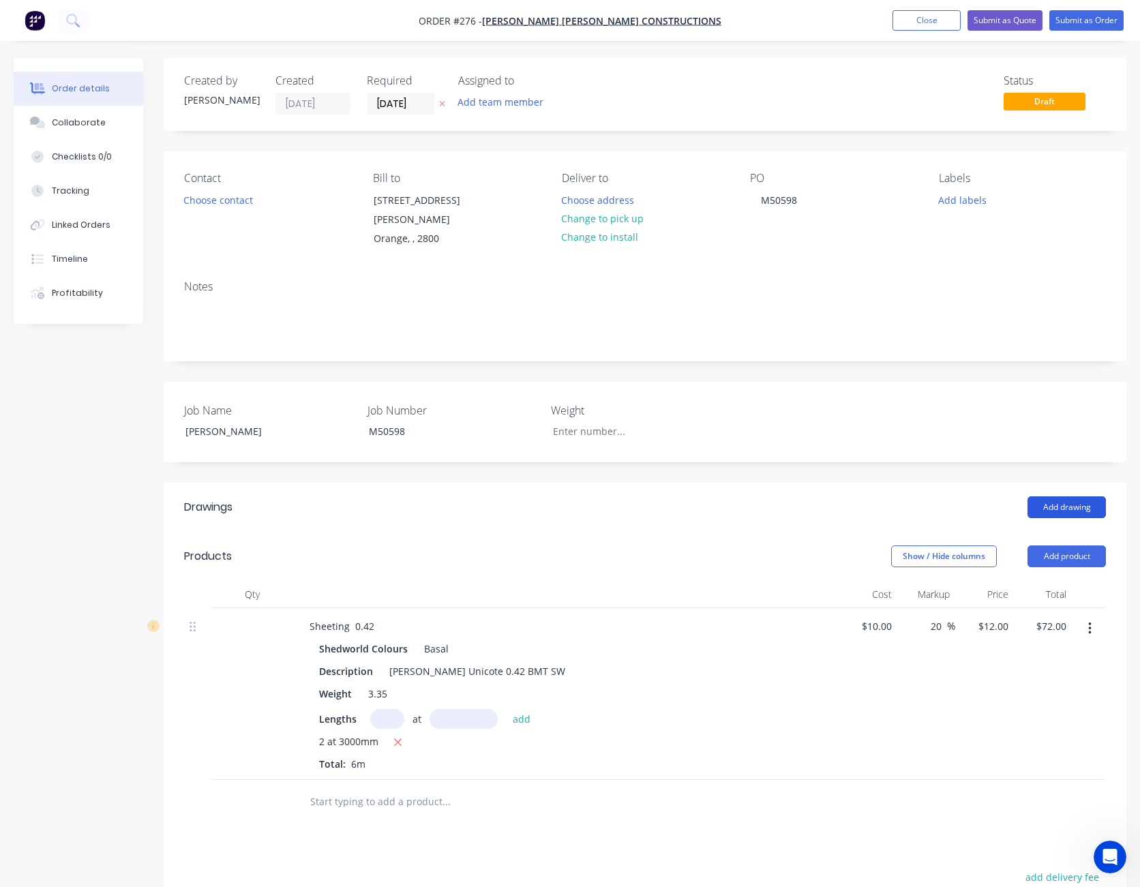
click at [1072, 496] on button "Add drawing" at bounding box center [1067, 507] width 78 height 22
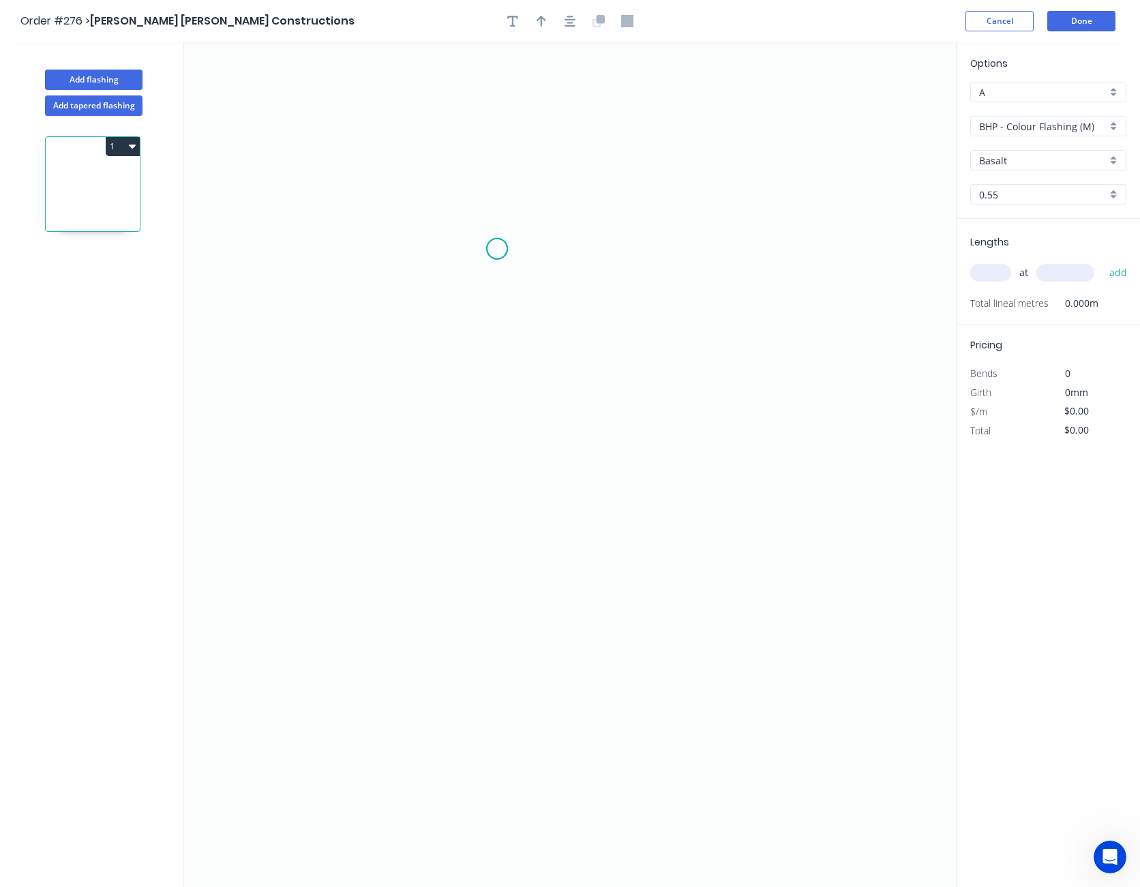
click at [497, 249] on icon "0" at bounding box center [570, 464] width 772 height 845
drag, startPoint x: 430, startPoint y: 222, endPoint x: 496, endPoint y: 229, distance: 67.2
click at [432, 222] on icon "0" at bounding box center [570, 464] width 772 height 845
click at [667, 232] on icon "0 ?" at bounding box center [570, 464] width 772 height 845
click at [668, 427] on icon "0 ? ? ? º" at bounding box center [570, 464] width 772 height 845
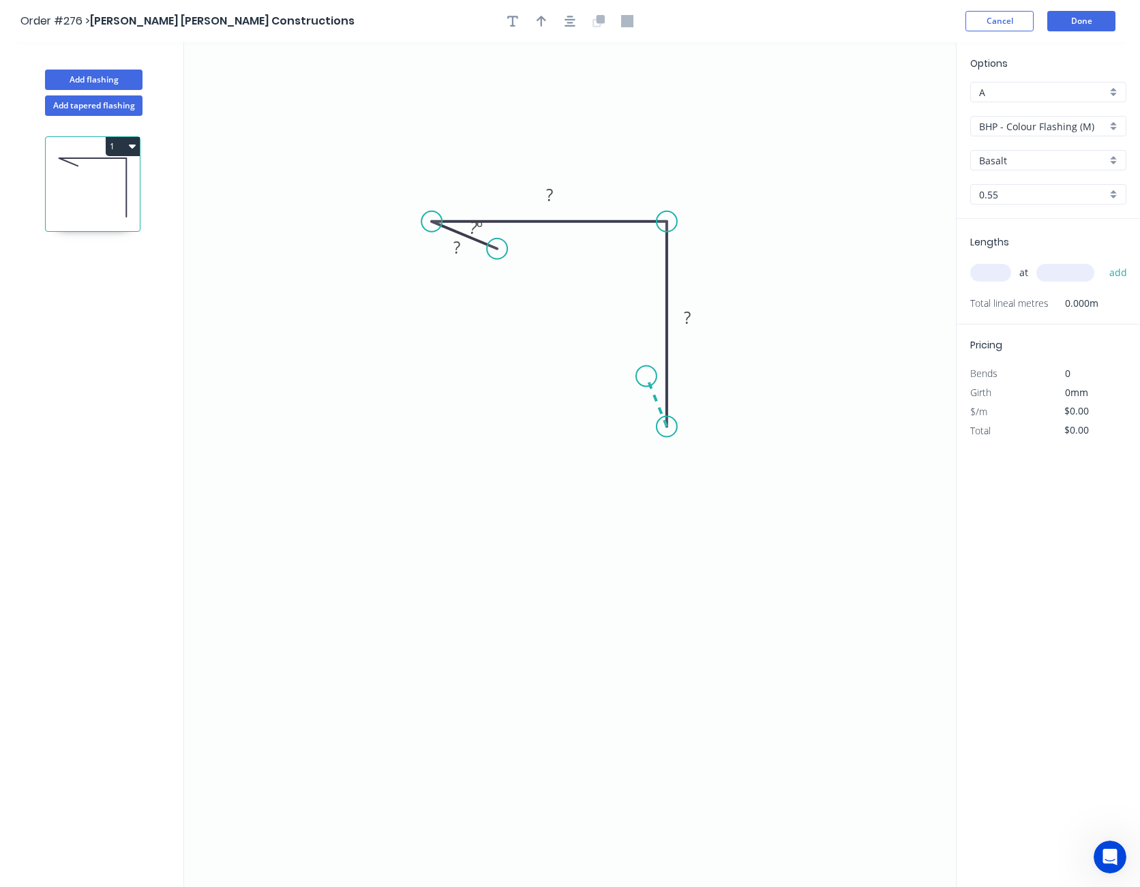
click at [646, 376] on icon "0 ? ? ? ? º" at bounding box center [570, 464] width 772 height 845
click at [646, 376] on circle at bounding box center [646, 376] width 20 height 20
click at [644, 407] on rect at bounding box center [637, 403] width 27 height 19
click at [510, 16] on icon "button" at bounding box center [512, 21] width 11 height 11
click at [233, 87] on textarea at bounding box center [272, 96] width 110 height 50
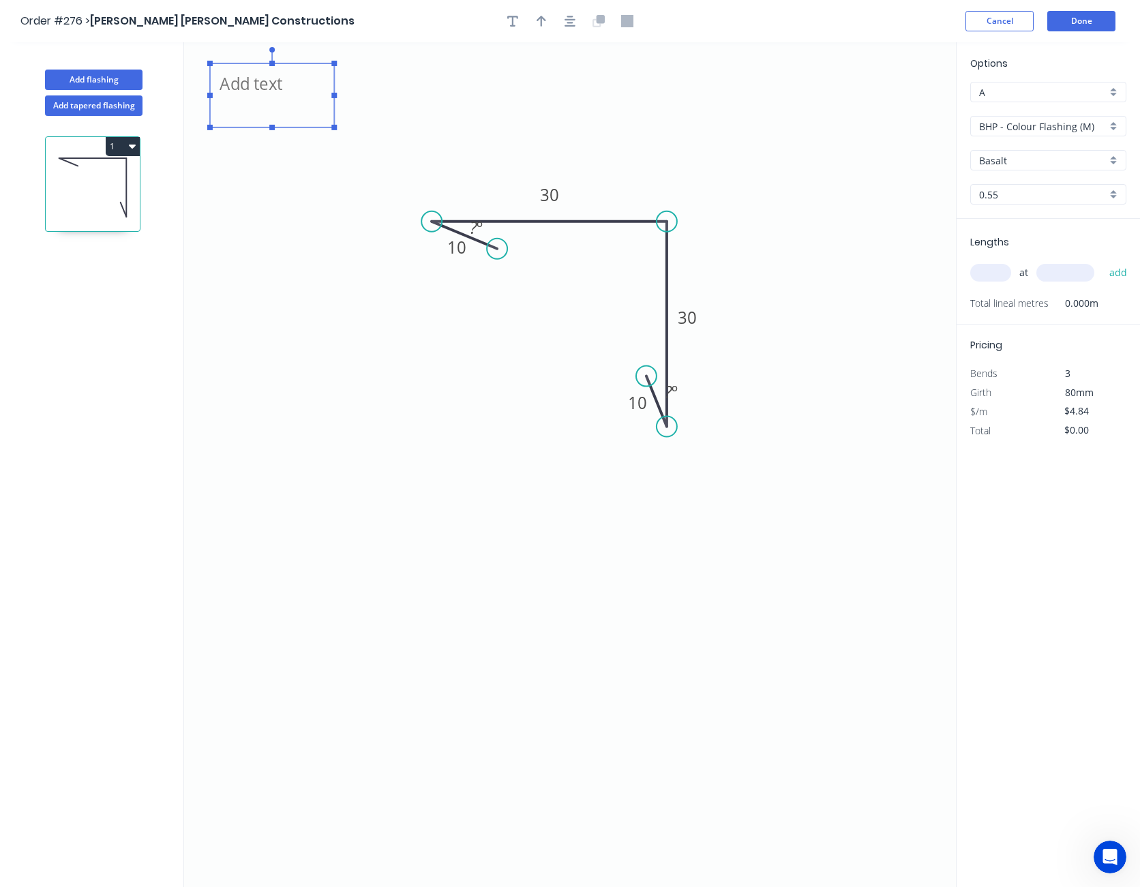
click at [213, 168] on icon "CF 10 30 30 10 ? º ? º" at bounding box center [570, 464] width 772 height 845
drag, startPoint x: 252, startPoint y: 85, endPoint x: 402, endPoint y: 220, distance: 202.3
click at [402, 220] on textarea "CF" at bounding box center [423, 230] width 110 height 50
click at [385, 98] on icon "CF 10 30 30 10 ? º ? º" at bounding box center [570, 464] width 772 height 845
click at [509, 16] on icon "button" at bounding box center [512, 21] width 11 height 11
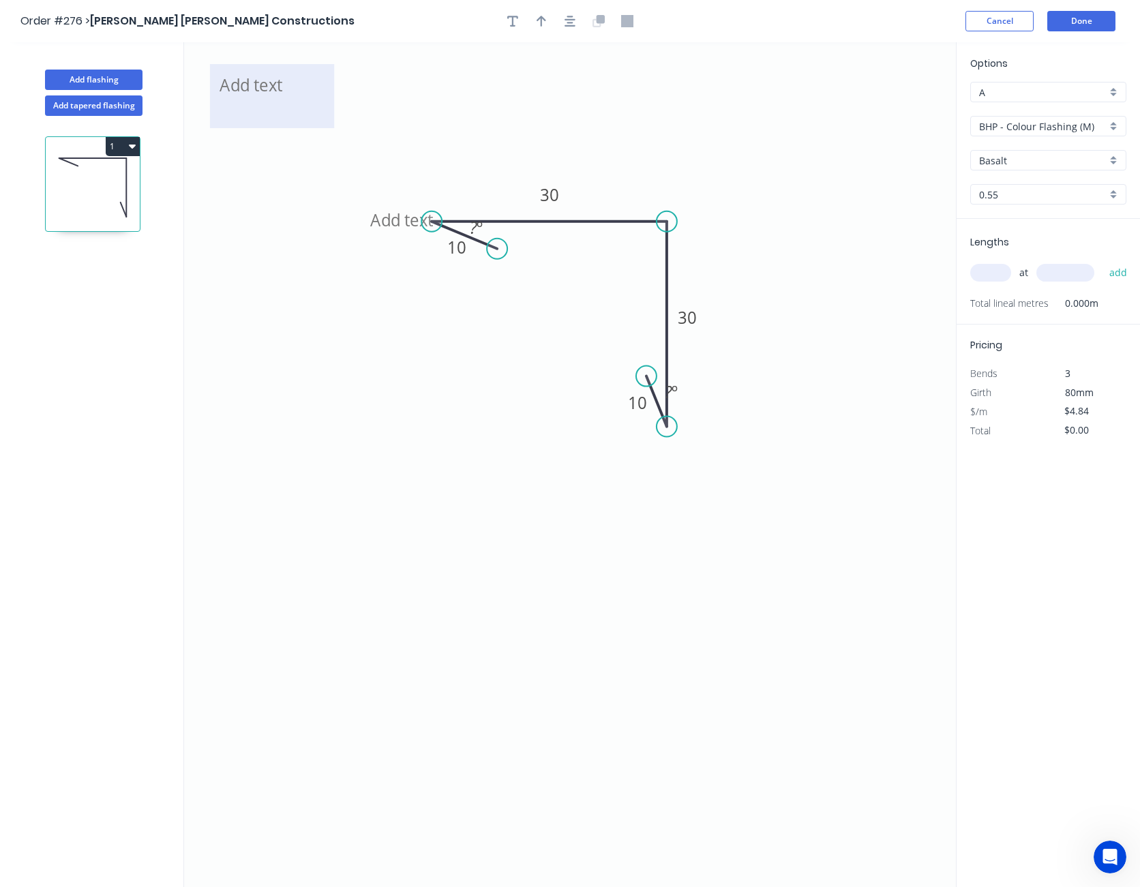
click at [264, 83] on textarea at bounding box center [272, 96] width 110 height 50
click at [271, 189] on icon "CF CF 10 30 30 10 ? º ? º" at bounding box center [570, 464] width 772 height 845
drag, startPoint x: 263, startPoint y: 103, endPoint x: 700, endPoint y: 484, distance: 579.4
click at [700, 484] on textarea "CF" at bounding box center [708, 478] width 110 height 50
click at [822, 369] on icon "CF CF 10 30 30 10 ? º ? º" at bounding box center [570, 464] width 772 height 845
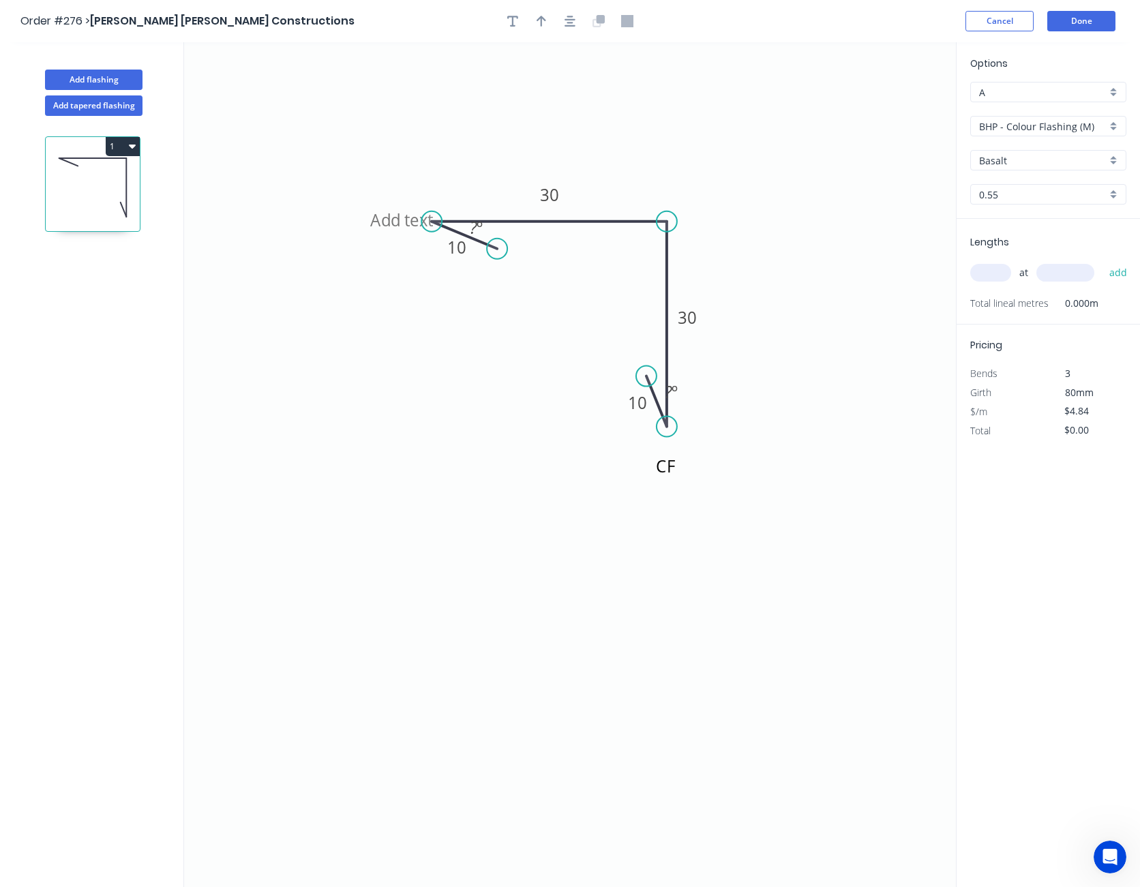
click at [1035, 132] on input "BHP - Colour Flashing (M)" at bounding box center [1043, 126] width 128 height 14
click at [1036, 189] on div "SW - Colour Flashing" at bounding box center [1048, 200] width 155 height 24
click at [1036, 162] on input "Basalt" at bounding box center [1043, 160] width 128 height 14
click at [1029, 205] on div "Basal" at bounding box center [1048, 210] width 155 height 24
click at [999, 272] on input "text" at bounding box center [990, 273] width 41 height 18
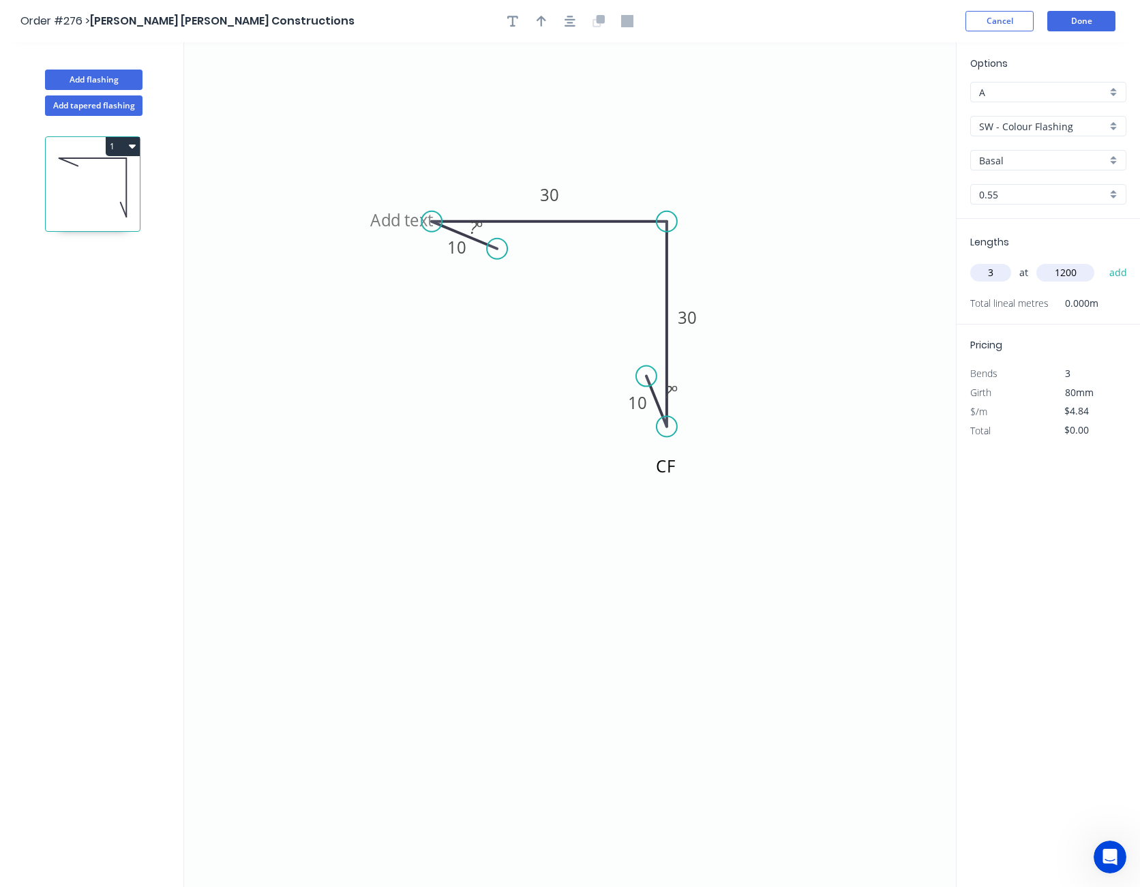
click at [1103, 261] on button "add" at bounding box center [1119, 272] width 32 height 23
click at [1078, 428] on input "$4.84" at bounding box center [1087, 430] width 46 height 19
click at [538, 21] on icon "button" at bounding box center [542, 21] width 10 height 12
drag, startPoint x: 889, startPoint y: 108, endPoint x: 640, endPoint y: 148, distance: 252.1
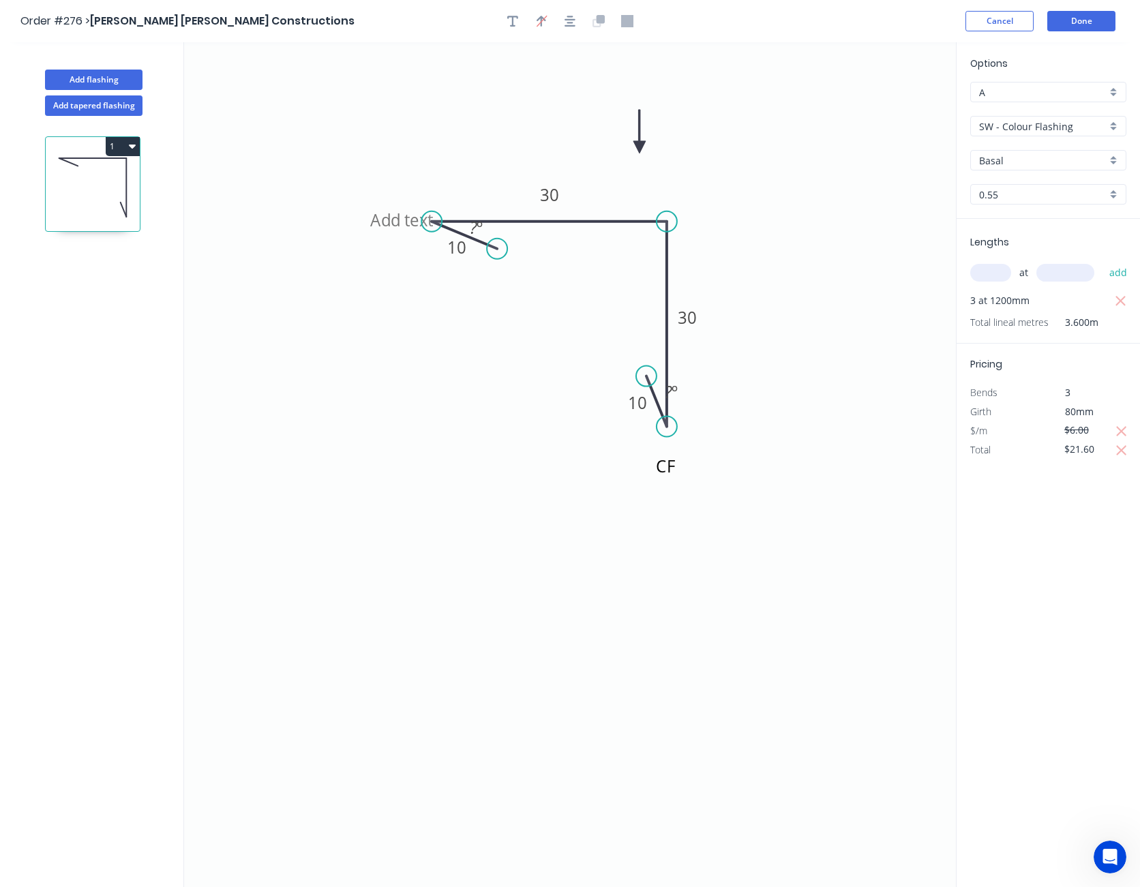
click at [640, 148] on icon at bounding box center [639, 132] width 12 height 44
click at [1080, 20] on button "Done" at bounding box center [1081, 21] width 68 height 20
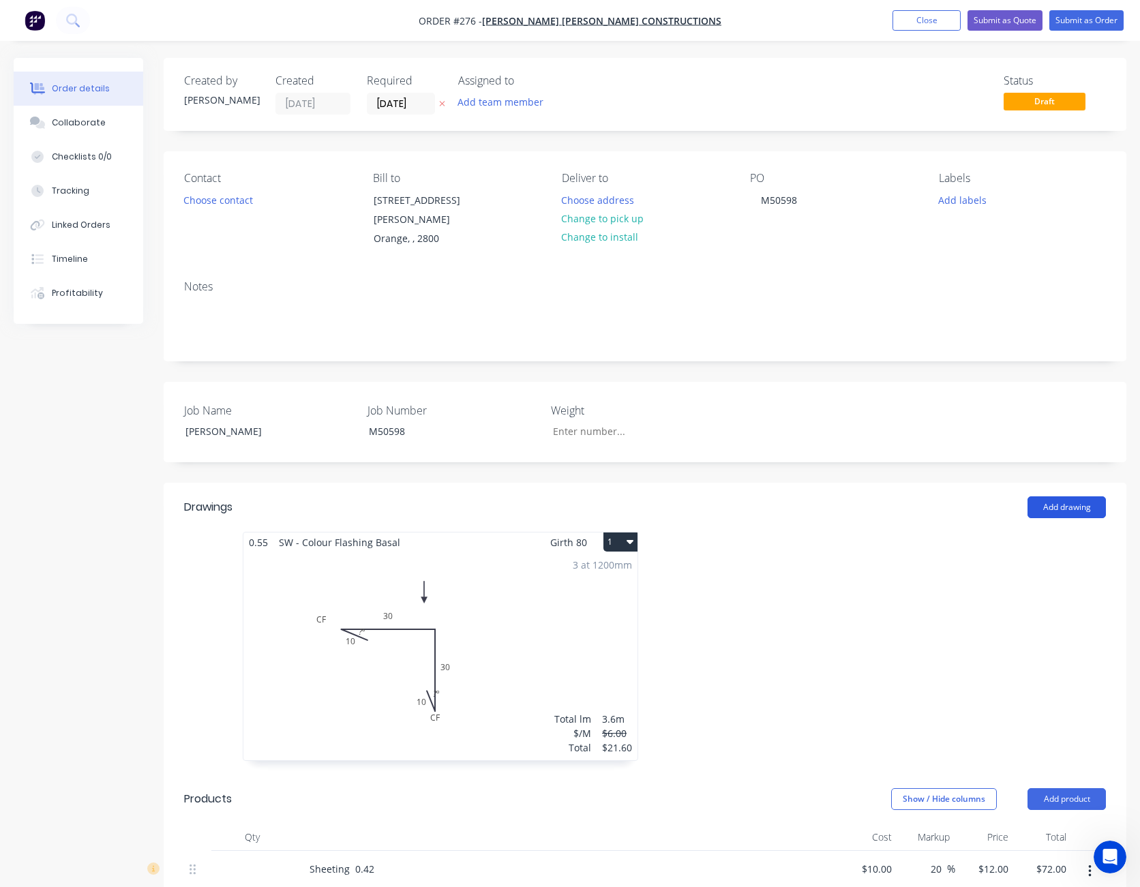
click at [1045, 496] on button "Add drawing" at bounding box center [1067, 507] width 78 height 22
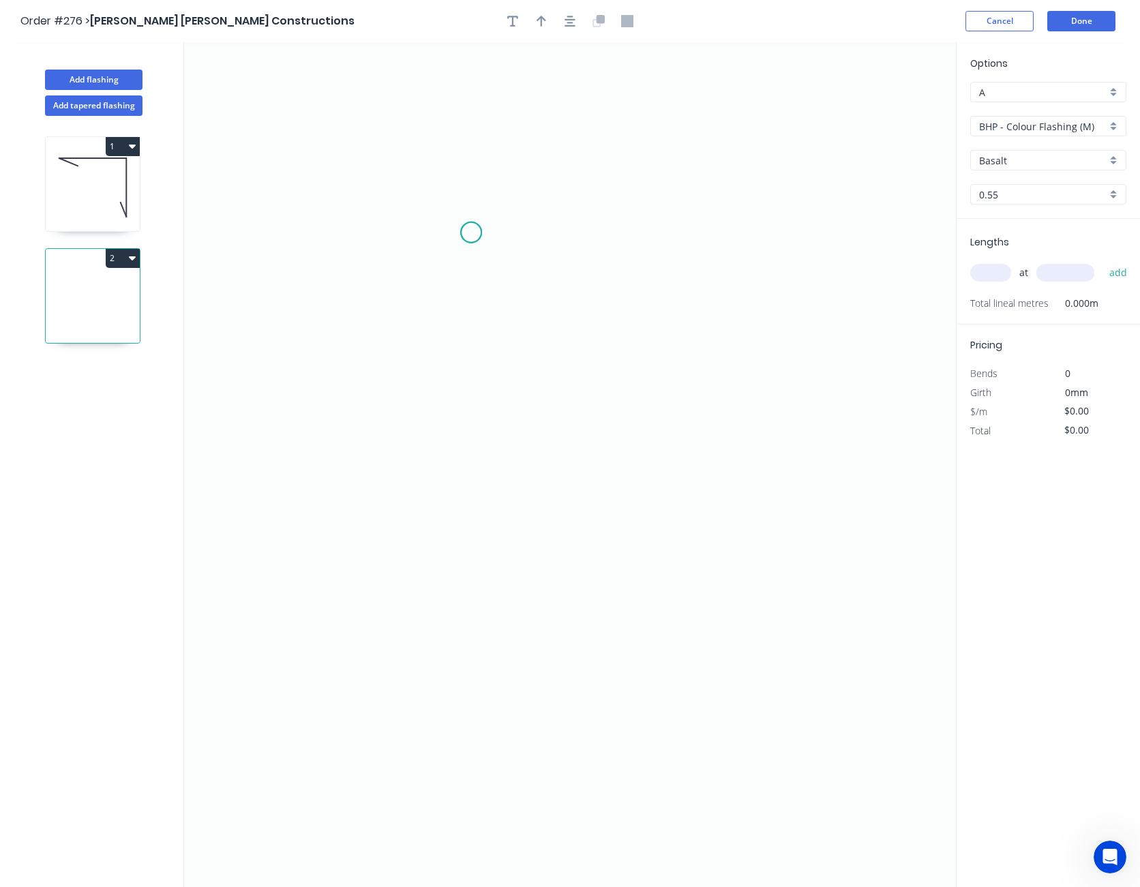
click at [471, 233] on icon "0" at bounding box center [570, 464] width 772 height 845
click at [476, 484] on icon "0" at bounding box center [570, 464] width 772 height 845
drag, startPoint x: 629, startPoint y: 486, endPoint x: 625, endPoint y: 467, distance: 19.4
click at [629, 484] on icon "0 ?" at bounding box center [570, 464] width 772 height 845
click at [627, 365] on icon "0 ? ?" at bounding box center [570, 464] width 772 height 845
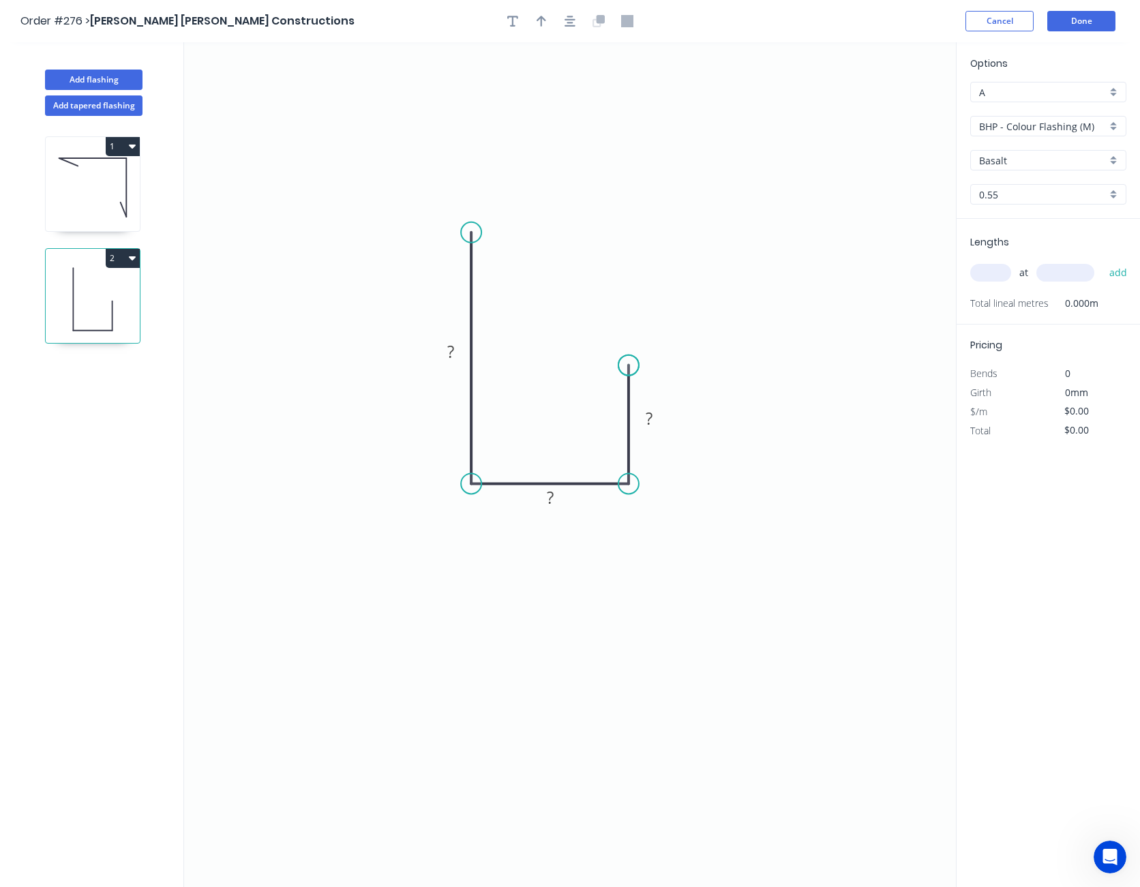
click at [627, 365] on circle at bounding box center [628, 365] width 20 height 20
click at [651, 408] on tspan "?" at bounding box center [649, 418] width 7 height 23
click at [549, 498] on tspan "?" at bounding box center [550, 497] width 7 height 23
click at [575, 23] on icon "button" at bounding box center [570, 21] width 11 height 12
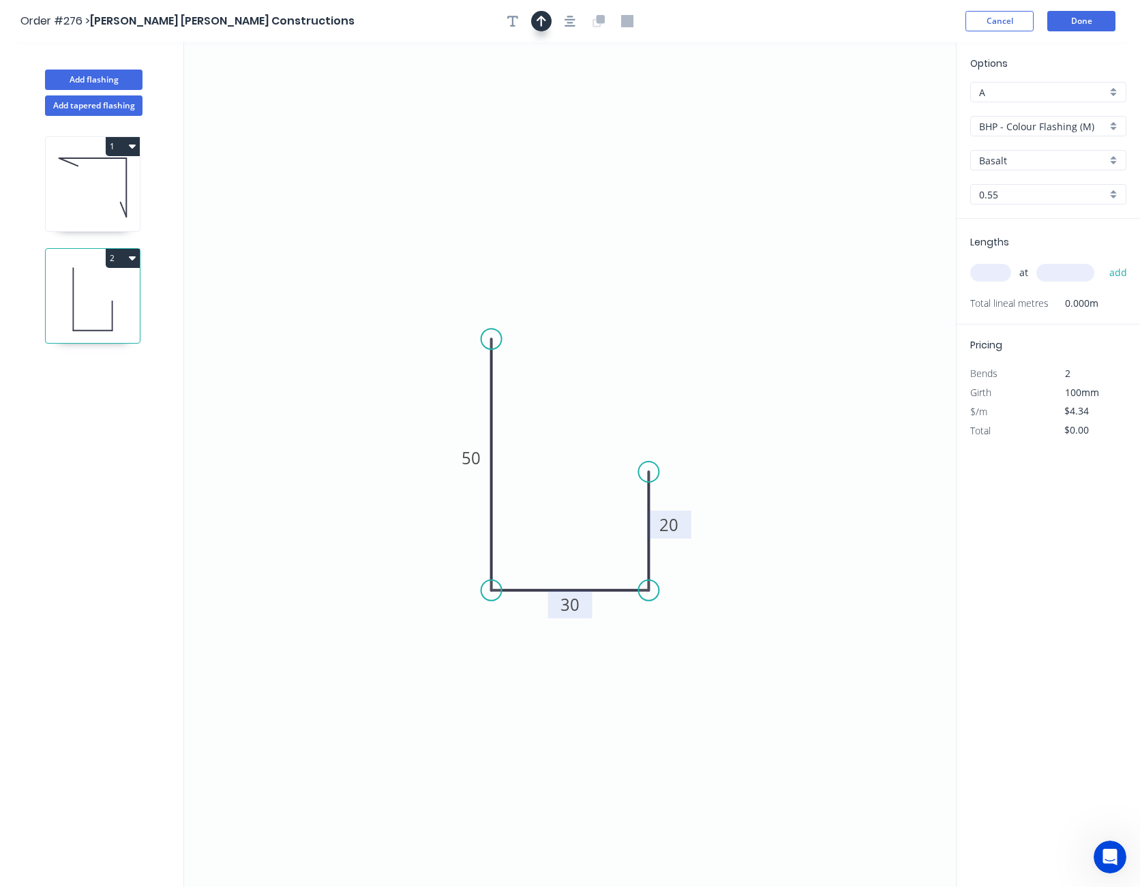
click at [539, 26] on icon "button" at bounding box center [542, 21] width 10 height 12
click at [888, 109] on icon at bounding box center [888, 95] width 12 height 44
click at [888, 109] on icon at bounding box center [899, 100] width 40 height 40
drag, startPoint x: 888, startPoint y: 109, endPoint x: 732, endPoint y: 574, distance: 490.4
click at [732, 574] on icon at bounding box center [748, 573] width 44 height 12
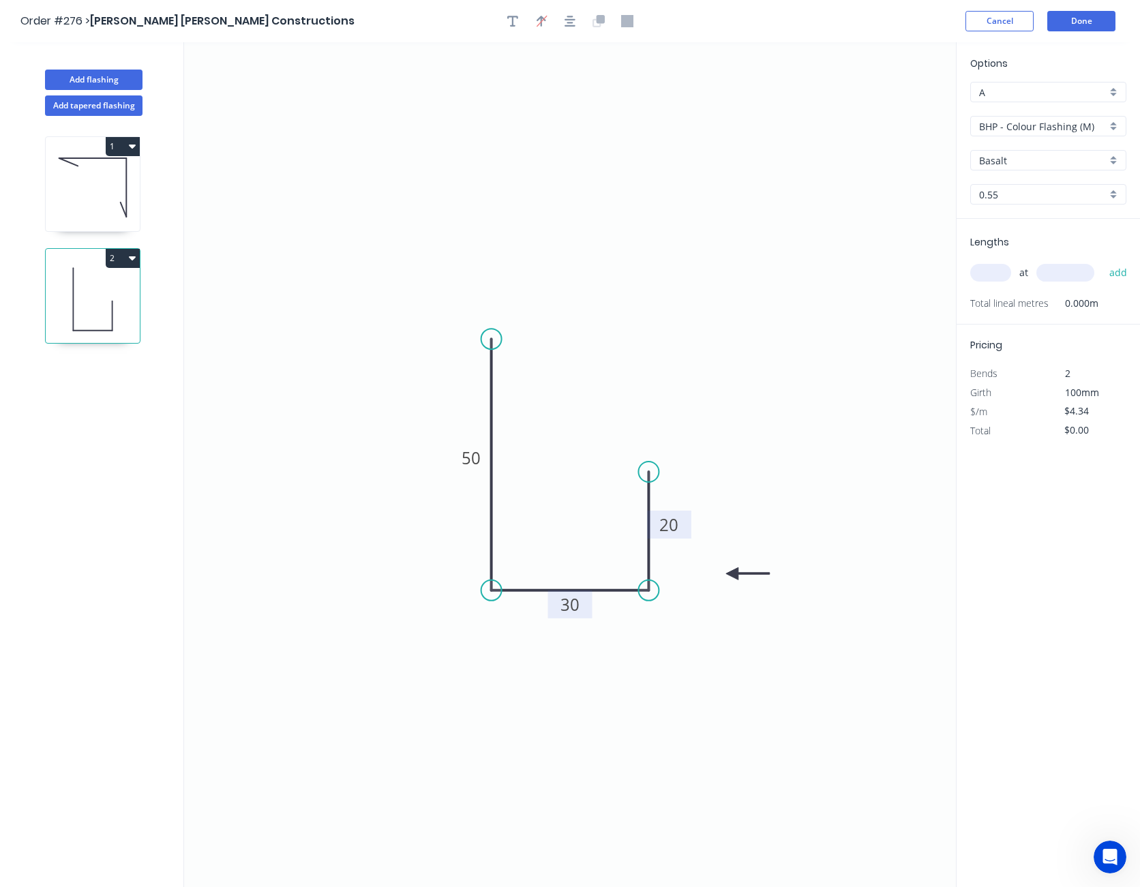
click at [1015, 128] on input "BHP - Colour Flashing (M)" at bounding box center [1043, 126] width 128 height 14
click at [1019, 194] on div "SW - Colour Flashing" at bounding box center [1048, 200] width 155 height 24
click at [1022, 158] on input "Basalt" at bounding box center [1043, 160] width 128 height 14
click at [1010, 209] on div "Basal" at bounding box center [1048, 210] width 155 height 24
click at [999, 268] on input "text" at bounding box center [990, 273] width 41 height 18
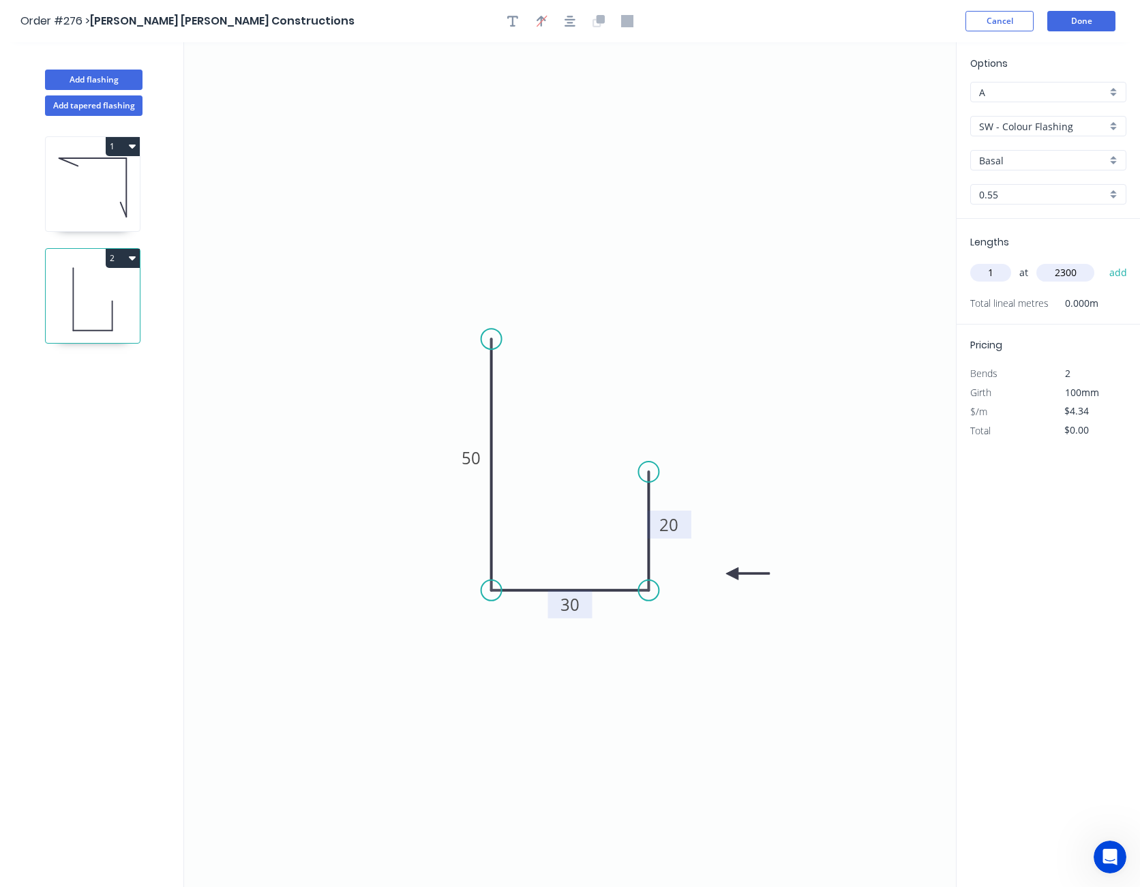
click at [1103, 261] on button "add" at bounding box center [1119, 272] width 32 height 23
click at [1079, 430] on input "$4.34" at bounding box center [1087, 430] width 46 height 19
click at [1093, 17] on button "Done" at bounding box center [1081, 21] width 68 height 20
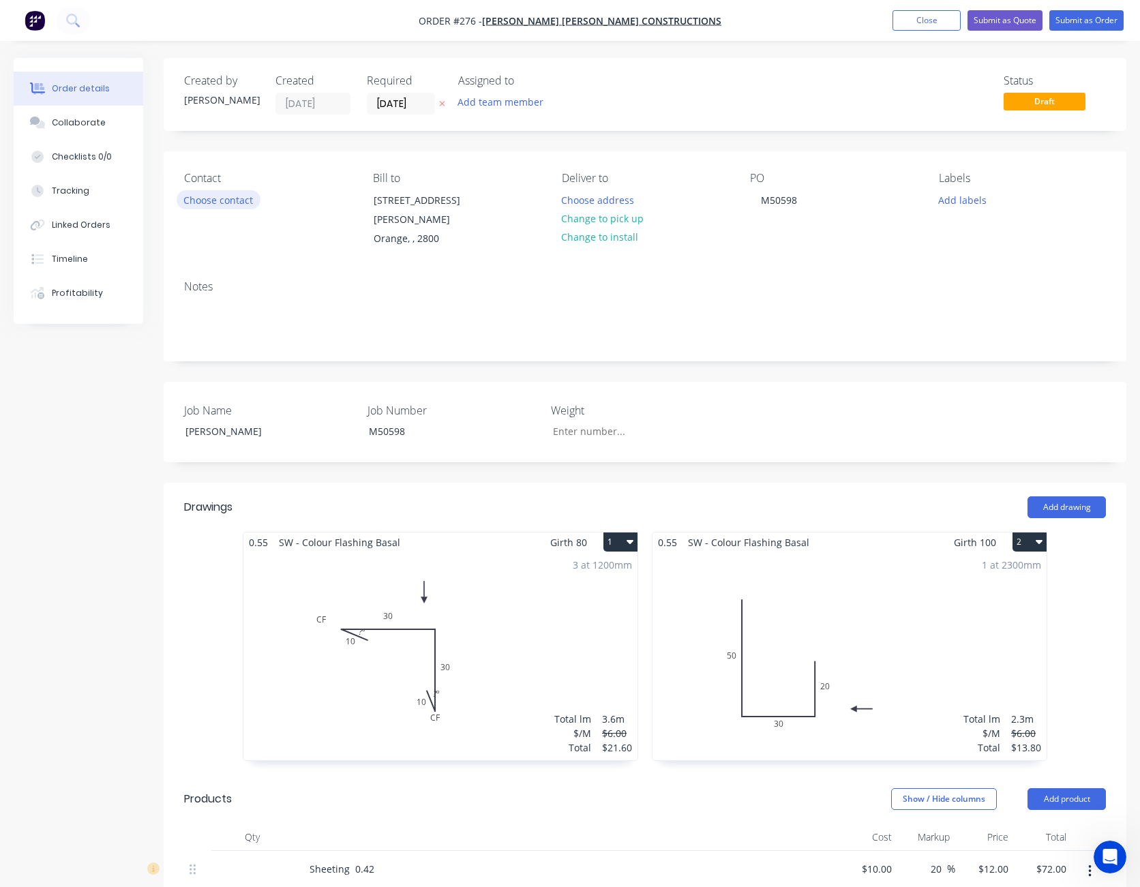
click at [246, 204] on button "Choose contact" at bounding box center [219, 199] width 84 height 18
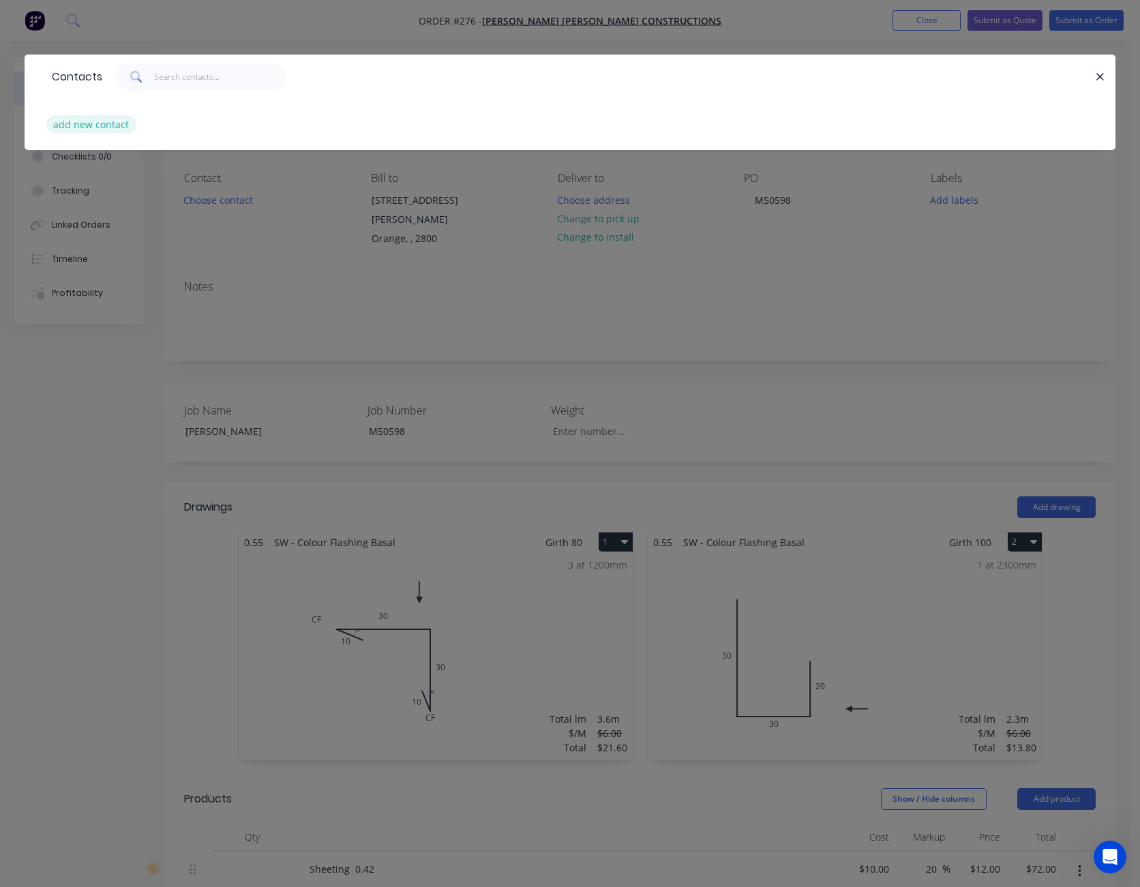
click at [104, 128] on button "add new contact" at bounding box center [91, 124] width 90 height 18
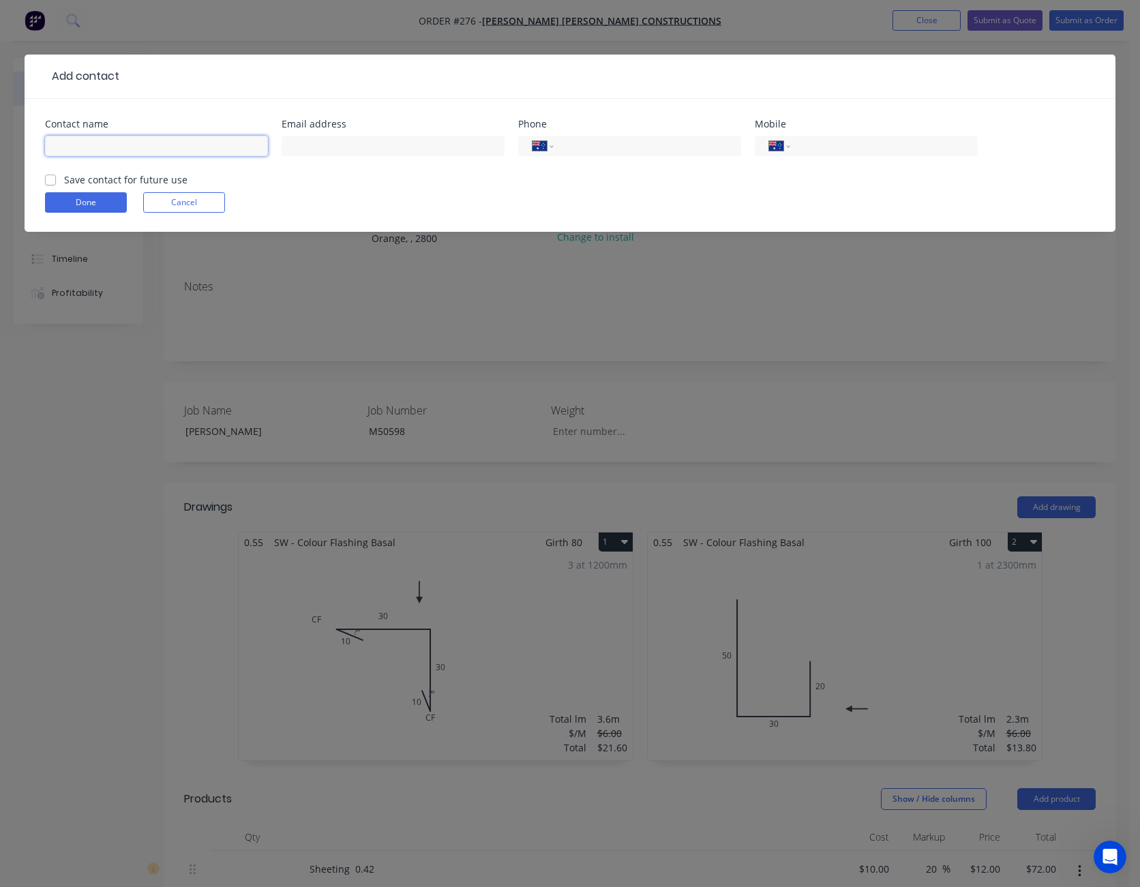
click at [100, 144] on input "text" at bounding box center [156, 146] width 223 height 20
click at [331, 144] on input "text" at bounding box center [393, 146] width 223 height 20
click at [826, 143] on input "tel" at bounding box center [882, 146] width 164 height 16
click at [837, 143] on input "tel" at bounding box center [882, 146] width 164 height 16
click at [64, 183] on label "Save contact for future use" at bounding box center [125, 180] width 123 height 14
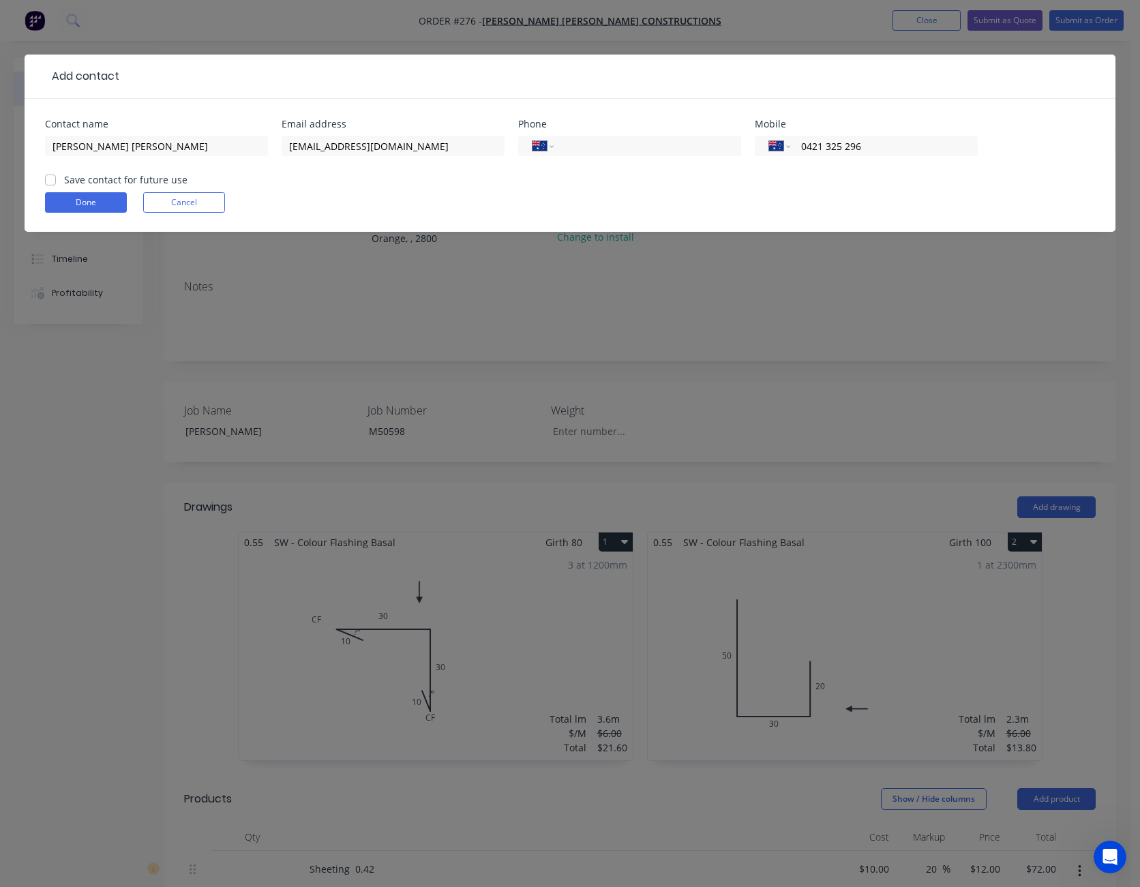
click at [48, 183] on input "Save contact for future use" at bounding box center [50, 179] width 11 height 13
click at [53, 194] on button "Done" at bounding box center [86, 202] width 82 height 20
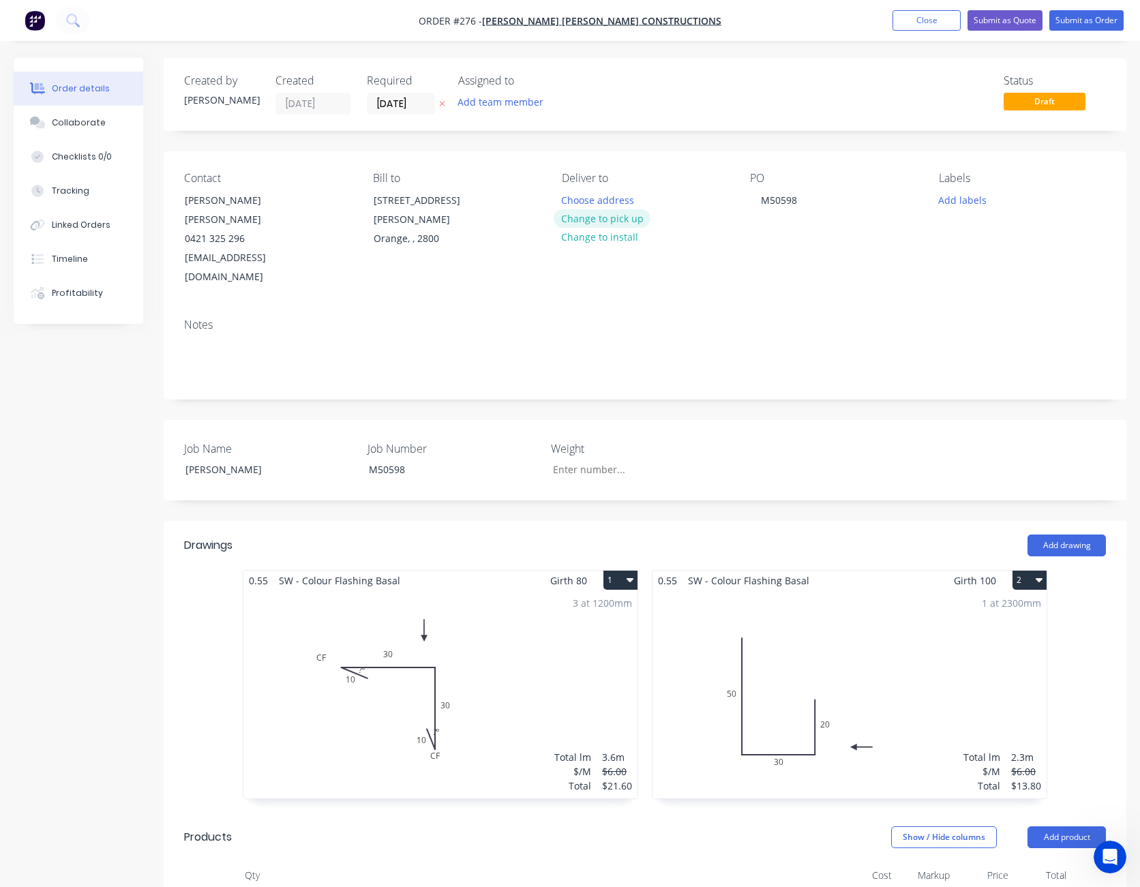
click at [616, 220] on button "Change to pick up" at bounding box center [602, 218] width 97 height 18
click at [1009, 24] on button "Submit as Quote" at bounding box center [1005, 20] width 75 height 20
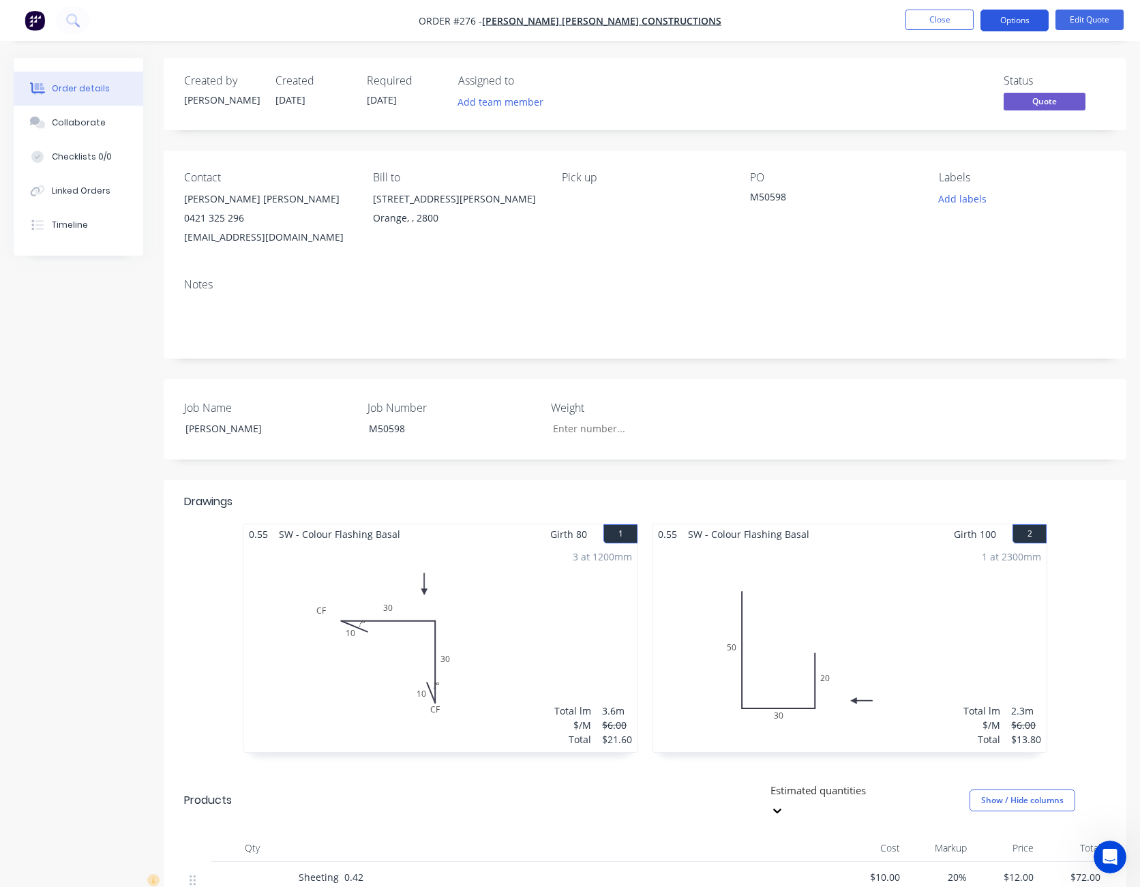
click at [1015, 15] on button "Options" at bounding box center [1015, 21] width 68 height 22
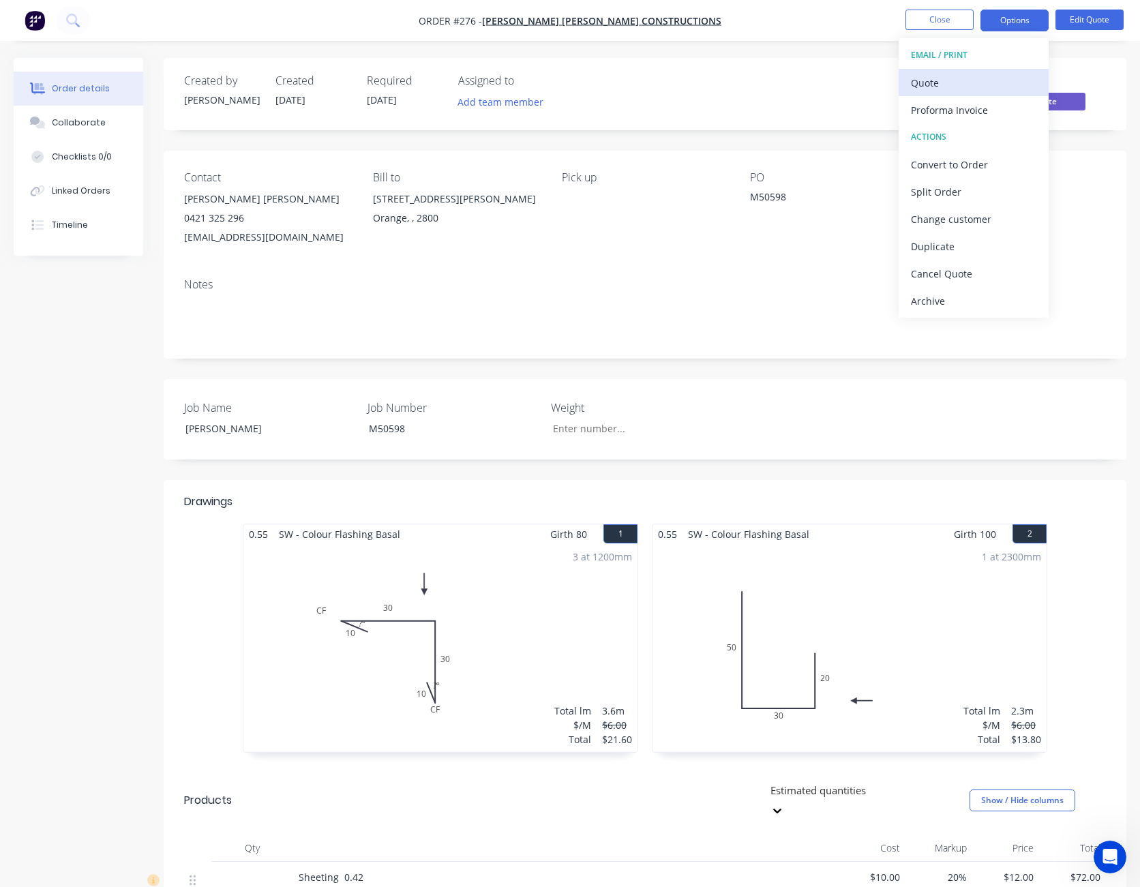
click at [994, 75] on div "Quote" at bounding box center [973, 83] width 125 height 20
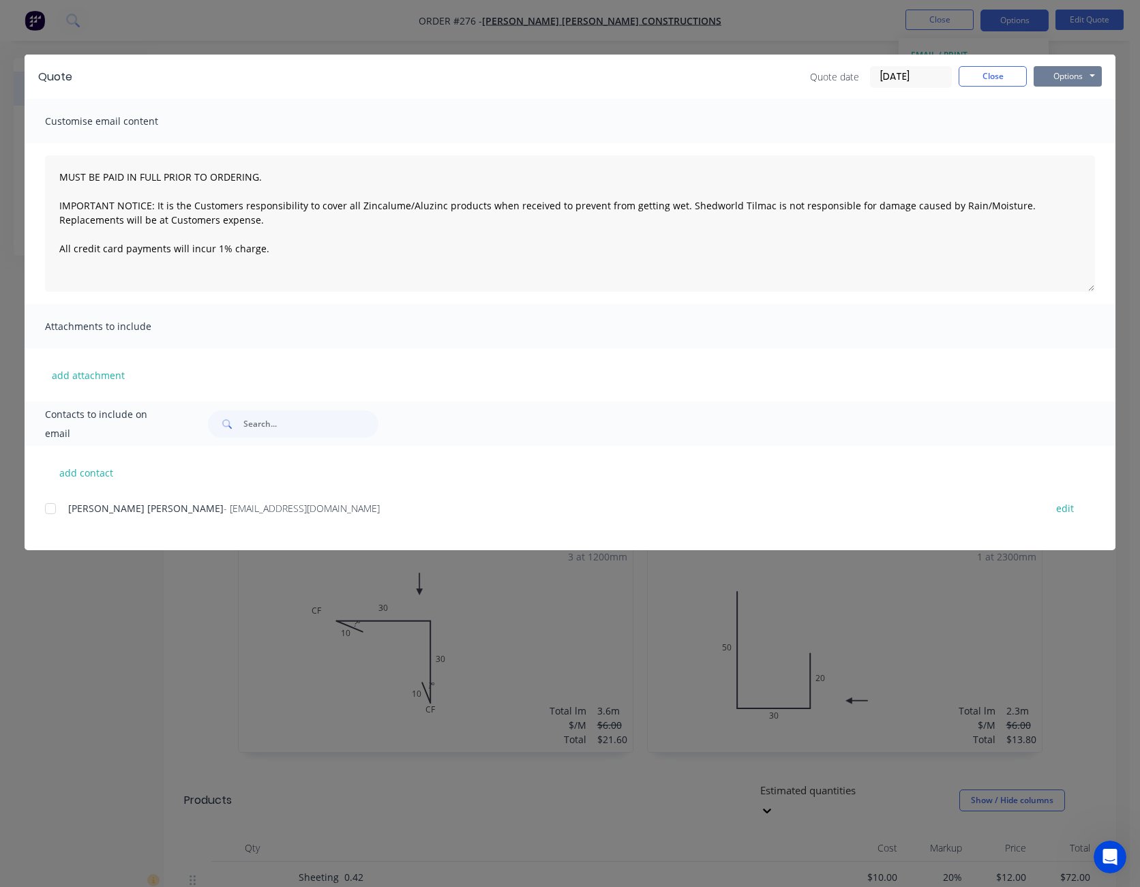
click at [1075, 76] on button "Options" at bounding box center [1068, 76] width 68 height 20
click at [1076, 118] on button "Print" at bounding box center [1077, 123] width 87 height 23
click at [992, 71] on button "Close" at bounding box center [993, 76] width 68 height 20
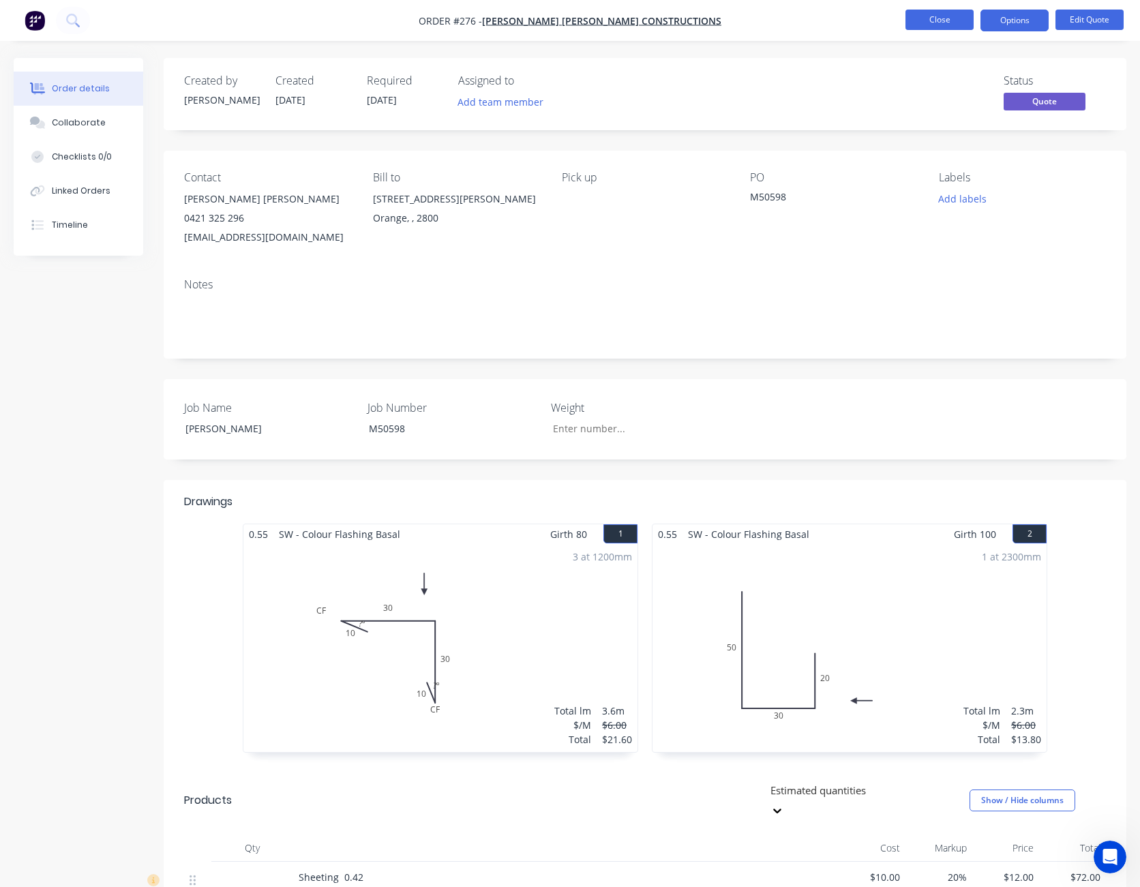
click at [949, 20] on button "Close" at bounding box center [940, 20] width 68 height 20
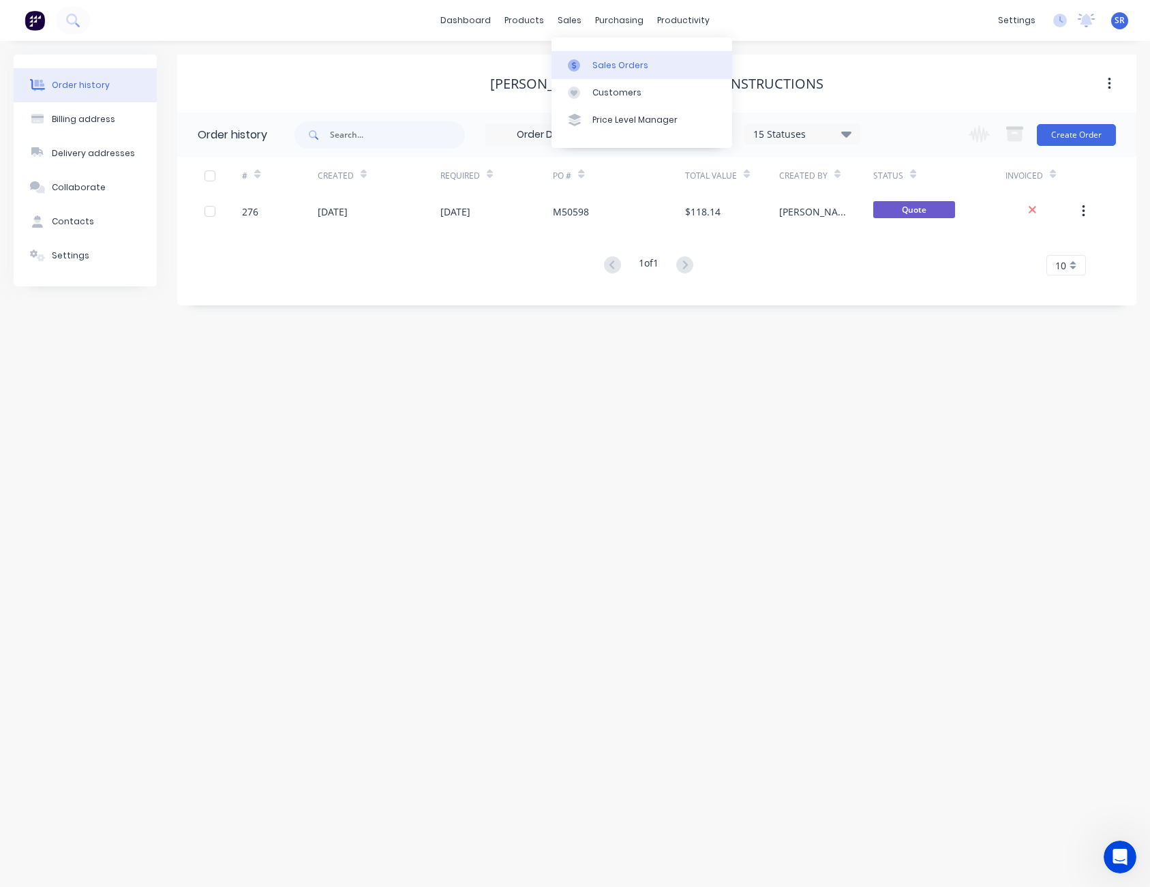
click at [591, 62] on link "Sales Orders" at bounding box center [642, 64] width 181 height 27
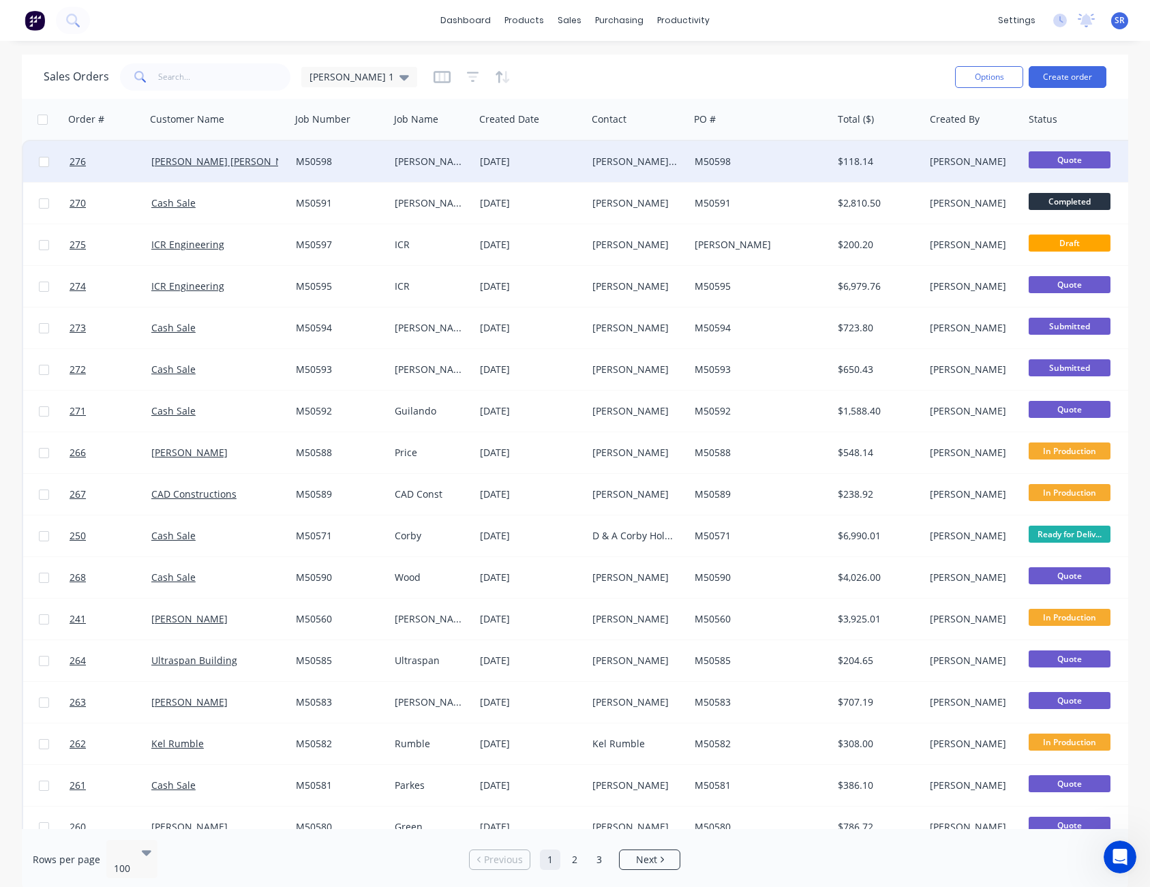
click at [711, 166] on div "M50598" at bounding box center [758, 162] width 126 height 14
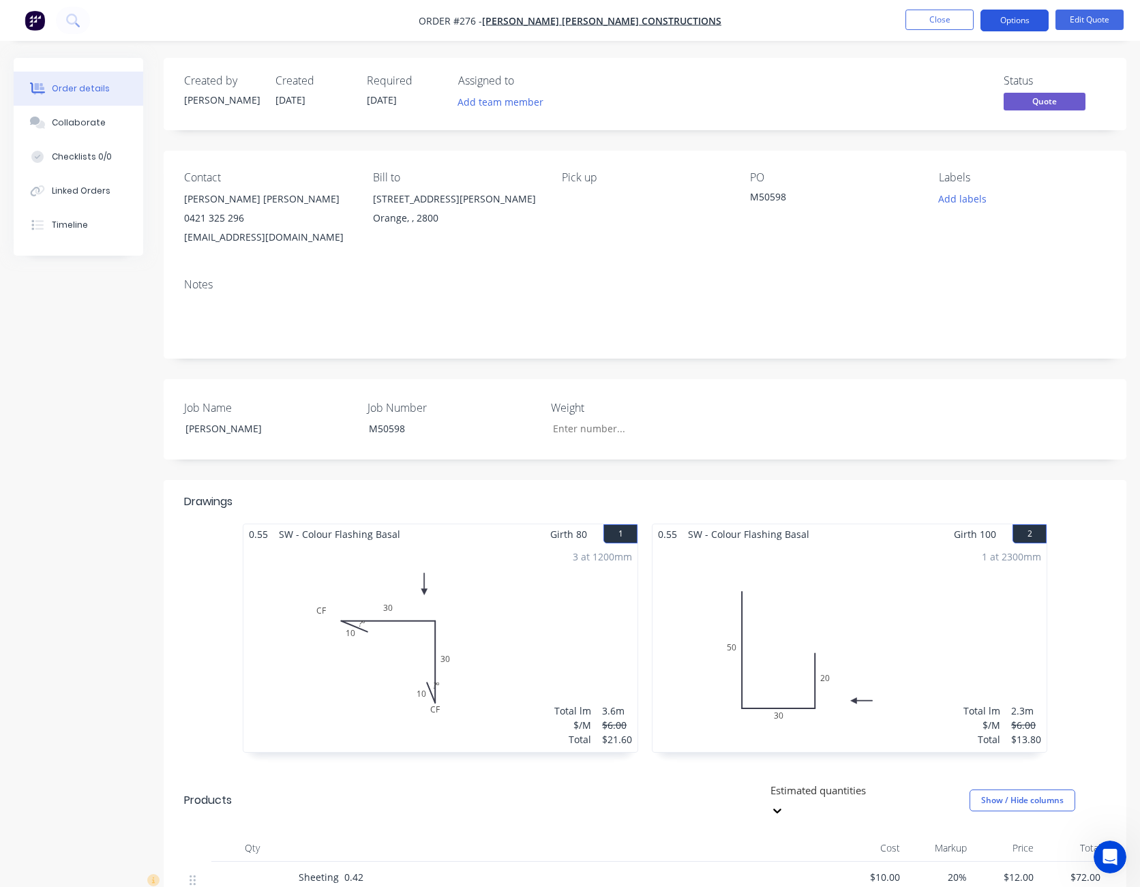
click at [1013, 20] on button "Options" at bounding box center [1015, 21] width 68 height 22
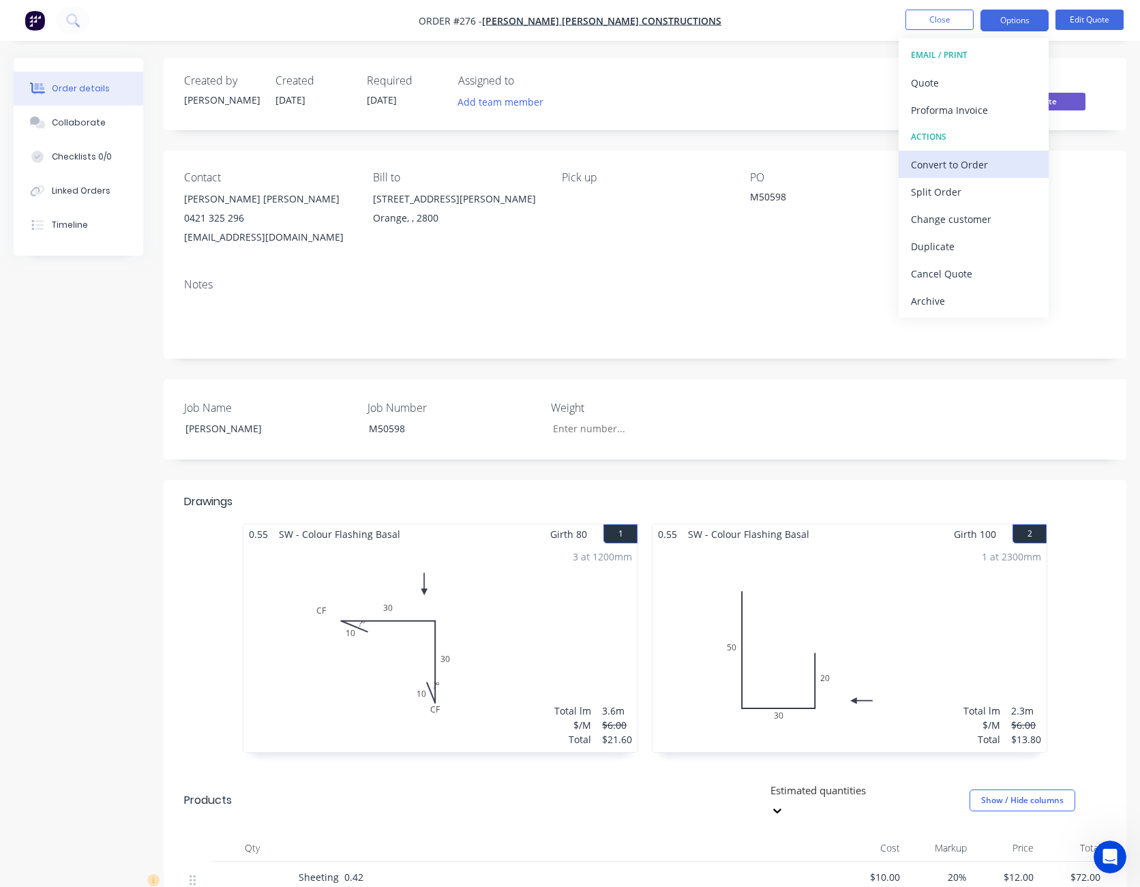
click at [992, 162] on div "Convert to Order" at bounding box center [973, 165] width 125 height 20
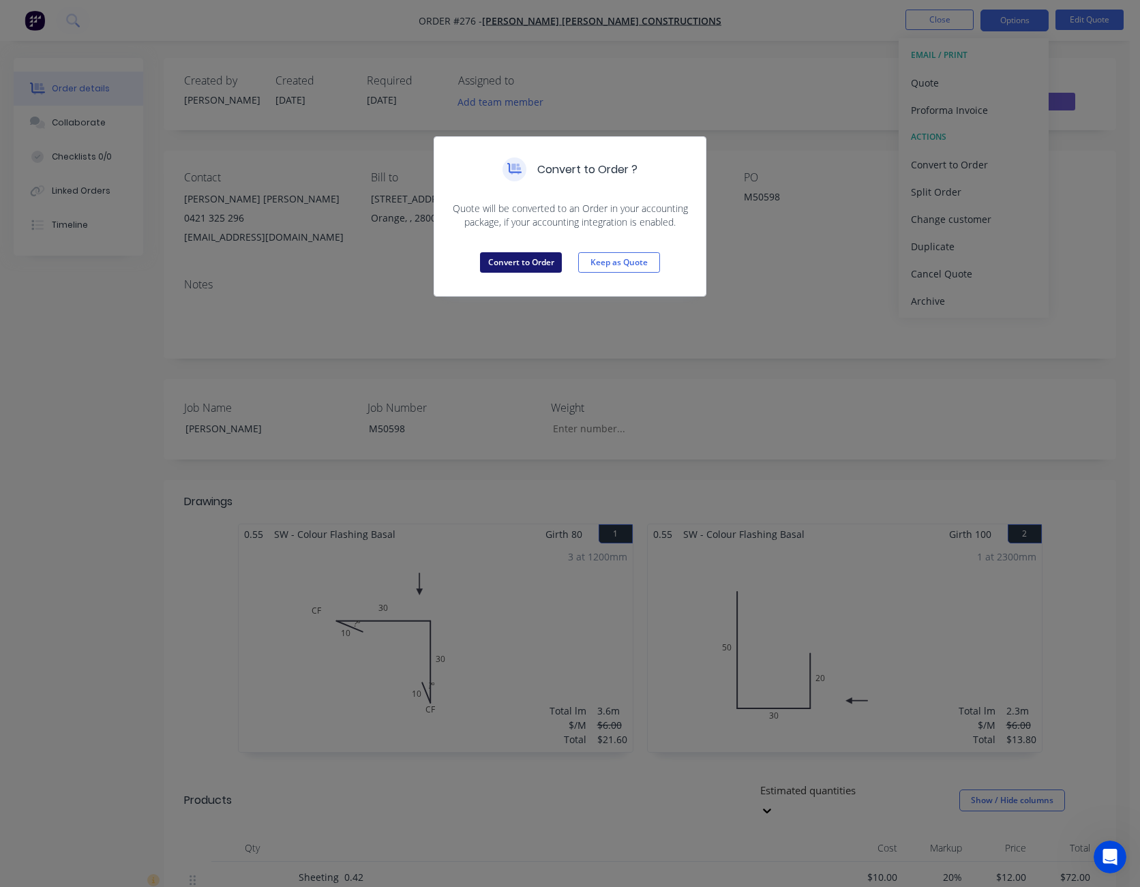
click at [528, 259] on button "Convert to Order" at bounding box center [521, 262] width 82 height 20
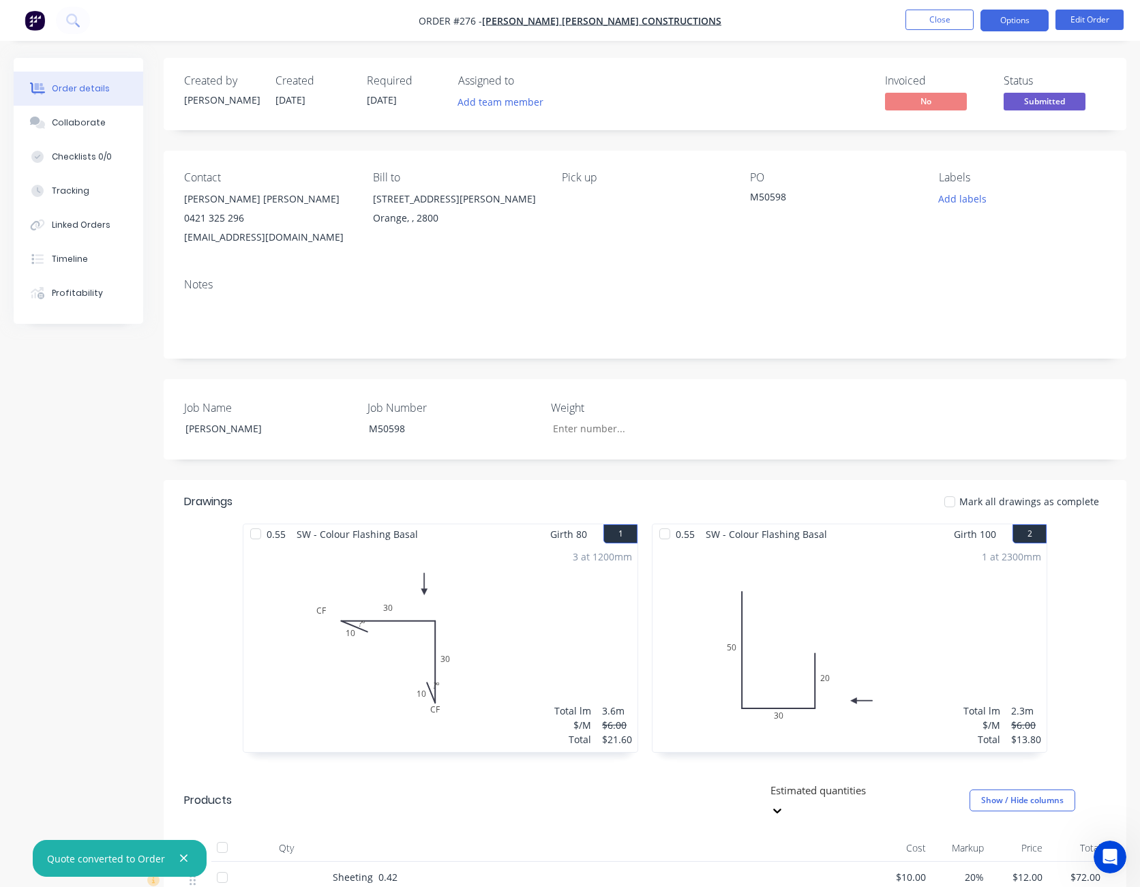
click at [1008, 19] on button "Options" at bounding box center [1015, 21] width 68 height 22
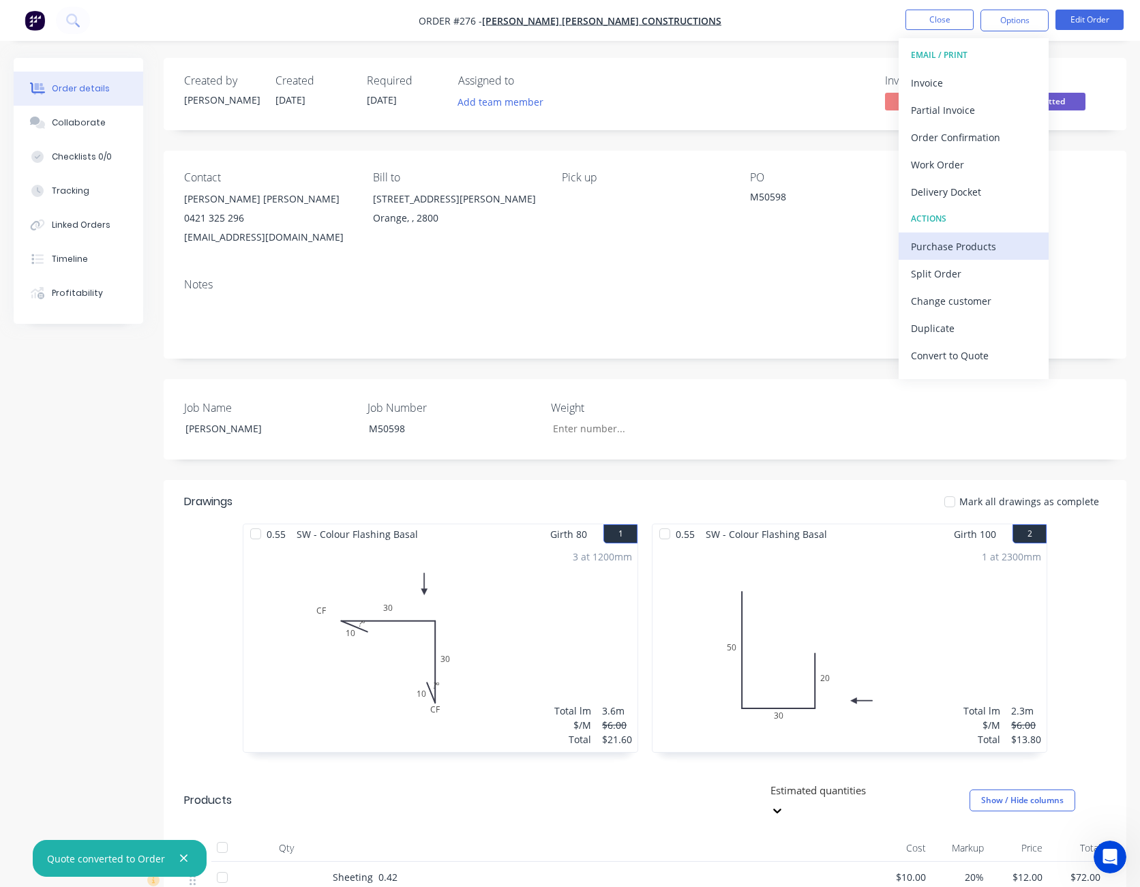
click at [970, 242] on div "Purchase Products" at bounding box center [973, 247] width 125 height 20
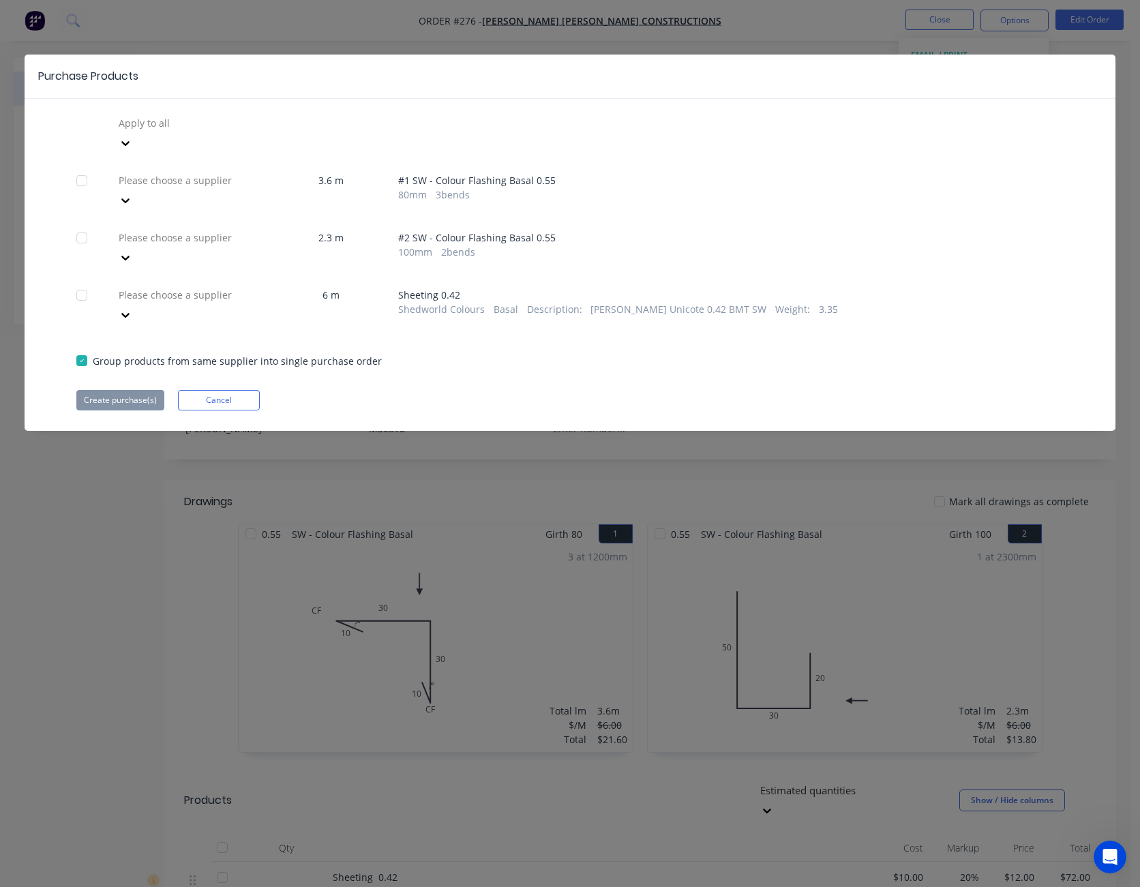
click at [132, 194] on icon at bounding box center [126, 201] width 14 height 14
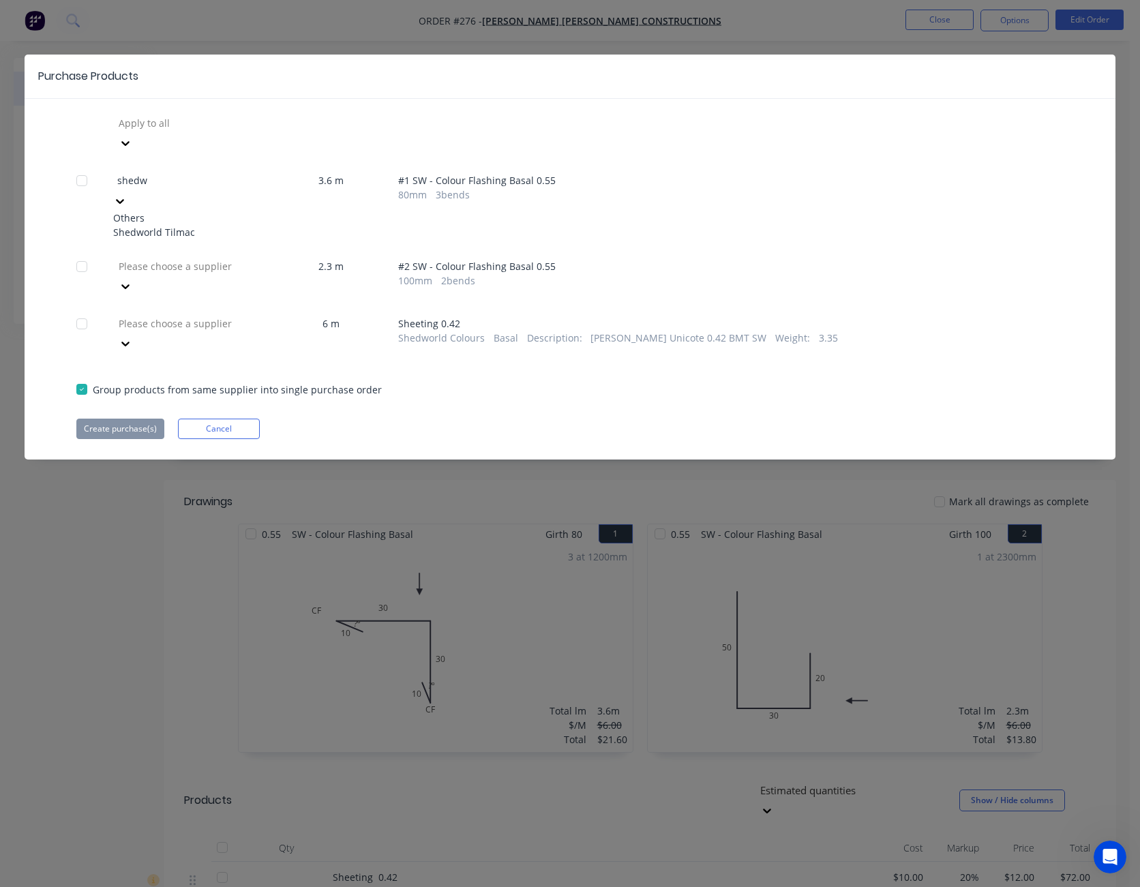
click at [213, 225] on div "Shedworld Tilmac" at bounding box center [188, 232] width 150 height 14
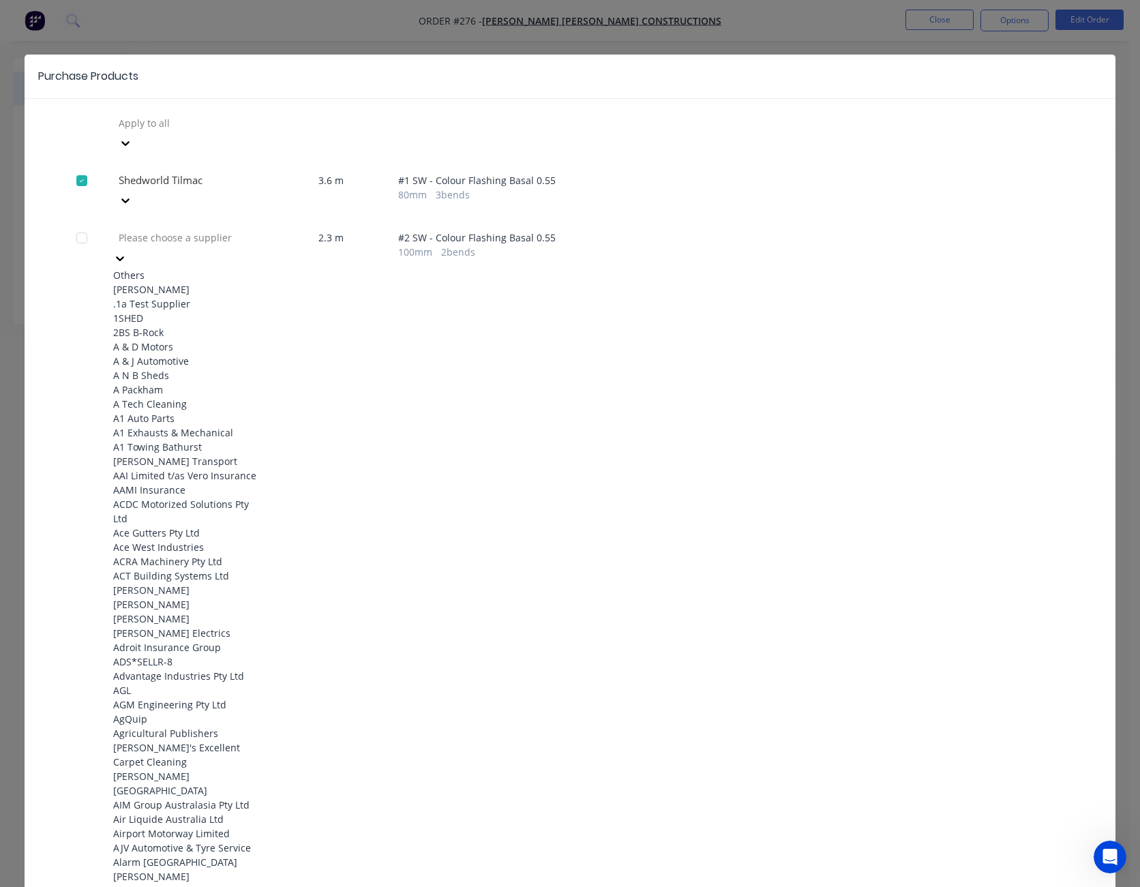
click at [124, 256] on icon at bounding box center [120, 258] width 8 height 5
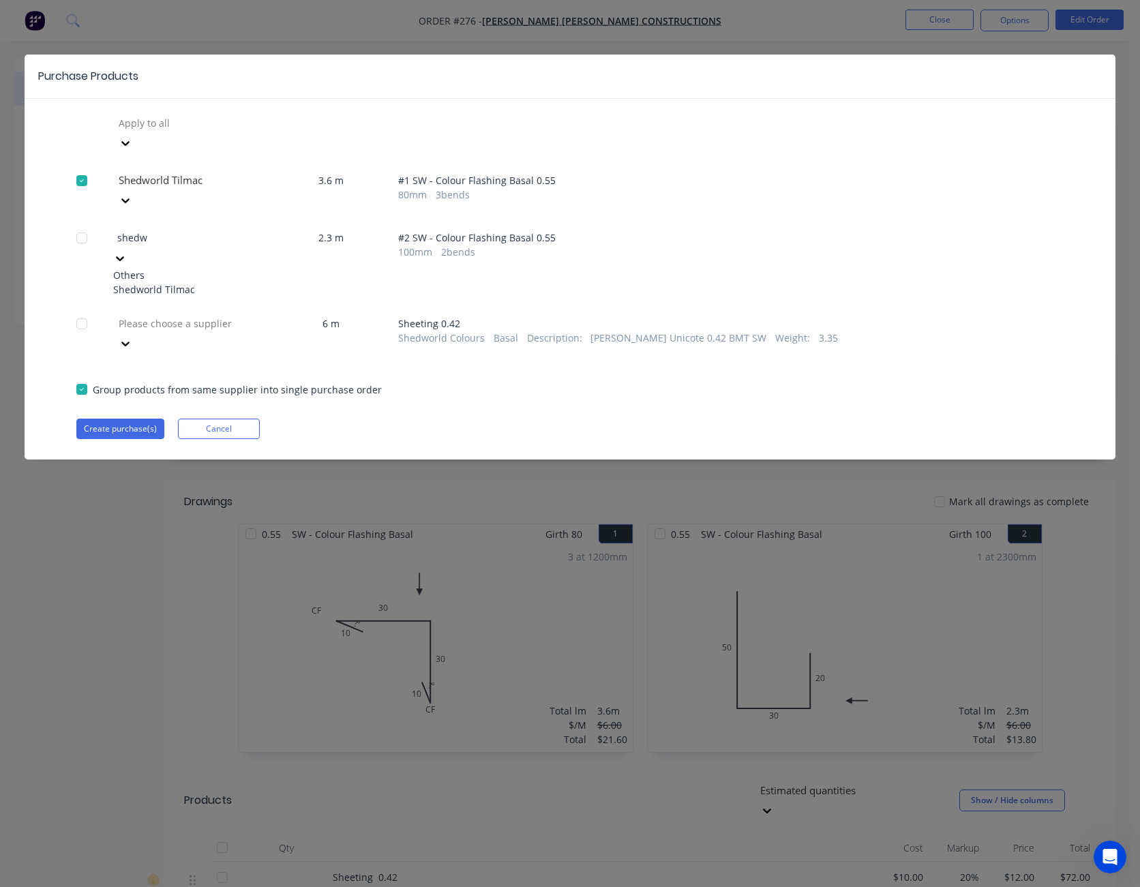
click at [251, 282] on div "Shedworld Tilmac" at bounding box center [188, 289] width 150 height 14
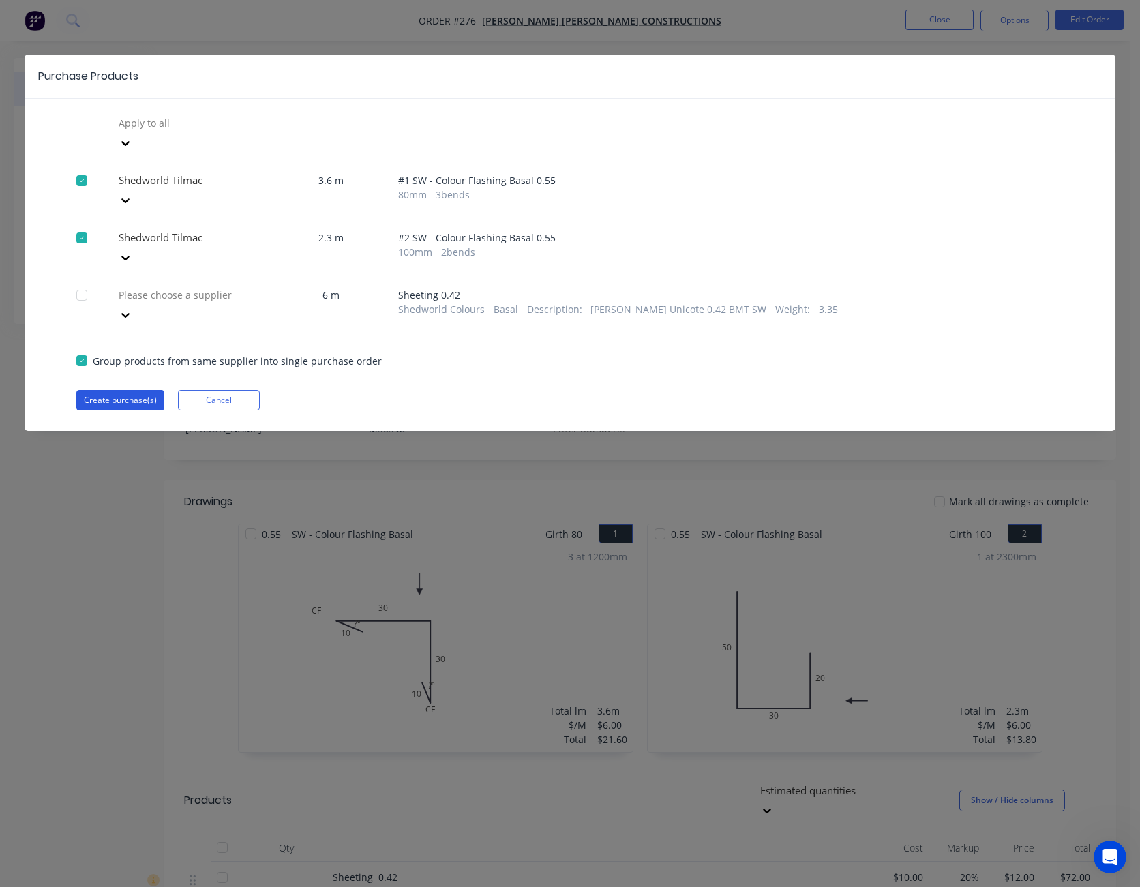
click at [133, 390] on button "Create purchase(s)" at bounding box center [120, 400] width 88 height 20
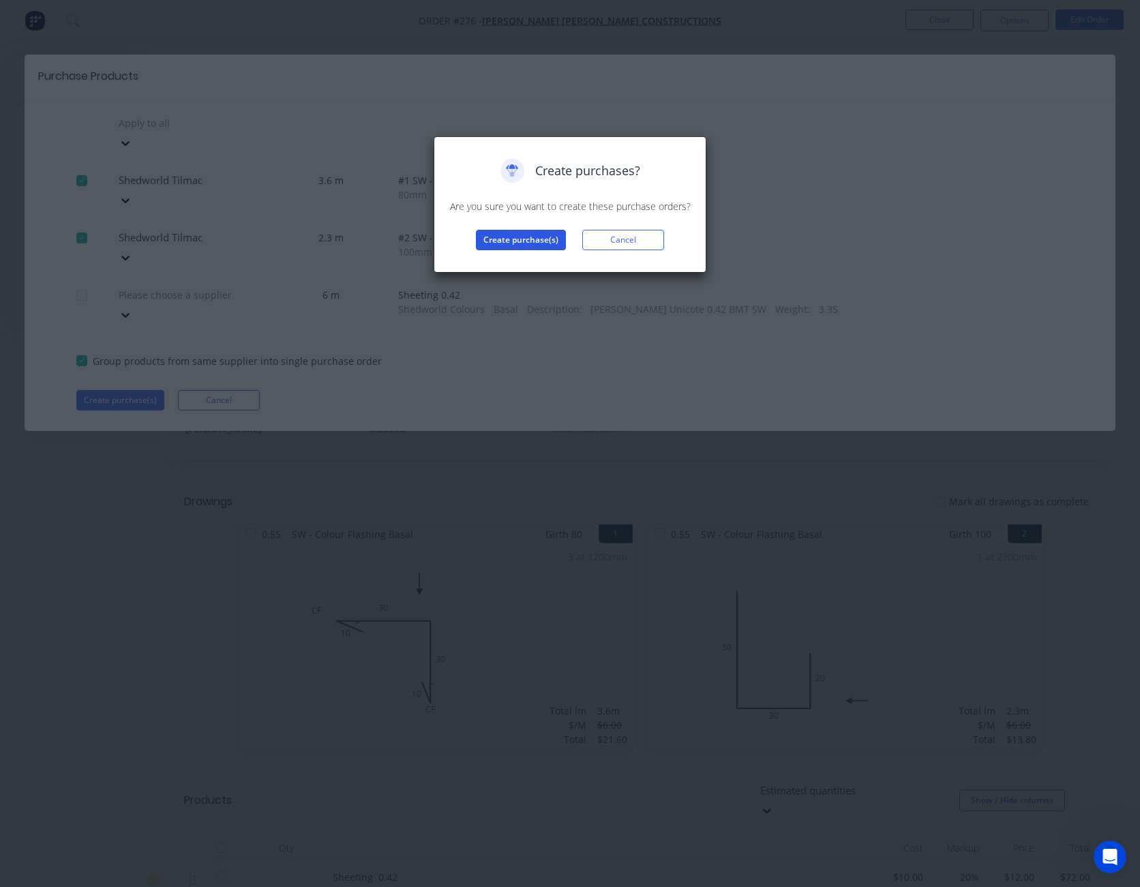
click at [538, 238] on button "Create purchase(s)" at bounding box center [521, 240] width 90 height 20
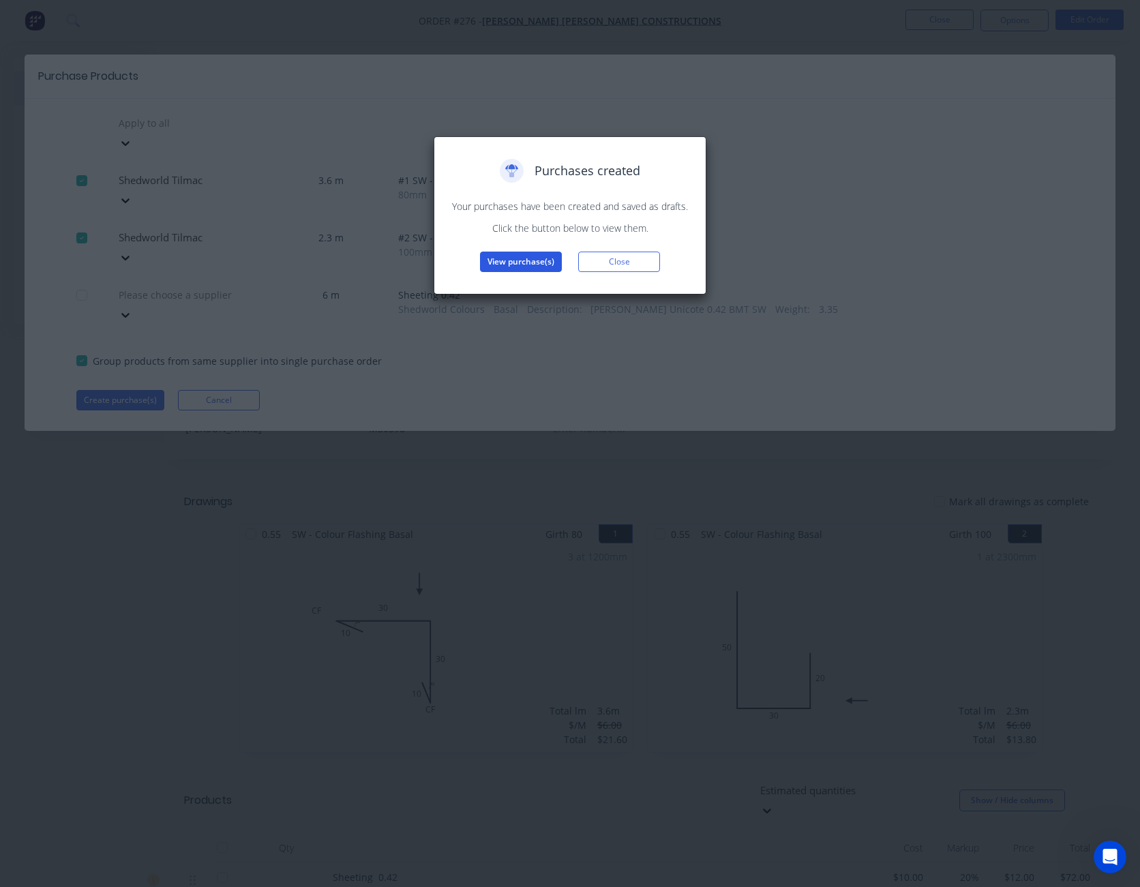
click at [524, 263] on button "View purchase(s)" at bounding box center [521, 262] width 82 height 20
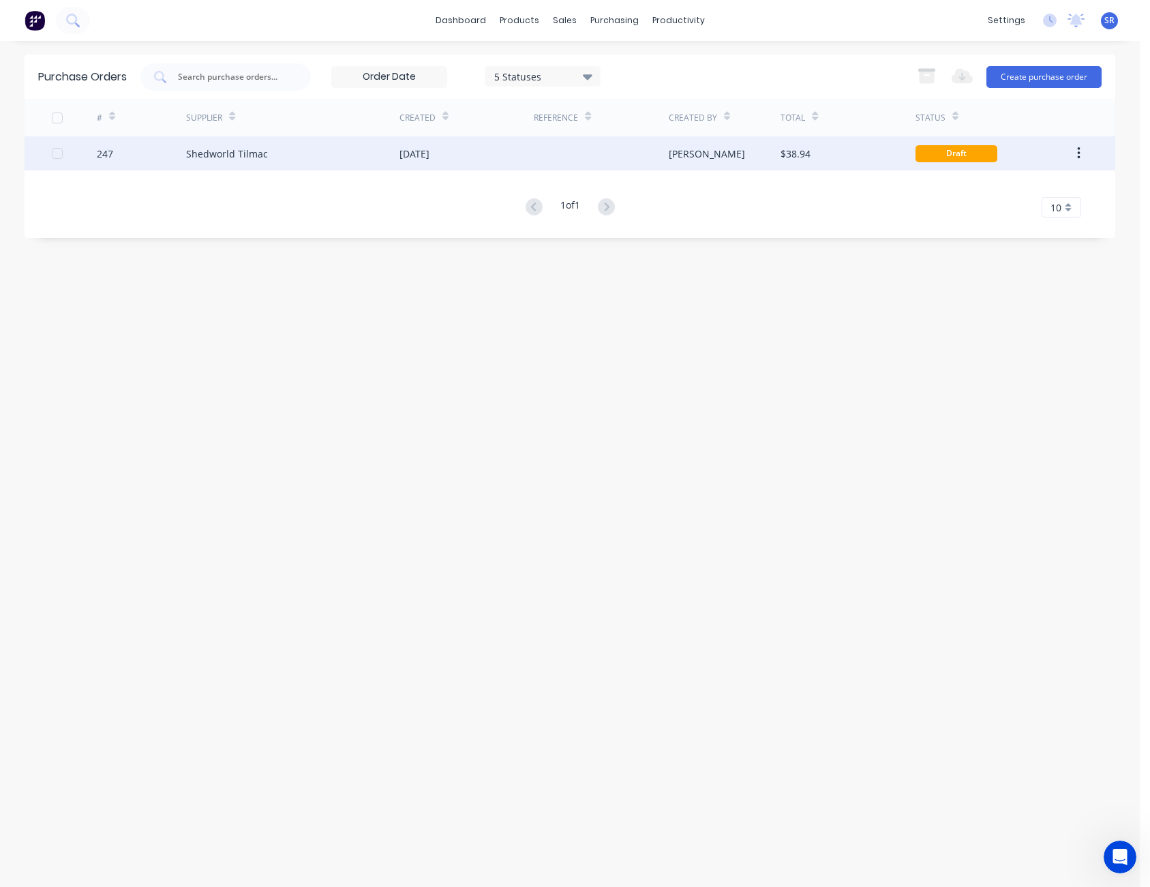
click at [773, 156] on div "[PERSON_NAME]" at bounding box center [725, 153] width 113 height 34
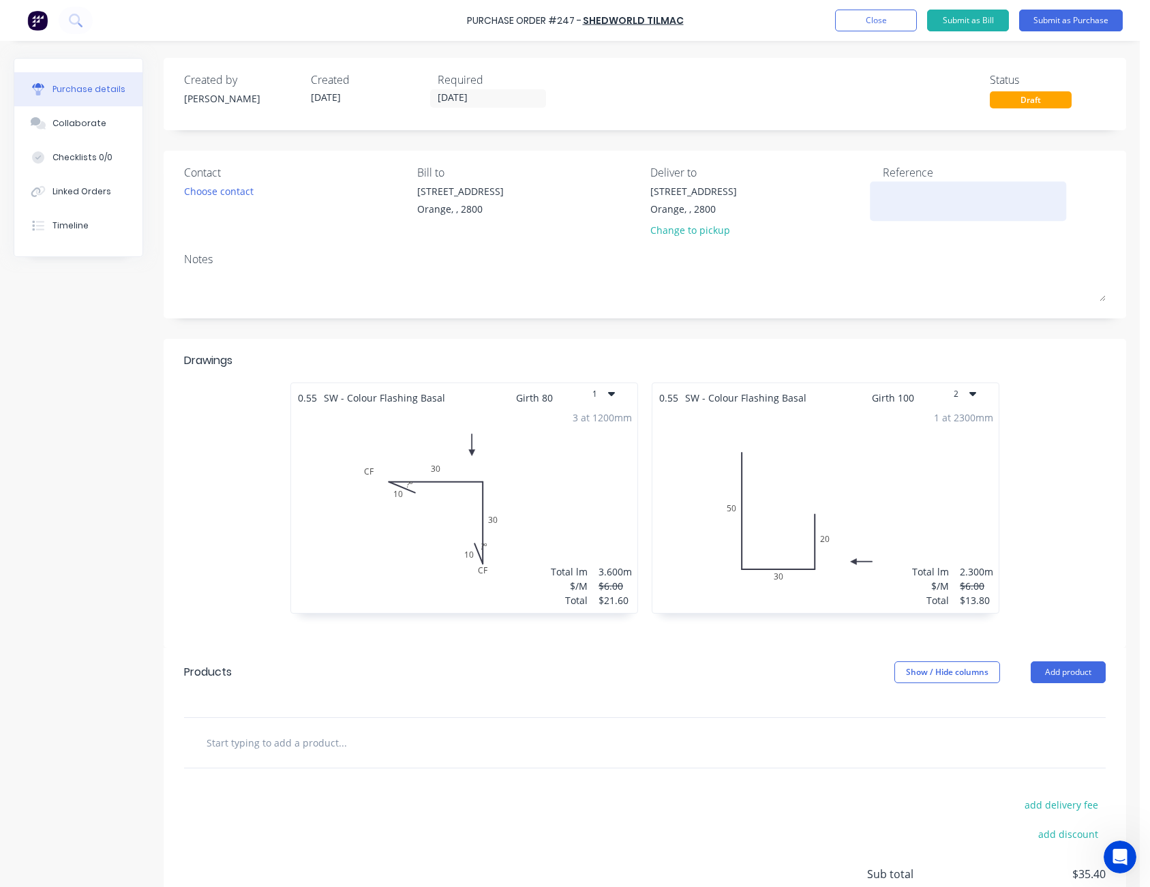
click at [887, 190] on textarea at bounding box center [968, 199] width 170 height 31
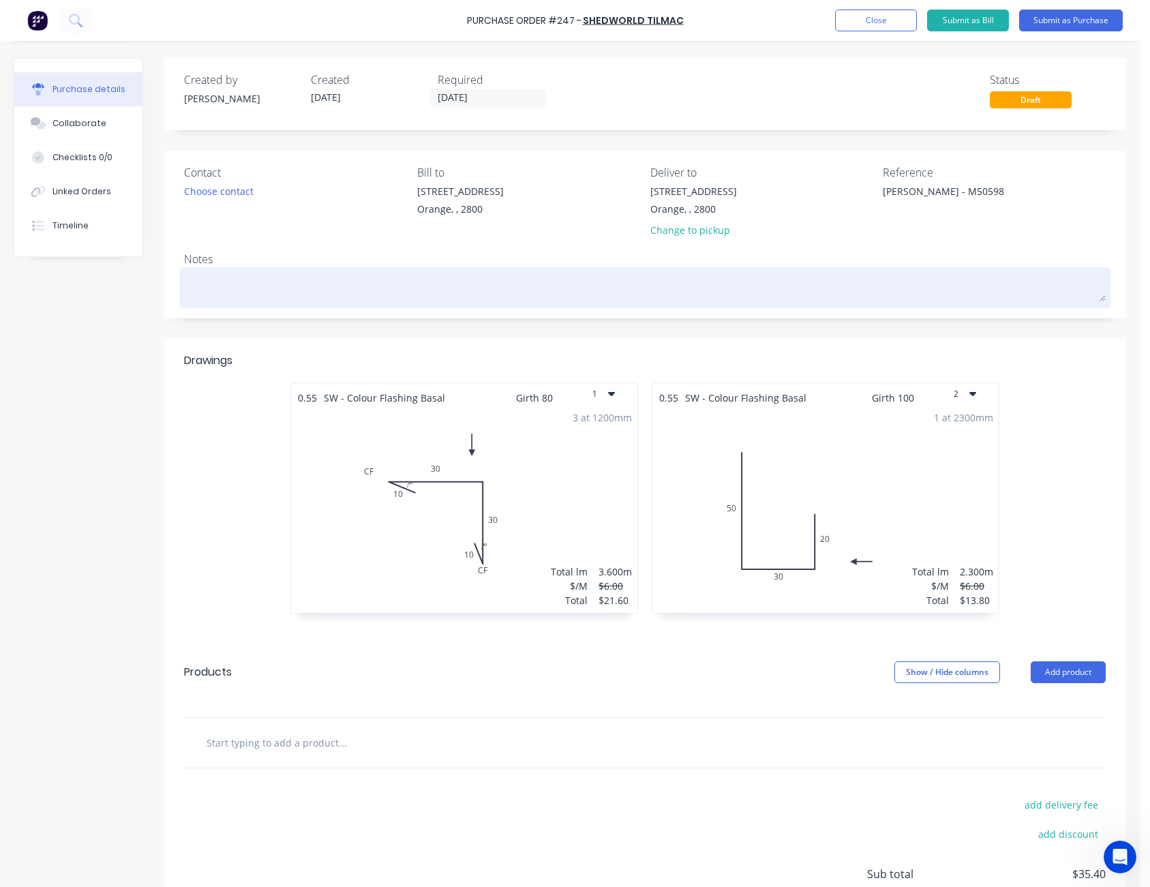
click at [889, 271] on div at bounding box center [645, 288] width 922 height 34
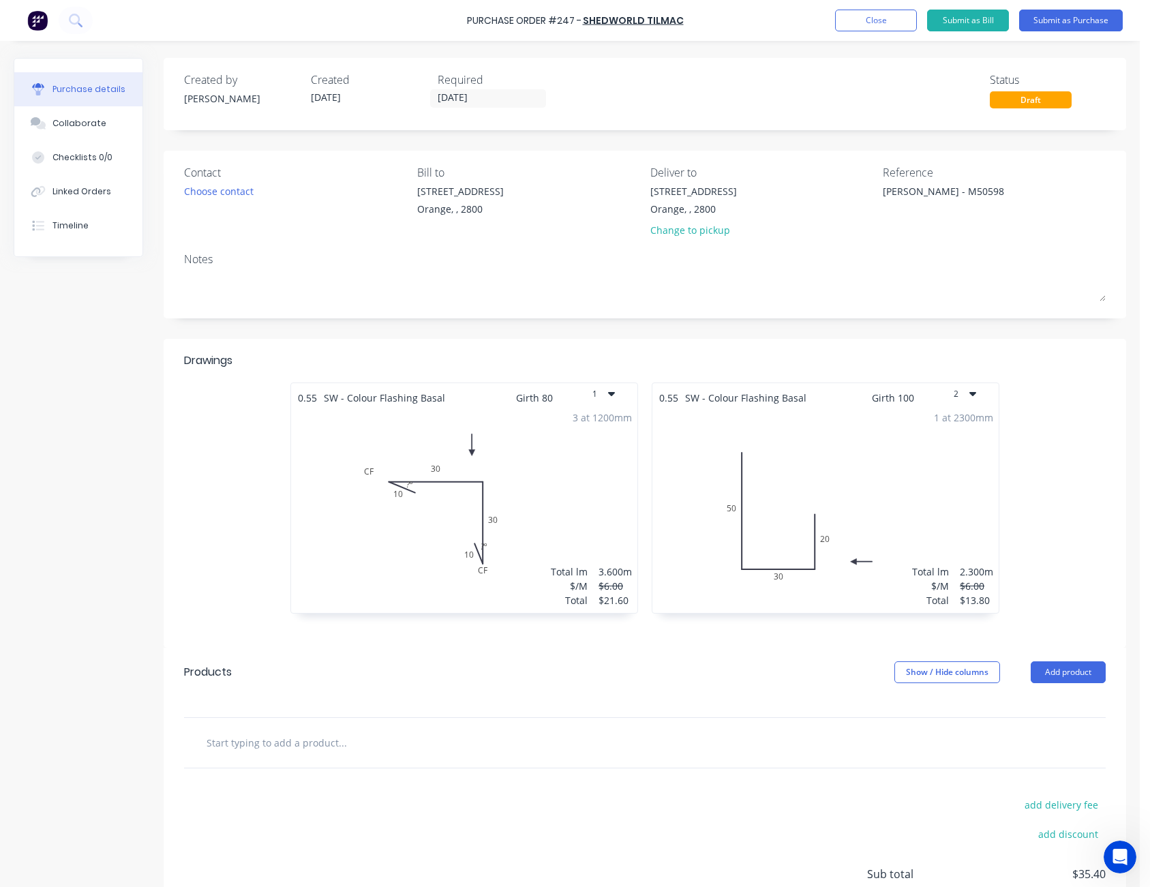
click at [899, 252] on div "Notes" at bounding box center [645, 259] width 922 height 16
click at [1070, 20] on button "Submit as Purchase" at bounding box center [1071, 21] width 104 height 22
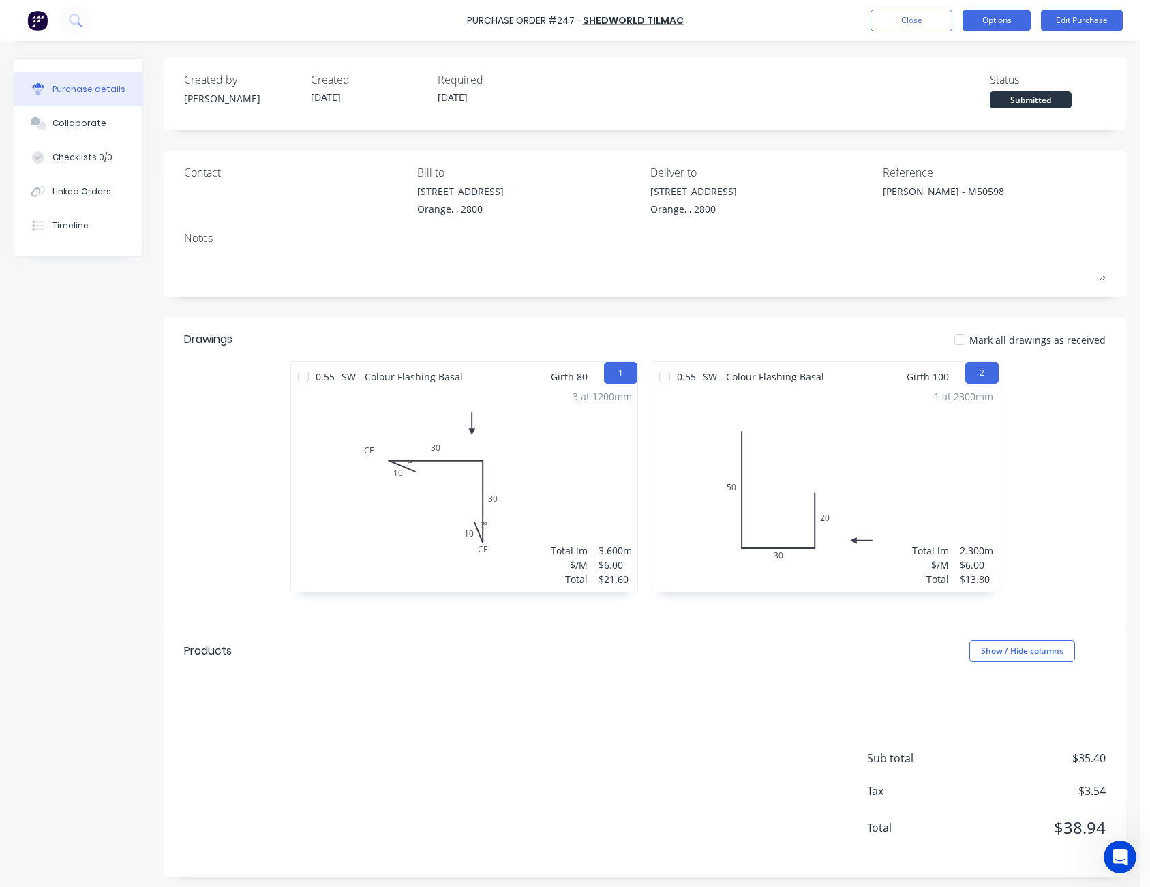
click at [1019, 24] on button "Options" at bounding box center [997, 21] width 68 height 22
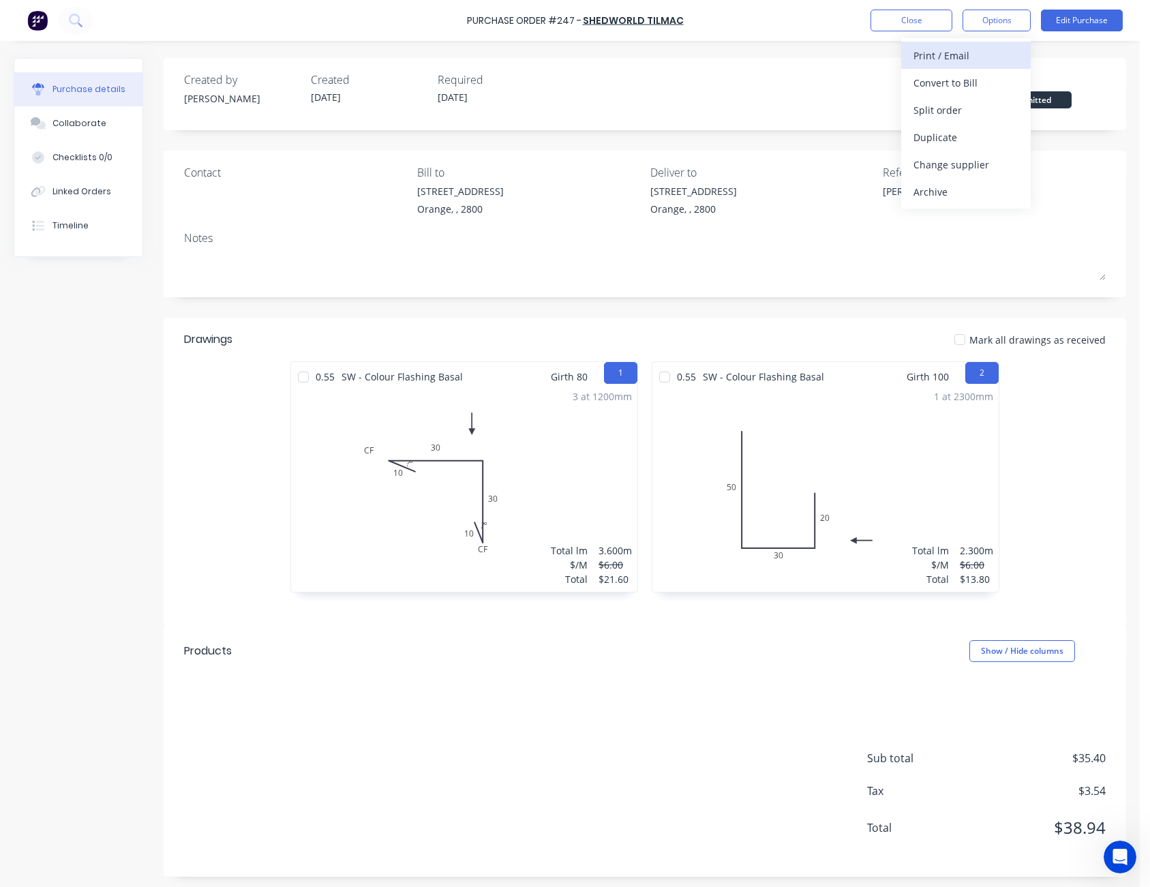
click at [1004, 65] on div "Print / Email" at bounding box center [966, 56] width 105 height 20
click at [987, 97] on button "Without pricing" at bounding box center [966, 109] width 130 height 27
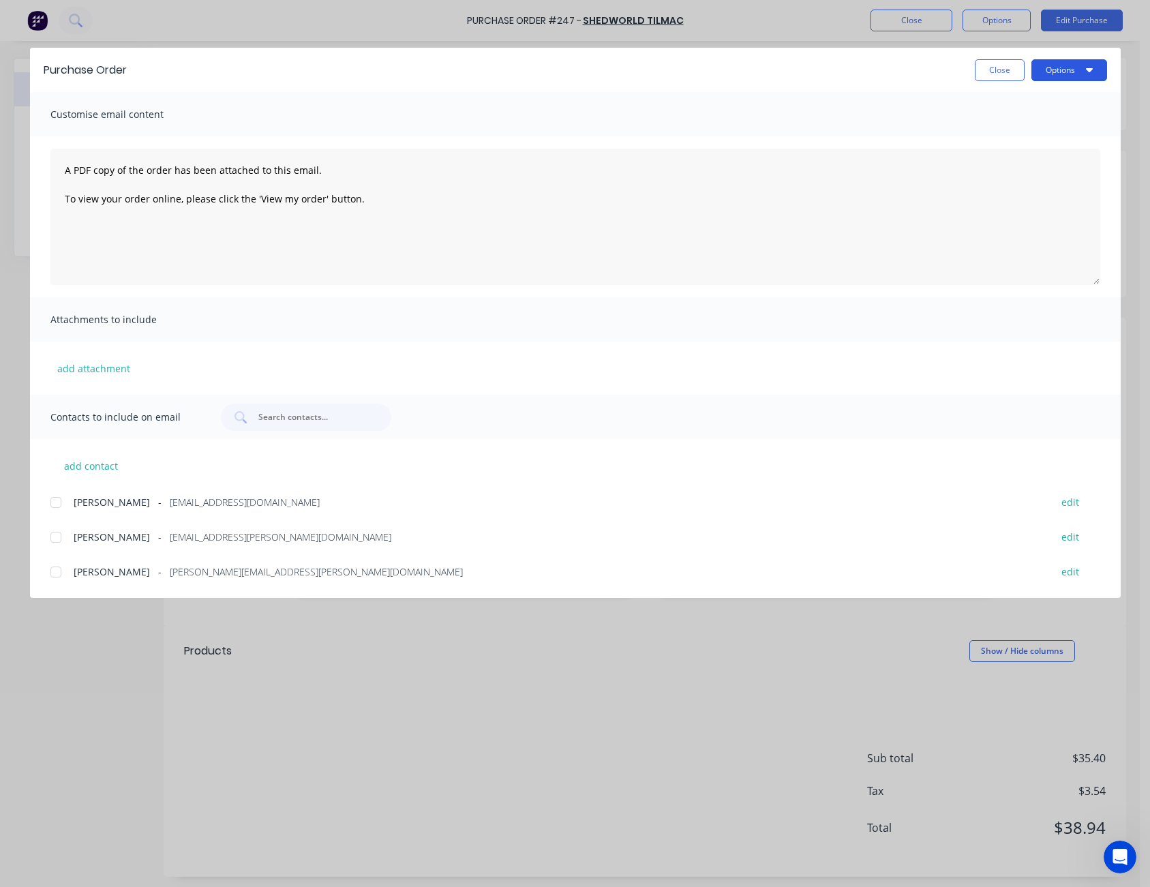
click at [1054, 73] on button "Options" at bounding box center [1070, 70] width 76 height 22
click at [1039, 126] on div "Print" at bounding box center [1042, 132] width 105 height 20
click at [985, 67] on button "Close" at bounding box center [1000, 70] width 50 height 22
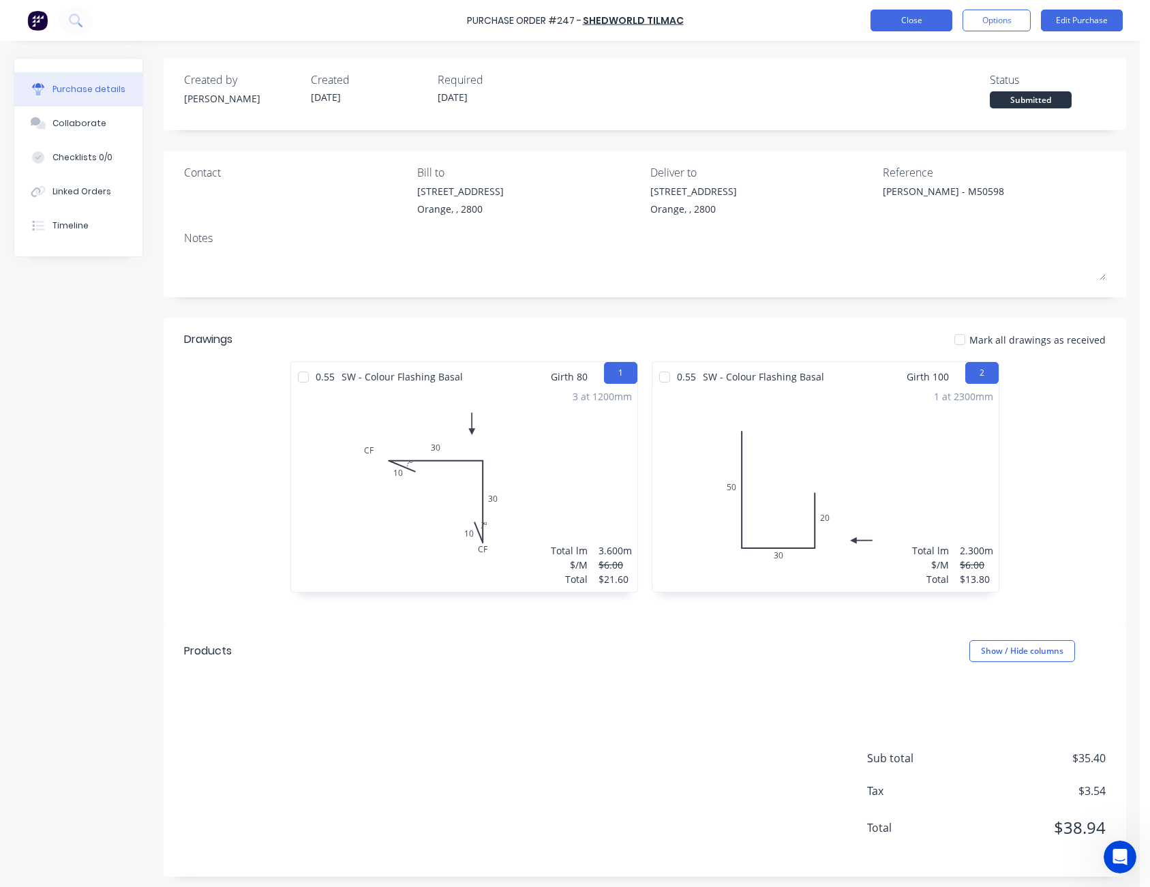
click at [921, 15] on button "Close" at bounding box center [912, 21] width 82 height 22
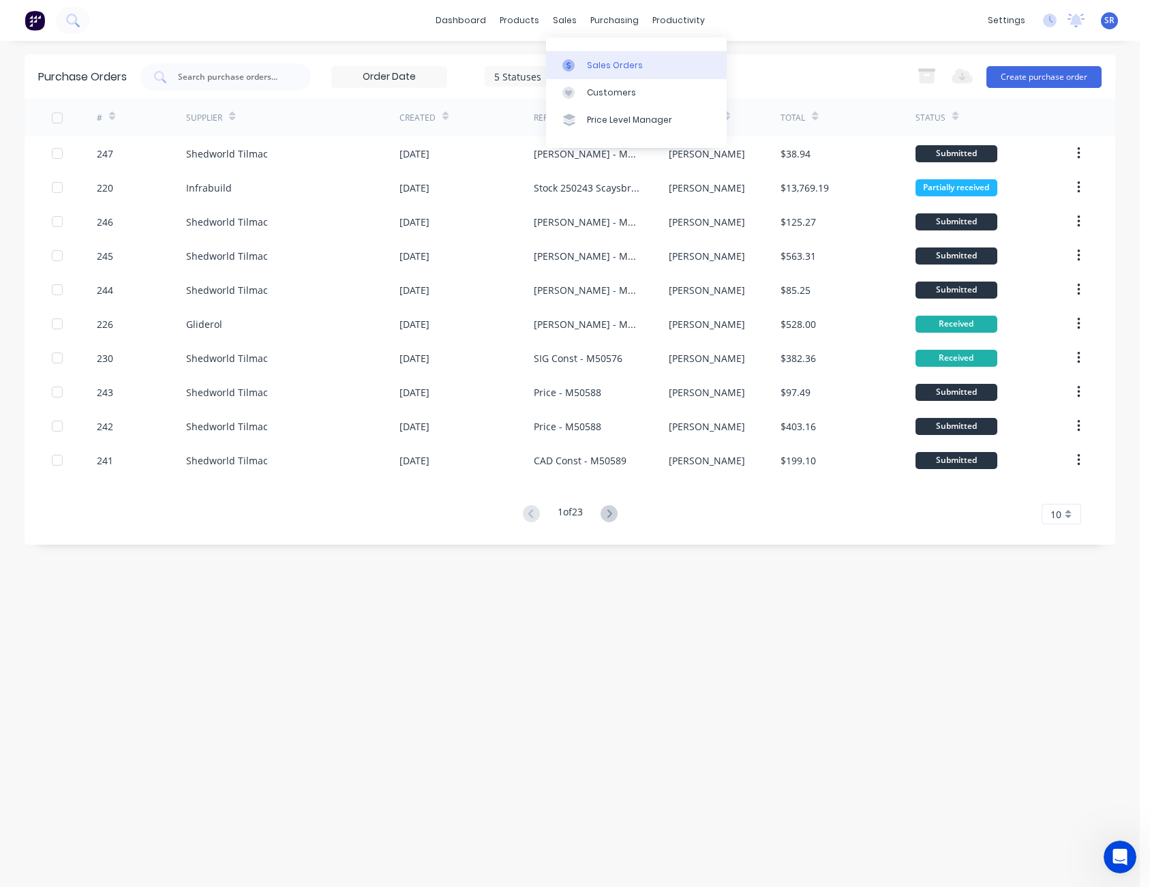
click at [588, 55] on link "Sales Orders" at bounding box center [636, 64] width 181 height 27
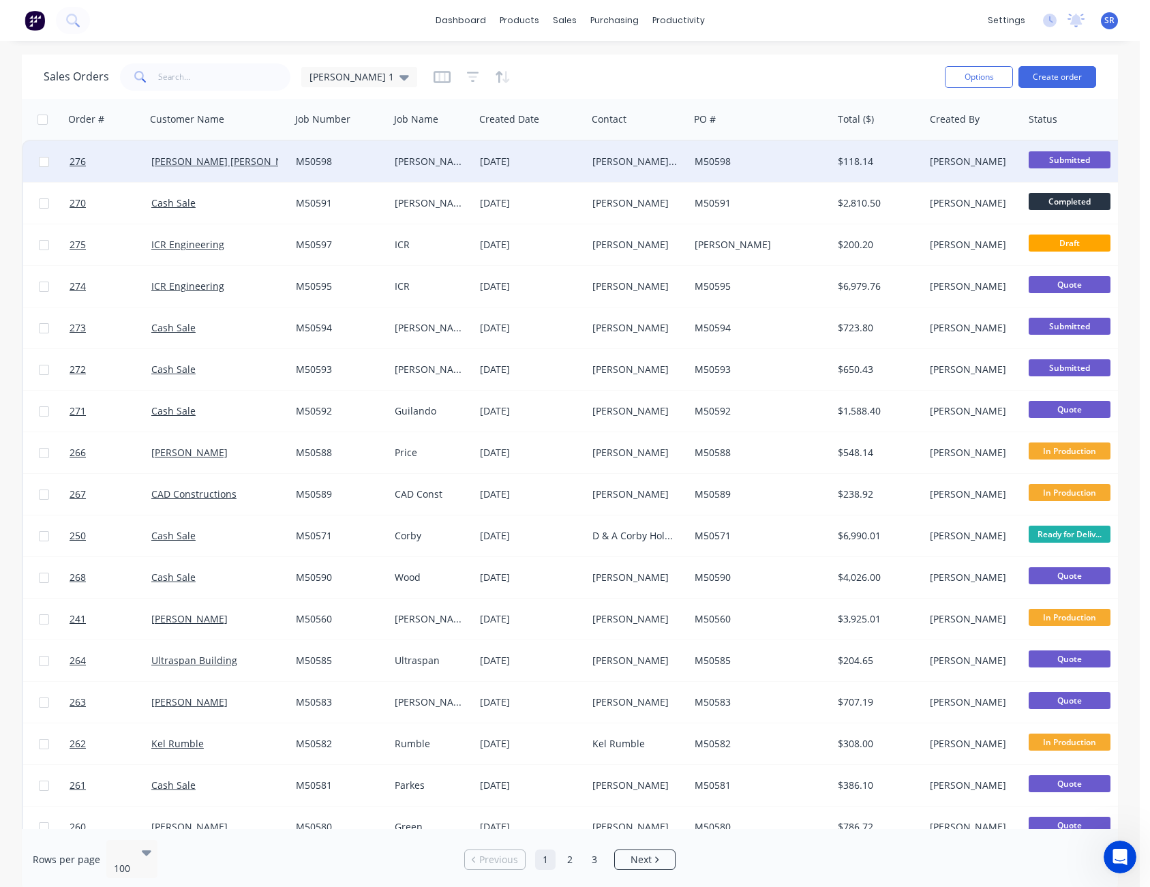
click at [638, 166] on div "[PERSON_NAME] [PERSON_NAME]" at bounding box center [636, 162] width 87 height 14
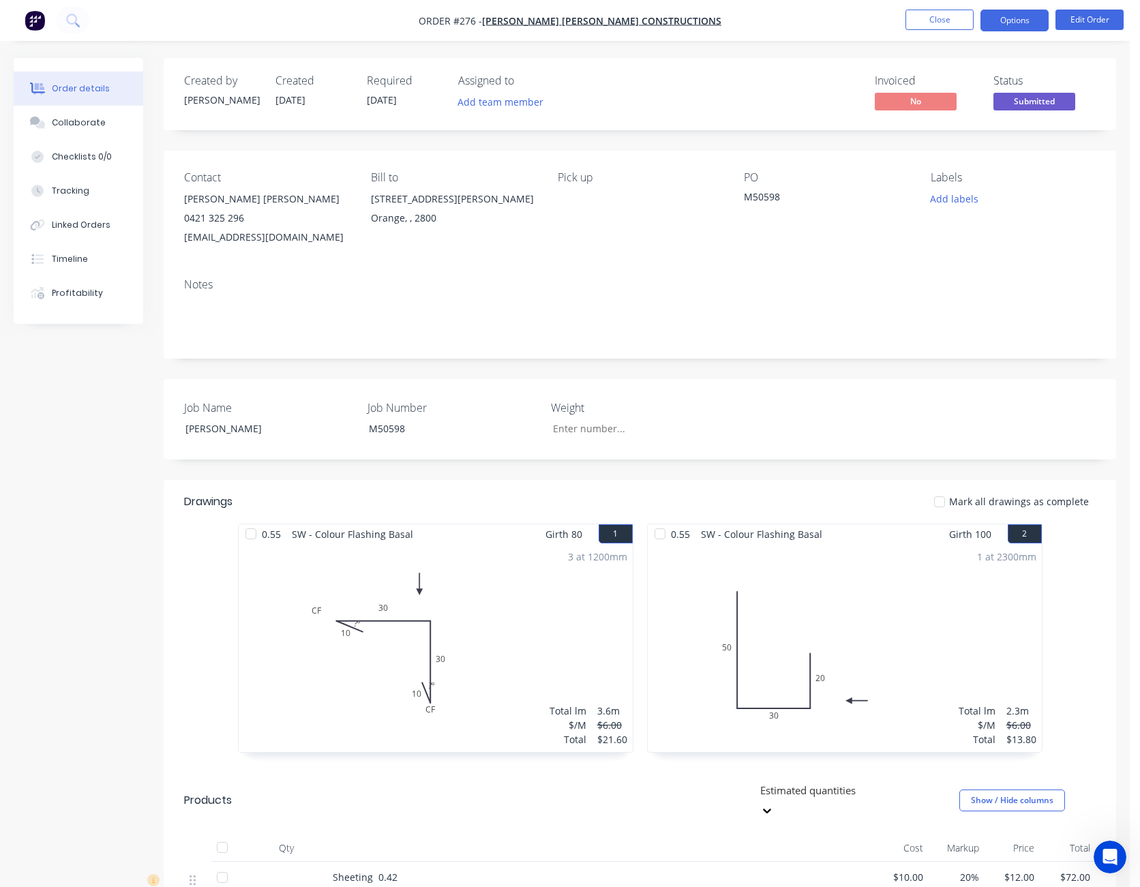
click at [998, 16] on button "Options" at bounding box center [1015, 21] width 68 height 22
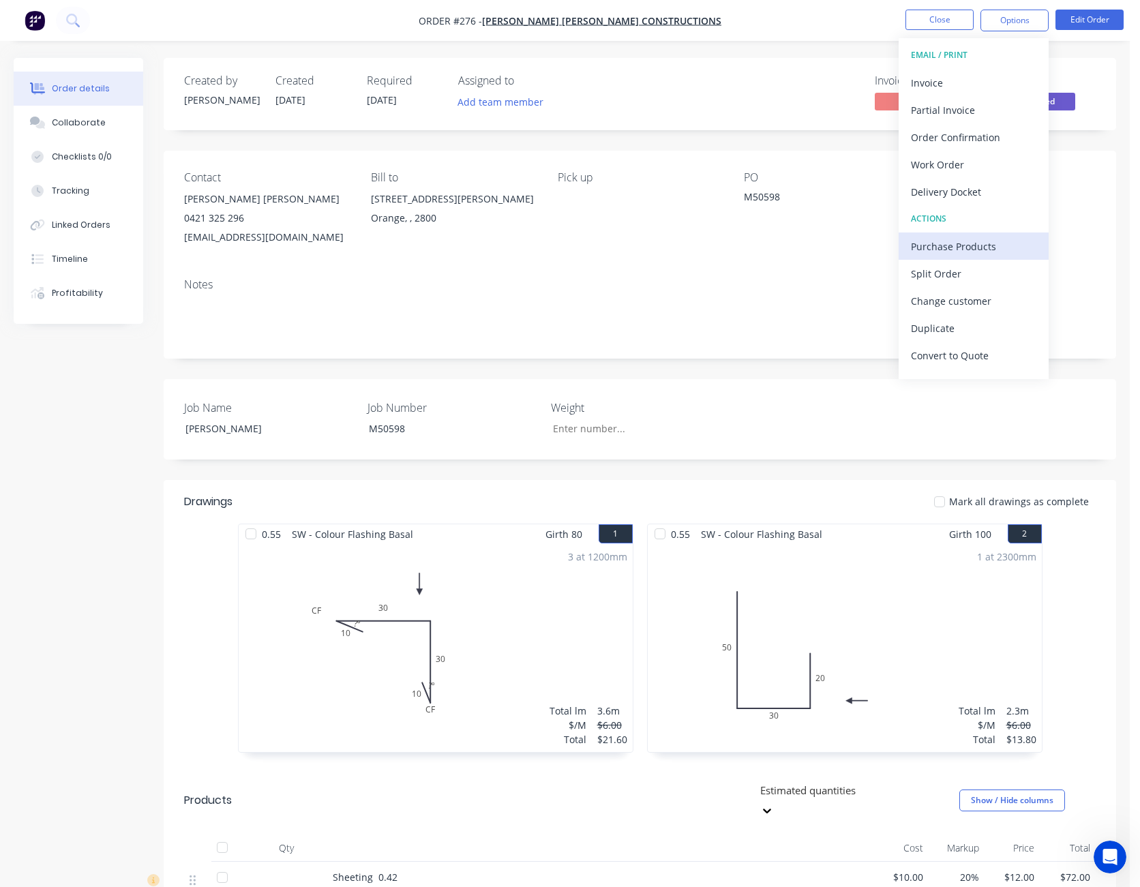
click at [983, 248] on div "Purchase Products" at bounding box center [973, 247] width 125 height 20
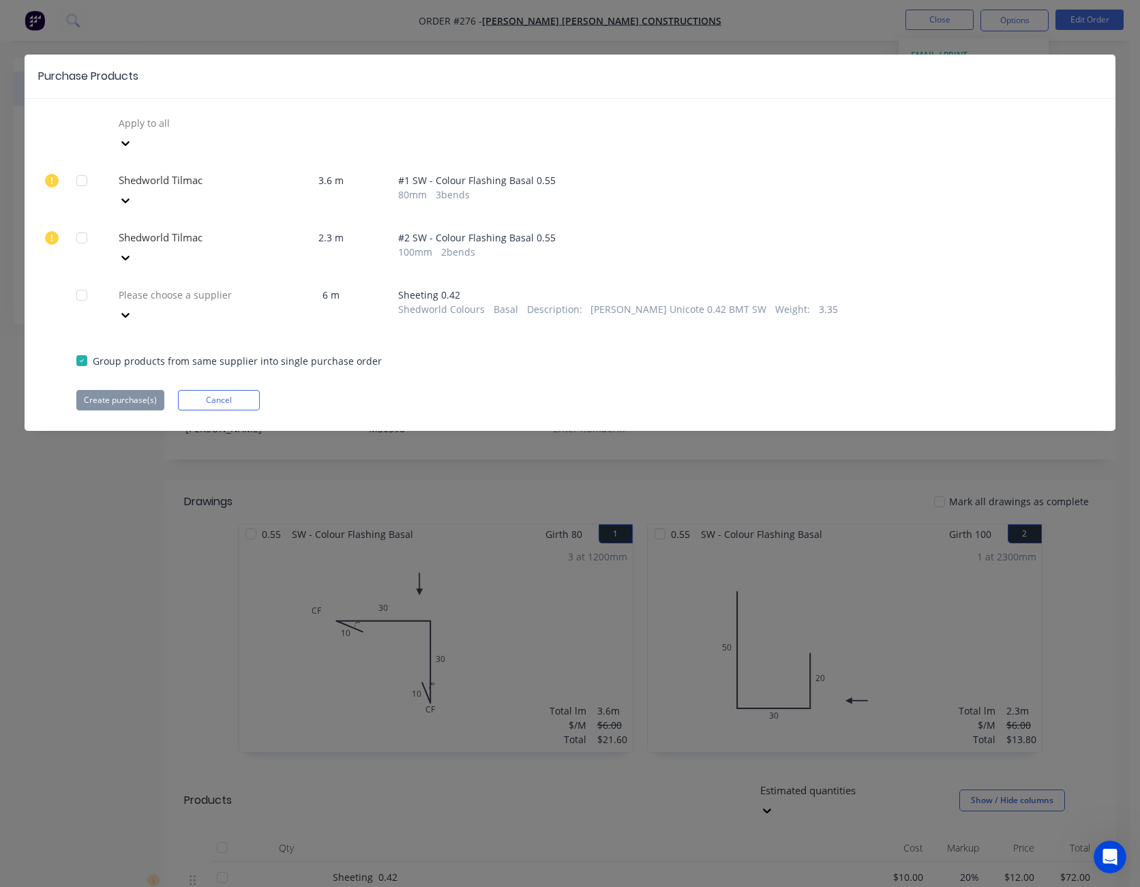
click at [132, 308] on icon at bounding box center [126, 315] width 14 height 14
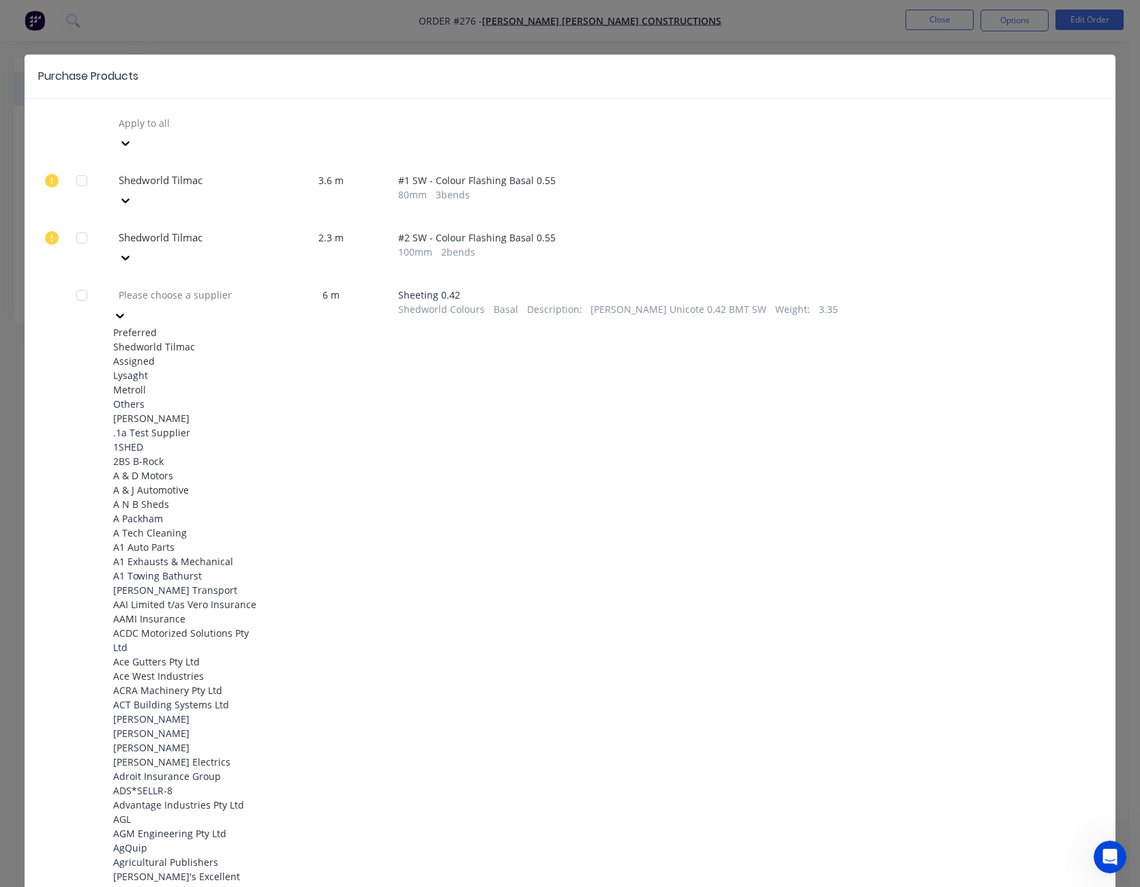
click at [202, 340] on div "Shedworld Tilmac" at bounding box center [188, 347] width 150 height 14
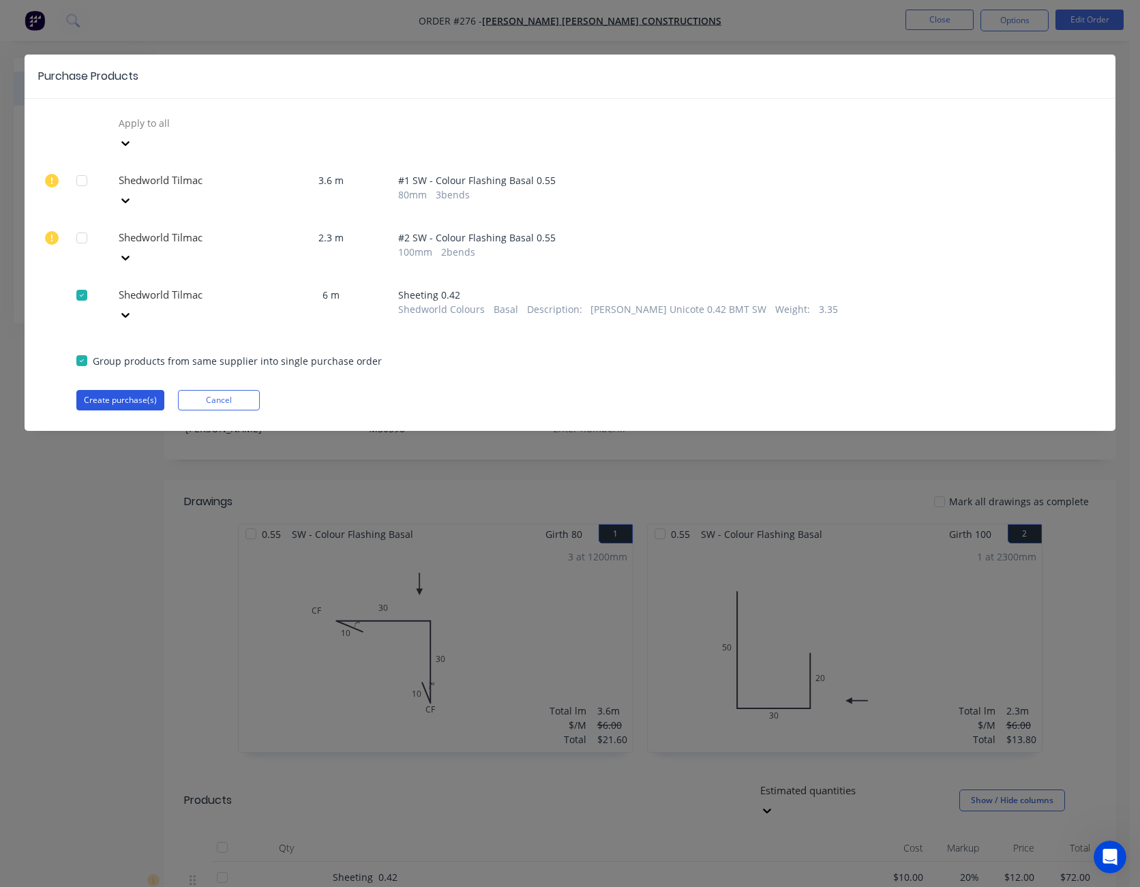
click at [132, 390] on button "Create purchase(s)" at bounding box center [120, 400] width 88 height 20
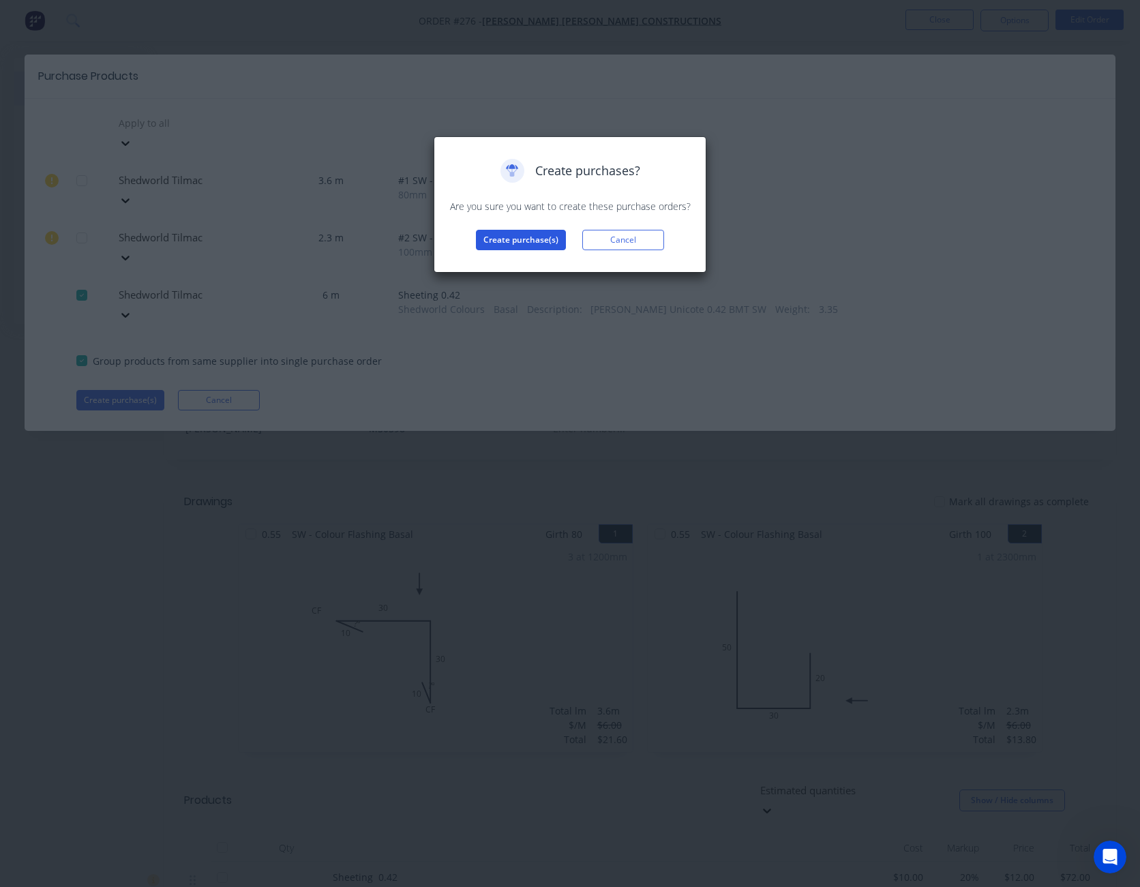
click at [526, 239] on button "Create purchase(s)" at bounding box center [521, 240] width 90 height 20
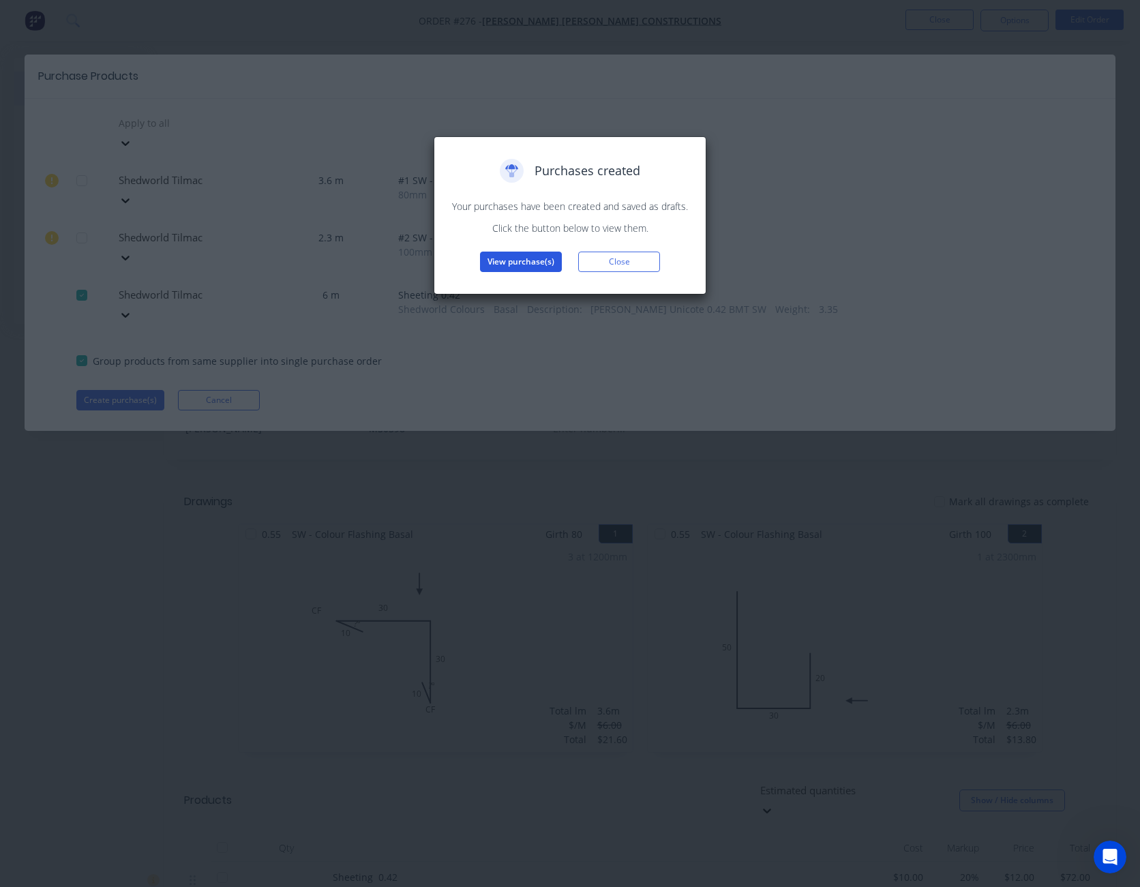
click at [533, 258] on button "View purchase(s)" at bounding box center [521, 262] width 82 height 20
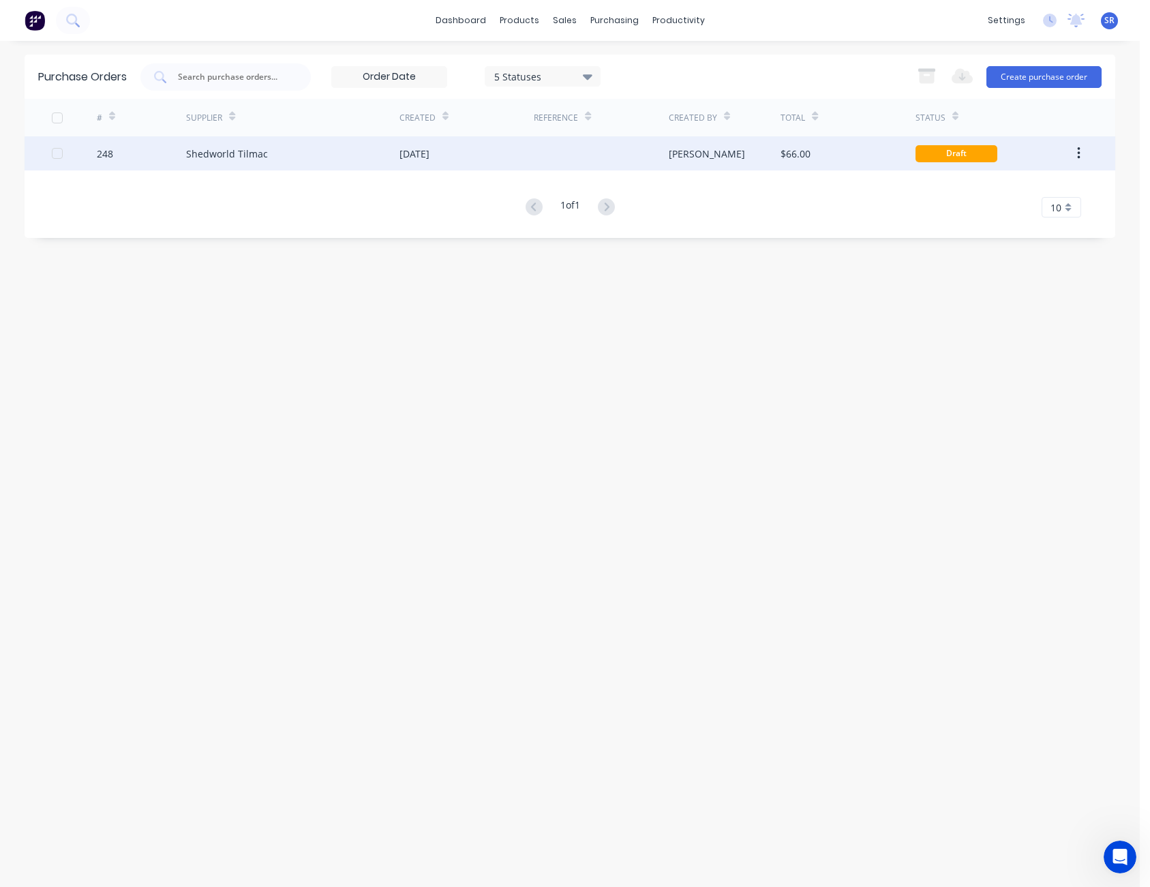
click at [799, 152] on div "$66.00" at bounding box center [796, 154] width 30 height 14
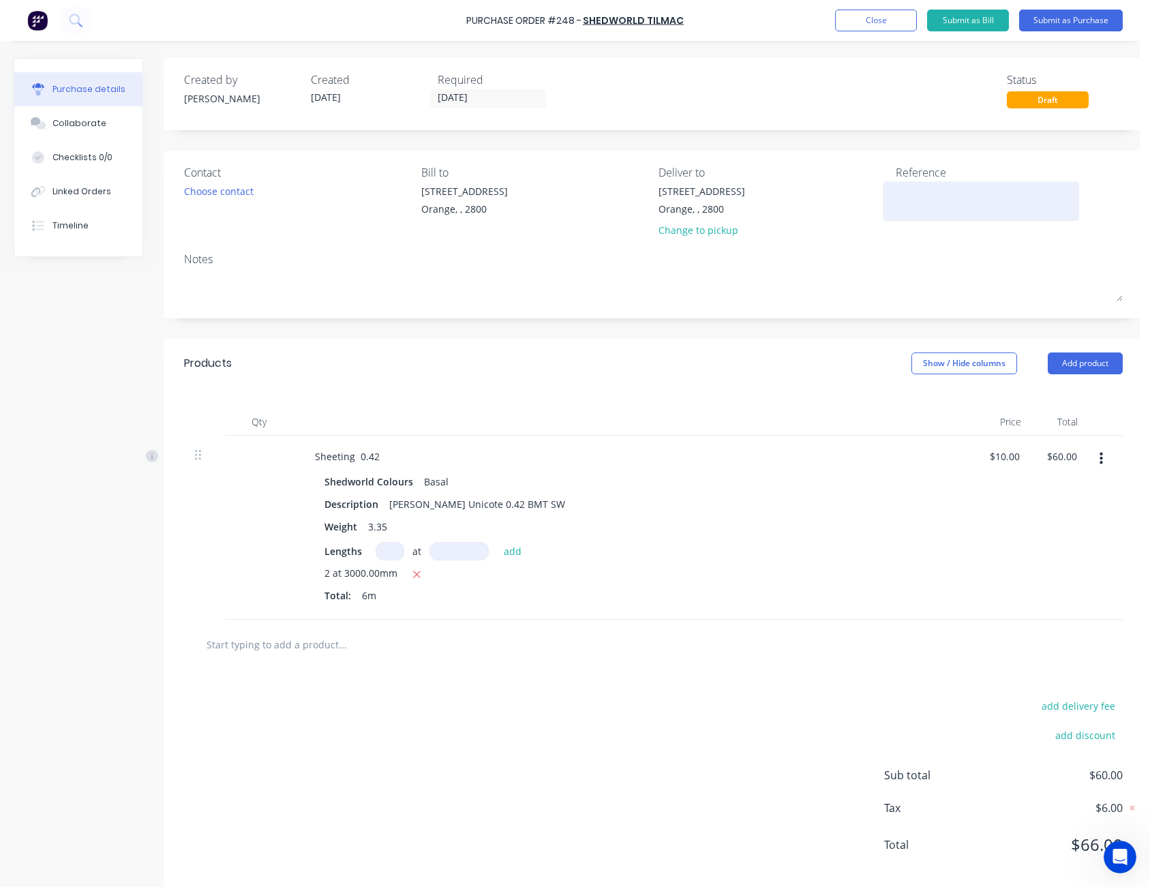
click at [914, 192] on textarea at bounding box center [981, 199] width 170 height 31
click at [953, 243] on div "Reference [PERSON_NAME] - M50598" at bounding box center [1009, 204] width 227 height 80
click at [1073, 22] on button "Submit as Purchase" at bounding box center [1071, 21] width 104 height 22
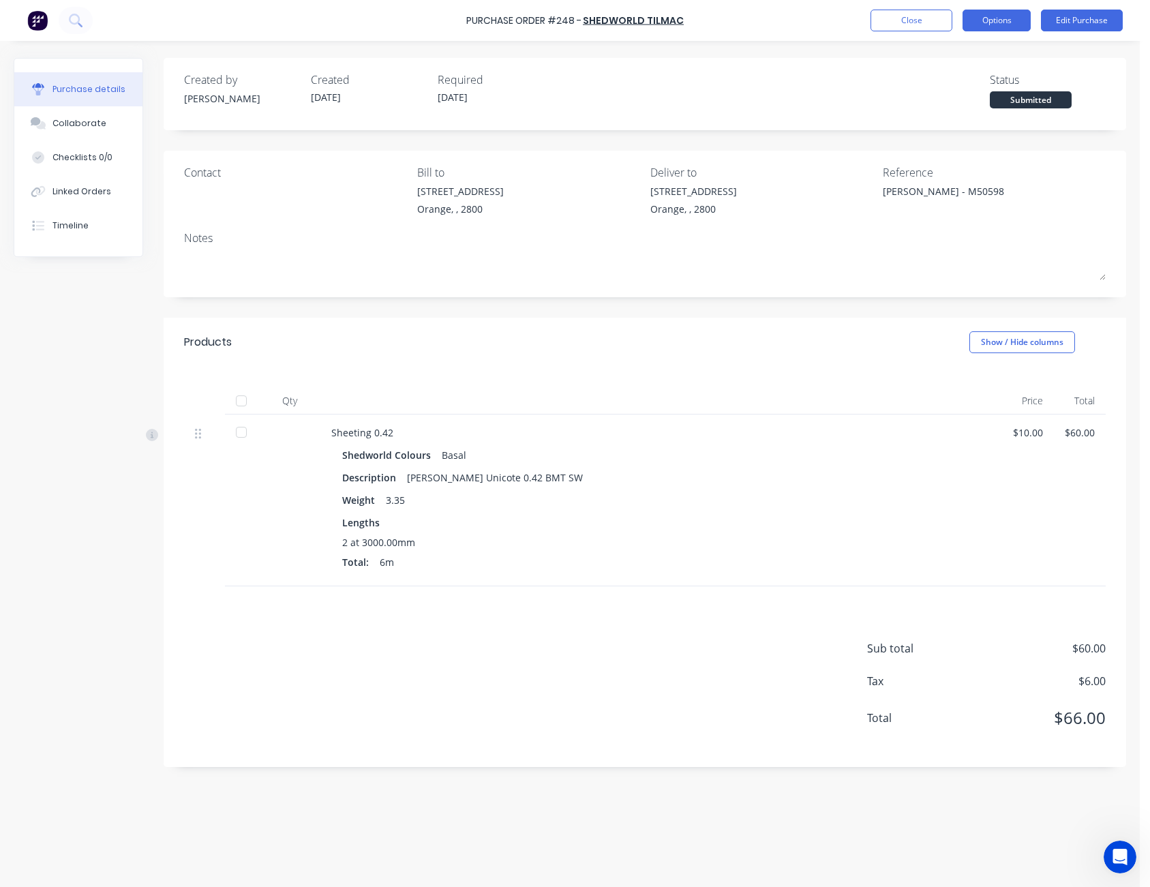
click at [996, 22] on button "Options" at bounding box center [997, 21] width 68 height 22
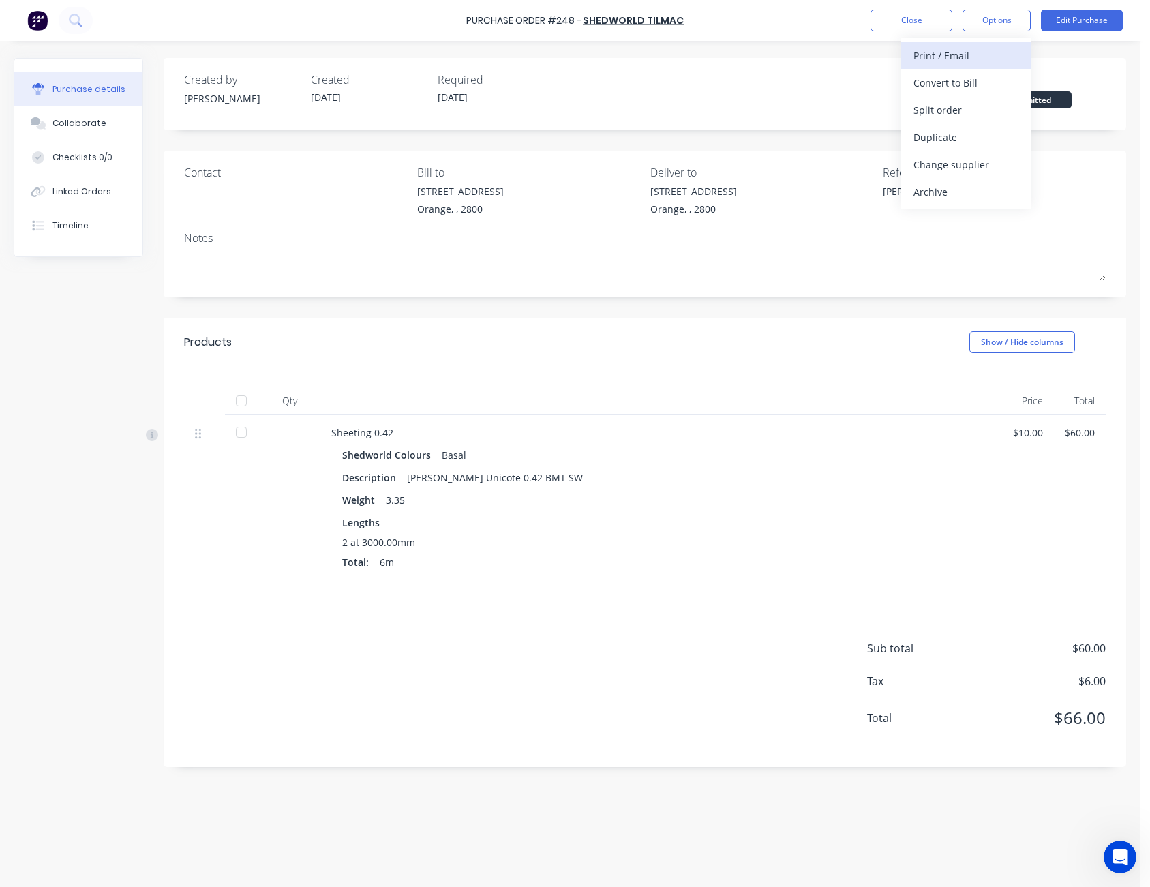
click at [992, 47] on div "Print / Email" at bounding box center [966, 56] width 105 height 20
click at [979, 114] on div "Without pricing" at bounding box center [966, 110] width 105 height 20
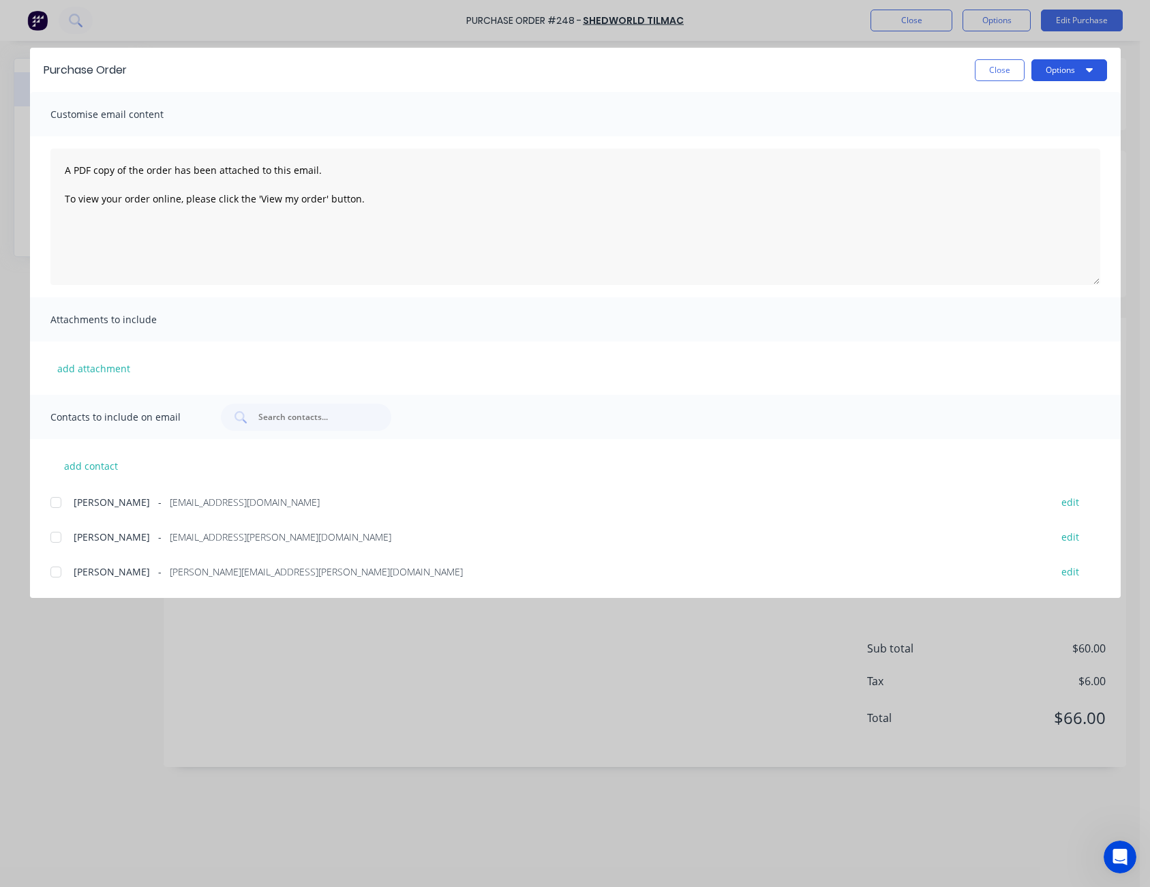
click at [1059, 69] on button "Options" at bounding box center [1070, 70] width 76 height 22
click at [1019, 126] on div "Print" at bounding box center [1042, 132] width 105 height 20
click at [1006, 74] on button "Close" at bounding box center [1000, 70] width 50 height 22
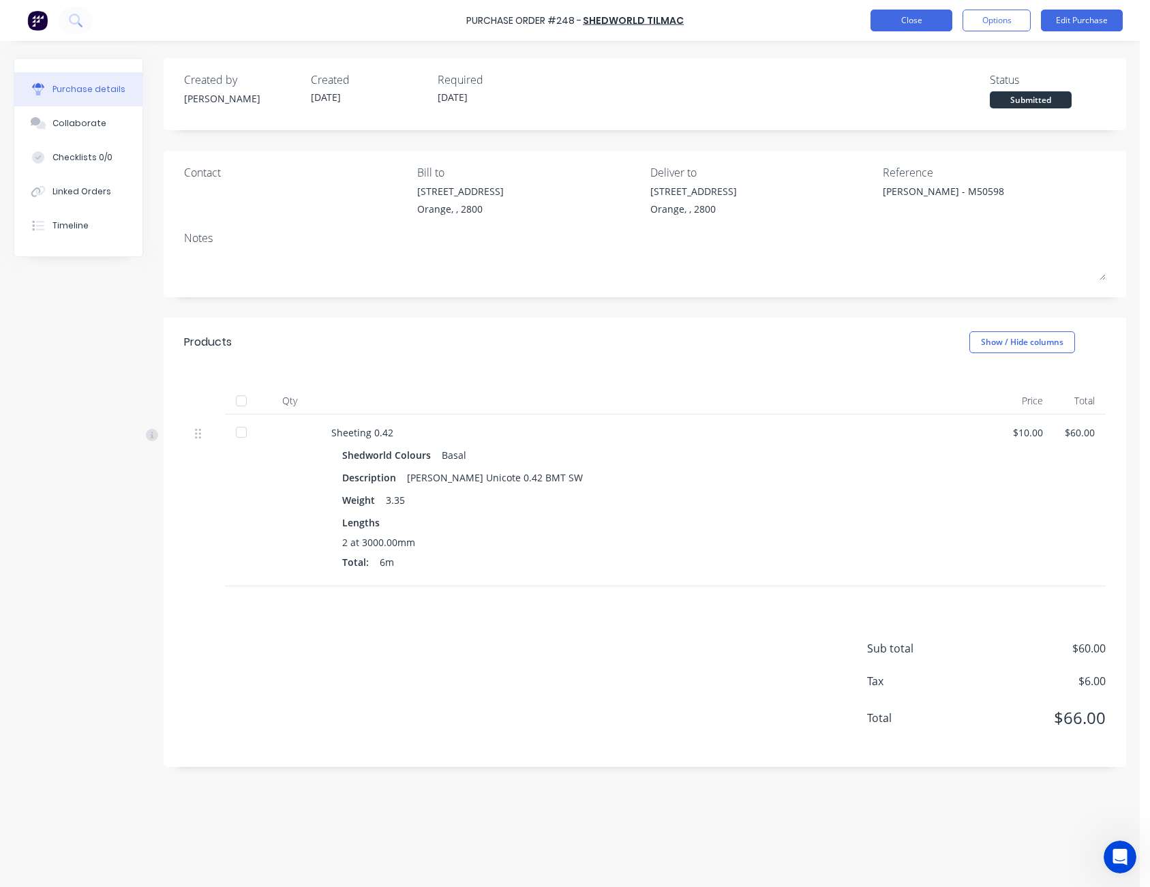
click at [938, 25] on button "Close" at bounding box center [912, 21] width 82 height 22
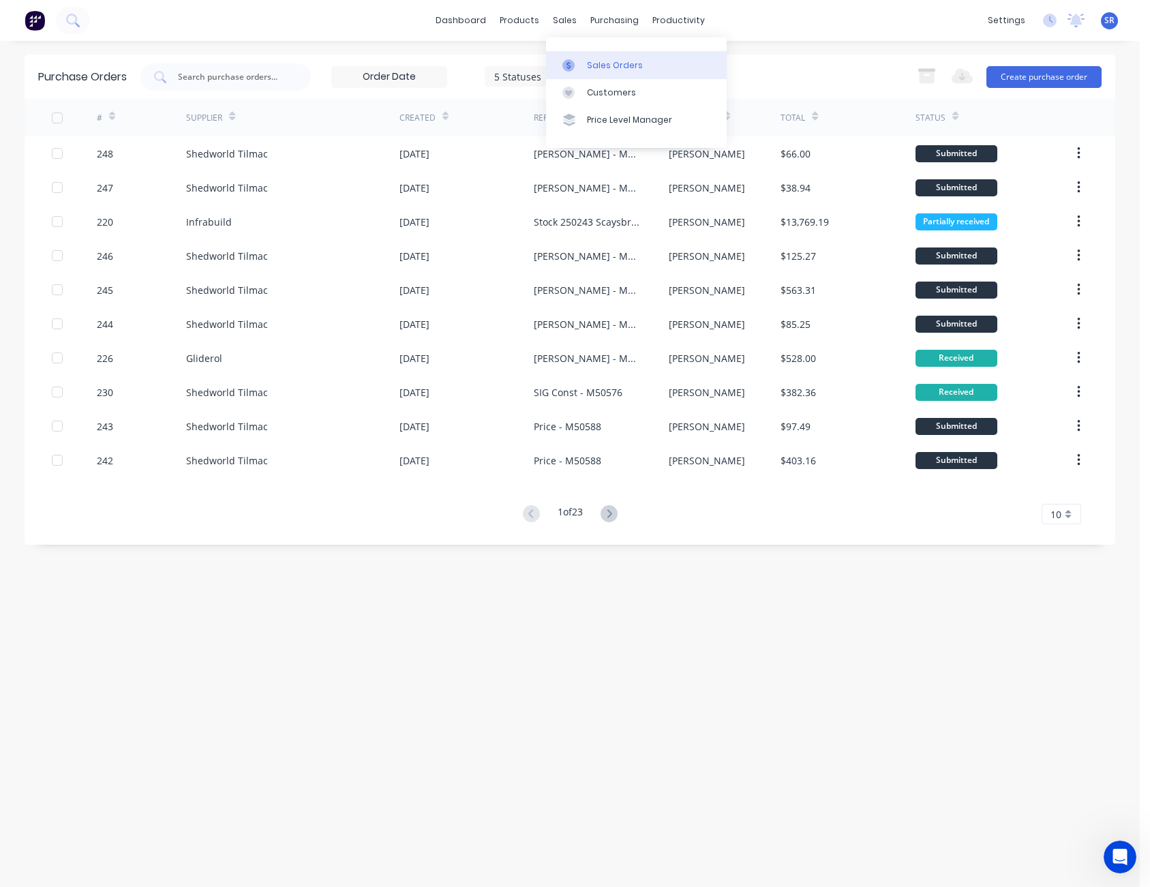
click at [580, 63] on div at bounding box center [573, 65] width 20 height 12
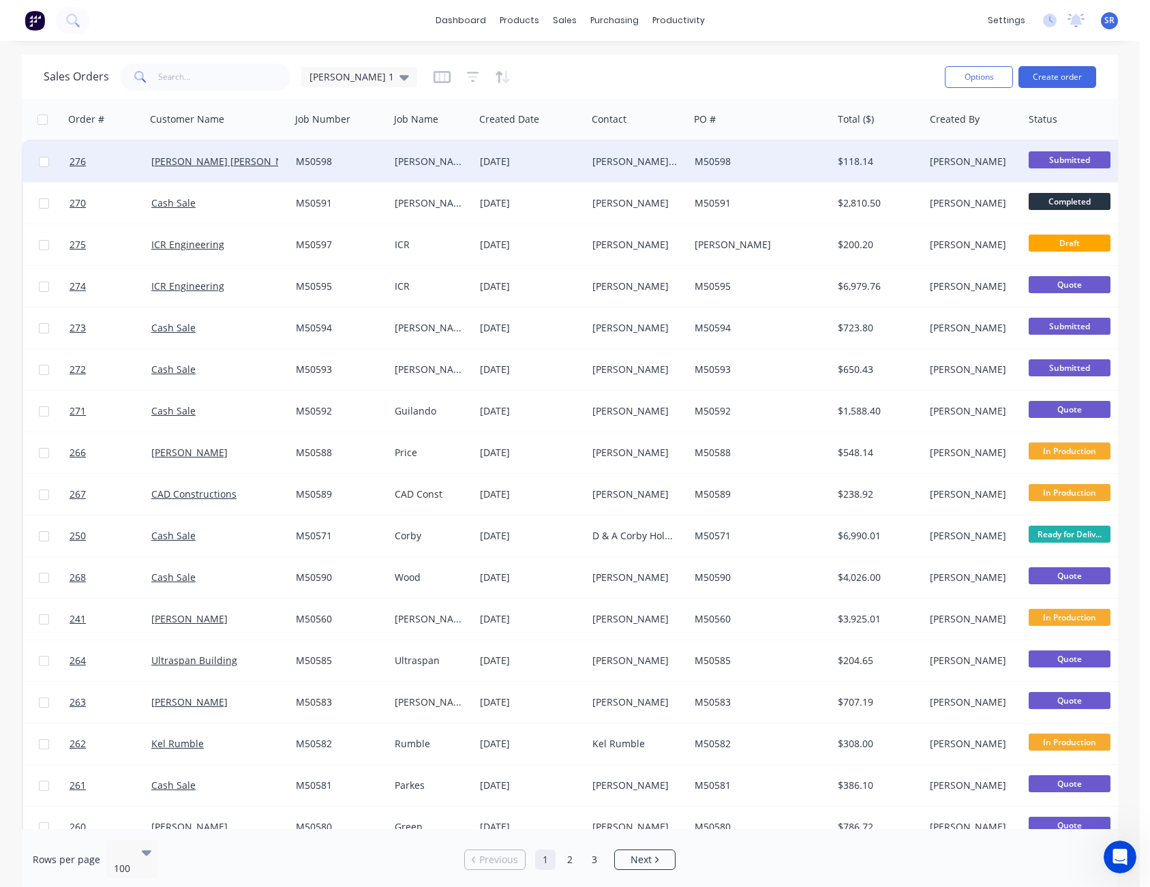
click at [663, 160] on div "[PERSON_NAME] [PERSON_NAME]" at bounding box center [636, 162] width 87 height 14
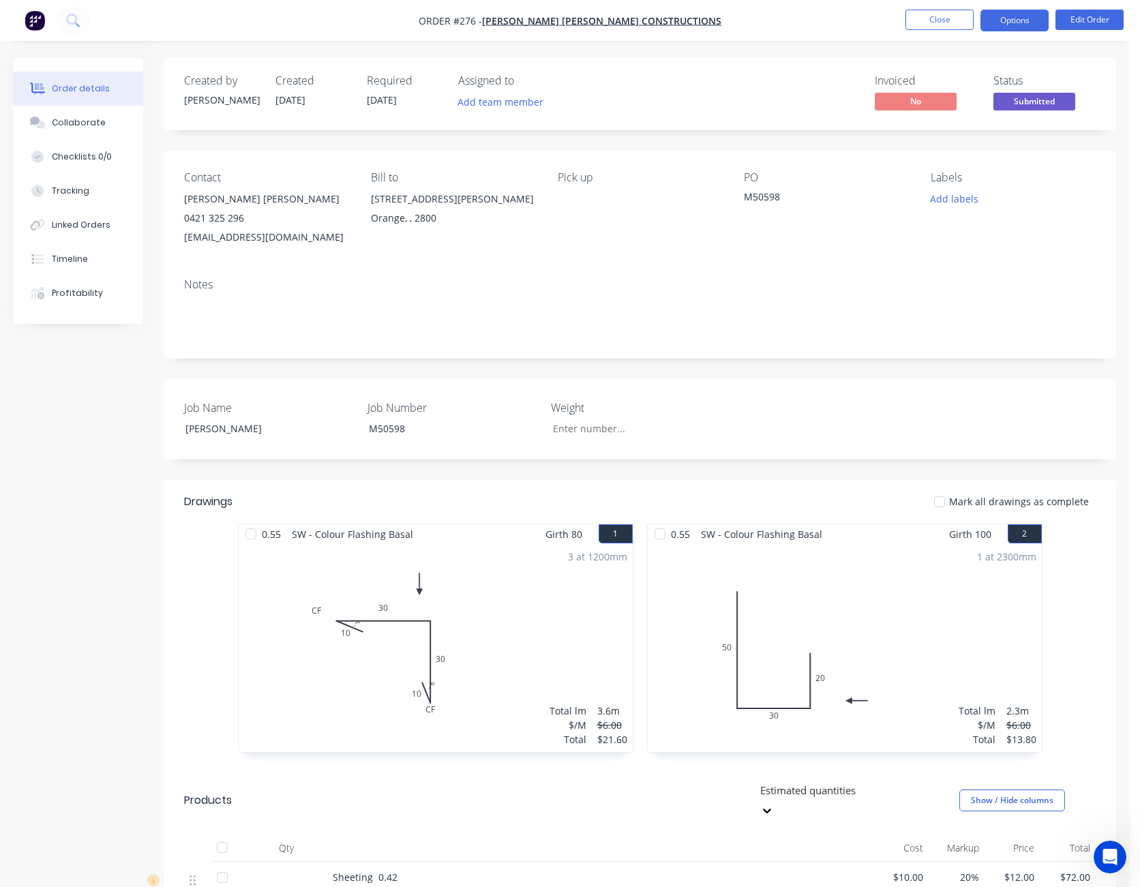
click at [1005, 22] on button "Options" at bounding box center [1015, 21] width 68 height 22
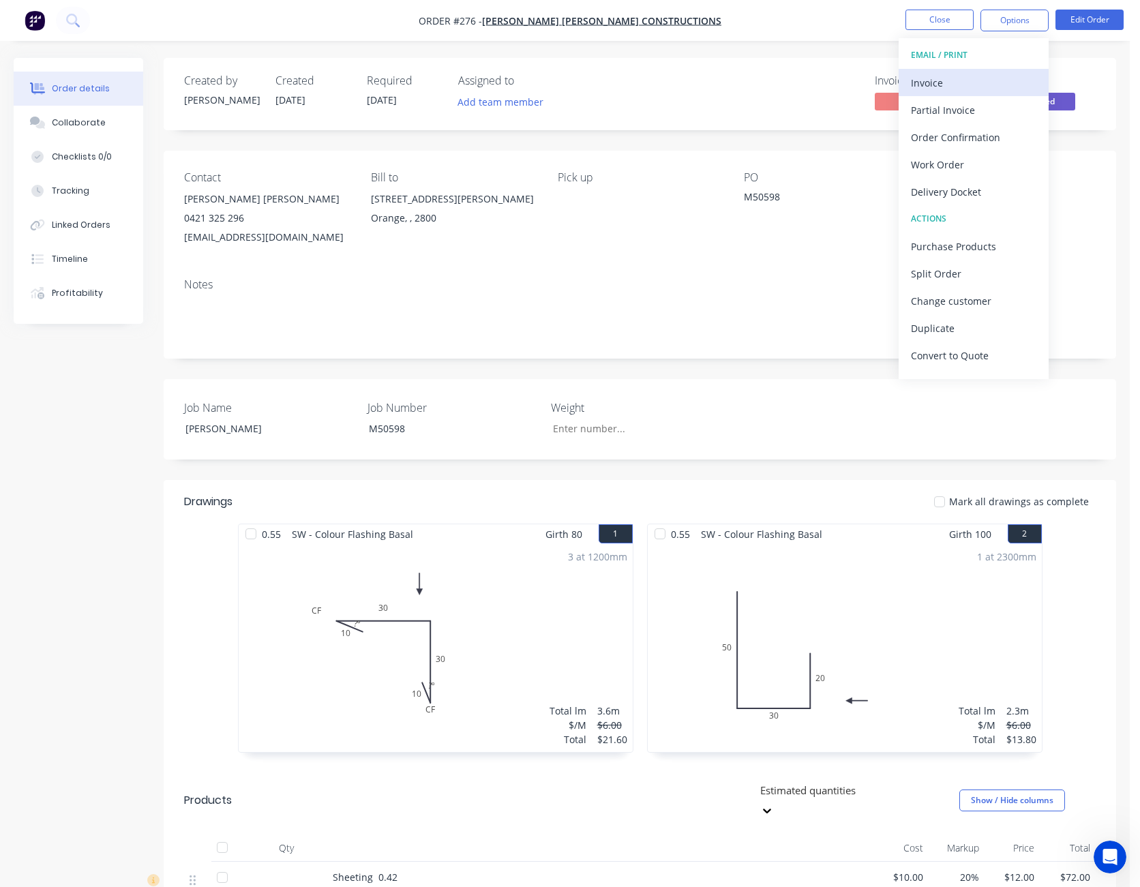
click at [984, 83] on div "Invoice" at bounding box center [973, 83] width 125 height 20
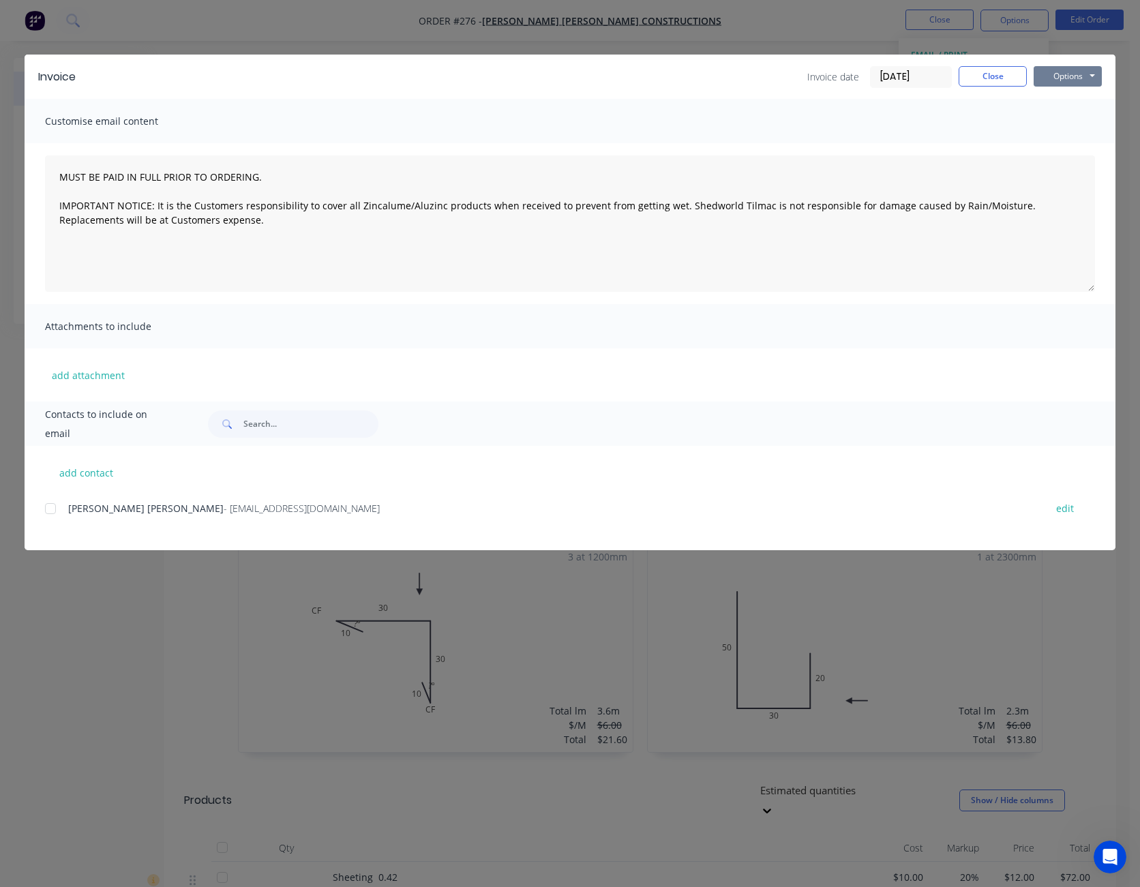
click at [1050, 80] on button "Options" at bounding box center [1068, 76] width 68 height 20
click at [1065, 95] on button "Preview" at bounding box center [1077, 100] width 87 height 23
click at [973, 78] on button "Close" at bounding box center [993, 76] width 68 height 20
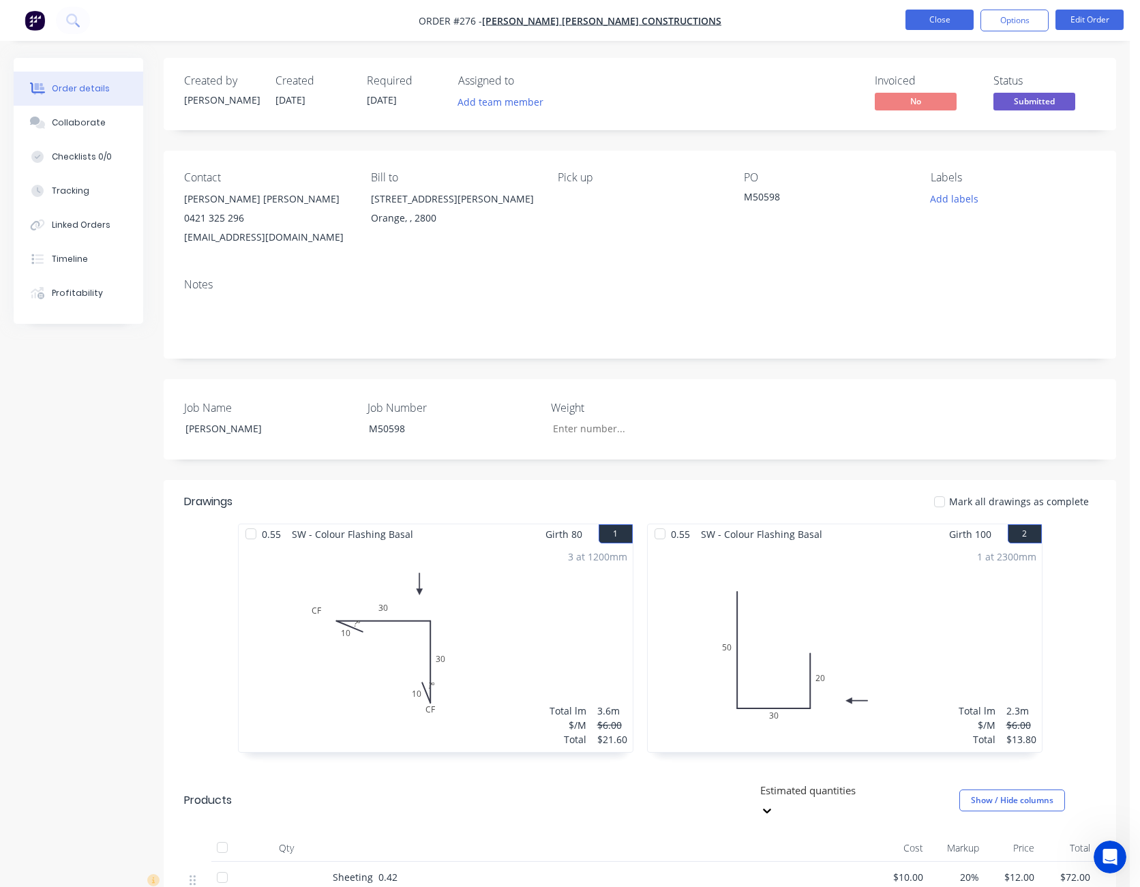
click at [949, 18] on button "Close" at bounding box center [940, 20] width 68 height 20
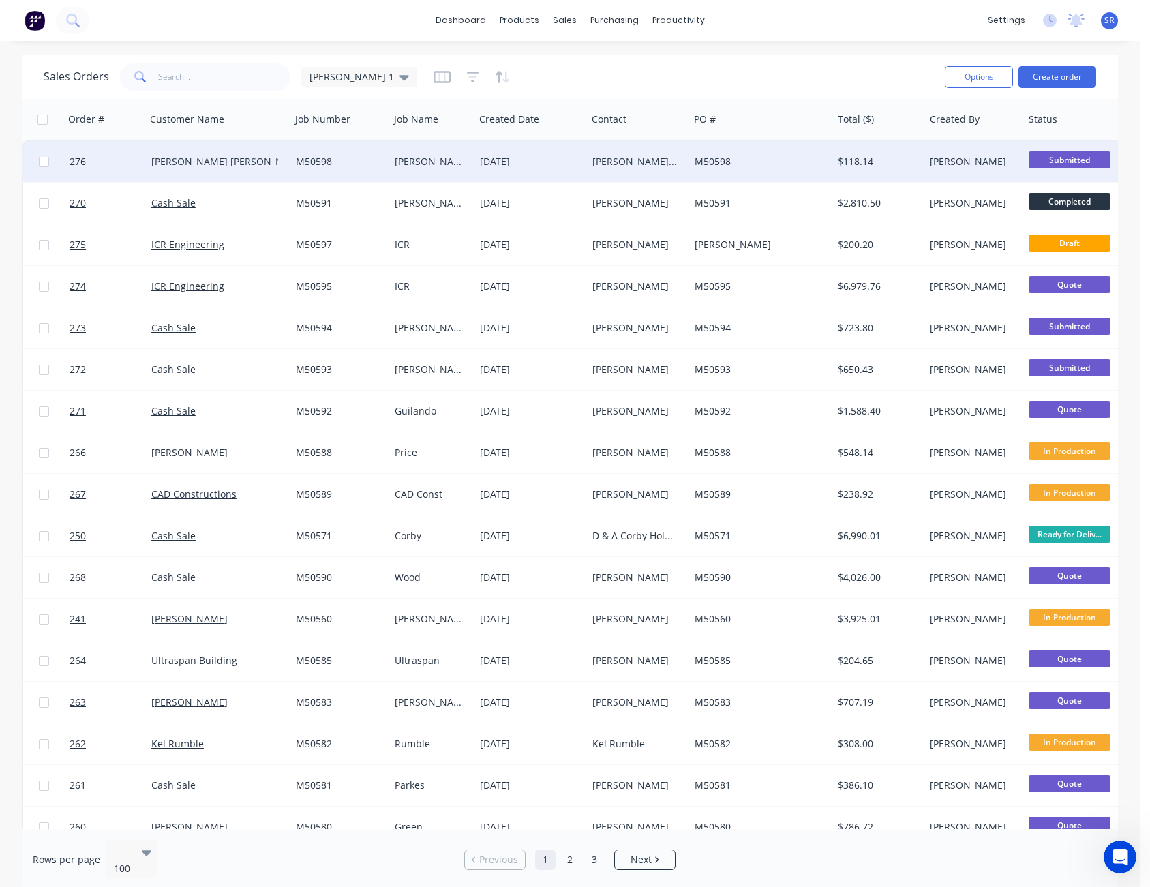
click at [1077, 151] on span "Submitted" at bounding box center [1070, 159] width 82 height 17
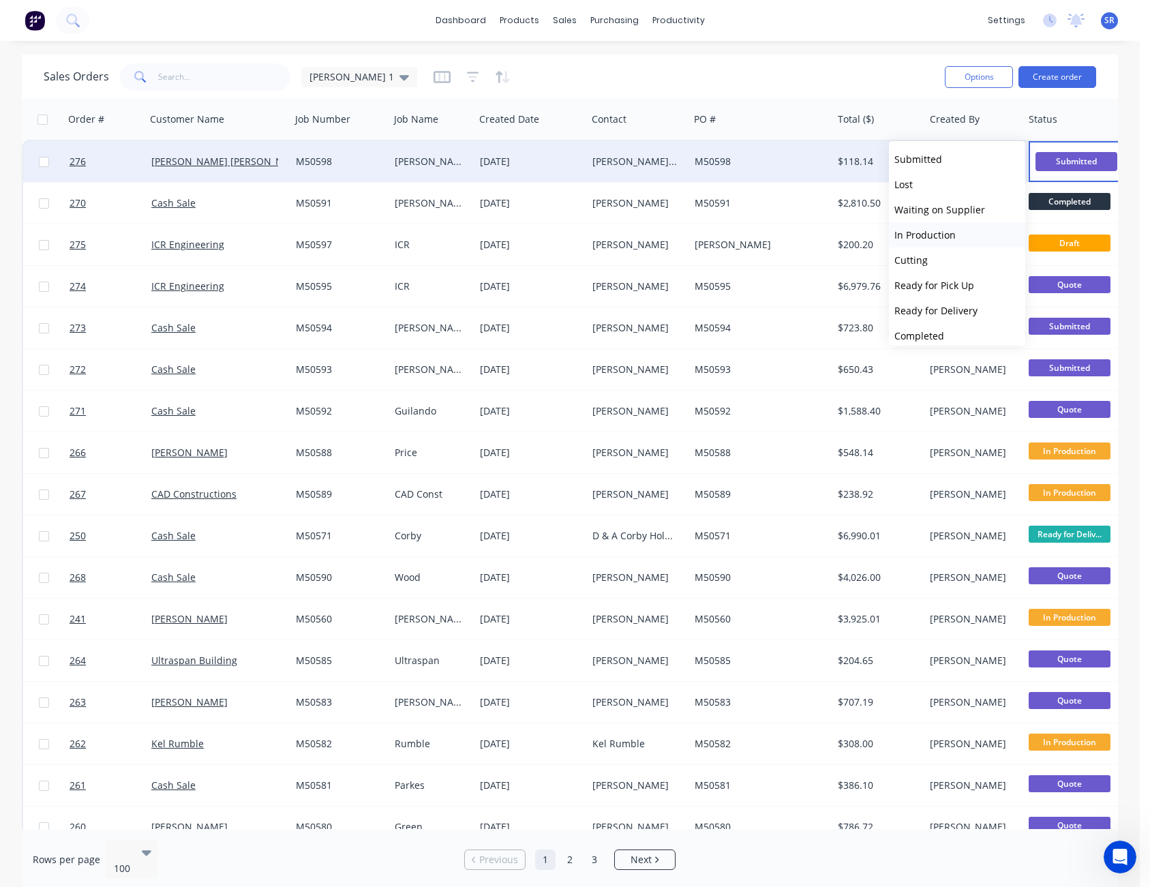
click at [953, 224] on button "In Production" at bounding box center [957, 234] width 136 height 25
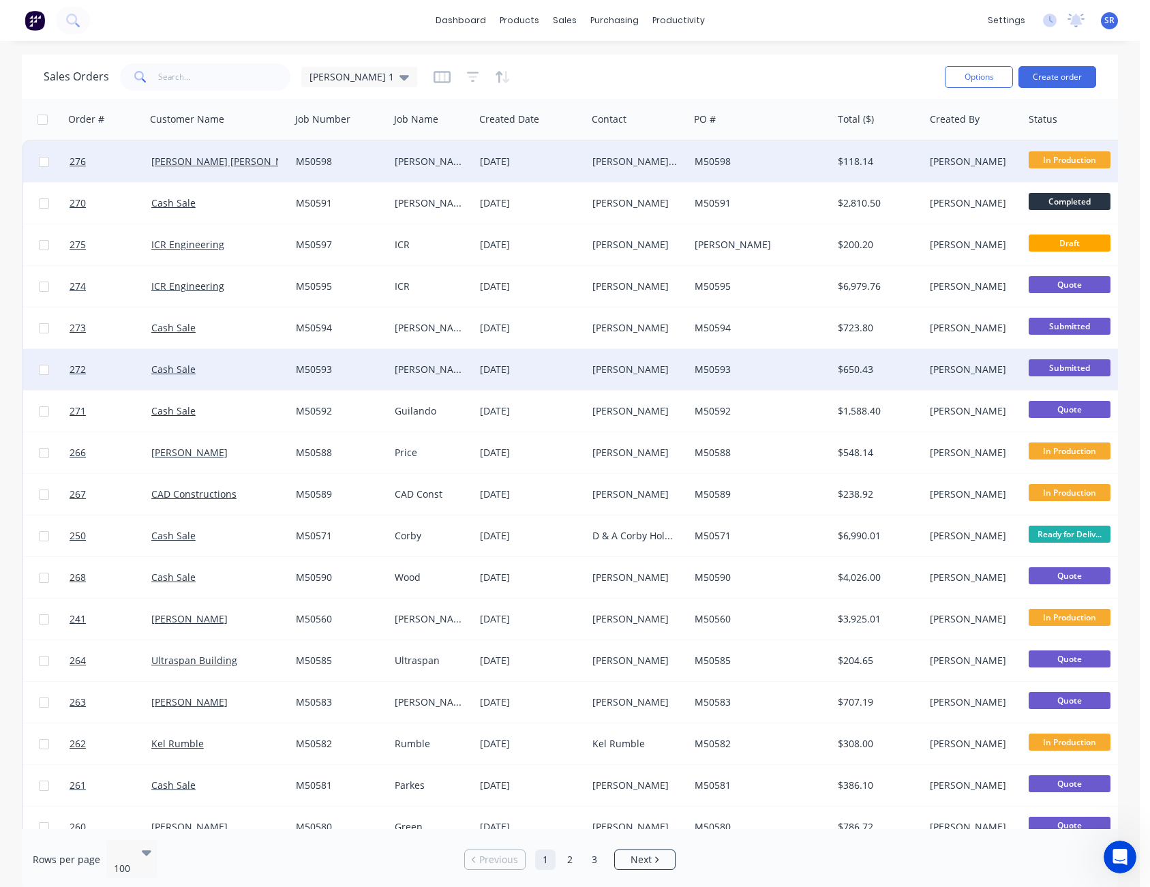
click at [1088, 364] on span "Submitted" at bounding box center [1070, 367] width 82 height 17
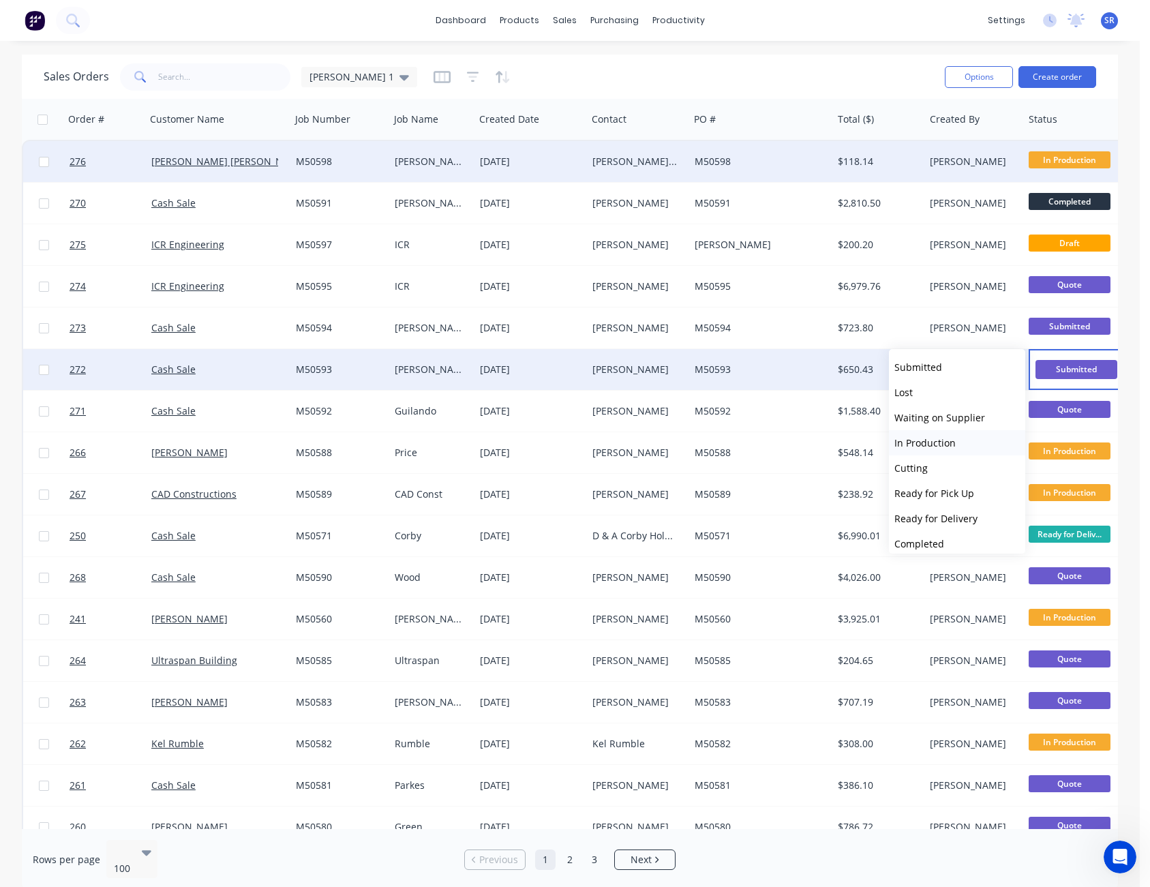
click at [926, 441] on span "In Production" at bounding box center [925, 442] width 61 height 13
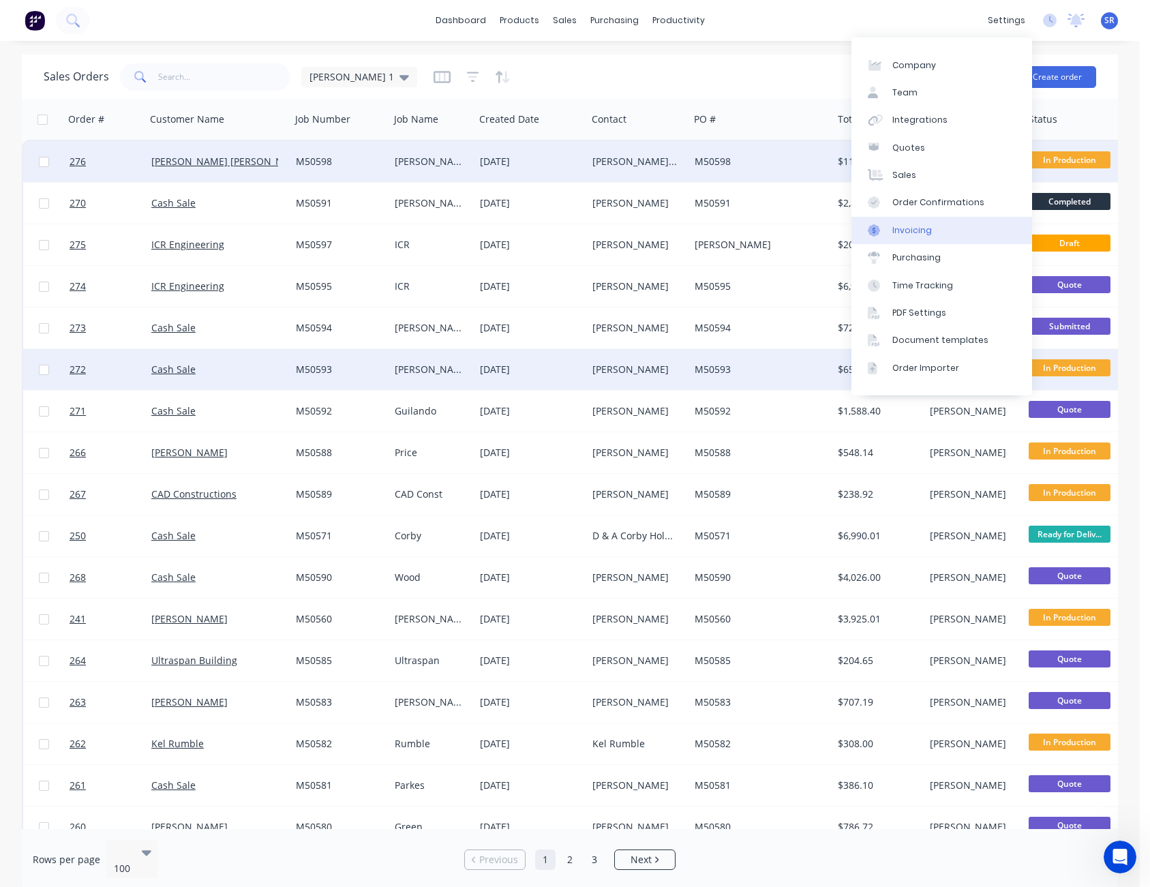
click at [937, 233] on link "Invoicing" at bounding box center [942, 230] width 181 height 27
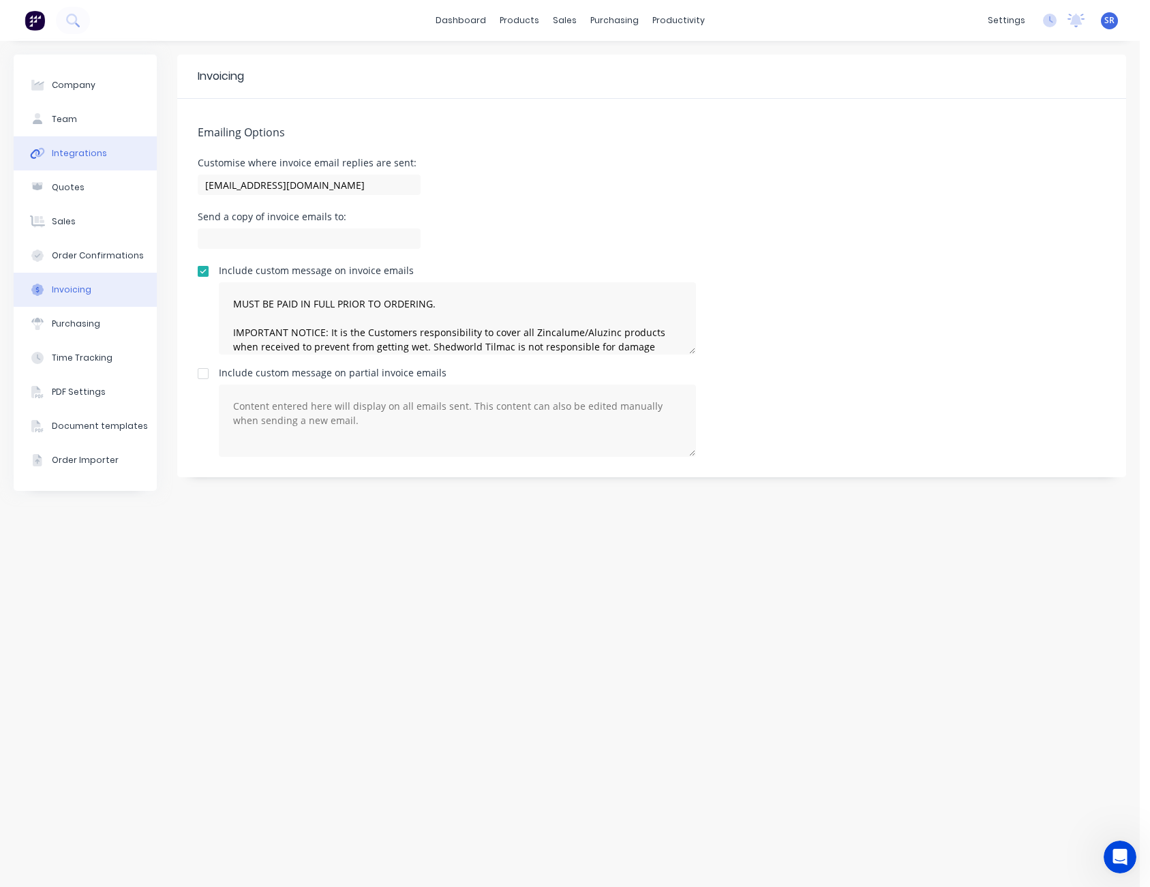
click at [72, 155] on div "Integrations" at bounding box center [79, 153] width 55 height 12
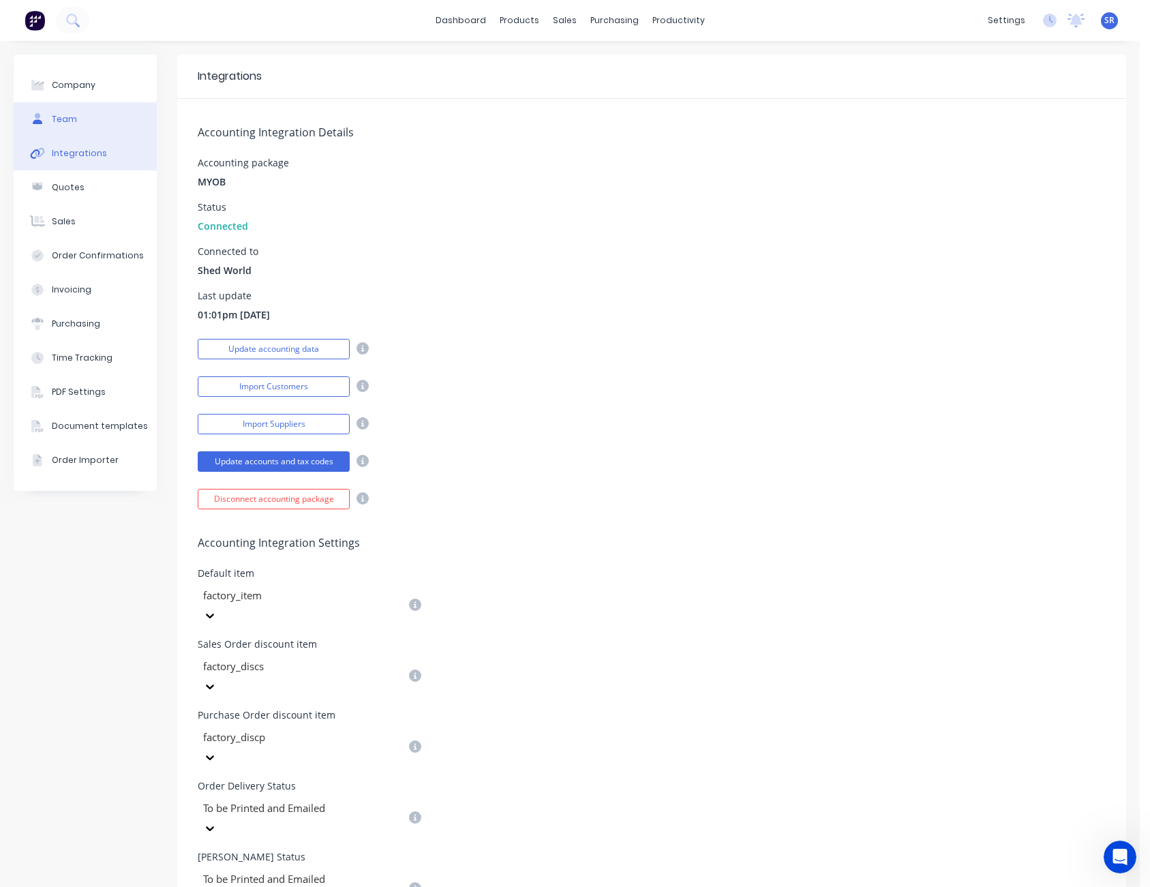
click at [80, 122] on button "Team" at bounding box center [85, 119] width 143 height 34
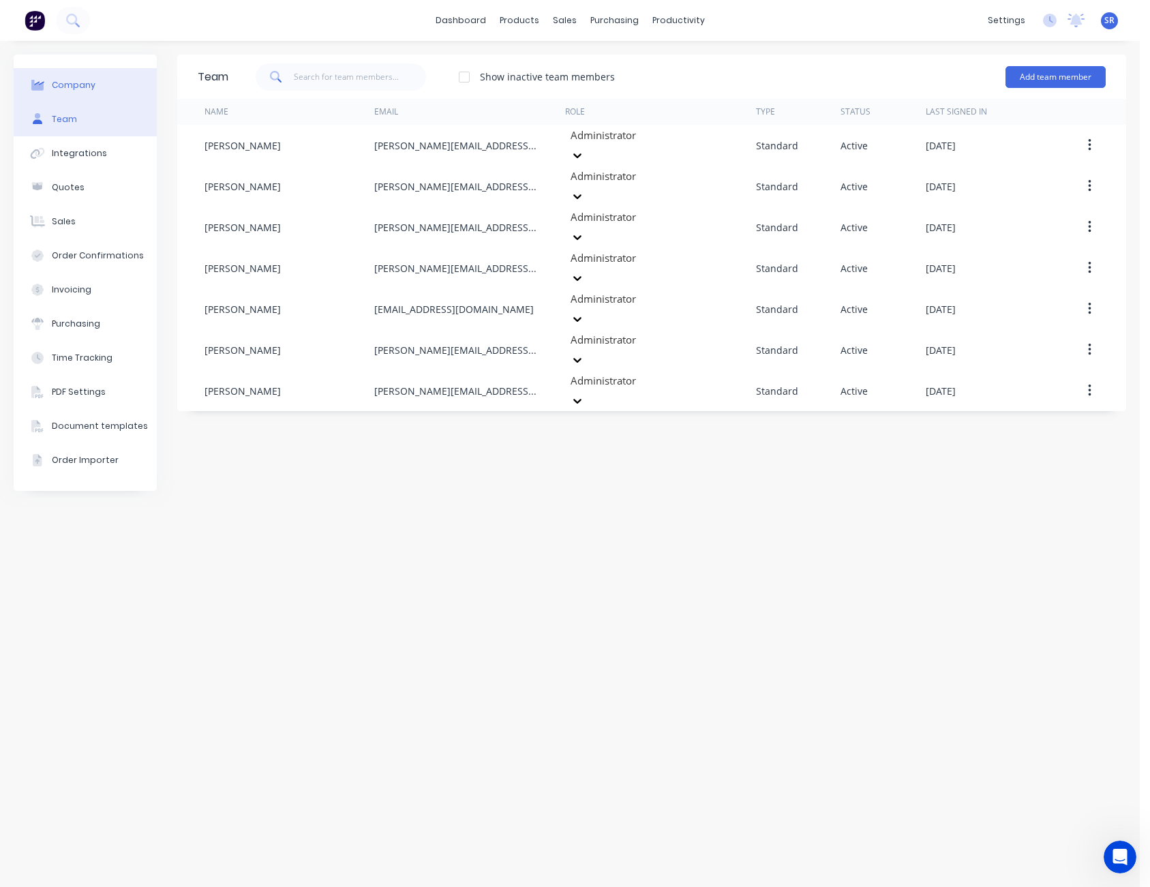
click at [81, 91] on div "Company" at bounding box center [74, 85] width 44 height 12
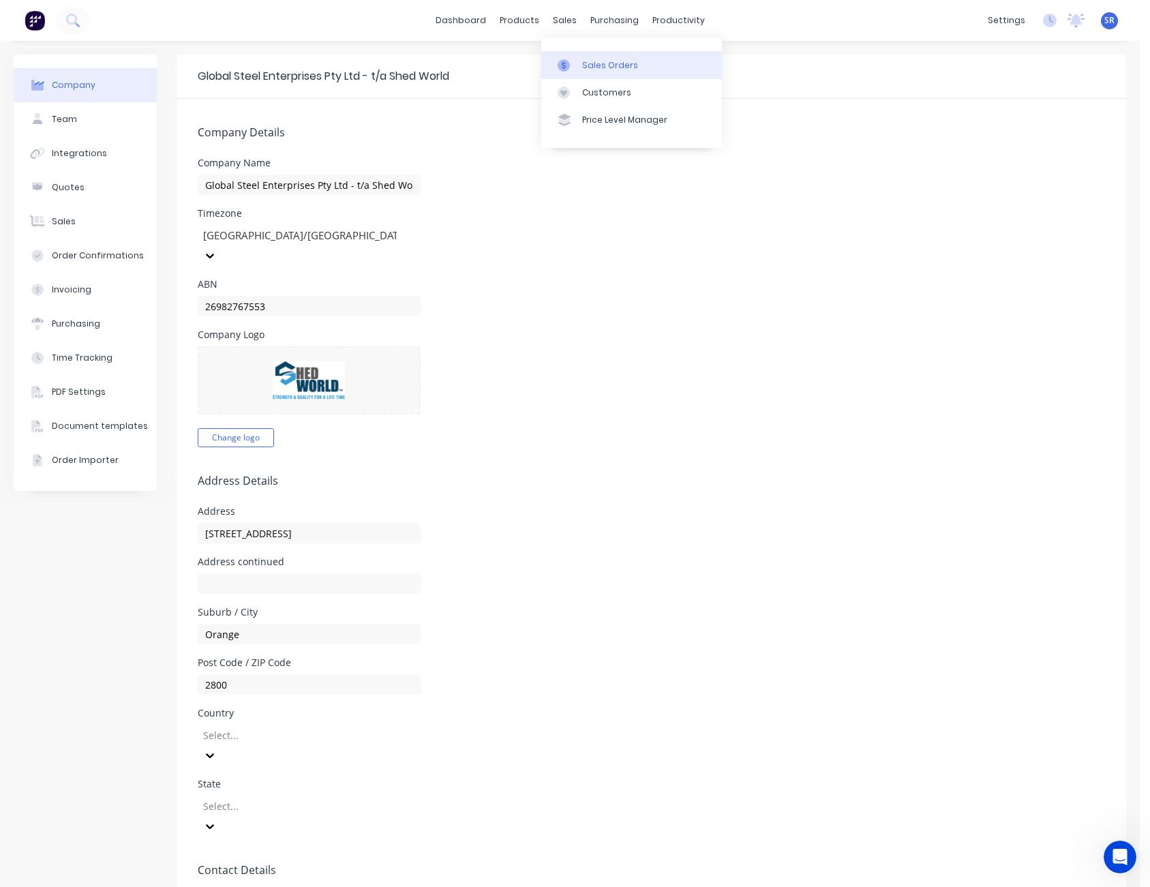
click at [587, 62] on div "Sales Orders" at bounding box center [610, 65] width 56 height 12
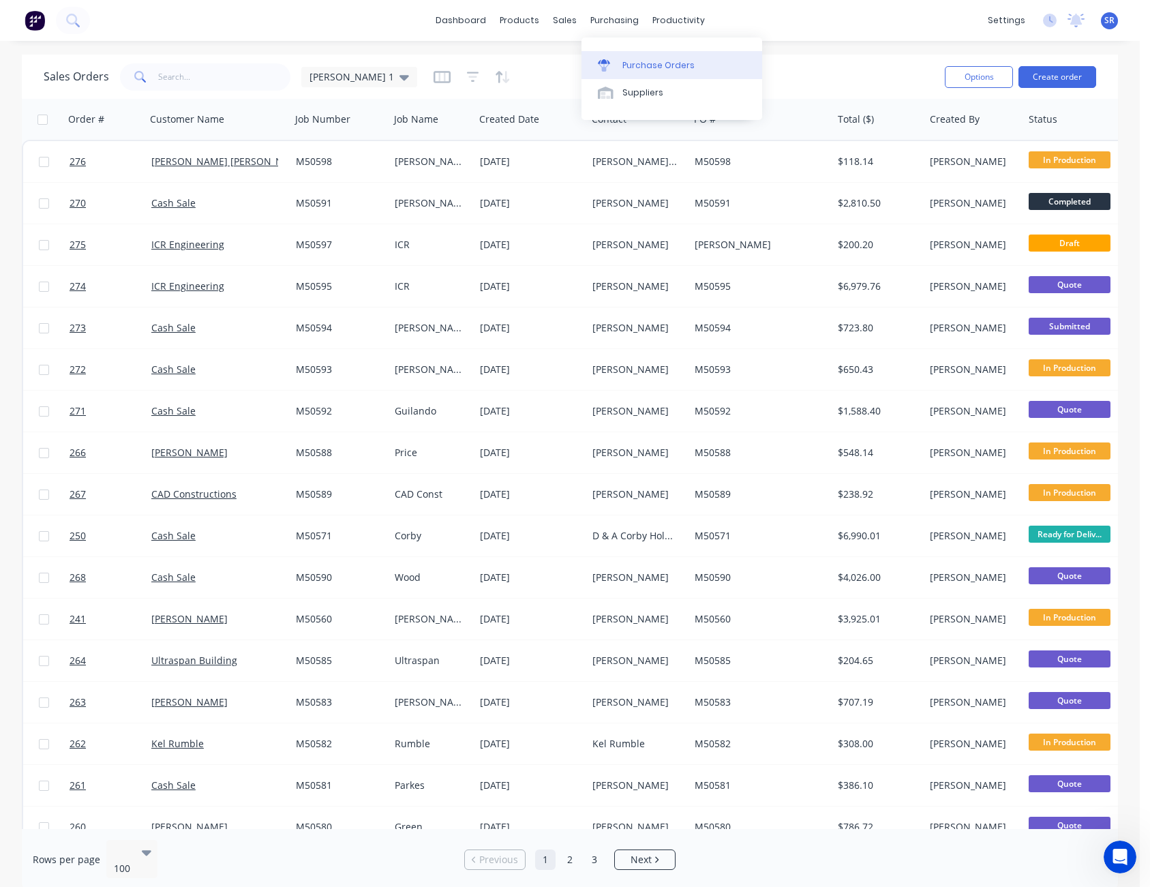
click at [623, 60] on div "Purchase Orders" at bounding box center [659, 65] width 72 height 12
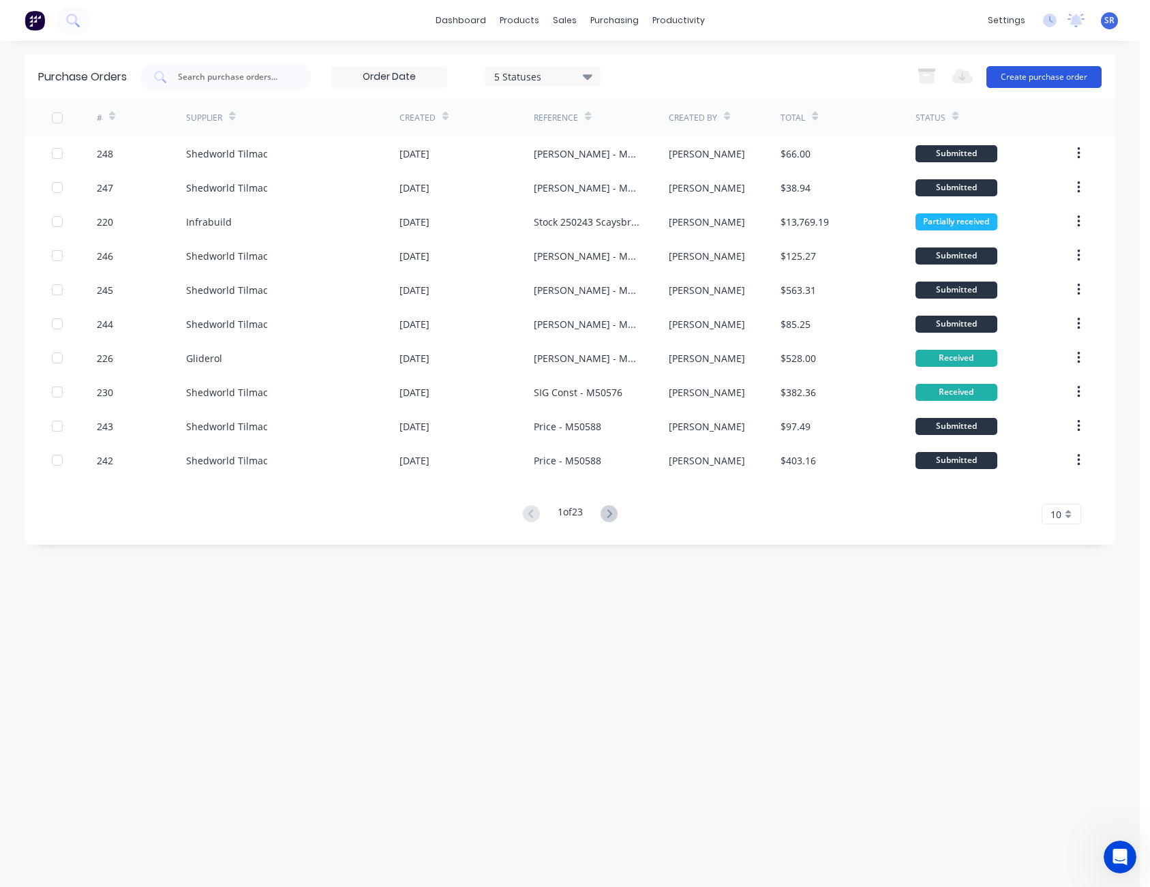
click at [1029, 83] on button "Create purchase order" at bounding box center [1044, 77] width 115 height 22
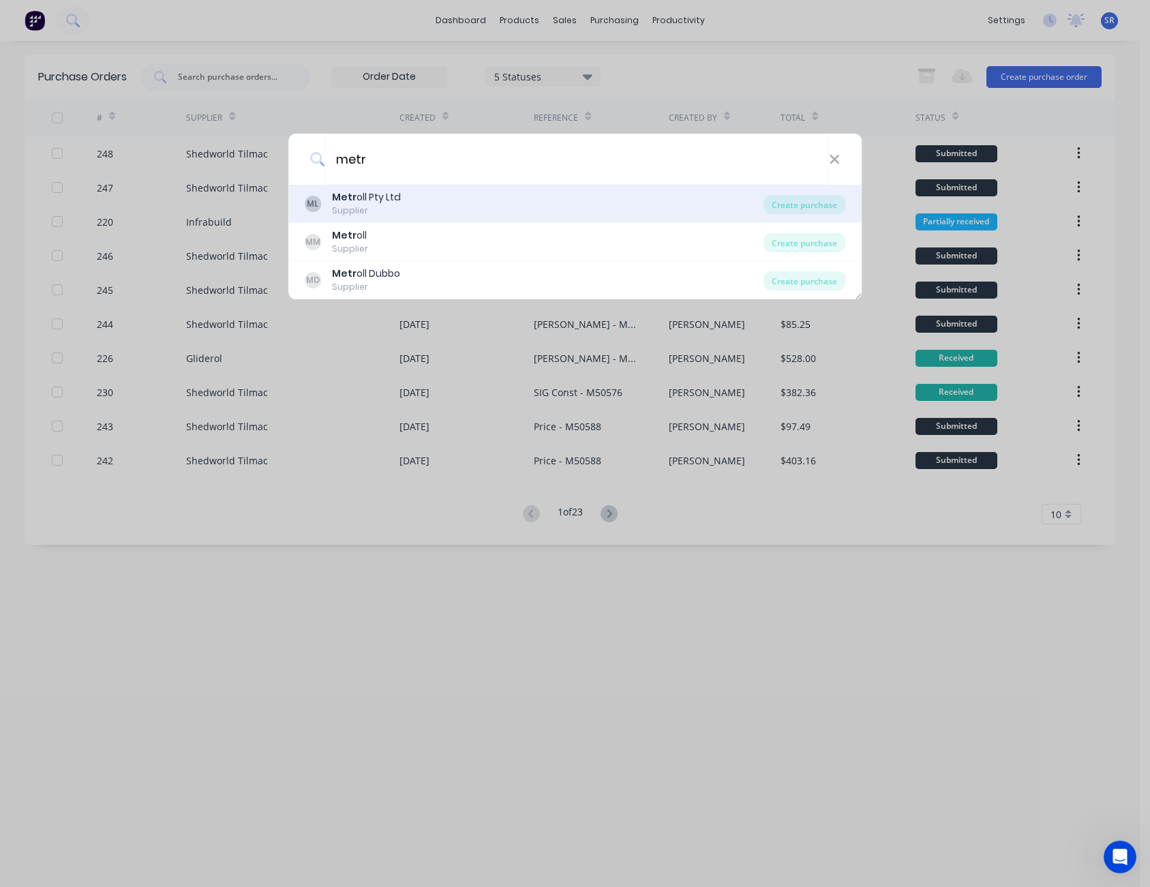
click at [374, 197] on div "Metr oll Pty Ltd" at bounding box center [366, 197] width 69 height 14
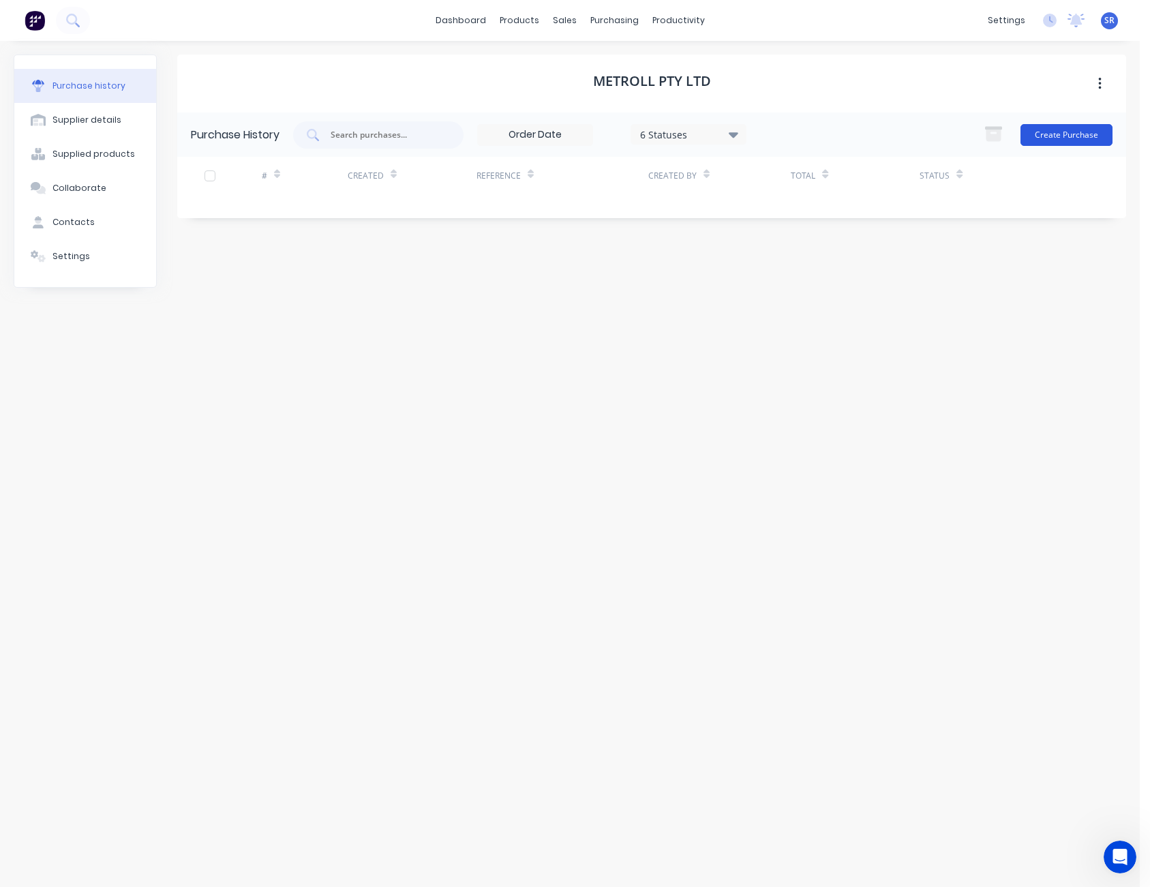
click at [1064, 136] on button "Create Purchase" at bounding box center [1067, 135] width 92 height 22
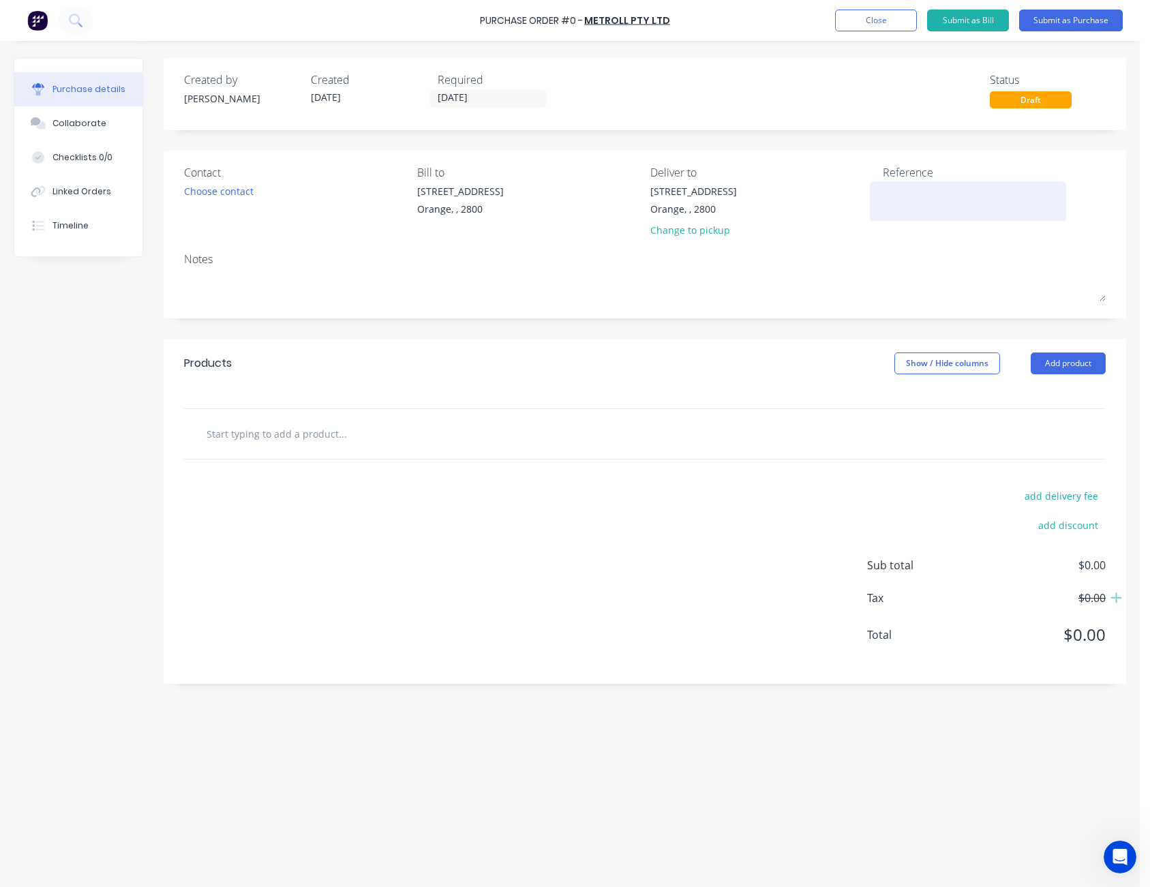
click at [918, 195] on textarea at bounding box center [968, 199] width 170 height 31
click at [884, 185] on textarea "M50596" at bounding box center [968, 199] width 170 height 31
click at [942, 252] on div "Notes" at bounding box center [645, 259] width 922 height 16
click at [1073, 359] on button "Add product" at bounding box center [1068, 364] width 75 height 22
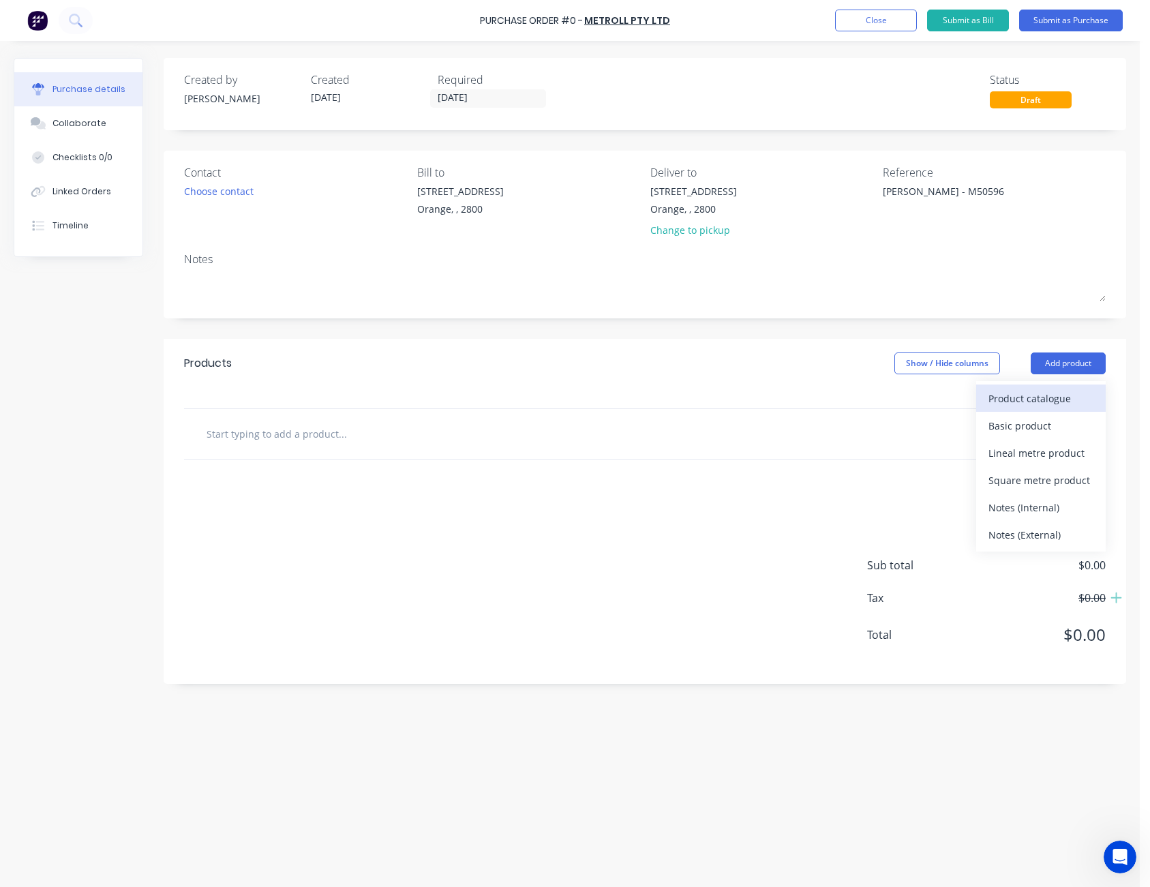
click at [1067, 392] on div "Product catalogue" at bounding box center [1041, 399] width 105 height 20
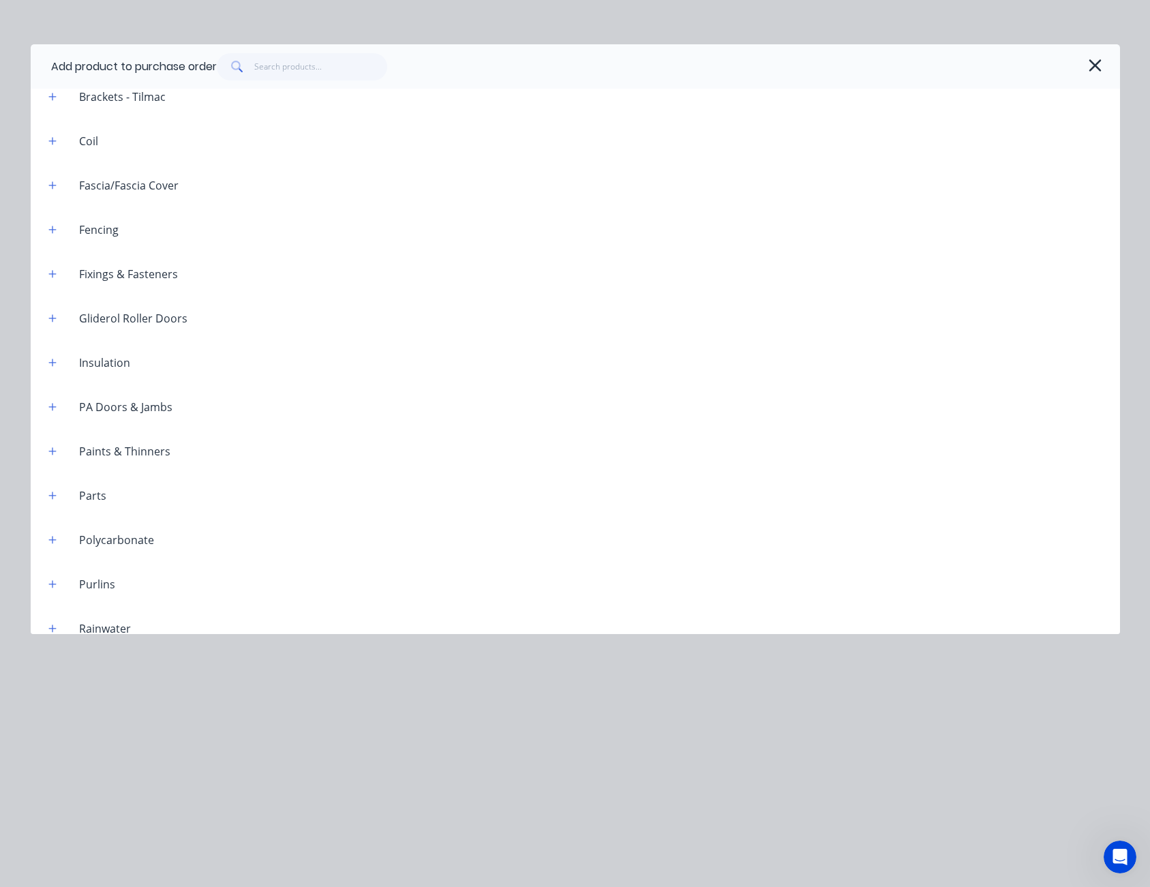
scroll to position [409, 0]
click at [55, 496] on icon "button" at bounding box center [52, 500] width 8 height 10
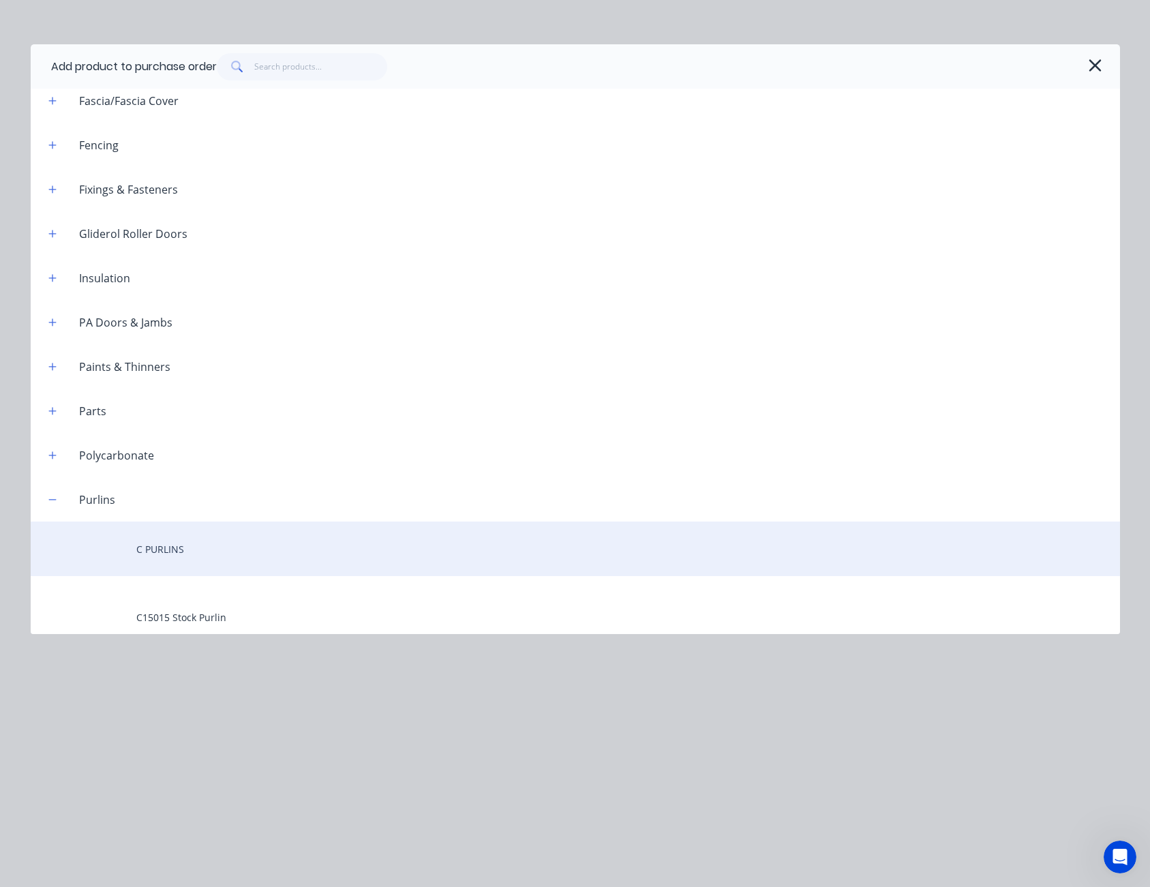
click at [173, 555] on div "C PURLINS" at bounding box center [576, 549] width 1090 height 55
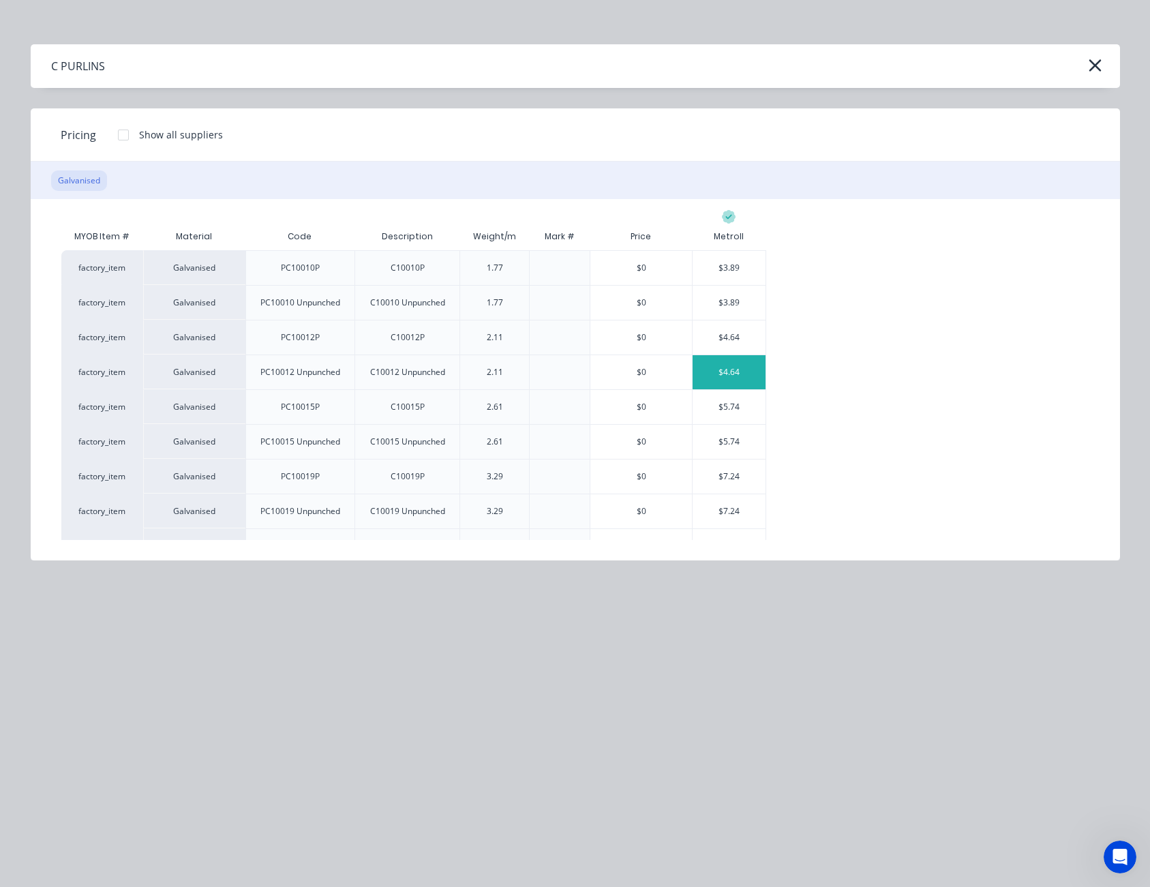
click at [714, 376] on div "$4.64" at bounding box center [729, 372] width 73 height 34
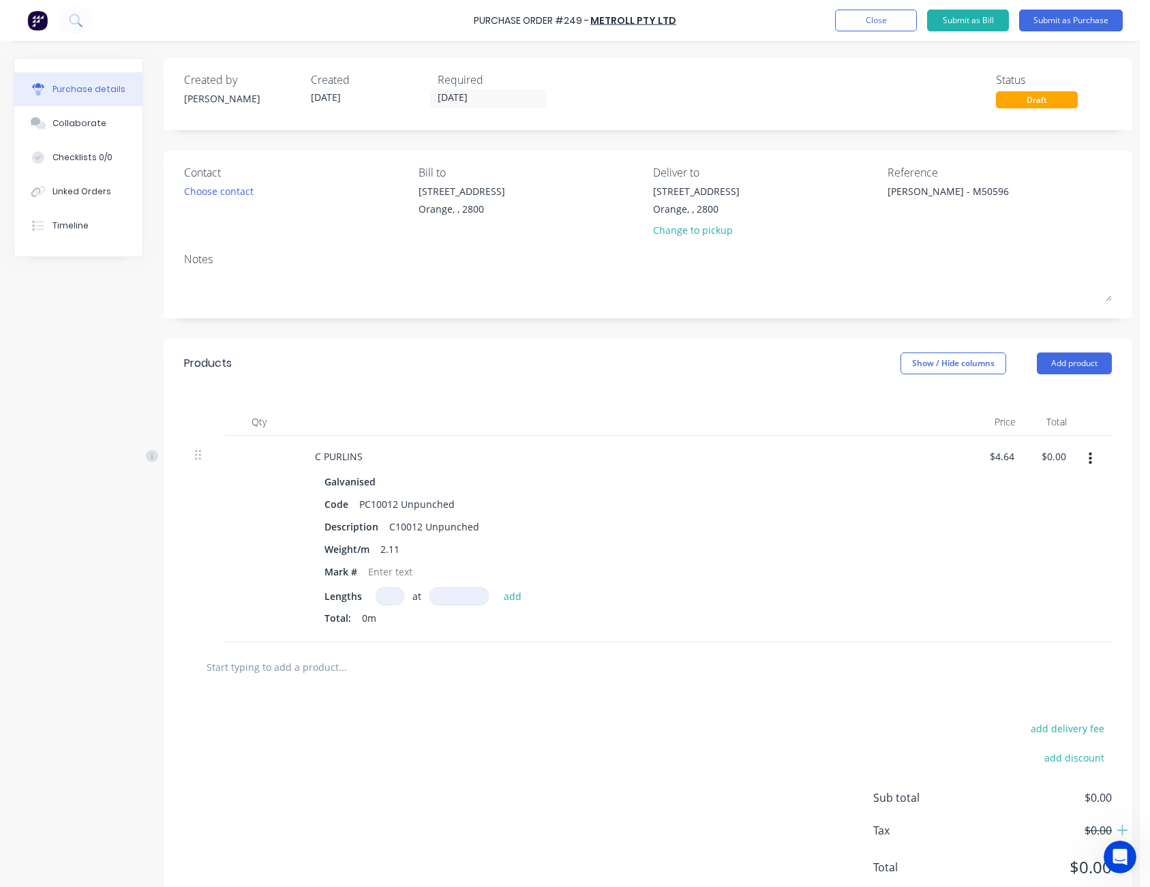
click at [385, 595] on input at bounding box center [390, 596] width 29 height 18
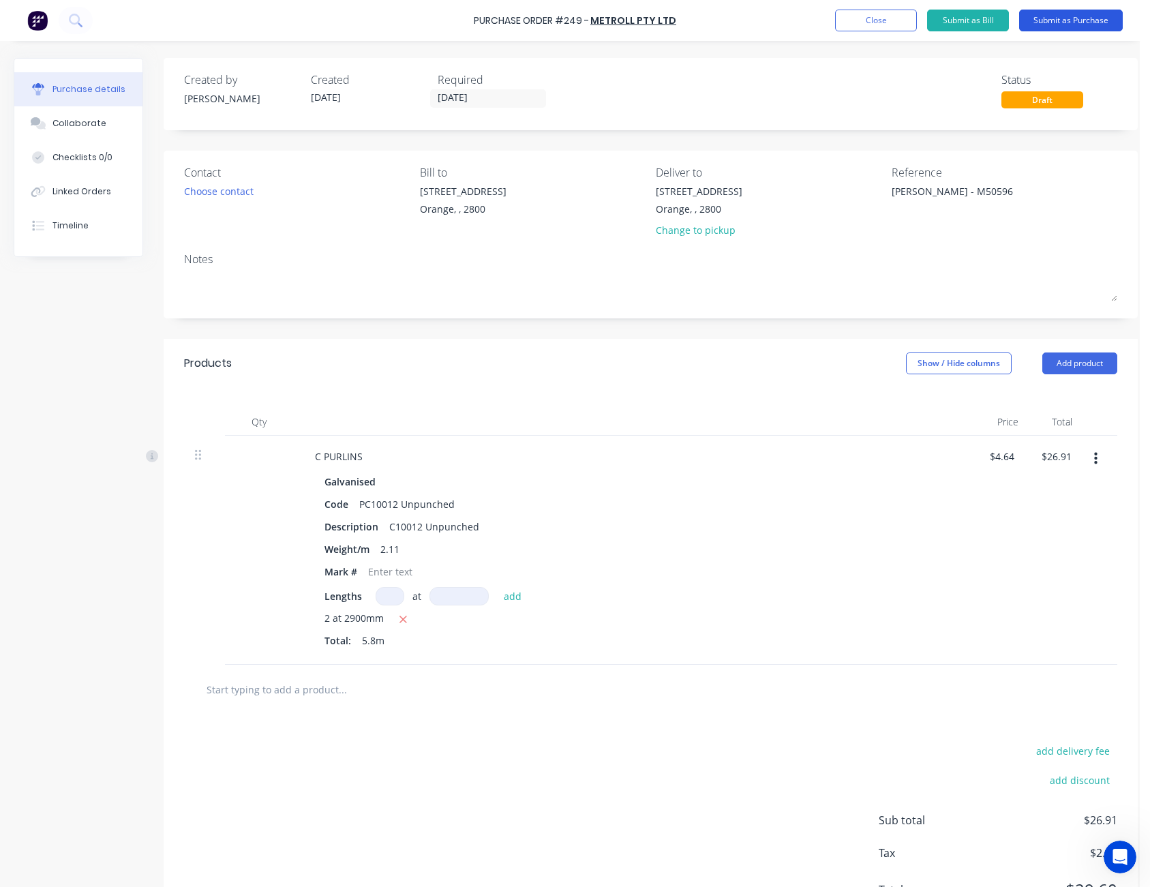
click at [1073, 20] on button "Submit as Purchase" at bounding box center [1071, 21] width 104 height 22
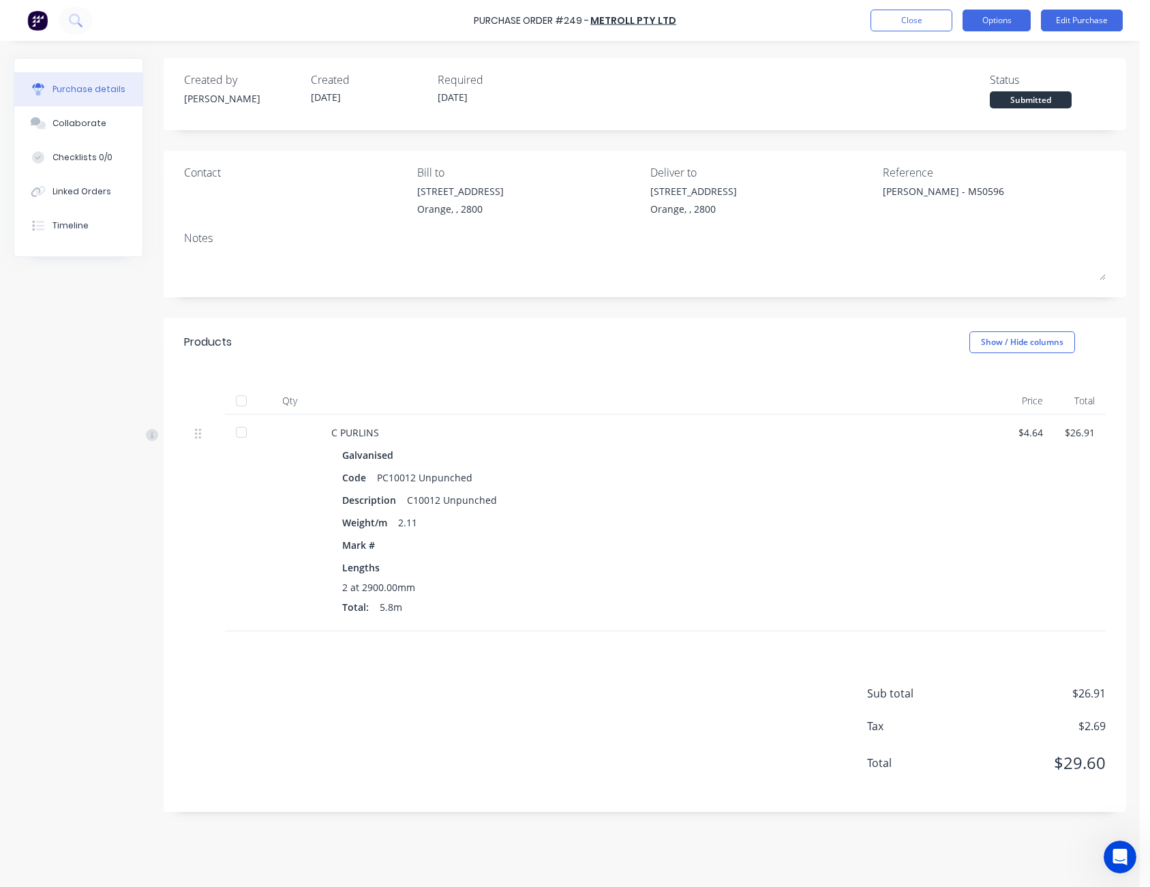
click at [991, 22] on button "Options" at bounding box center [997, 21] width 68 height 22
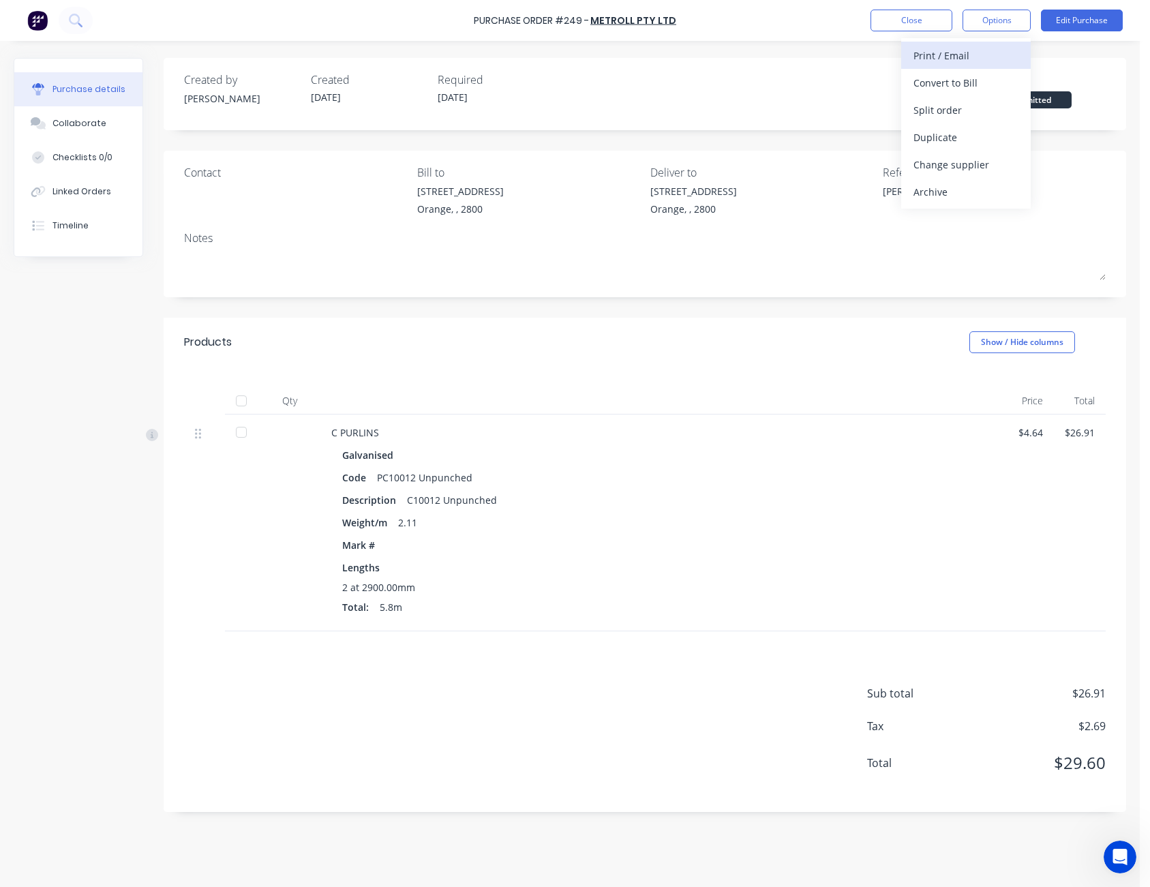
click at [982, 52] on div "Print / Email" at bounding box center [966, 56] width 105 height 20
click at [971, 76] on div "With pricing" at bounding box center [966, 83] width 105 height 20
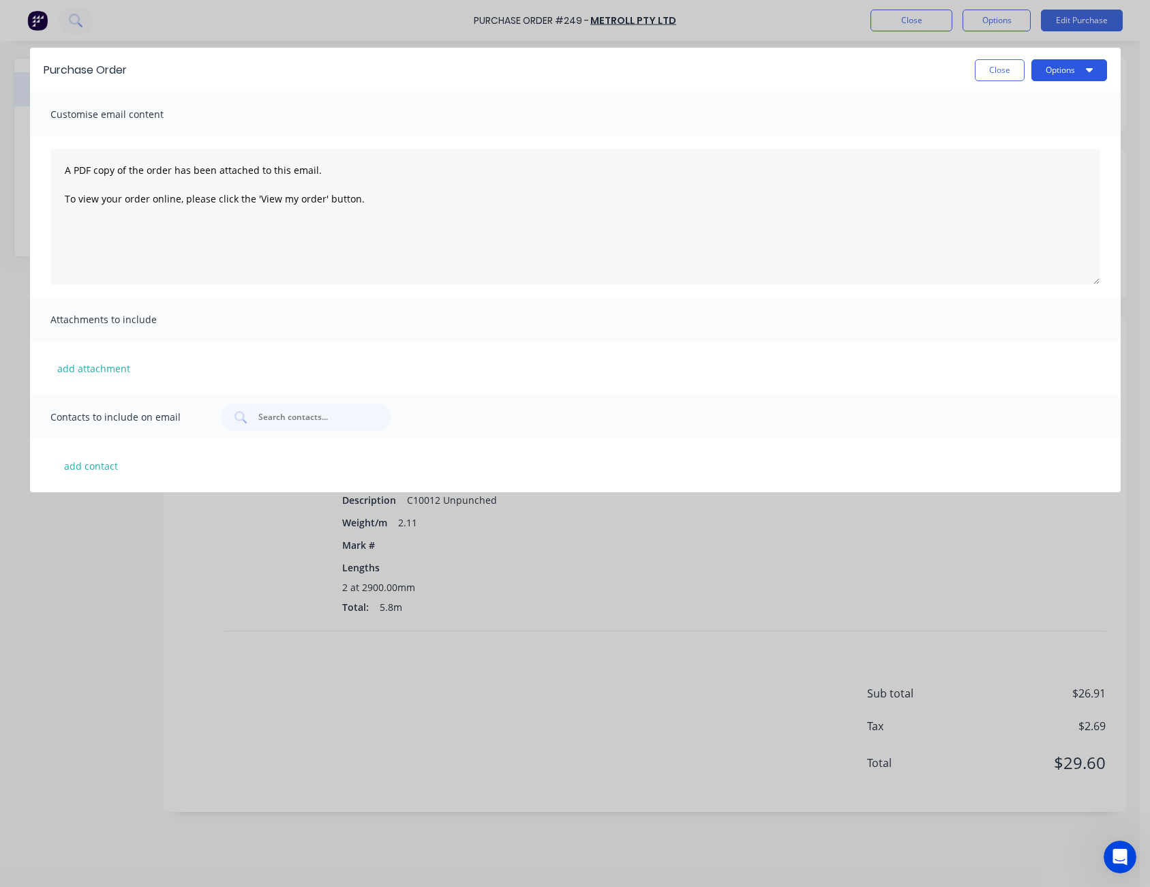
click at [1048, 70] on button "Options" at bounding box center [1070, 70] width 76 height 22
click at [1034, 127] on div "Print" at bounding box center [1042, 132] width 105 height 20
click at [1010, 73] on button "Close" at bounding box center [1000, 70] width 50 height 22
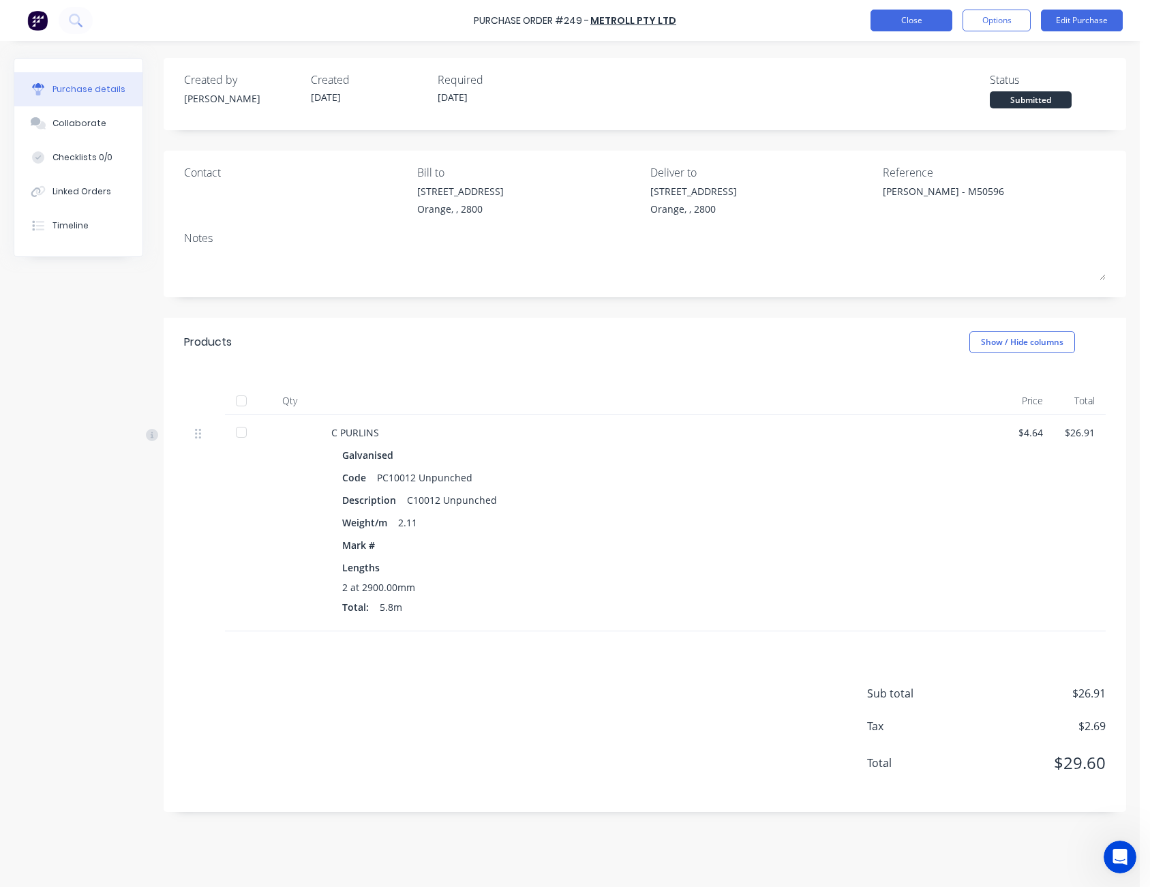
click at [933, 14] on button "Close" at bounding box center [912, 21] width 82 height 22
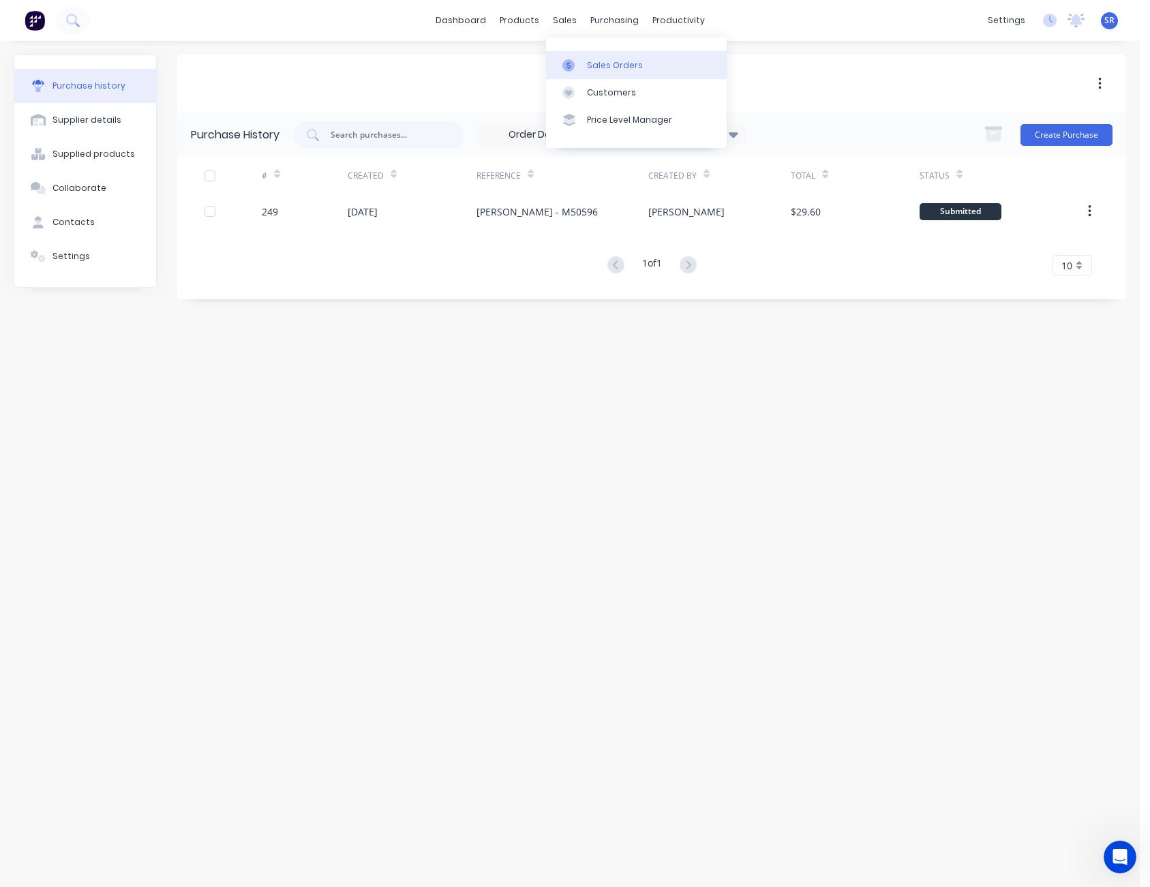
click at [578, 59] on div at bounding box center [573, 65] width 20 height 12
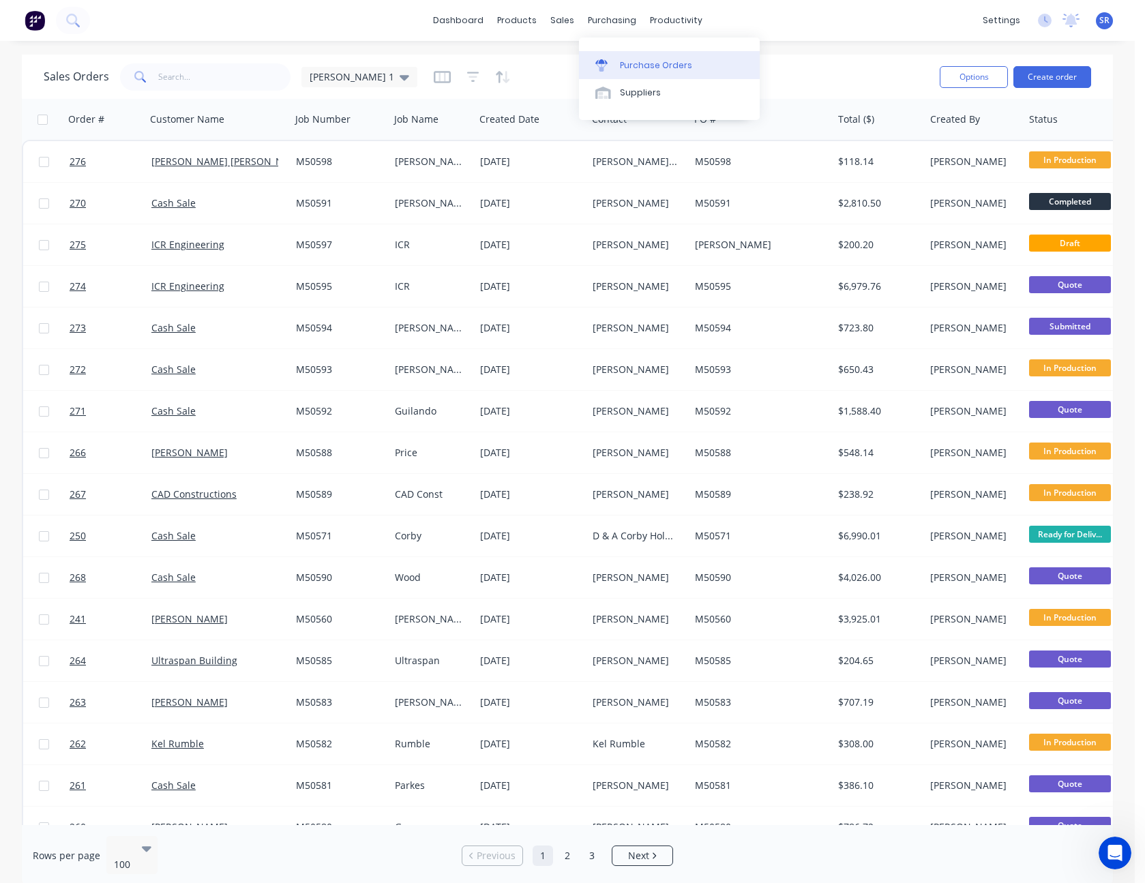
click at [629, 63] on div "Purchase Orders" at bounding box center [656, 65] width 72 height 12
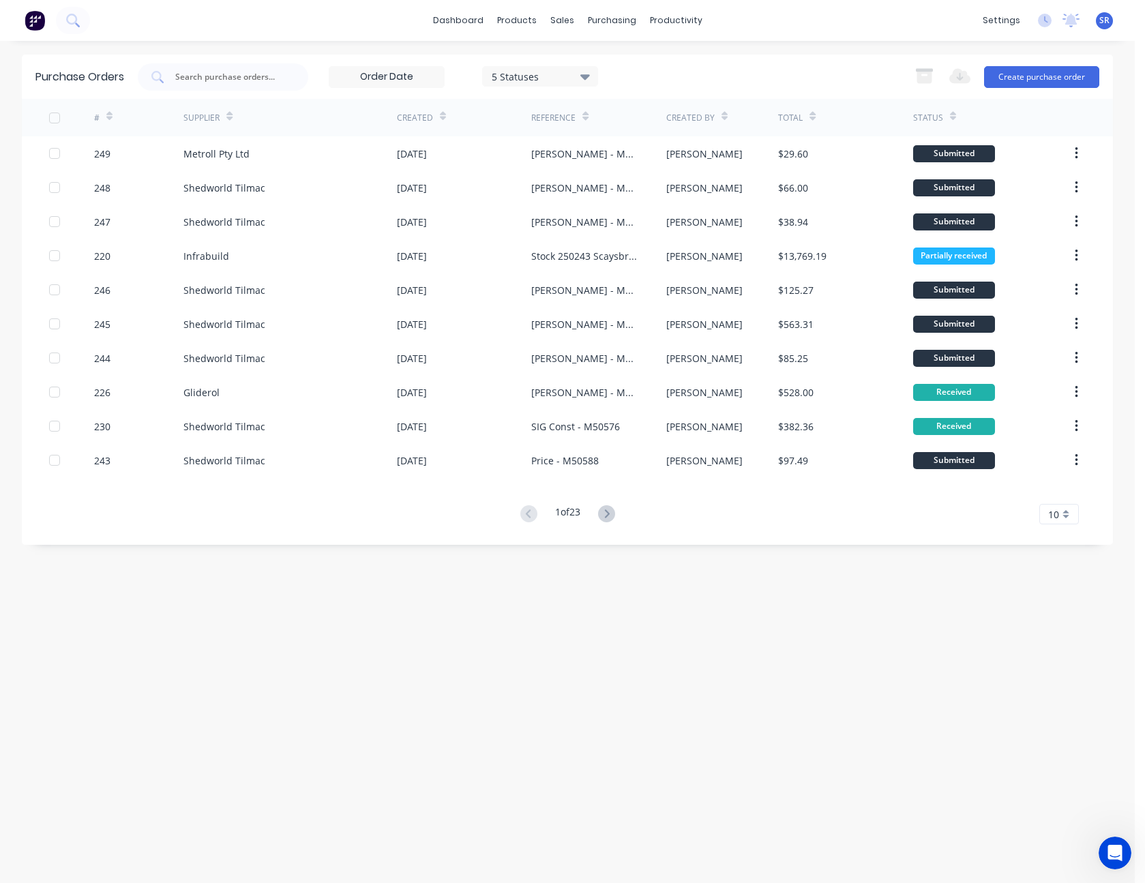
click at [1056, 513] on span "10" at bounding box center [1053, 514] width 11 height 14
click at [1071, 679] on div "35" at bounding box center [1059, 684] width 38 height 24
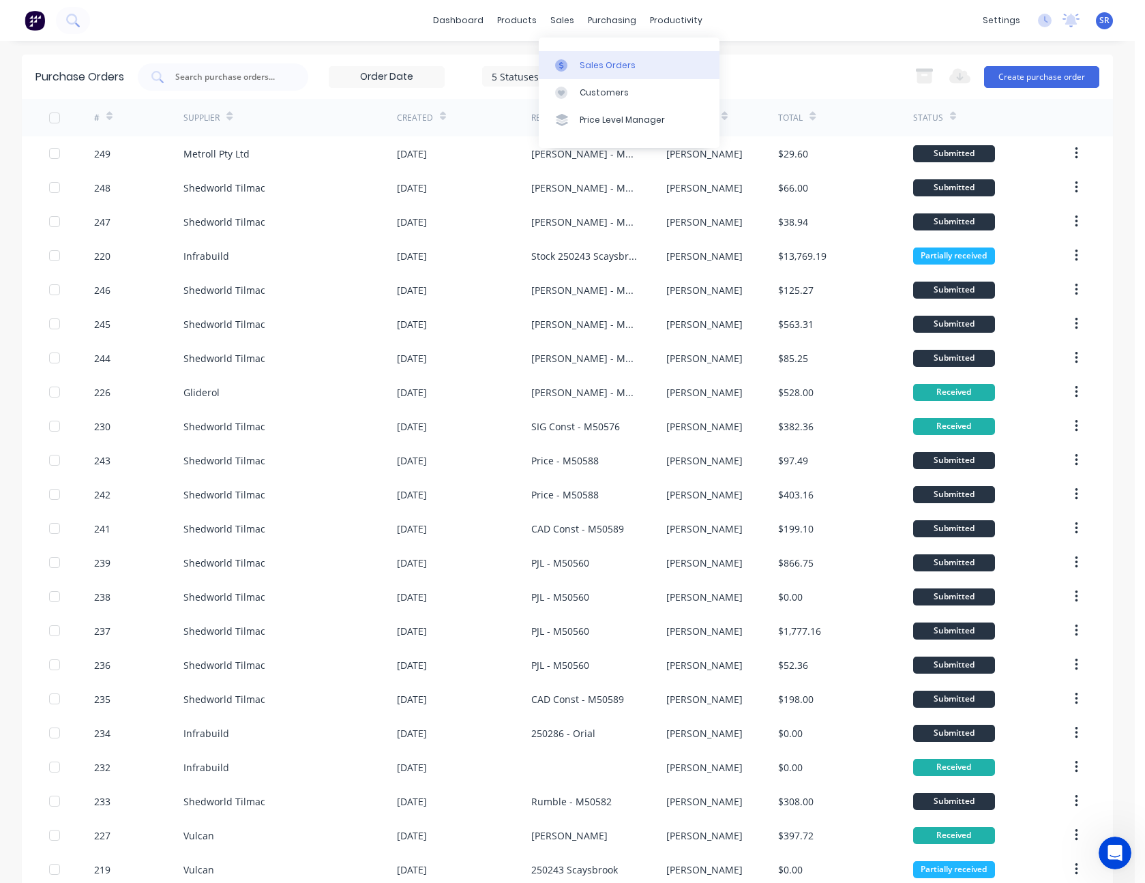
click at [583, 73] on link "Sales Orders" at bounding box center [629, 64] width 181 height 27
